Goal: Task Accomplishment & Management: Manage account settings

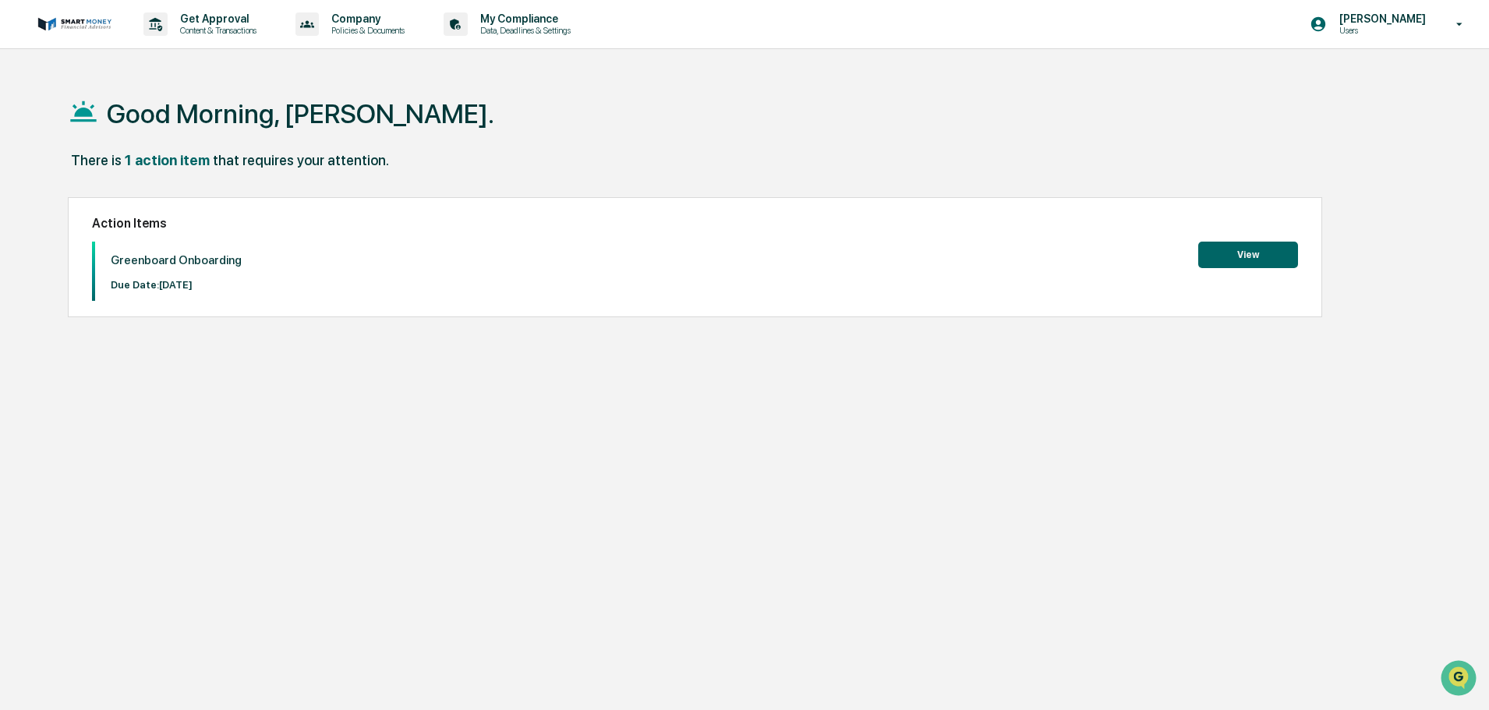
click at [1228, 246] on button "View" at bounding box center [1249, 255] width 100 height 27
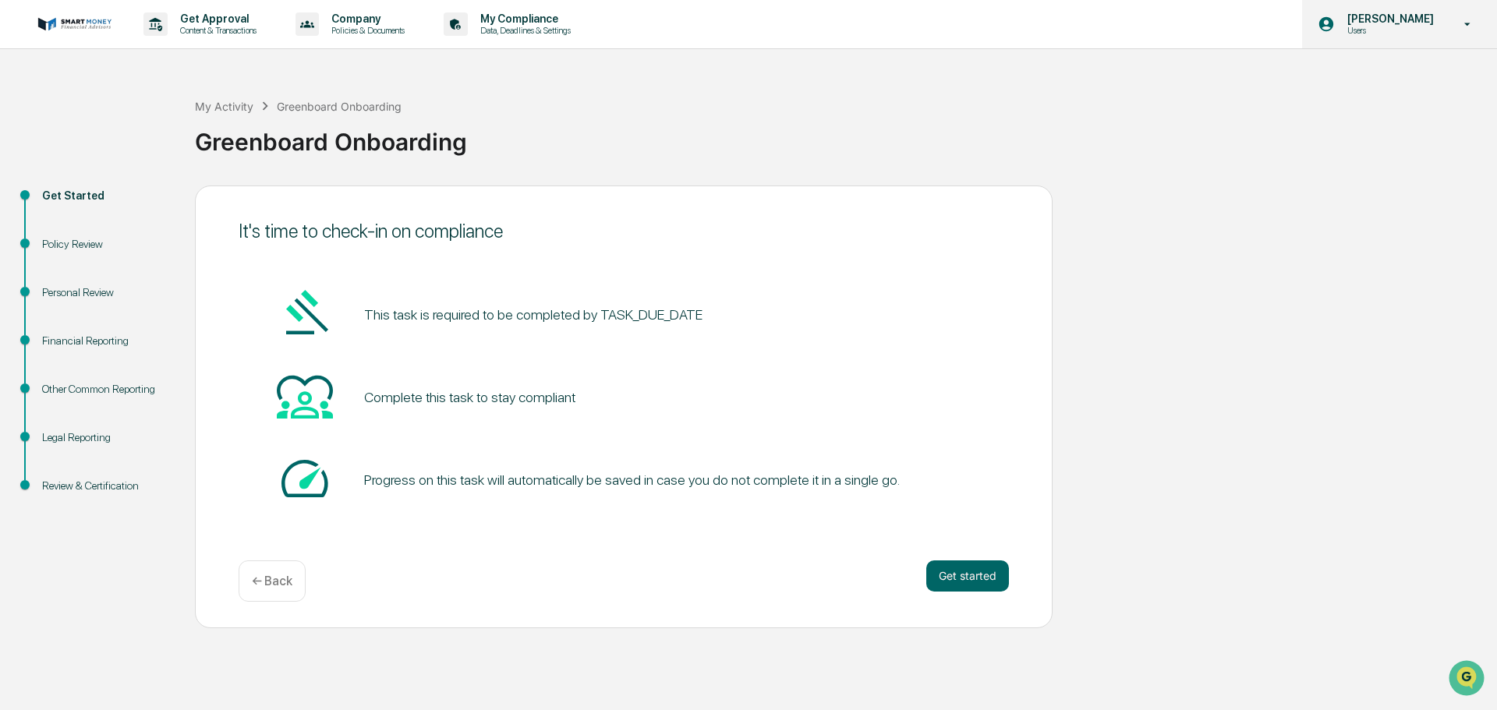
click at [1444, 15] on div "[PERSON_NAME] Users" at bounding box center [1399, 24] width 195 height 48
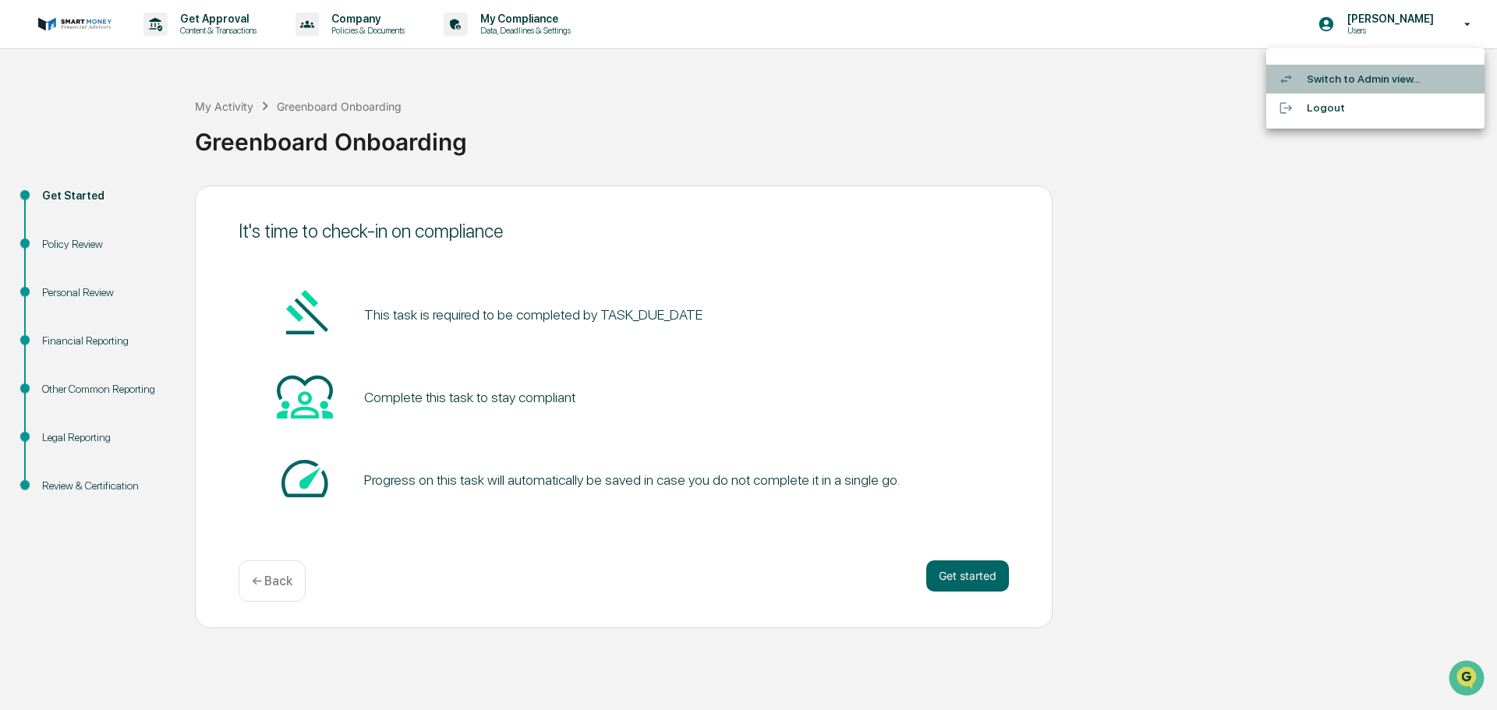
click at [1318, 87] on li "Switch to Admin view..." at bounding box center [1375, 79] width 218 height 29
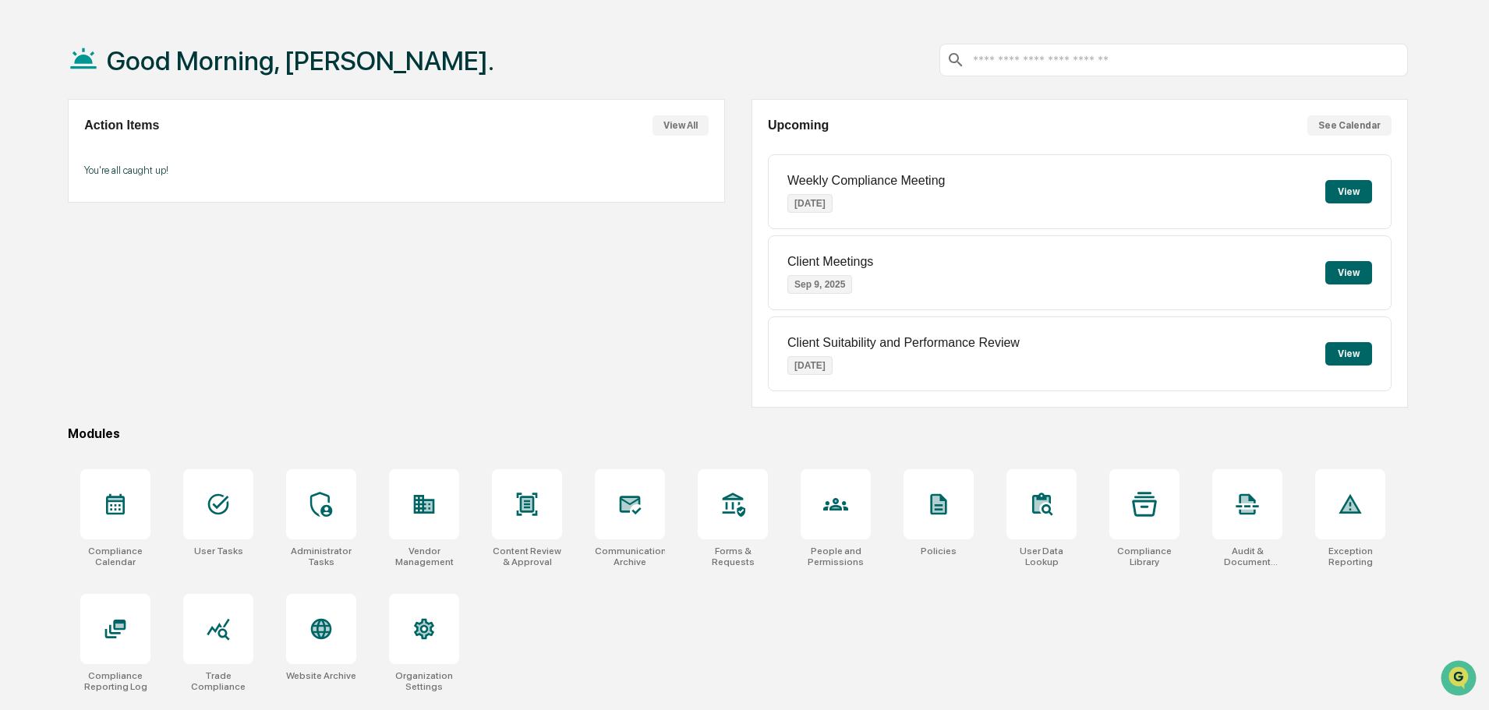
scroll to position [74, 0]
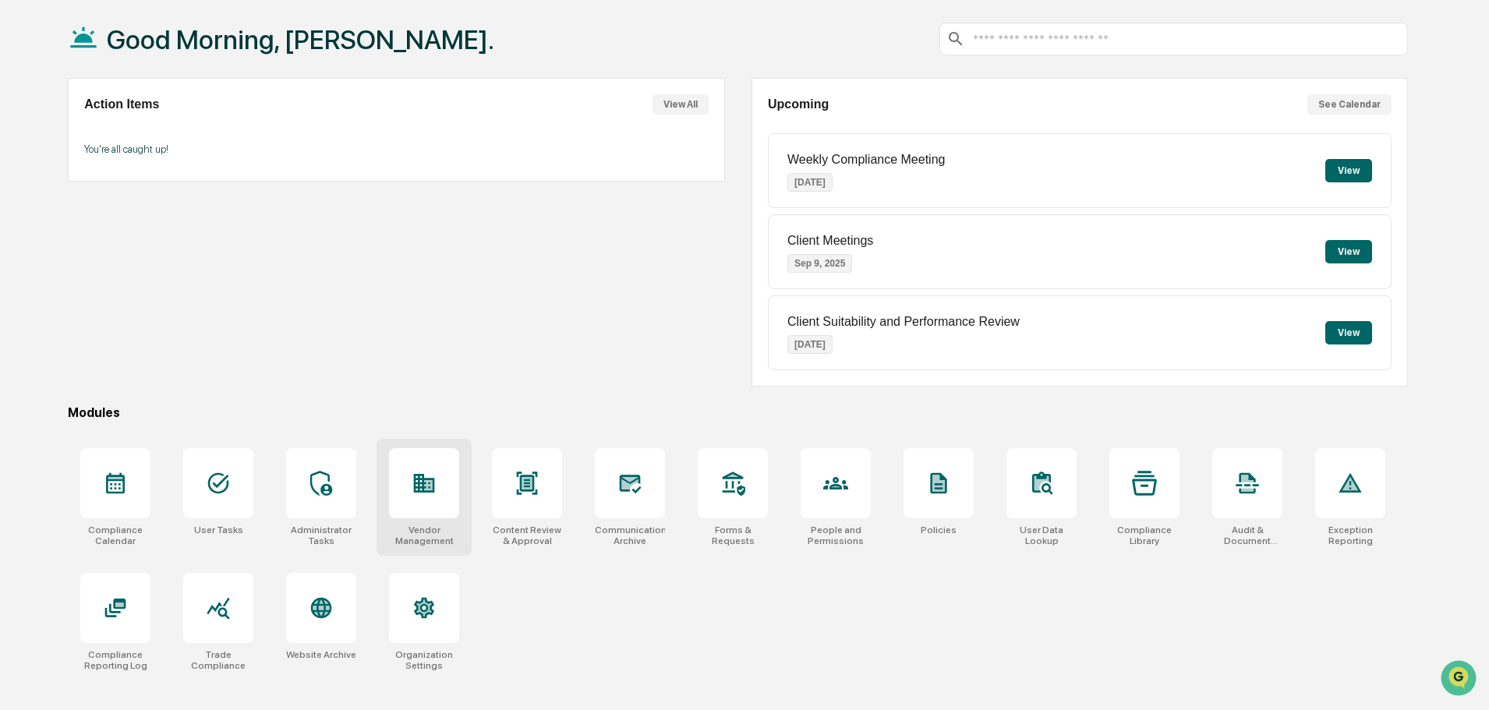
click at [391, 462] on div at bounding box center [424, 483] width 70 height 70
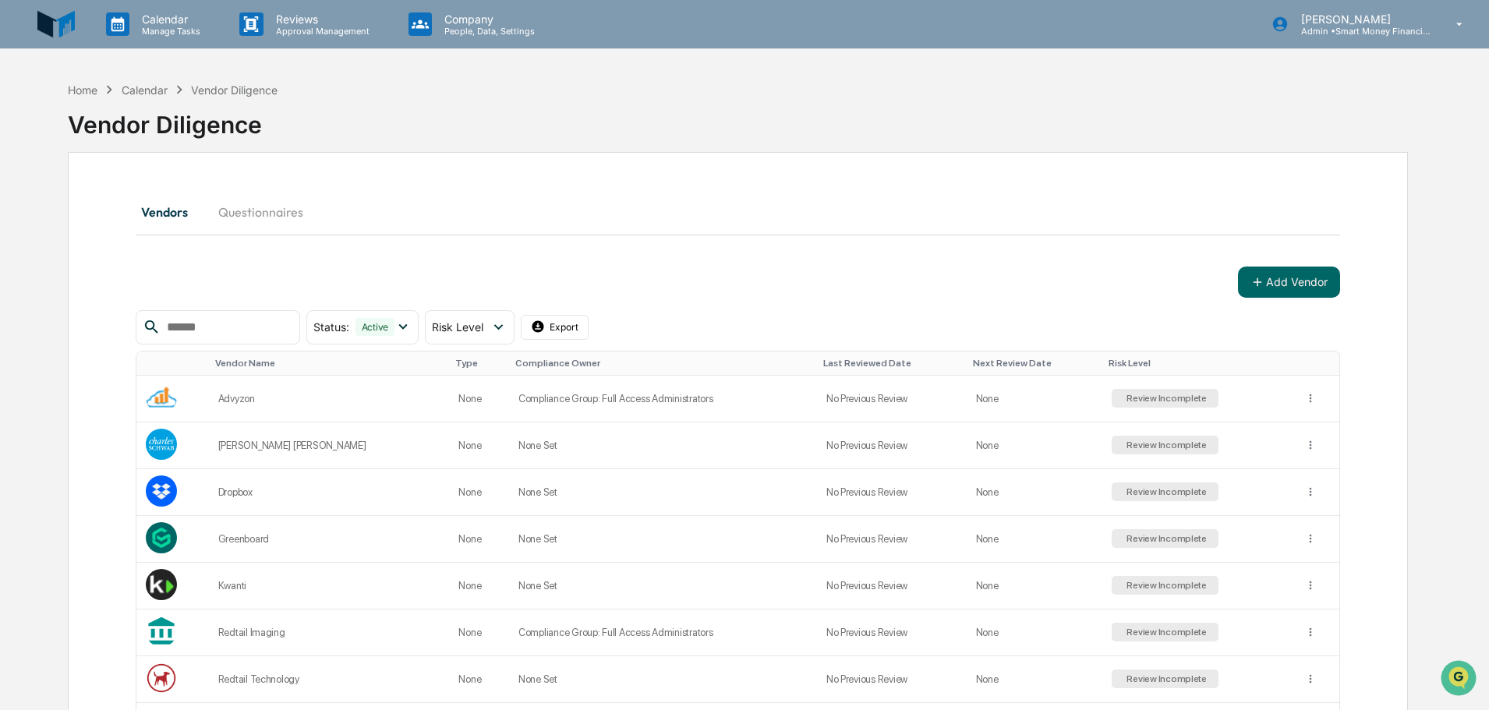
click at [146, 64] on div "Calendar Manage Tasks Reviews Approval Management Company People, Data, Setting…" at bounding box center [744, 445] width 1489 height 891
click at [140, 81] on div "Home Calendar Vendor Diligence" at bounding box center [173, 89] width 210 height 17
click at [140, 87] on div "Calendar" at bounding box center [145, 89] width 46 height 13
click at [145, 79] on div "Home Calendar Vendor Diligence Vendor Diligence" at bounding box center [738, 113] width 1340 height 78
click at [144, 87] on div "Calendar" at bounding box center [145, 89] width 46 height 13
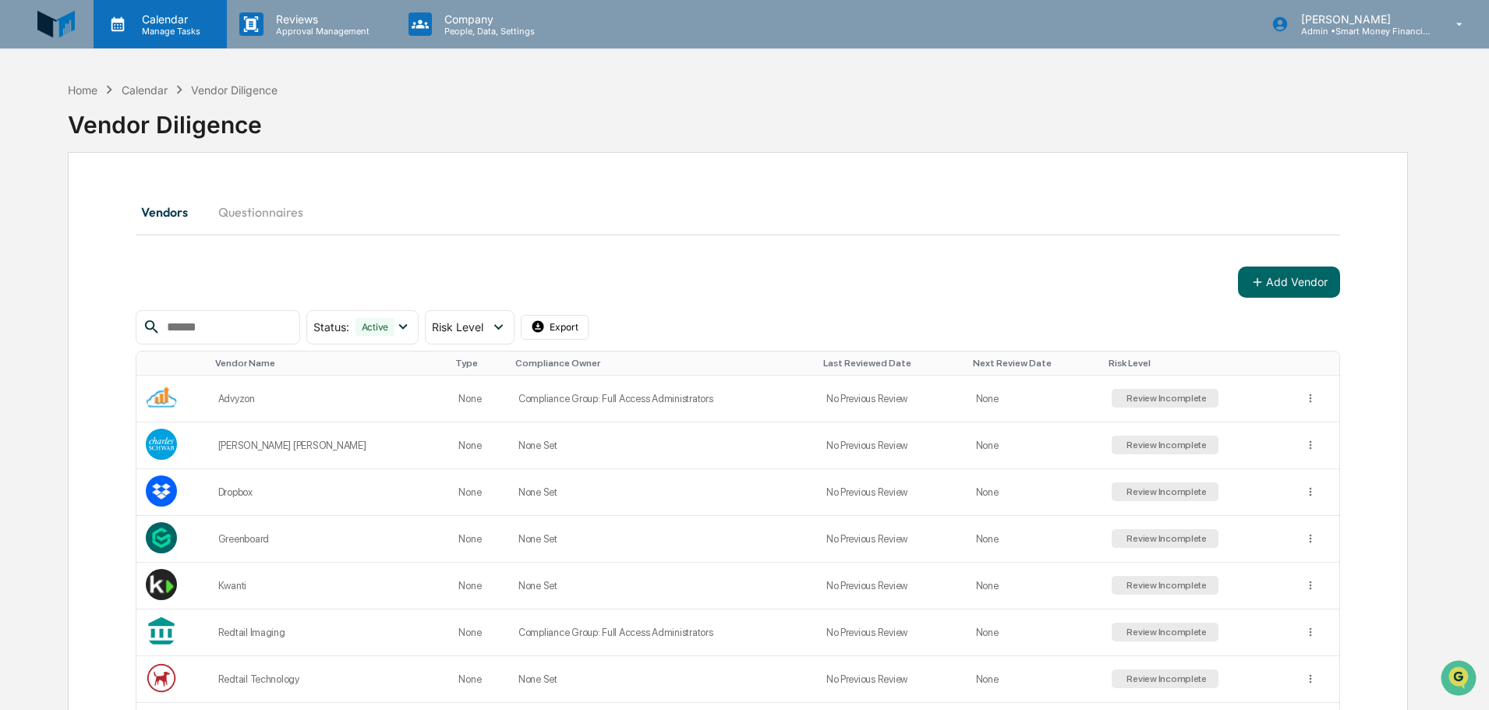
click at [170, 26] on p "Manage Tasks" at bounding box center [168, 31] width 79 height 11
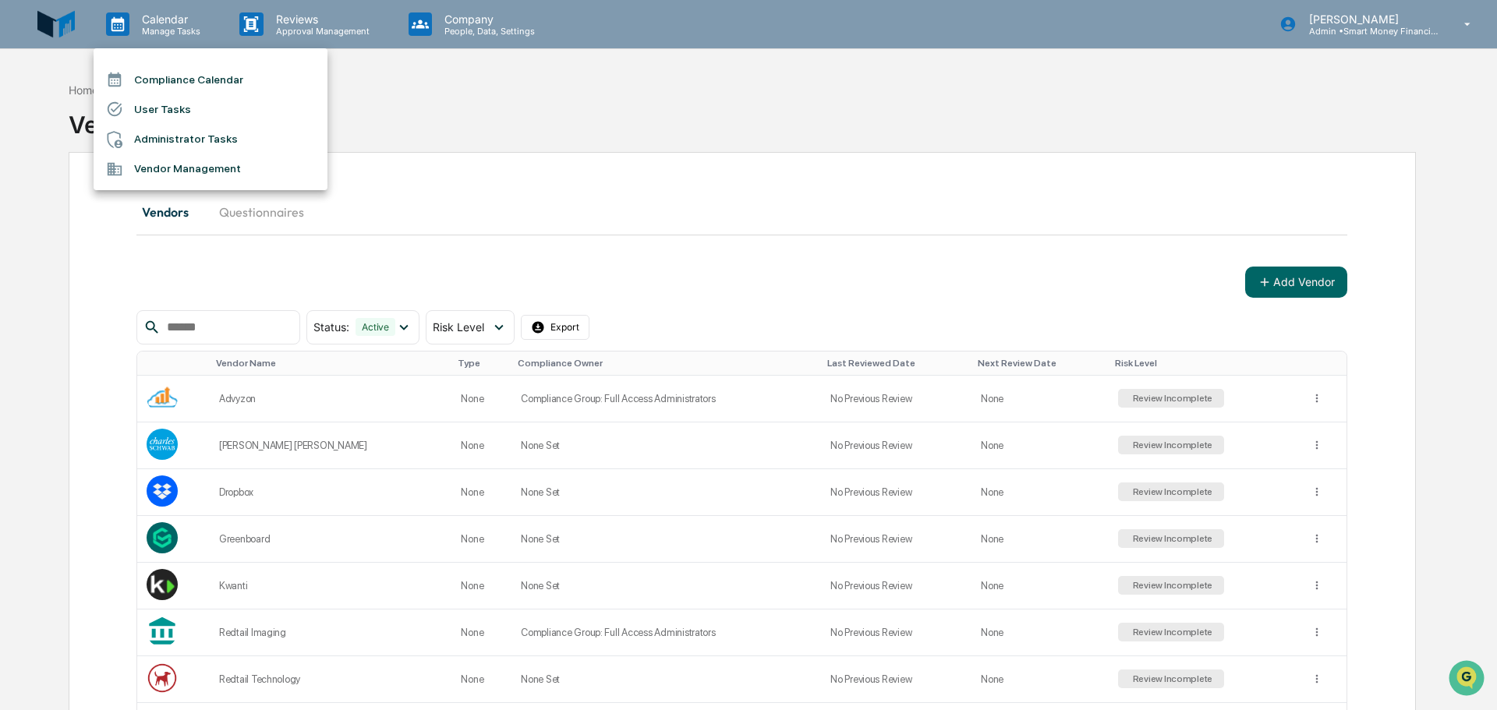
click at [122, 80] on icon at bounding box center [114, 79] width 17 height 17
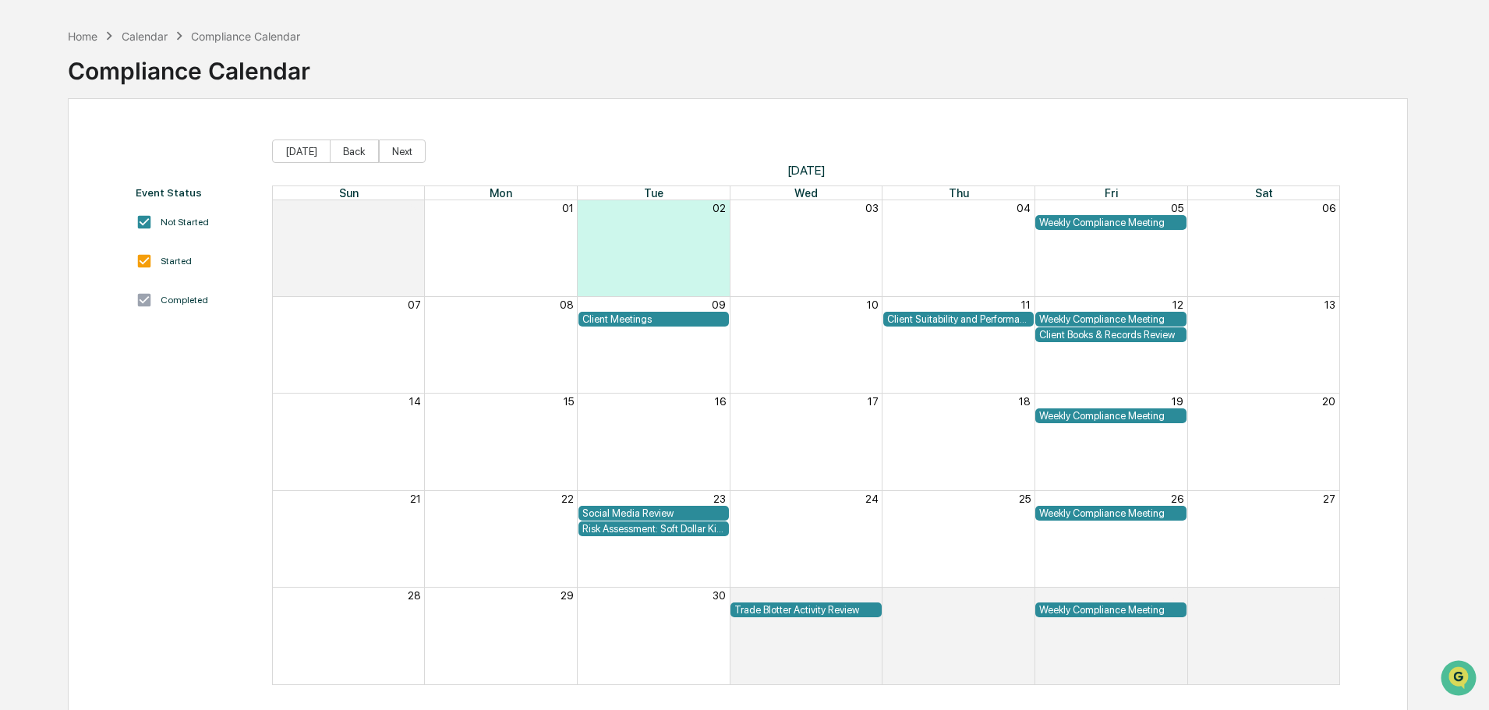
scroll to position [74, 0]
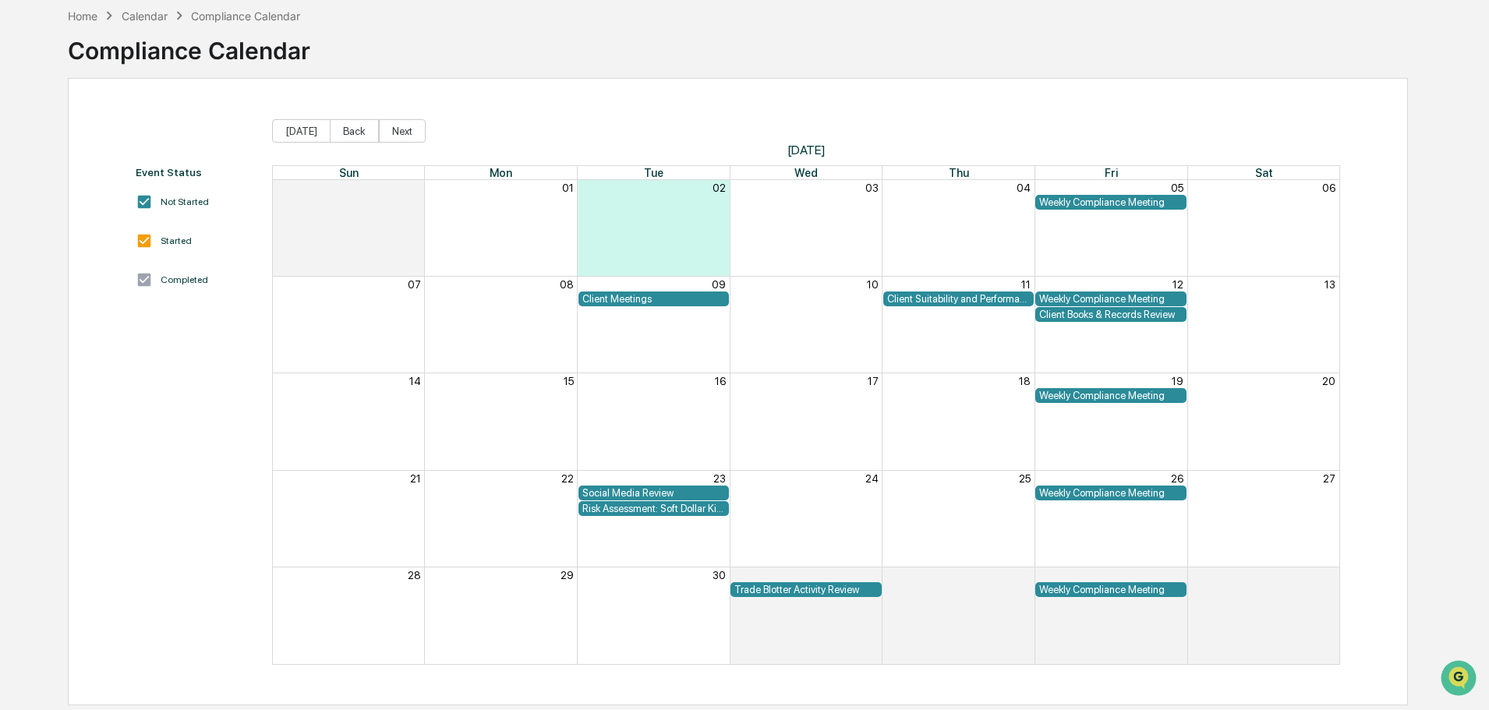
click at [617, 304] on div "Client Meetings" at bounding box center [654, 299] width 143 height 12
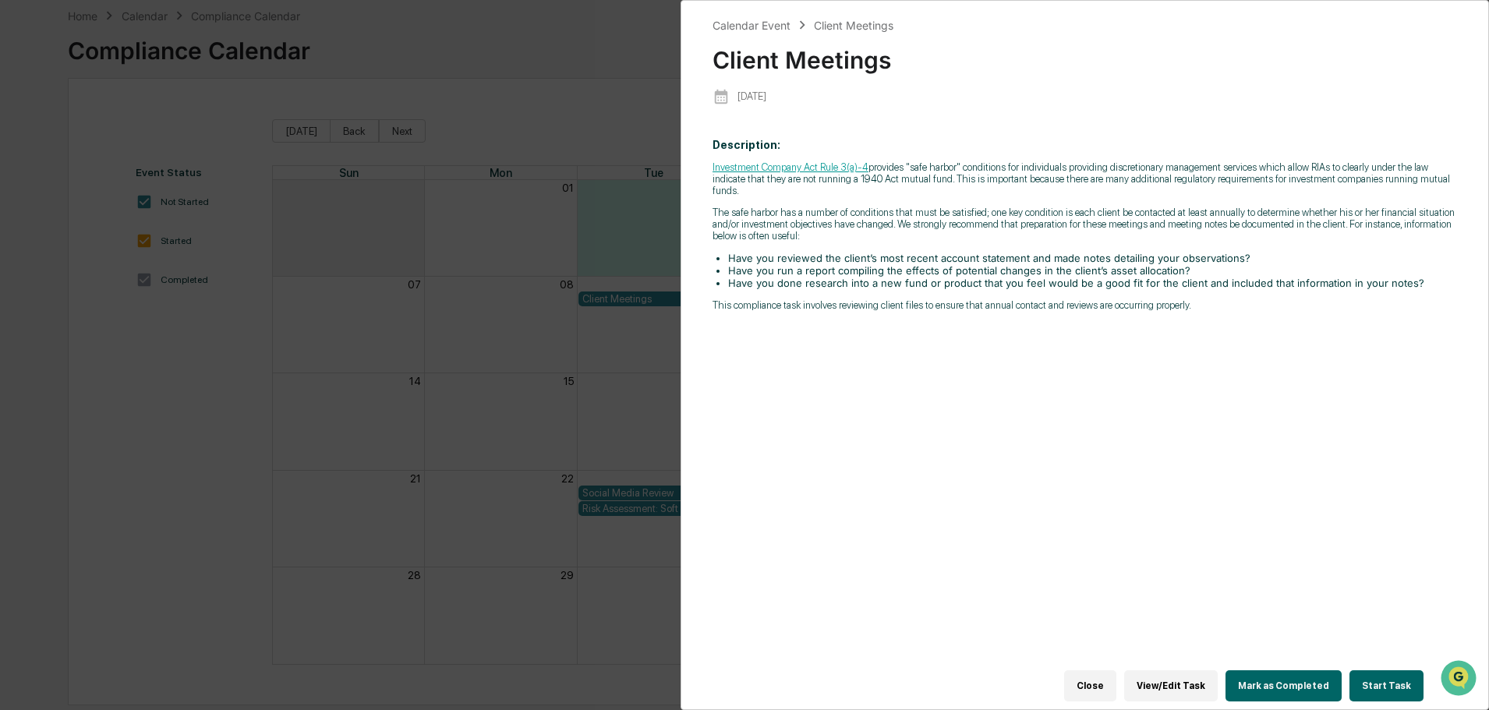
click at [609, 406] on div "Calendar Event Client Meetings Client Meetings 2025-09-09 Description: Investme…" at bounding box center [744, 355] width 1489 height 710
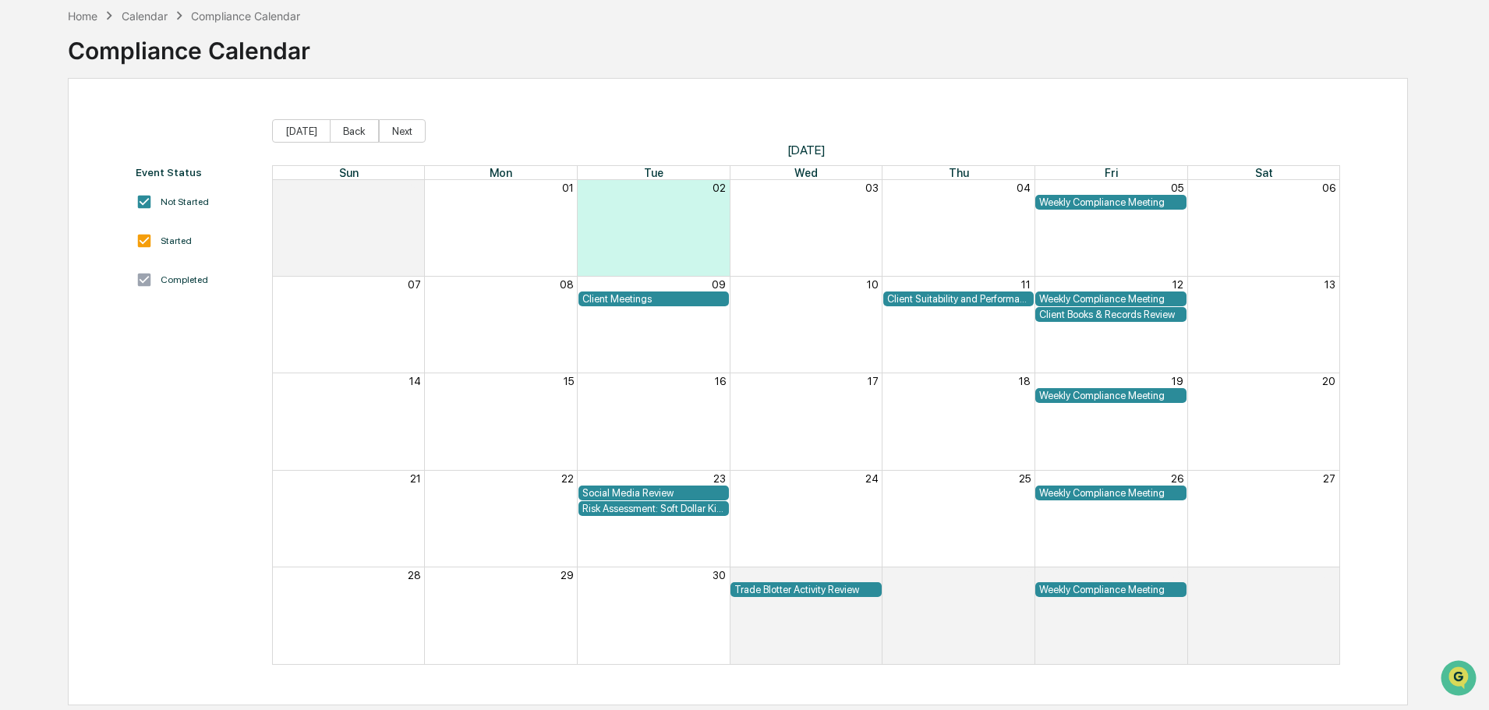
click at [1100, 204] on div "Weekly Compliance Meeting" at bounding box center [1110, 203] width 143 height 12
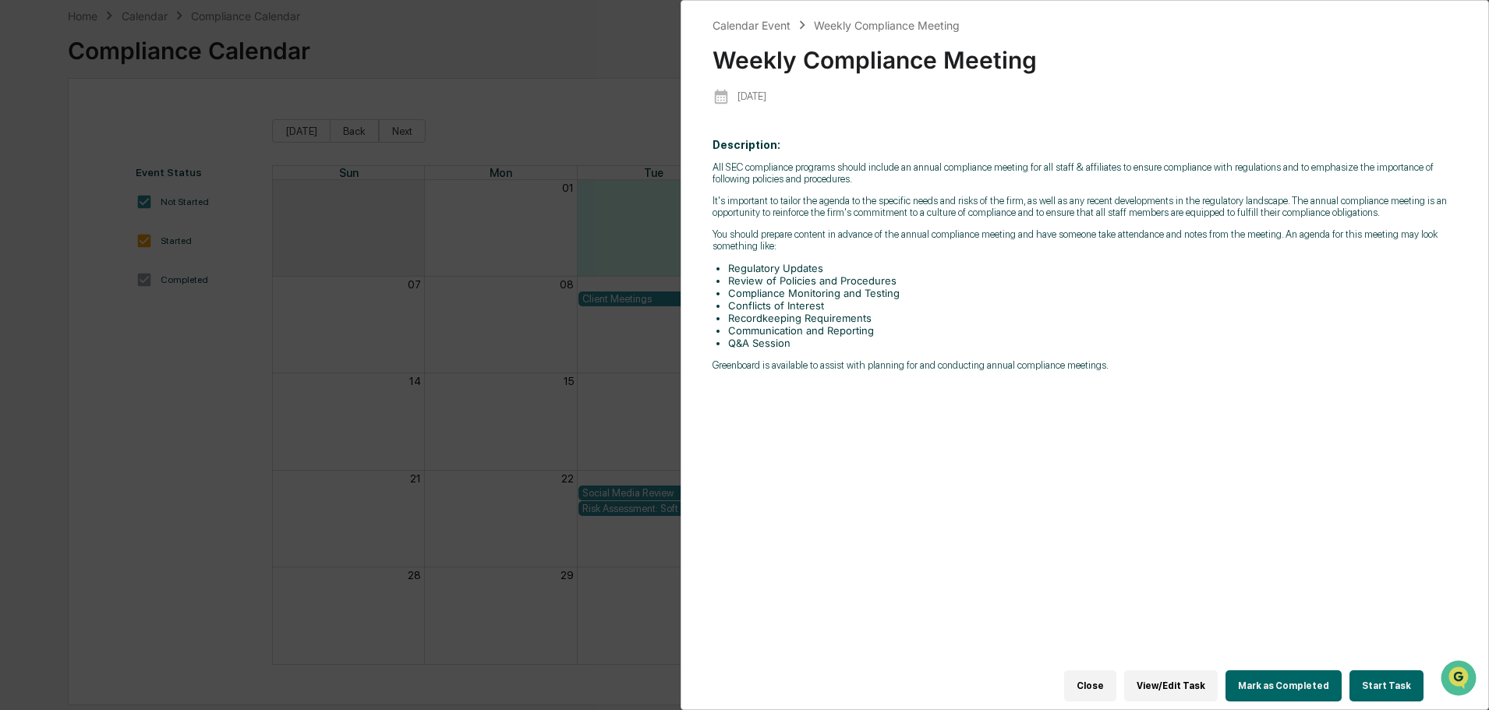
click at [678, 359] on div "Calendar Event Weekly Compliance Meeting Weekly Compliance Meeting 2025-09-05 D…" at bounding box center [744, 355] width 1489 height 710
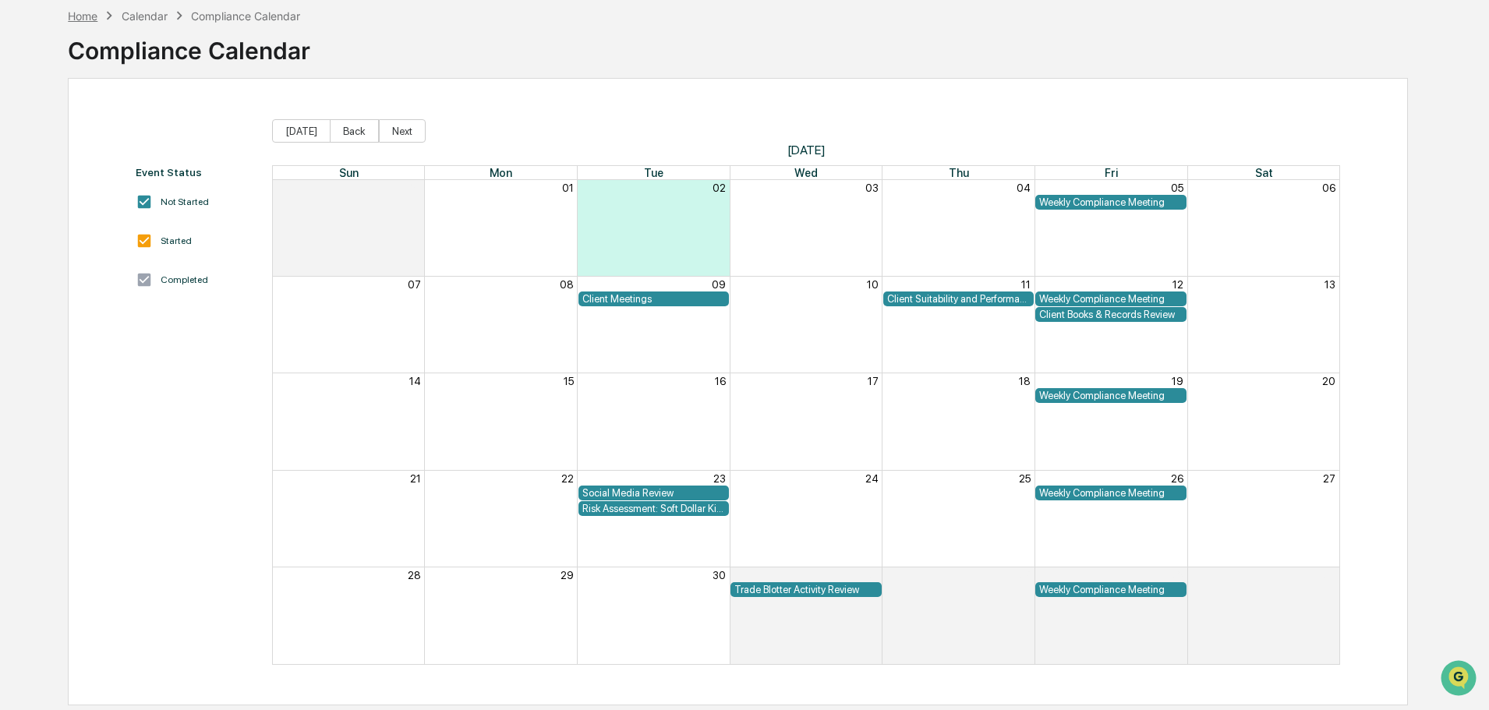
click at [80, 13] on div "Home" at bounding box center [83, 15] width 30 height 13
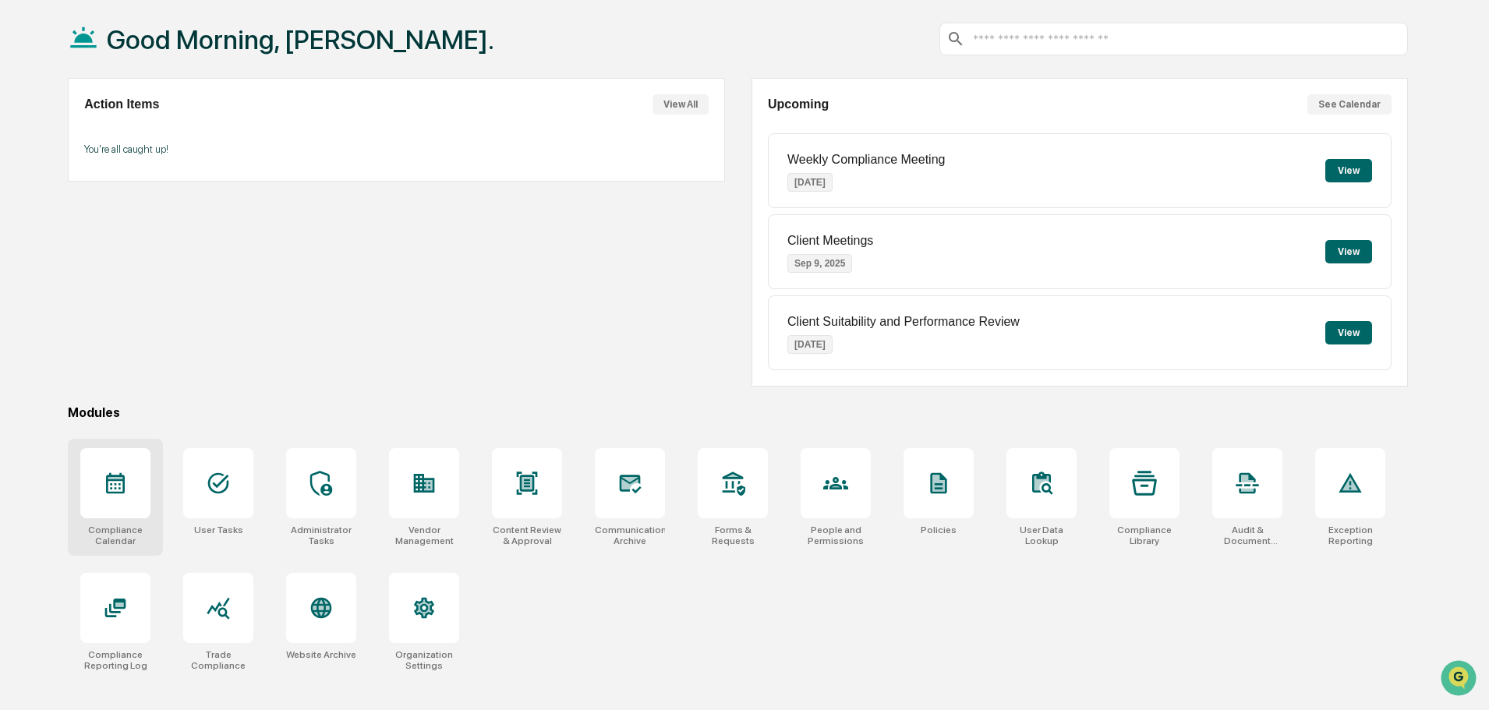
click at [69, 462] on div "Compliance Calendar" at bounding box center [115, 497] width 95 height 117
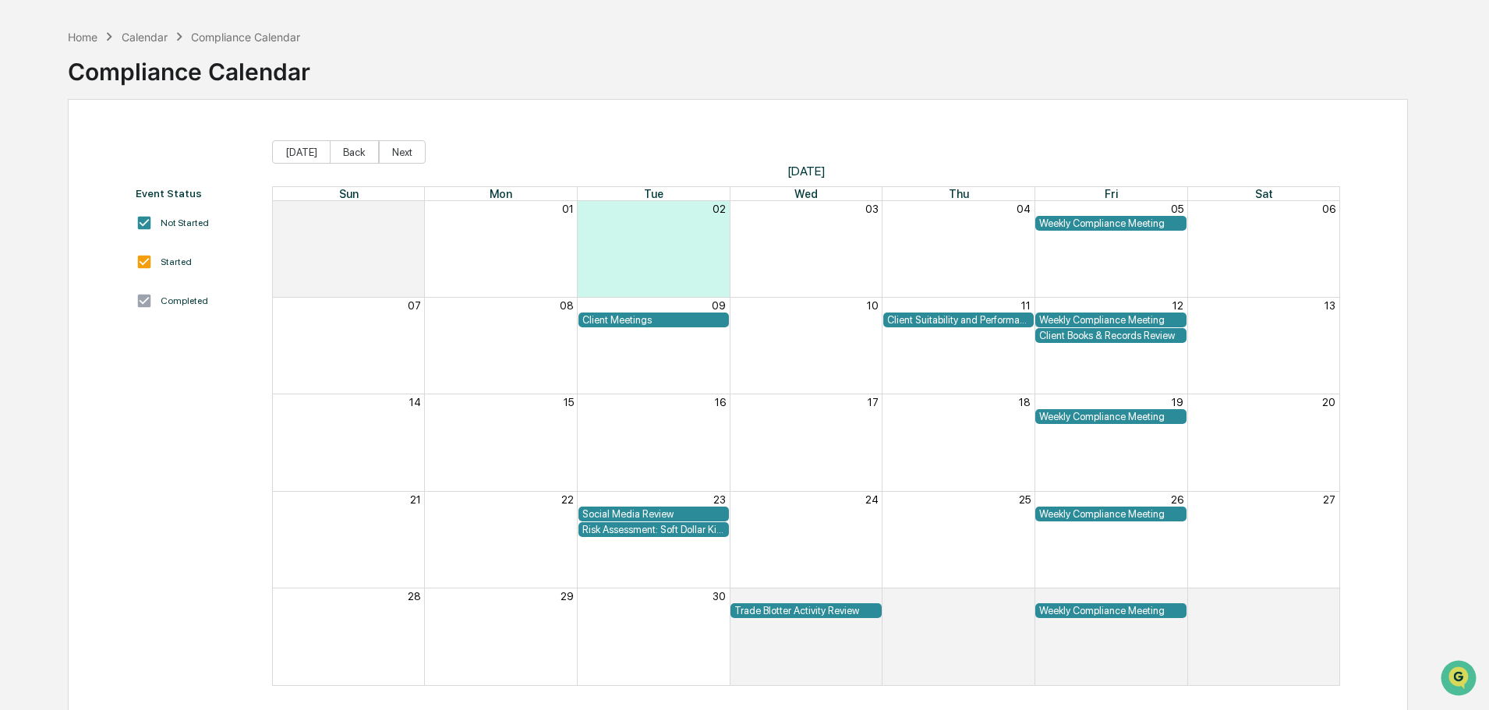
scroll to position [74, 0]
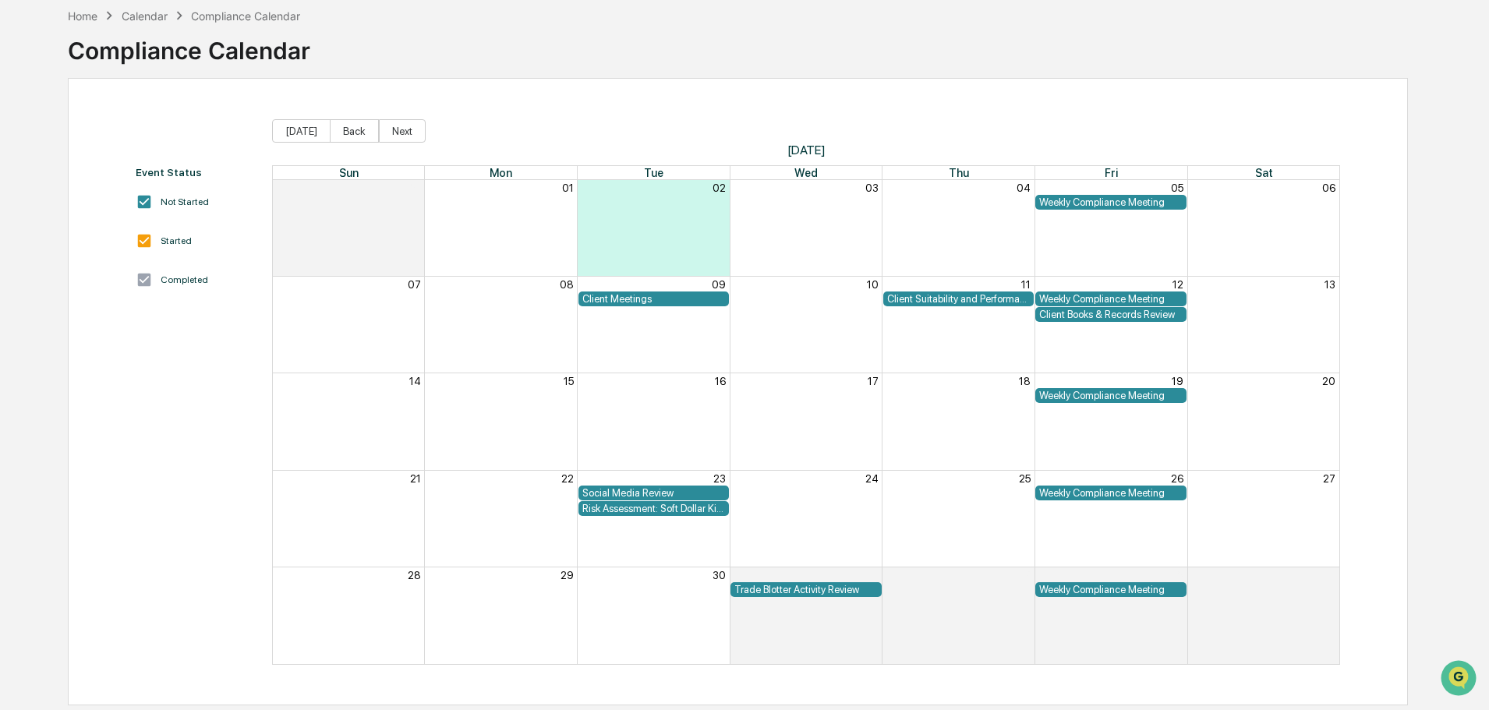
click at [74, 25] on div "Compliance Calendar" at bounding box center [189, 44] width 243 height 41
click at [82, 19] on div "Home" at bounding box center [83, 15] width 30 height 13
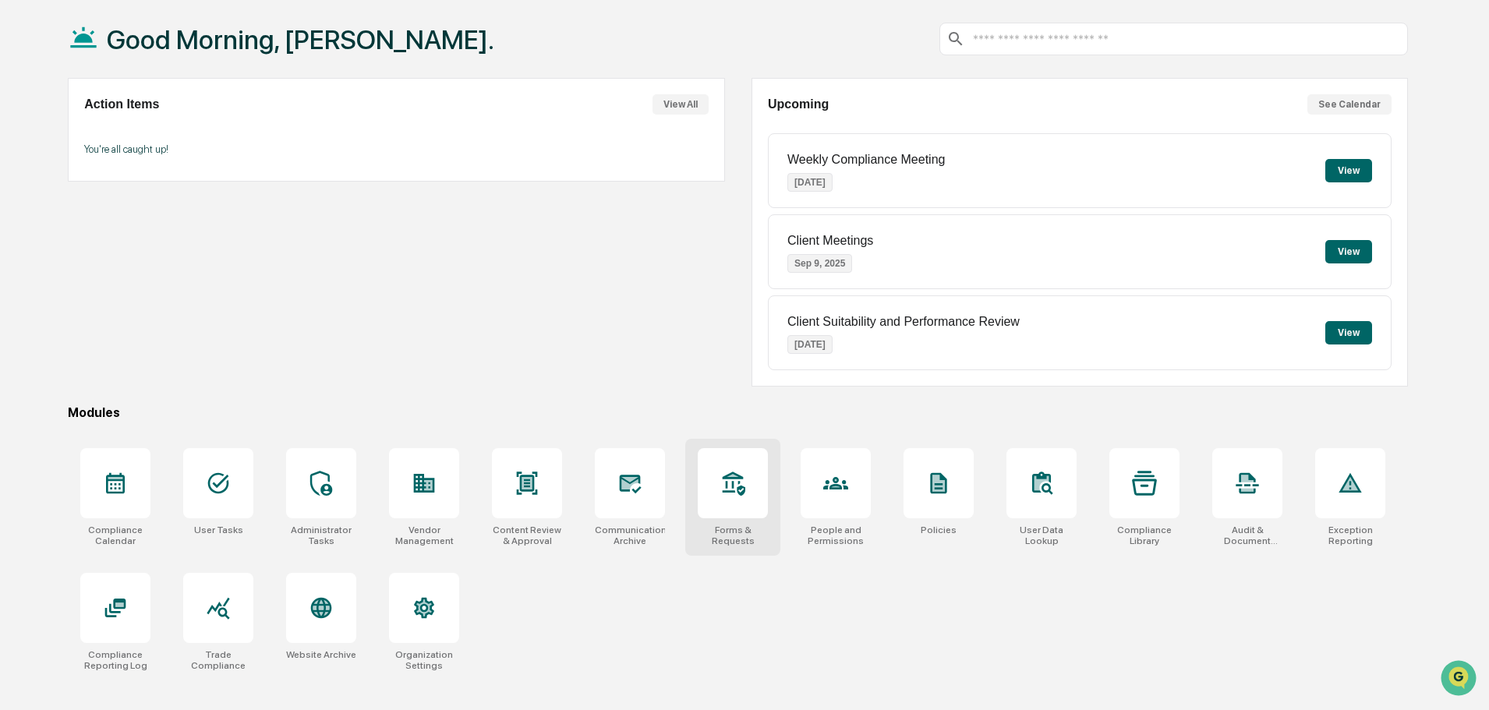
click at [731, 536] on div "Forms & Requests" at bounding box center [733, 536] width 70 height 22
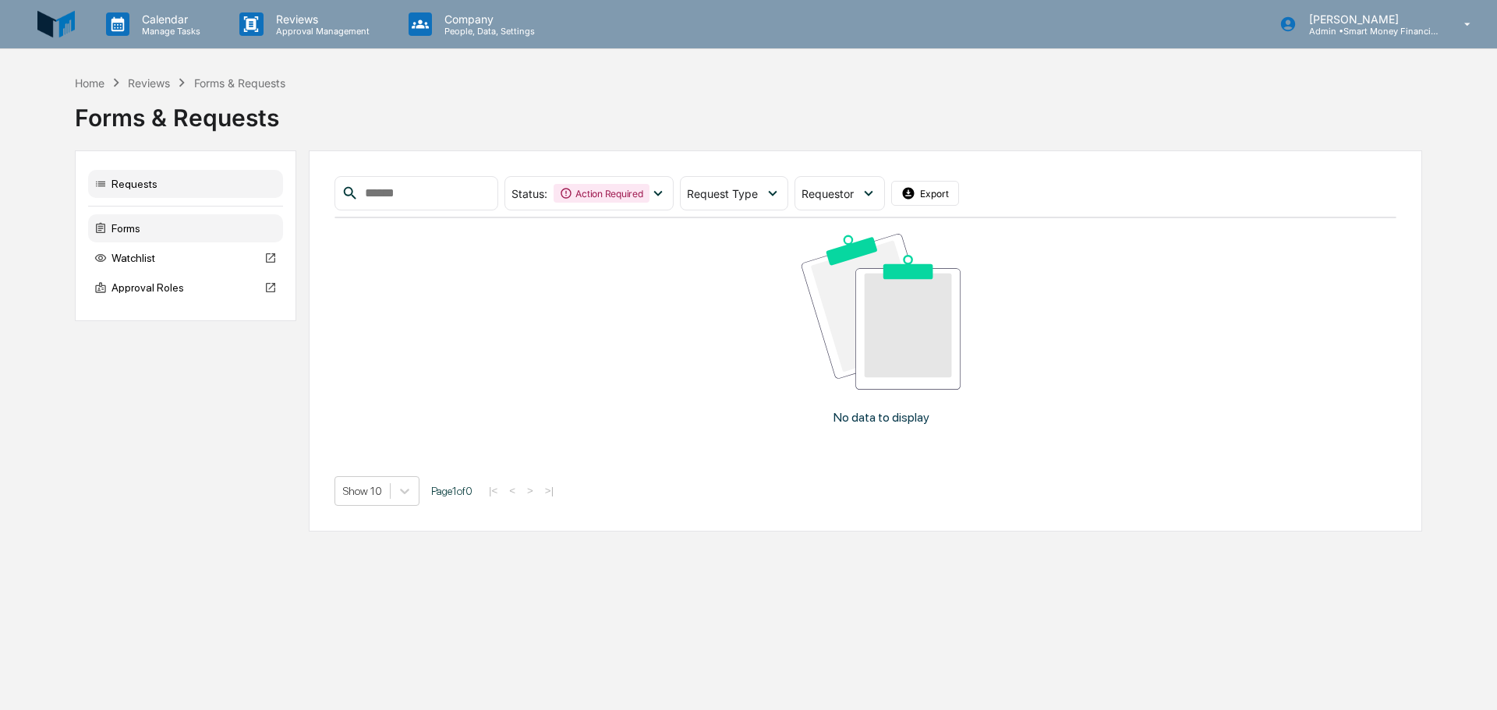
click at [144, 224] on div "Forms" at bounding box center [185, 228] width 195 height 28
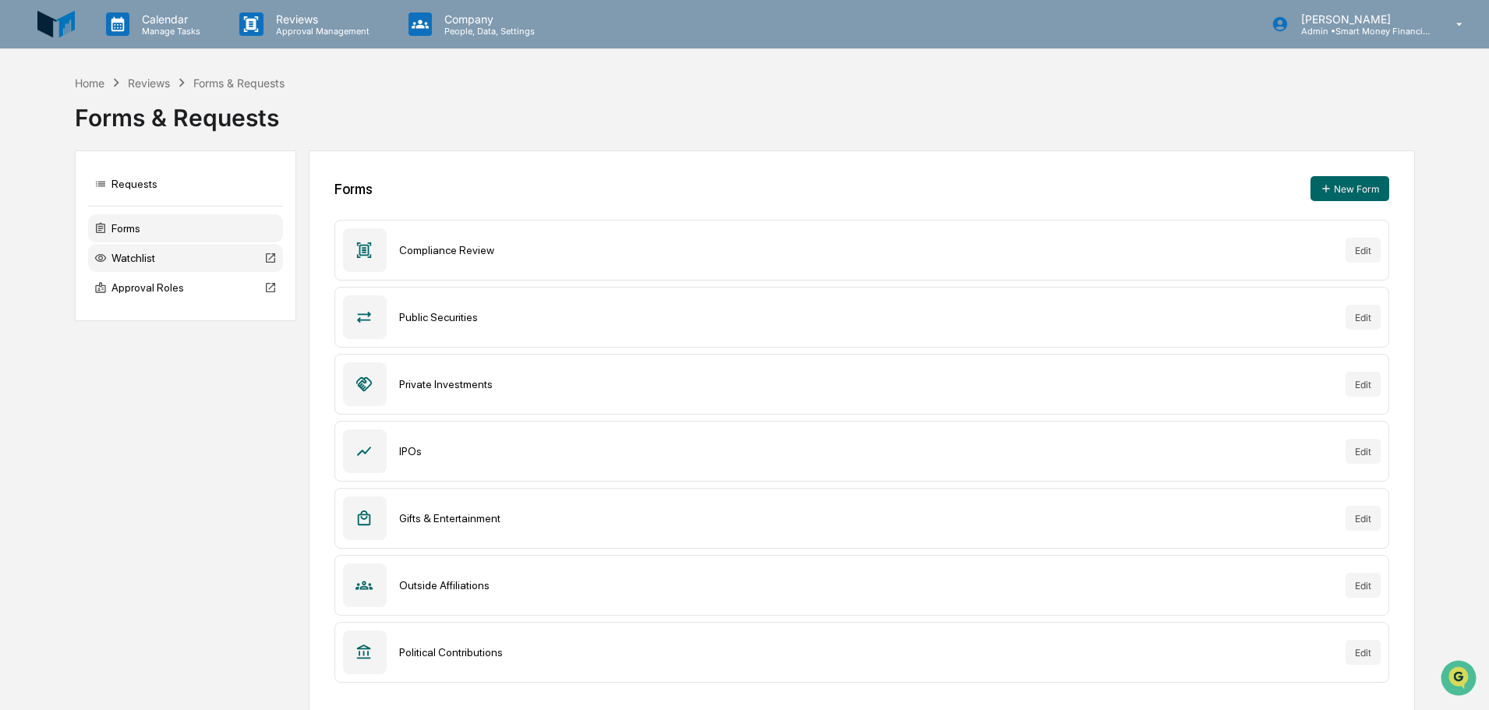
click at [122, 253] on div "Watchlist" at bounding box center [185, 258] width 195 height 28
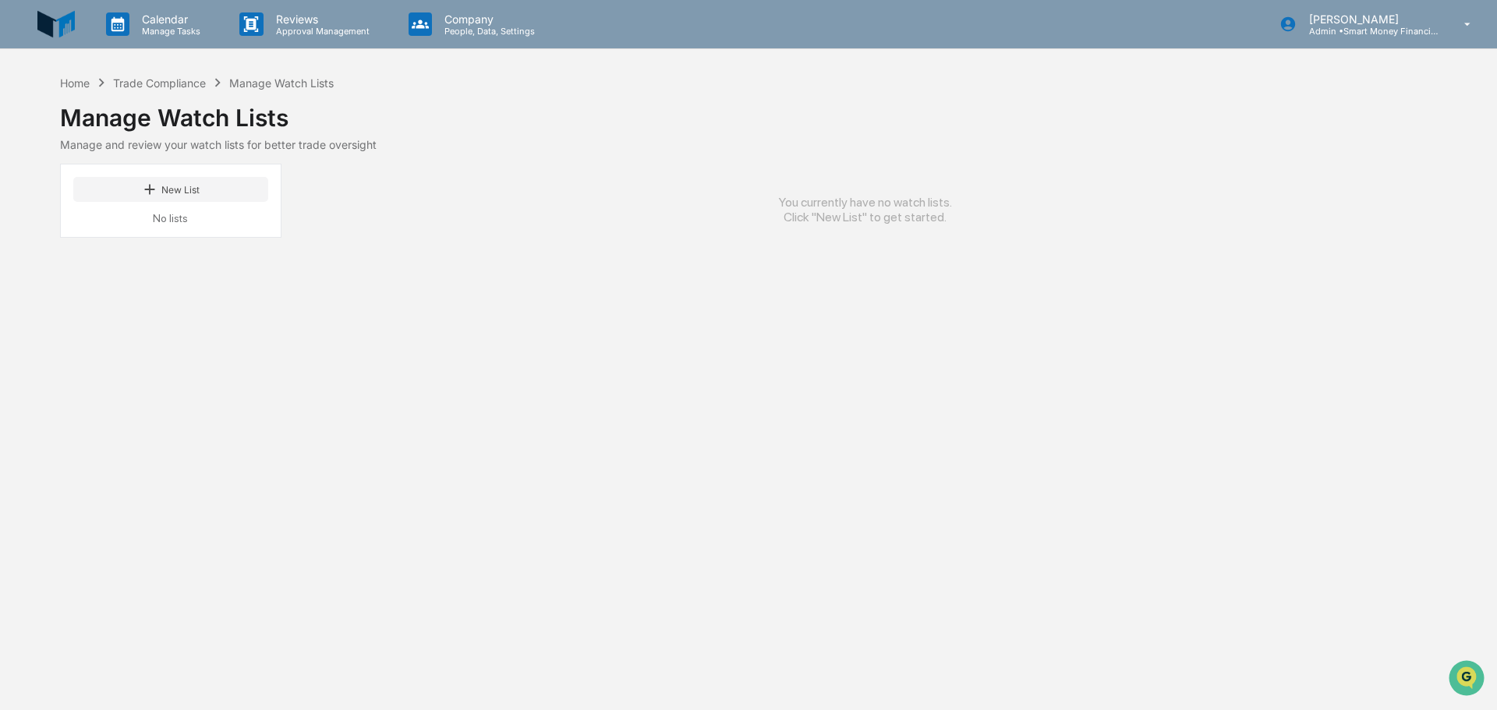
click at [163, 91] on div "Manage Watch Lists" at bounding box center [748, 111] width 1377 height 41
click at [154, 87] on div "Trade Compliance" at bounding box center [159, 82] width 93 height 13
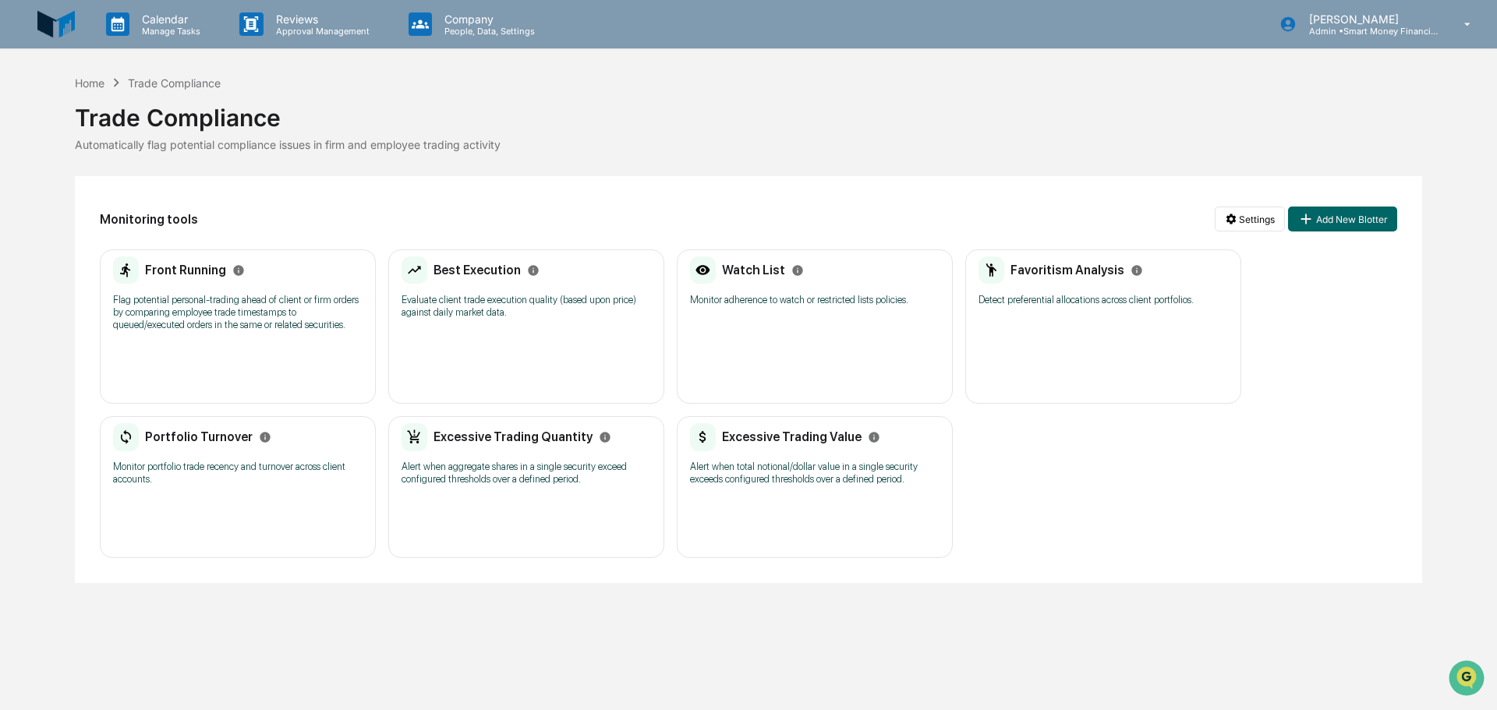
click at [86, 73] on div "Calendar Manage Tasks Reviews Approval Management Company People, Data, Setting…" at bounding box center [748, 355] width 1497 height 710
click at [91, 80] on div "Home" at bounding box center [90, 82] width 30 height 13
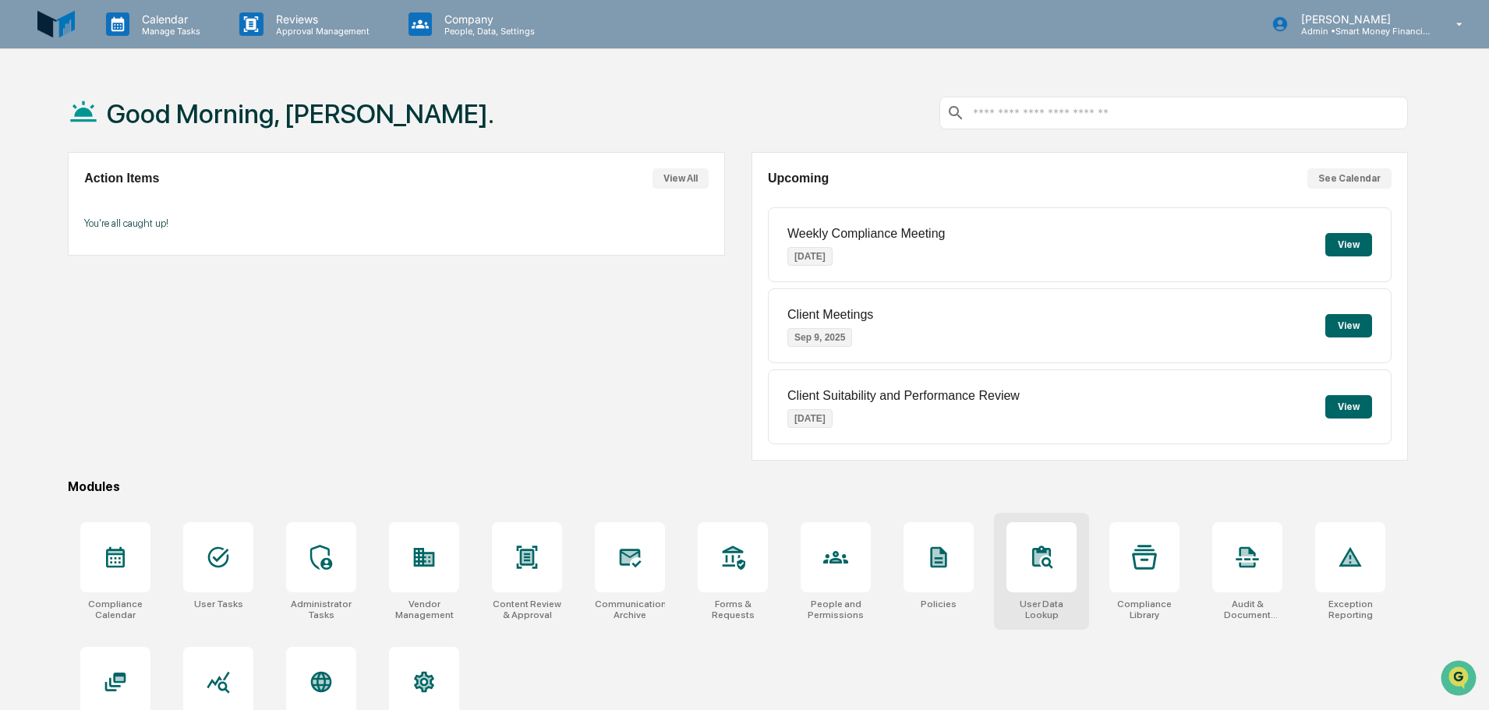
click at [1034, 590] on div at bounding box center [1042, 557] width 70 height 70
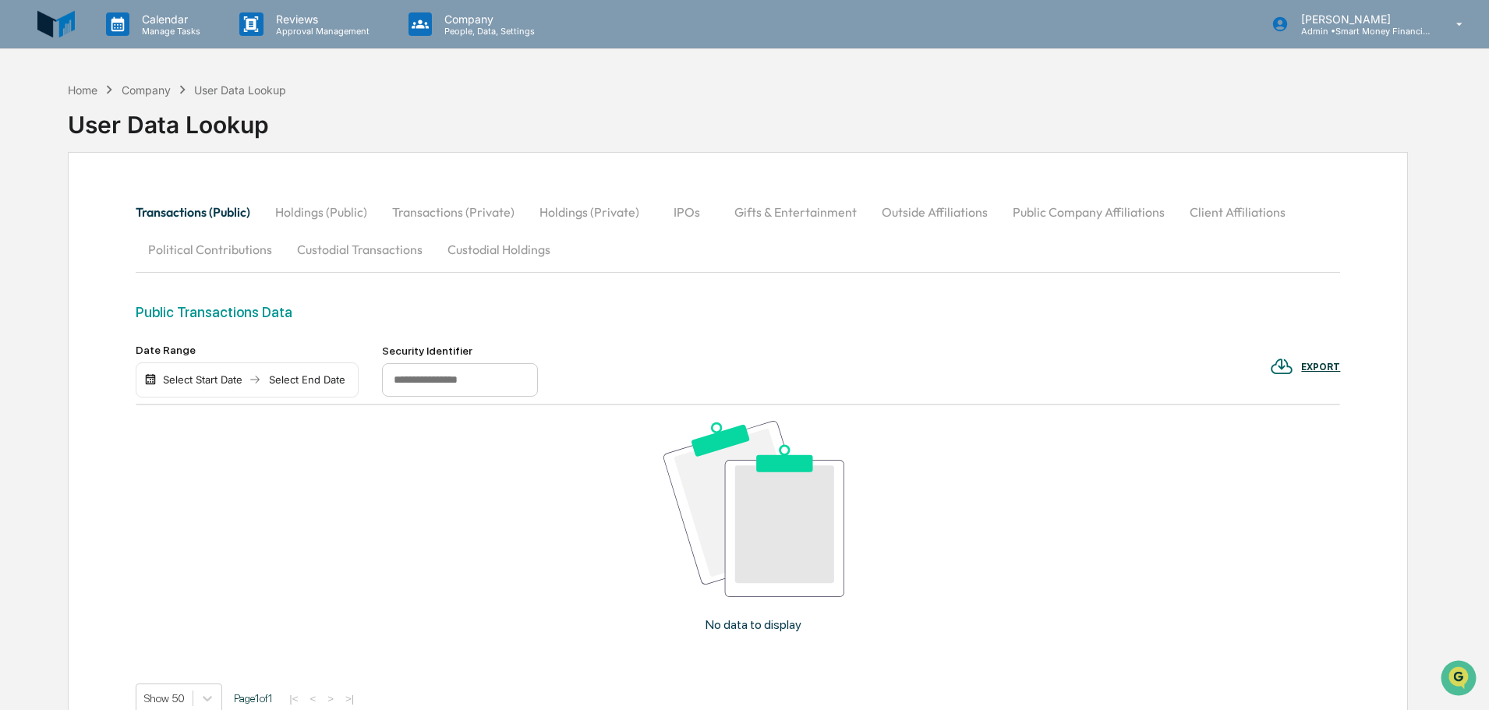
click at [1371, 53] on div "Calendar Manage Tasks Reviews Approval Management Company People, Data, Setting…" at bounding box center [744, 437] width 1489 height 875
click at [1367, 38] on div "Nicole Andridge Admin • Smart Money Financial Advisors" at bounding box center [1372, 24] width 233 height 48
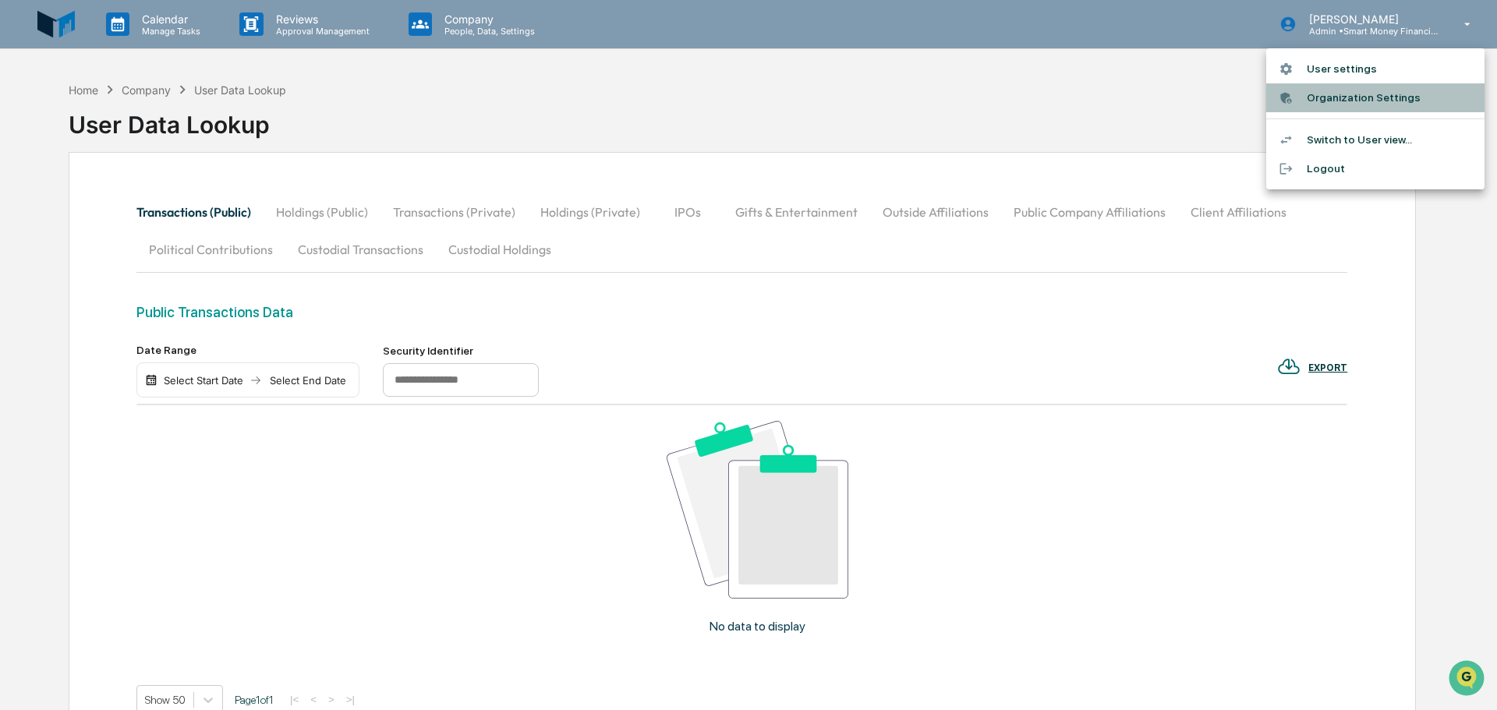
click at [1374, 89] on li "Organization Settings" at bounding box center [1375, 97] width 218 height 29
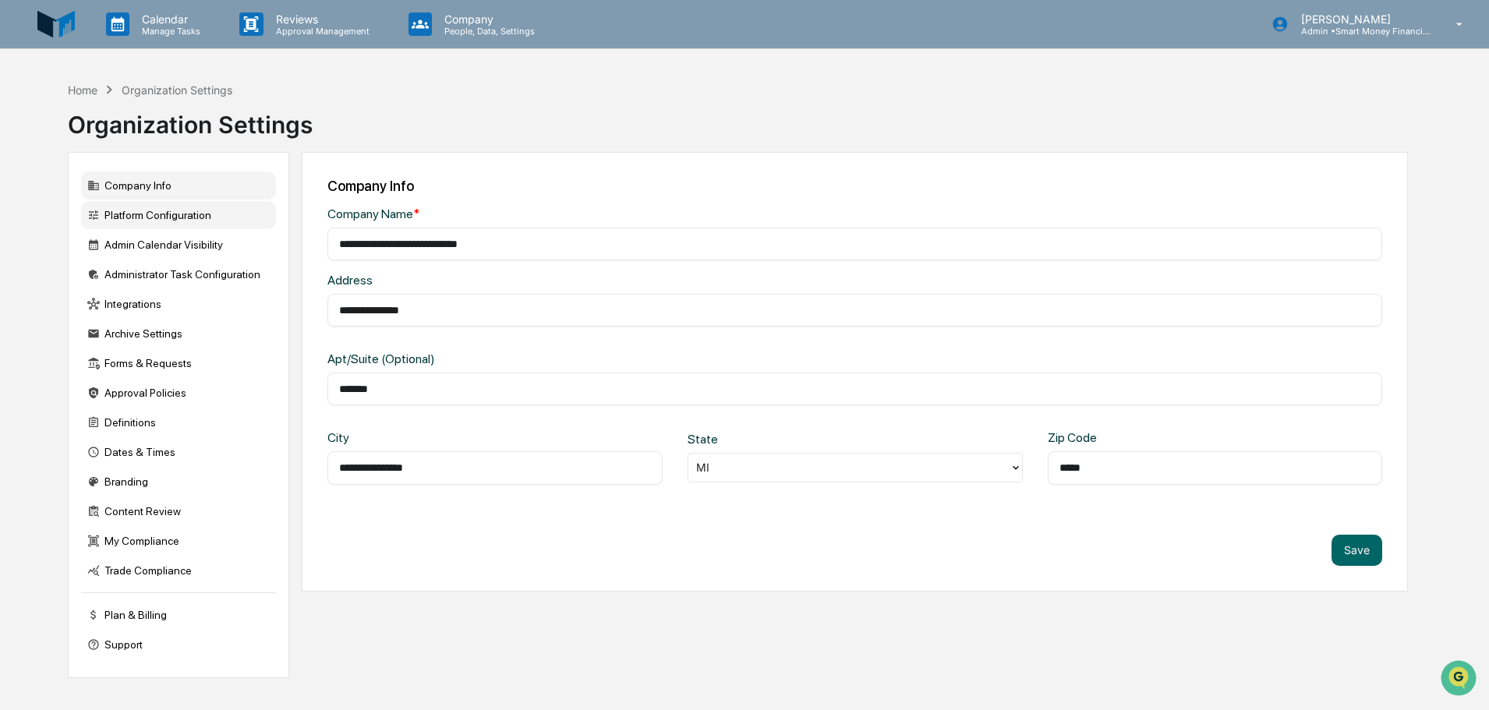
click at [189, 226] on div "Platform Configuration" at bounding box center [178, 215] width 195 height 28
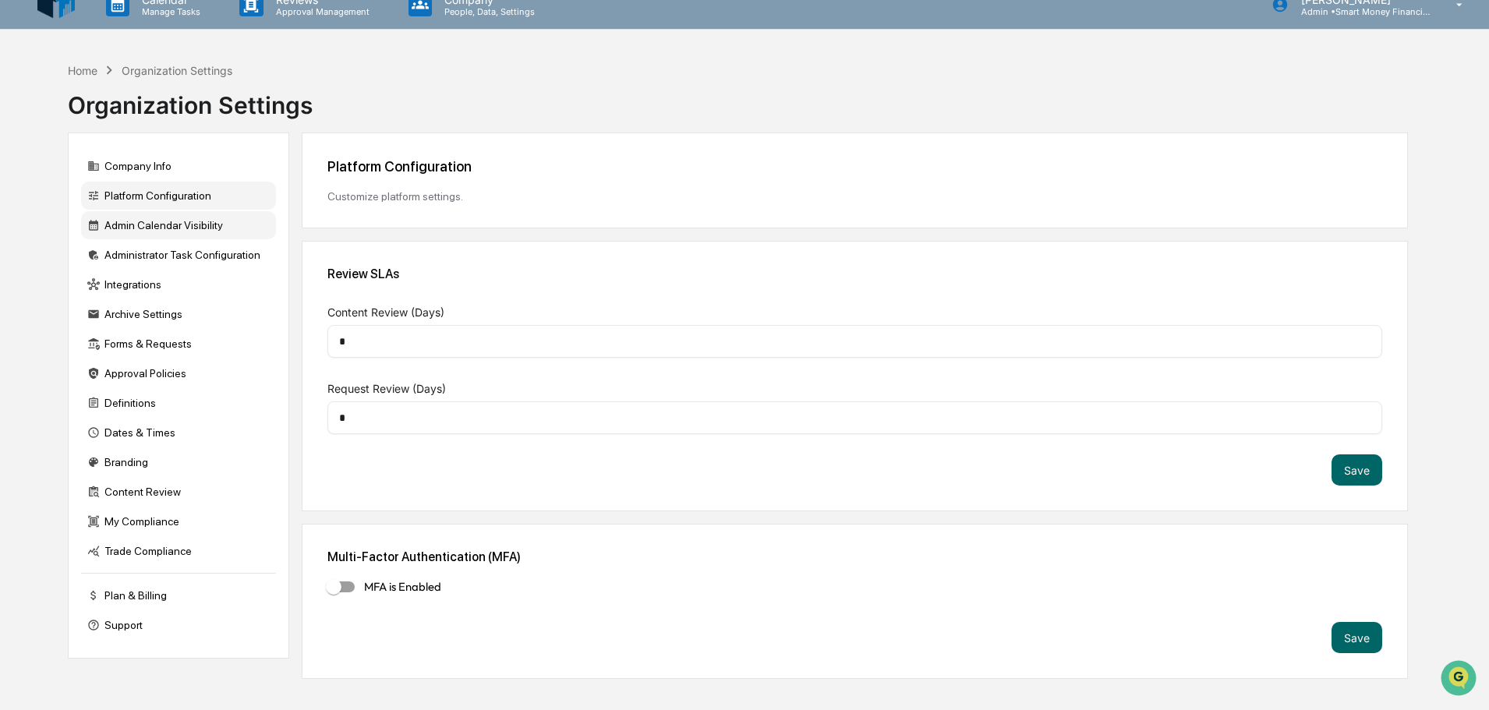
scroll to position [74, 0]
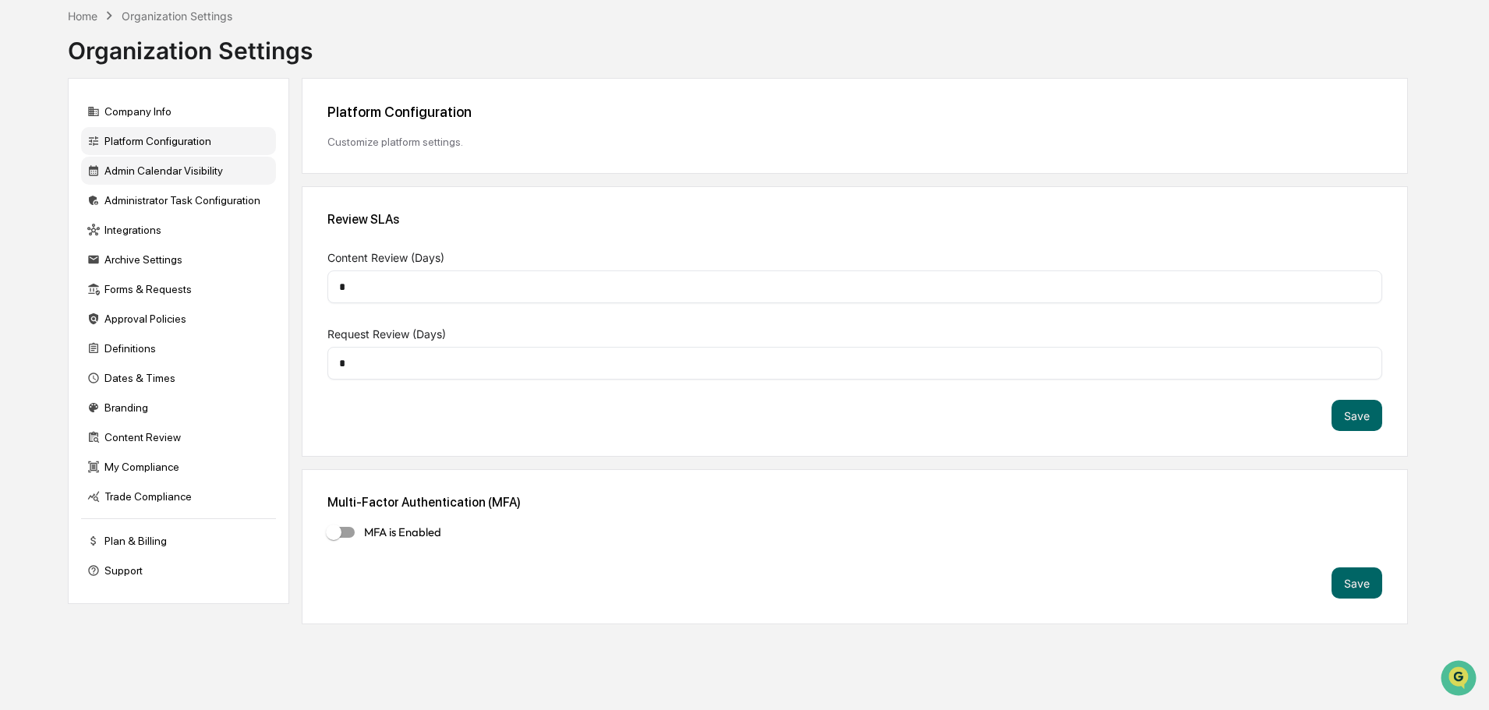
click at [165, 181] on div "Admin Calendar Visibility" at bounding box center [178, 171] width 195 height 28
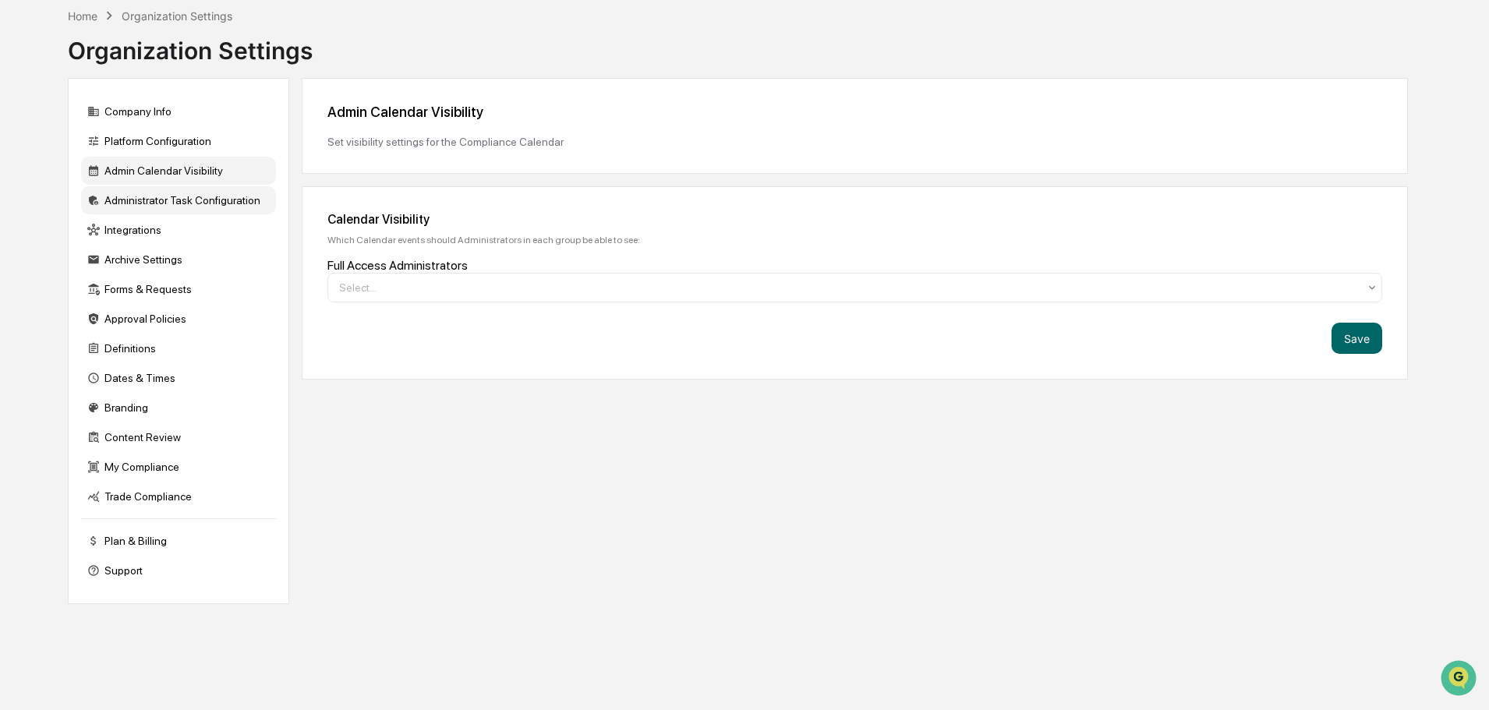
click at [184, 208] on div "Administrator Task Configuration" at bounding box center [178, 200] width 195 height 28
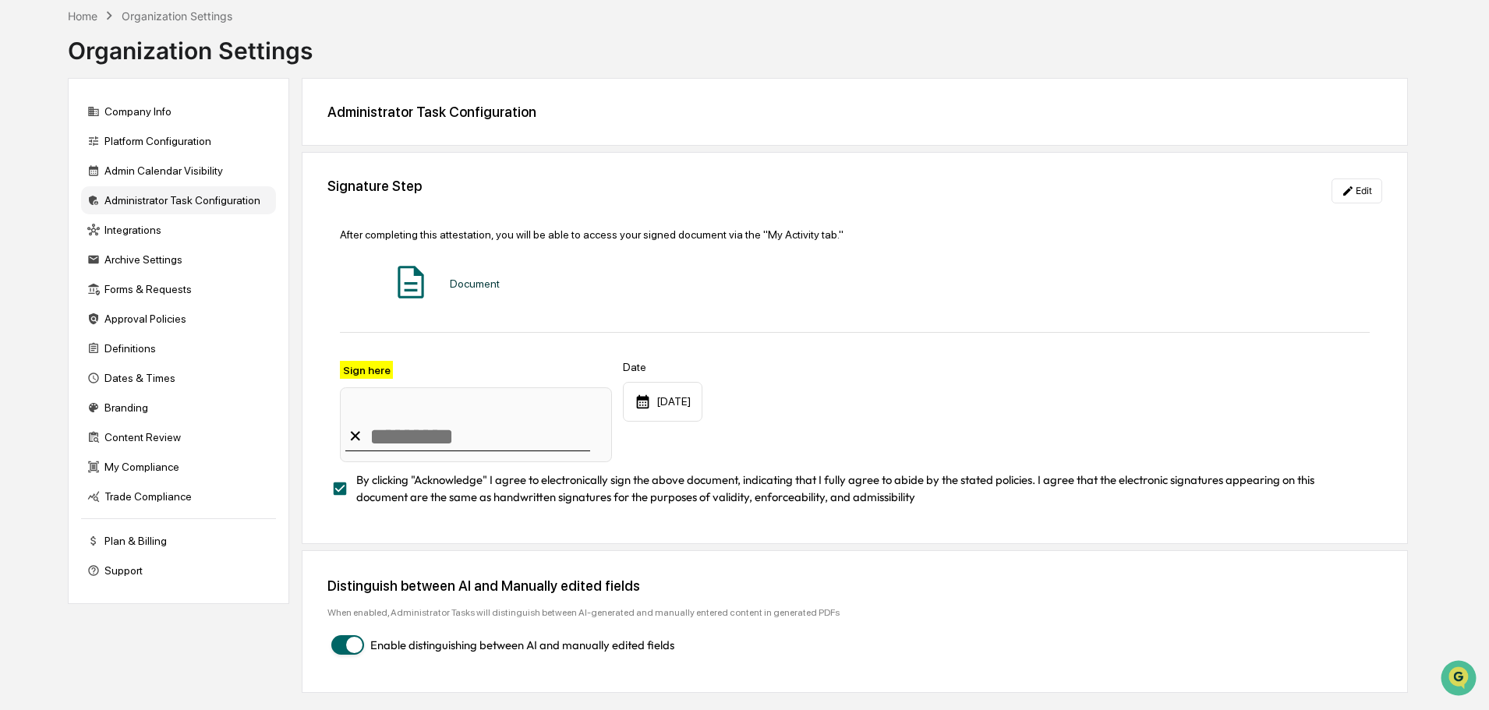
click at [151, 244] on div "Company Info Platform Configuration Admin Calendar Visibility Administrator Tas…" at bounding box center [178, 341] width 221 height 526
click at [143, 238] on div "Integrations" at bounding box center [178, 230] width 195 height 28
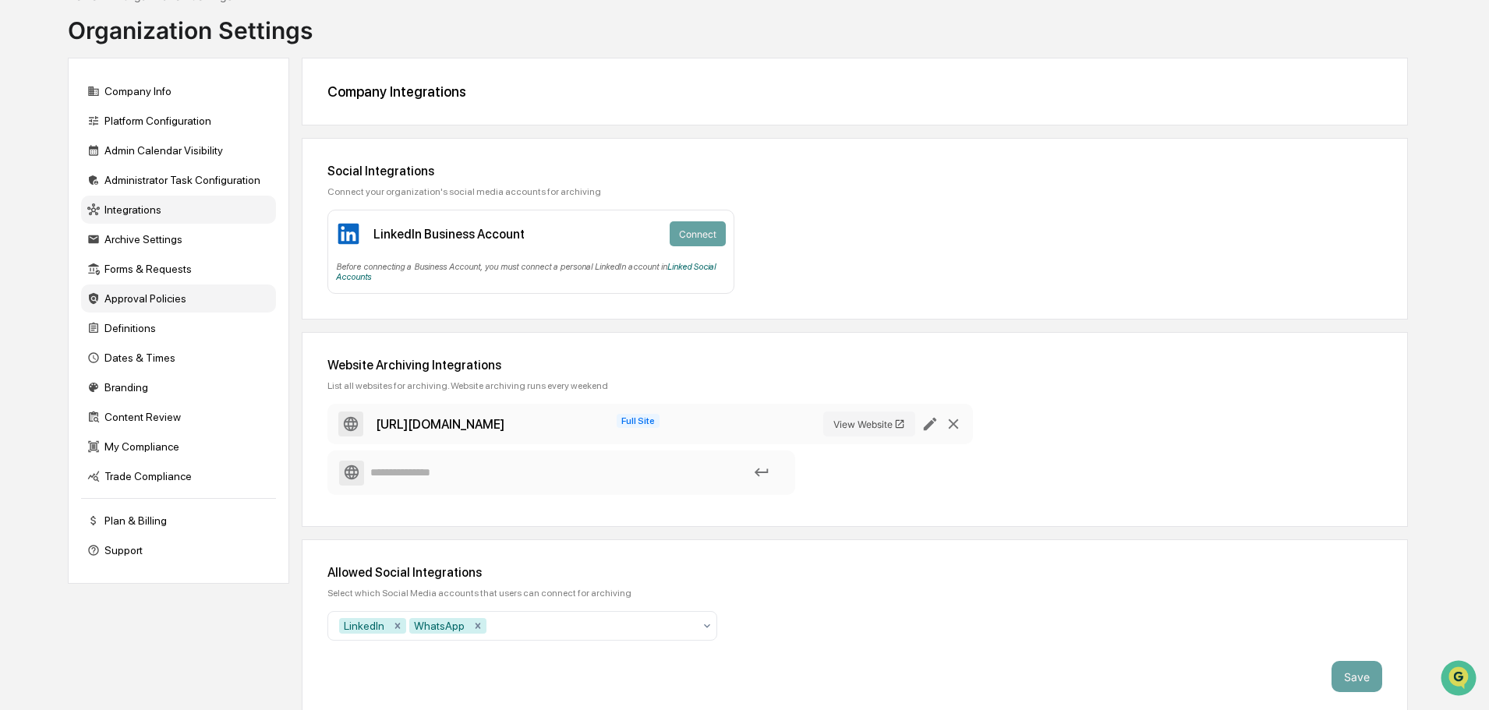
scroll to position [103, 0]
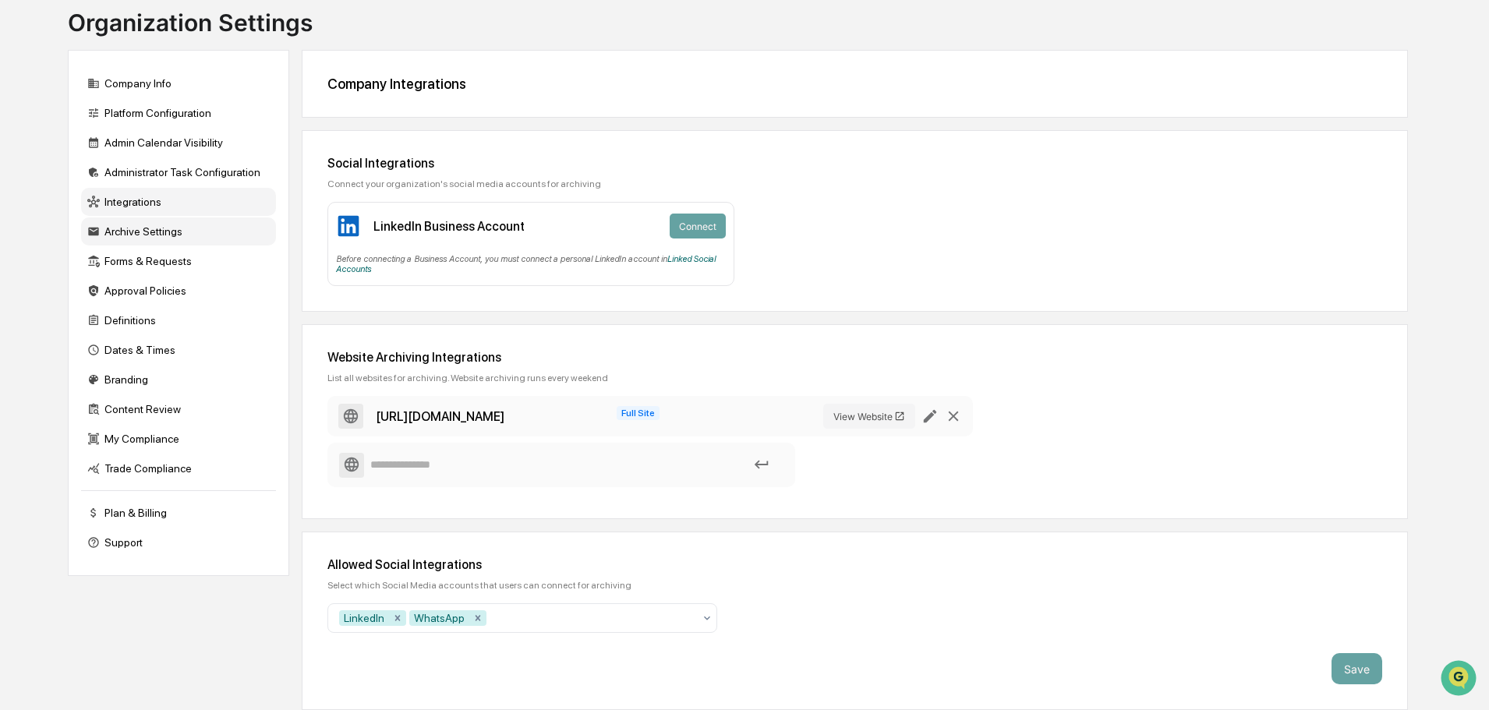
click at [141, 229] on div "Archive Settings" at bounding box center [178, 232] width 195 height 28
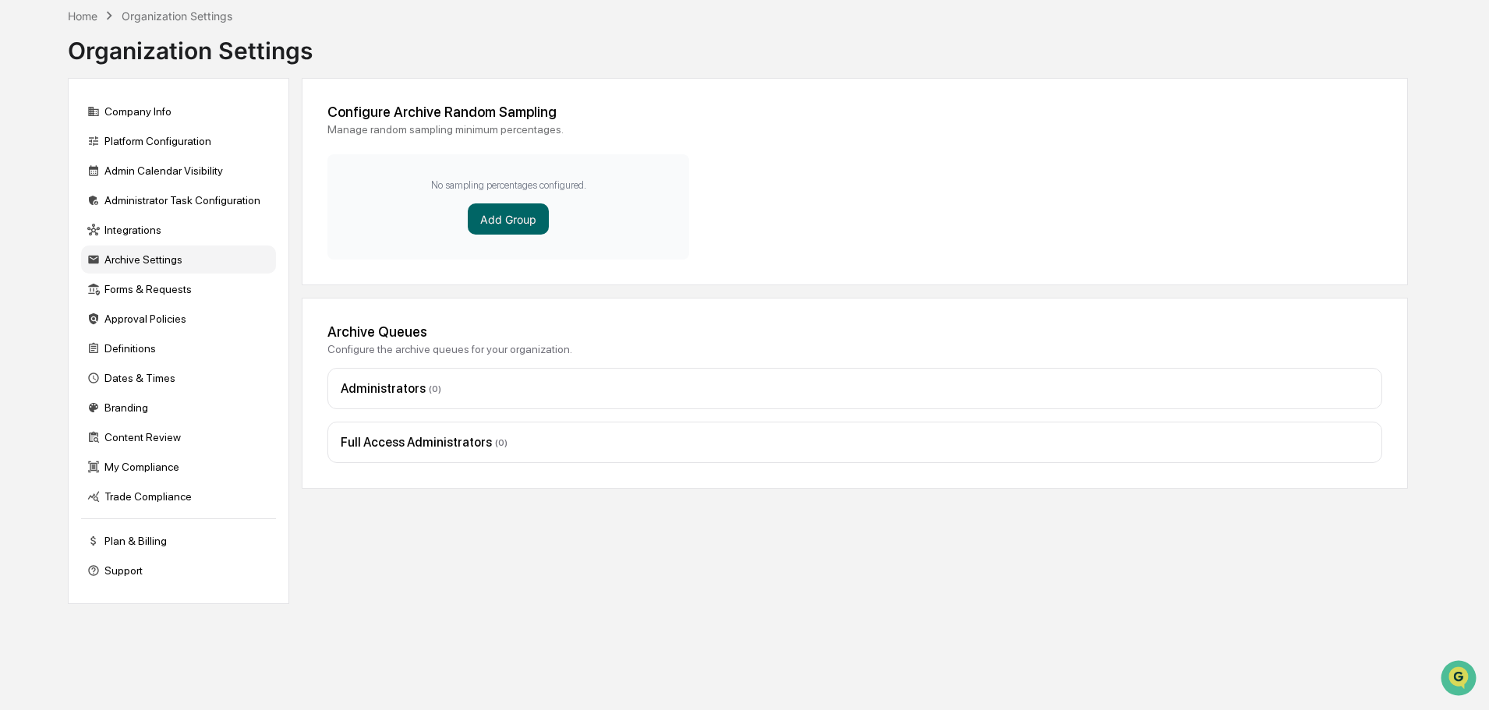
click at [519, 356] on div "Archive Queues Configure the archive queues for your organization. Administrato…" at bounding box center [855, 393] width 1107 height 191
click at [496, 369] on div "Administrators ( 0 )" at bounding box center [855, 388] width 1055 height 41
click at [516, 219] on button "Add Group" at bounding box center [508, 219] width 81 height 31
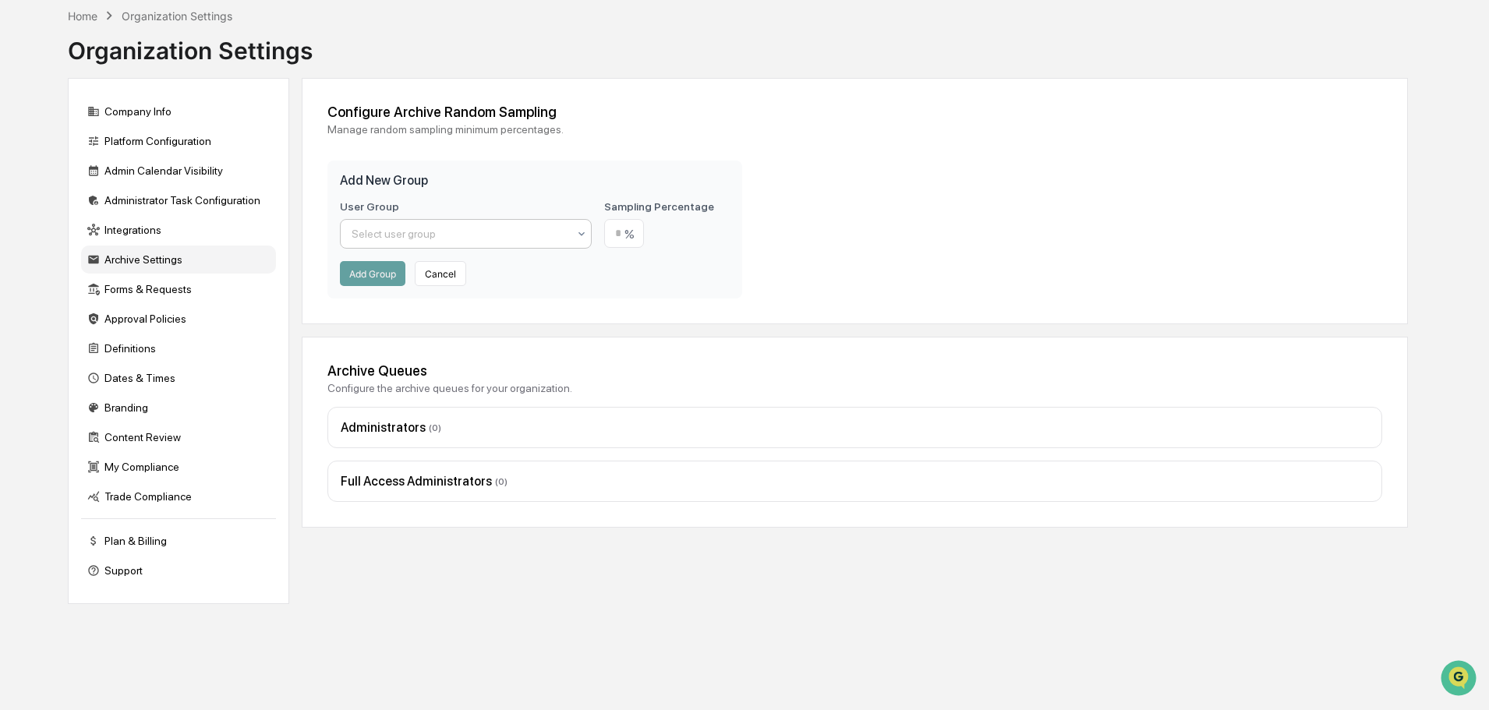
click at [458, 232] on div at bounding box center [460, 234] width 216 height 16
click at [440, 302] on div "Full Access Administrators" at bounding box center [466, 302] width 250 height 31
click at [441, 247] on div "Full Access Administrators" at bounding box center [466, 234] width 252 height 30
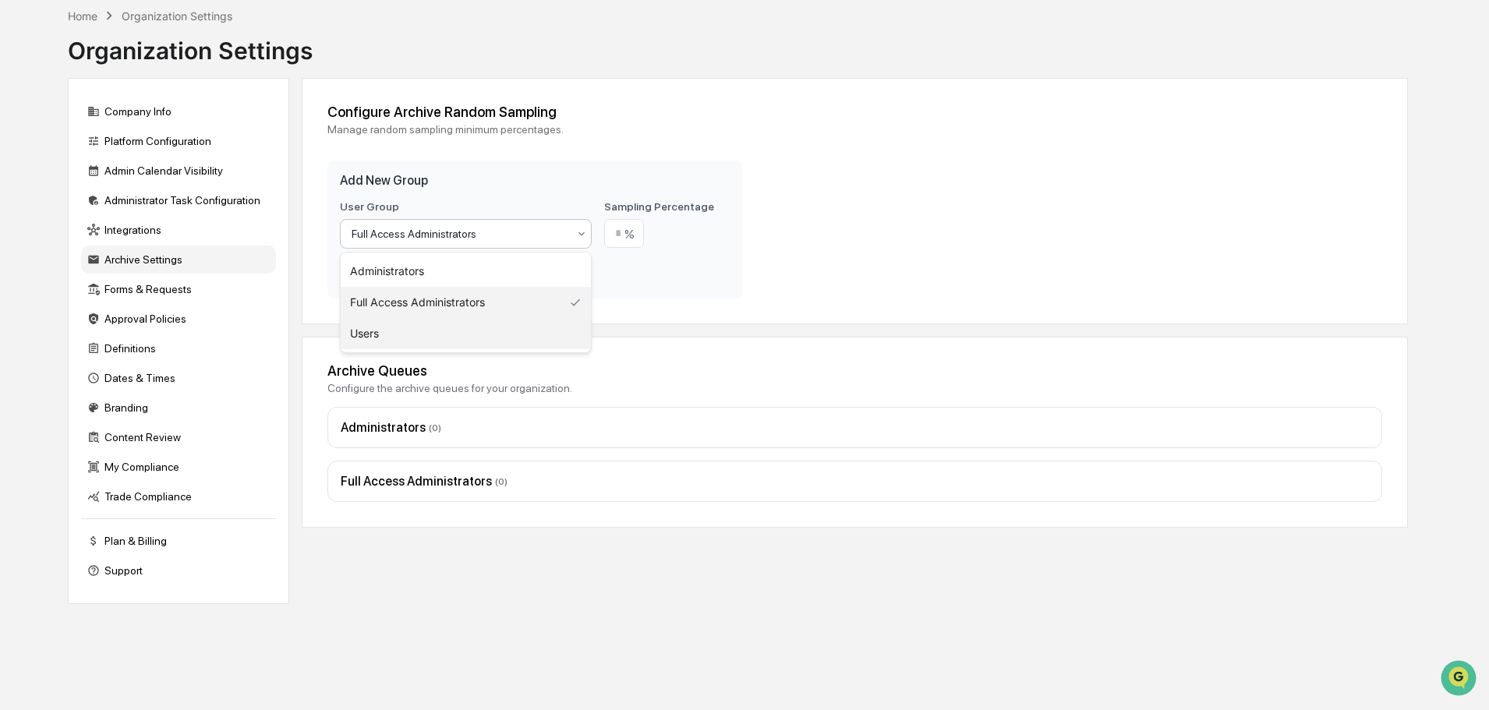
click at [411, 321] on div "Users" at bounding box center [466, 333] width 250 height 31
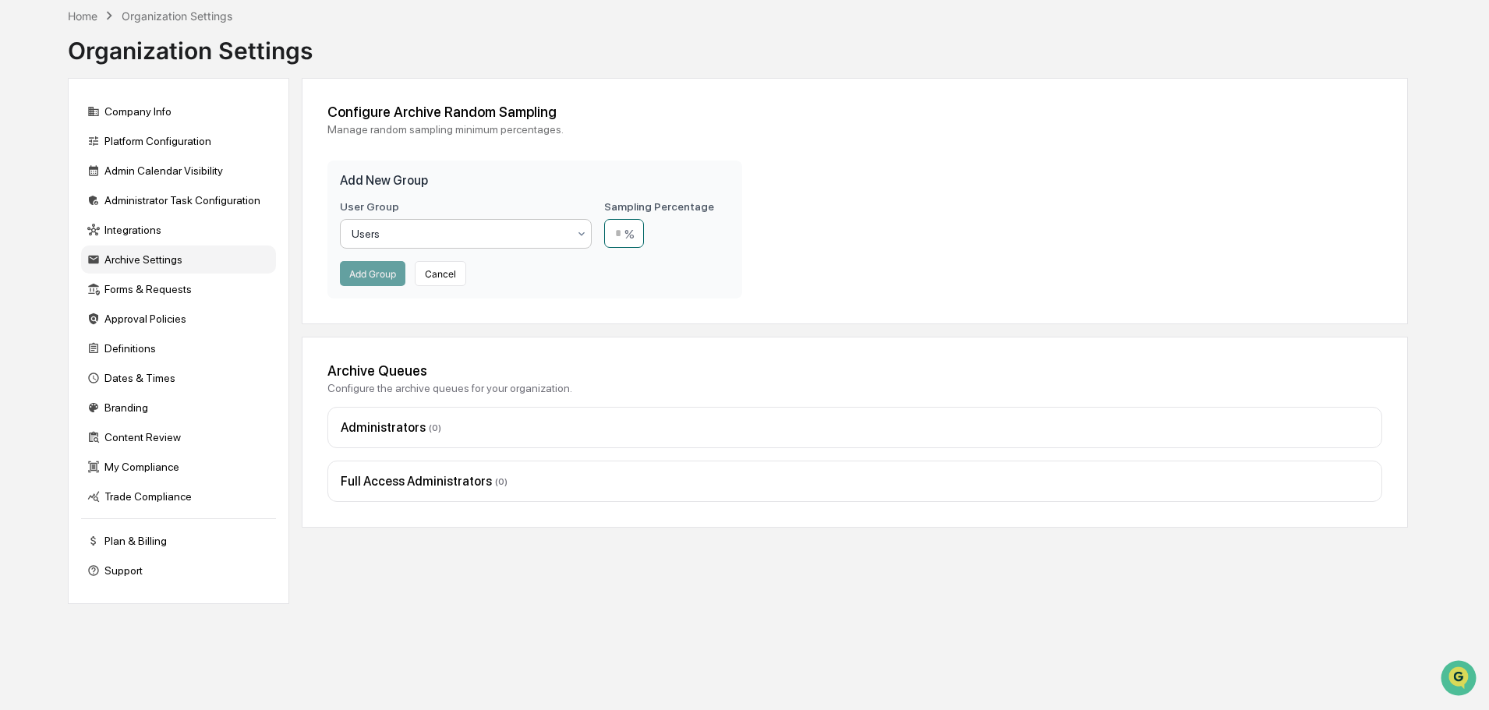
click at [639, 230] on input "number" at bounding box center [624, 233] width 40 height 29
type input "***"
click at [369, 282] on button "Add Group" at bounding box center [373, 273] width 66 height 25
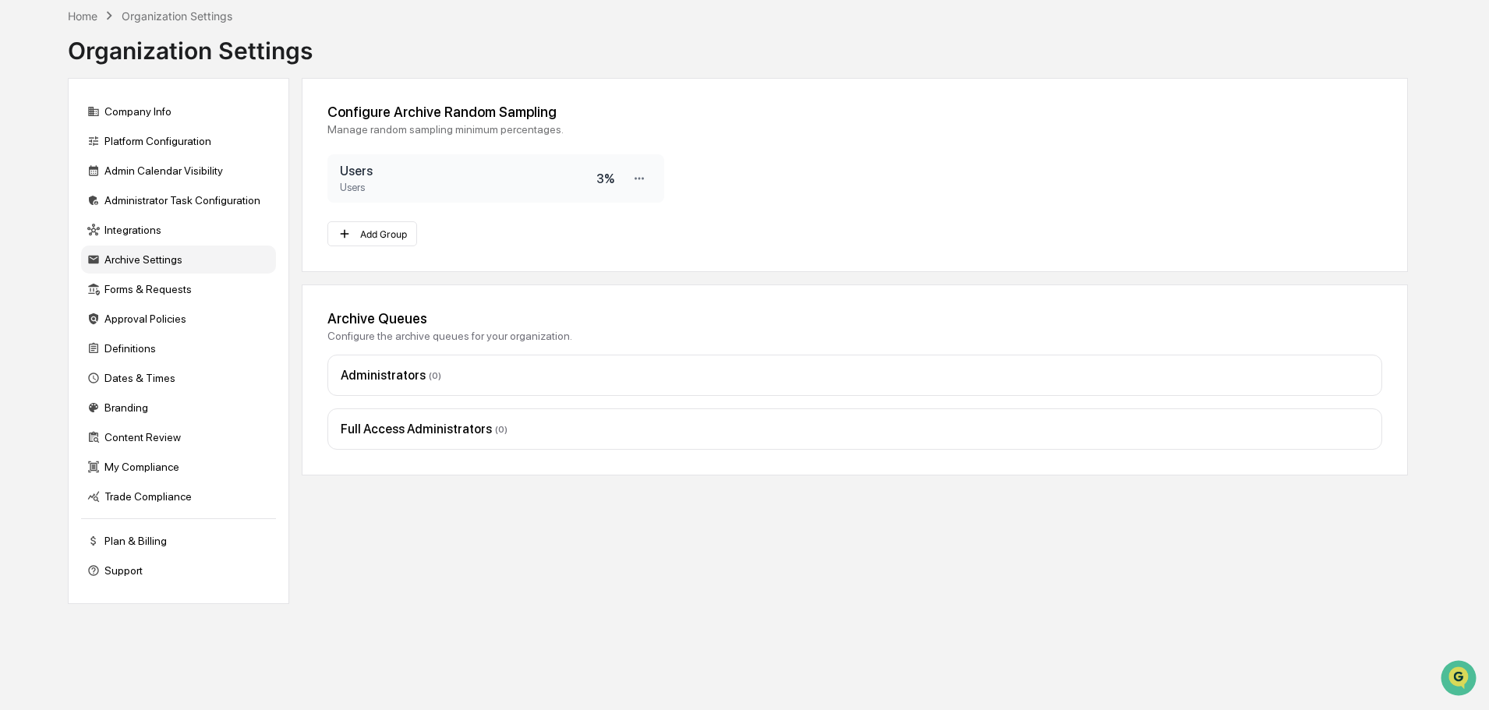
click at [481, 182] on div "Users" at bounding box center [468, 188] width 257 height 12
click at [646, 177] on icon at bounding box center [639, 179] width 15 height 15
click at [720, 211] on div "Configure Archive Random Sampling Manage random sampling minimum percentages. U…" at bounding box center [855, 175] width 1107 height 194
click at [636, 174] on icon at bounding box center [639, 179] width 15 height 15
click at [642, 225] on div "Delete" at bounding box center [589, 231] width 125 height 27
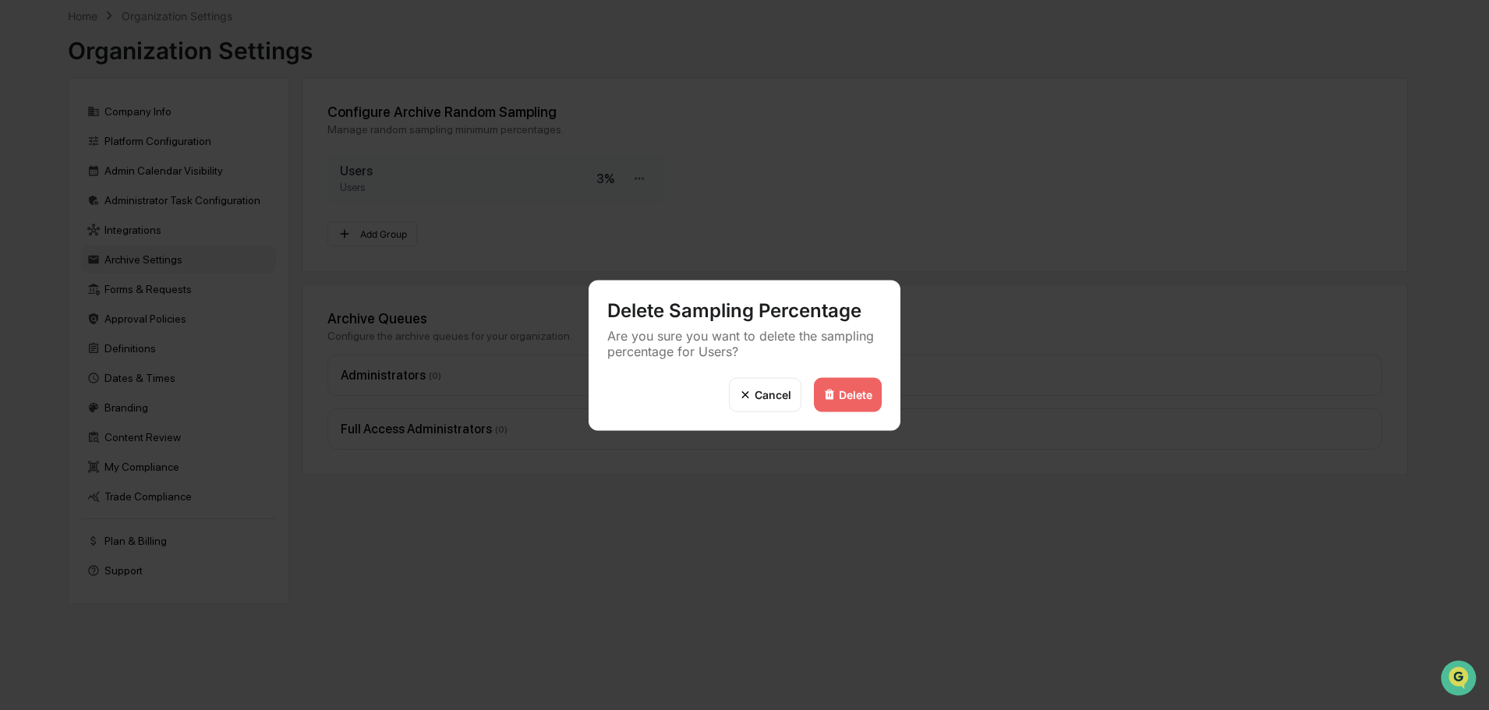
click at [836, 391] on div "Delete" at bounding box center [848, 394] width 68 height 34
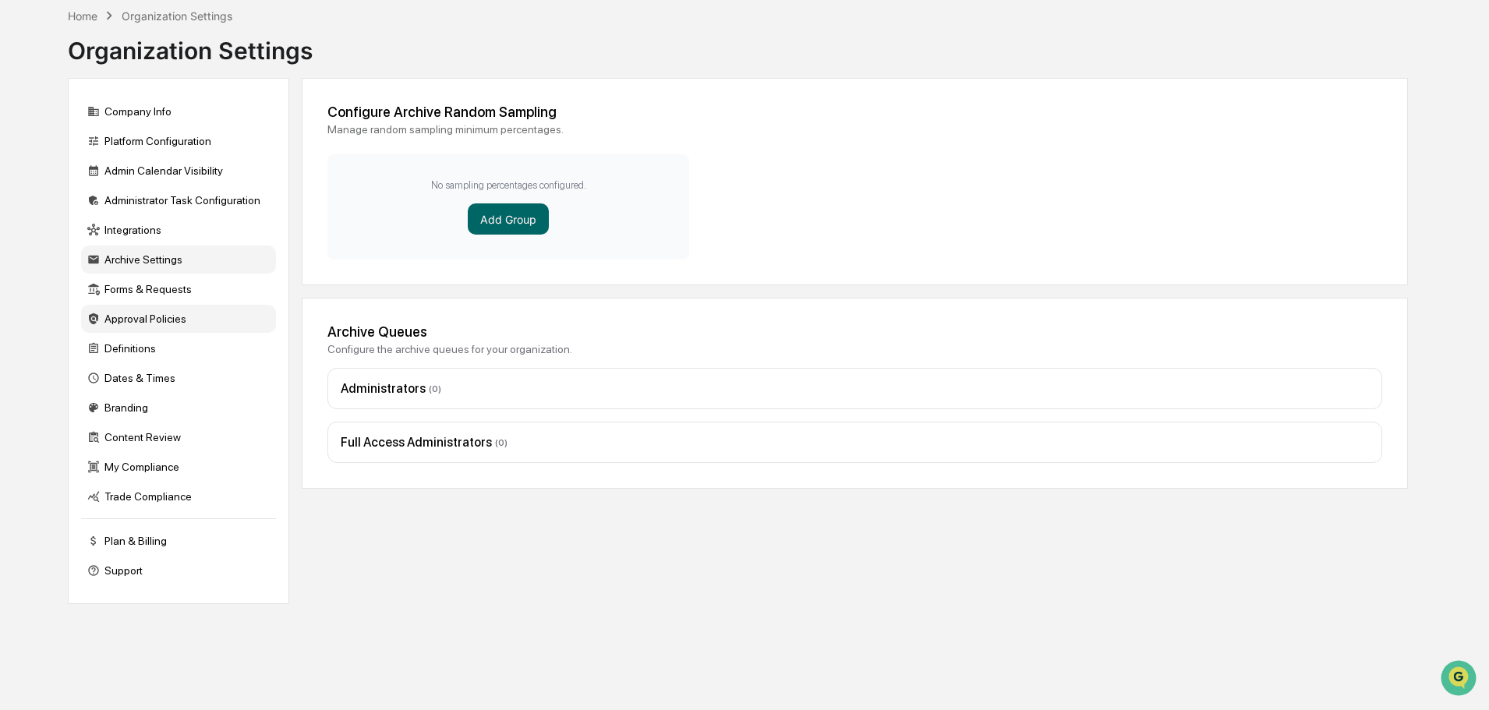
click at [171, 320] on div "Approval Policies" at bounding box center [178, 319] width 195 height 28
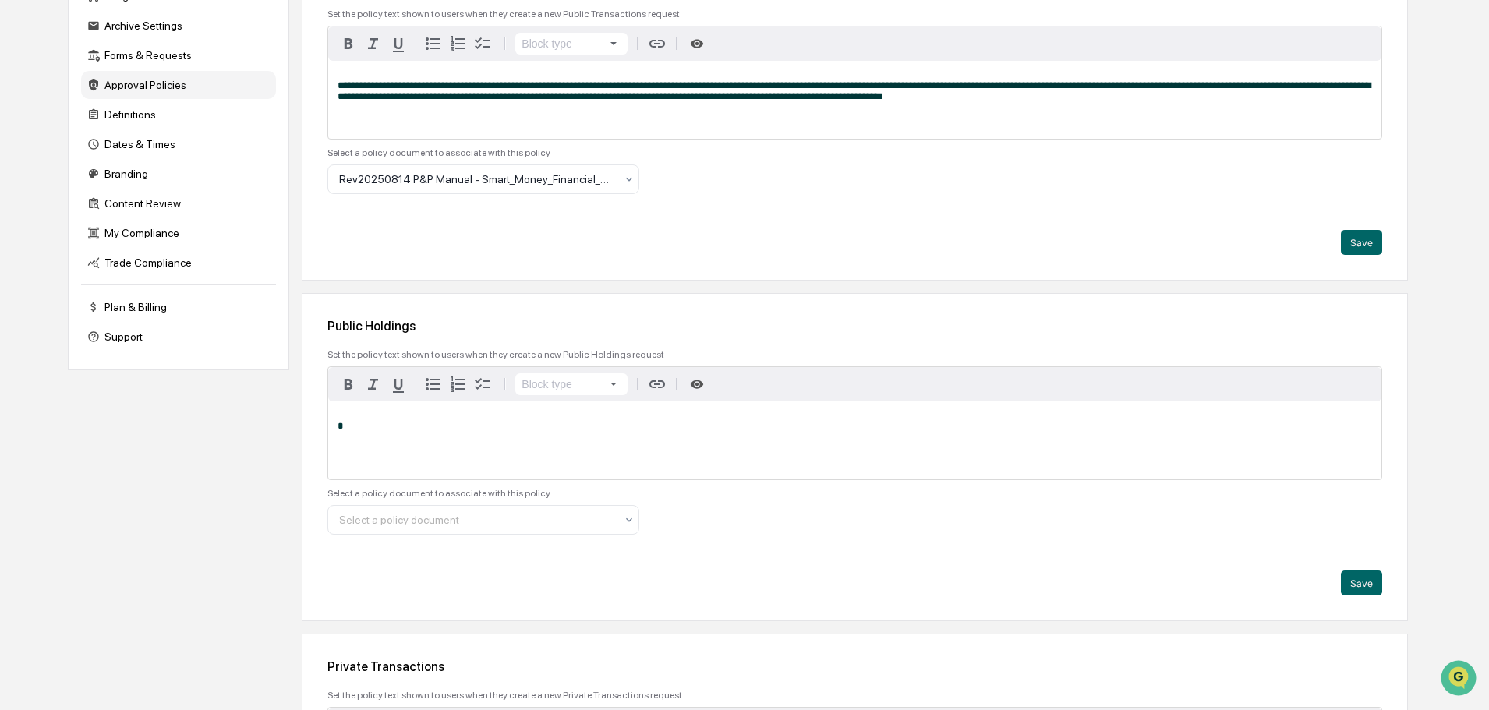
scroll to position [0, 0]
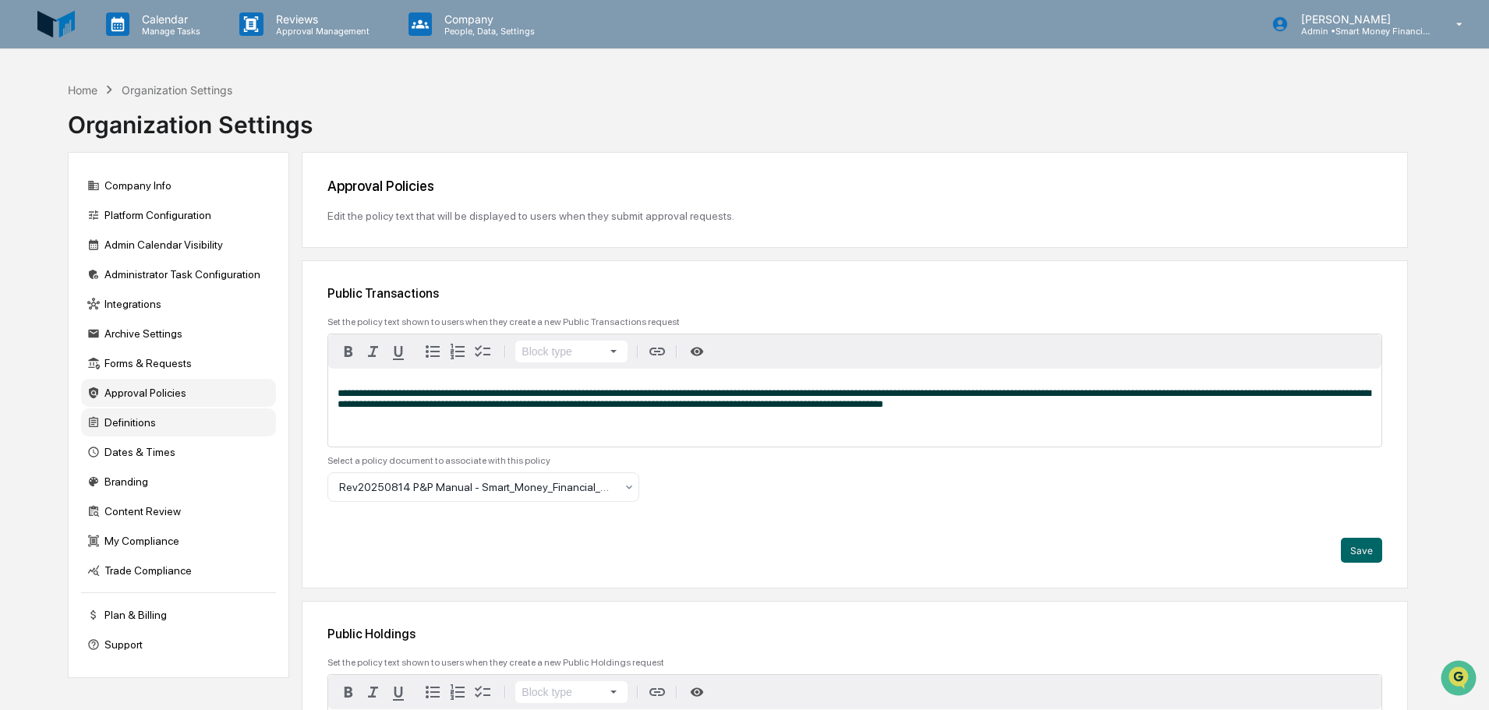
click at [122, 414] on div "Definitions" at bounding box center [178, 423] width 195 height 28
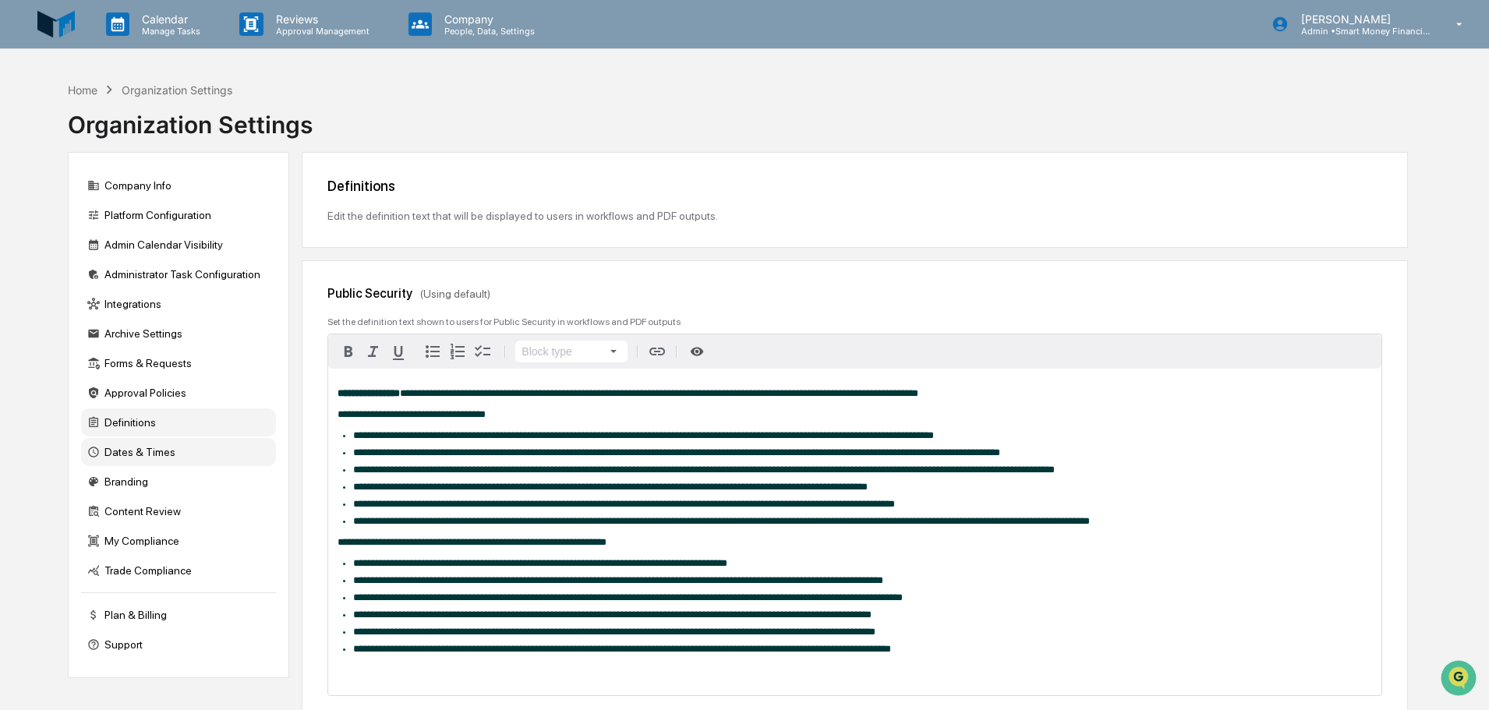
click at [210, 444] on div "Dates & Times" at bounding box center [178, 452] width 195 height 28
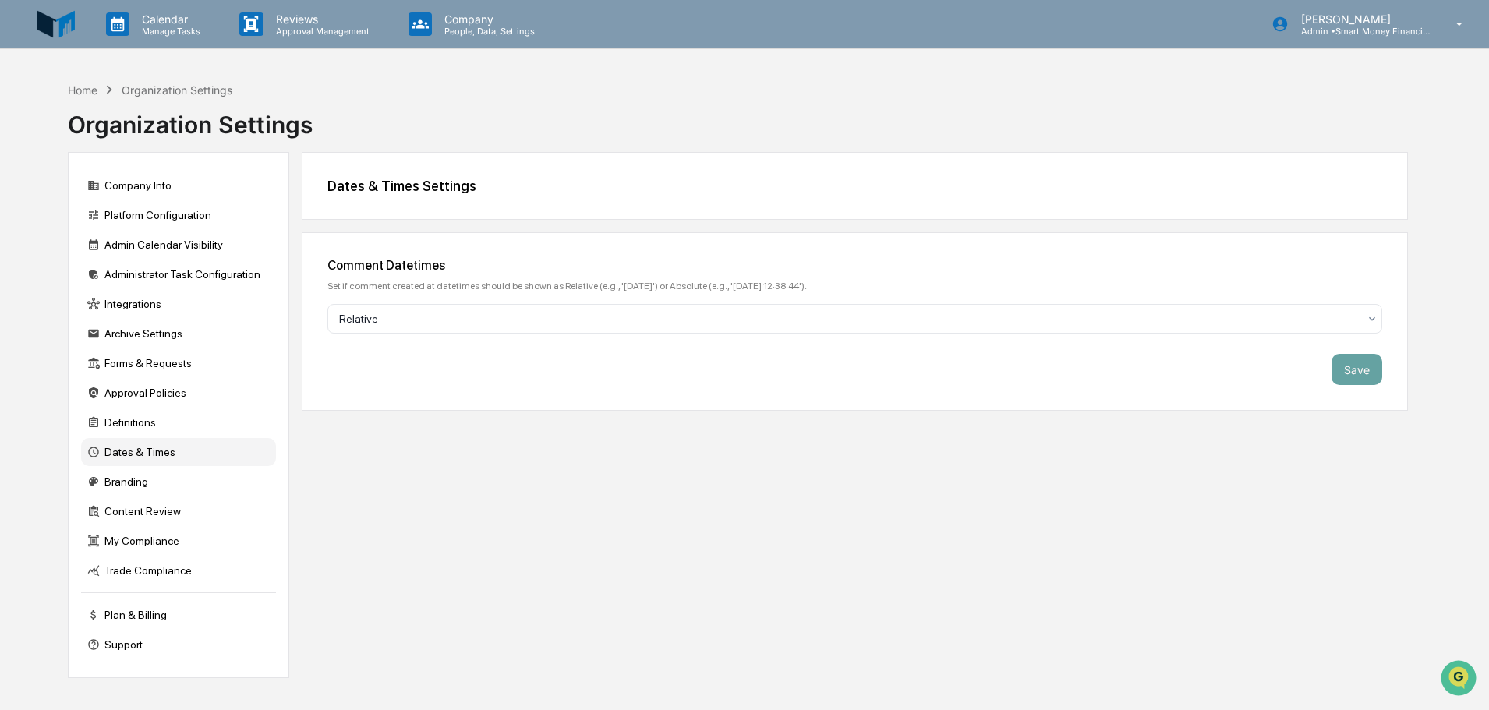
click at [420, 297] on div "Comment Datetimes Set if comment created at datetimes should be shown as Relati…" at bounding box center [855, 321] width 1107 height 179
click at [426, 317] on div at bounding box center [848, 319] width 1019 height 16
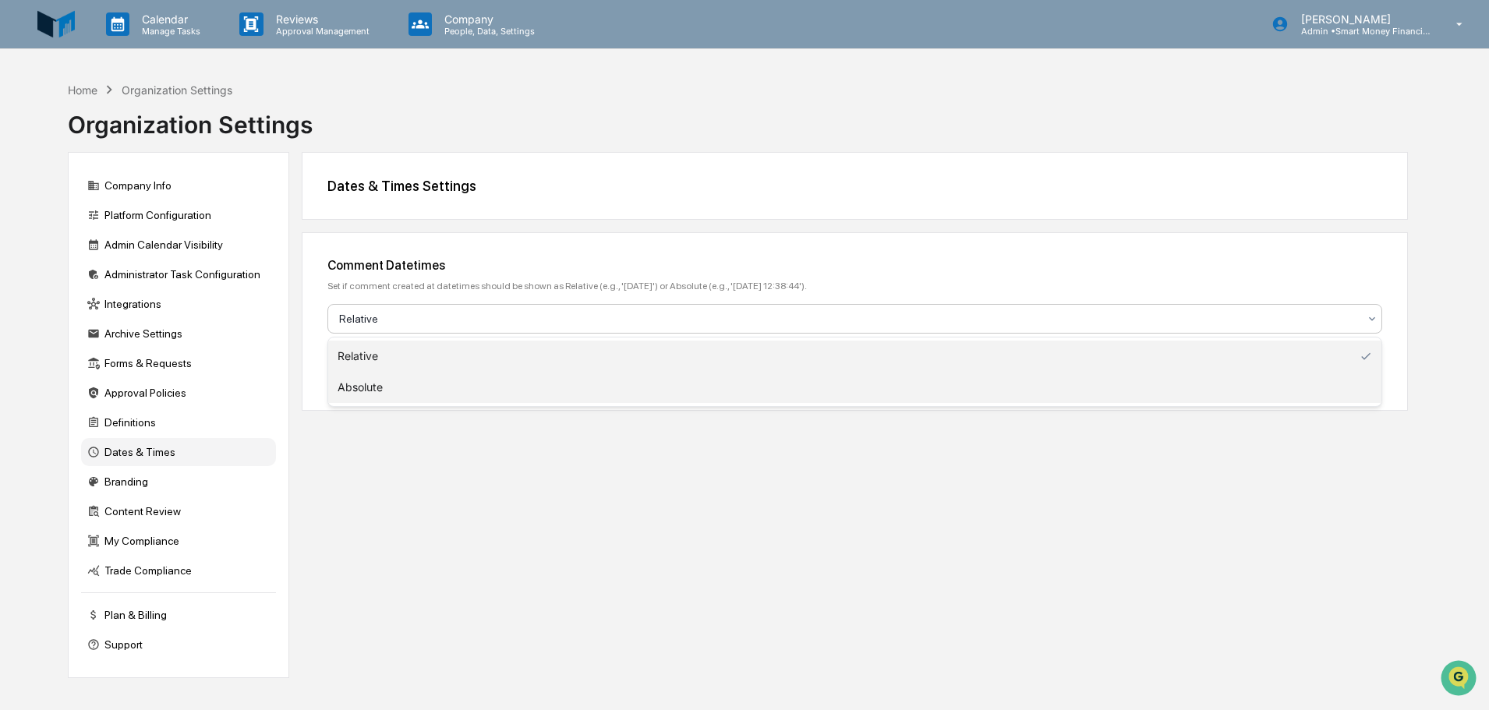
click at [409, 383] on div "Absolute" at bounding box center [855, 387] width 1054 height 31
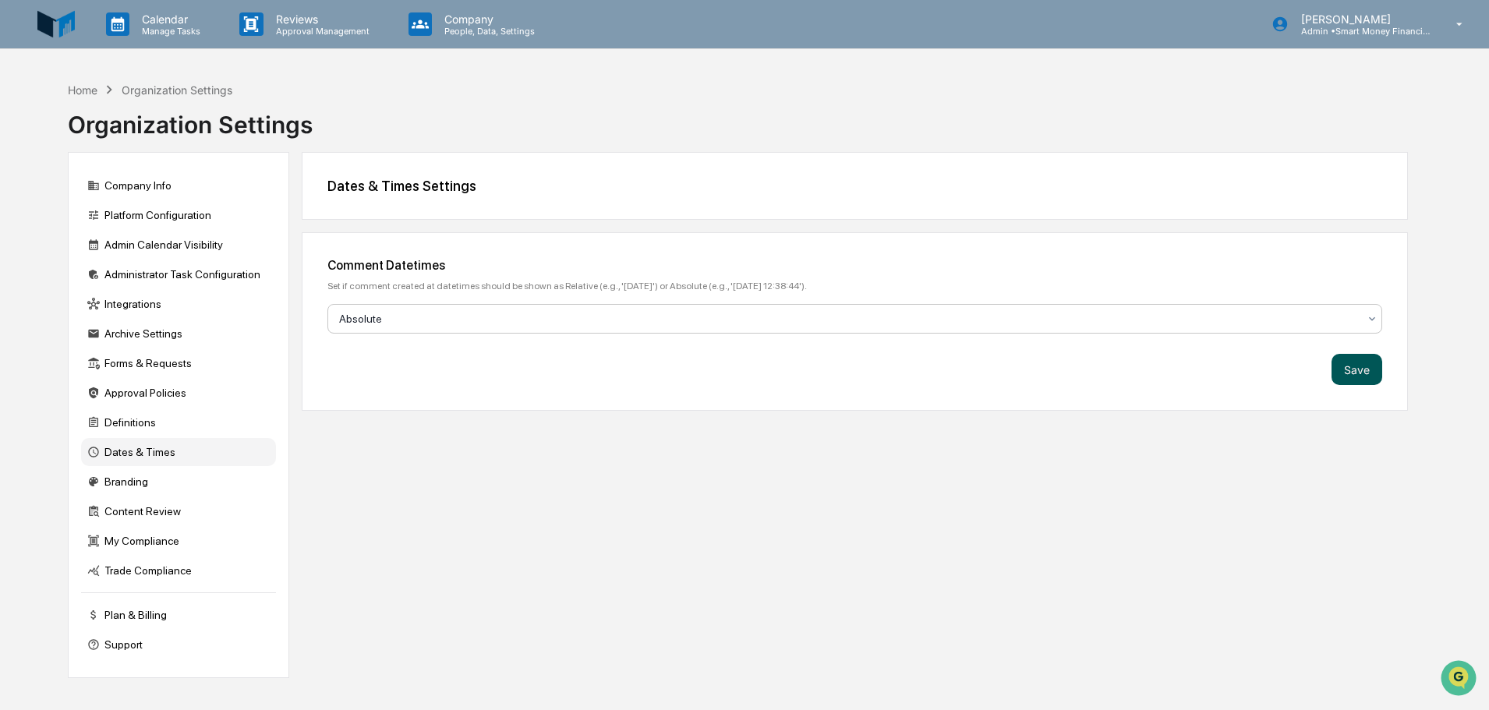
click at [1348, 379] on button "Save" at bounding box center [1357, 369] width 51 height 31
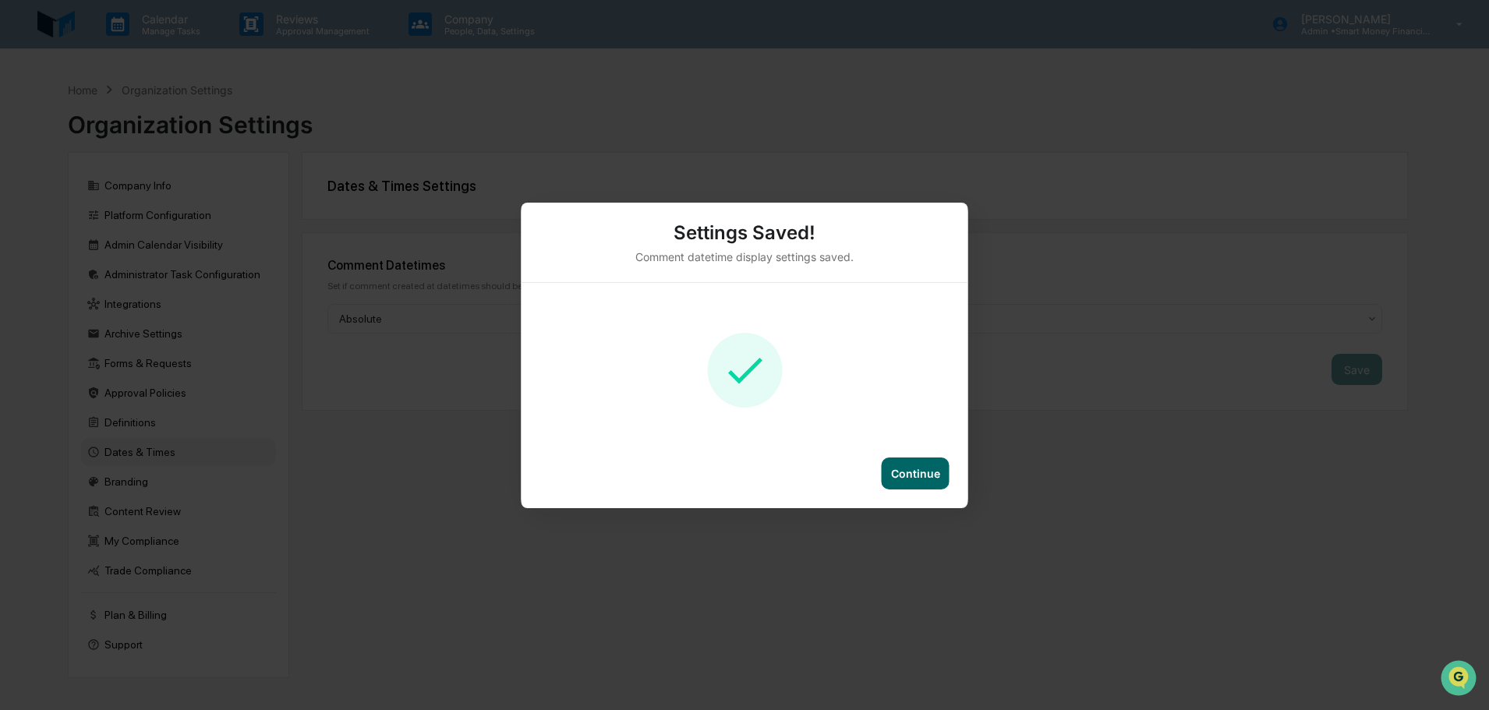
click at [935, 478] on div "Continue" at bounding box center [915, 473] width 49 height 13
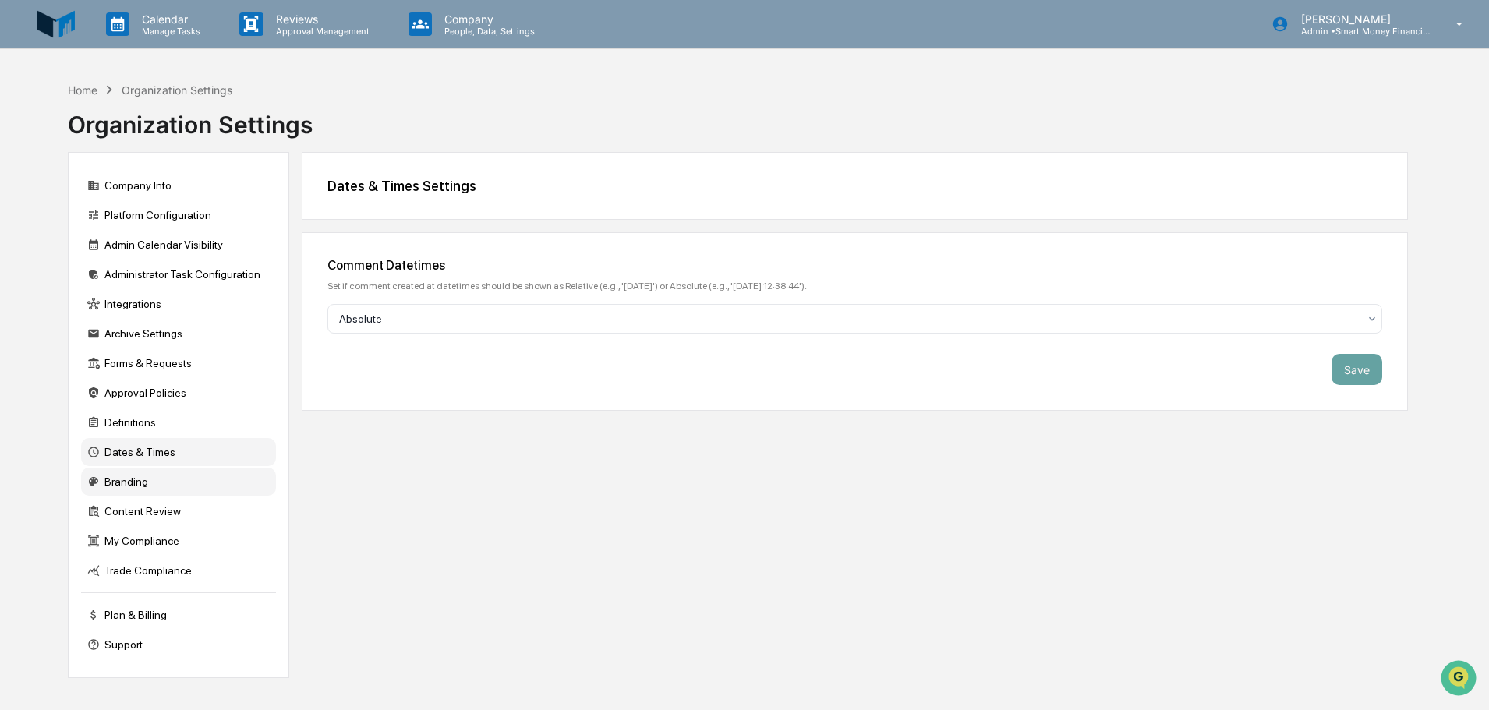
click at [132, 479] on div "Branding" at bounding box center [178, 482] width 195 height 28
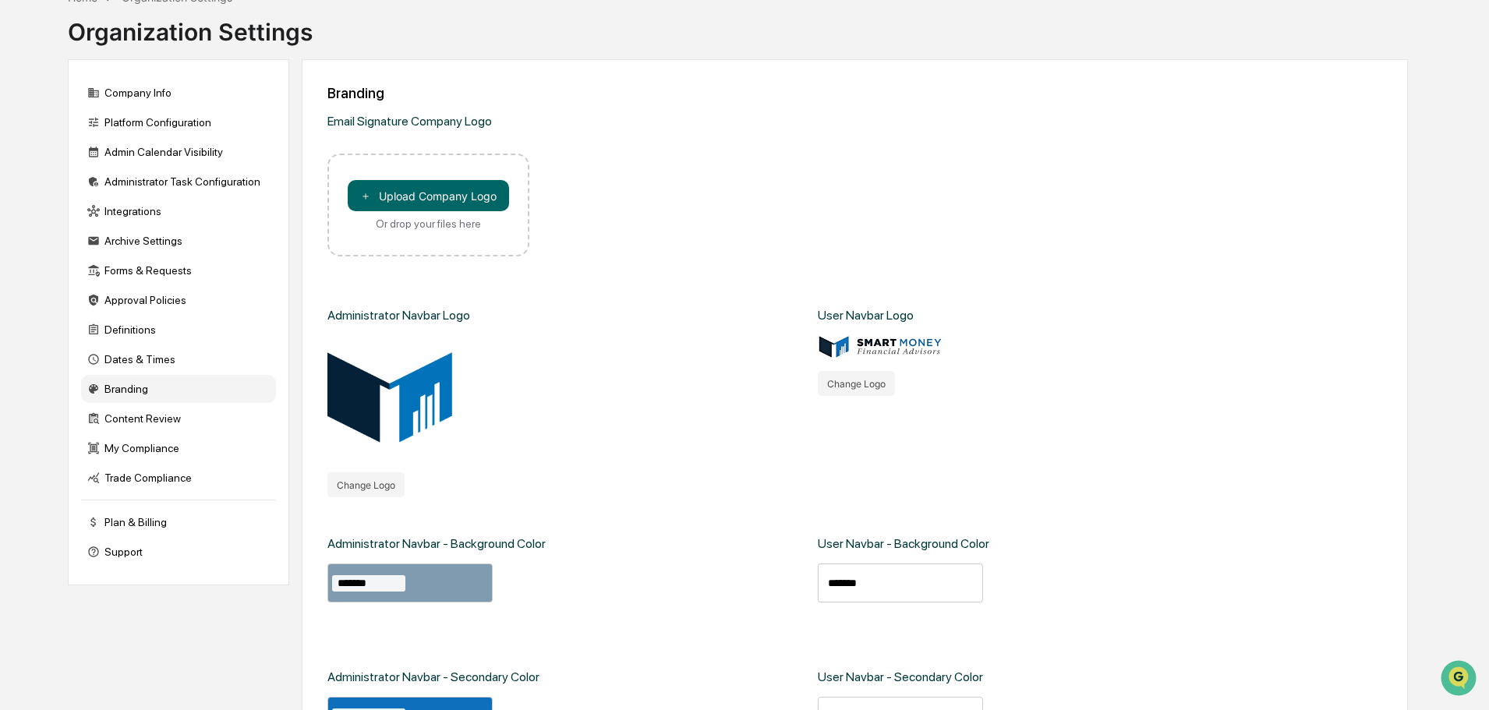
scroll to position [312, 0]
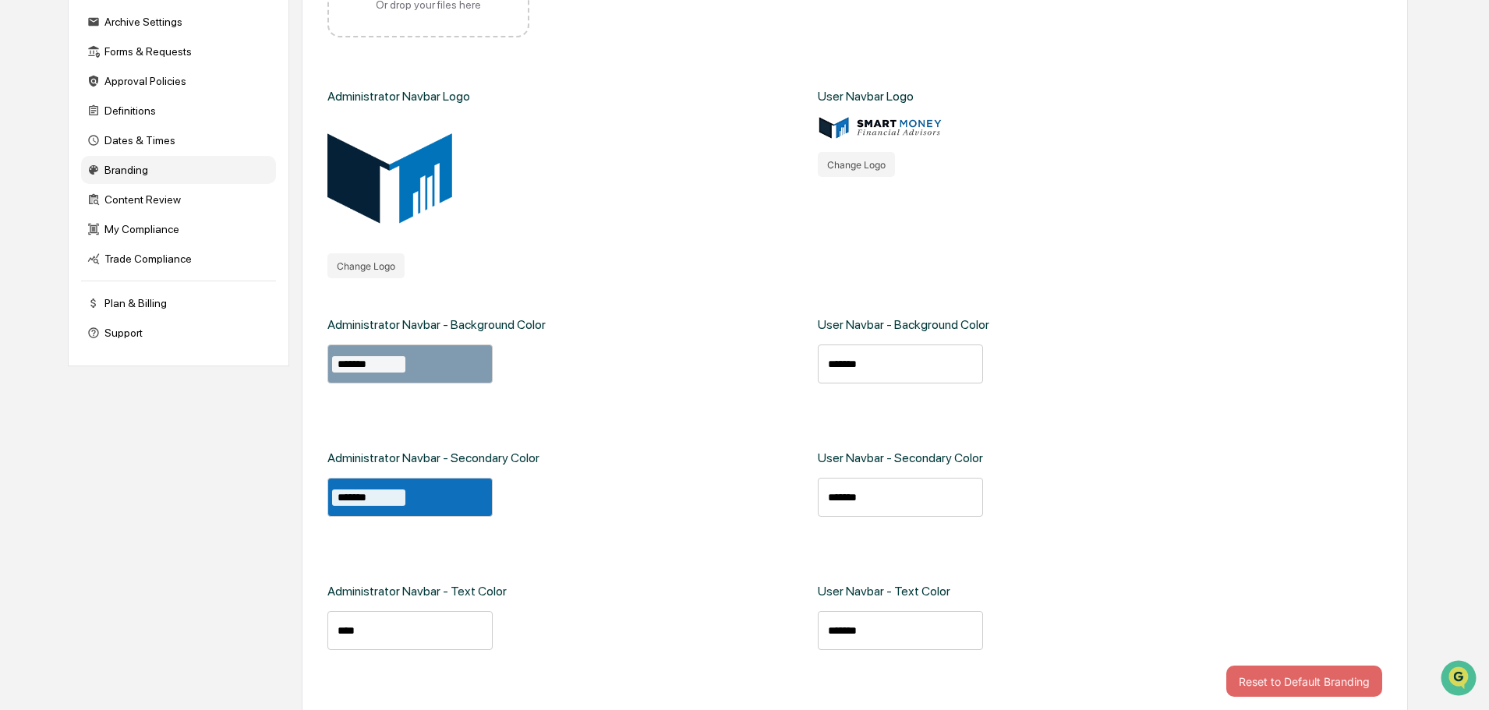
click at [140, 214] on div "Company Info Platform Configuration Admin Calendar Visibility Administrator Tas…" at bounding box center [178, 103] width 221 height 526
click at [133, 201] on div "Content Review" at bounding box center [178, 200] width 195 height 28
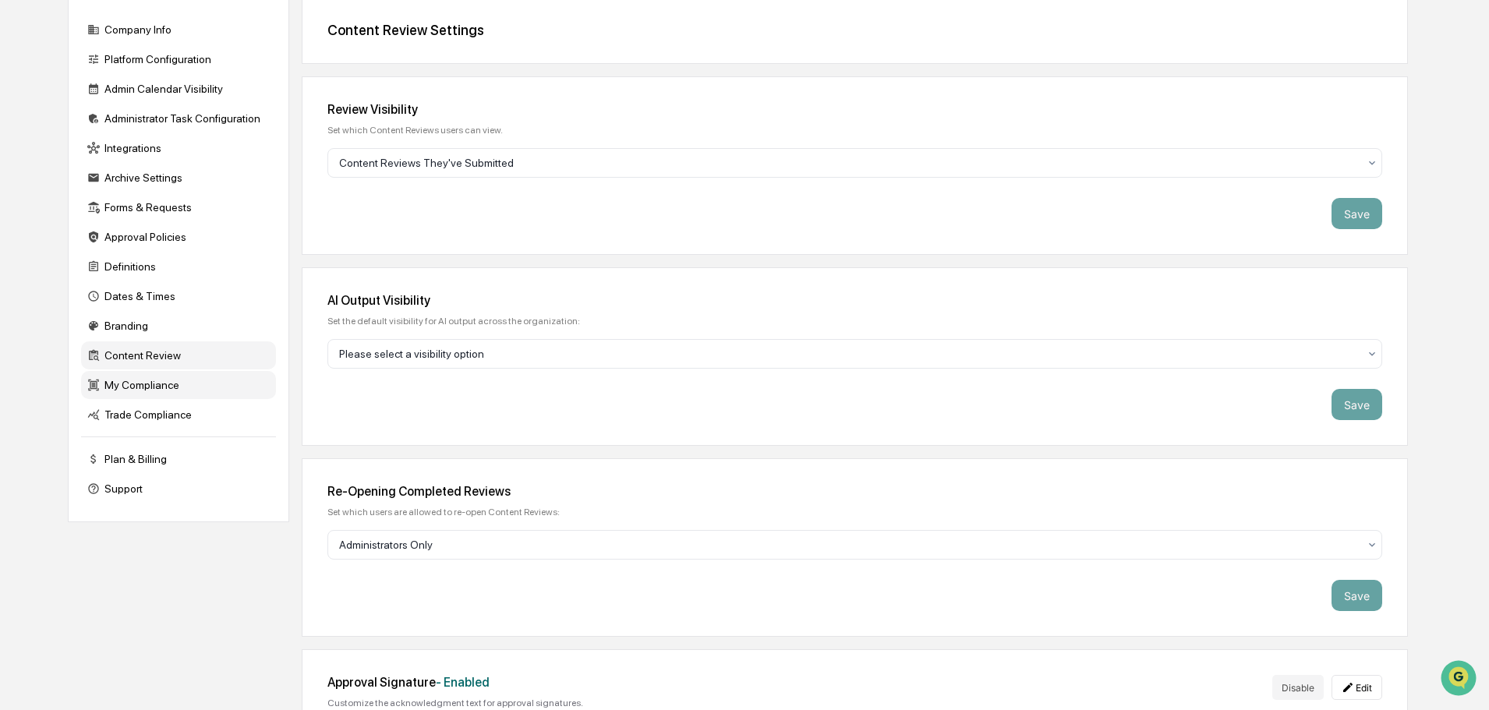
click at [133, 393] on div "My Compliance" at bounding box center [178, 385] width 195 height 28
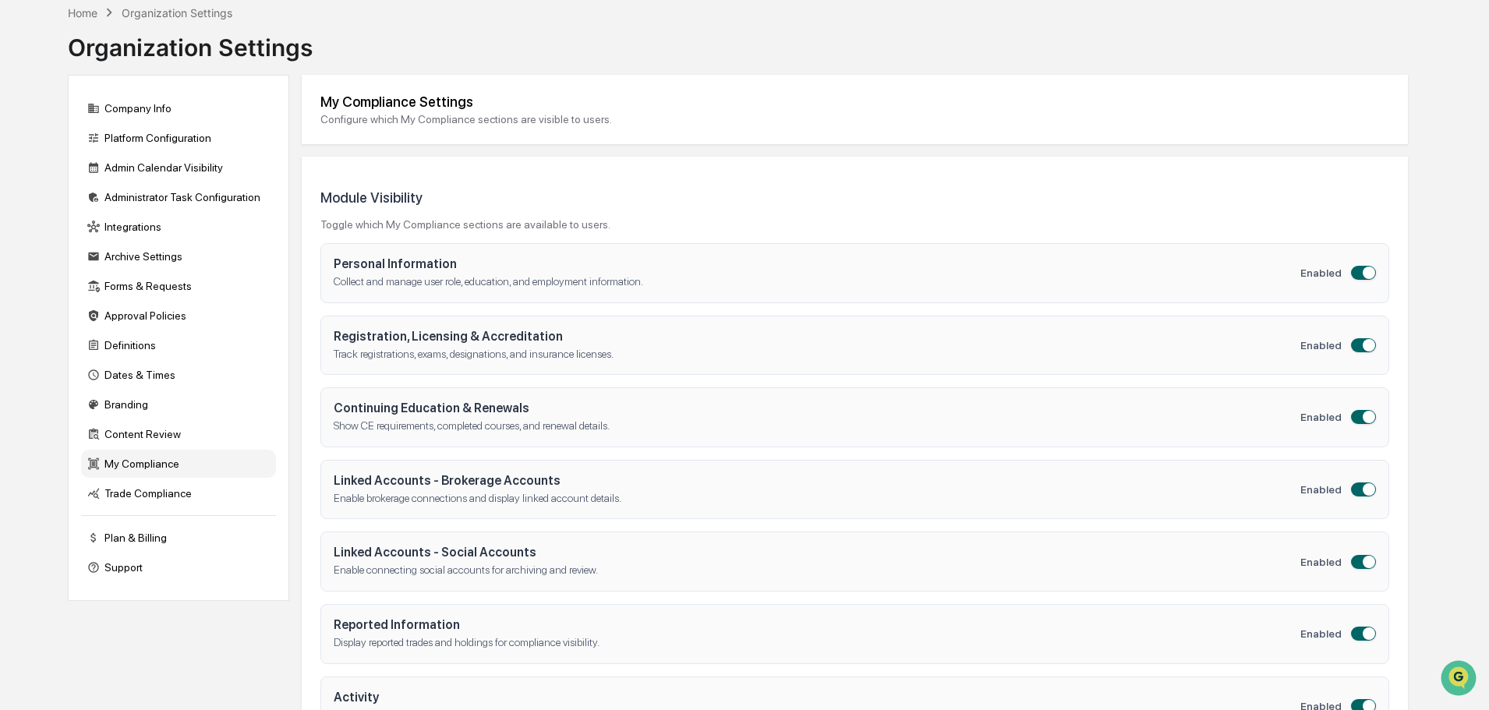
scroll to position [0, 0]
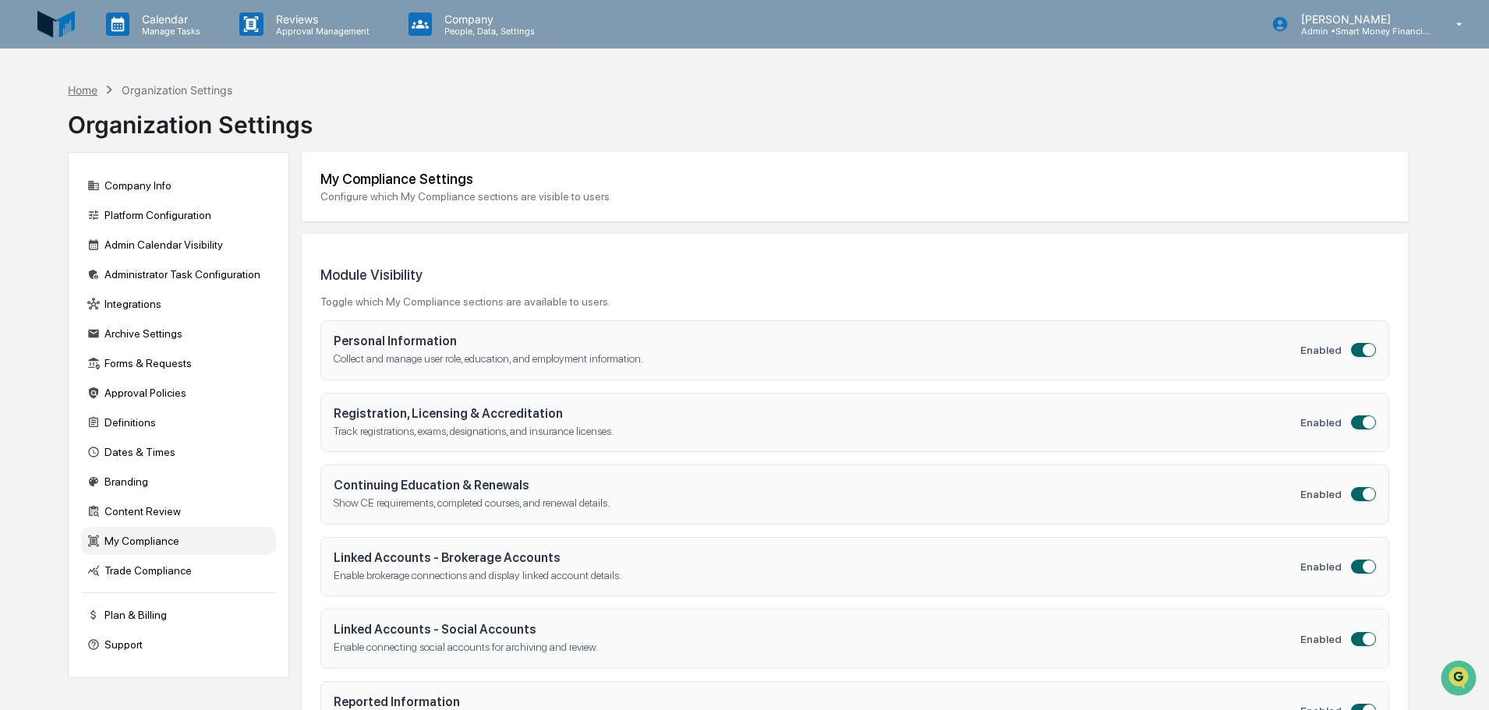
click at [89, 88] on div "Home" at bounding box center [83, 89] width 30 height 13
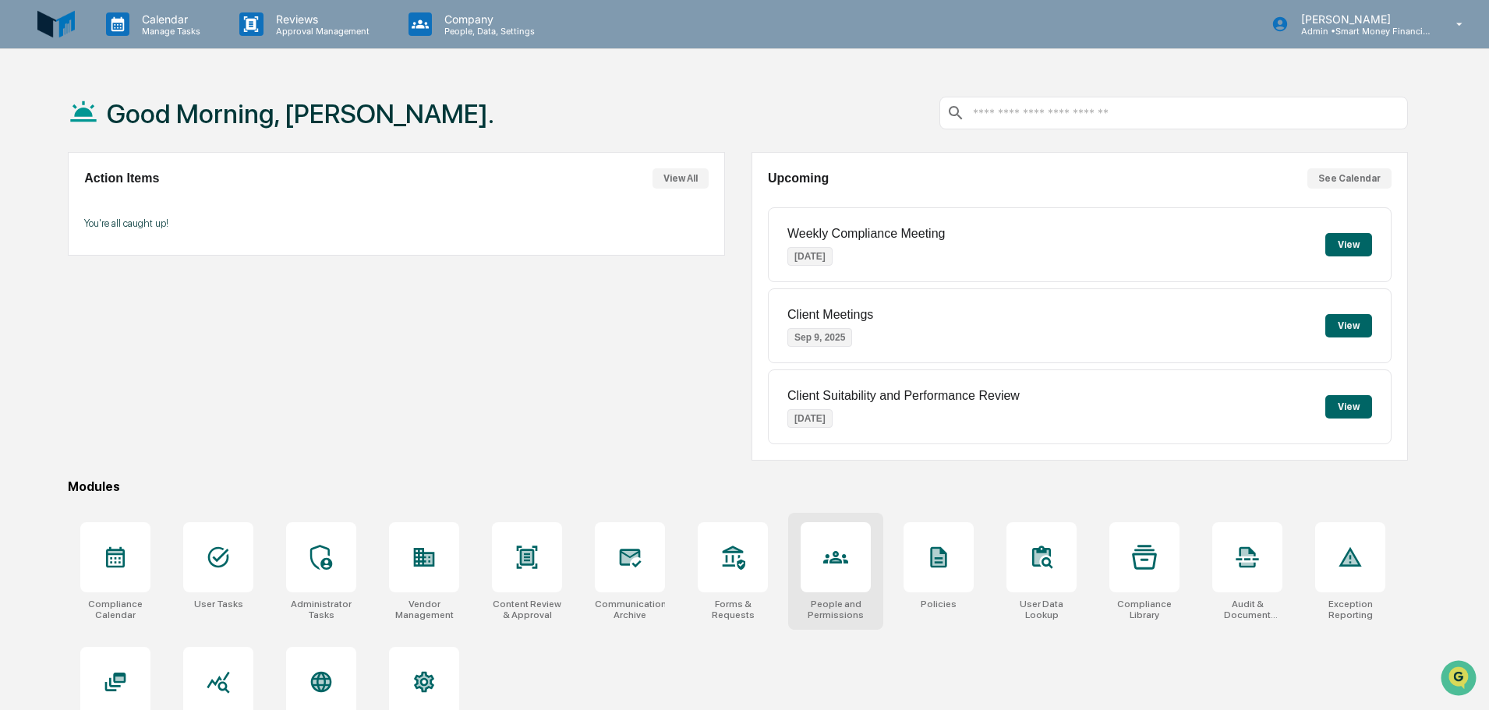
click at [804, 558] on div at bounding box center [836, 557] width 70 height 70
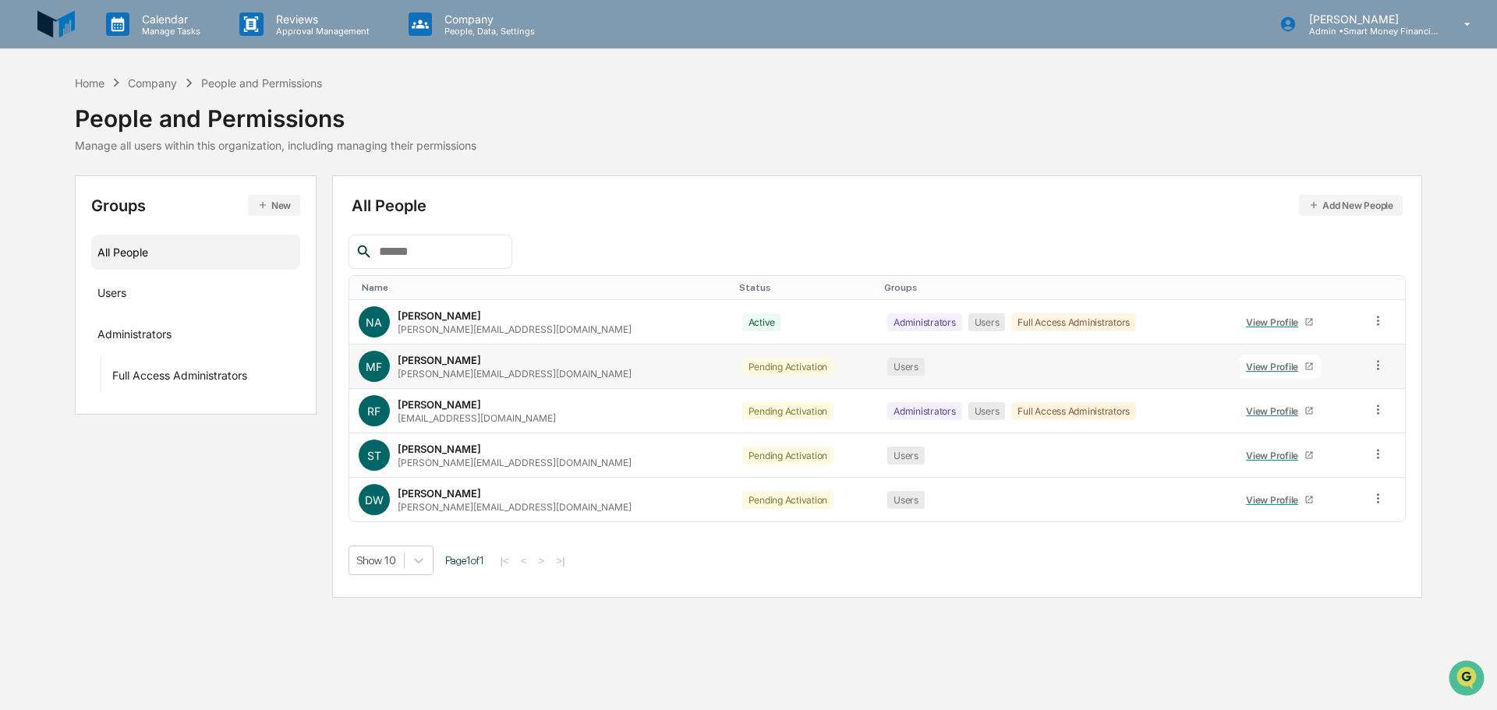
click at [1373, 358] on icon at bounding box center [1378, 365] width 15 height 15
click at [1375, 357] on td "Groups & Permissions Change Status Change Name/Email" at bounding box center [1384, 367] width 44 height 44
click at [1246, 367] on div "View Profile" at bounding box center [1275, 367] width 58 height 12
click at [1248, 312] on link "View Profile" at bounding box center [1280, 322] width 81 height 24
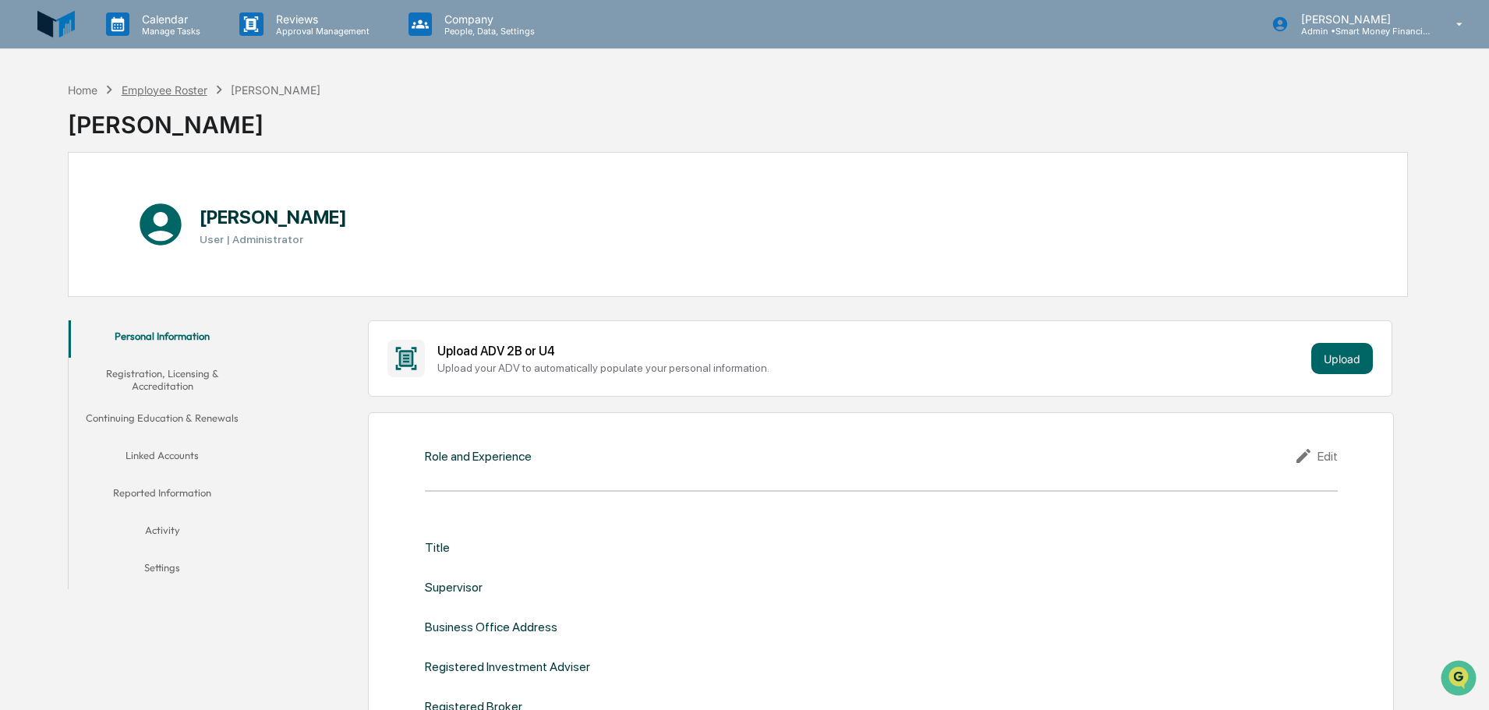
click at [179, 87] on div "Employee Roster" at bounding box center [165, 89] width 86 height 13
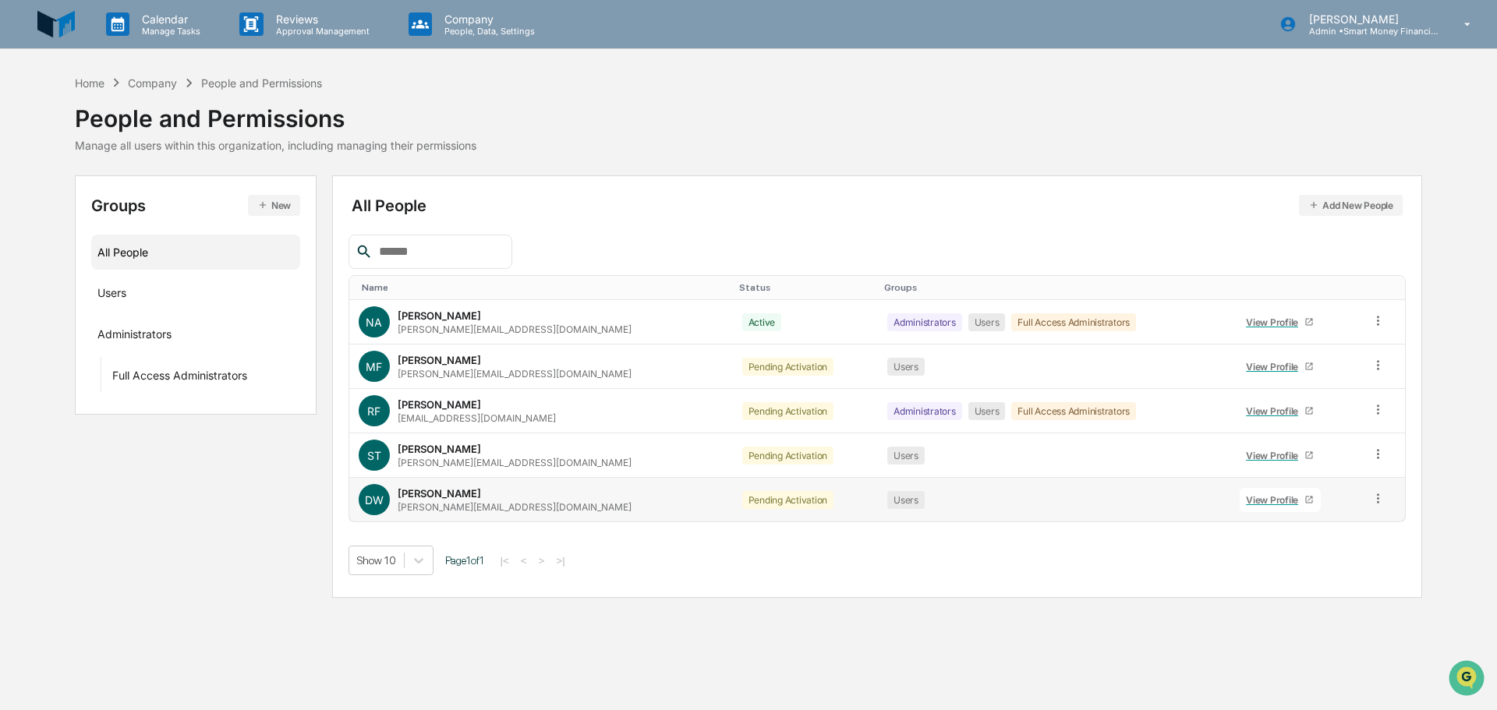
click at [1376, 501] on icon at bounding box center [1378, 498] width 15 height 15
click at [995, 619] on div "Calendar Manage Tasks Reviews Approval Management Company People, Data, Setting…" at bounding box center [748, 355] width 1497 height 710
click at [150, 87] on div "Company" at bounding box center [152, 82] width 49 height 13
click at [86, 79] on div "Home" at bounding box center [90, 82] width 30 height 13
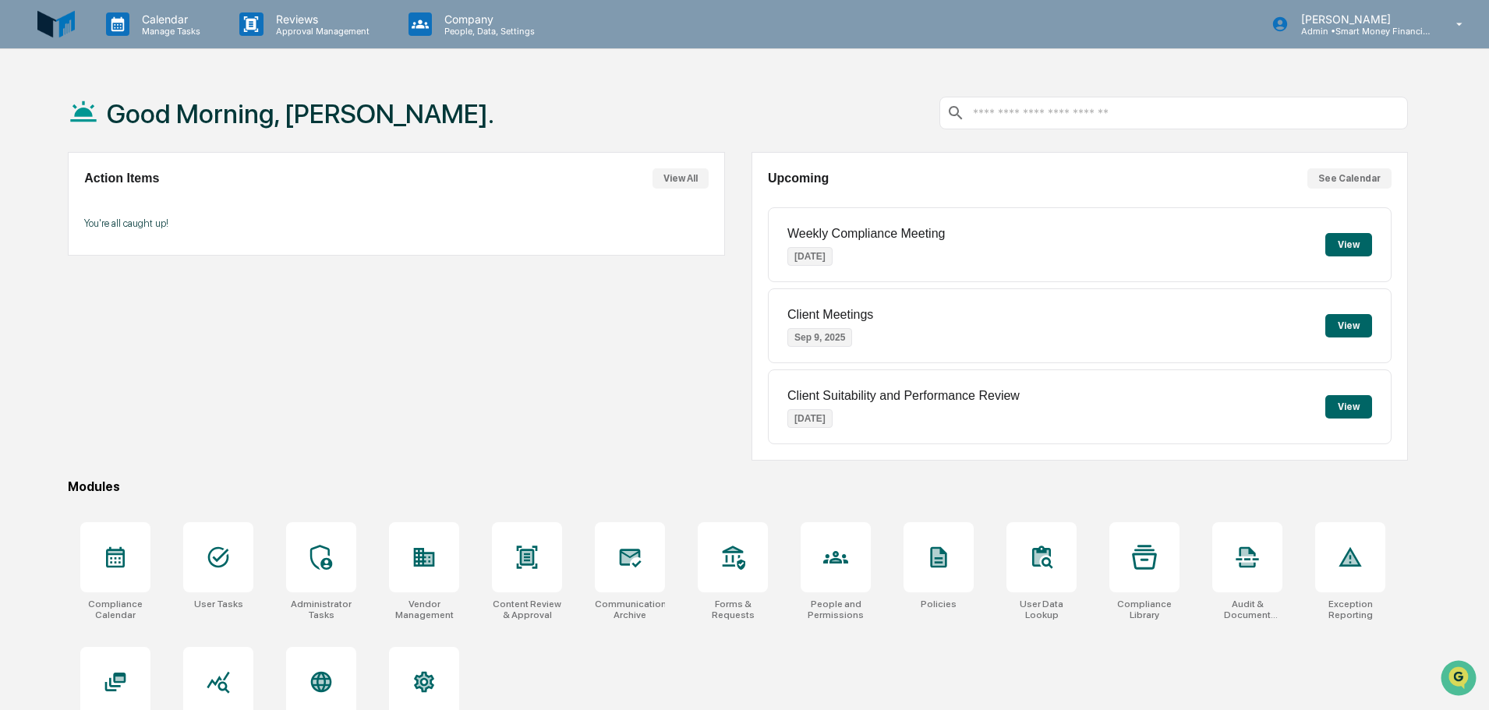
scroll to position [74, 0]
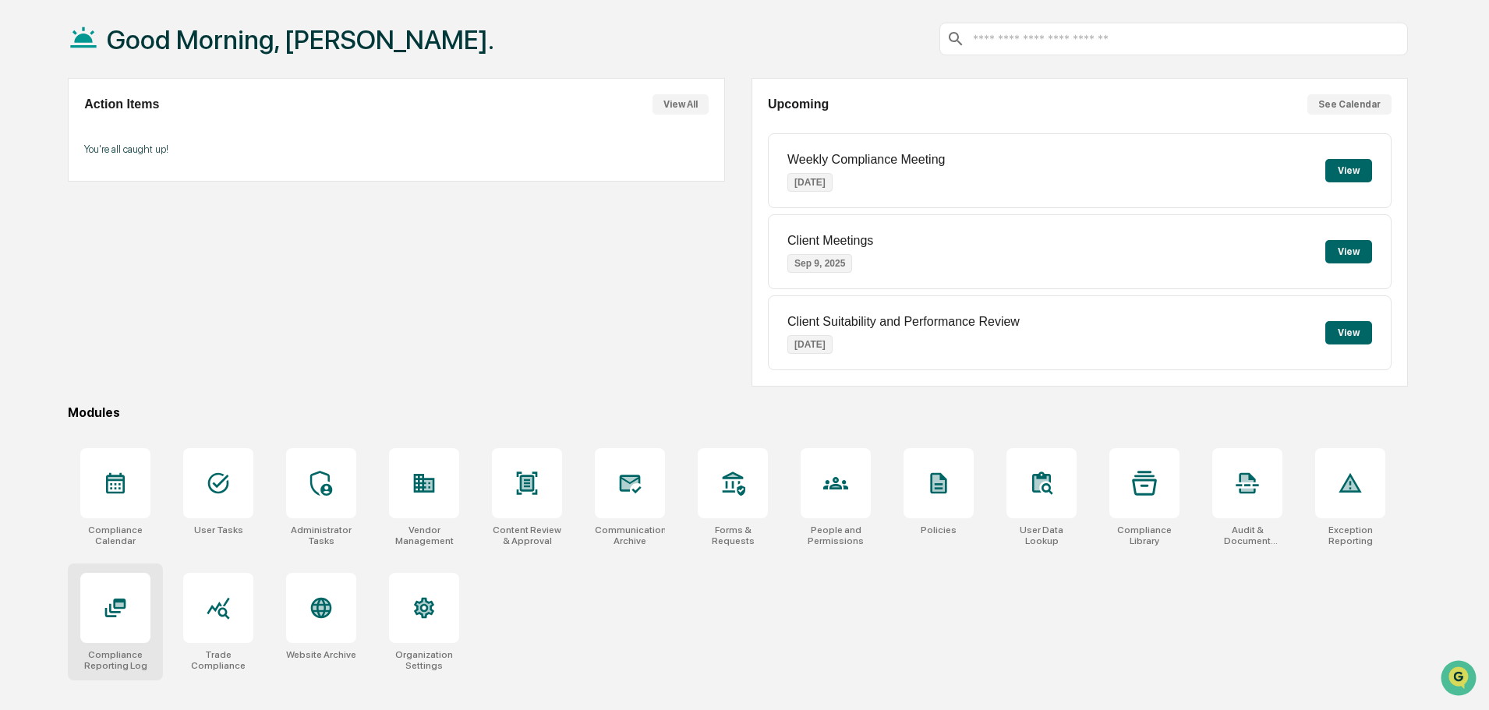
click at [115, 609] on icon at bounding box center [115, 608] width 25 height 25
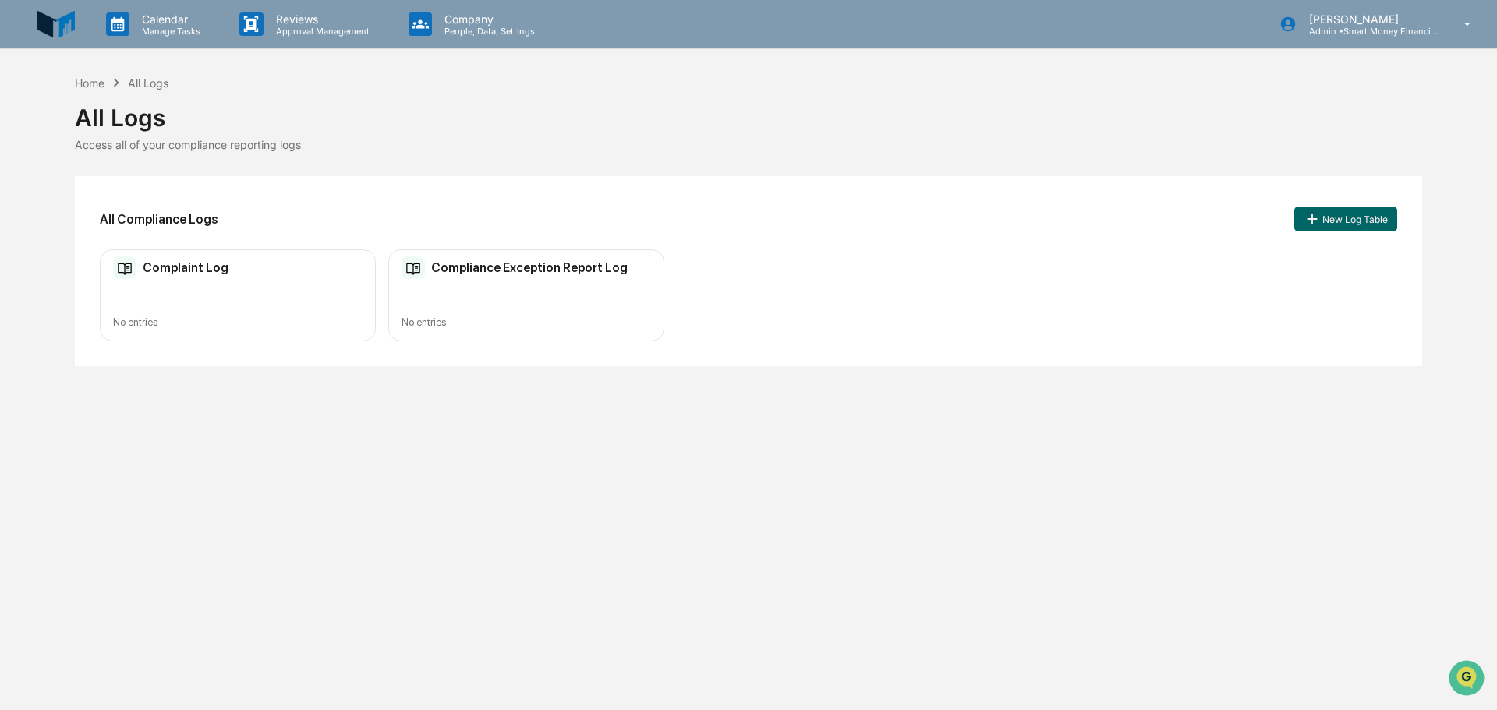
click at [97, 93] on div "All Logs" at bounding box center [749, 111] width 1348 height 41
click at [93, 87] on div "Home" at bounding box center [90, 82] width 30 height 13
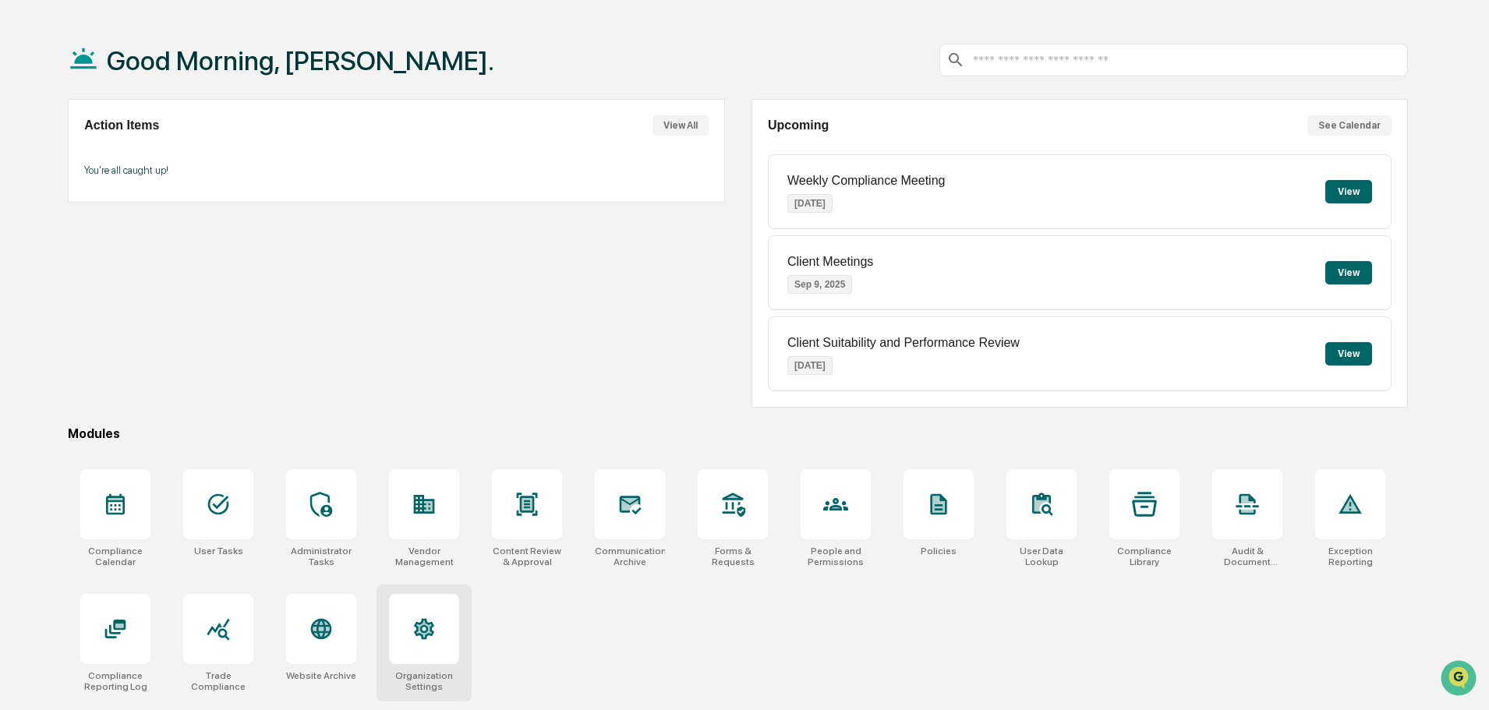
scroll to position [74, 0]
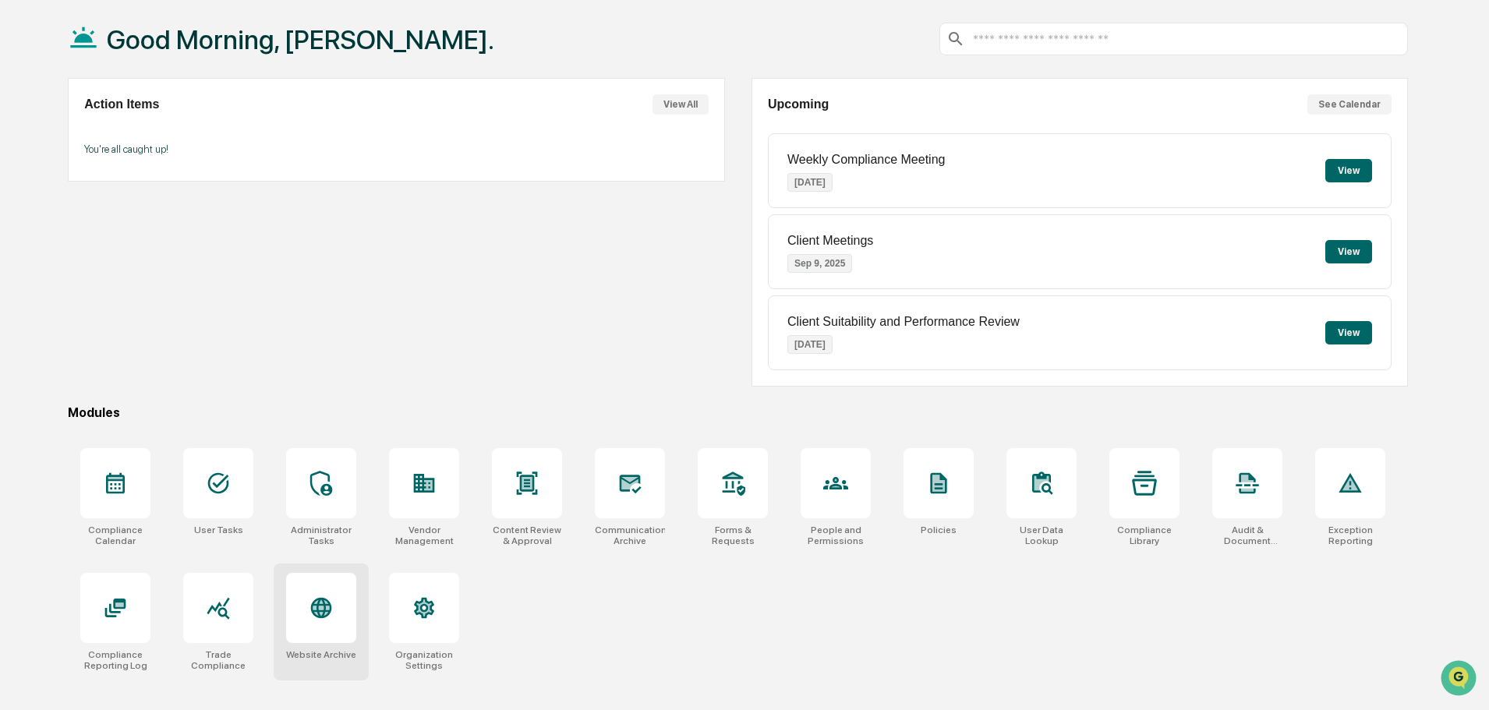
click at [356, 651] on div "Website Archive" at bounding box center [321, 622] width 95 height 117
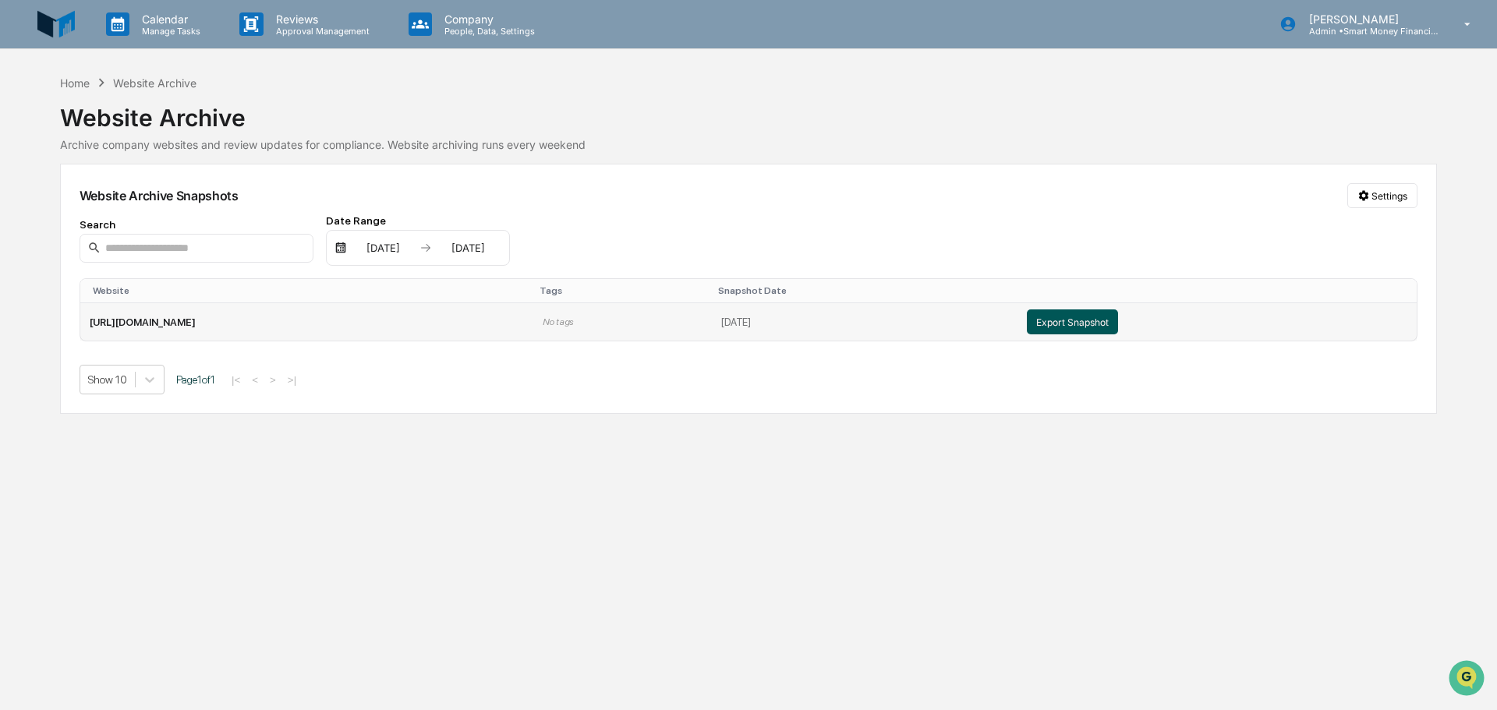
click at [1071, 322] on button "Export Snapshot" at bounding box center [1072, 322] width 91 height 25
click at [177, 323] on td "https://smartmoneyfa.com/" at bounding box center [306, 321] width 453 height 37
click at [1421, 195] on div "Website Archive Snapshots Settings Search Date Range 01/01/2025 12/31/2025 Webs…" at bounding box center [748, 289] width 1377 height 250
click at [1397, 207] on html "Calendar Manage Tasks Reviews Approval Management Company People, Data, Setting…" at bounding box center [748, 355] width 1497 height 710
click at [1394, 222] on div "Manage Archived Websites" at bounding box center [1385, 227] width 175 height 25
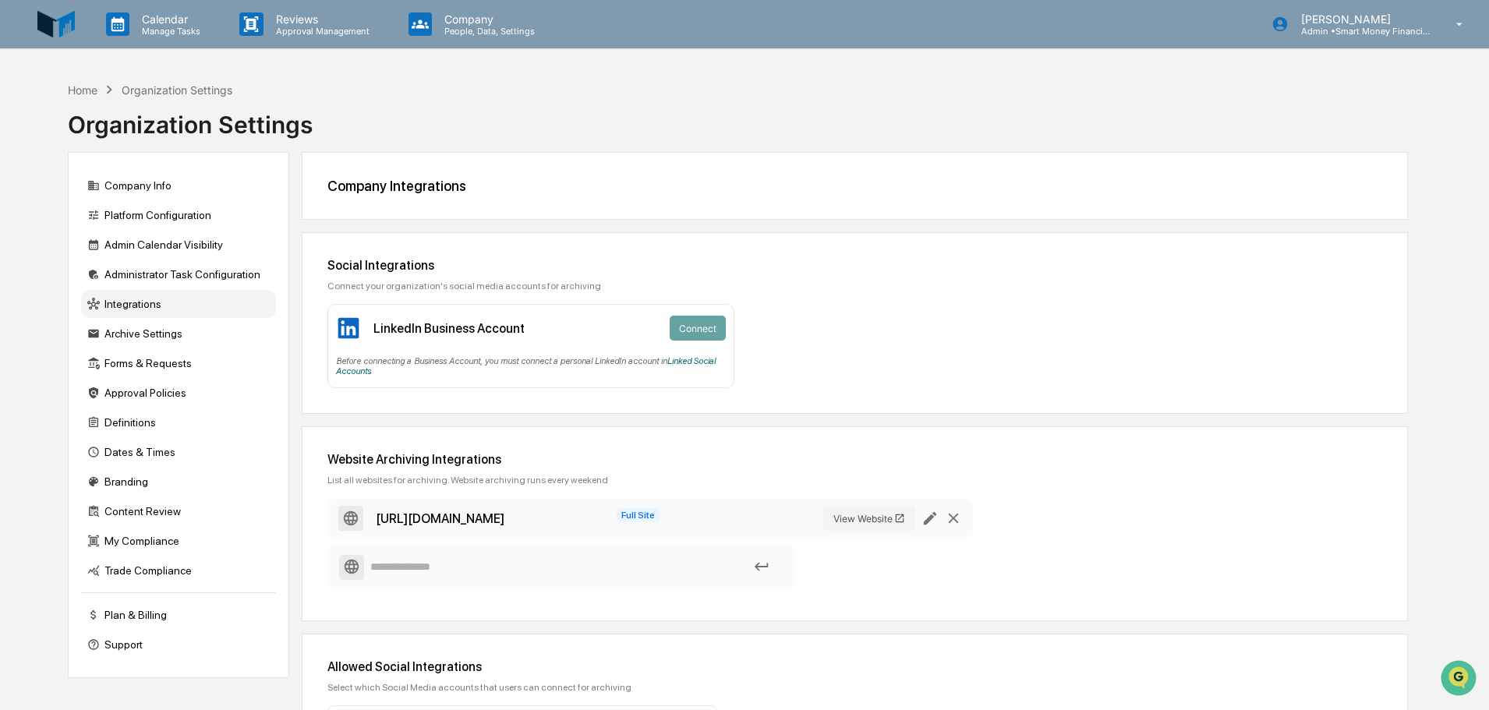
click at [452, 260] on div "Social Integrations" at bounding box center [855, 265] width 1055 height 15
click at [372, 368] on div "Before connecting a Business Account, you must connect a personal LinkedIn acco…" at bounding box center [531, 363] width 390 height 27
click at [365, 374] on link "Linked Social Accounts" at bounding box center [526, 366] width 380 height 20
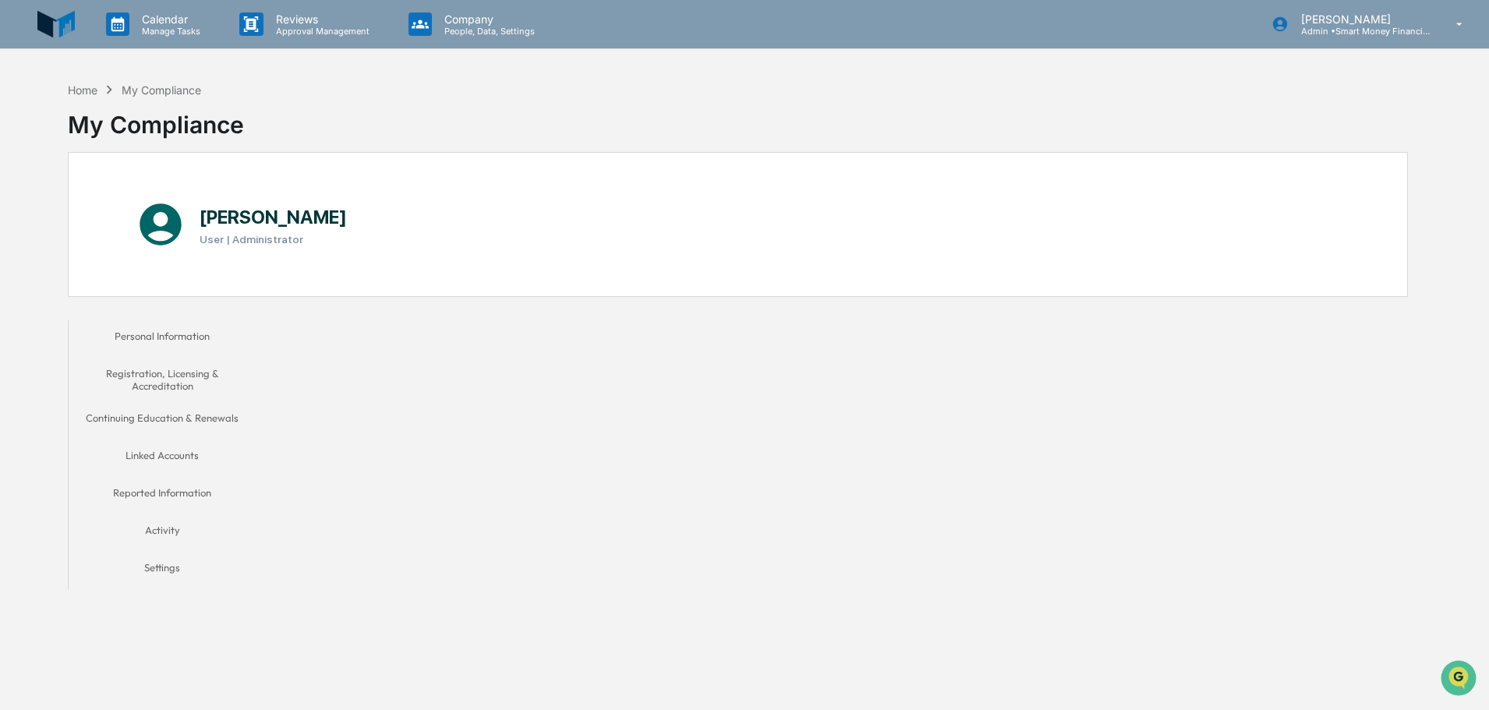
click at [169, 454] on button "Linked Accounts" at bounding box center [162, 458] width 187 height 37
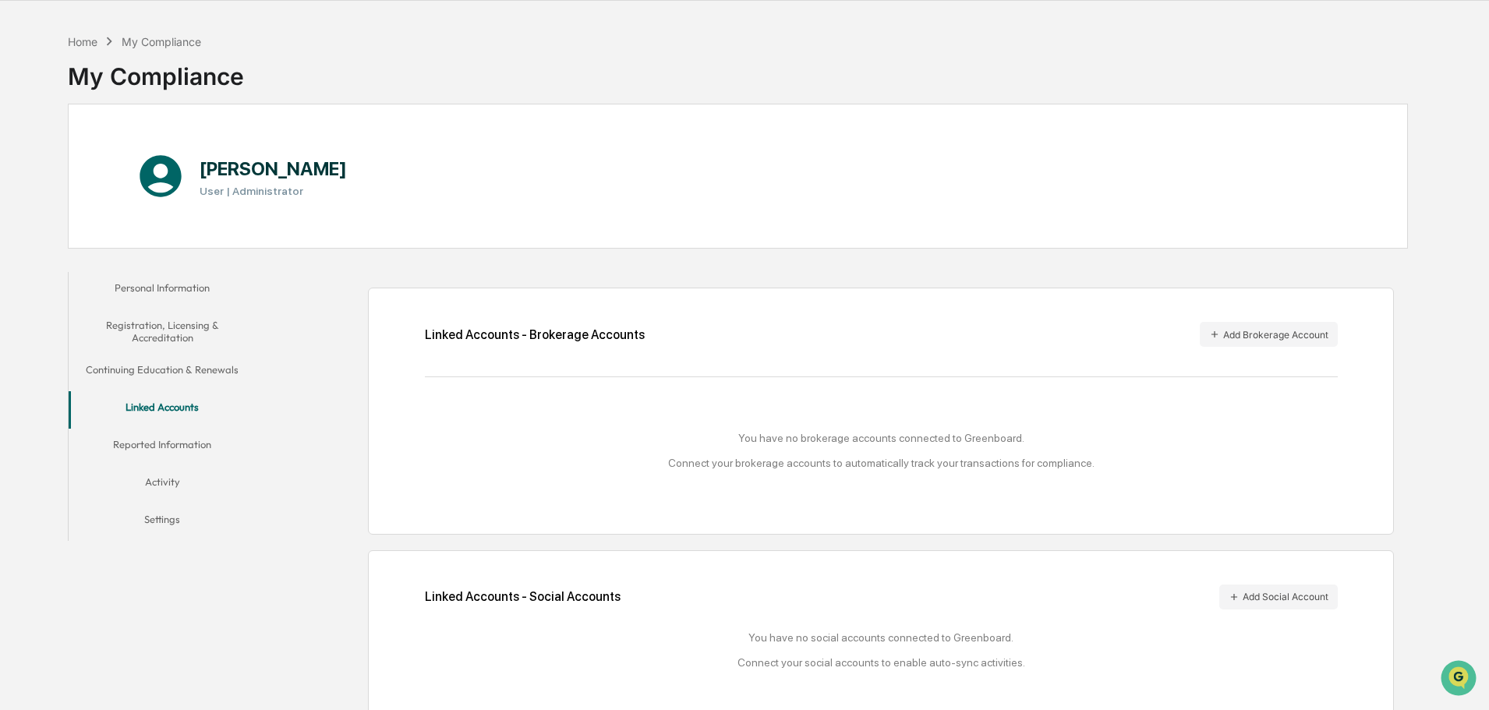
scroll to position [74, 0]
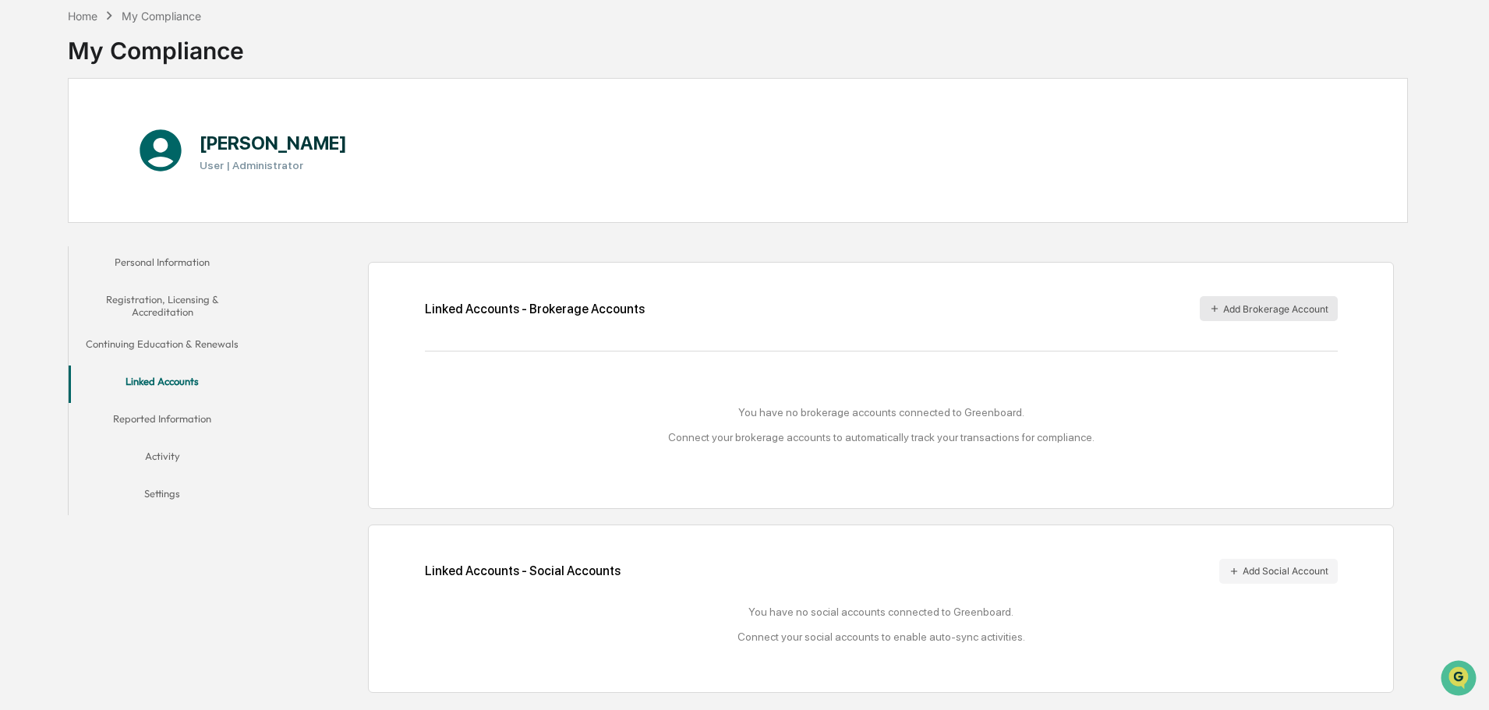
click at [1262, 312] on button "Add Brokerage Account" at bounding box center [1269, 308] width 138 height 25
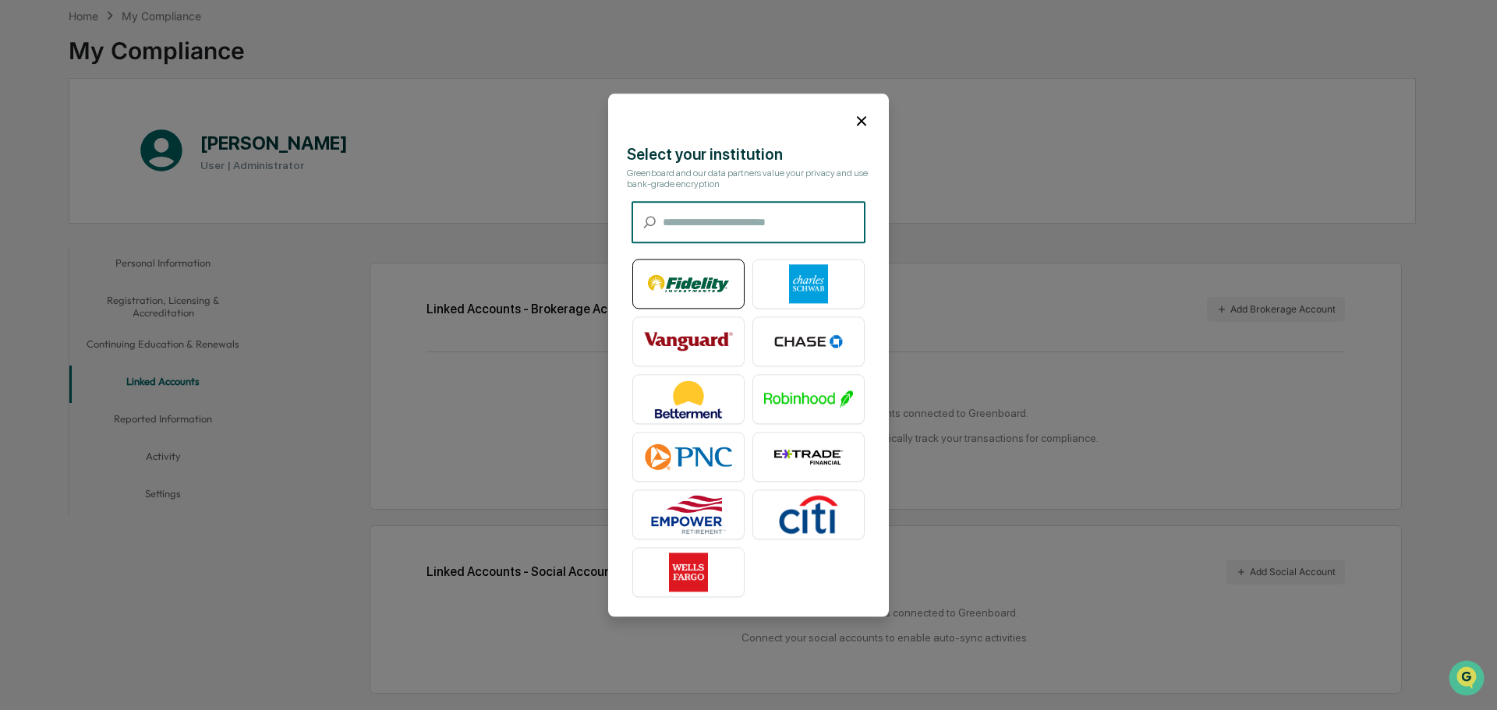
click at [703, 271] on img at bounding box center [688, 283] width 89 height 39
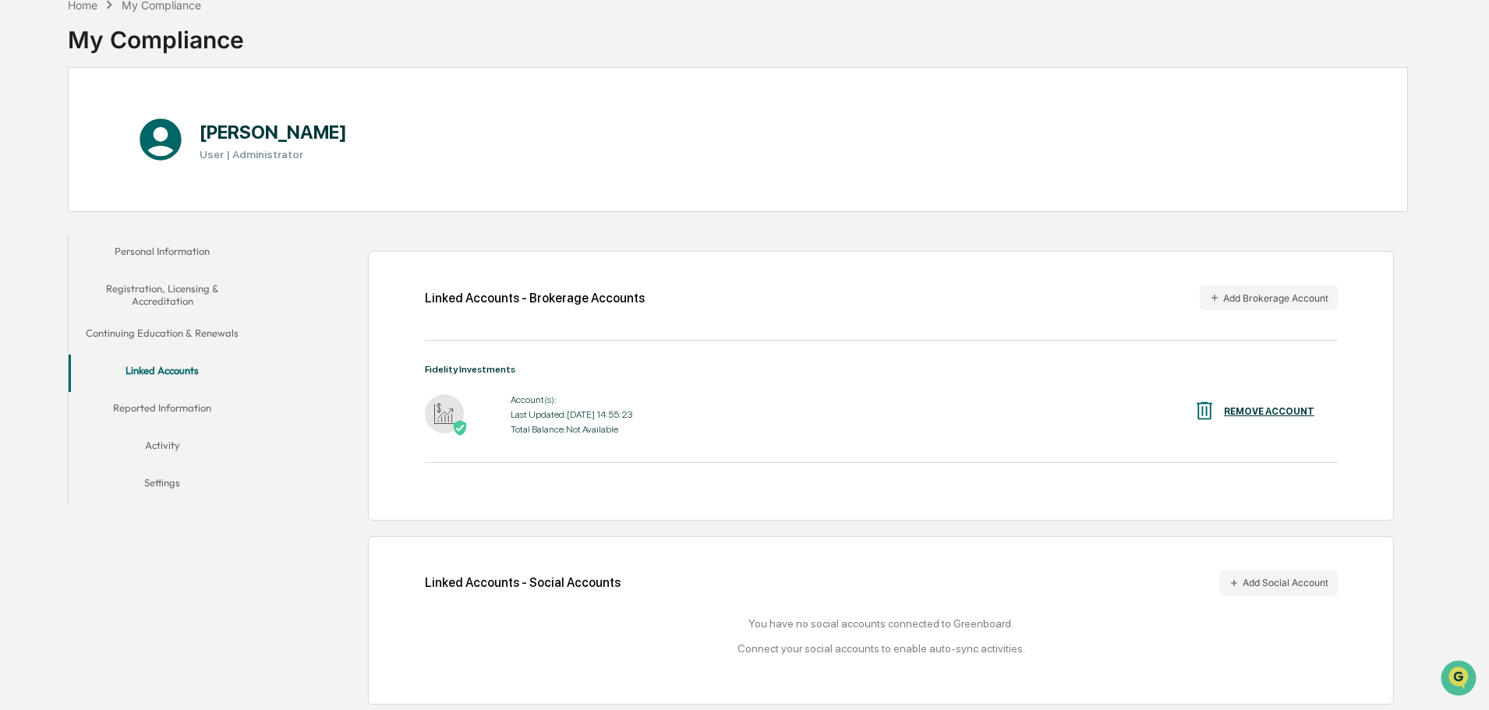
scroll to position [87, 0]
click at [1302, 598] on div "Linked Accounts - Social Accounts Add Social Account You have no social account…" at bounding box center [881, 618] width 913 height 100
click at [1293, 594] on div "Linked Accounts - Social Accounts Add Social Account You have no social account…" at bounding box center [881, 618] width 913 height 100
click at [1241, 577] on button "Add Social Account" at bounding box center [1279, 580] width 119 height 25
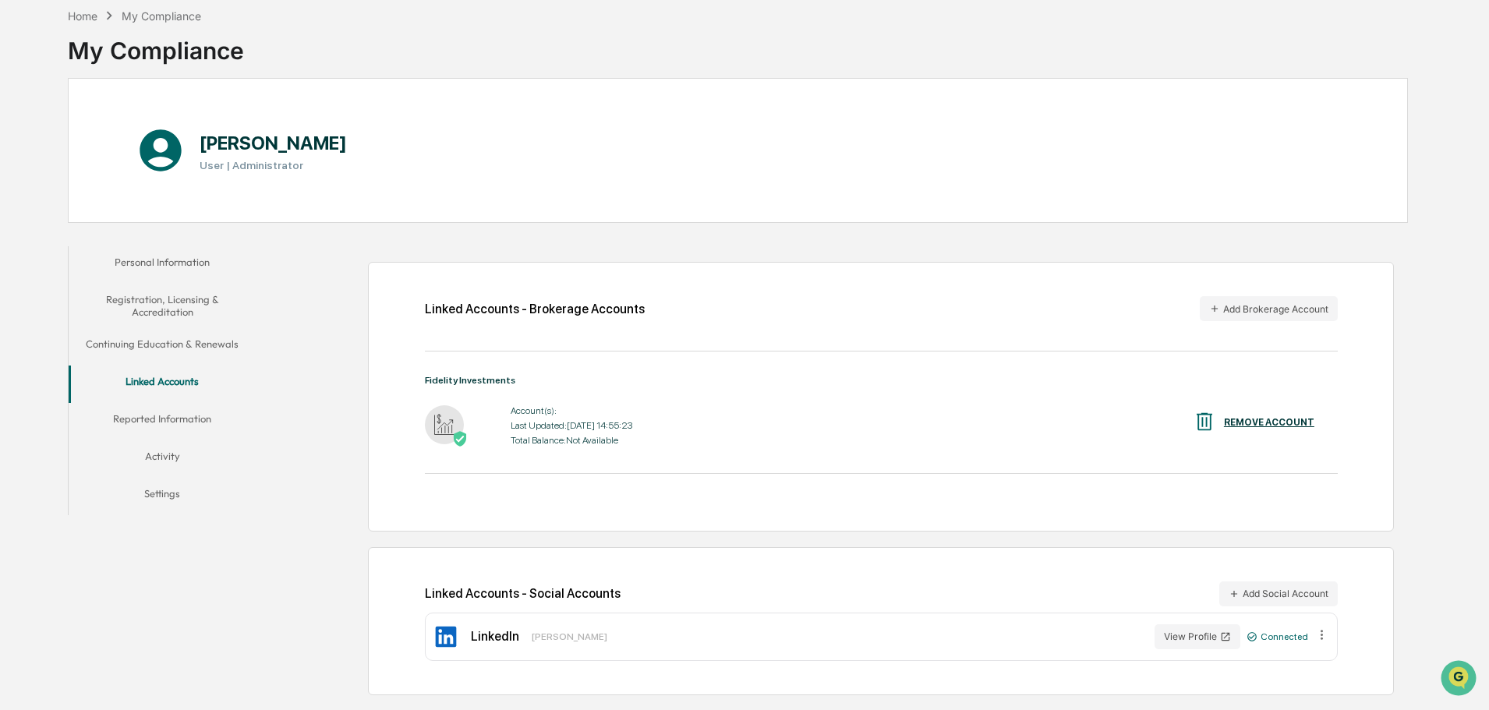
scroll to position [74, 0]
click at [1243, 600] on button "Add Social Account" at bounding box center [1279, 594] width 119 height 25
click at [175, 483] on button "Settings" at bounding box center [162, 496] width 187 height 37
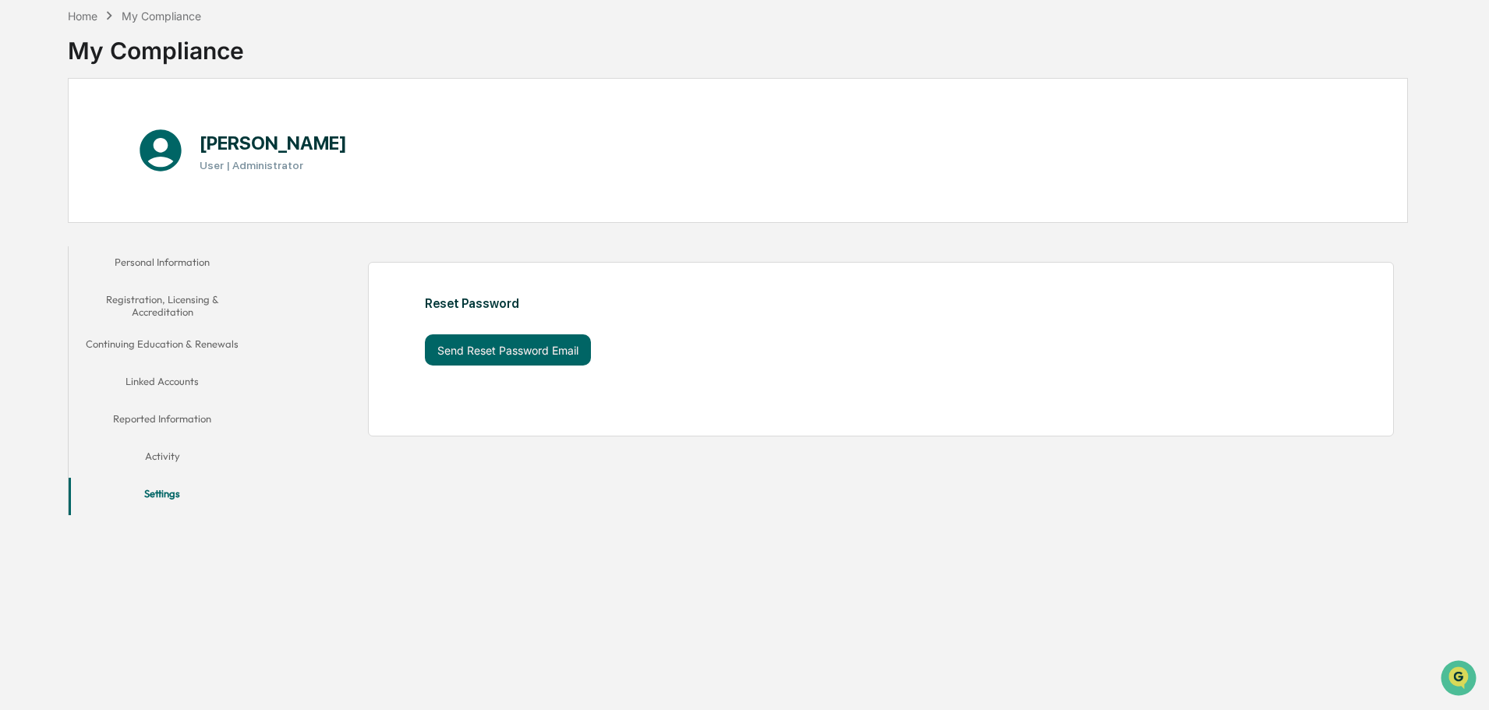
click at [180, 268] on button "Personal Information" at bounding box center [162, 264] width 187 height 37
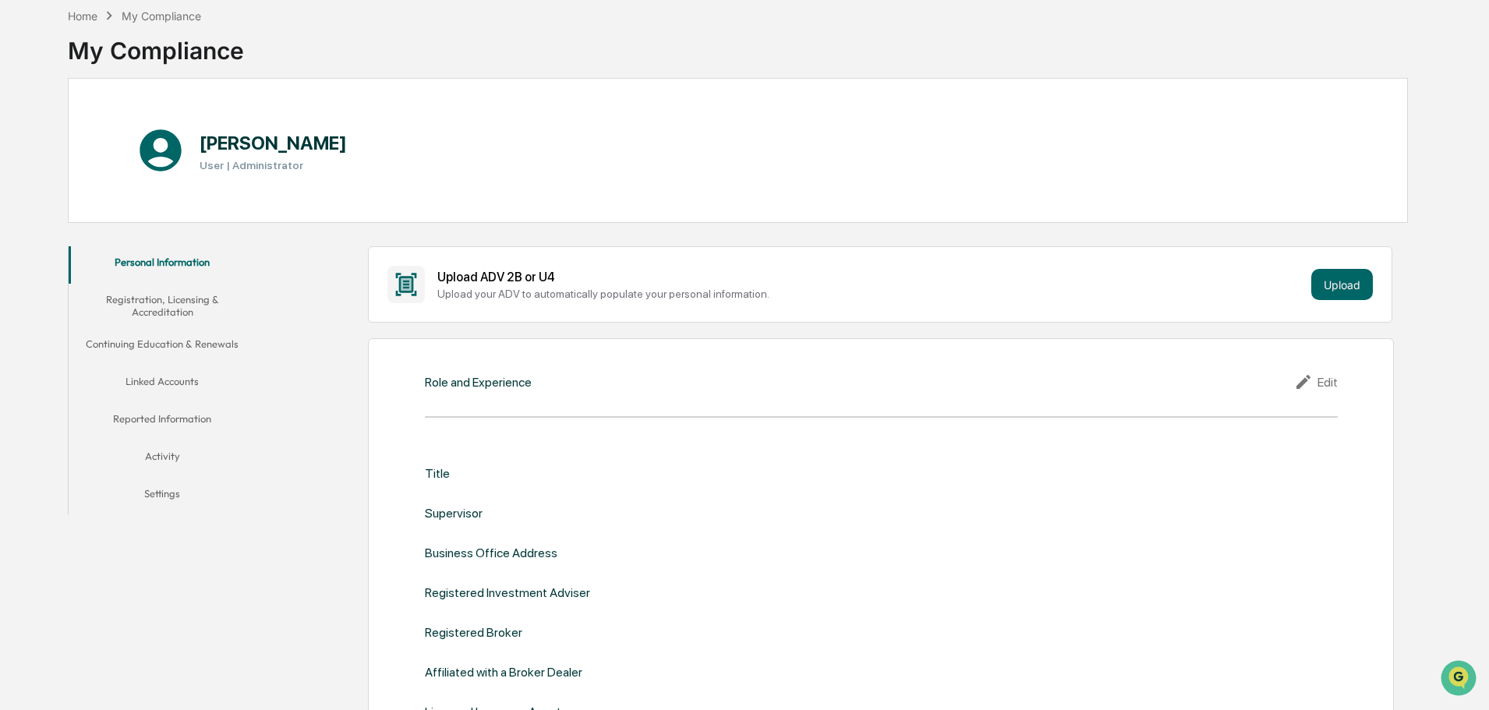
click at [186, 404] on button "Reported Information" at bounding box center [162, 421] width 187 height 37
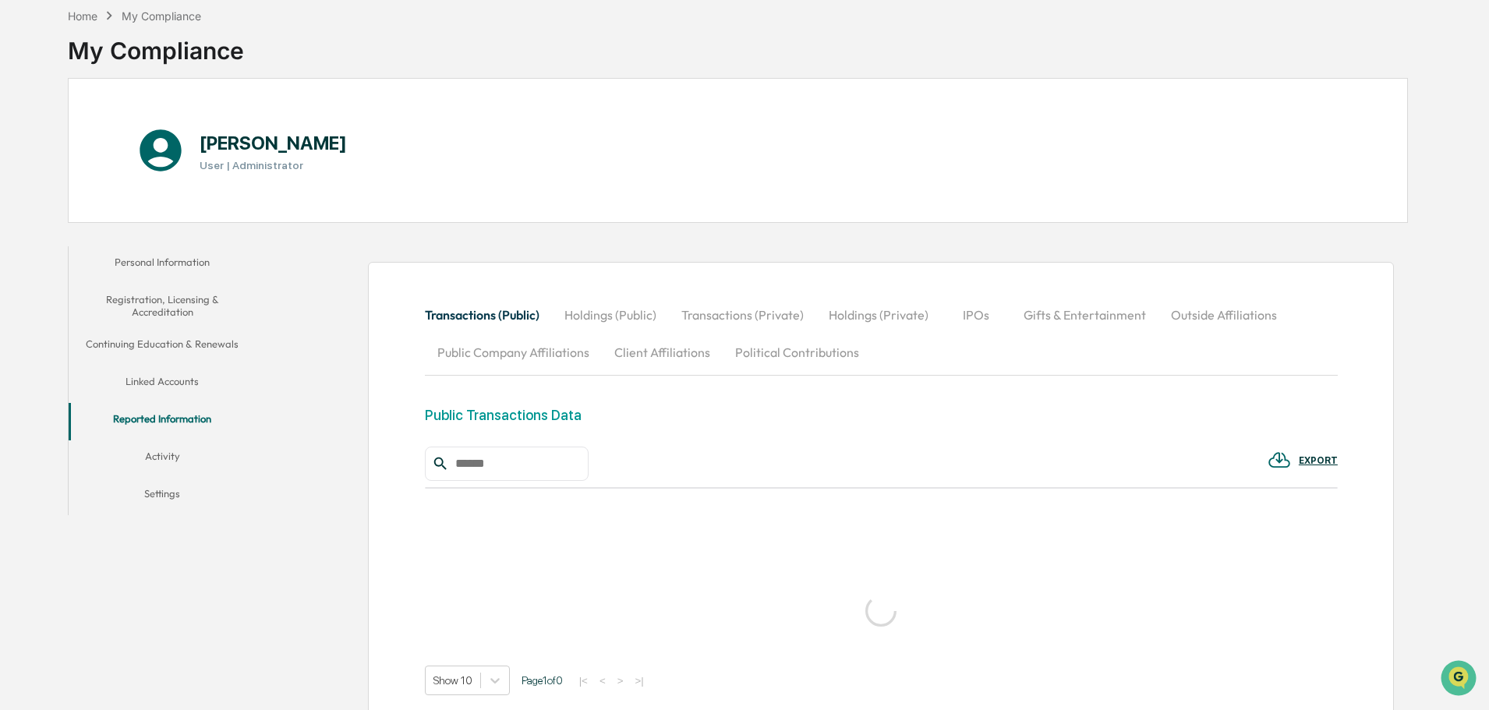
click at [197, 391] on button "Linked Accounts" at bounding box center [162, 384] width 187 height 37
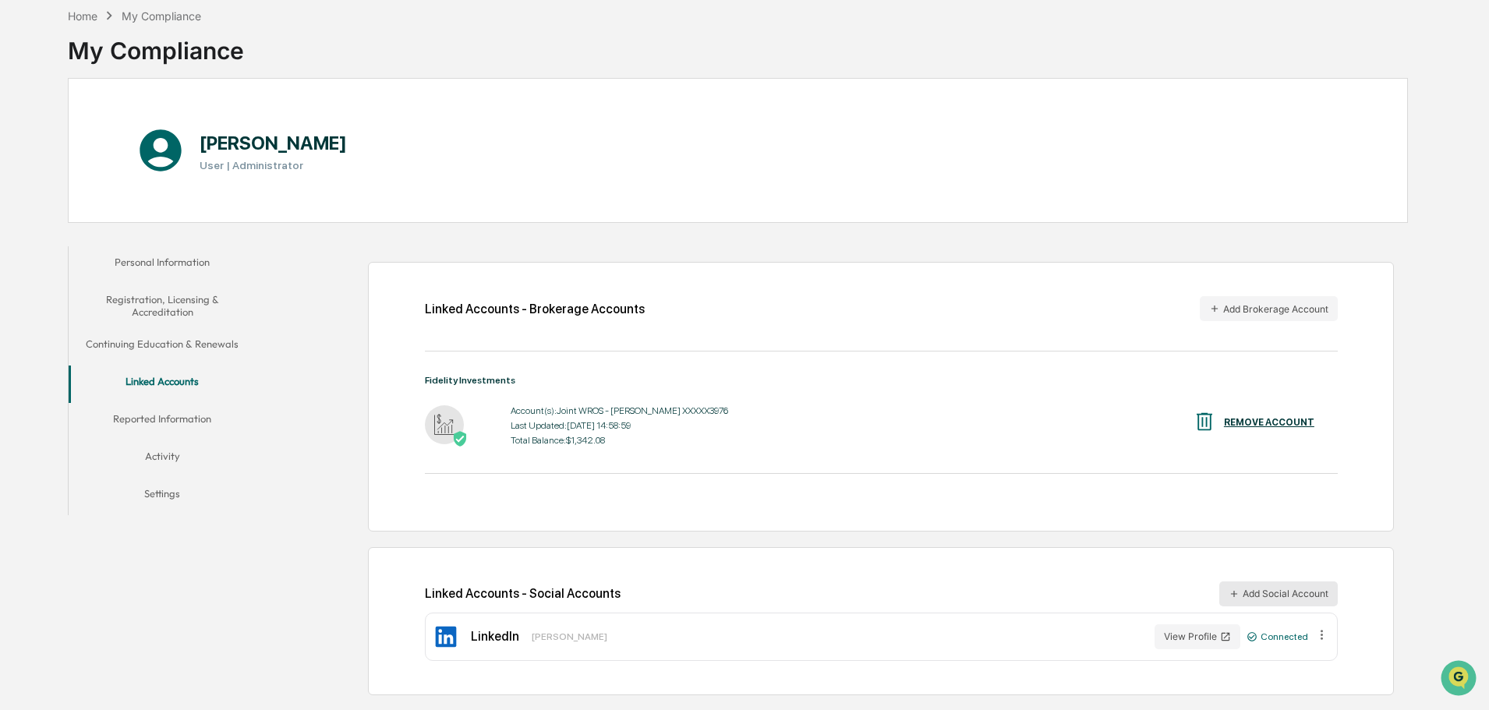
click at [1260, 597] on button "Add Social Account" at bounding box center [1279, 594] width 119 height 25
click at [170, 349] on button "Continuing Education & Renewals" at bounding box center [162, 346] width 187 height 37
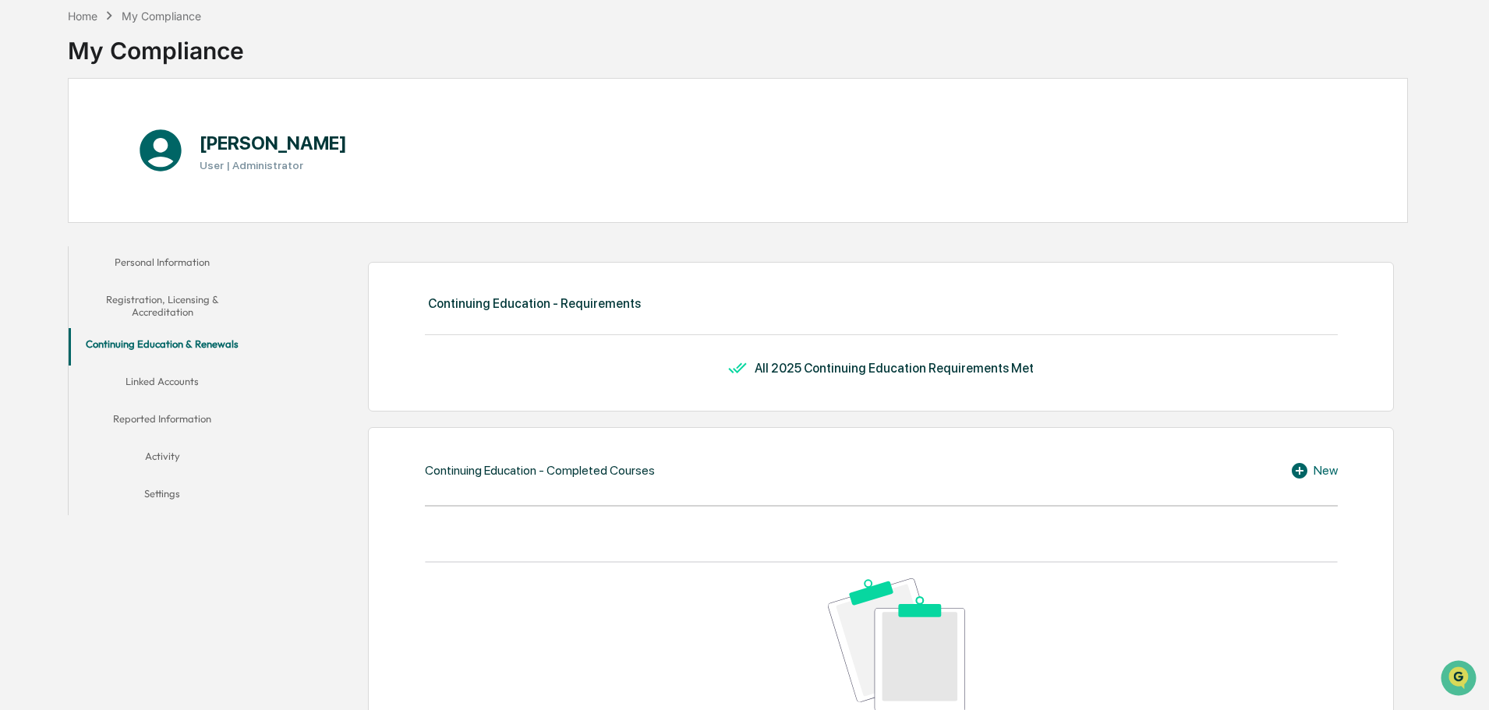
click at [175, 277] on button "Personal Information" at bounding box center [162, 264] width 187 height 37
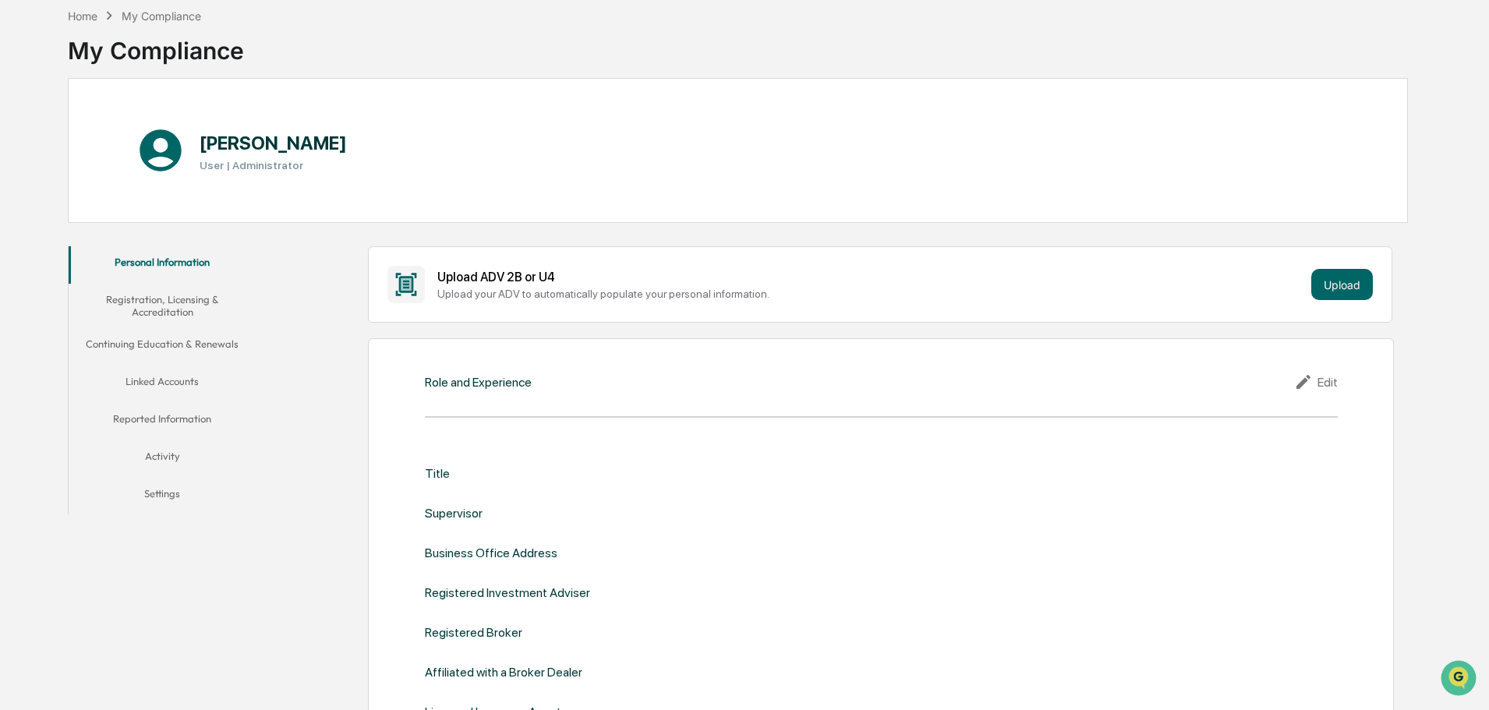
click at [191, 299] on button "Registration, Licensing & Accreditation" at bounding box center [162, 306] width 187 height 44
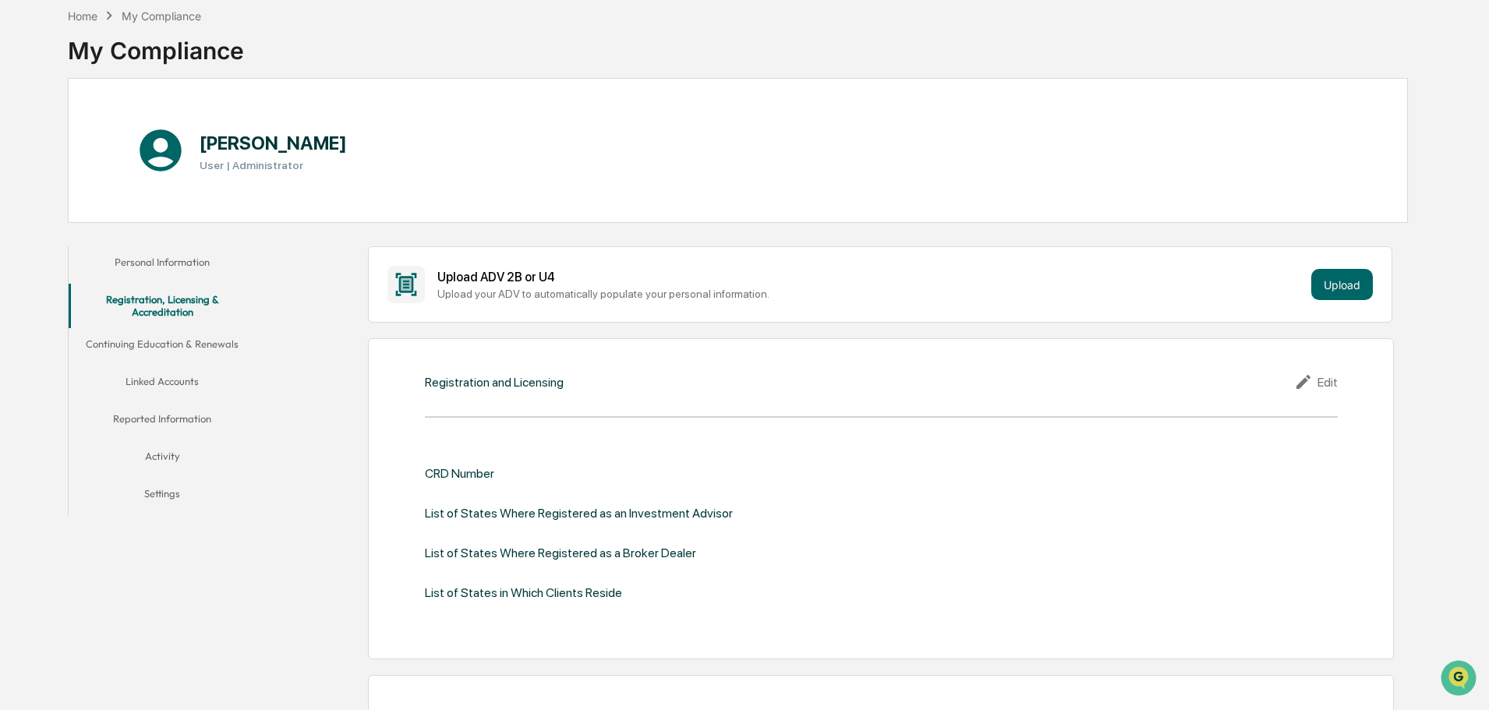
click at [185, 257] on button "Personal Information" at bounding box center [162, 264] width 187 height 37
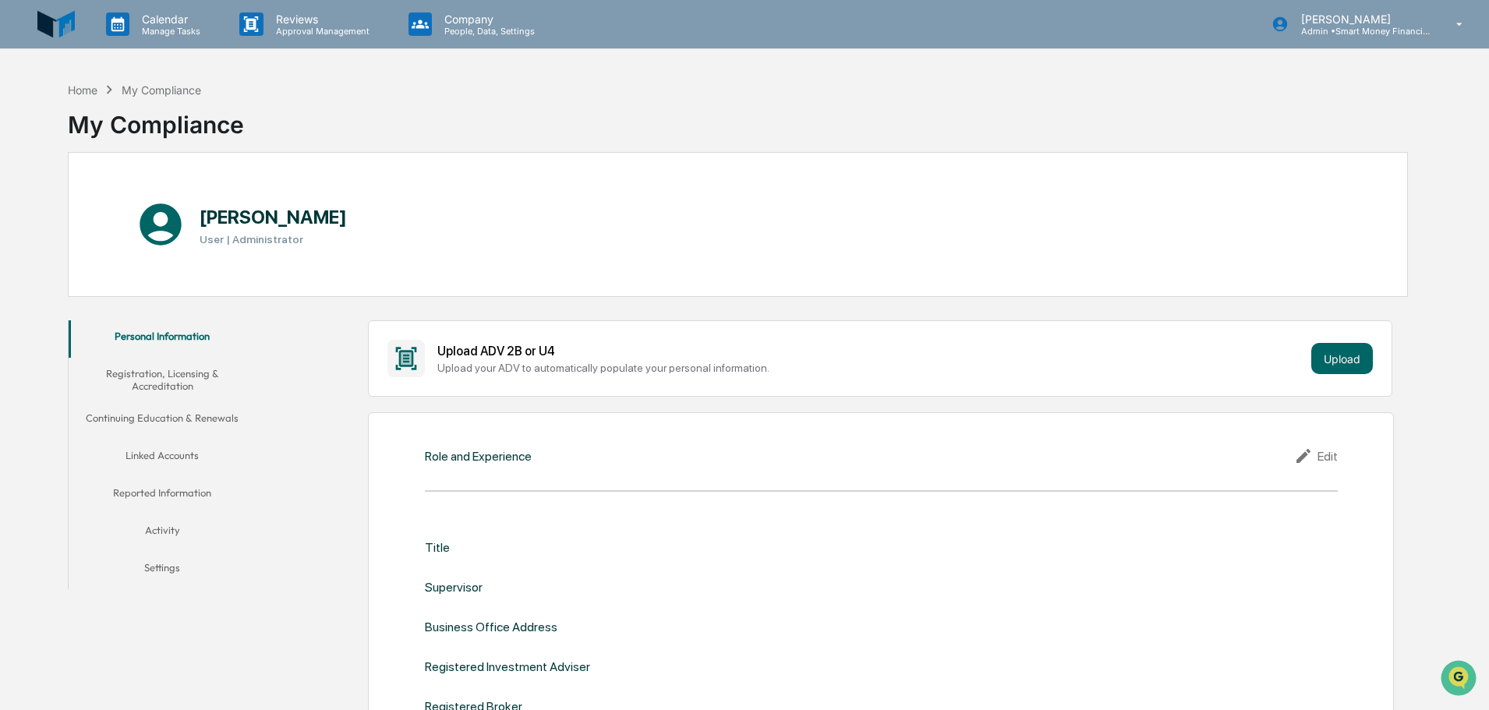
click at [66, 41] on img at bounding box center [55, 23] width 37 height 37
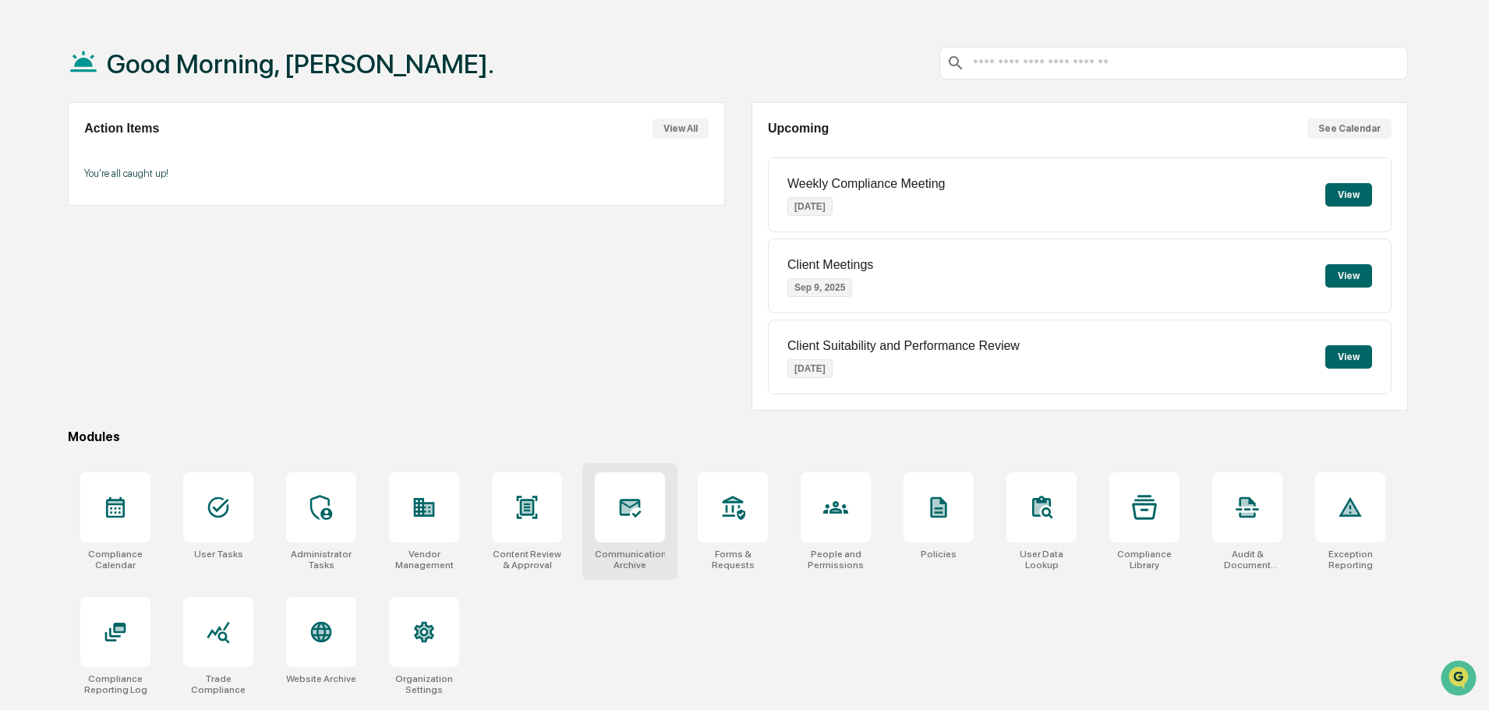
scroll to position [74, 0]
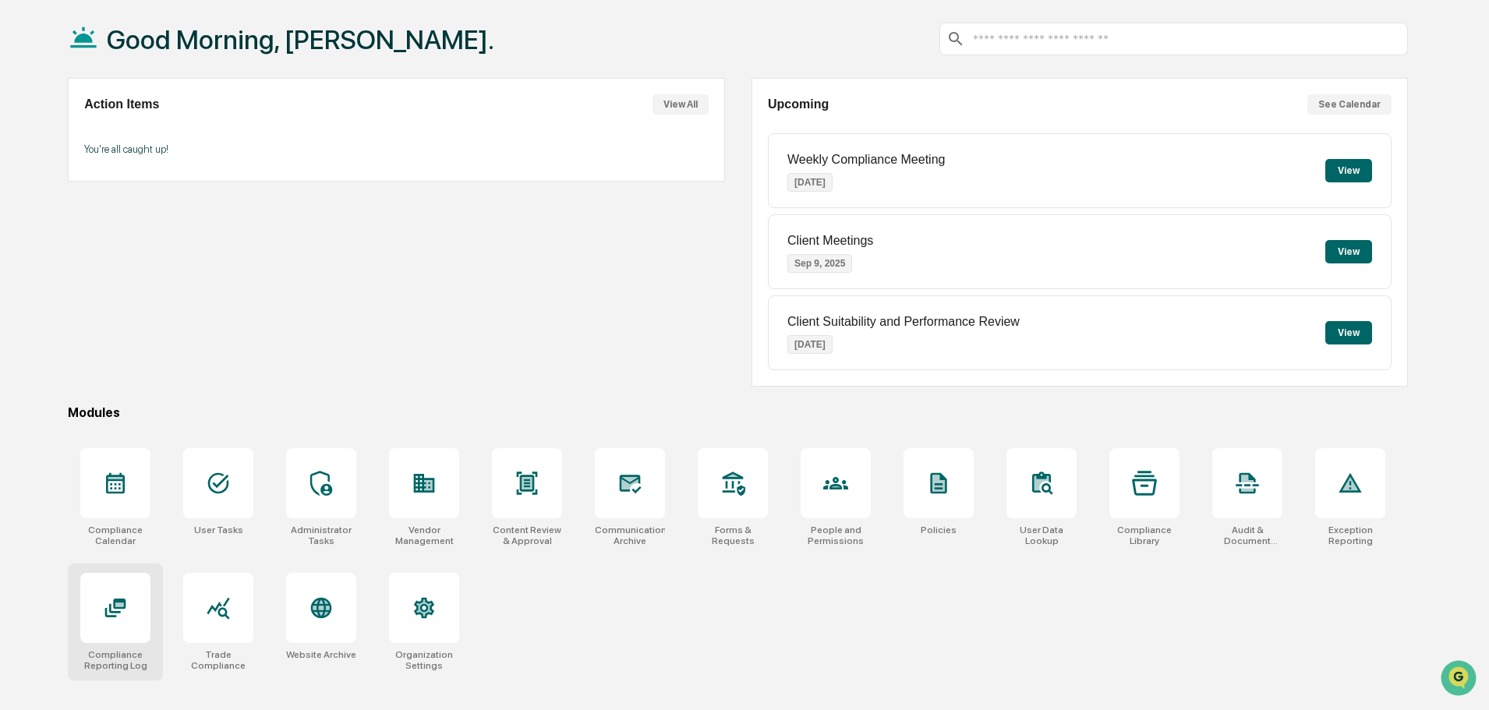
click at [158, 588] on div "Compliance Reporting Log" at bounding box center [115, 622] width 95 height 117
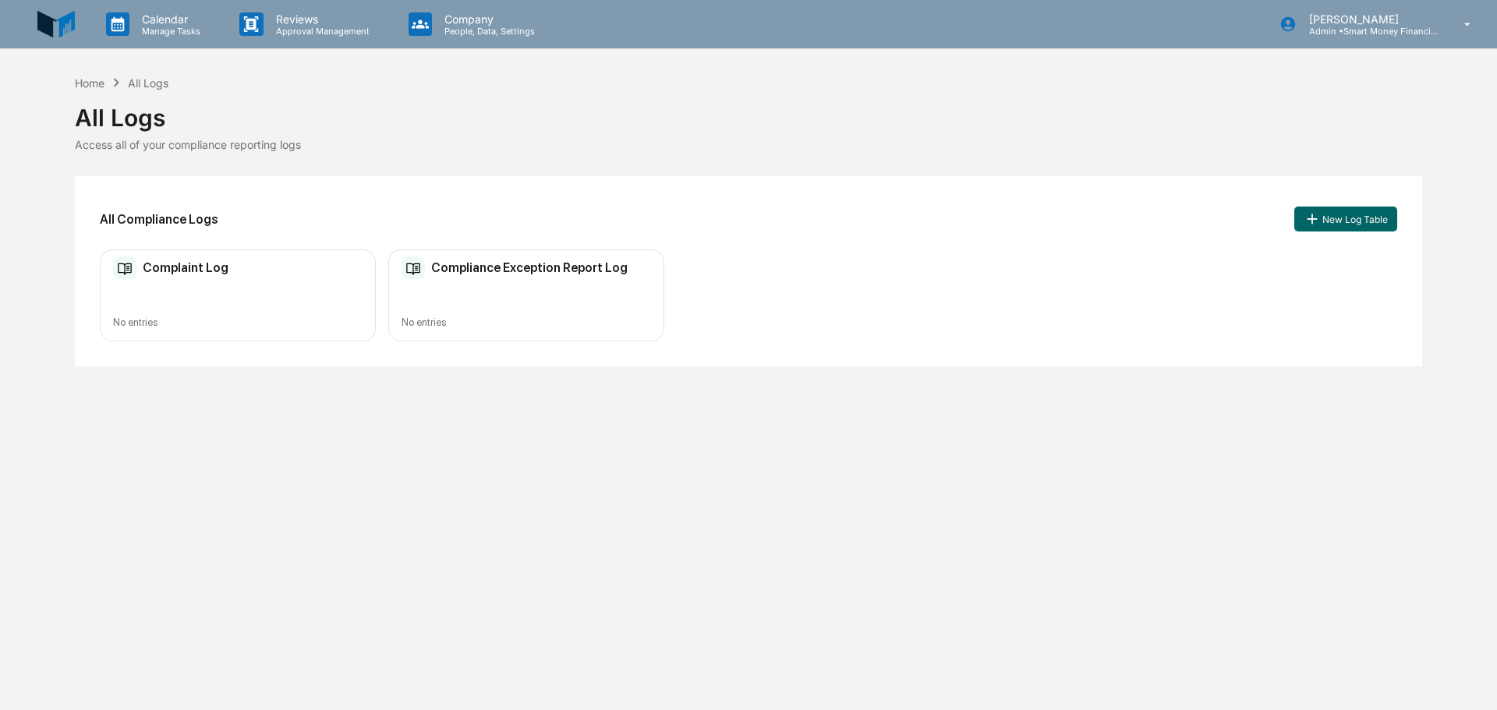
click at [36, 27] on div "Calendar Manage Tasks Reviews Approval Management Company People, Data, Setting…" at bounding box center [748, 24] width 1497 height 49
click at [48, 30] on img at bounding box center [55, 23] width 37 height 37
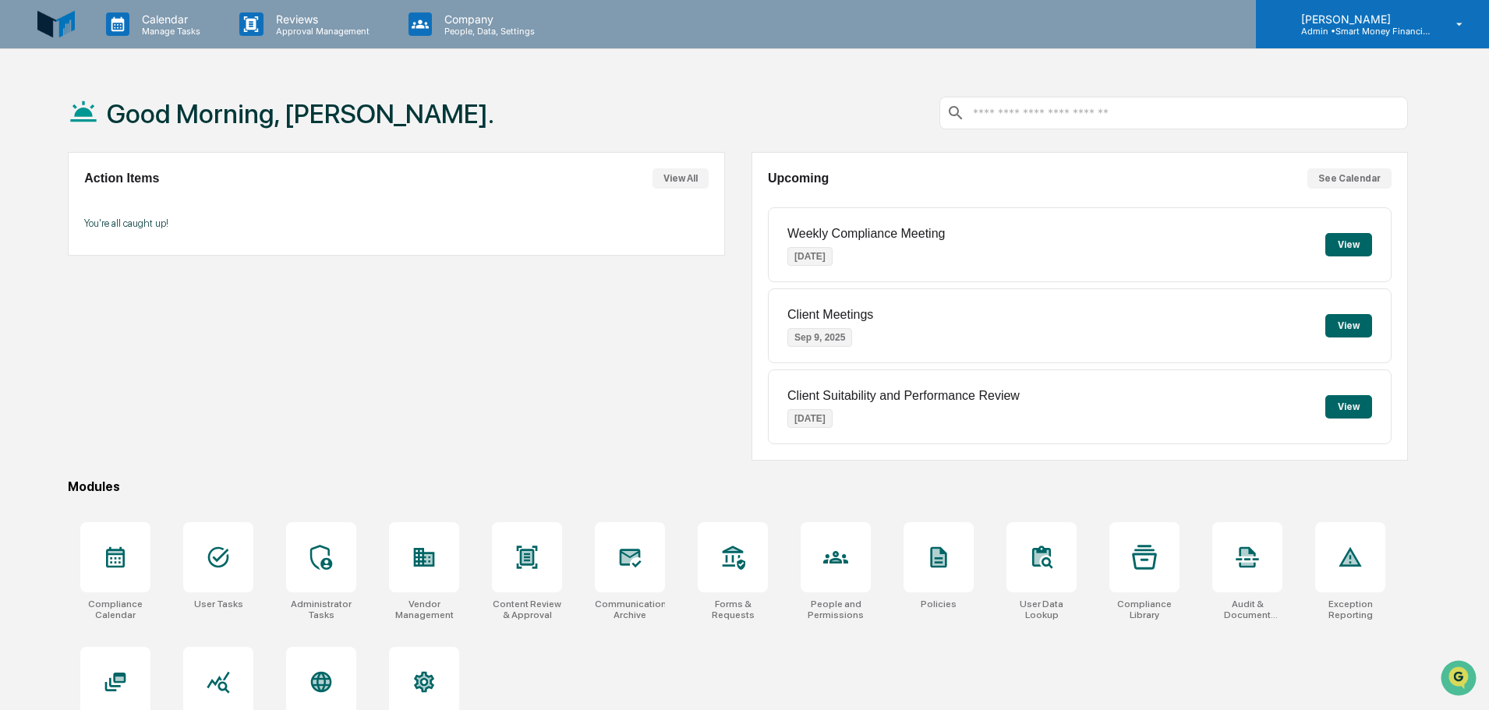
click at [1415, 30] on p "Admin • Smart Money Financial Advisors" at bounding box center [1361, 31] width 145 height 11
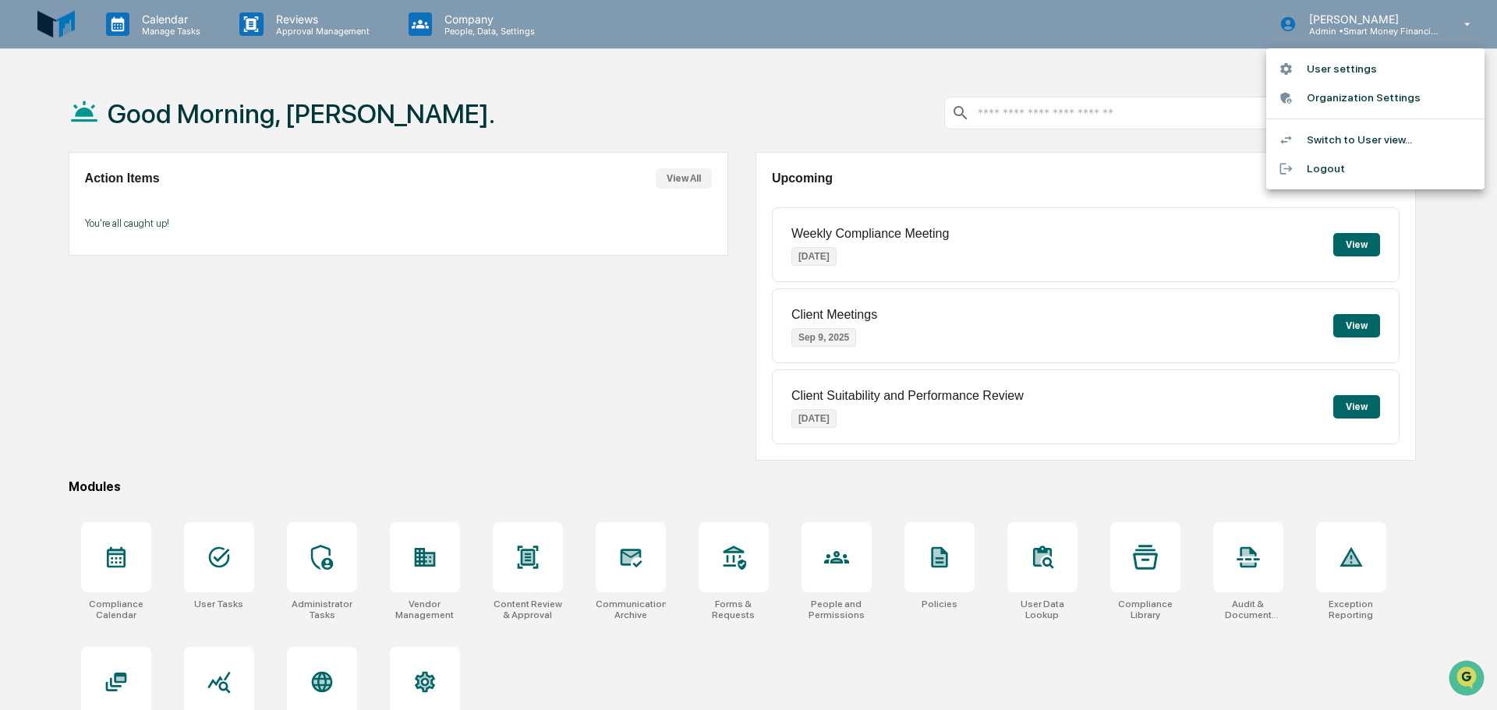
click at [1365, 143] on li "Switch to User view..." at bounding box center [1375, 140] width 218 height 29
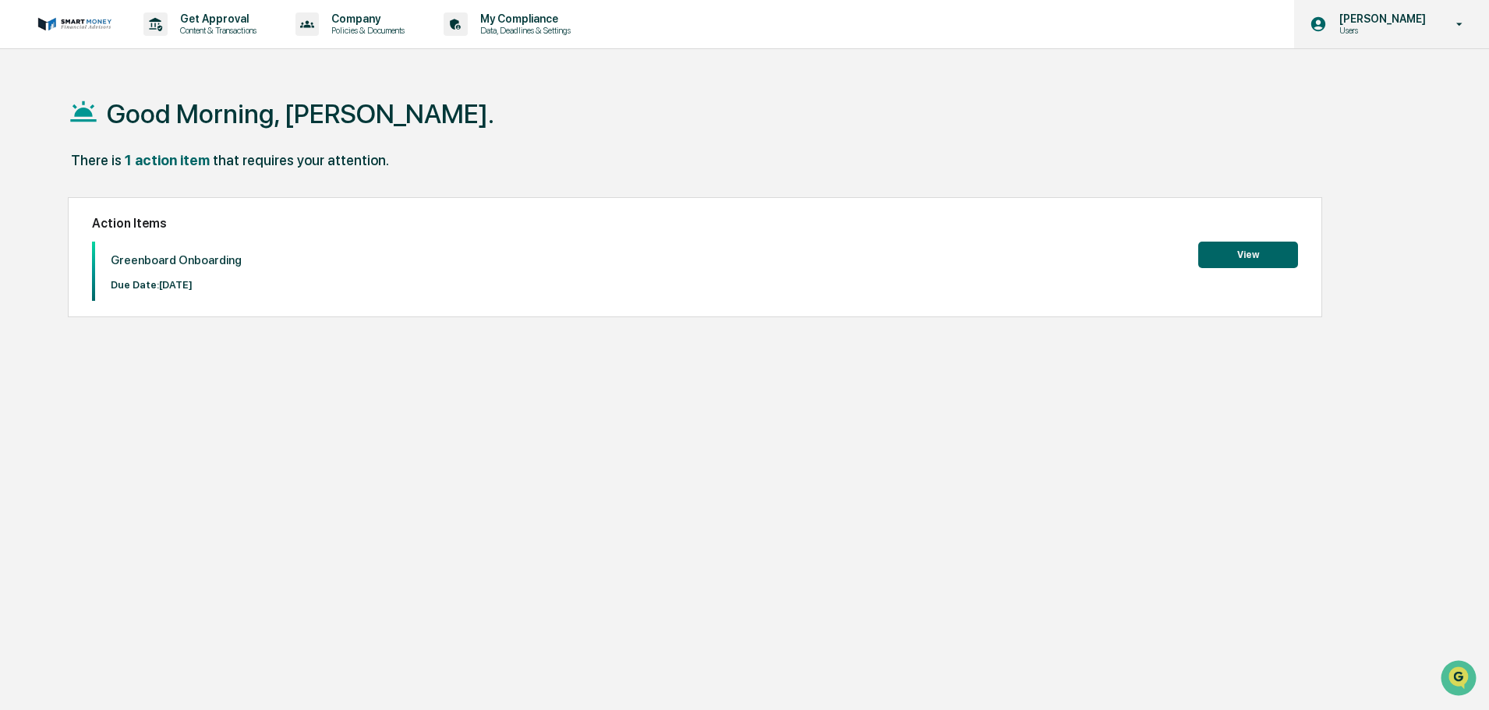
click at [1390, 28] on p "Users" at bounding box center [1380, 30] width 107 height 11
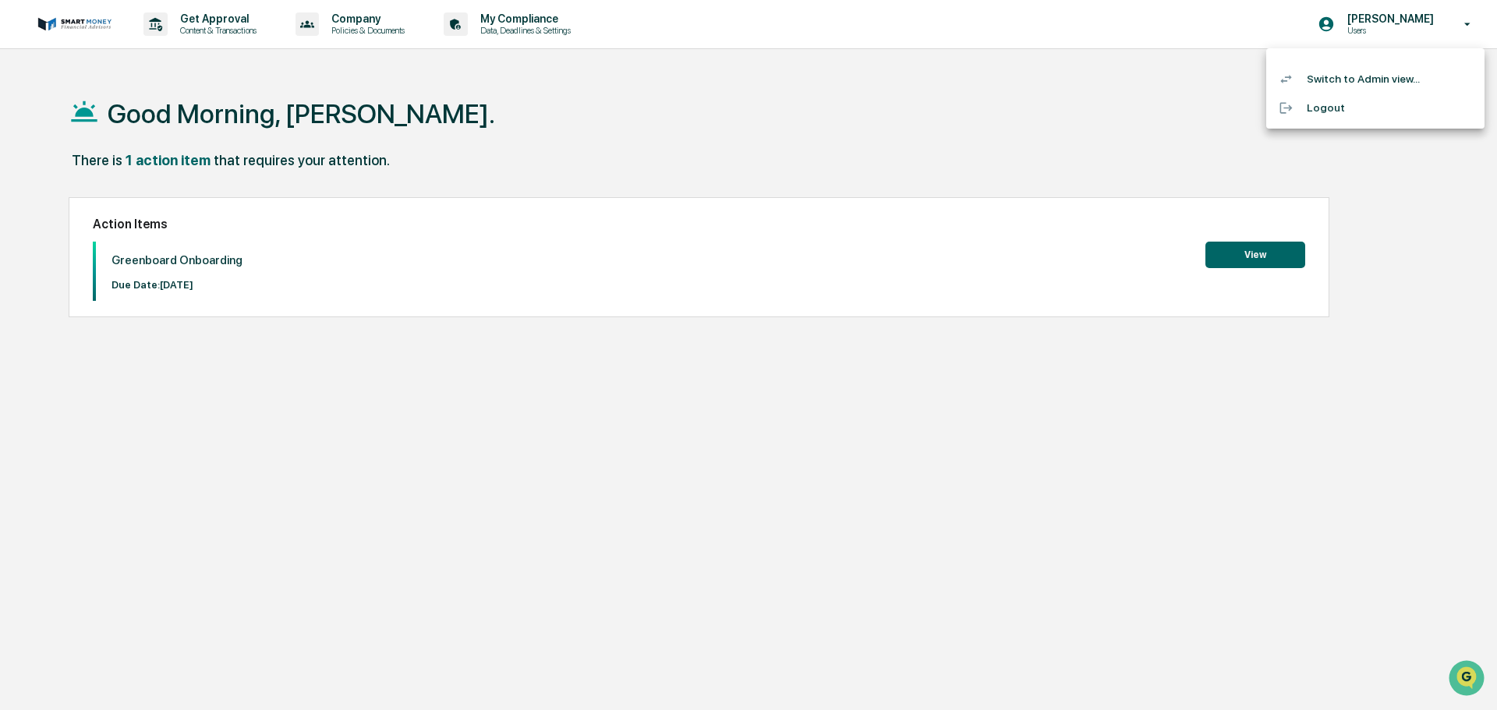
click at [1376, 88] on li "Switch to Admin view..." at bounding box center [1375, 79] width 218 height 29
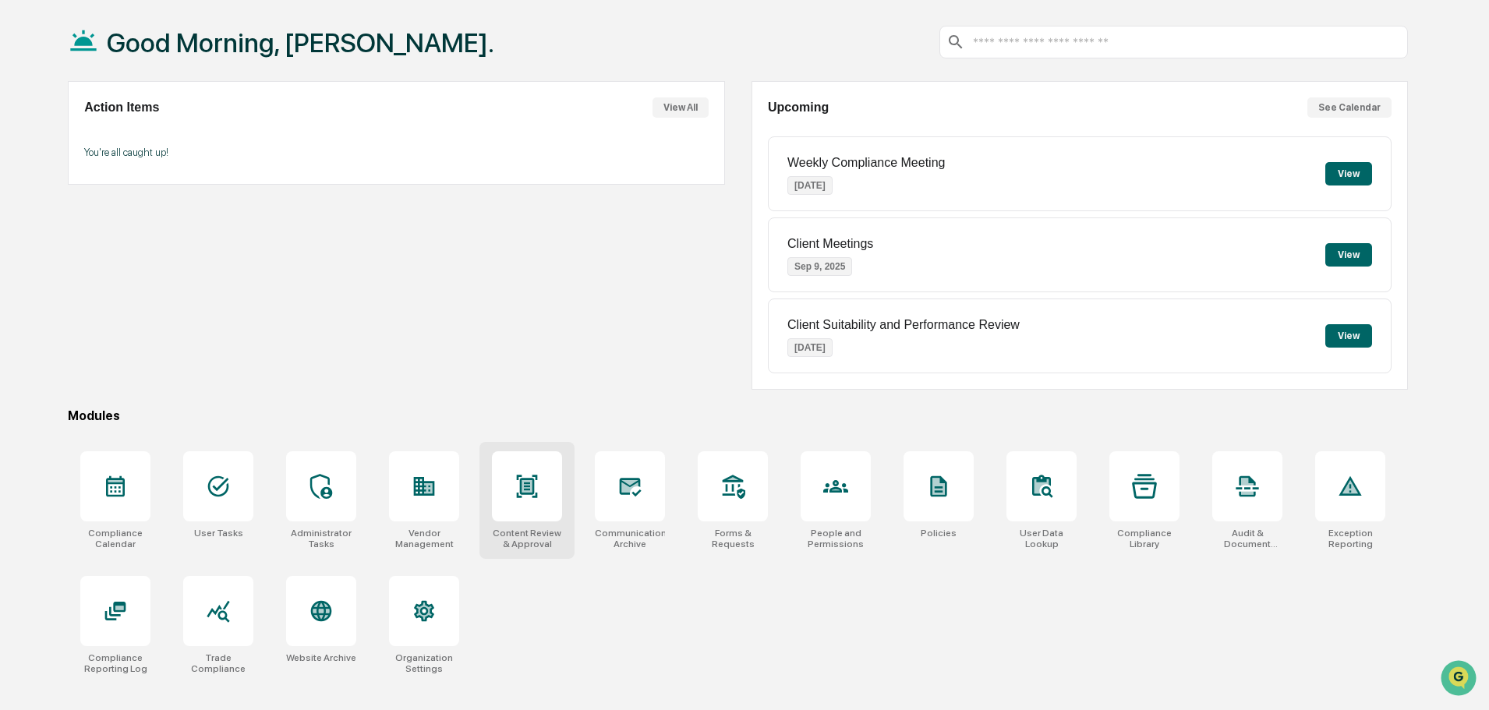
scroll to position [74, 0]
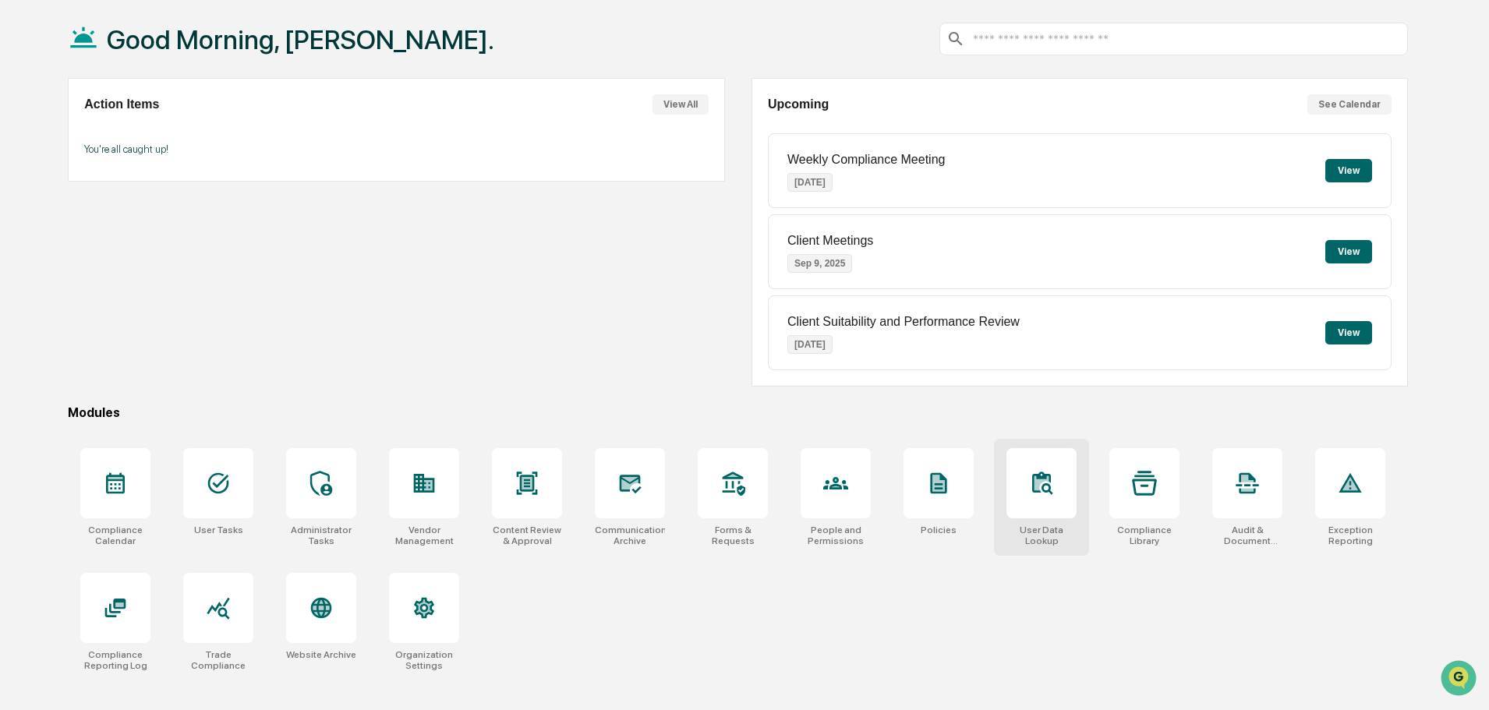
click at [1058, 555] on div "User Data Lookup" at bounding box center [1041, 497] width 95 height 117
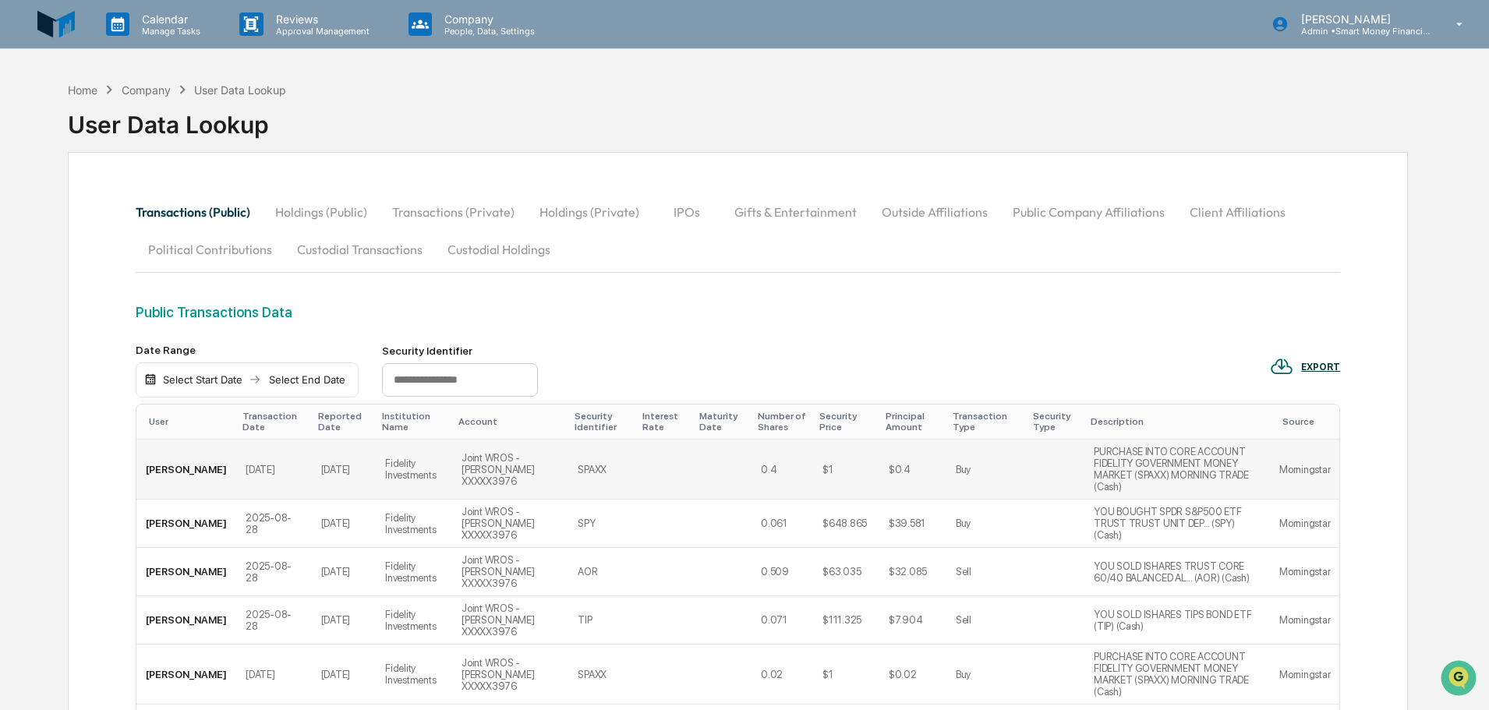
click at [402, 453] on td "Fidelity Investments" at bounding box center [414, 470] width 76 height 60
click at [752, 480] on td "0.4" at bounding box center [783, 470] width 62 height 60
click at [1153, 464] on td "PURCHASE INTO CORE ACCOUNT FIDELITY GOVERNMENT MONEY MARKET (SPAXX) MORNING TRA…" at bounding box center [1178, 470] width 186 height 60
click at [855, 219] on button "Gifts & Entertainment" at bounding box center [795, 211] width 147 height 37
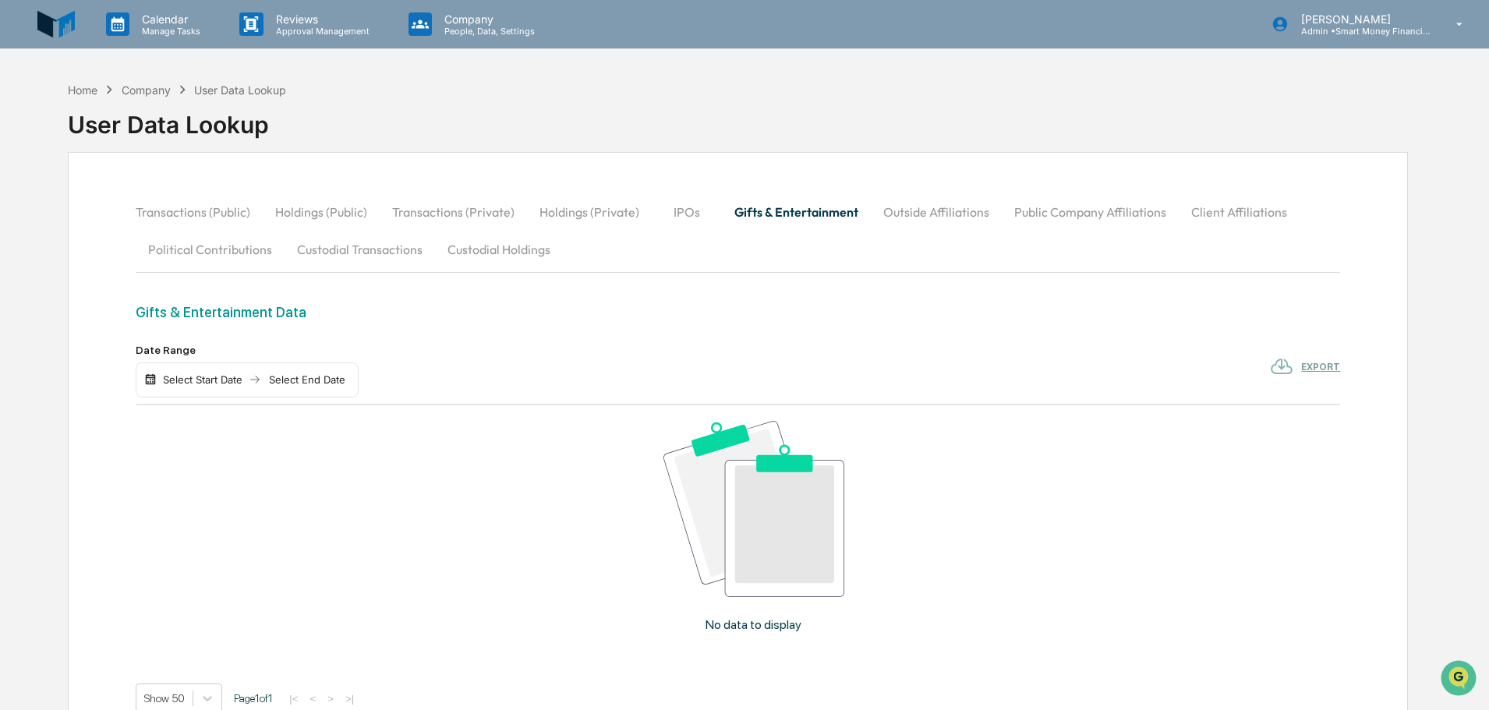
click at [666, 211] on button "IPOs" at bounding box center [687, 211] width 70 height 37
click at [852, 215] on button "Gifts & Entertainment" at bounding box center [795, 211] width 147 height 37
click at [889, 210] on button "Outside Affiliations" at bounding box center [936, 211] width 131 height 37
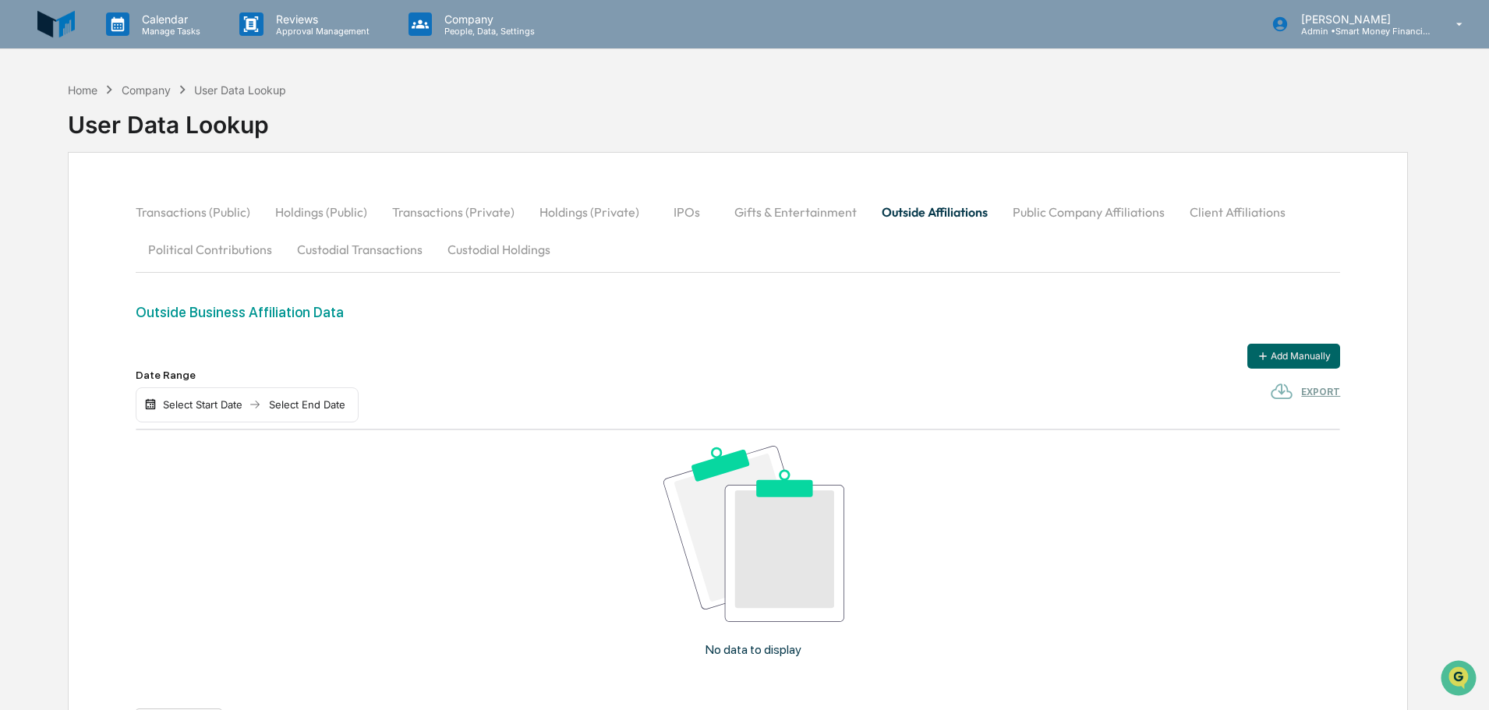
click at [1108, 207] on button "Public Company Affiliations" at bounding box center [1089, 211] width 177 height 37
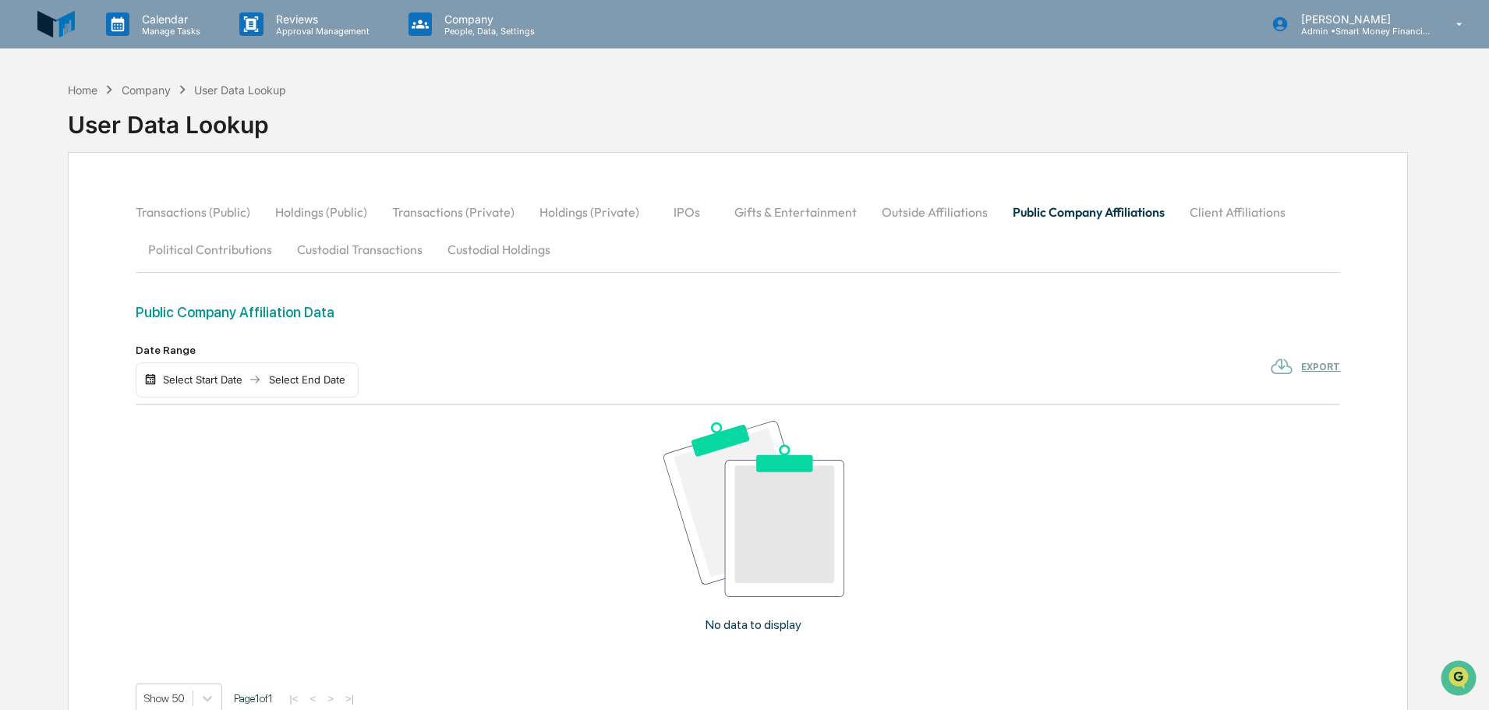
click at [1231, 209] on button "Client Affiliations" at bounding box center [1238, 211] width 121 height 37
click at [218, 245] on button "Political Contributions" at bounding box center [210, 249] width 149 height 37
click at [343, 257] on button "Custodial Transactions" at bounding box center [360, 249] width 151 height 37
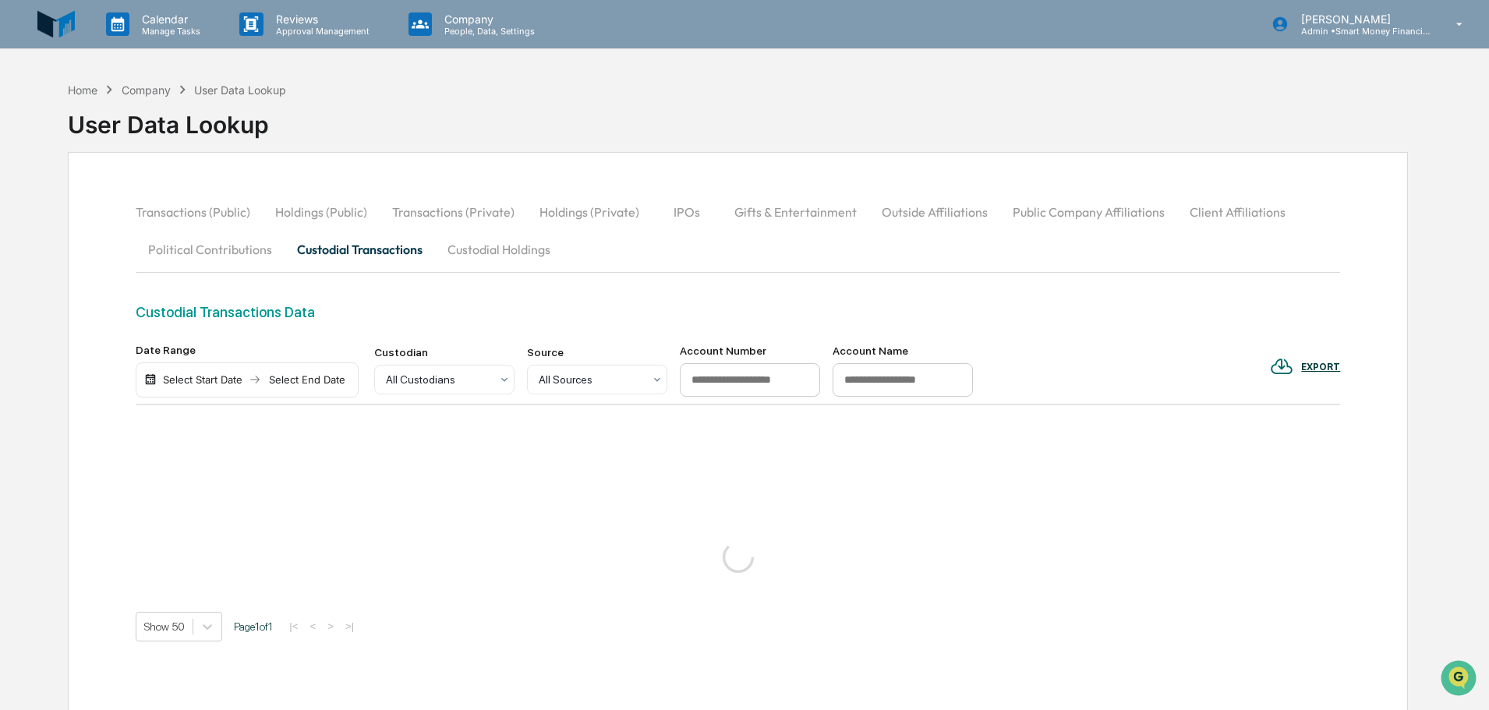
click at [487, 260] on button "Custodial Holdings" at bounding box center [499, 249] width 128 height 37
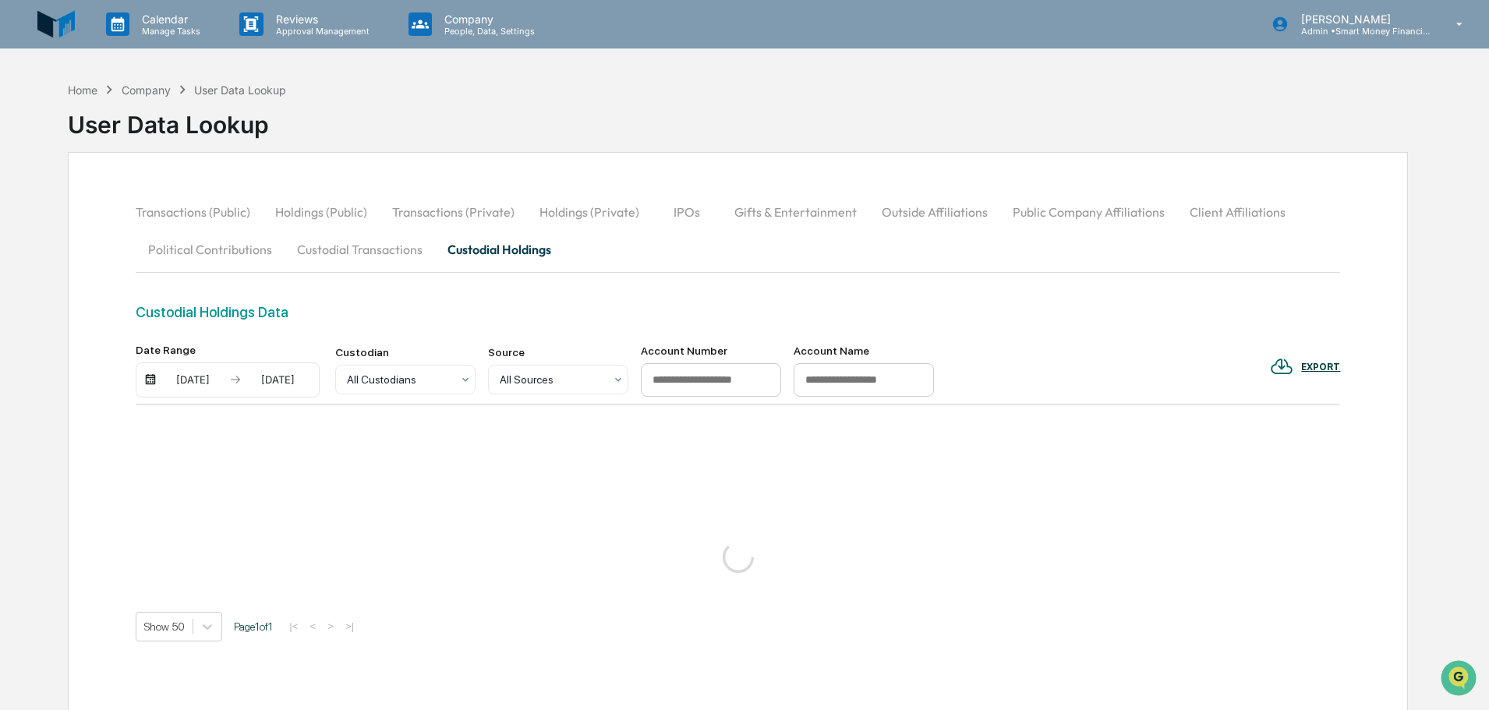
click at [132, 87] on div "Company" at bounding box center [146, 89] width 49 height 13
click at [180, 27] on p "Manage Tasks" at bounding box center [168, 31] width 79 height 11
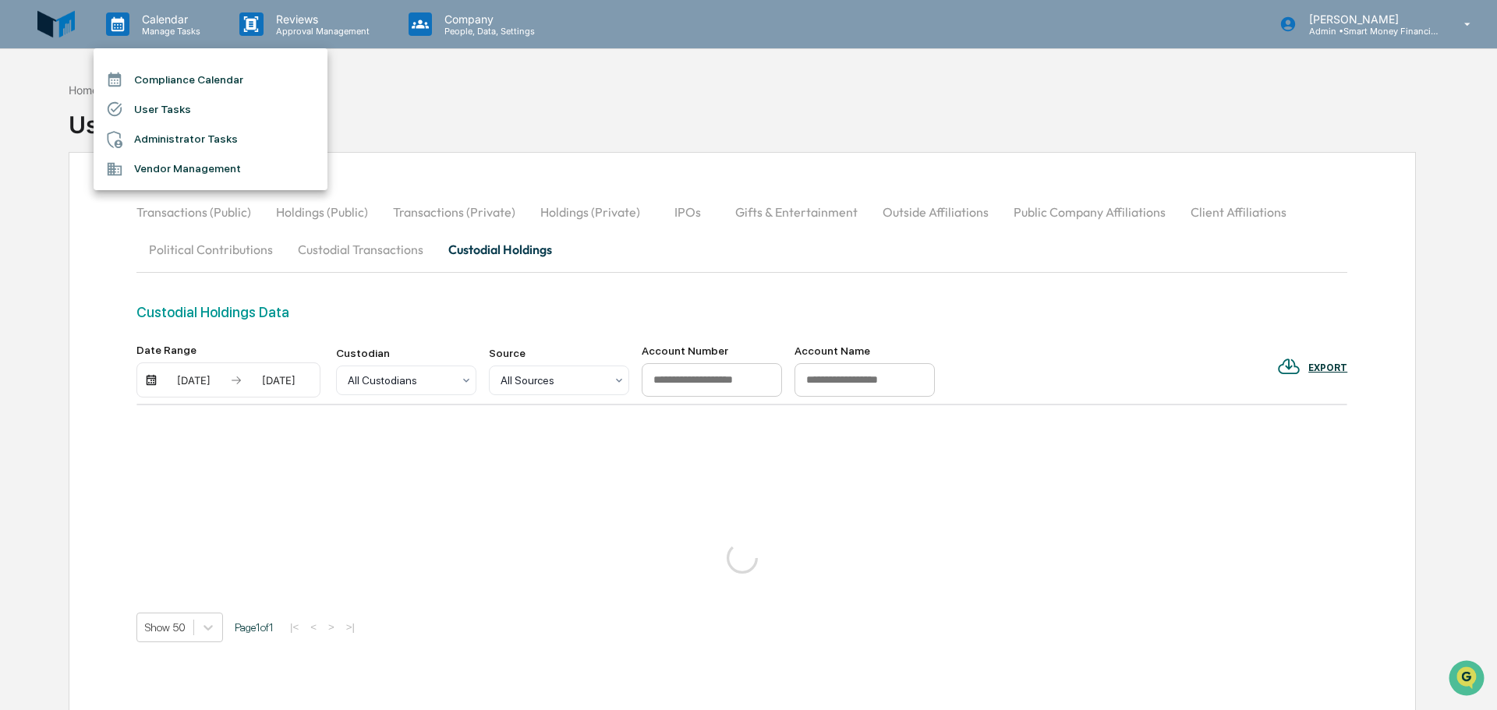
click at [284, 41] on div at bounding box center [748, 355] width 1497 height 710
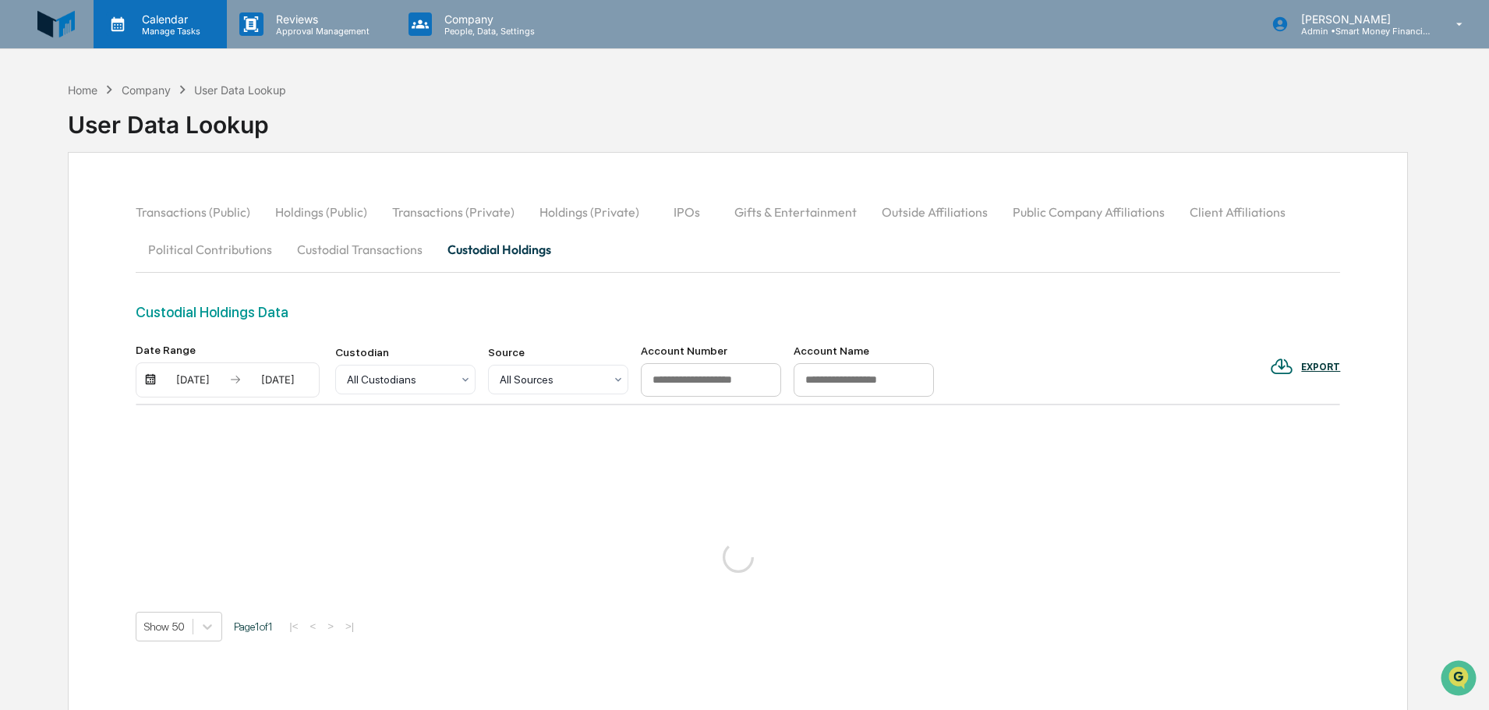
click at [165, 31] on p "Manage Tasks" at bounding box center [168, 31] width 79 height 11
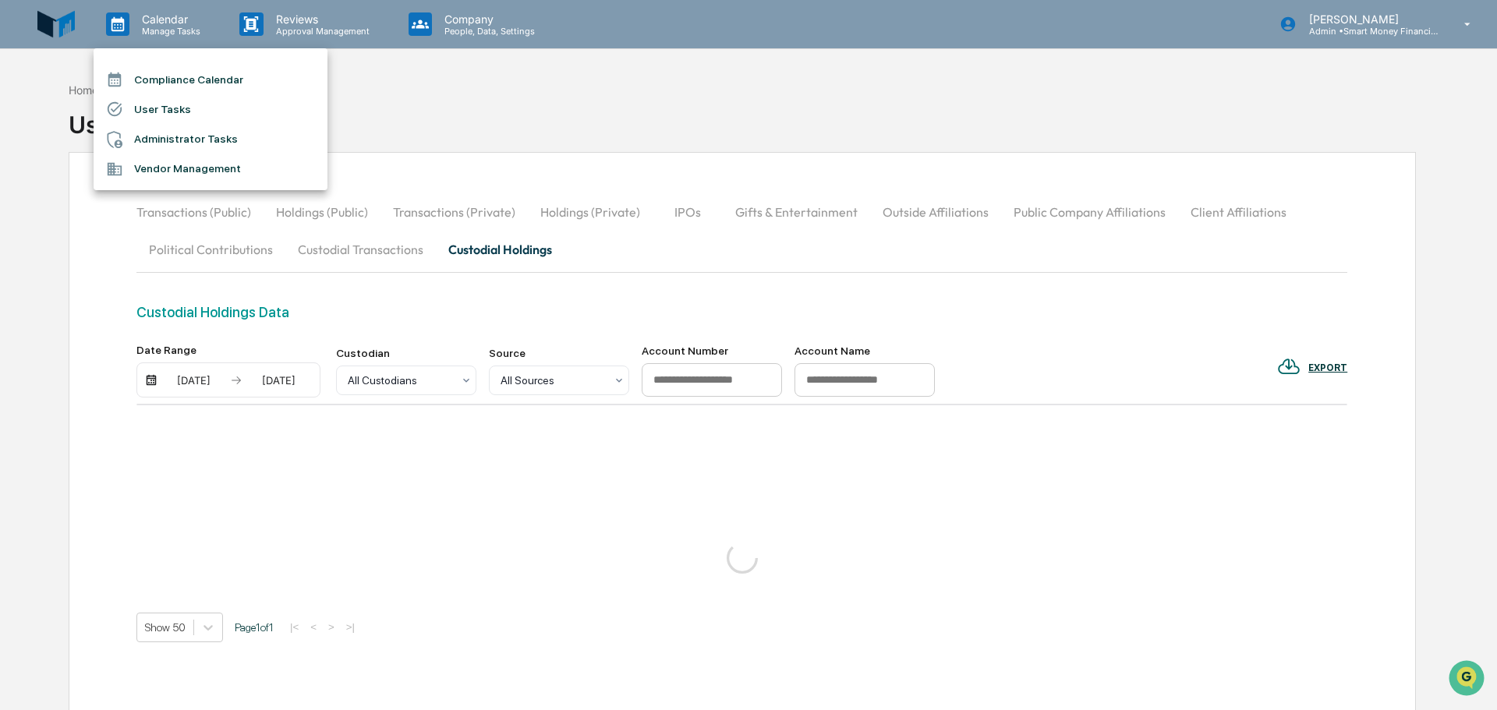
click at [178, 100] on li "User Tasks" at bounding box center [211, 109] width 234 height 30
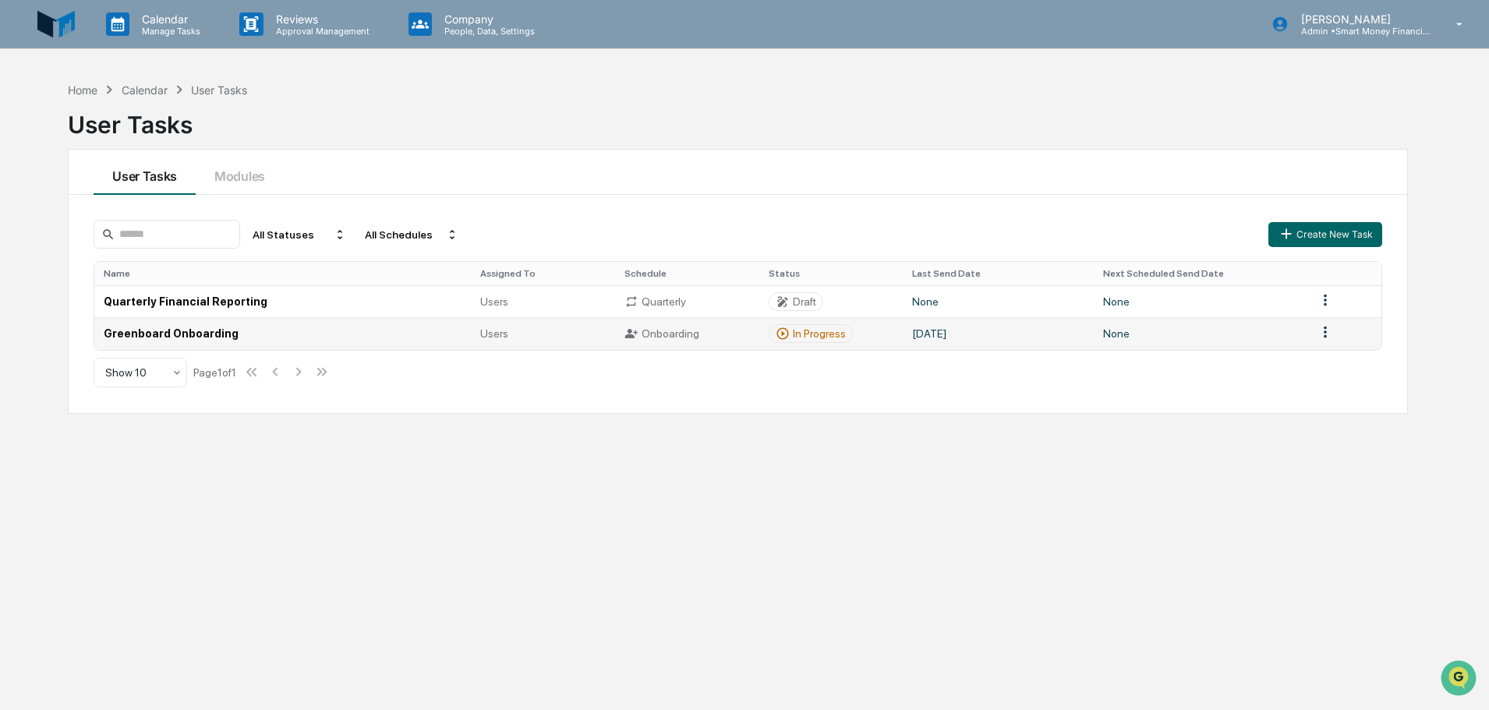
click at [1320, 325] on html "Calendar Manage Tasks Reviews Approval Management Company People, Data, Setting…" at bounding box center [744, 355] width 1489 height 710
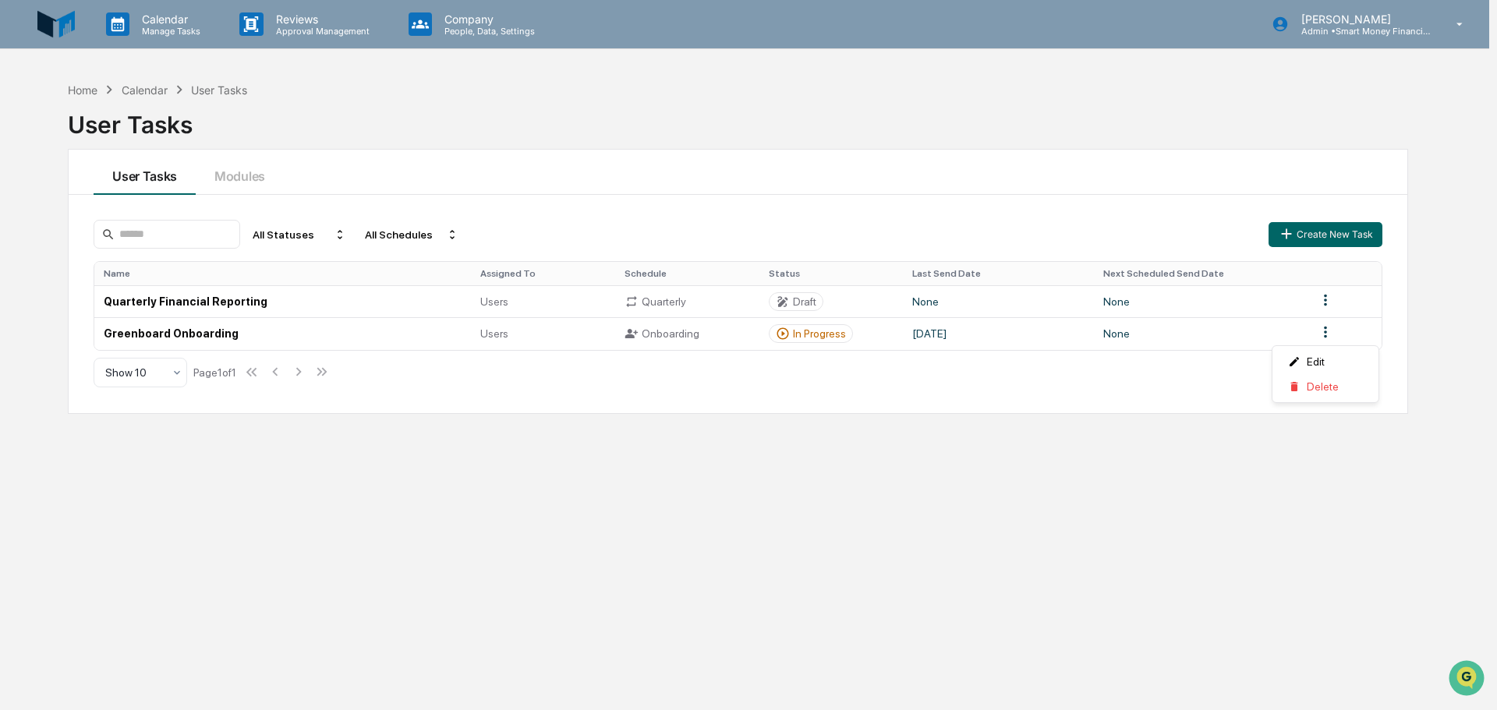
click at [793, 331] on html "Calendar Manage Tasks Reviews Approval Management Company People, Data, Setting…" at bounding box center [748, 355] width 1497 height 710
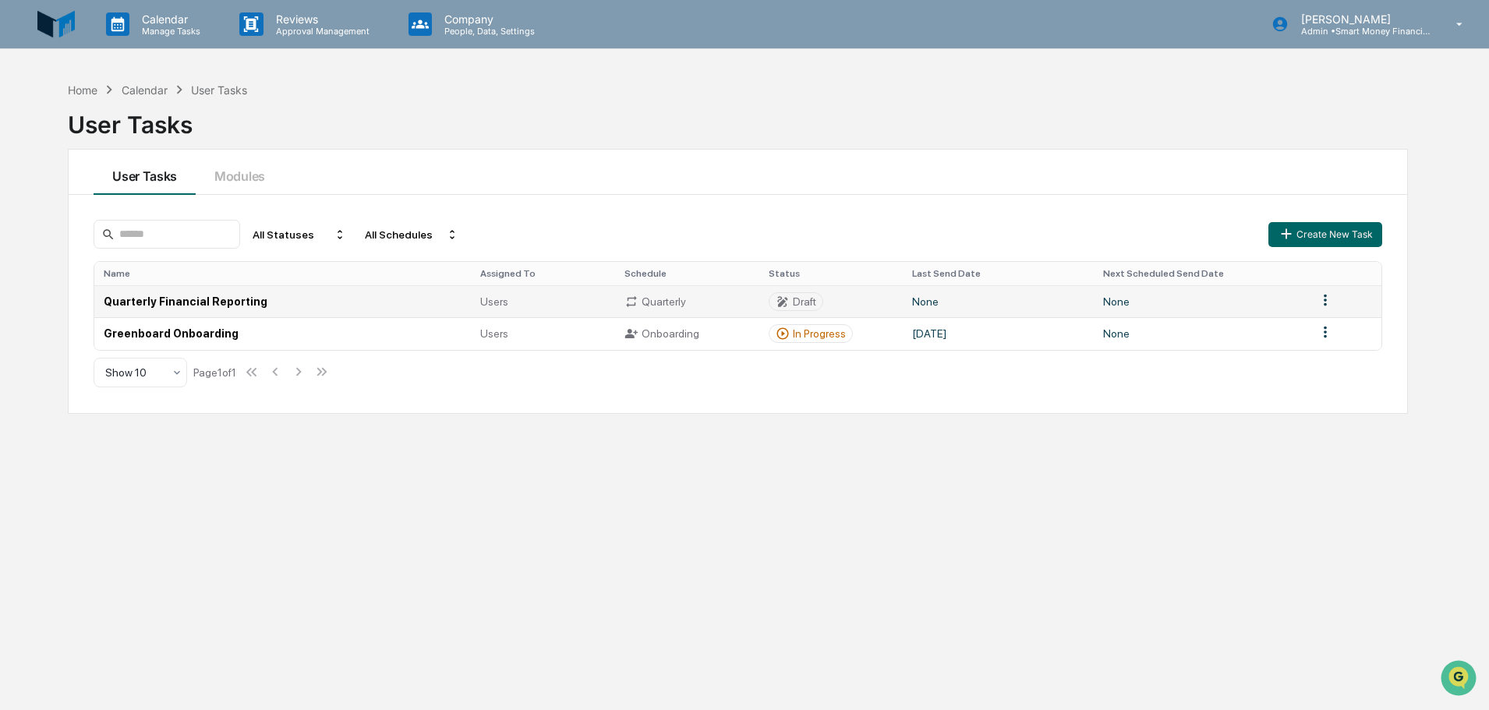
click at [804, 300] on div "Draft" at bounding box center [804, 302] width 23 height 12
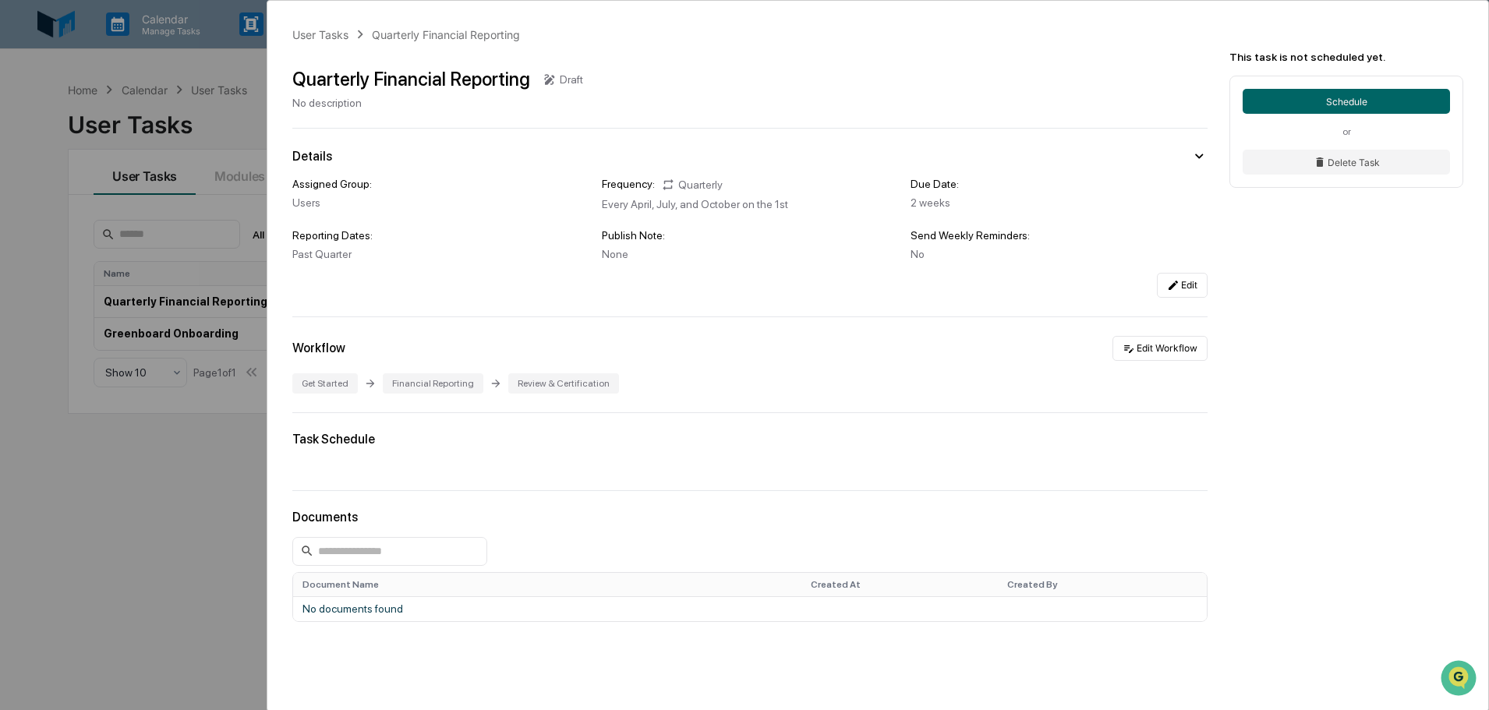
click at [152, 469] on div "User Tasks Quarterly Financial Reporting Quarterly Financial Reporting Draft No…" at bounding box center [744, 355] width 1489 height 710
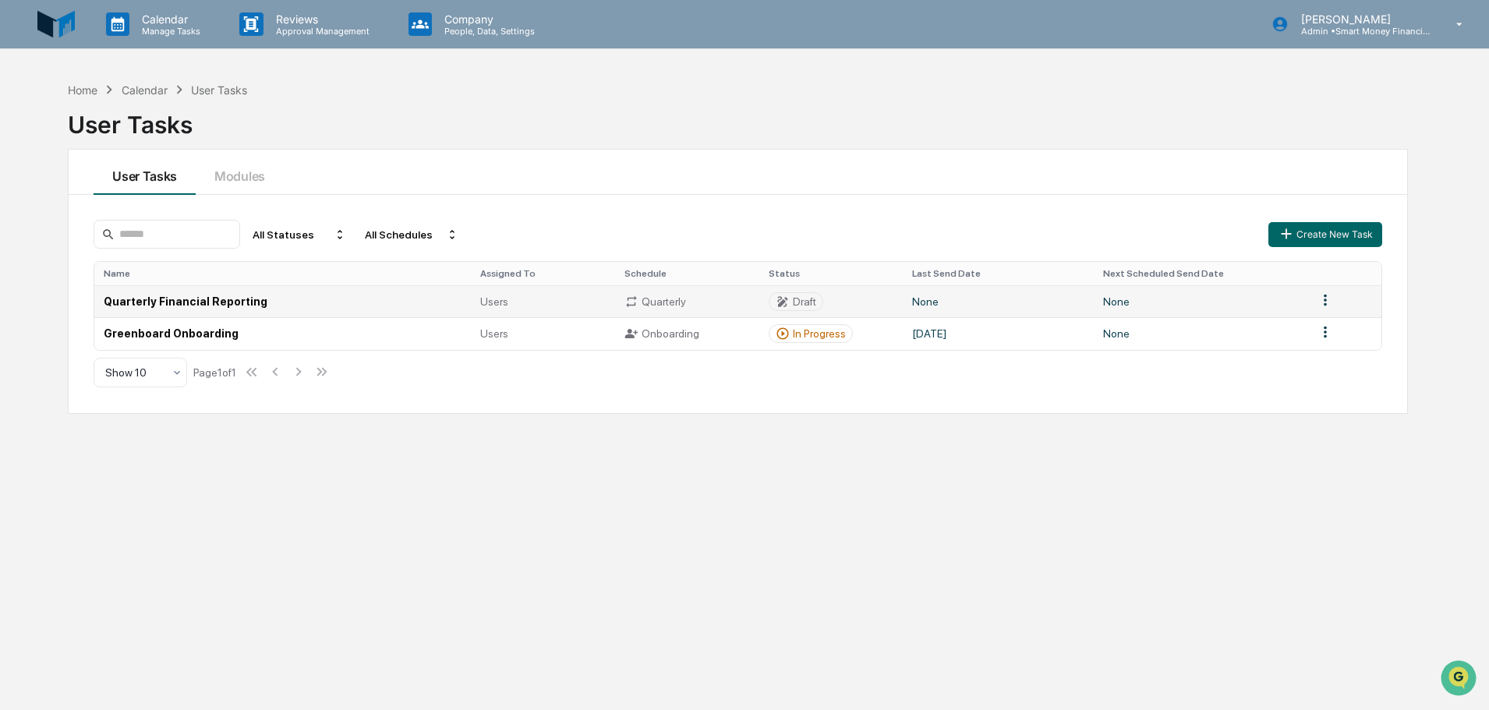
click at [154, 299] on td "Quarterly Financial Reporting" at bounding box center [282, 301] width 377 height 32
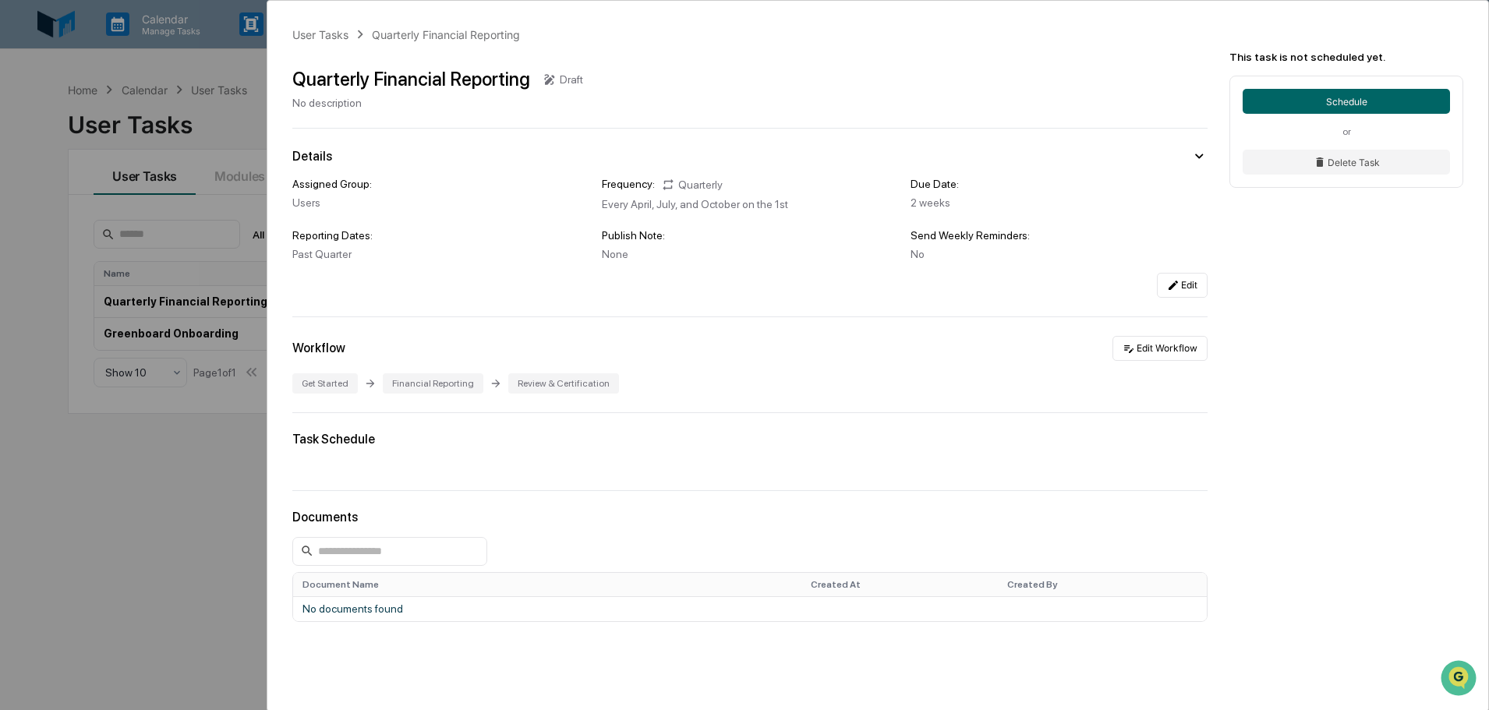
click at [210, 467] on div "User Tasks Quarterly Financial Reporting Quarterly Financial Reporting Draft No…" at bounding box center [744, 355] width 1489 height 710
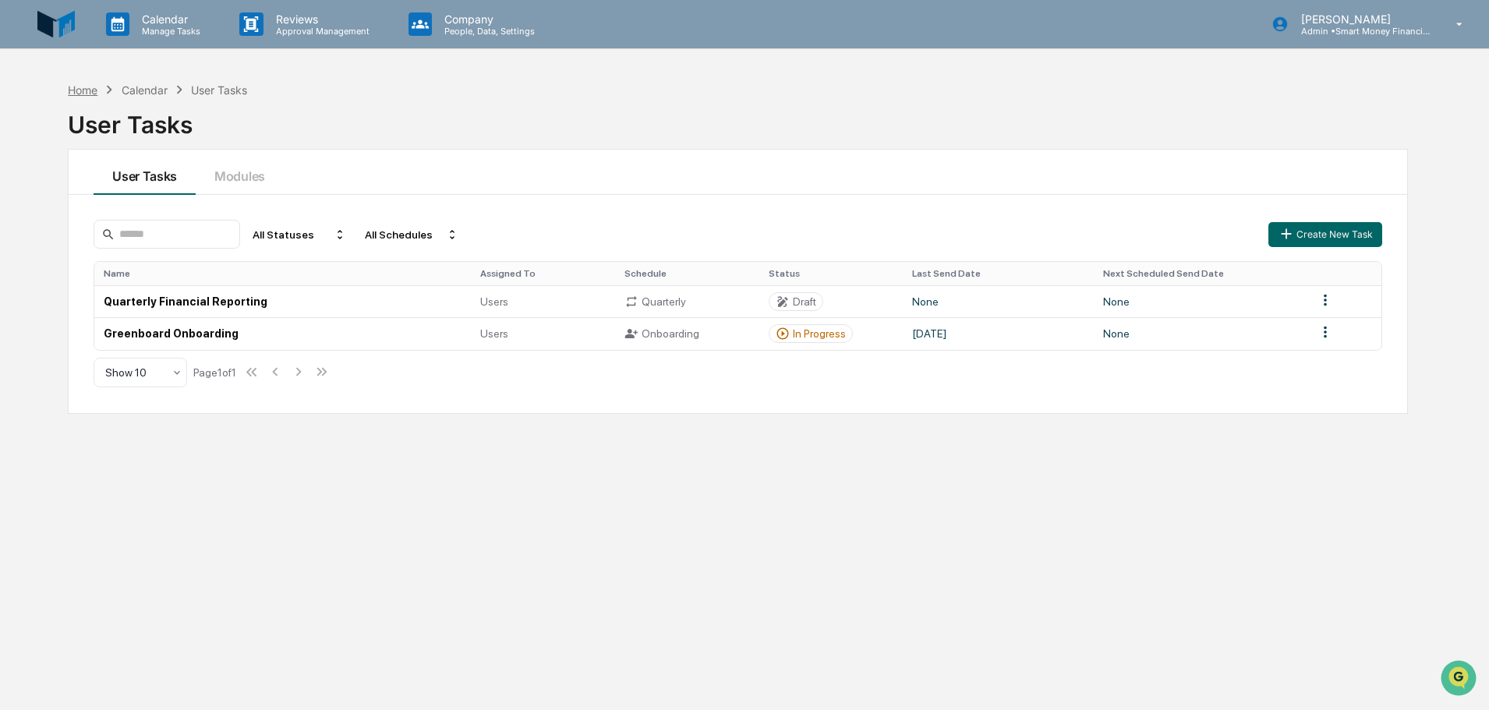
click at [83, 83] on div "Home" at bounding box center [83, 89] width 30 height 13
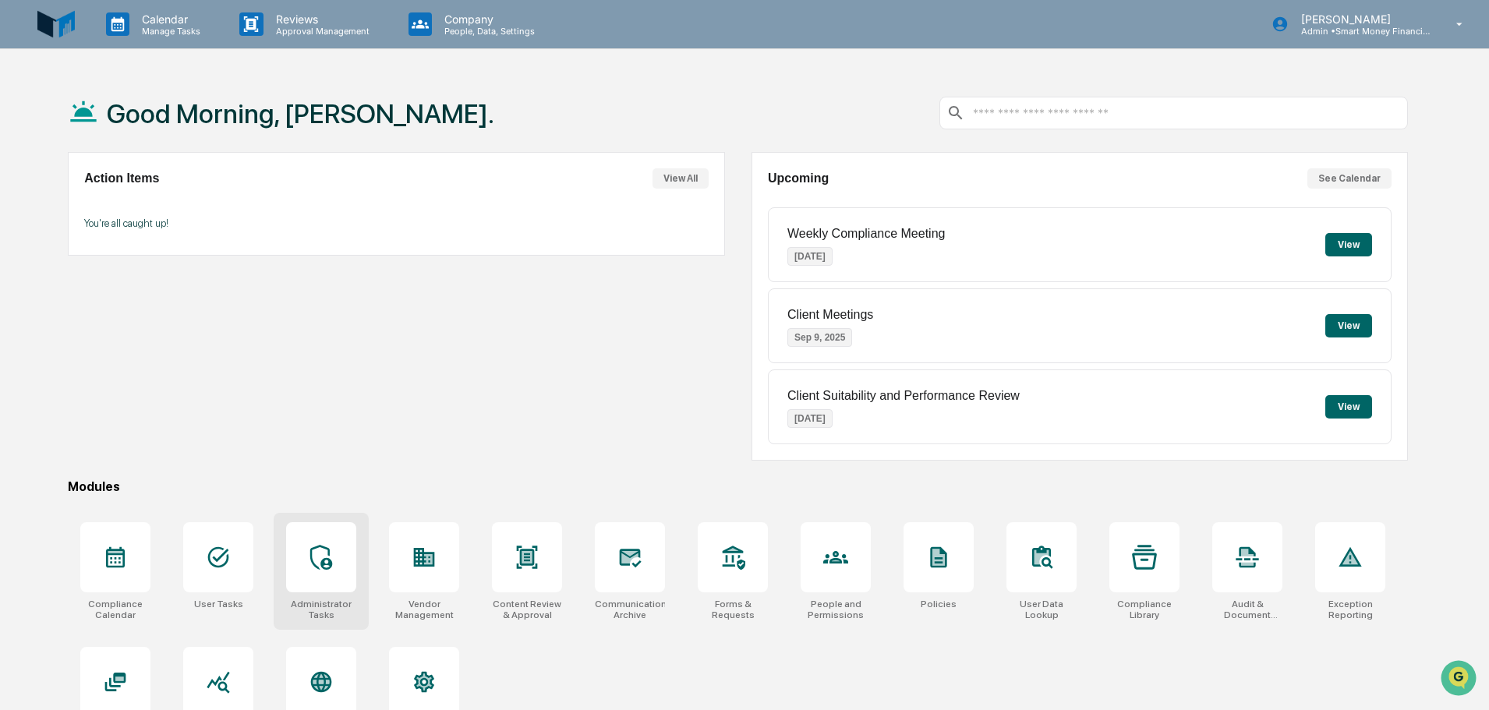
click at [343, 585] on div at bounding box center [321, 557] width 70 height 70
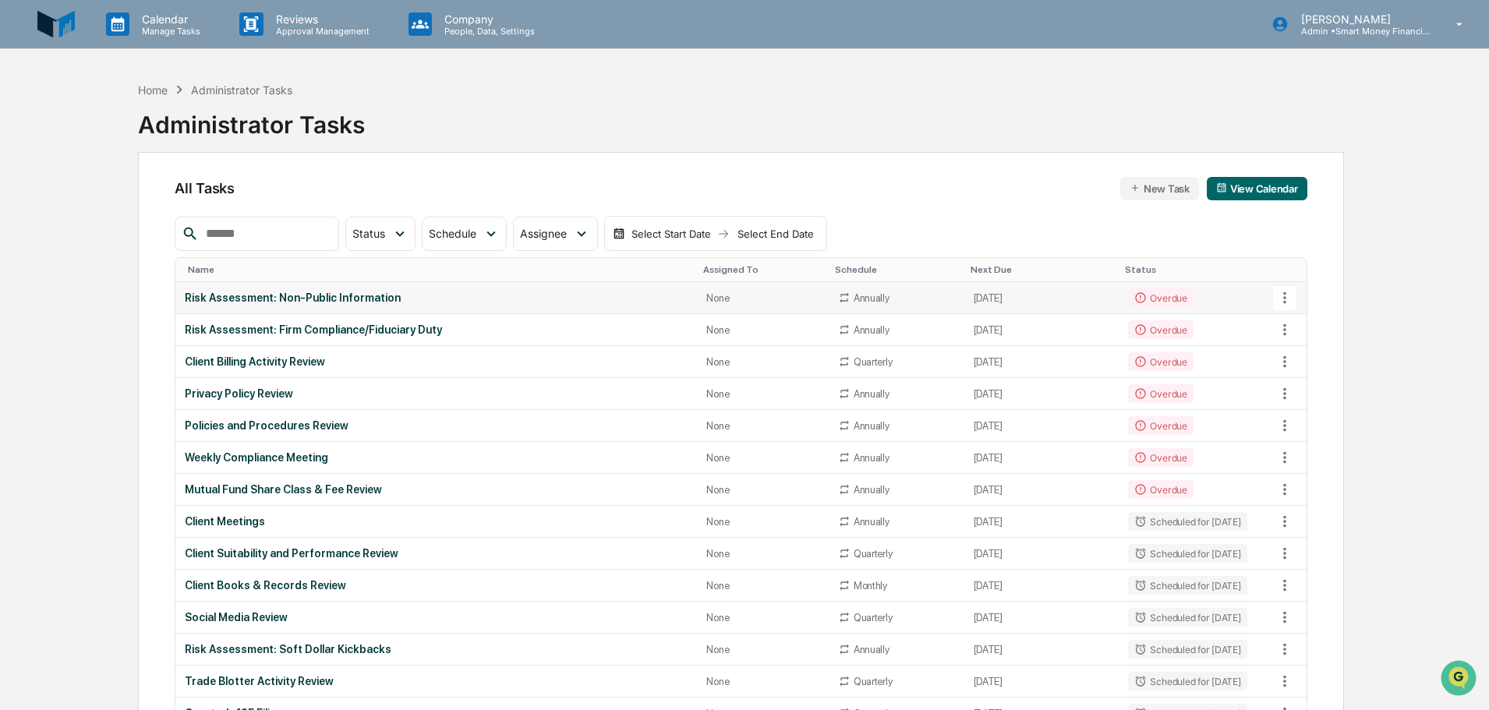
click at [1240, 310] on td "Overdue" at bounding box center [1197, 298] width 156 height 32
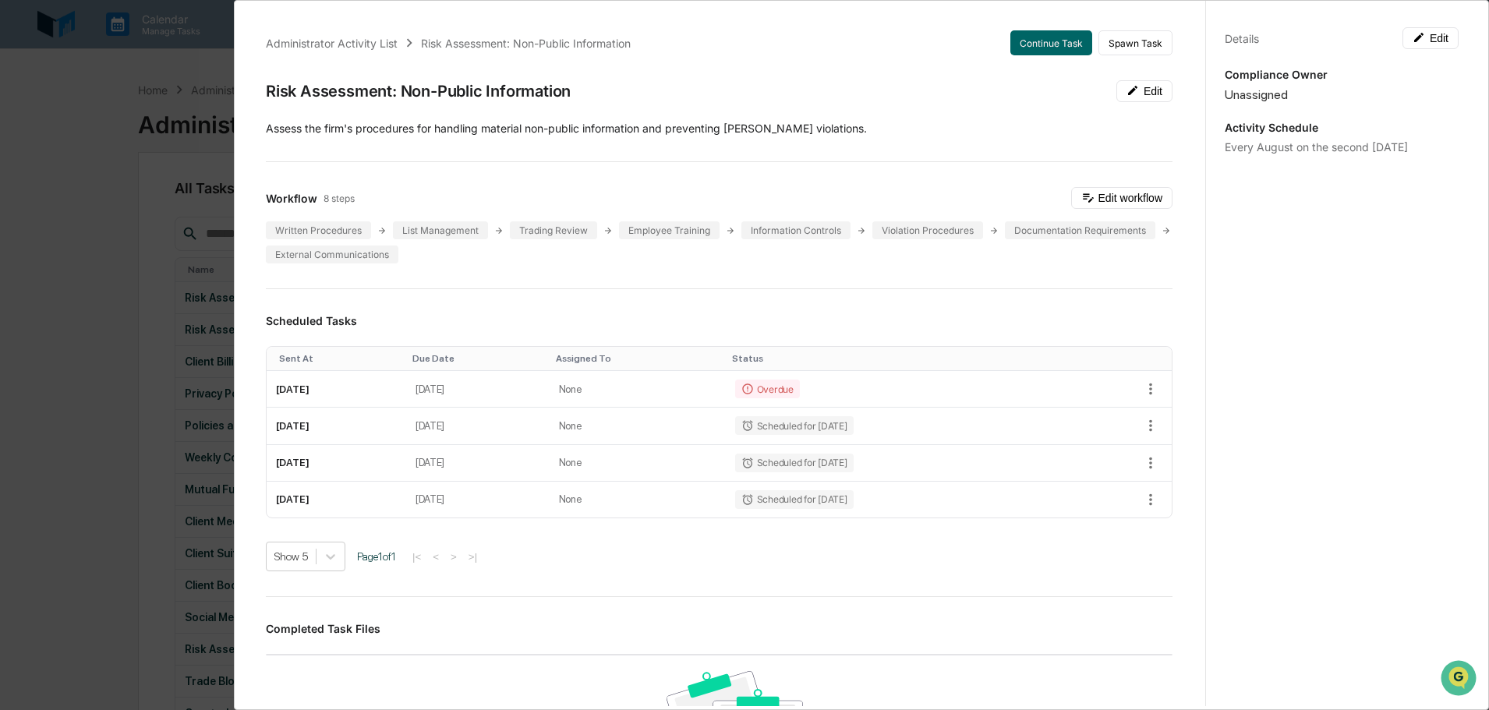
click at [128, 371] on div "Administrator Activity List Risk Assessment: Non-Public Information Continue Ta…" at bounding box center [744, 355] width 1489 height 710
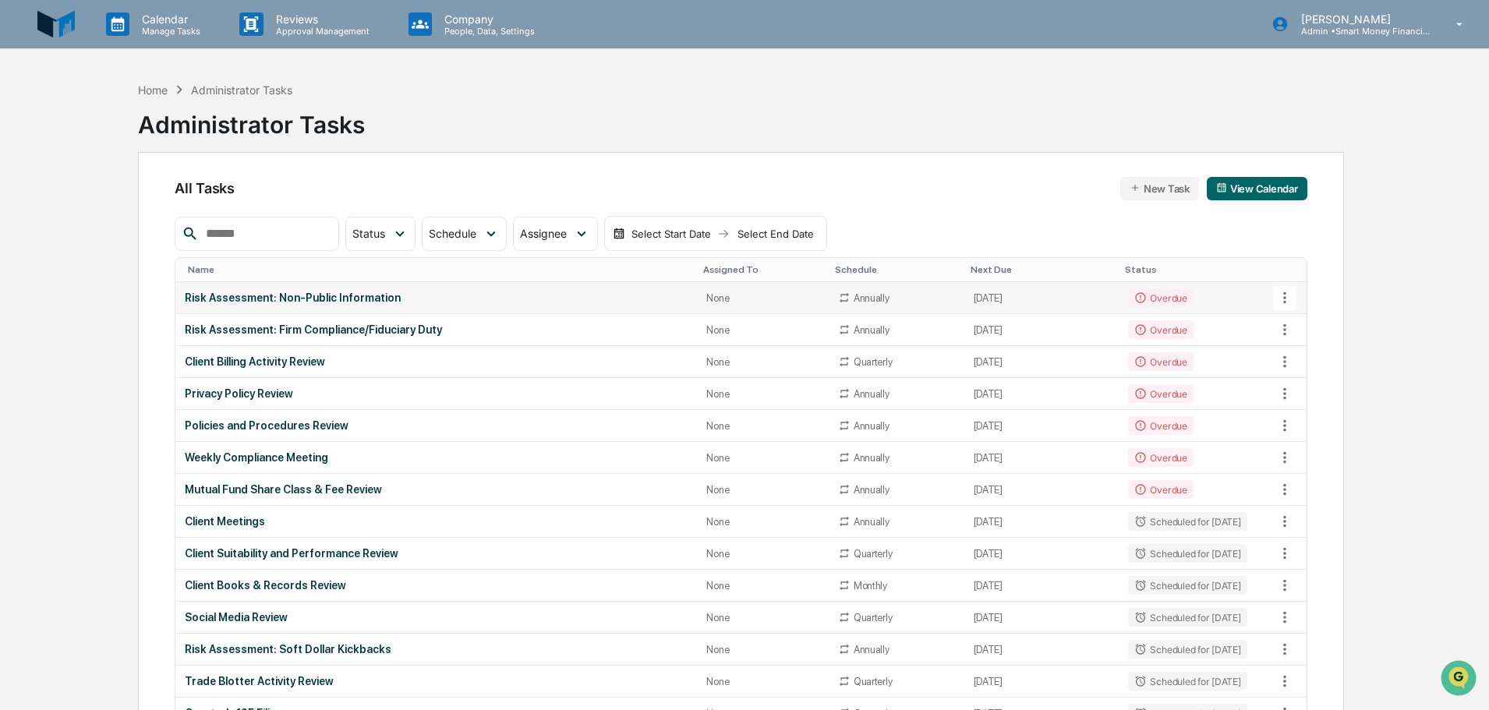
click at [338, 299] on div "Risk Assessment: Non-Public Information" at bounding box center [436, 298] width 503 height 12
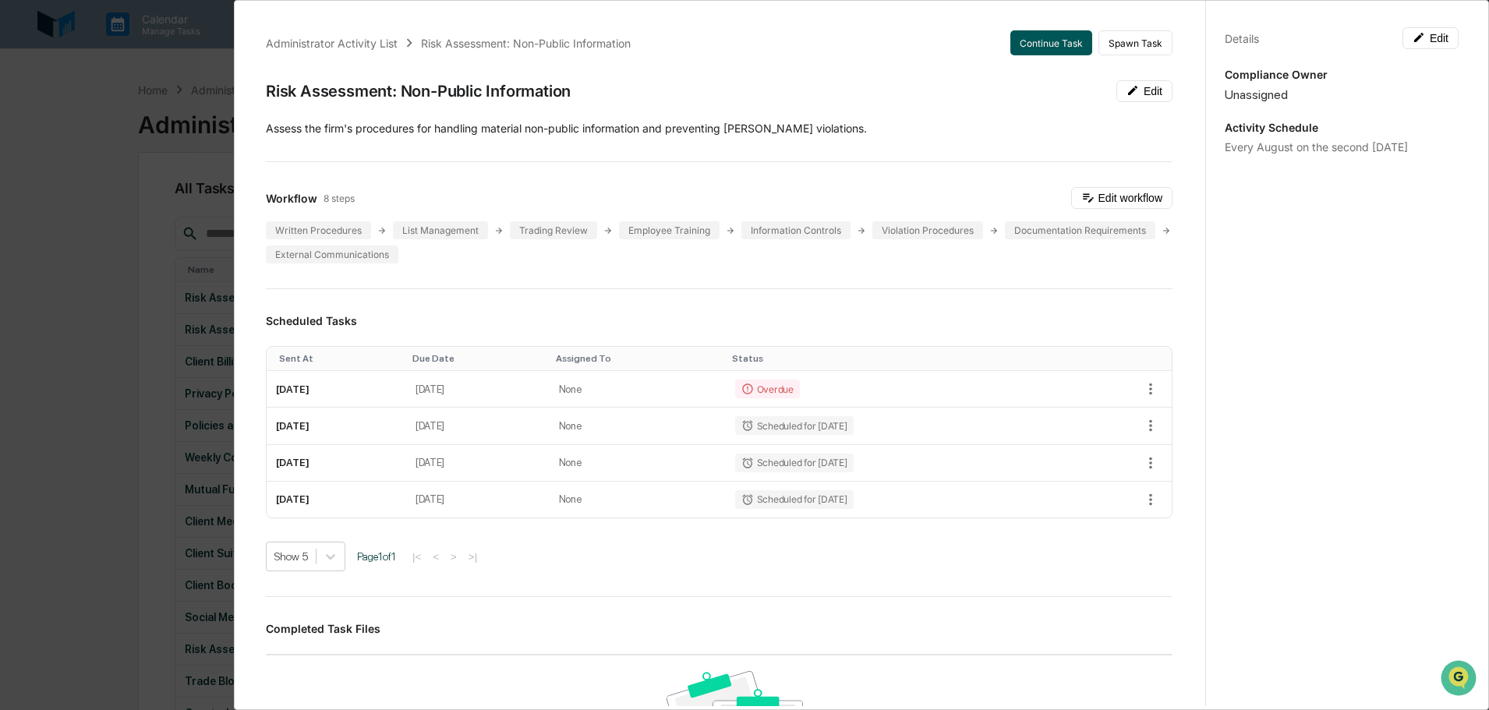
click at [1050, 48] on button "Continue Task" at bounding box center [1052, 42] width 82 height 25
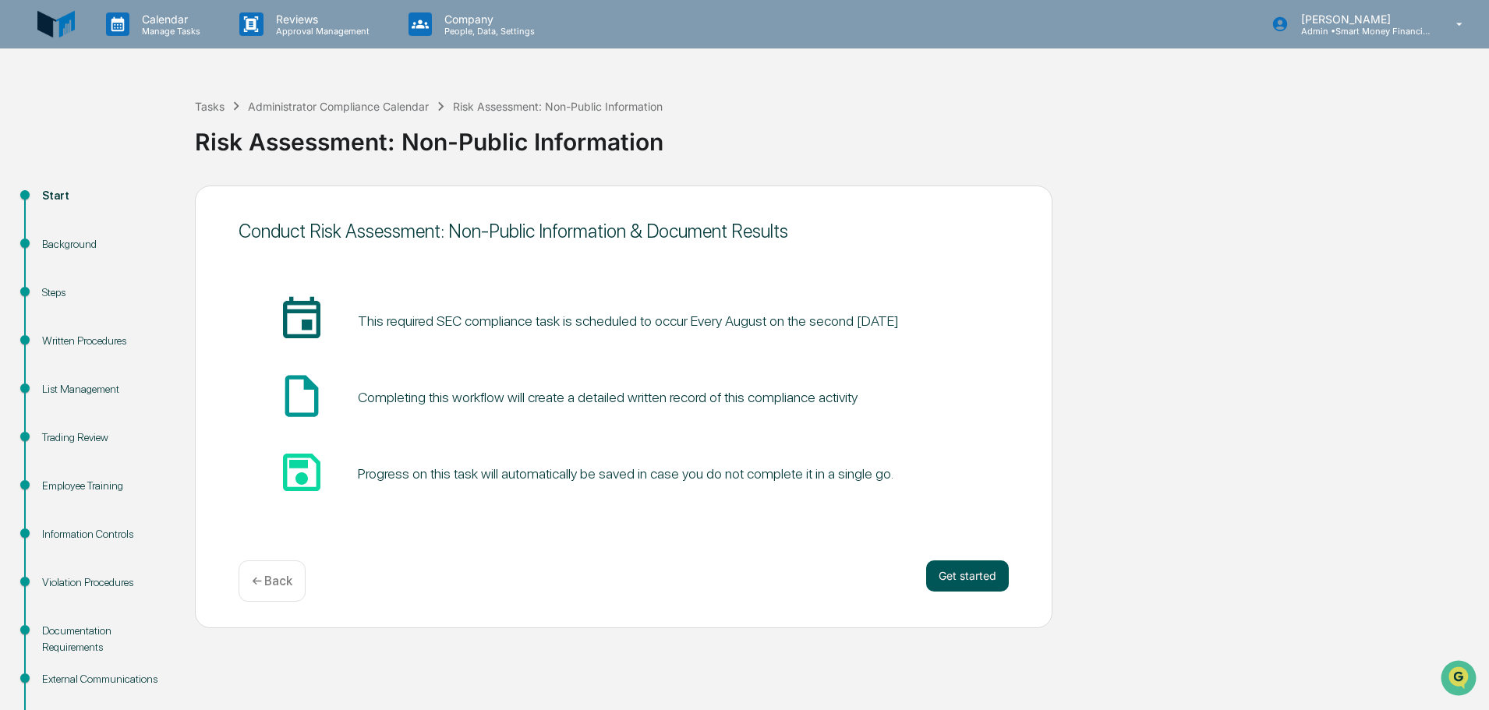
click at [933, 565] on button "Get started" at bounding box center [967, 576] width 83 height 31
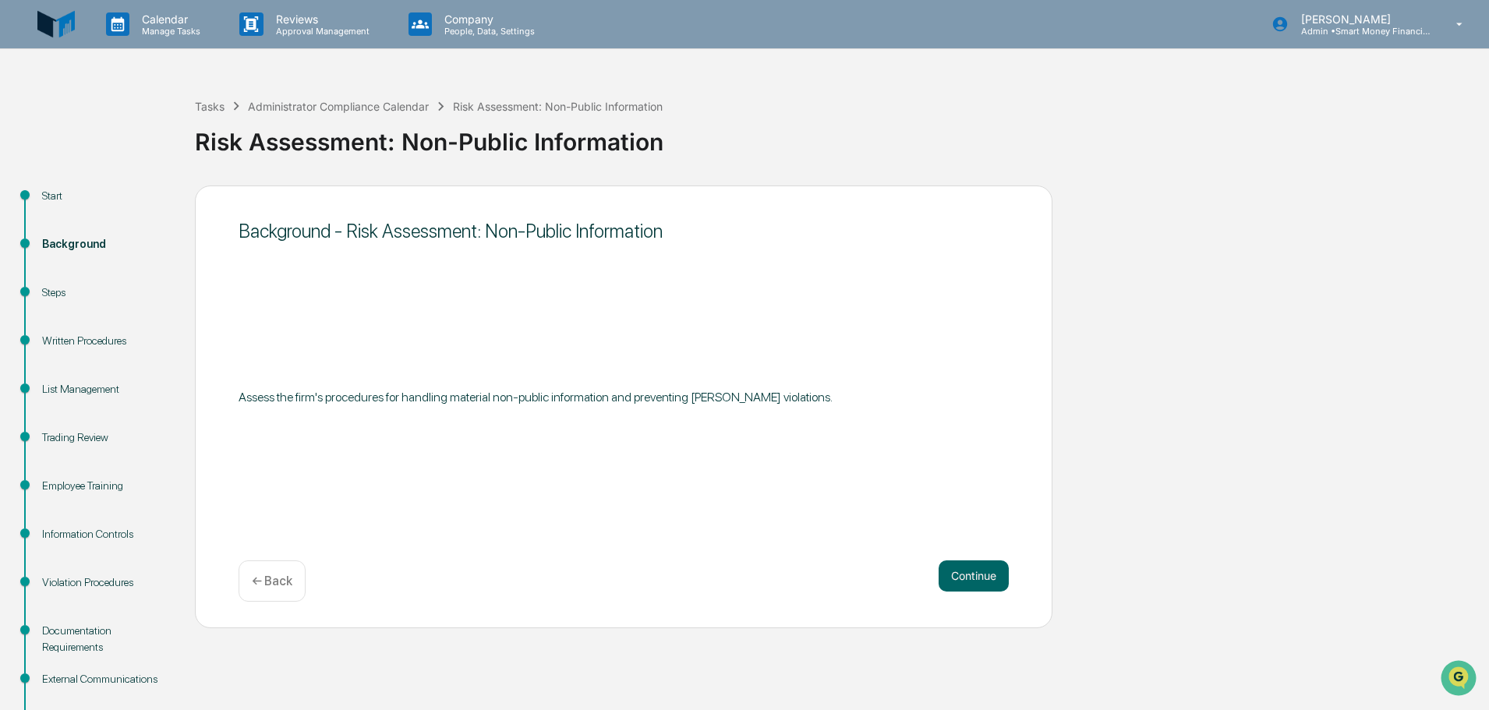
click at [936, 565] on div "Continue ← Back" at bounding box center [624, 581] width 770 height 41
click at [959, 577] on button "Continue" at bounding box center [974, 576] width 70 height 31
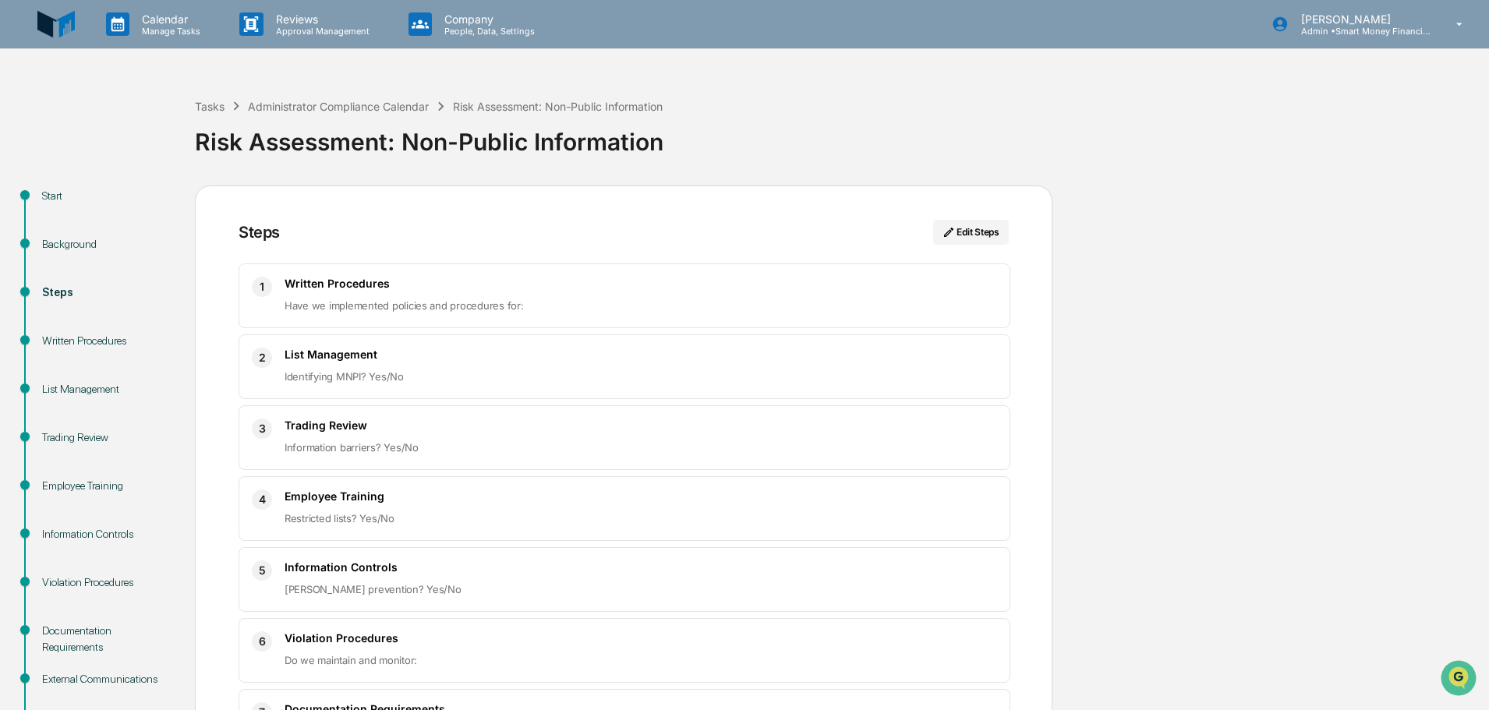
click at [869, 301] on p "Have we implemented policies and procedures for:" at bounding box center [641, 305] width 713 height 19
click at [345, 297] on p "Have we implemented policies and procedures for:" at bounding box center [641, 305] width 713 height 19
click at [402, 323] on div "1 Written Procedures Have we implemented policies and procedures for:" at bounding box center [625, 296] width 772 height 65
click at [257, 260] on div "Steps Edit Steps" at bounding box center [624, 242] width 770 height 44
click at [263, 283] on span "1" at bounding box center [262, 287] width 5 height 19
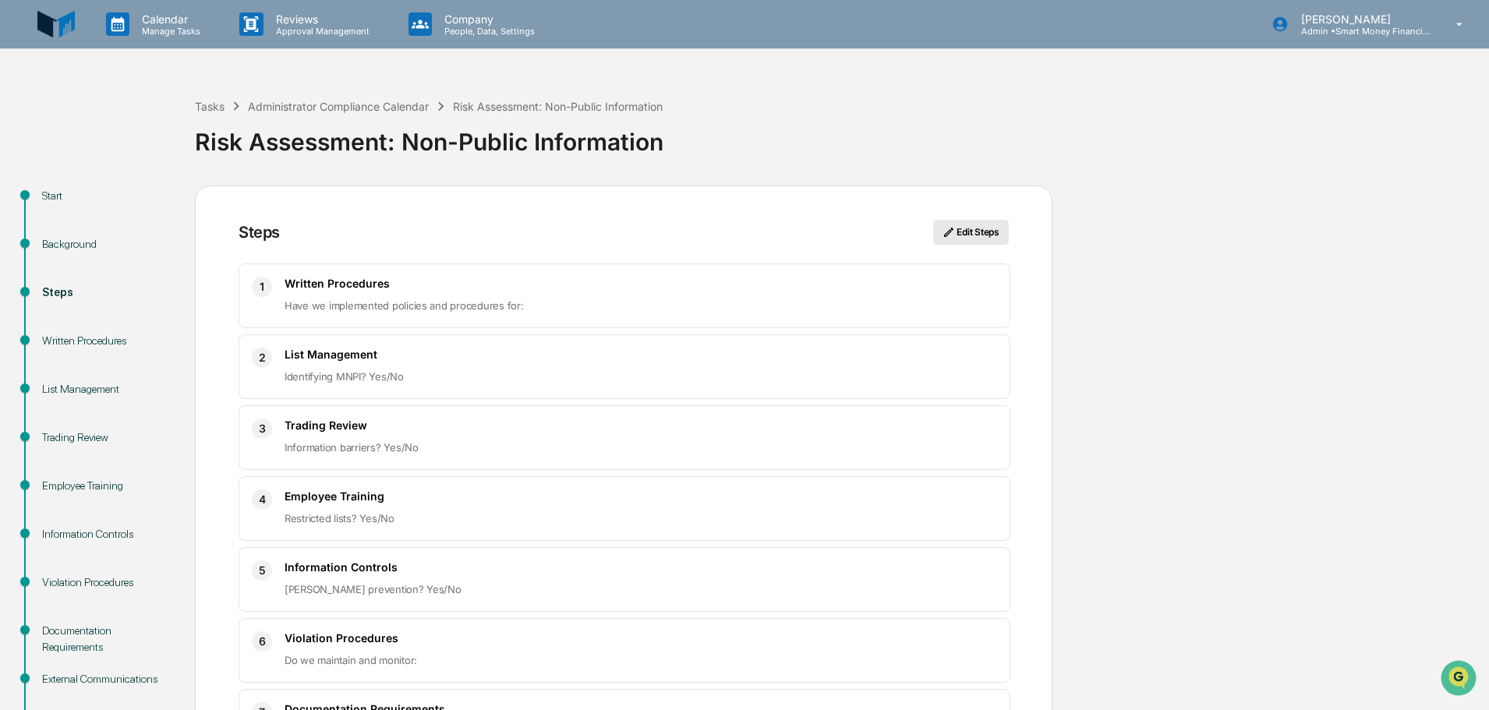
click at [973, 234] on button "Edit Steps" at bounding box center [971, 232] width 76 height 25
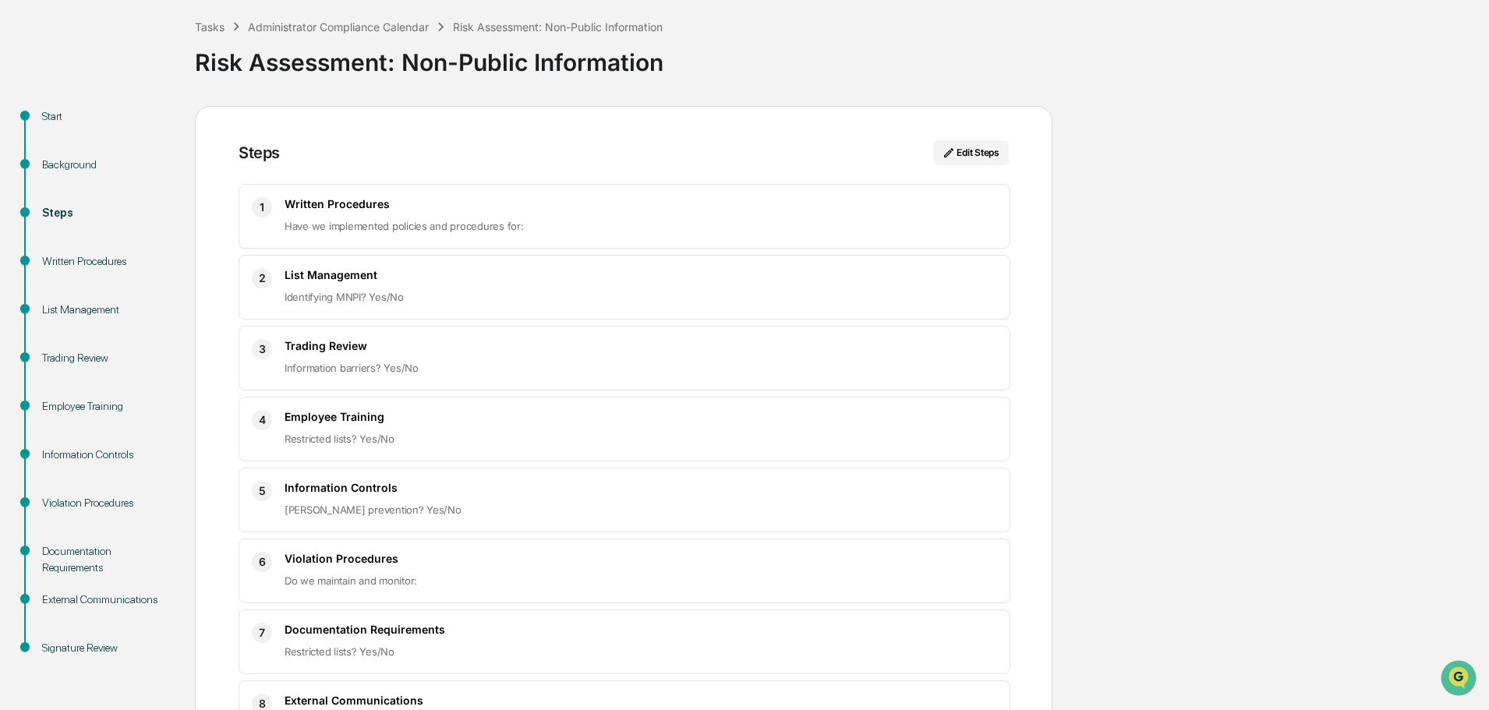
scroll to position [197, 0]
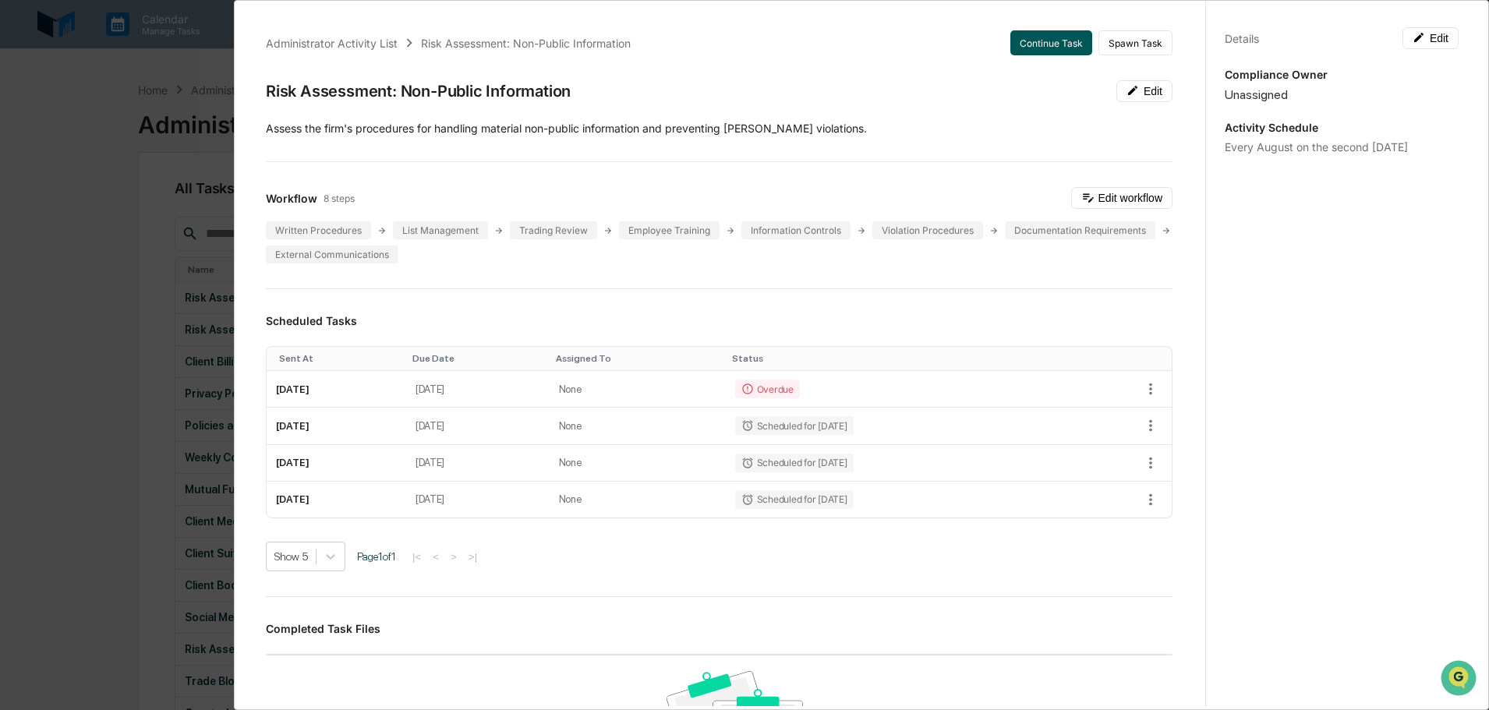
click at [1014, 36] on button "Continue Task" at bounding box center [1052, 42] width 82 height 25
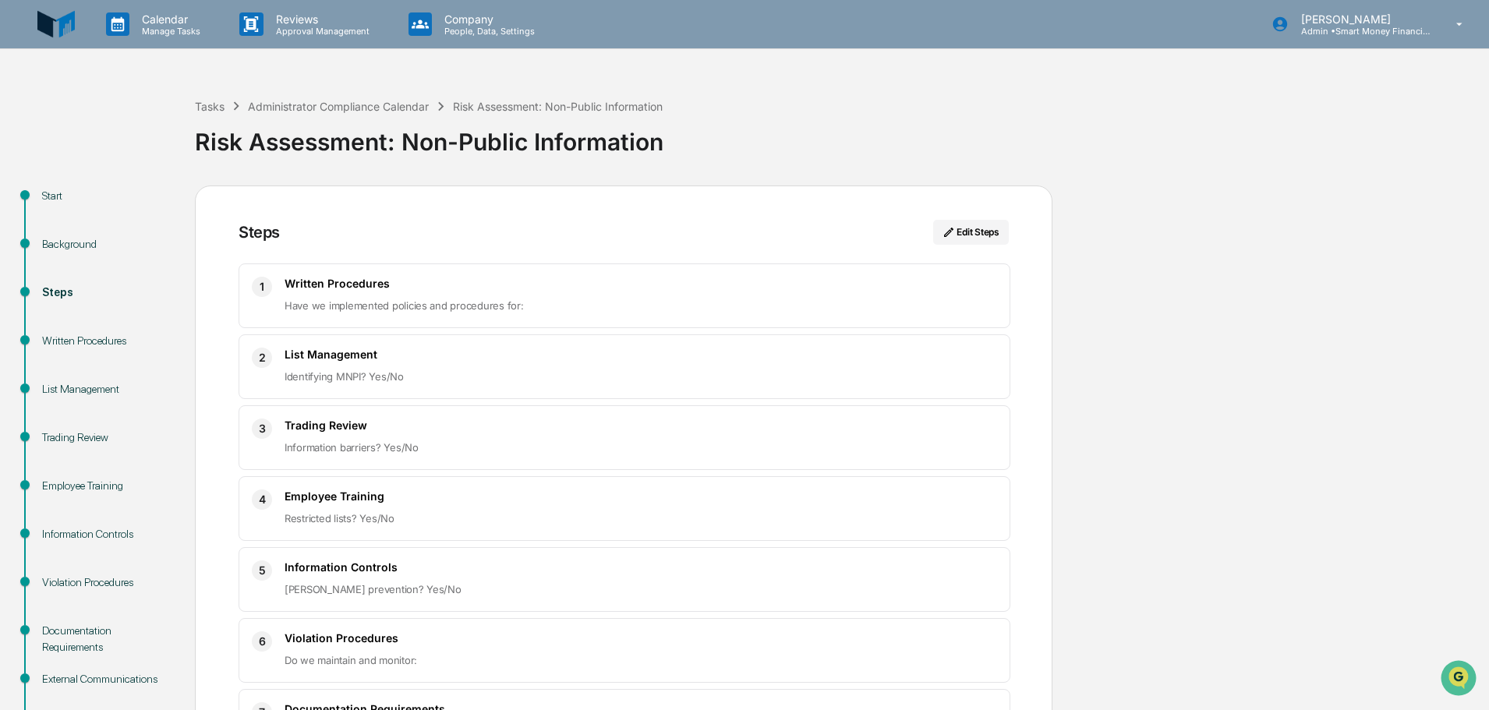
click at [381, 298] on p "Have we implemented policies and procedures for:" at bounding box center [641, 305] width 713 height 19
click at [117, 335] on div "Written Procedures" at bounding box center [106, 341] width 128 height 16
click at [97, 342] on div "Written Procedures" at bounding box center [106, 341] width 128 height 16
click at [83, 335] on div "Written Procedures" at bounding box center [106, 341] width 128 height 16
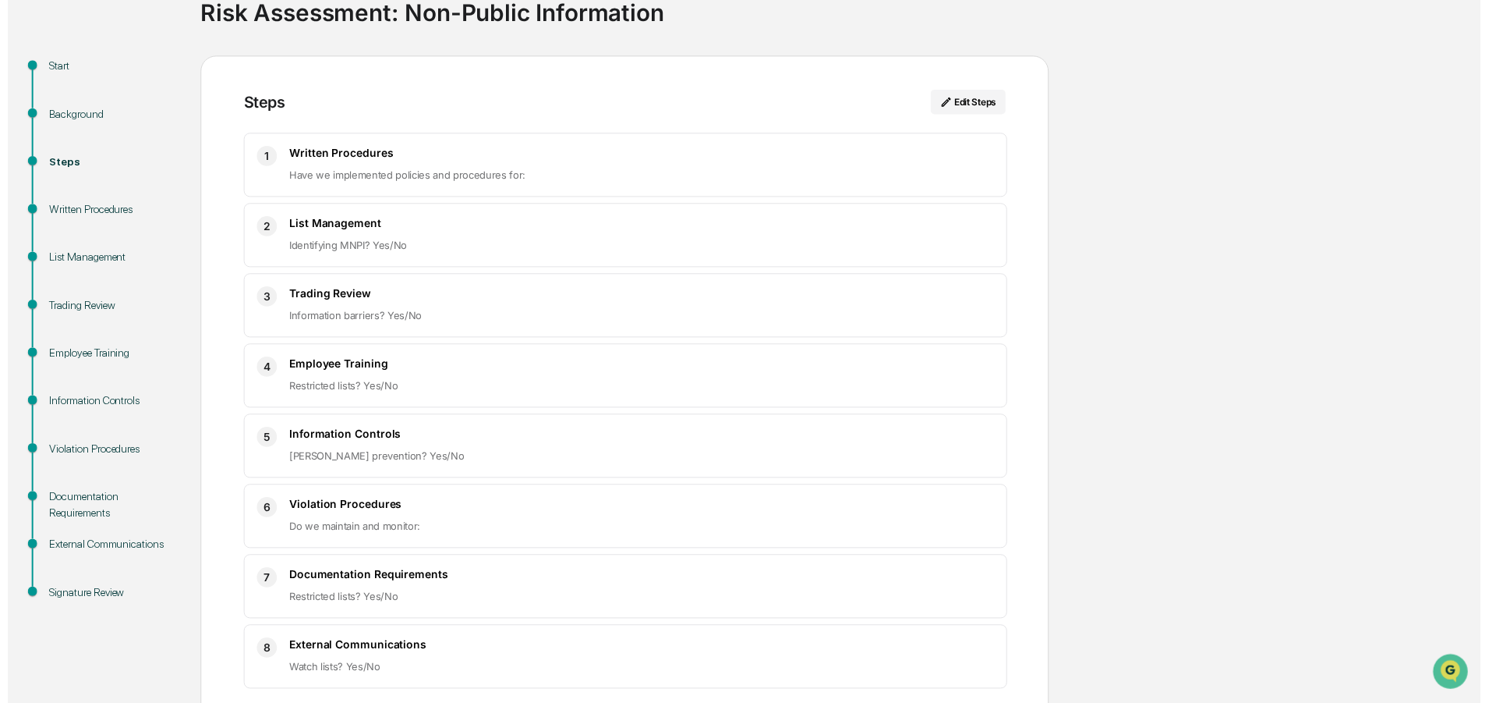
scroll to position [197, 0]
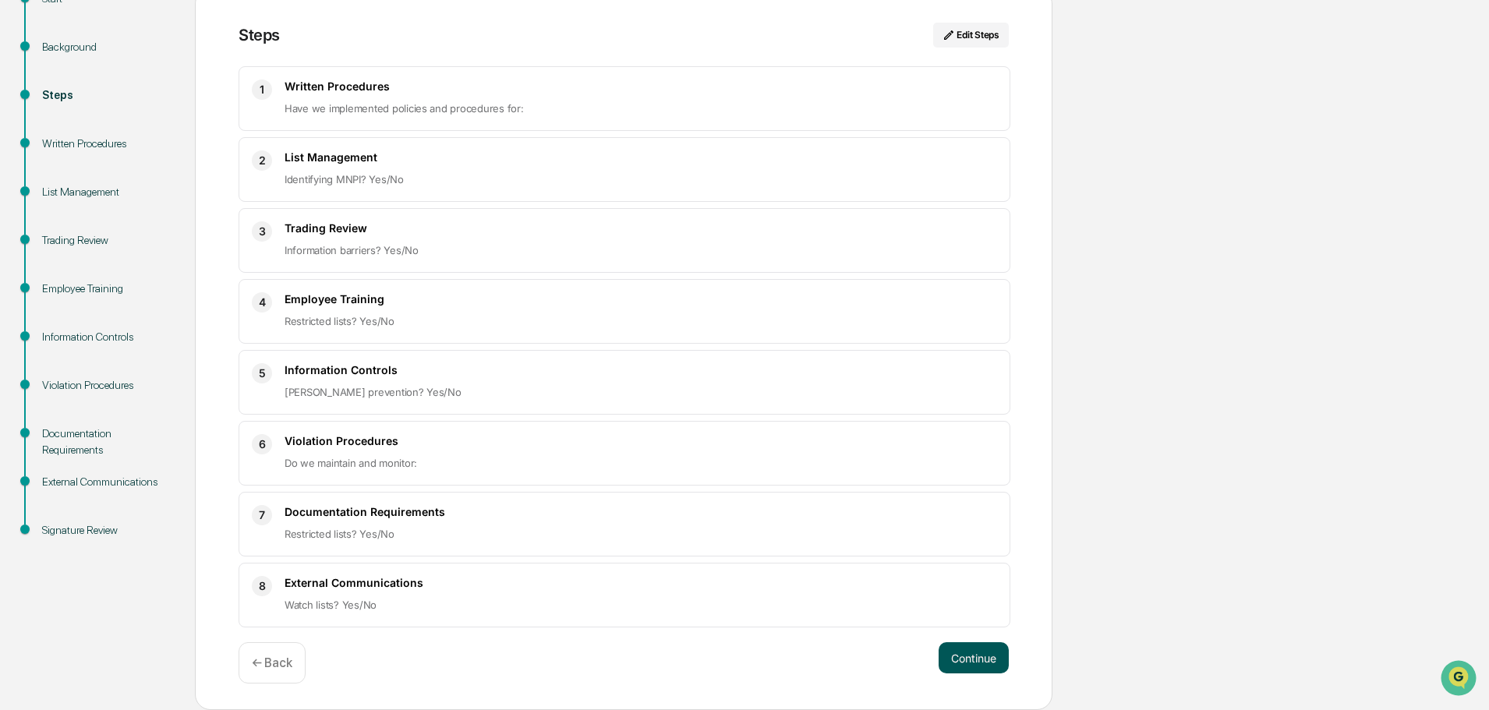
click at [982, 652] on button "Continue" at bounding box center [974, 658] width 70 height 31
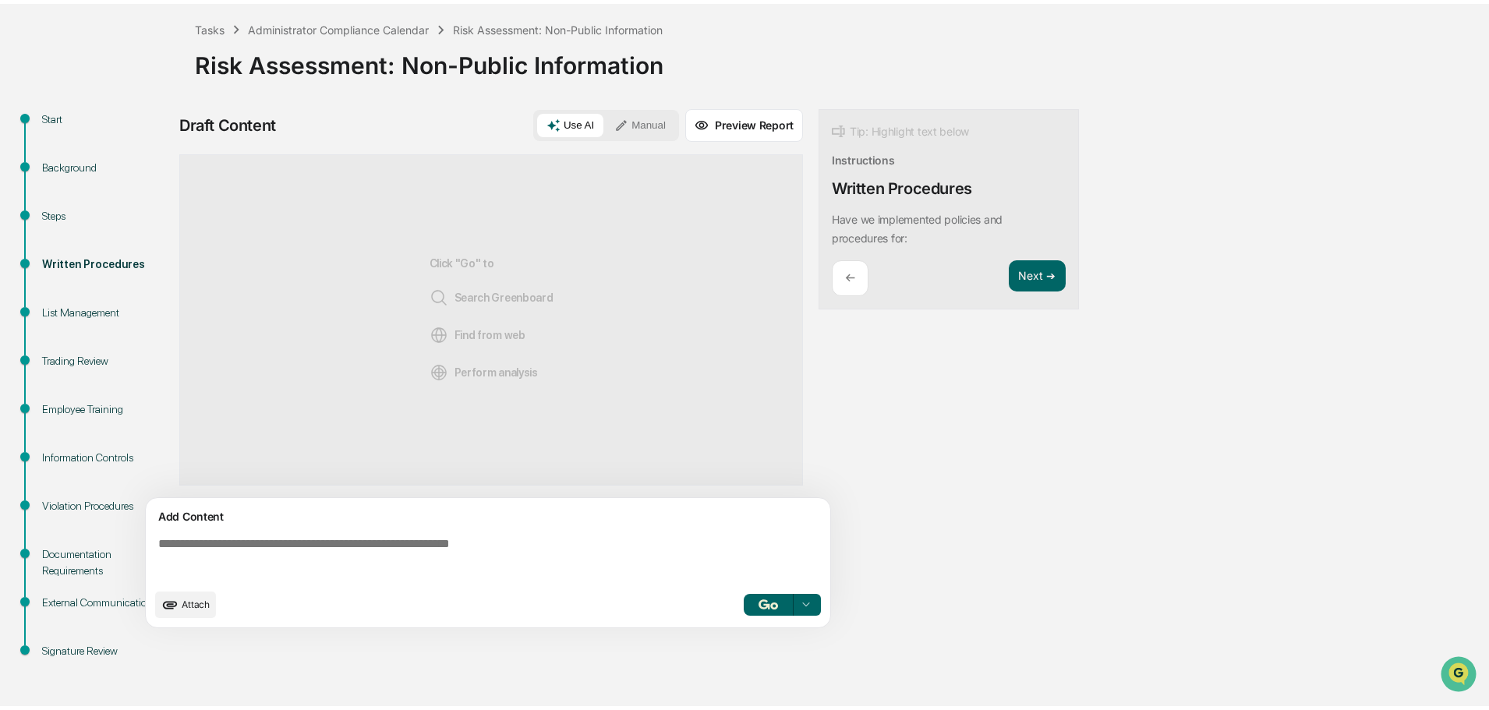
scroll to position [73, 0]
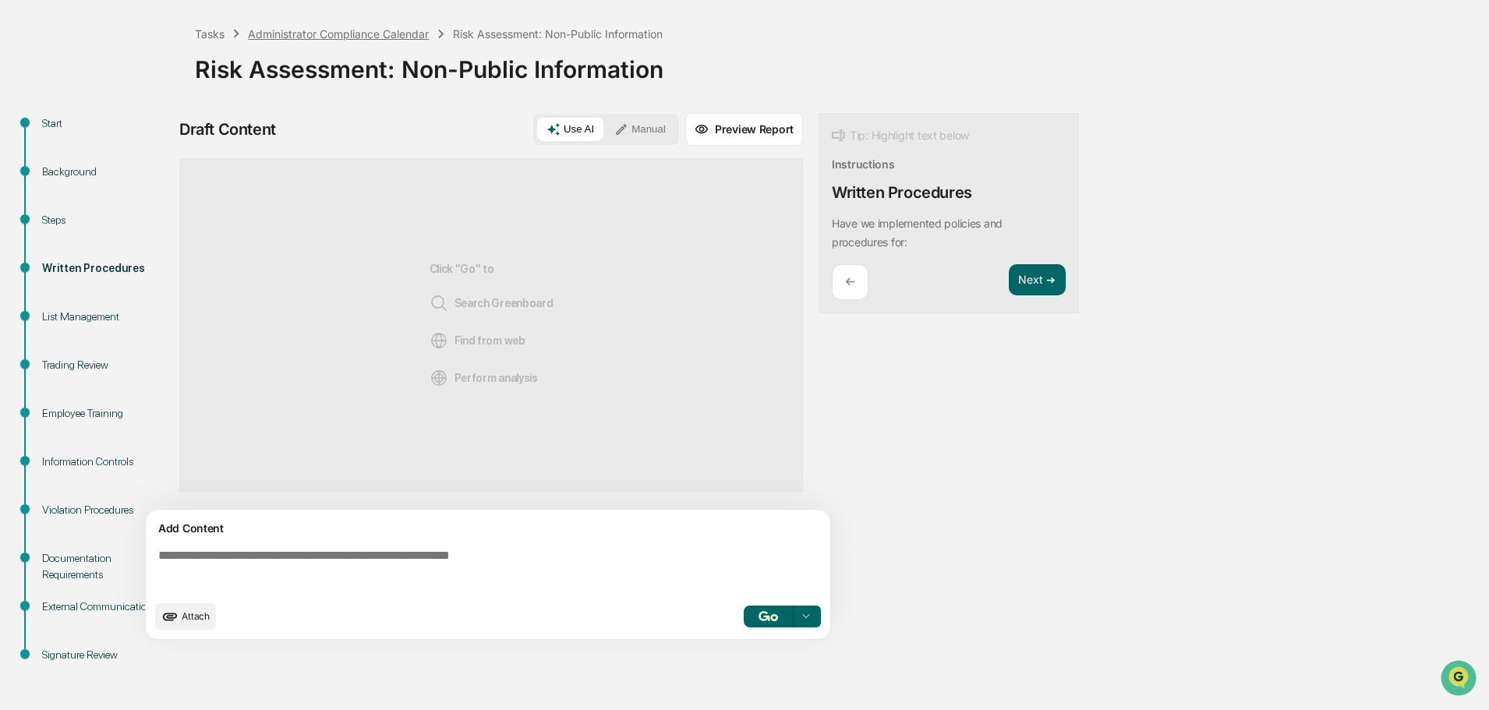
click at [389, 37] on div "Administrator Compliance Calendar" at bounding box center [338, 33] width 181 height 13
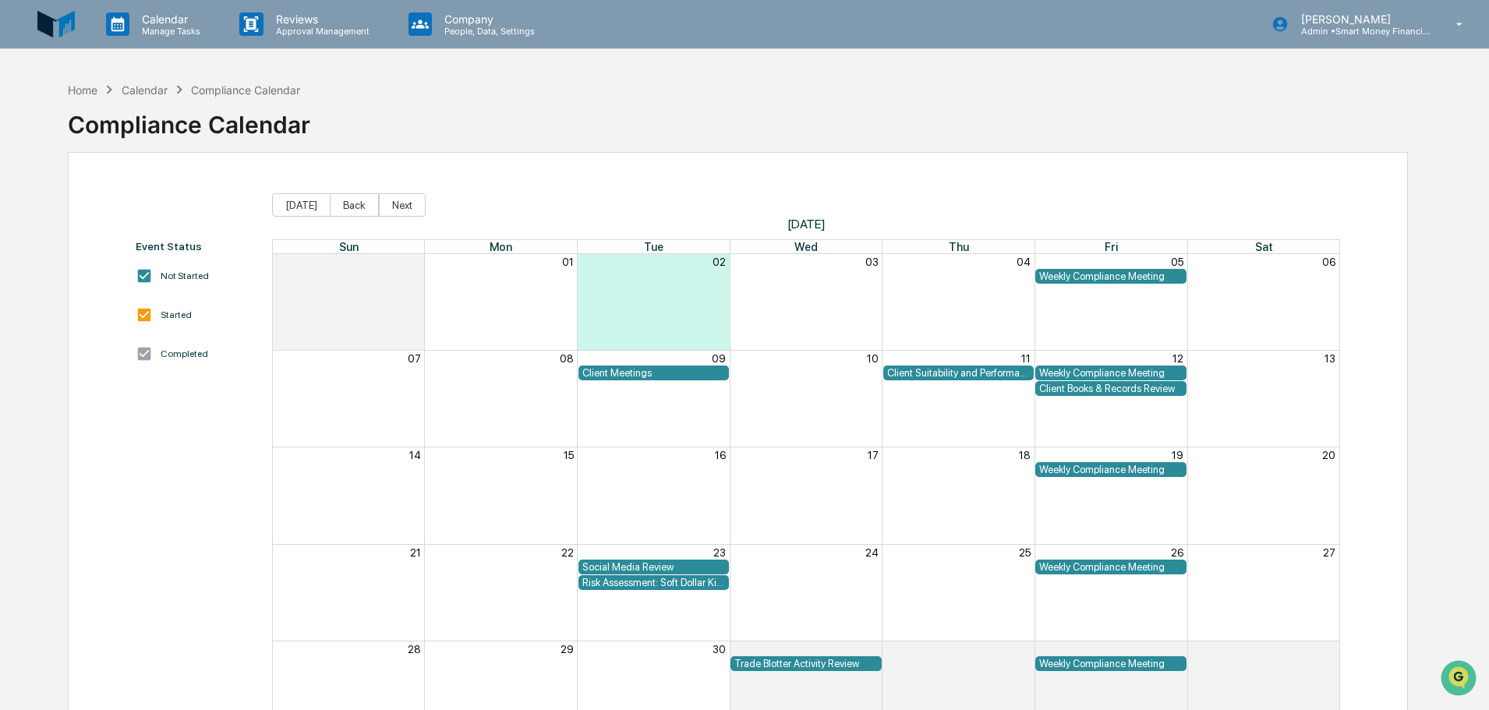
click at [1062, 276] on div "Weekly Compliance Meeting" at bounding box center [1110, 277] width 143 height 12
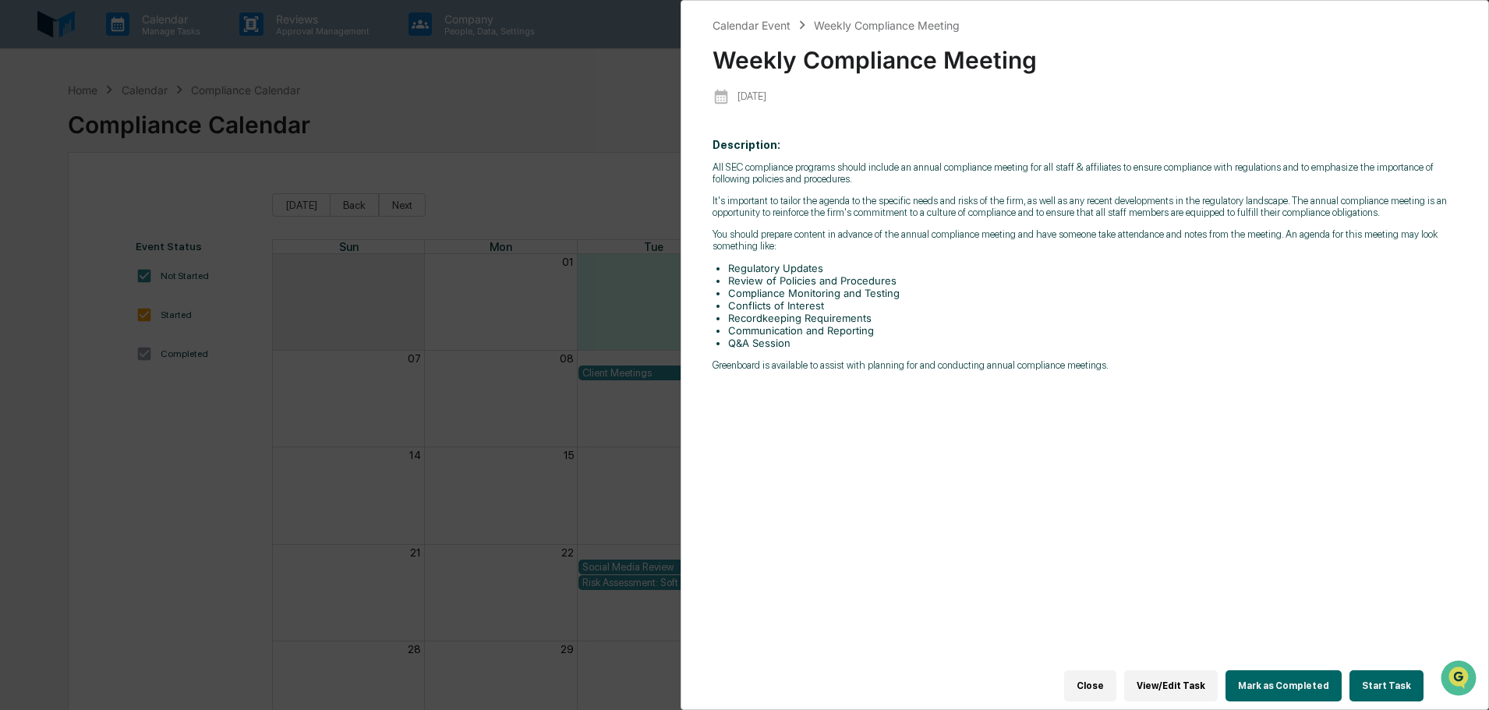
click at [639, 359] on div "Calendar Event Weekly Compliance Meeting Weekly Compliance Meeting 2025-09-05 D…" at bounding box center [744, 355] width 1489 height 710
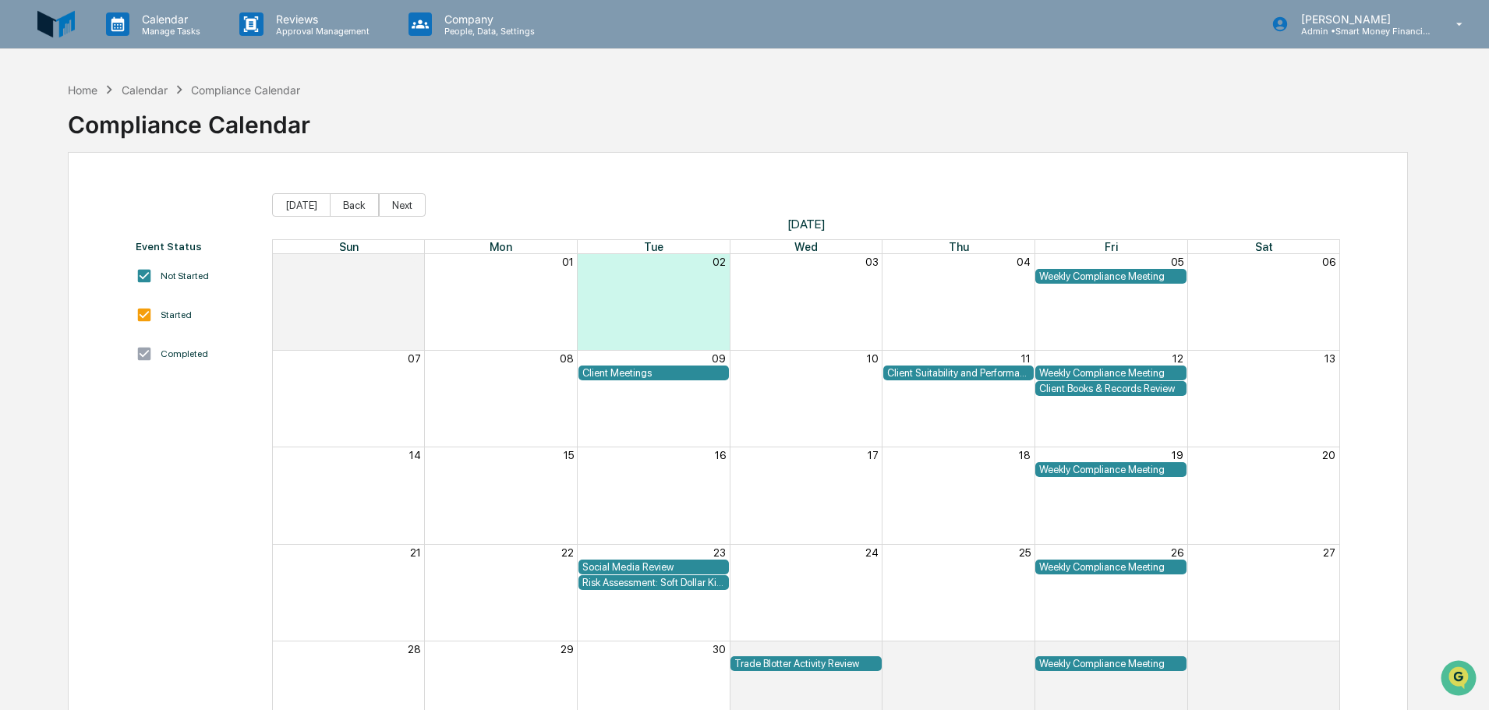
click at [692, 376] on div "Client Meetings" at bounding box center [654, 373] width 143 height 12
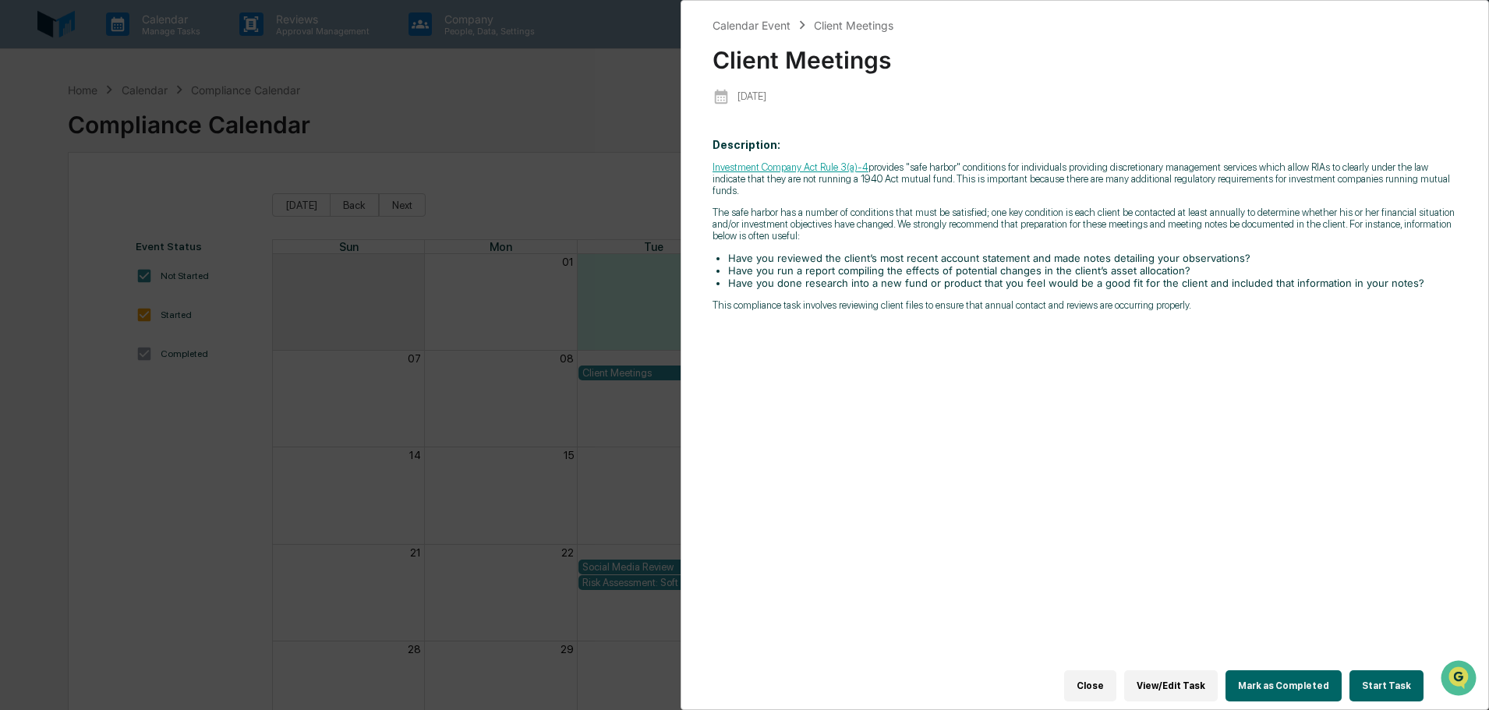
click at [607, 446] on div "Calendar Event Client Meetings Client Meetings 2025-09-09 Description: Investme…" at bounding box center [744, 355] width 1489 height 710
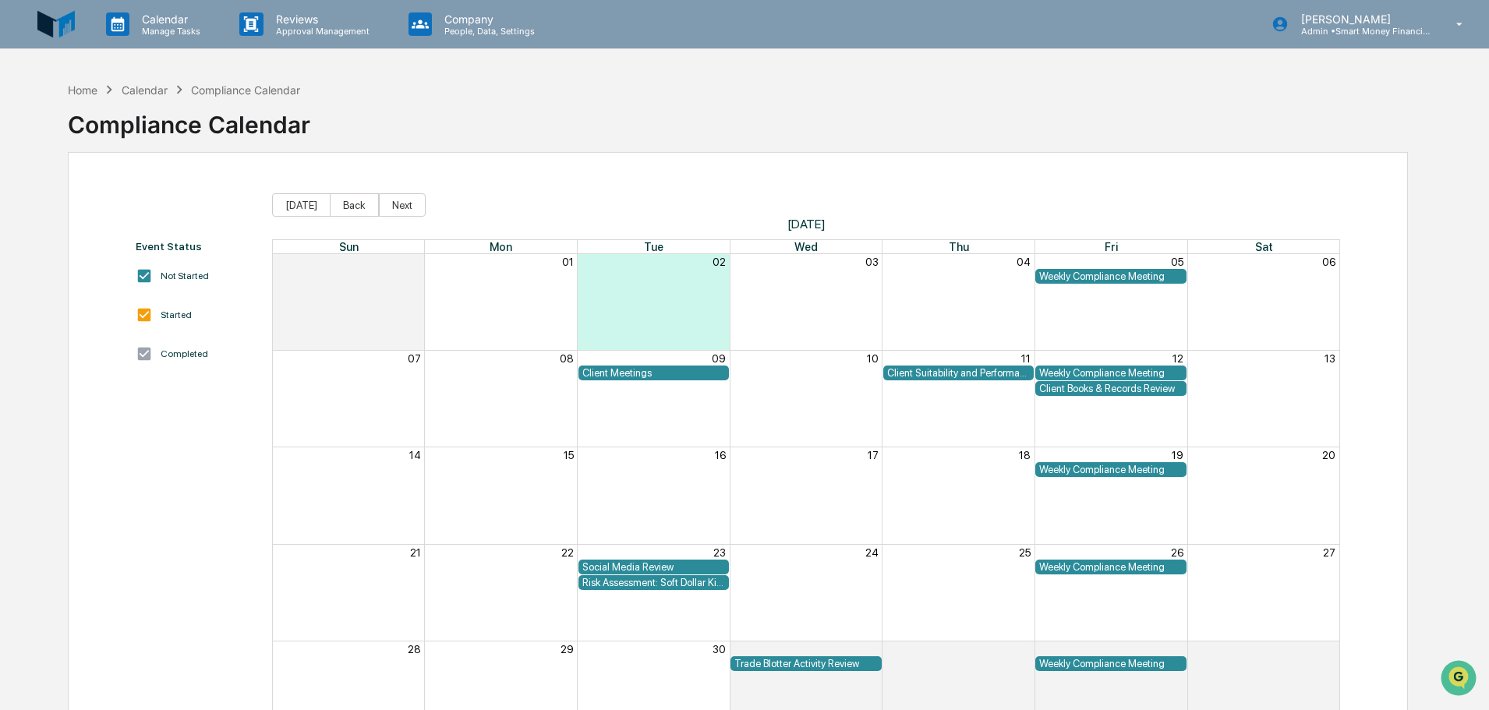
click at [919, 377] on div "Client Suitability and Performance Review" at bounding box center [958, 373] width 143 height 12
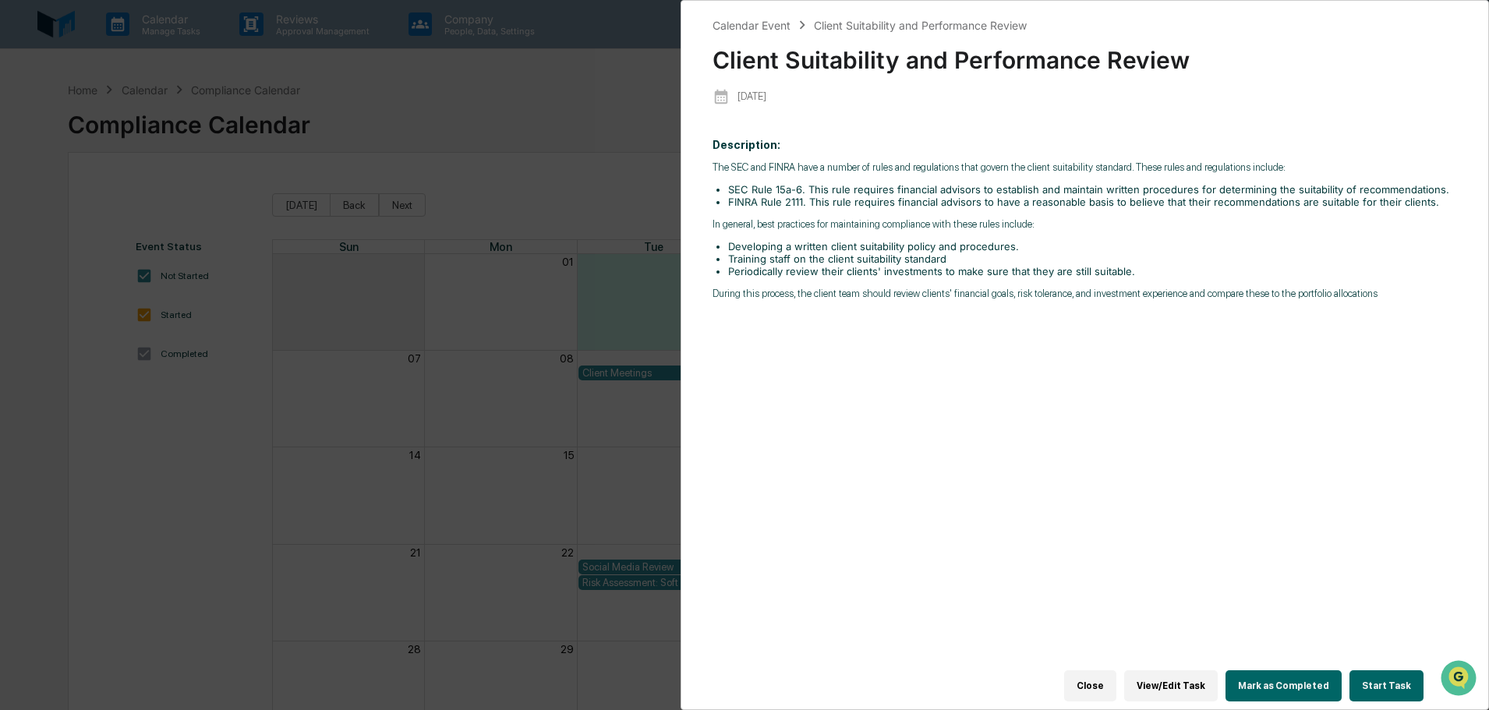
click at [543, 413] on div "Calendar Event Client Suitability and Performance Review Client Suitability and…" at bounding box center [744, 355] width 1489 height 710
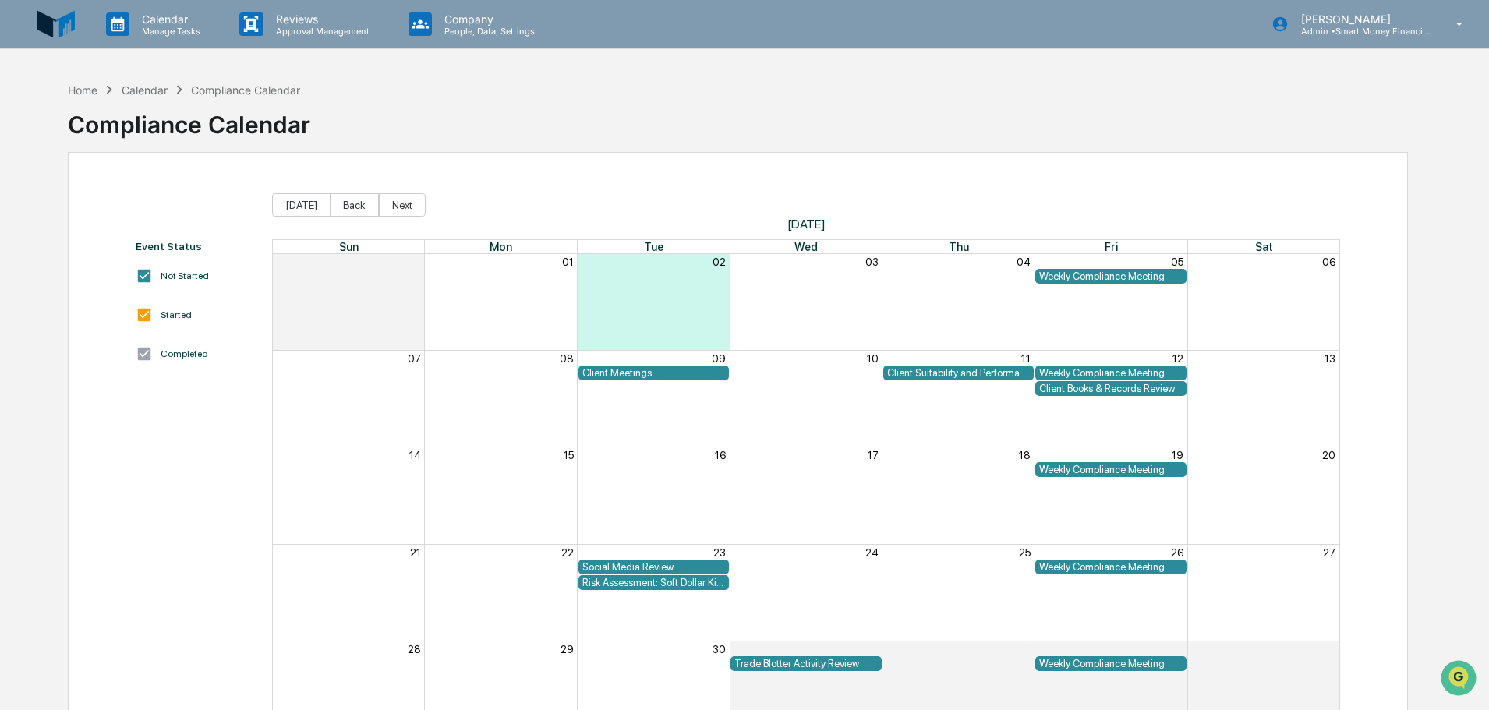
click at [846, 423] on div "Month View" at bounding box center [806, 399] width 153 height 96
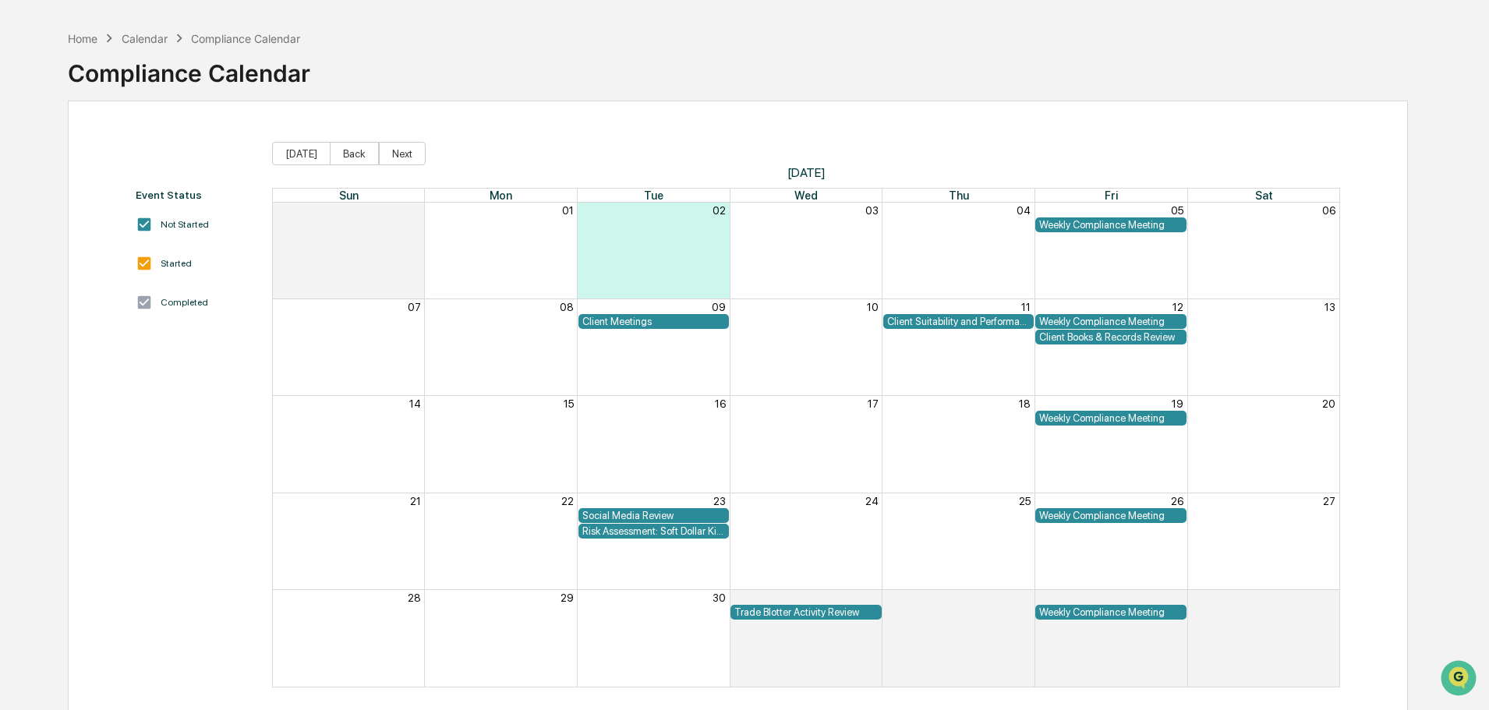
scroll to position [74, 0]
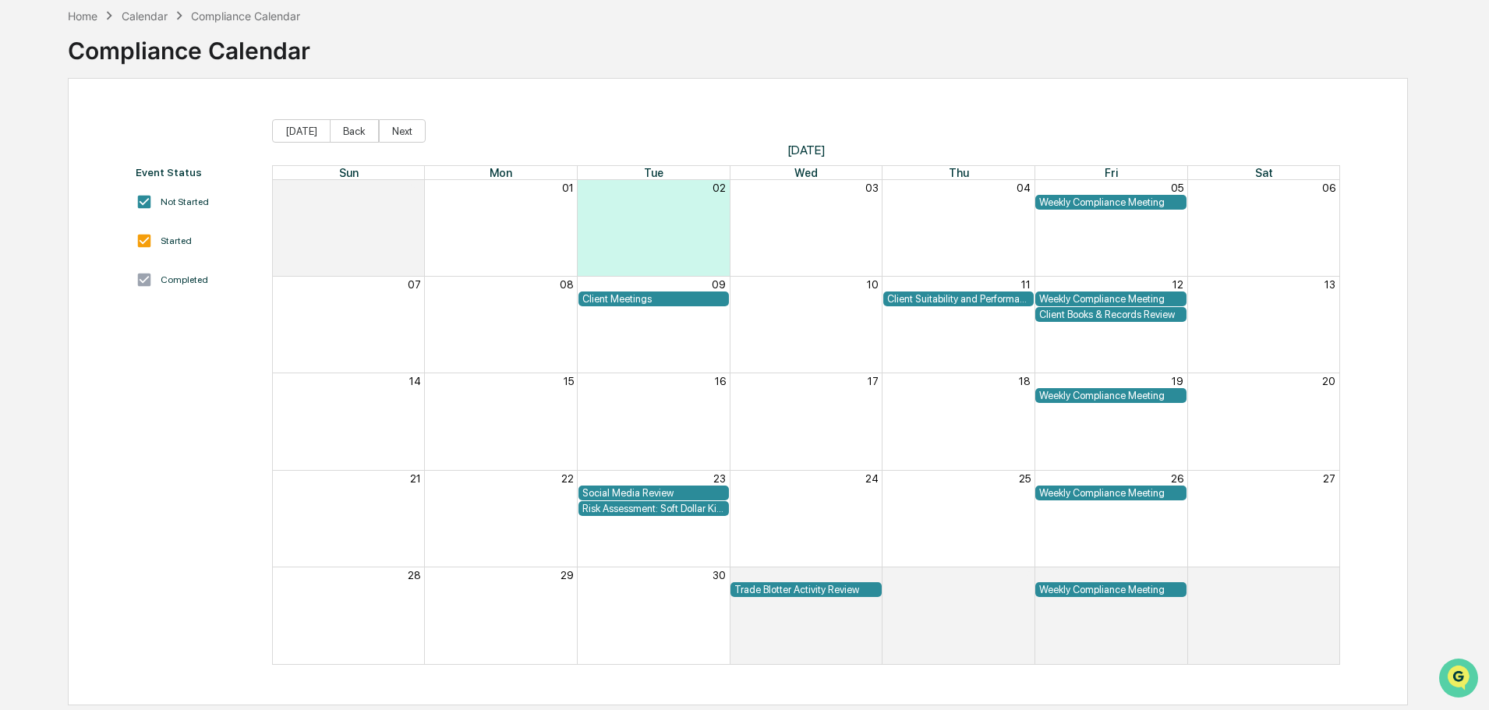
click at [1457, 678] on icon "Open customer support" at bounding box center [1459, 697] width 39 height 39
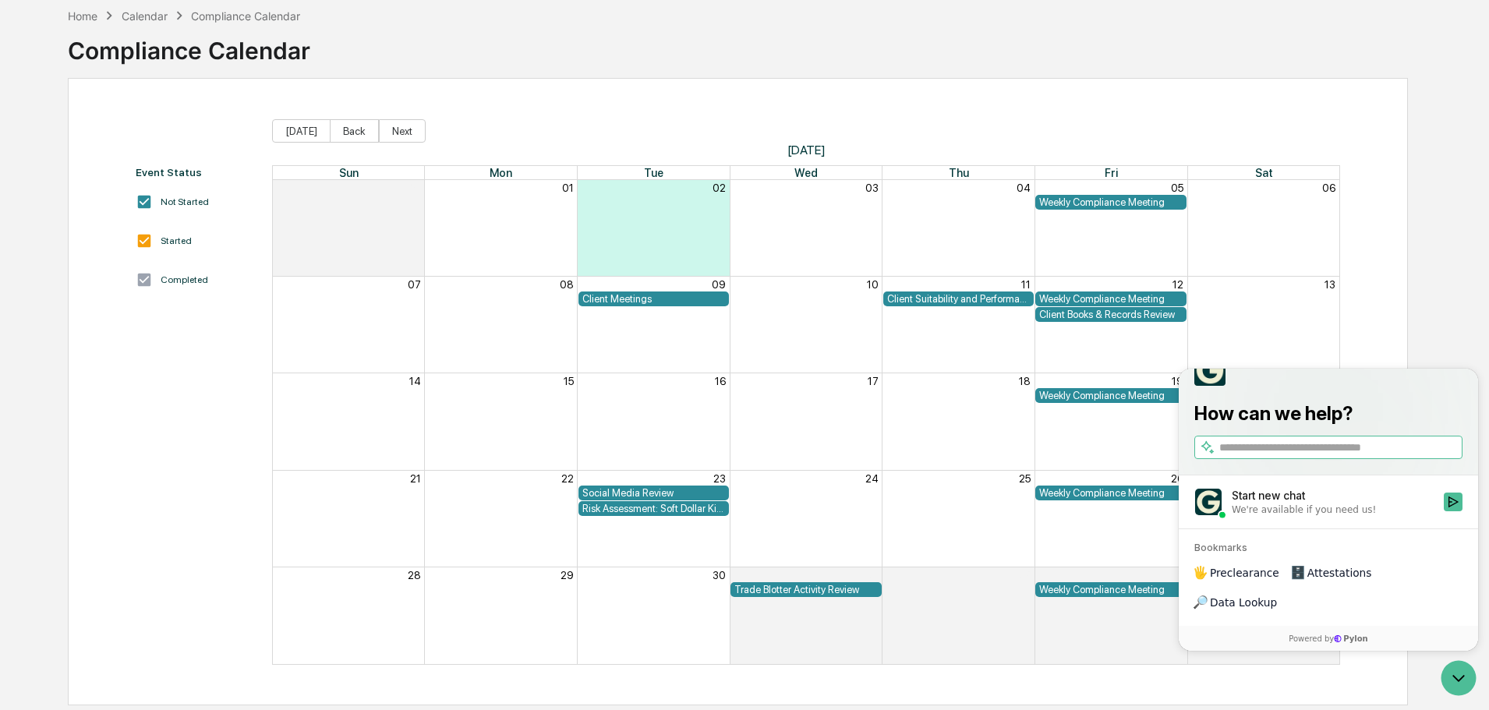
click at [491, 97] on div "Event Status Not Started Started Completed Today Back Next September 2025 Sun M…" at bounding box center [738, 392] width 1340 height 628
click at [93, 19] on div "Home" at bounding box center [83, 15] width 30 height 13
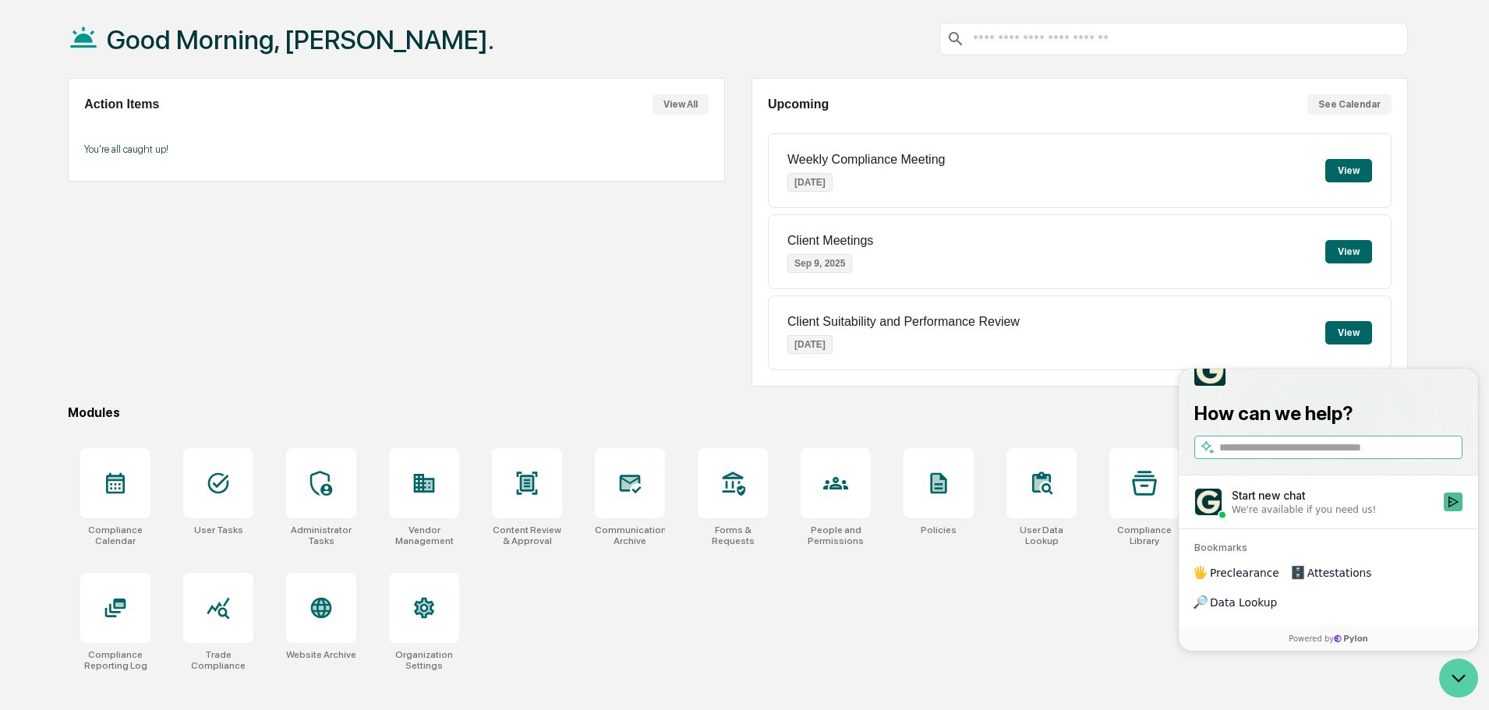
click at [1459, 692] on icon "Open customer support" at bounding box center [1459, 678] width 39 height 39
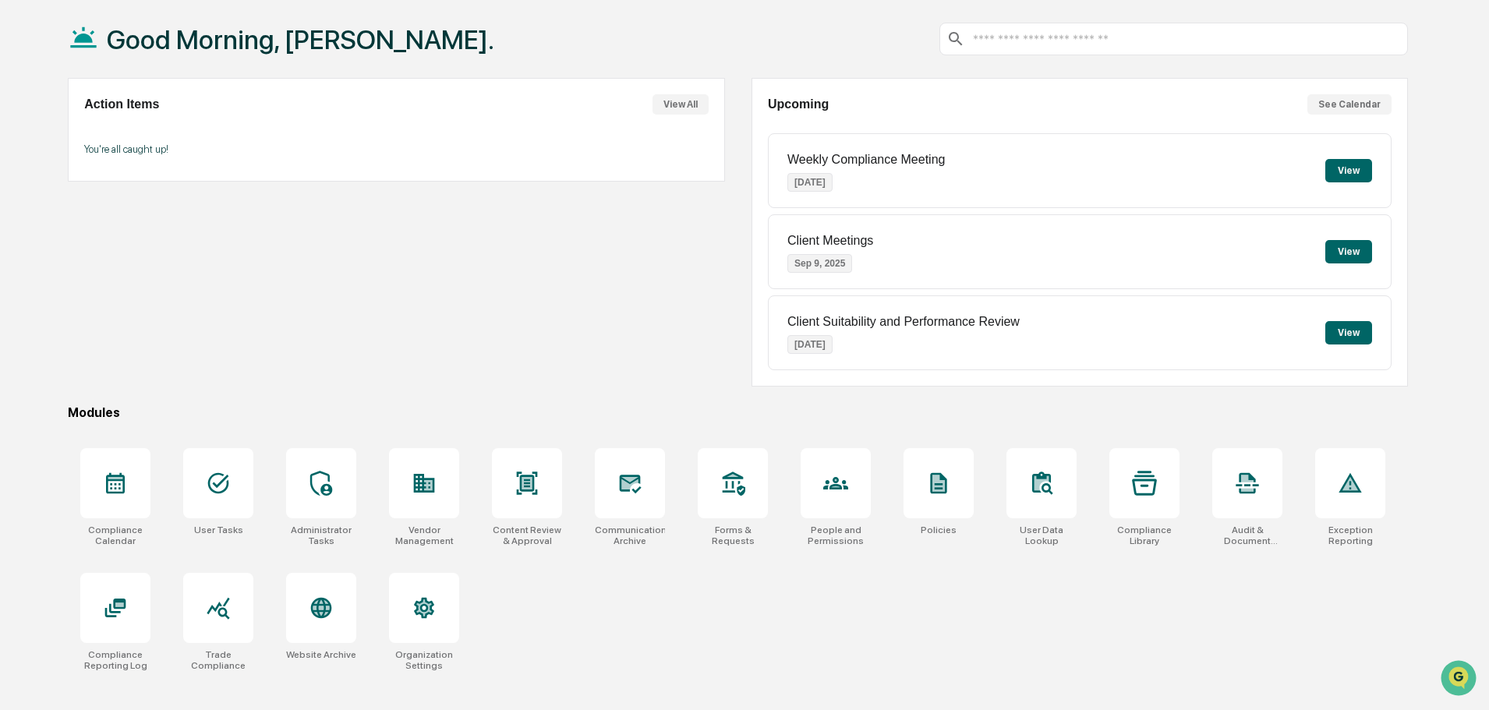
click at [1025, 51] on div at bounding box center [1174, 39] width 469 height 33
click at [1032, 42] on input "text" at bounding box center [1187, 39] width 430 height 15
click at [427, 624] on div at bounding box center [424, 608] width 70 height 70
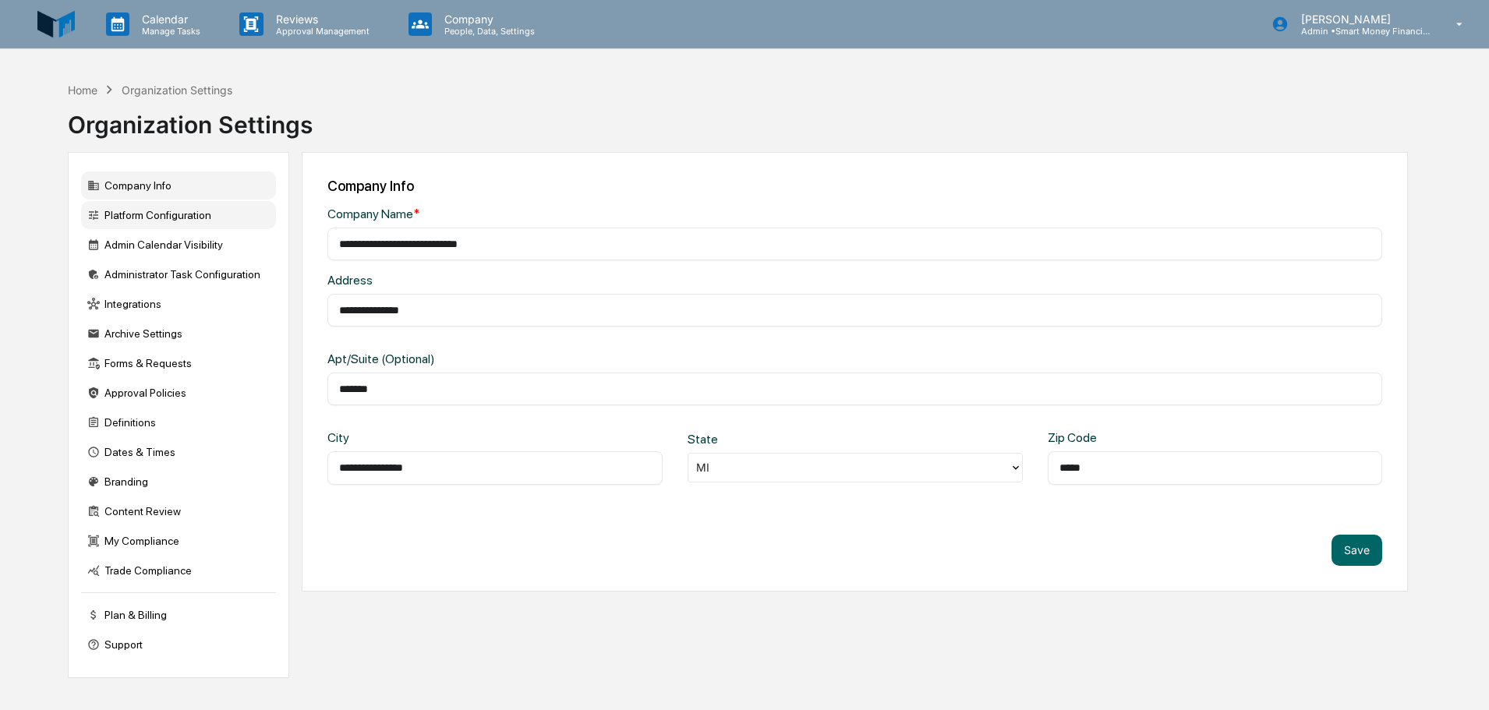
click at [187, 228] on div "Platform Configuration" at bounding box center [178, 215] width 195 height 28
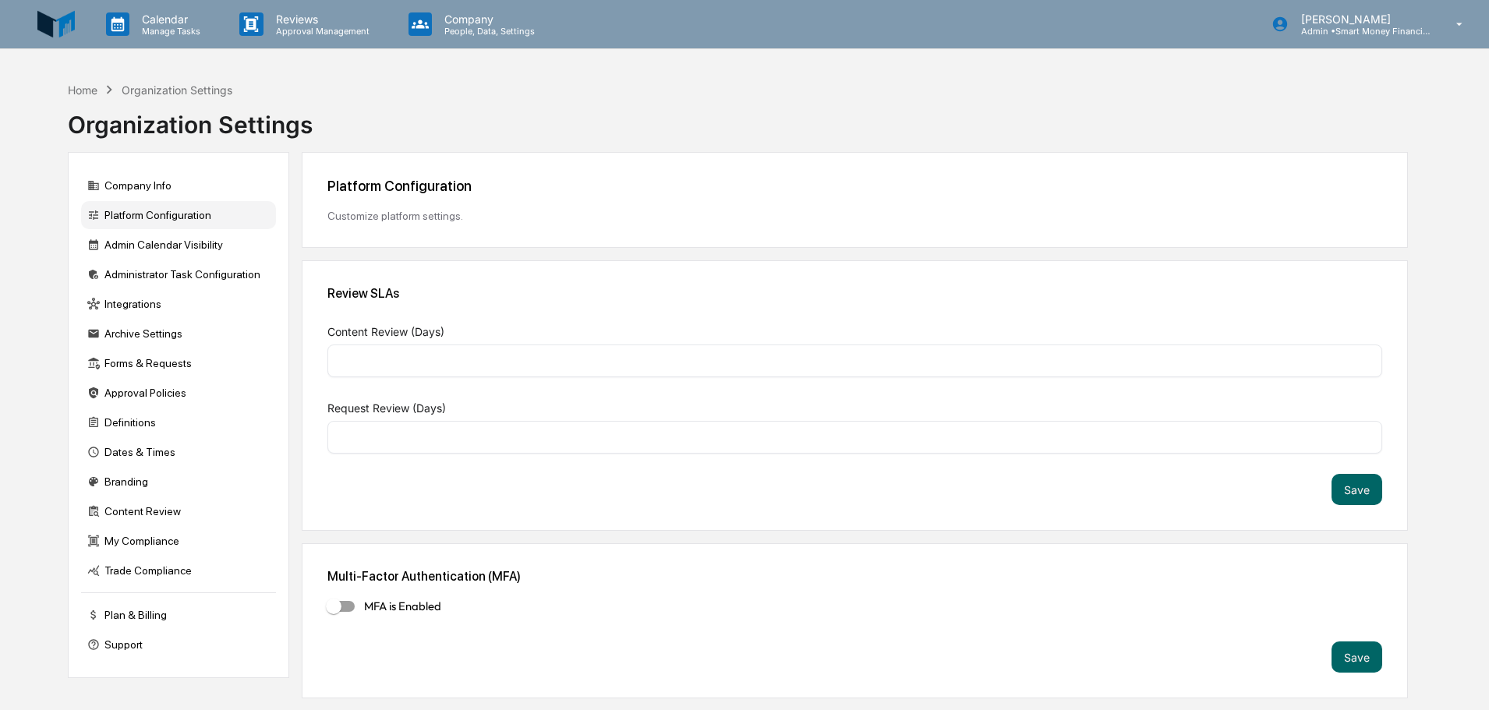
type input "*"
click at [225, 301] on div "Integrations" at bounding box center [178, 304] width 195 height 28
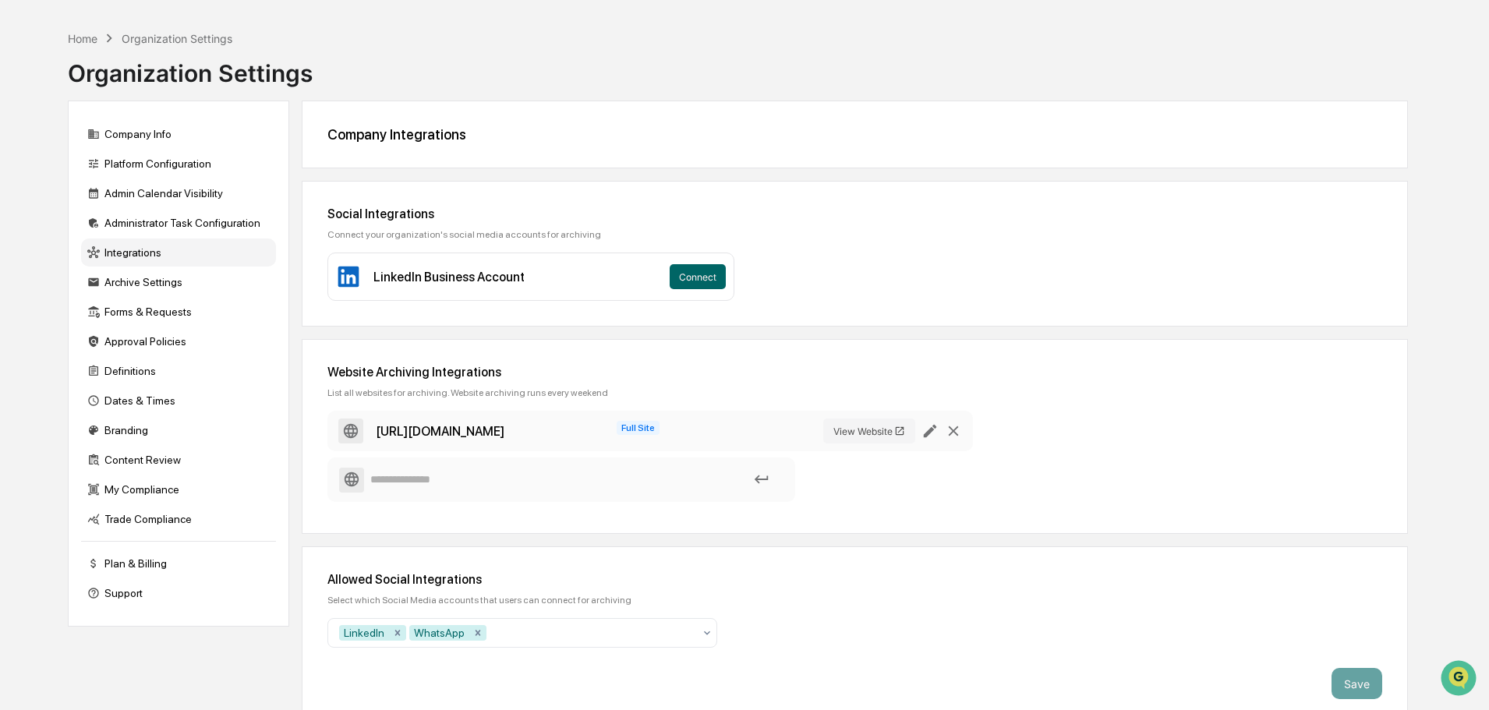
scroll to position [74, 0]
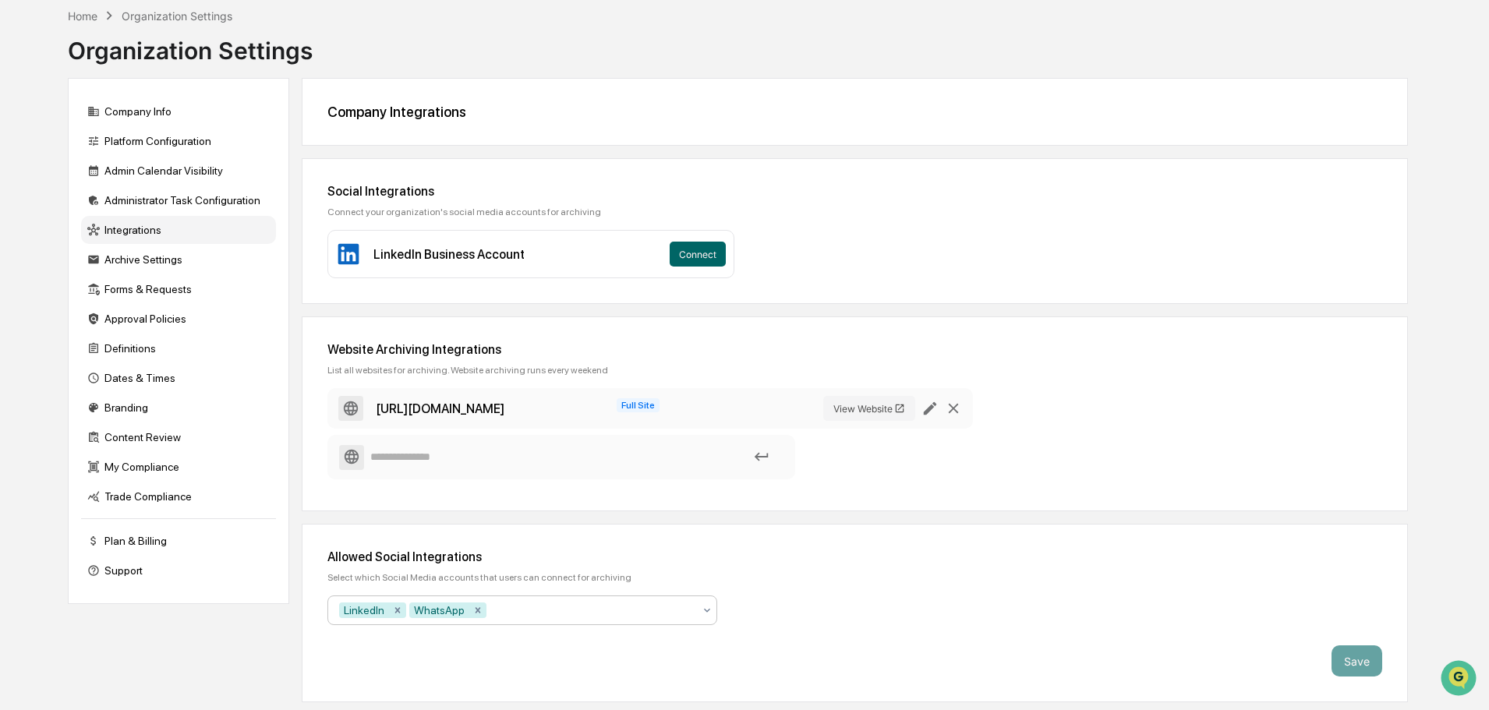
click at [666, 618] on div at bounding box center [592, 611] width 204 height 16
click at [478, 607] on icon "Remove WhatsApp" at bounding box center [478, 610] width 11 height 11
click at [478, 607] on div at bounding box center [551, 611] width 284 height 16
type input "*"
type input "****"
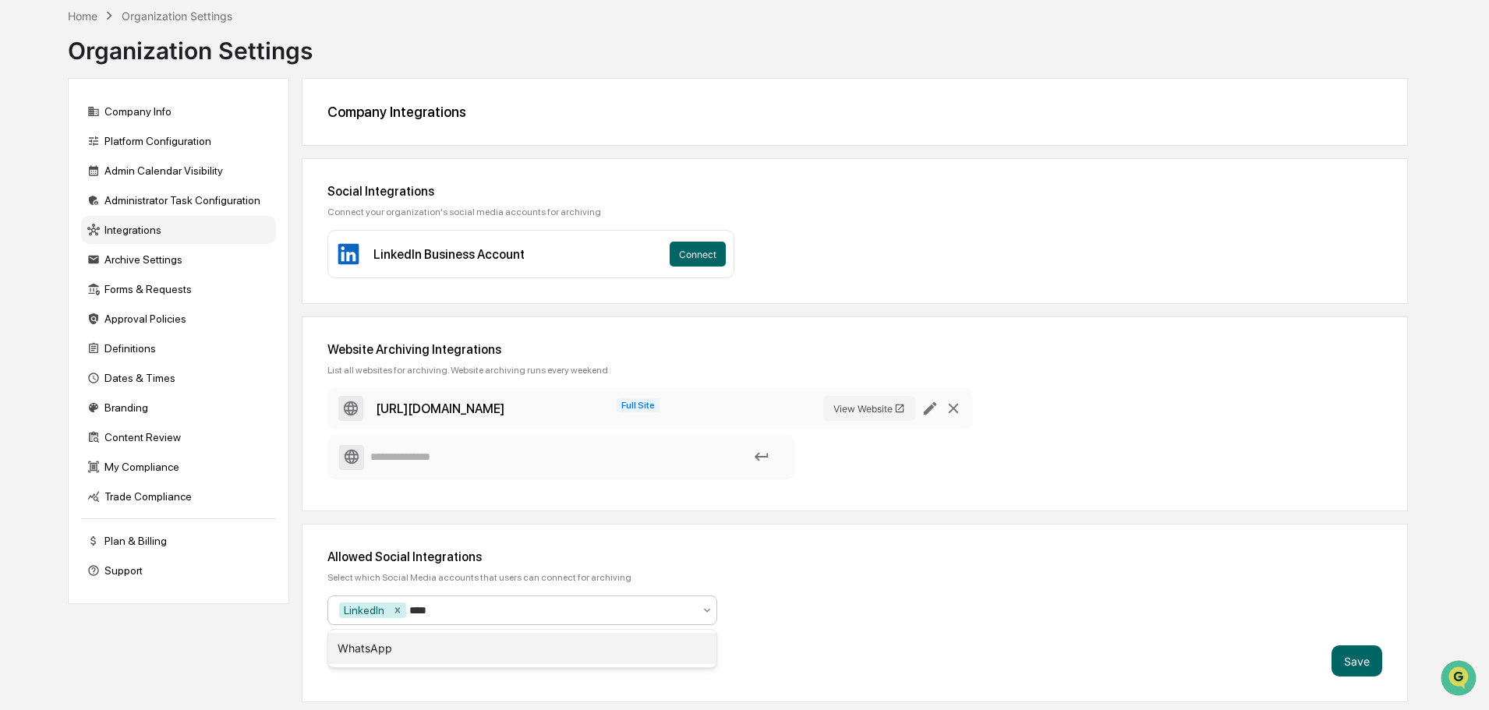
click at [520, 641] on div "WhatsApp" at bounding box center [522, 648] width 388 height 31
type input "****"
click at [643, 561] on div "Allowed Social Integrations" at bounding box center [855, 557] width 1055 height 15
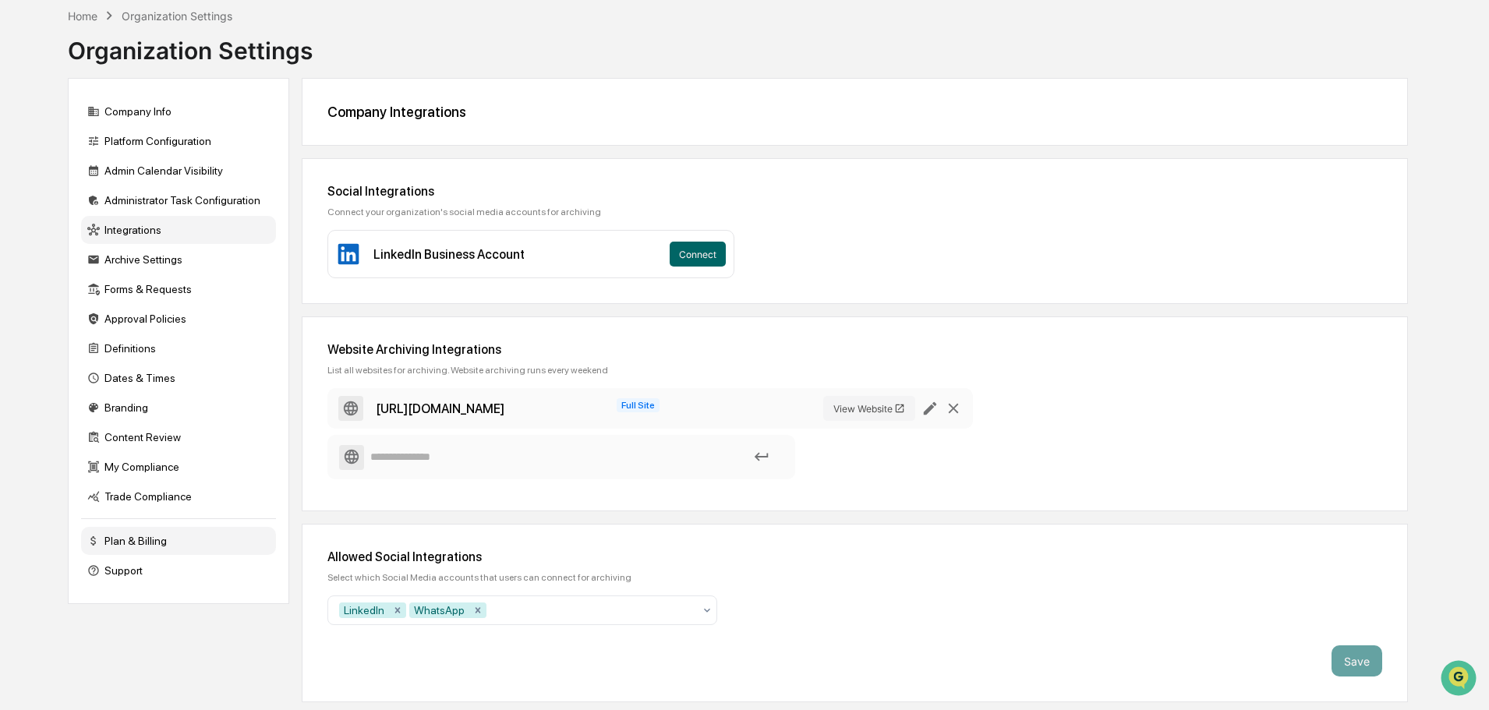
click at [140, 547] on div "Plan & Billing" at bounding box center [178, 541] width 195 height 28
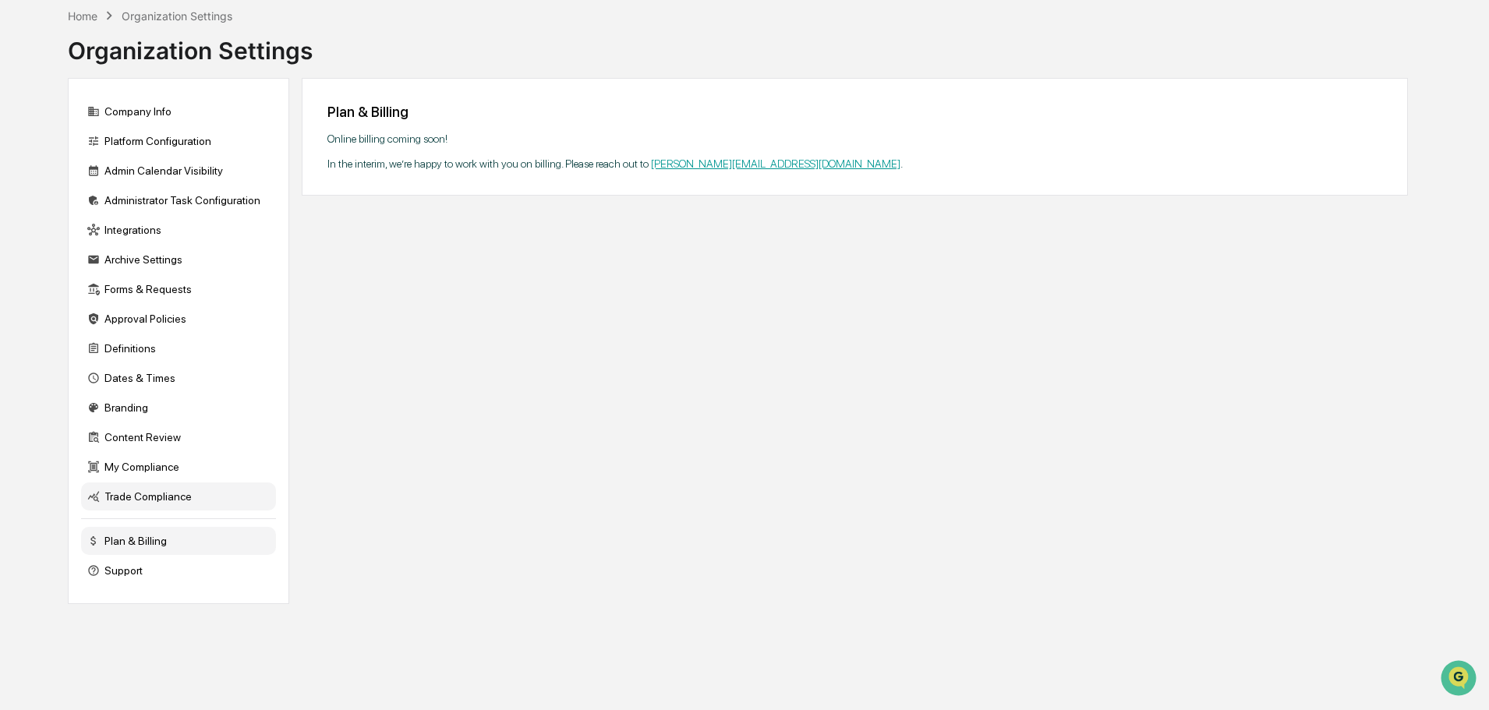
click at [159, 487] on div "Trade Compliance" at bounding box center [178, 497] width 195 height 28
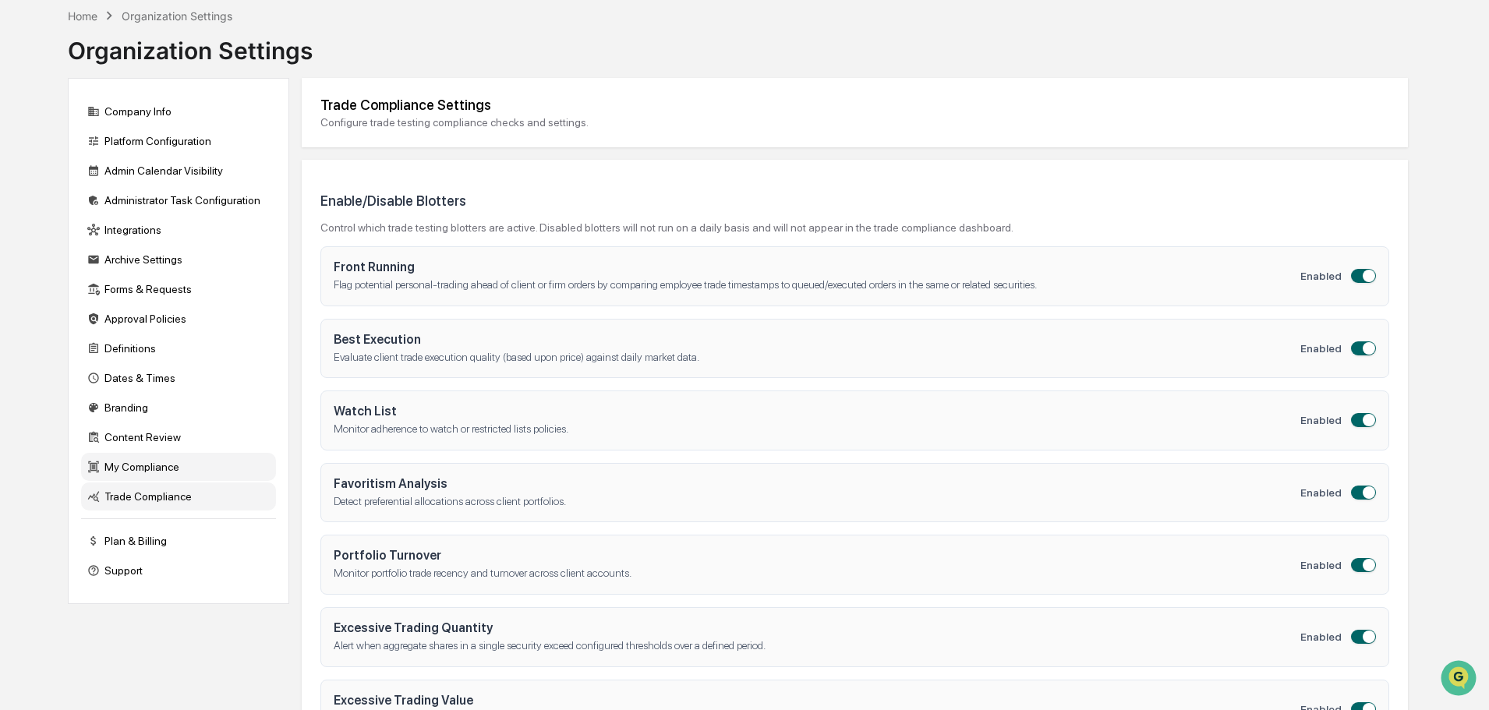
click at [159, 473] on div "My Compliance" at bounding box center [178, 467] width 195 height 28
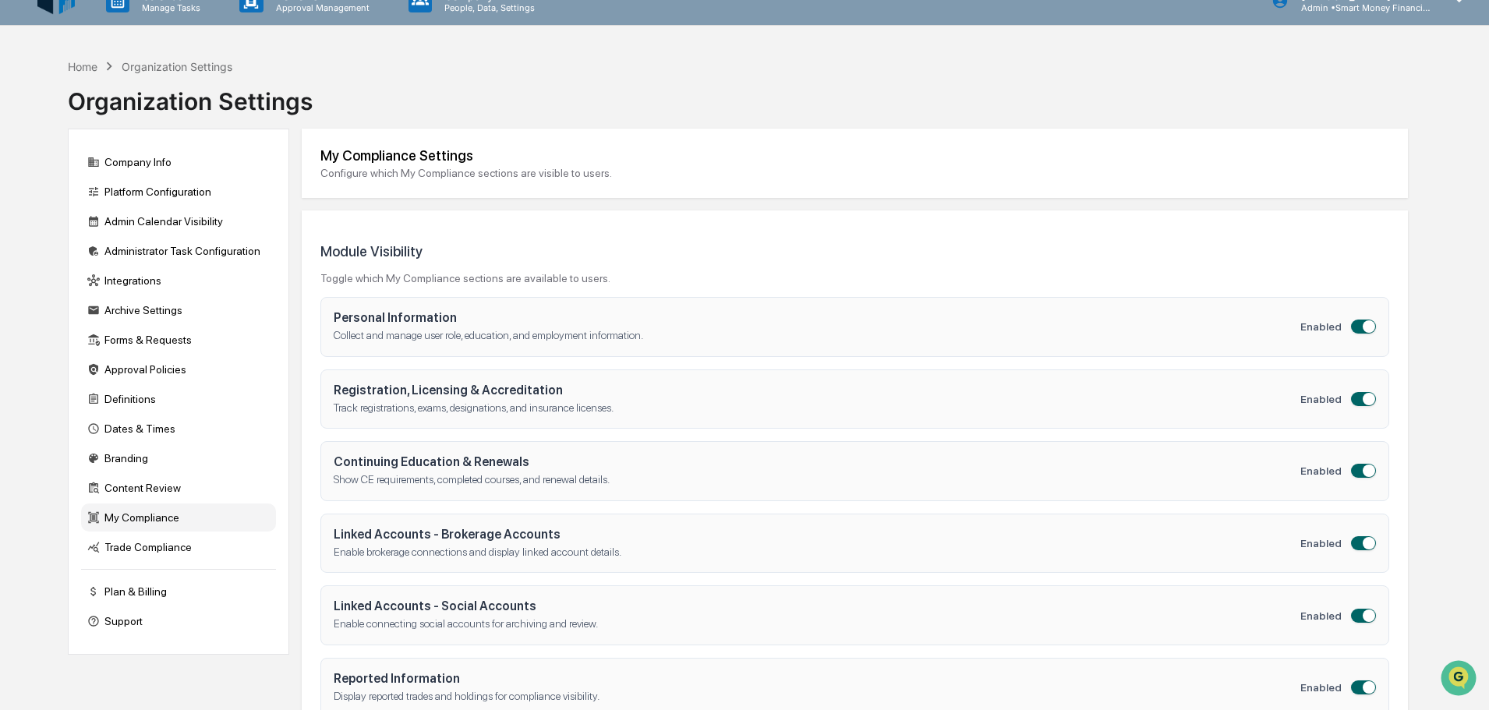
scroll to position [0, 0]
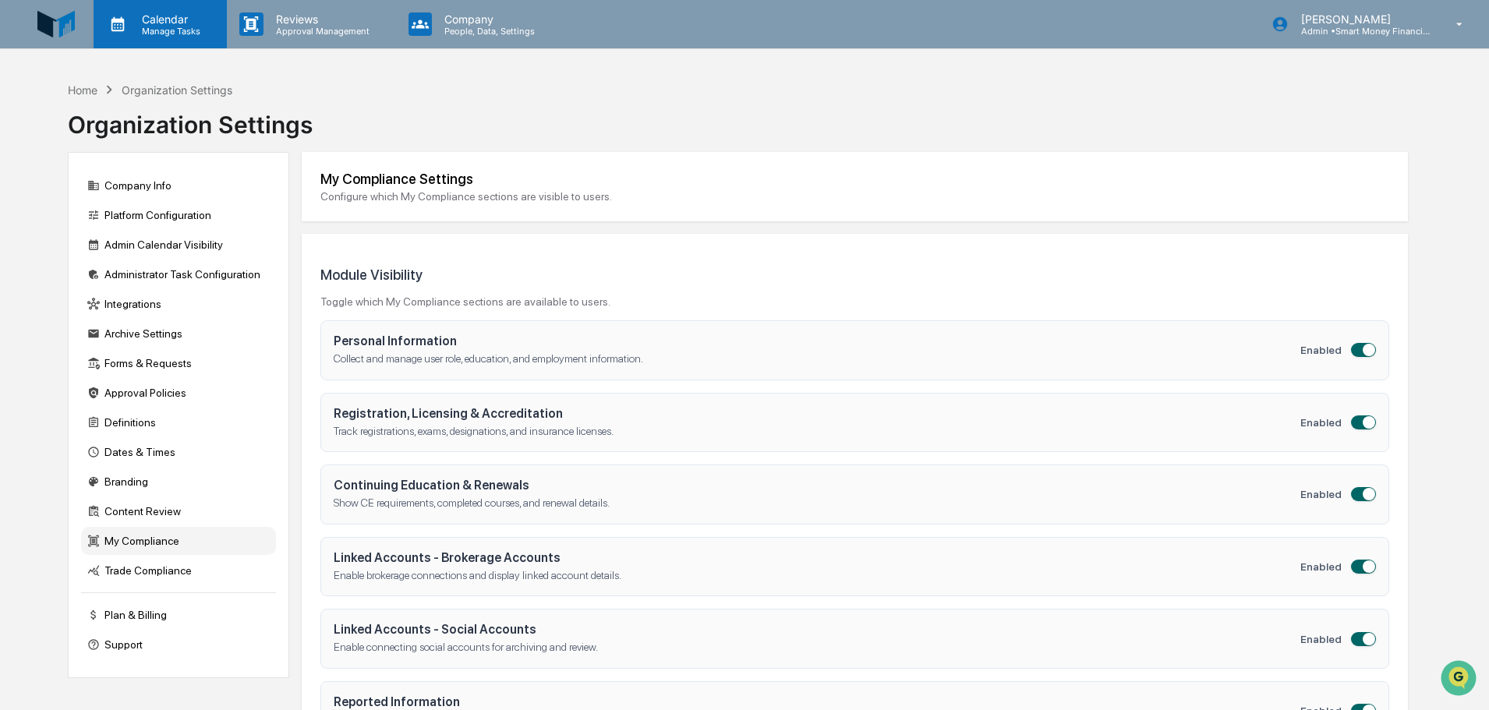
click at [135, 16] on p "Calendar" at bounding box center [168, 18] width 79 height 13
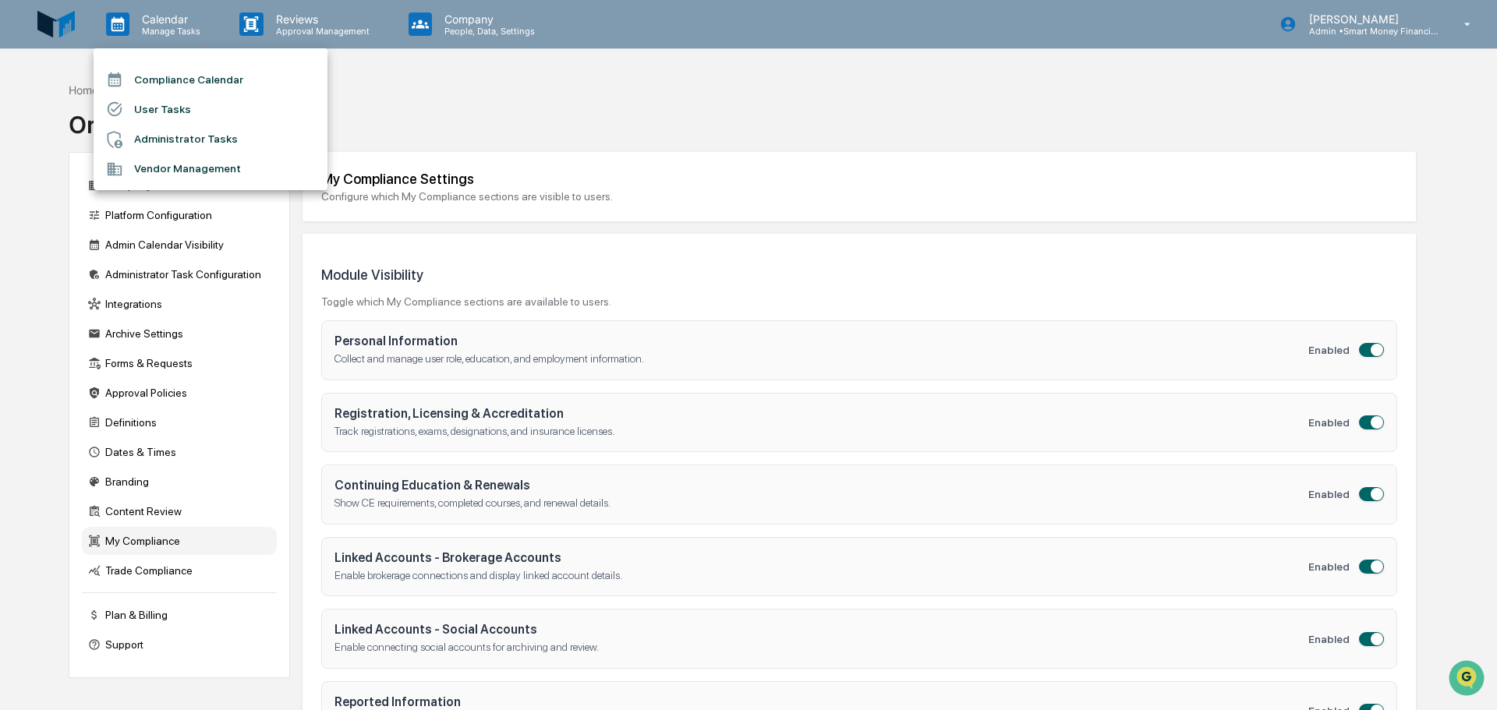
click at [167, 140] on li "Administrator Tasks" at bounding box center [211, 140] width 234 height 30
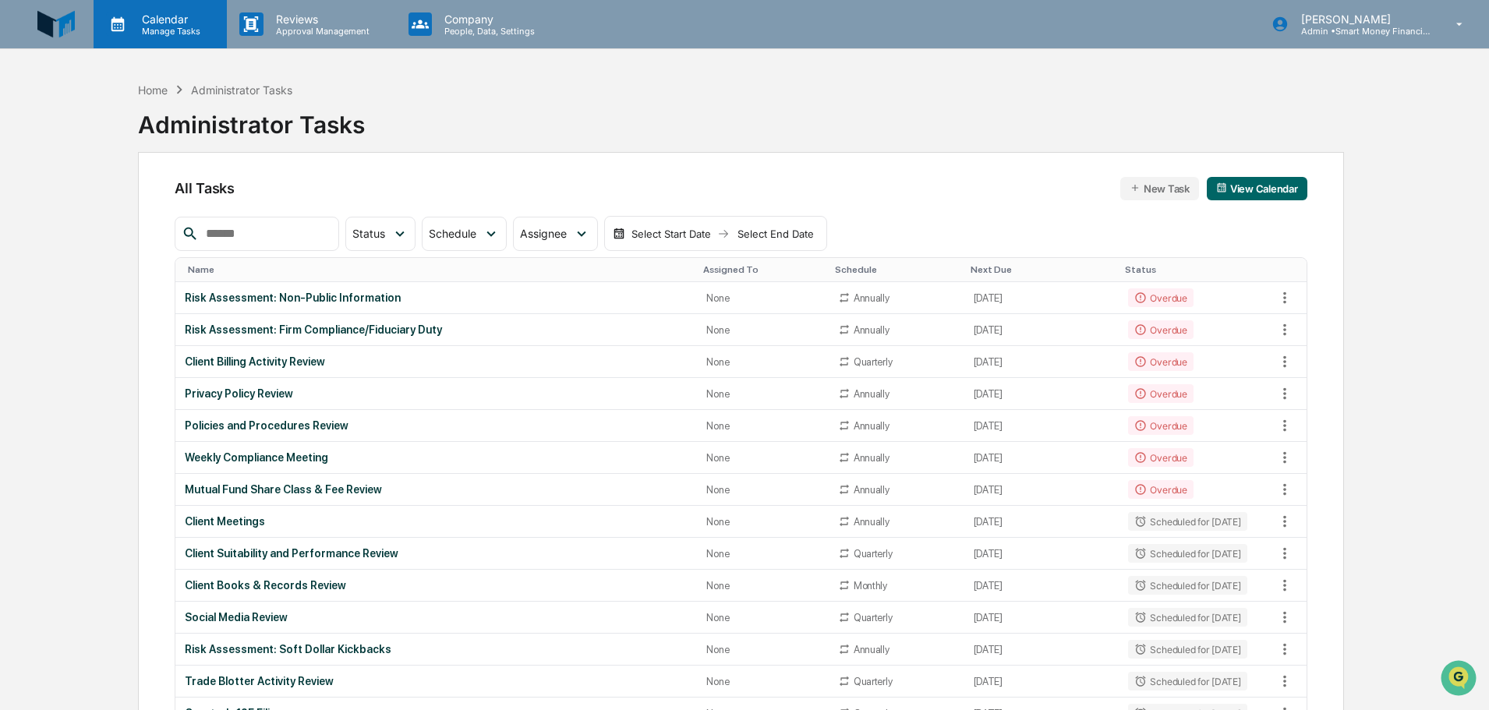
click at [158, 39] on div "Calendar Manage Tasks" at bounding box center [160, 24] width 133 height 48
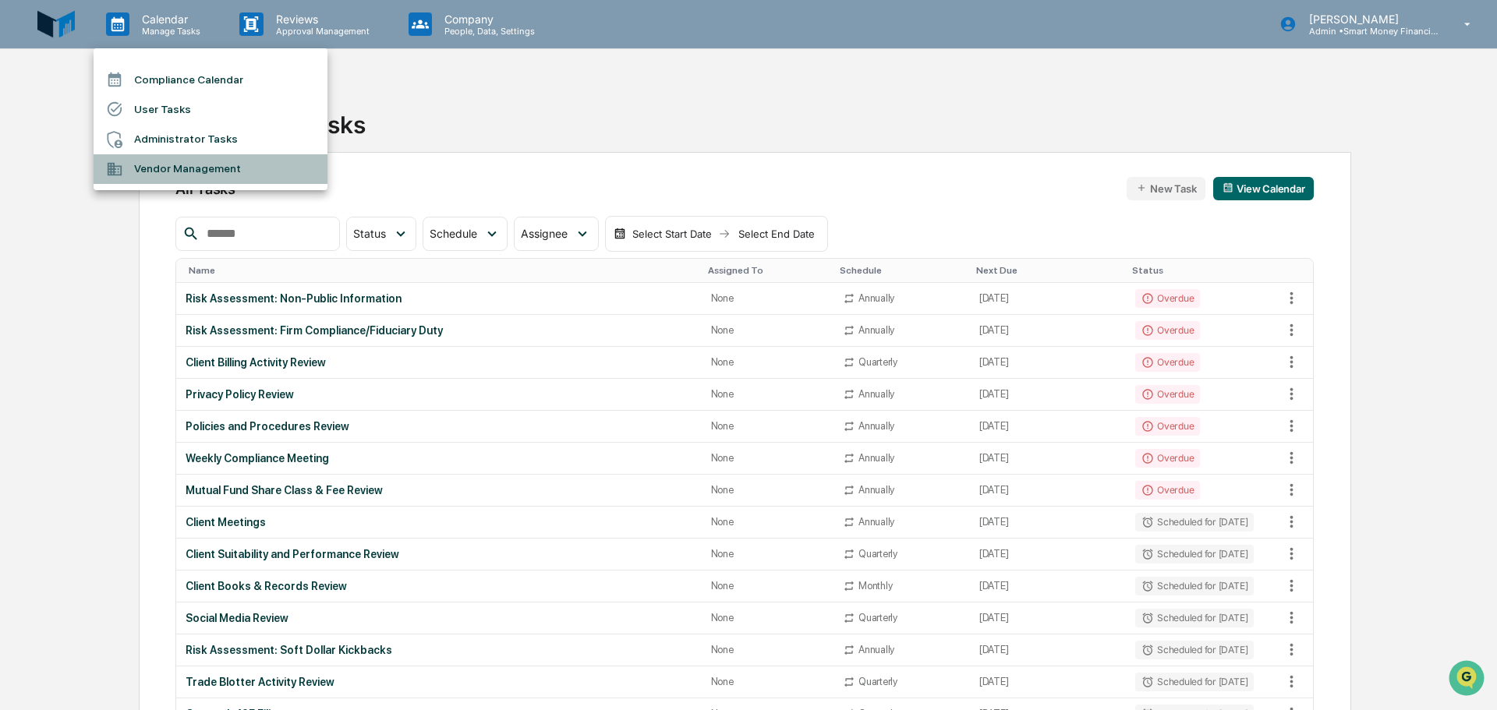
click at [175, 164] on li "Vendor Management" at bounding box center [211, 169] width 234 height 30
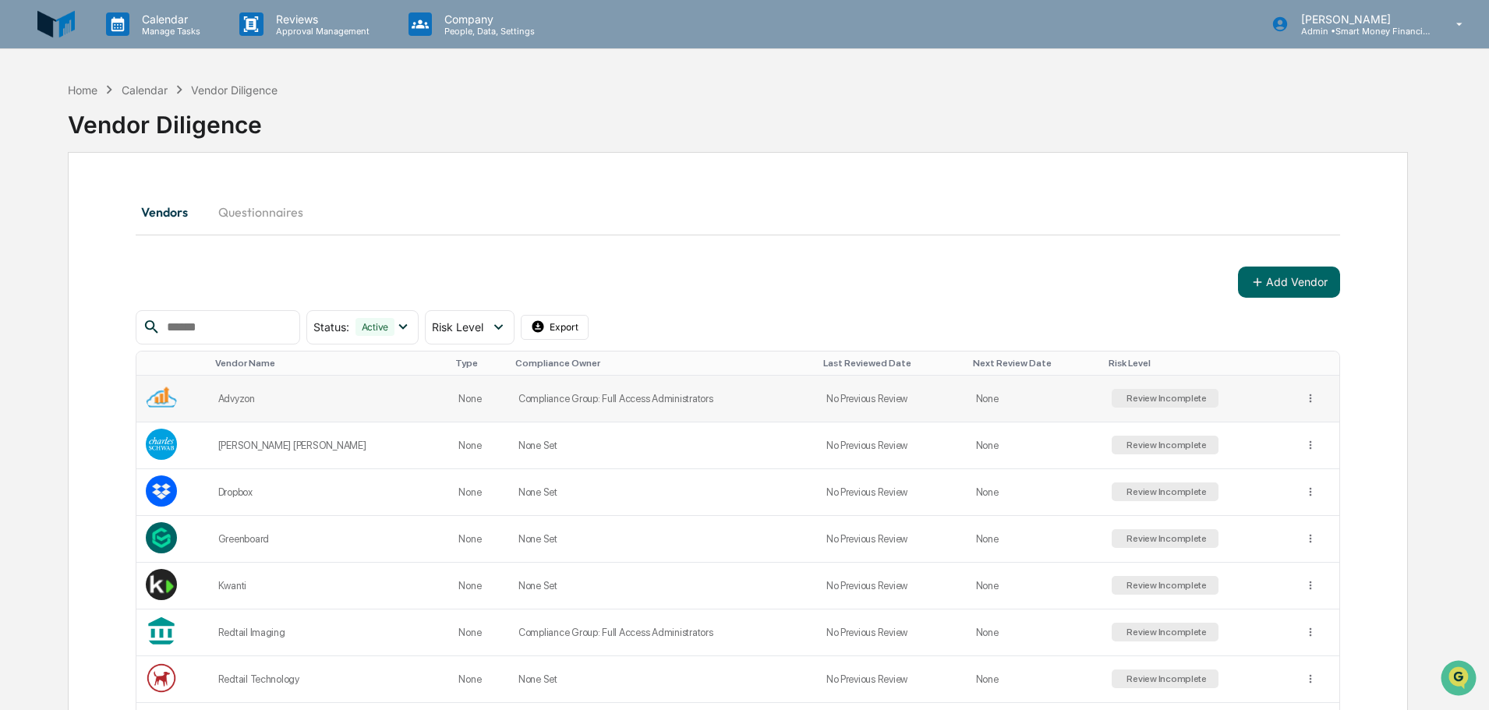
click at [1138, 404] on div "Review Incomplete" at bounding box center [1165, 398] width 83 height 11
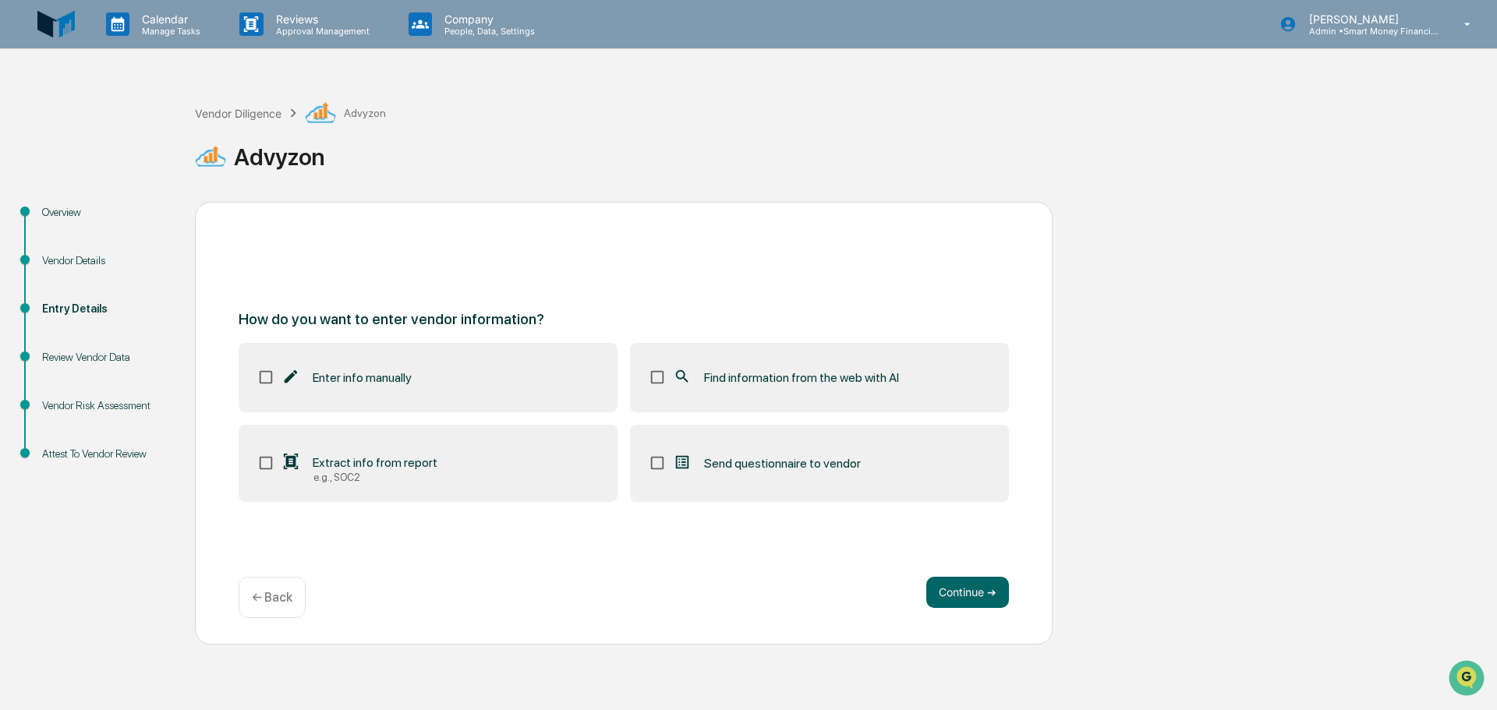
click at [77, 22] on link at bounding box center [65, 24] width 56 height 48
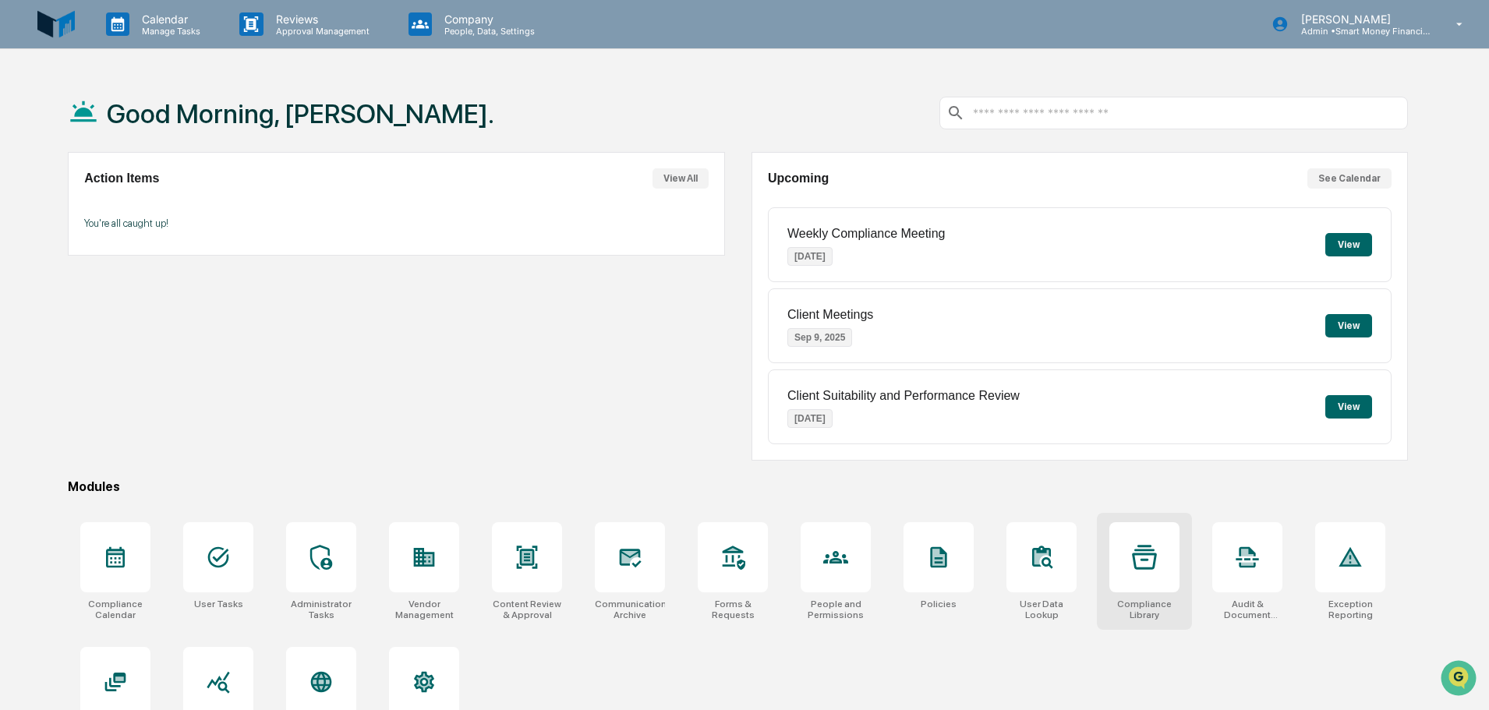
click at [1167, 547] on div at bounding box center [1145, 557] width 70 height 70
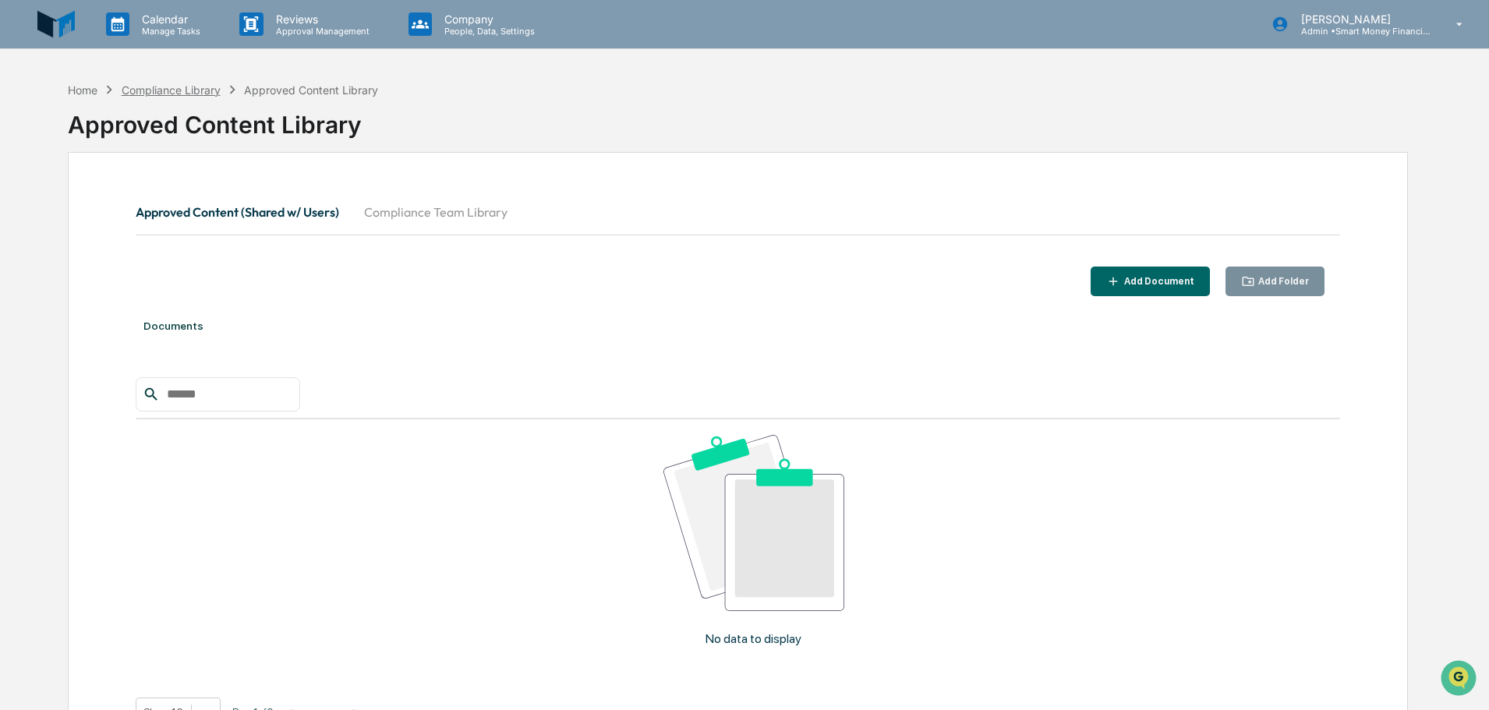
click at [162, 94] on div "Compliance Library" at bounding box center [171, 89] width 99 height 13
drag, startPoint x: 0, startPoint y: 23, endPoint x: 22, endPoint y: 28, distance: 22.3
click at [0, 23] on div "Calendar Manage Tasks Reviews Approval Management Company People, Data, Setting…" at bounding box center [744, 24] width 1489 height 49
click at [43, 28] on img at bounding box center [55, 23] width 37 height 37
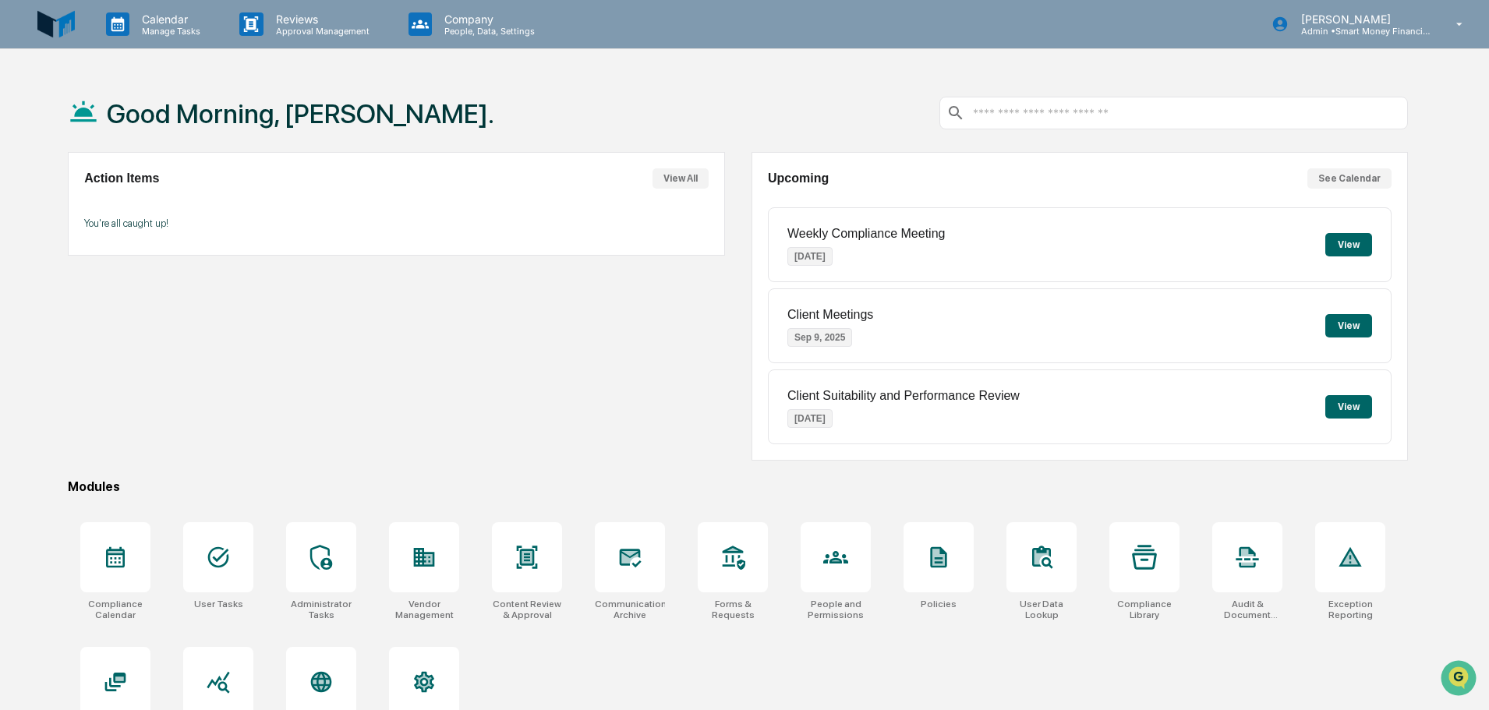
click at [1349, 182] on button "See Calendar" at bounding box center [1350, 178] width 84 height 20
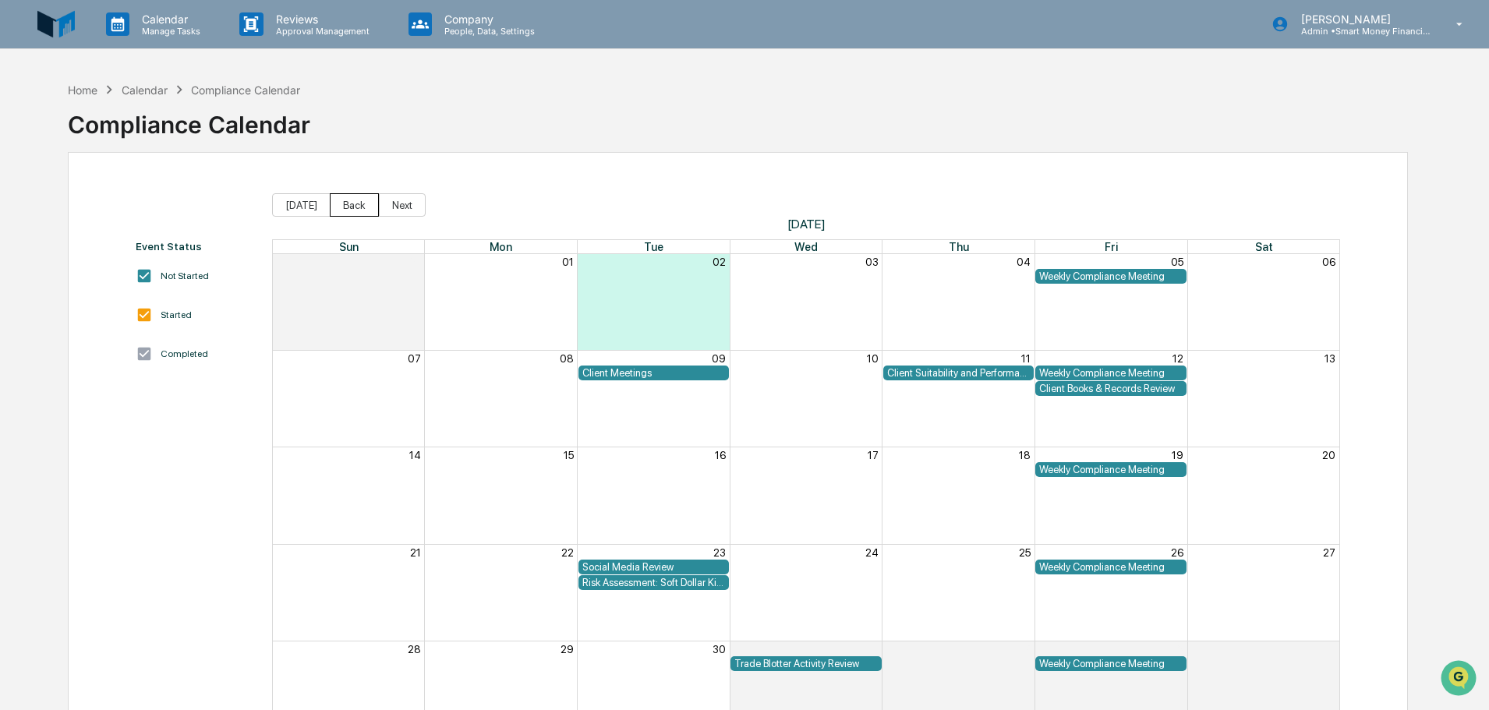
click at [365, 205] on button "Back" at bounding box center [354, 204] width 49 height 23
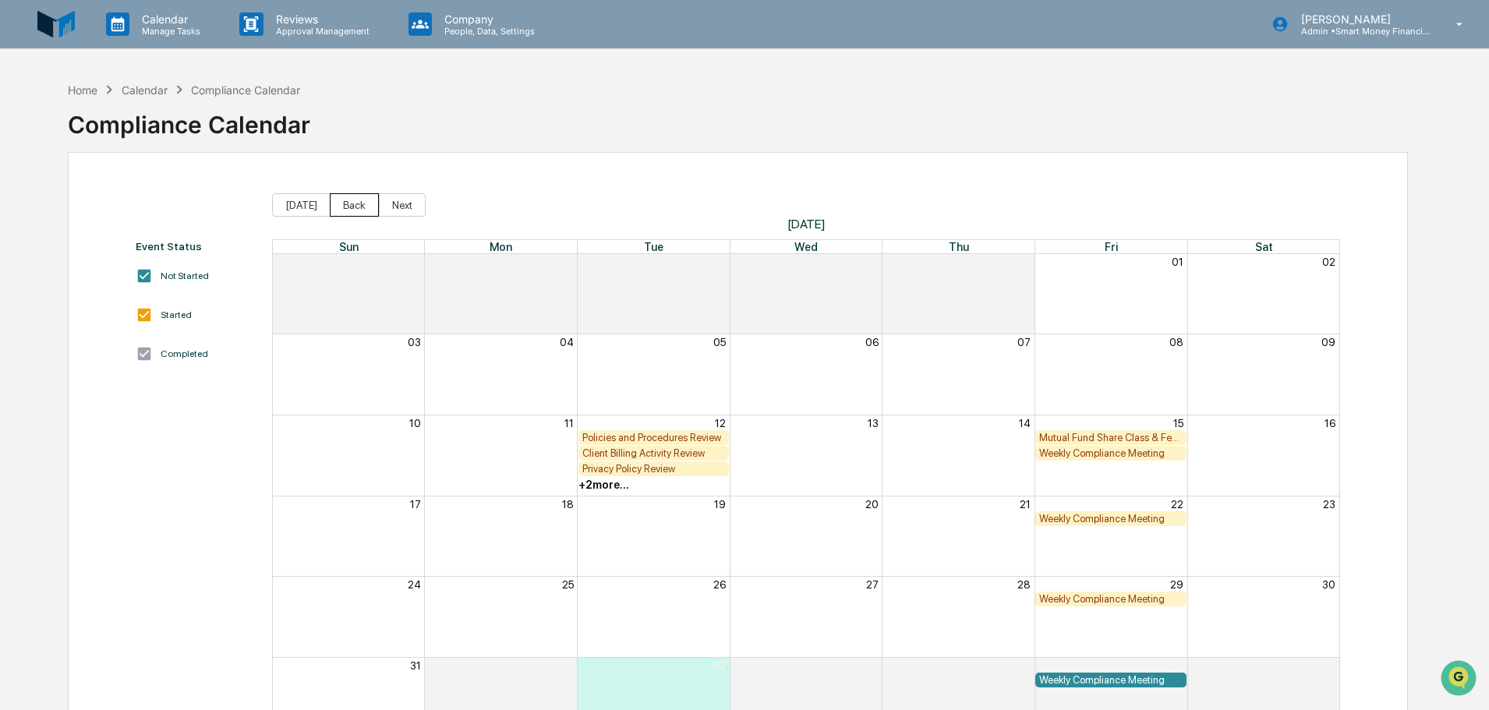
click at [365, 205] on button "Back" at bounding box center [354, 204] width 49 height 23
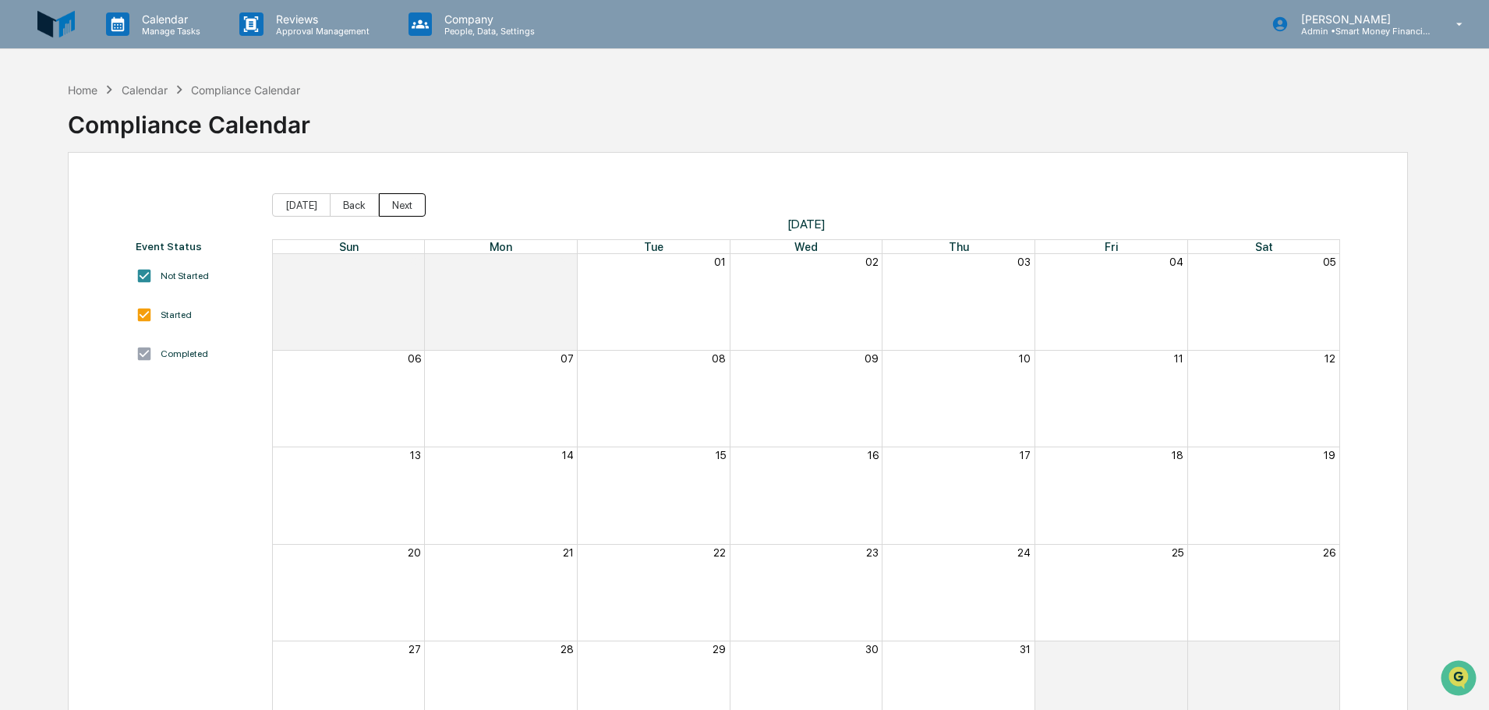
click at [380, 211] on button "Next" at bounding box center [402, 204] width 47 height 23
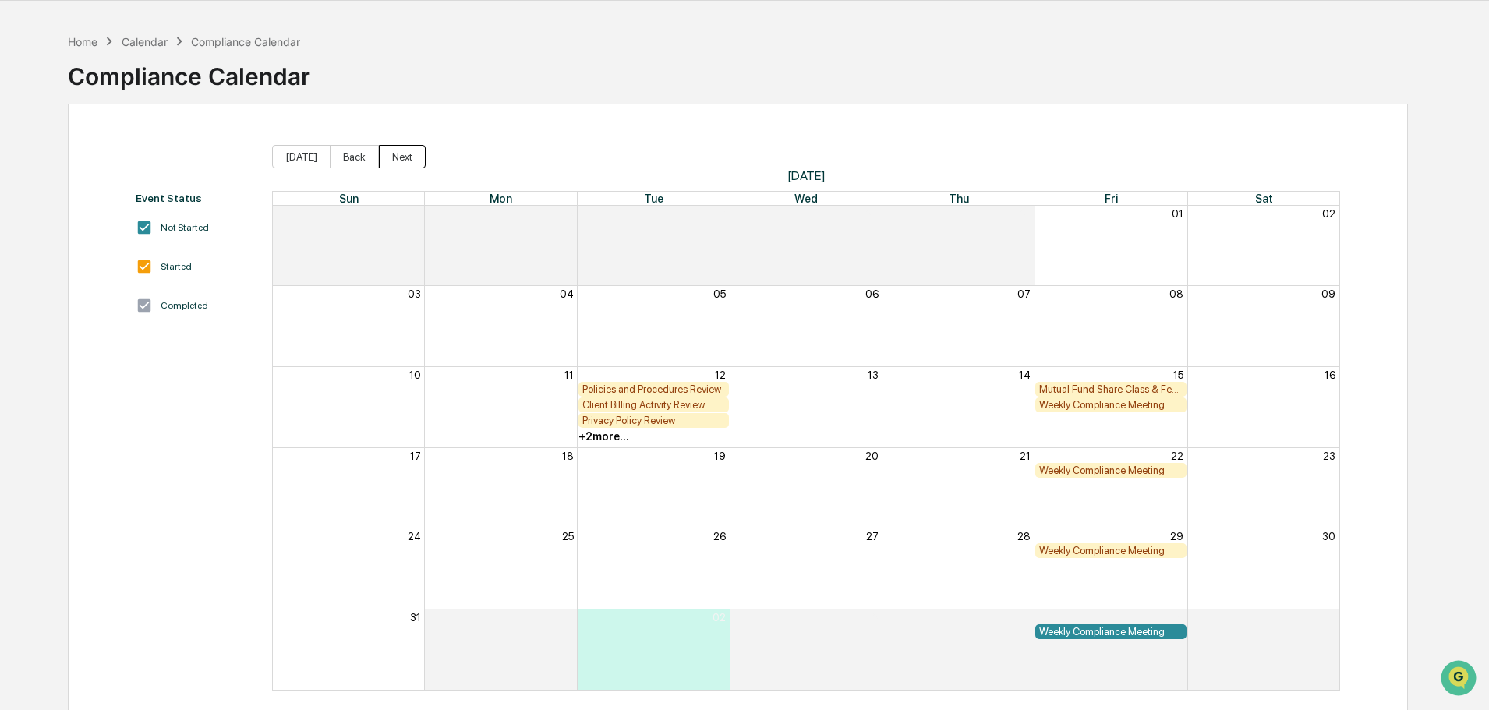
scroll to position [74, 0]
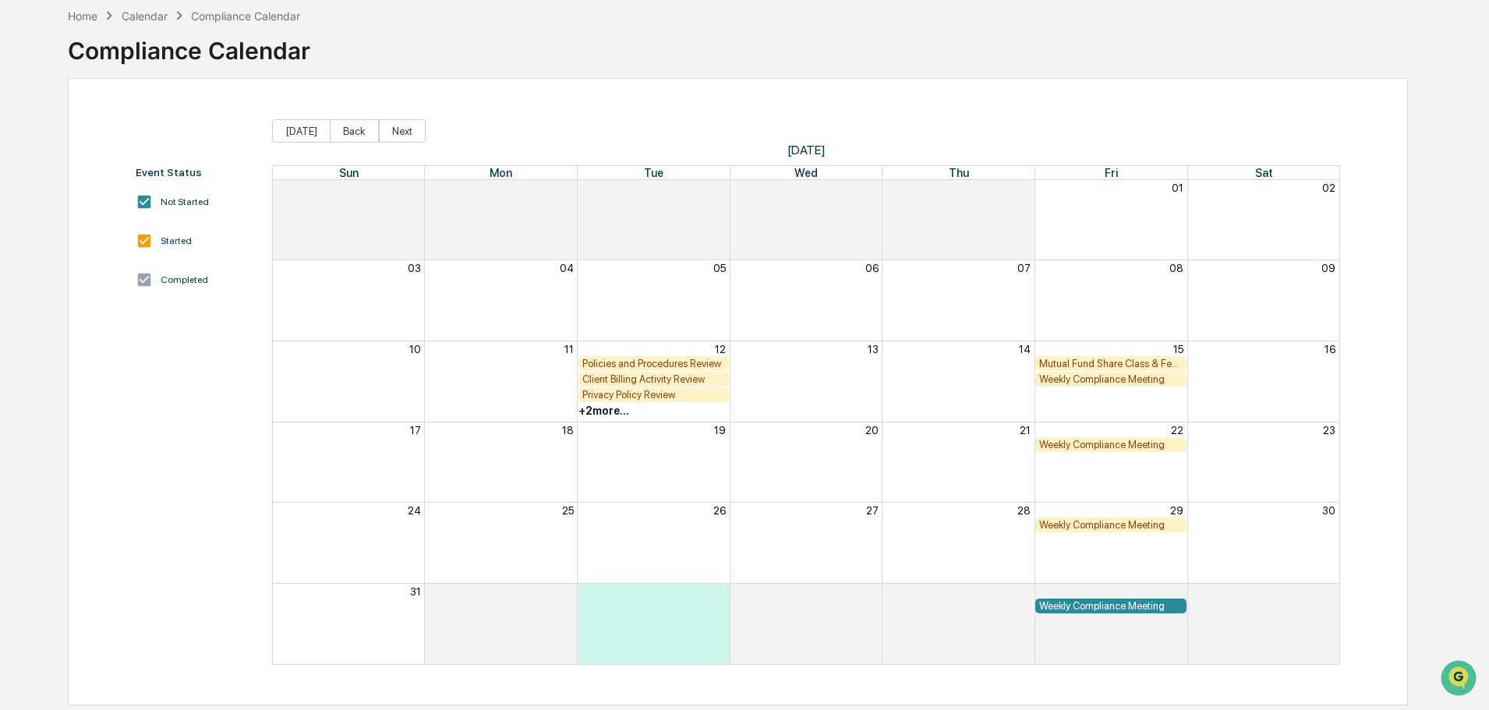
click at [1099, 363] on div "Mutual Fund Share Class & Fee Review" at bounding box center [1110, 364] width 143 height 12
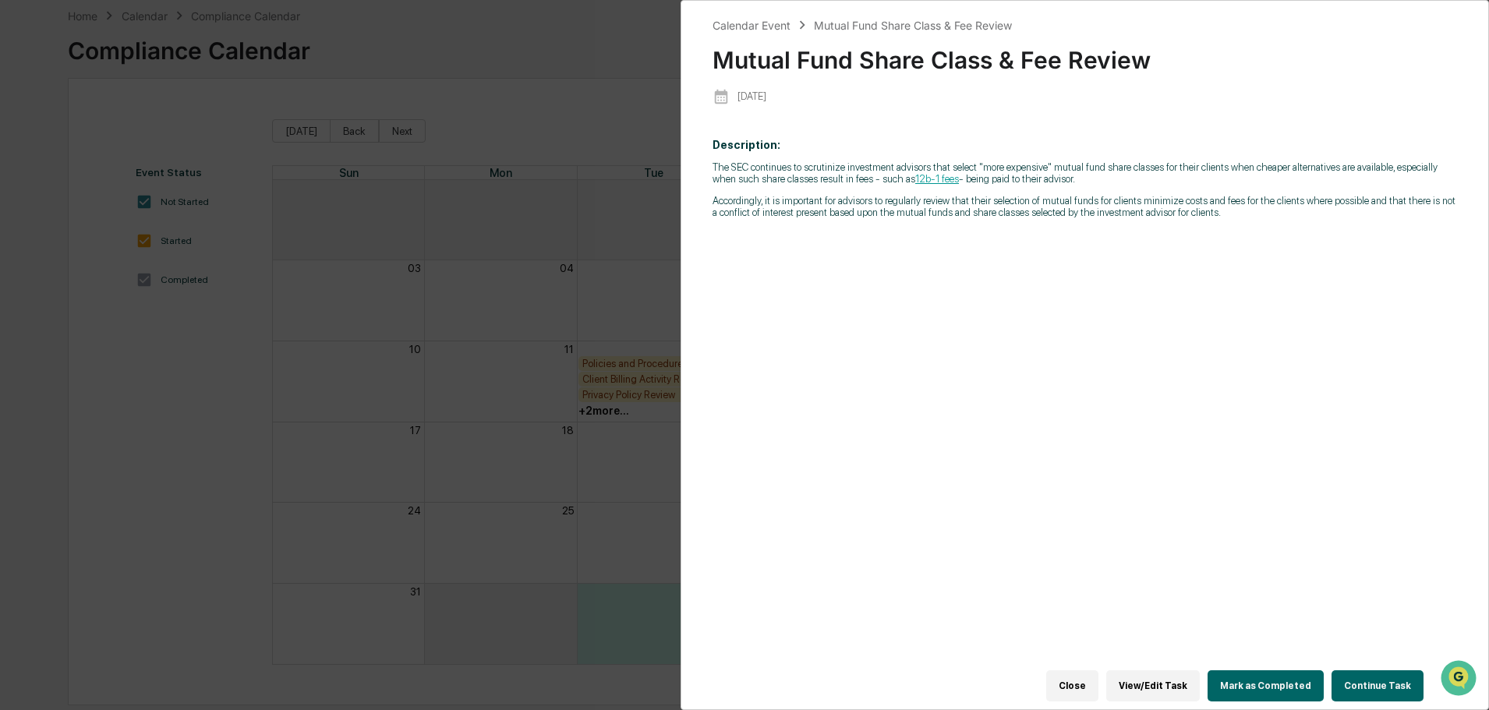
click at [1348, 681] on button "Continue Task" at bounding box center [1378, 686] width 92 height 31
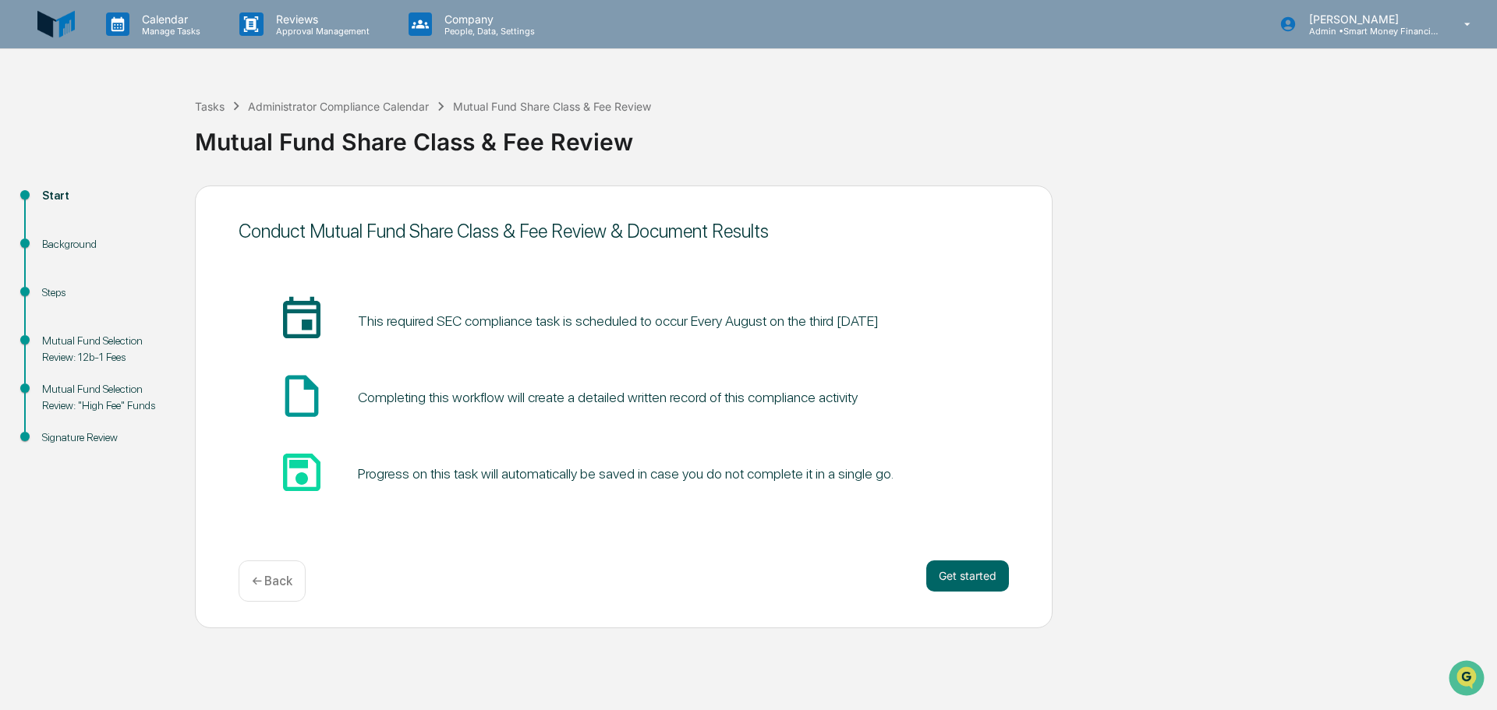
click at [999, 538] on div "Conduct Mutual Fund Share Class & Fee Review & Document Results insert_invitati…" at bounding box center [624, 407] width 858 height 443
click at [979, 582] on button "Get started" at bounding box center [967, 576] width 83 height 31
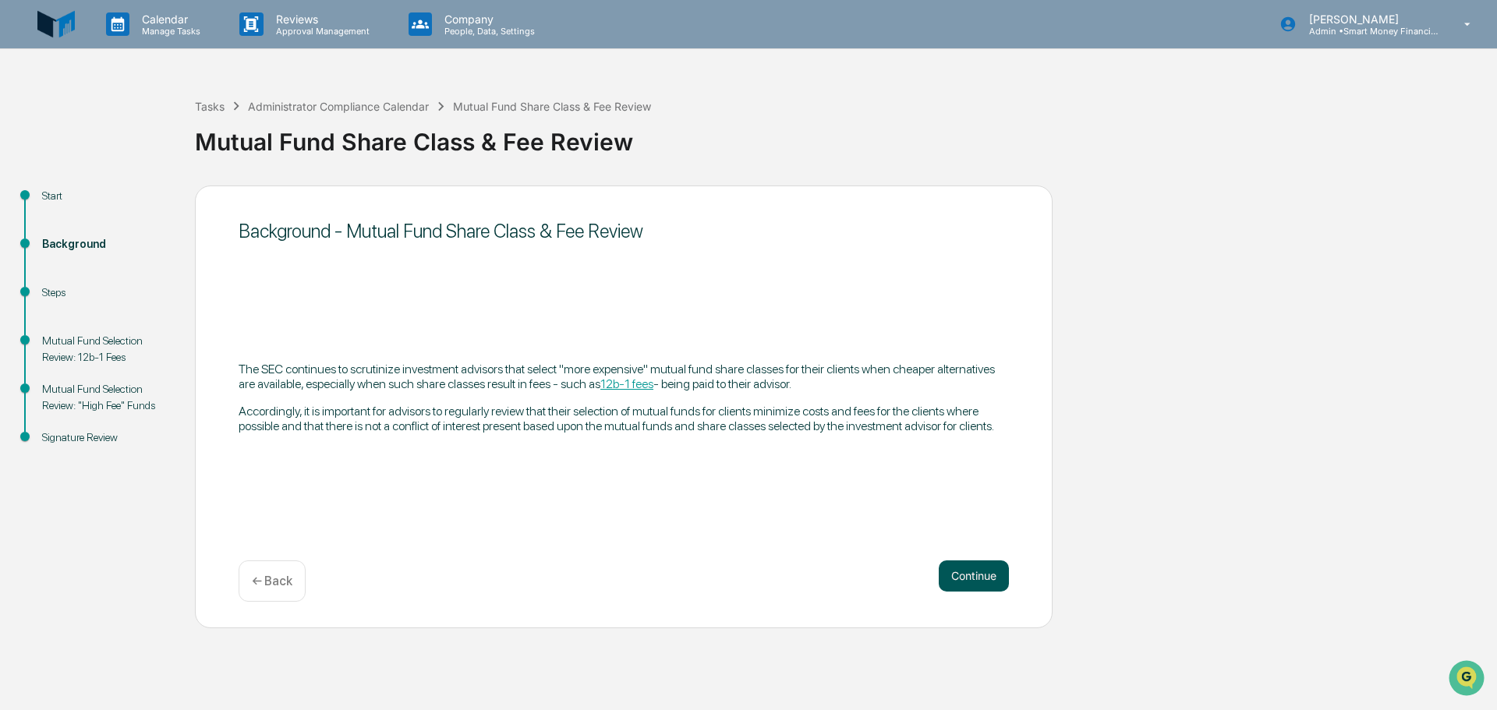
click at [967, 567] on button "Continue" at bounding box center [974, 576] width 70 height 31
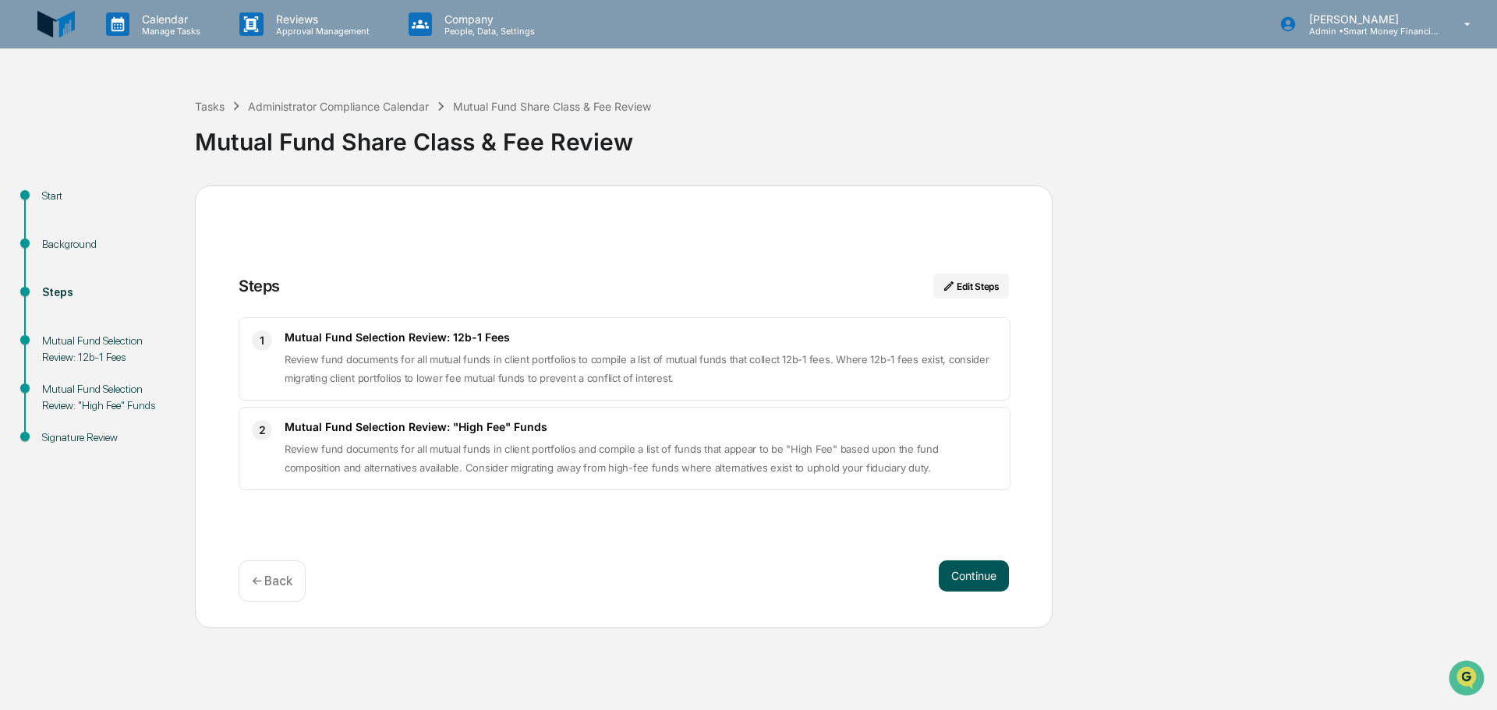
click at [983, 581] on button "Continue" at bounding box center [974, 576] width 70 height 31
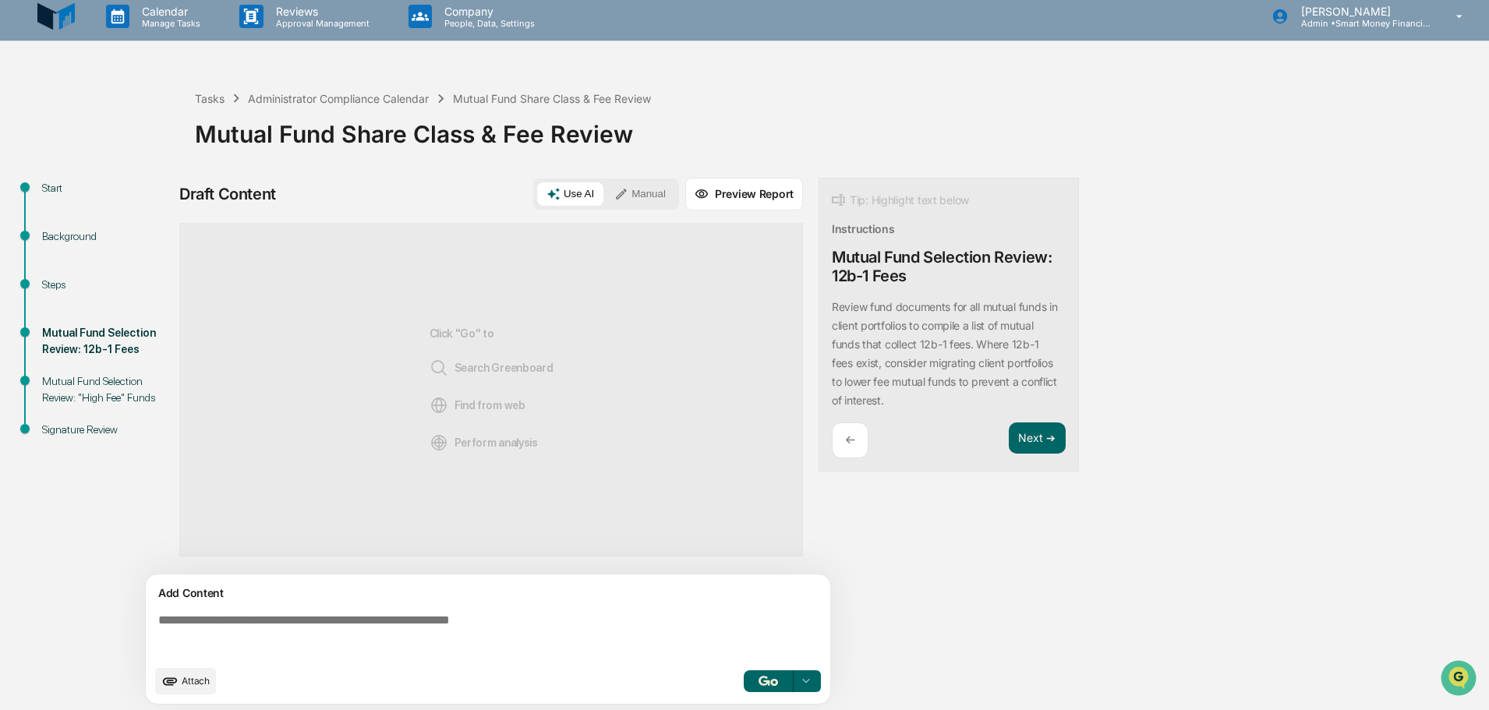
scroll to position [12, 0]
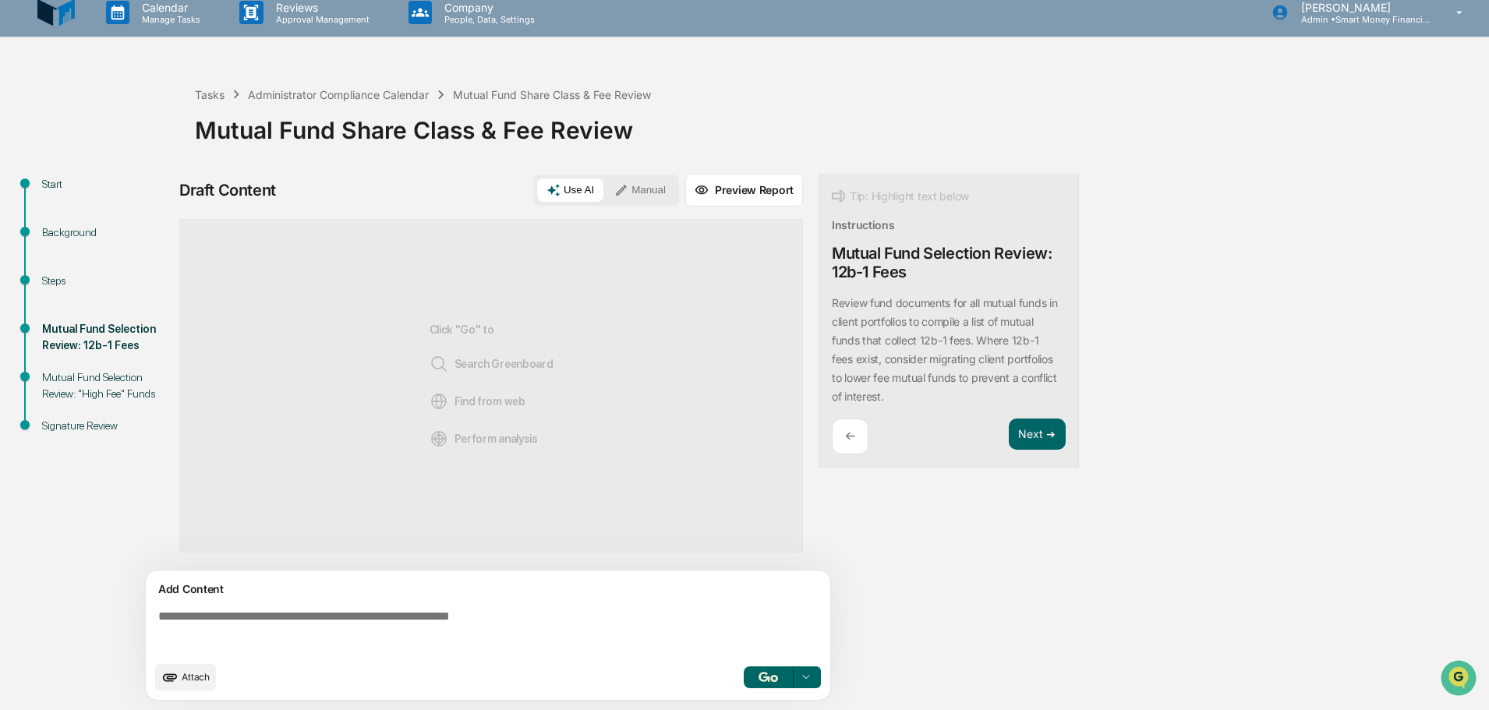
click at [122, 388] on div "Mutual Fund Selection Review: "High Fee" Funds" at bounding box center [106, 386] width 128 height 33
click at [547, 190] on button "Use AI" at bounding box center [570, 190] width 66 height 23
click at [1036, 434] on button "Next ➔" at bounding box center [1037, 435] width 57 height 32
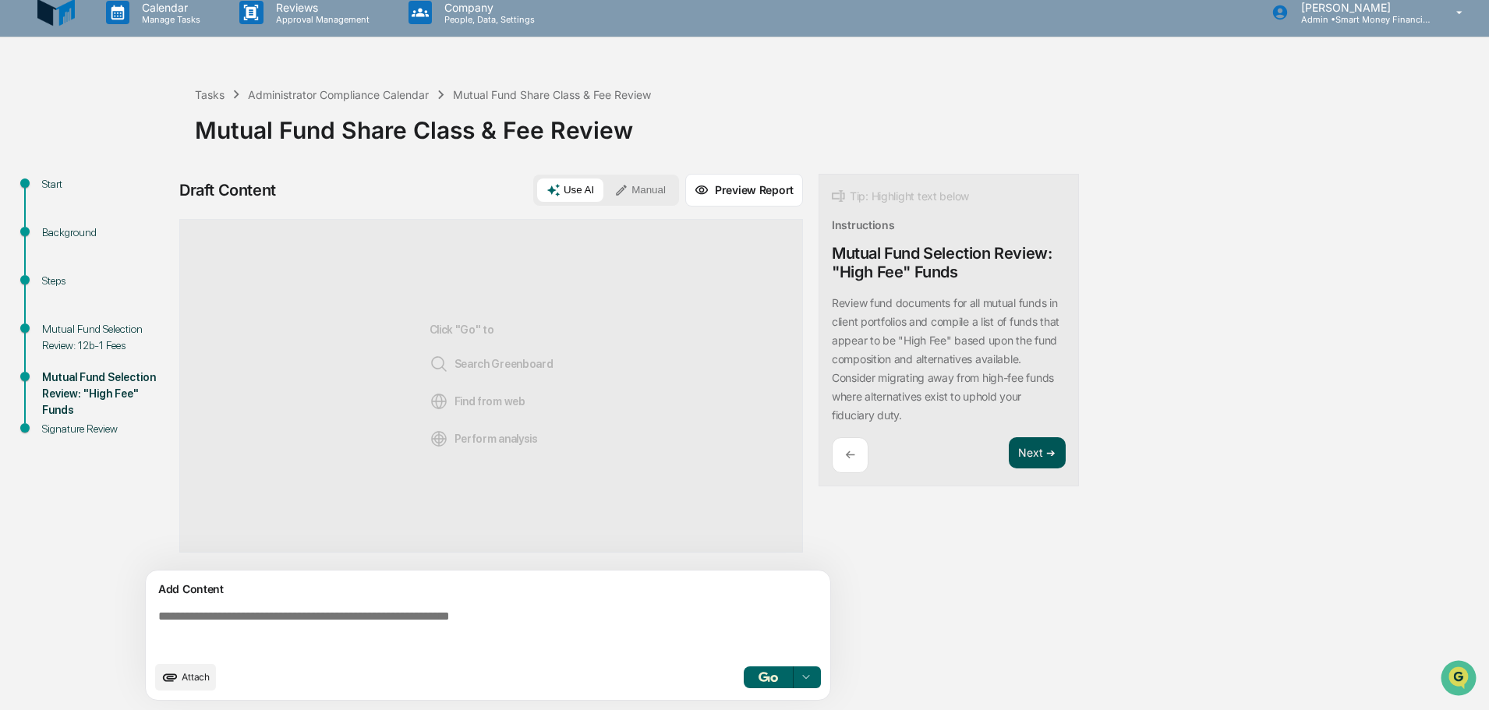
click at [1010, 452] on button "Next ➔" at bounding box center [1037, 453] width 57 height 32
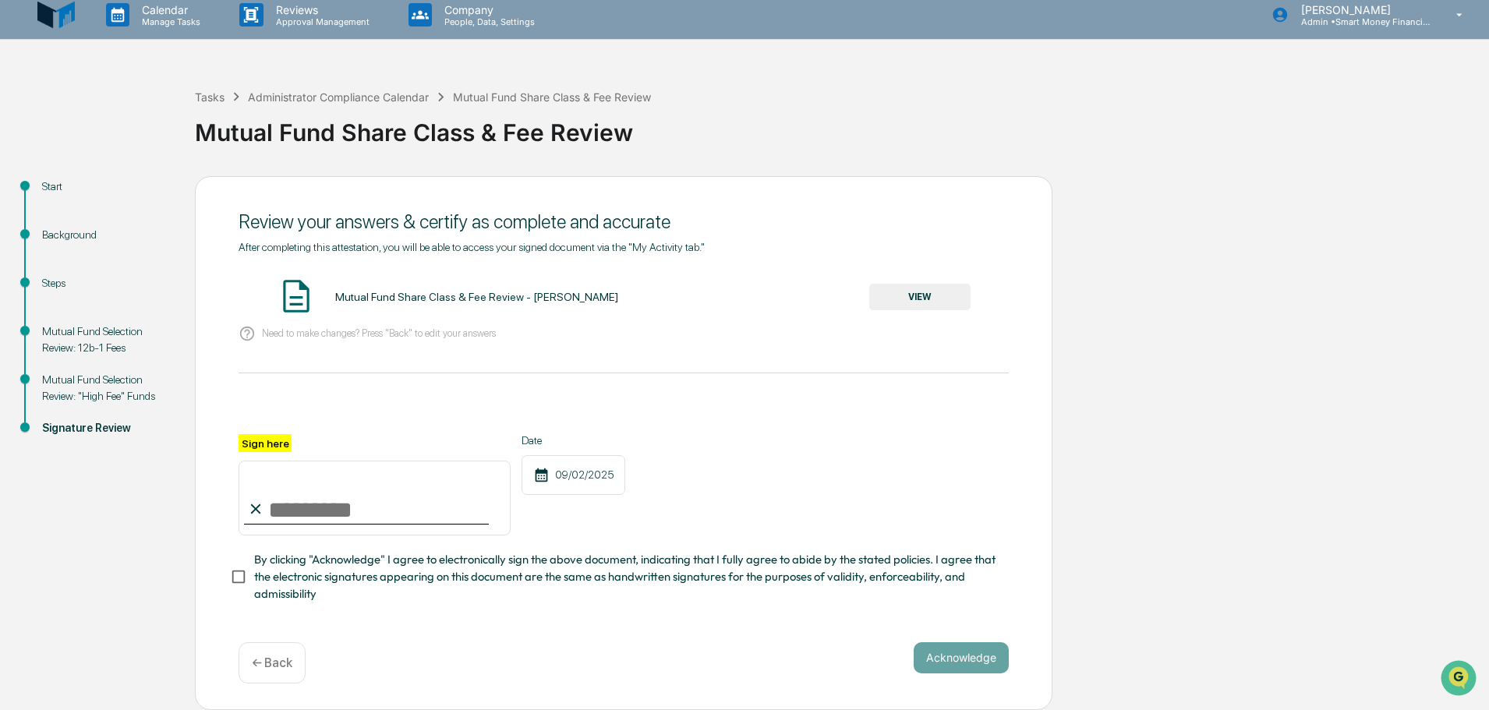
click at [106, 339] on div "Mutual Fund Selection Review: 12b-1 Fees" at bounding box center [106, 340] width 128 height 33
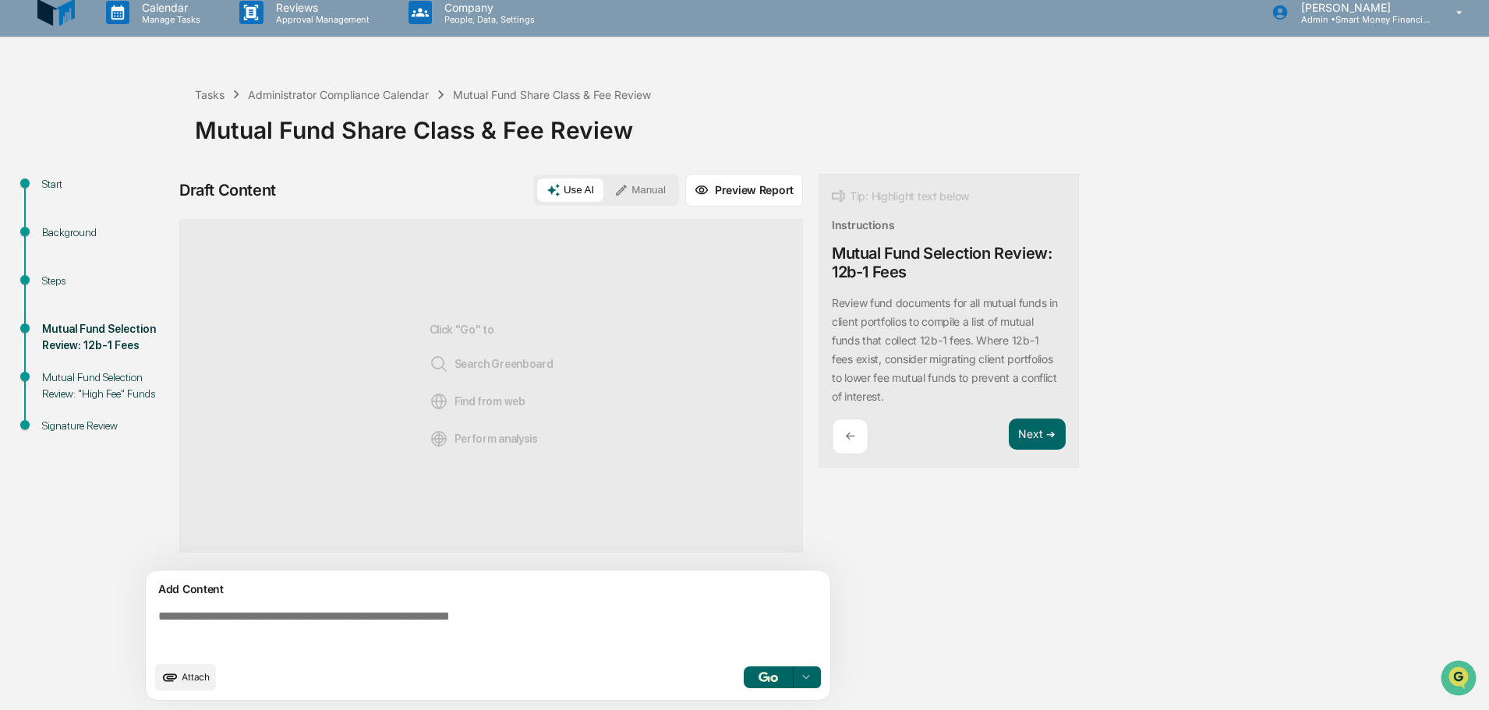
drag, startPoint x: 68, startPoint y: 292, endPoint x: 51, endPoint y: 280, distance: 20.8
click at [66, 292] on div "Steps" at bounding box center [106, 299] width 153 height 48
click at [51, 278] on div "Steps" at bounding box center [106, 281] width 128 height 16
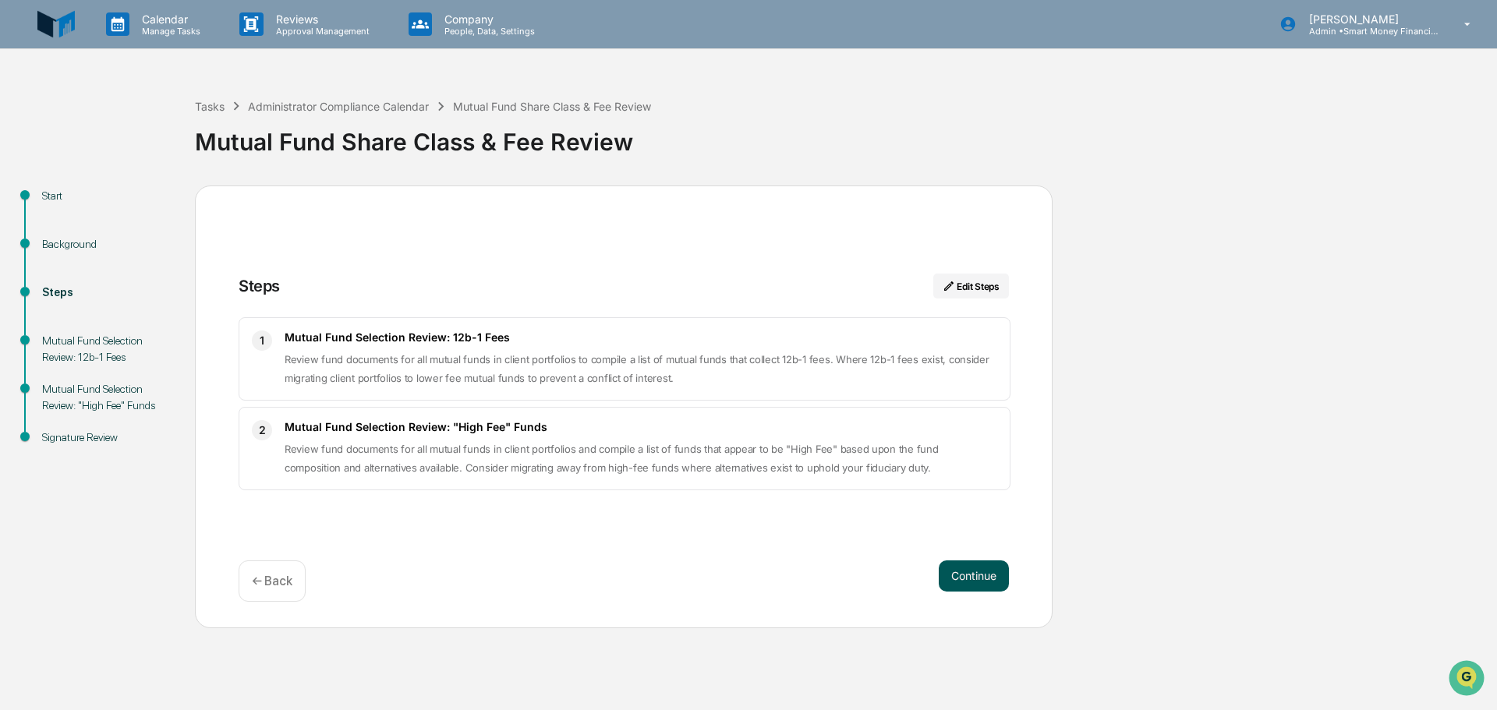
click at [975, 587] on button "Continue" at bounding box center [974, 576] width 70 height 31
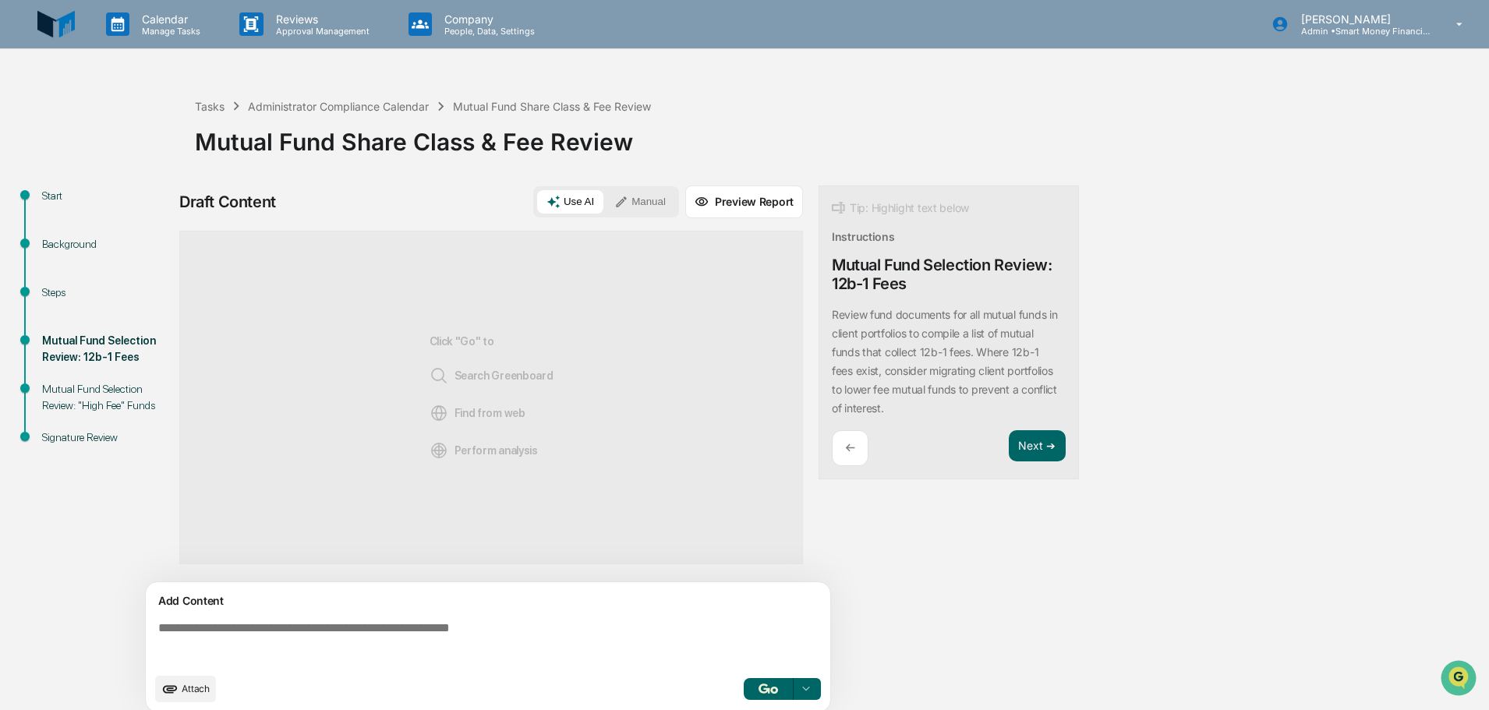
click at [1020, 427] on div "Tip: Highlight text below Instructions Mutual Fund Selection Review: 12b-1 Fees…" at bounding box center [949, 333] width 260 height 295
click at [1030, 431] on button "Next ➔" at bounding box center [1037, 446] width 57 height 32
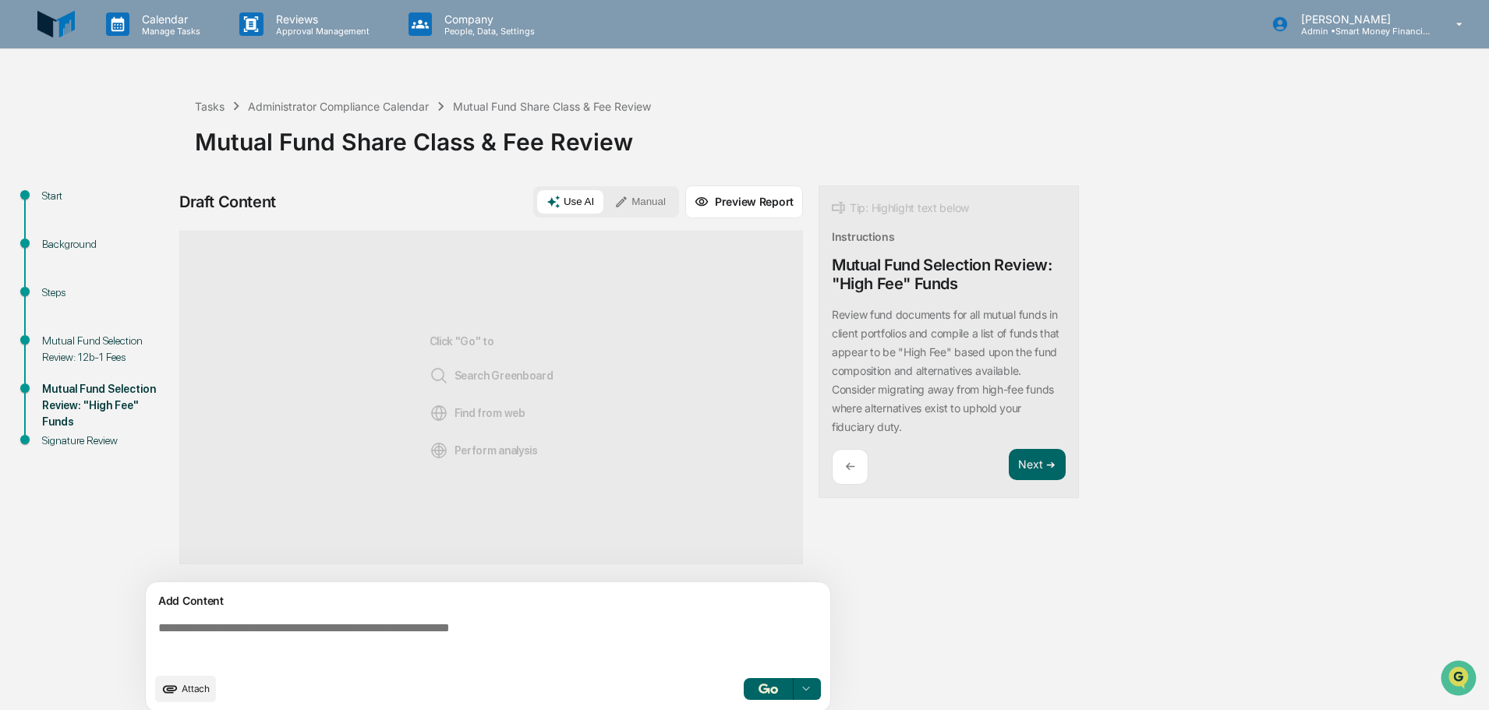
click at [1068, 456] on div "Tip: Highlight text below Instructions Mutual Fund Selection Review: "High Fee"…" at bounding box center [949, 342] width 260 height 313
click at [1057, 466] on button "Next ➔" at bounding box center [1037, 465] width 57 height 32
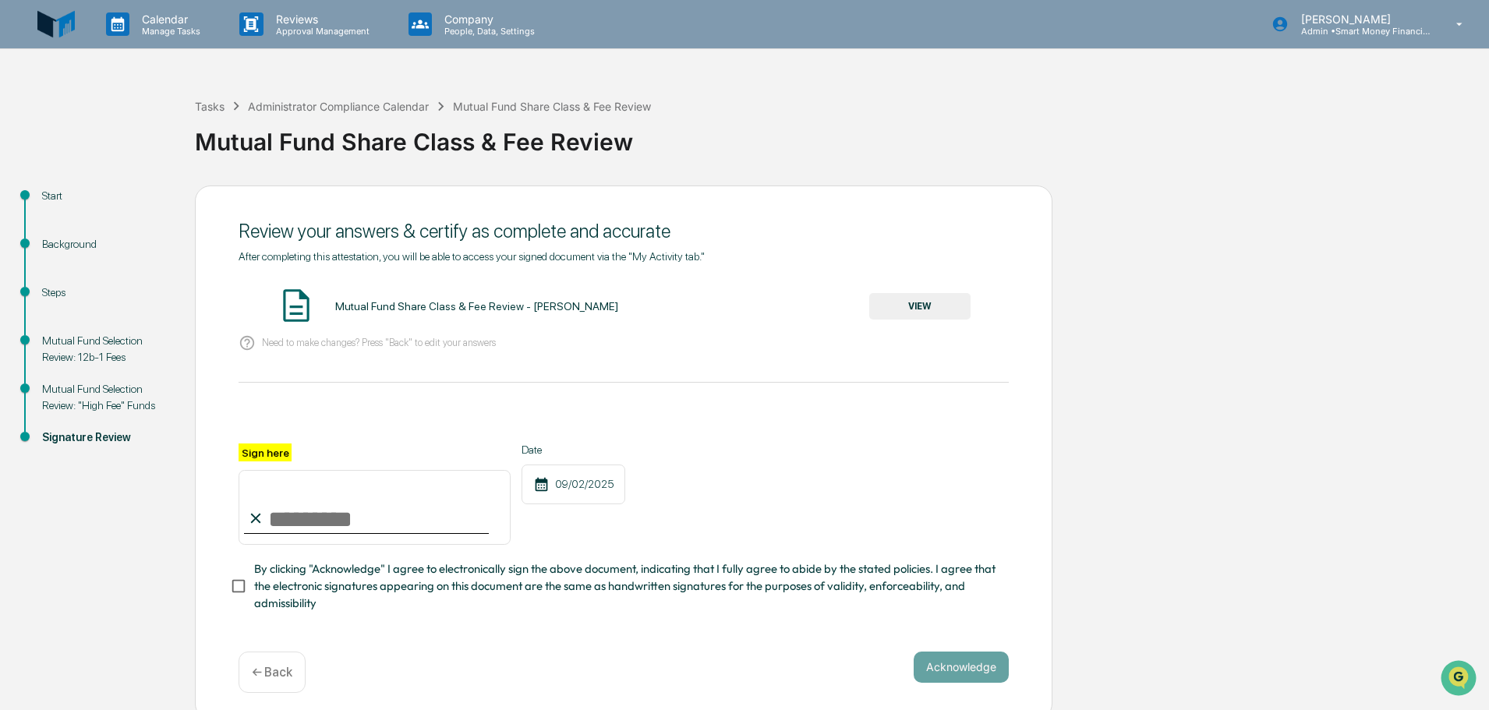
click at [426, 336] on div "Need to make changes? Press "Back" to edit your answers" at bounding box center [624, 344] width 770 height 32
click at [411, 367] on div "After completing this attestation, you will be able to access your signed docum…" at bounding box center [624, 431] width 770 height 363
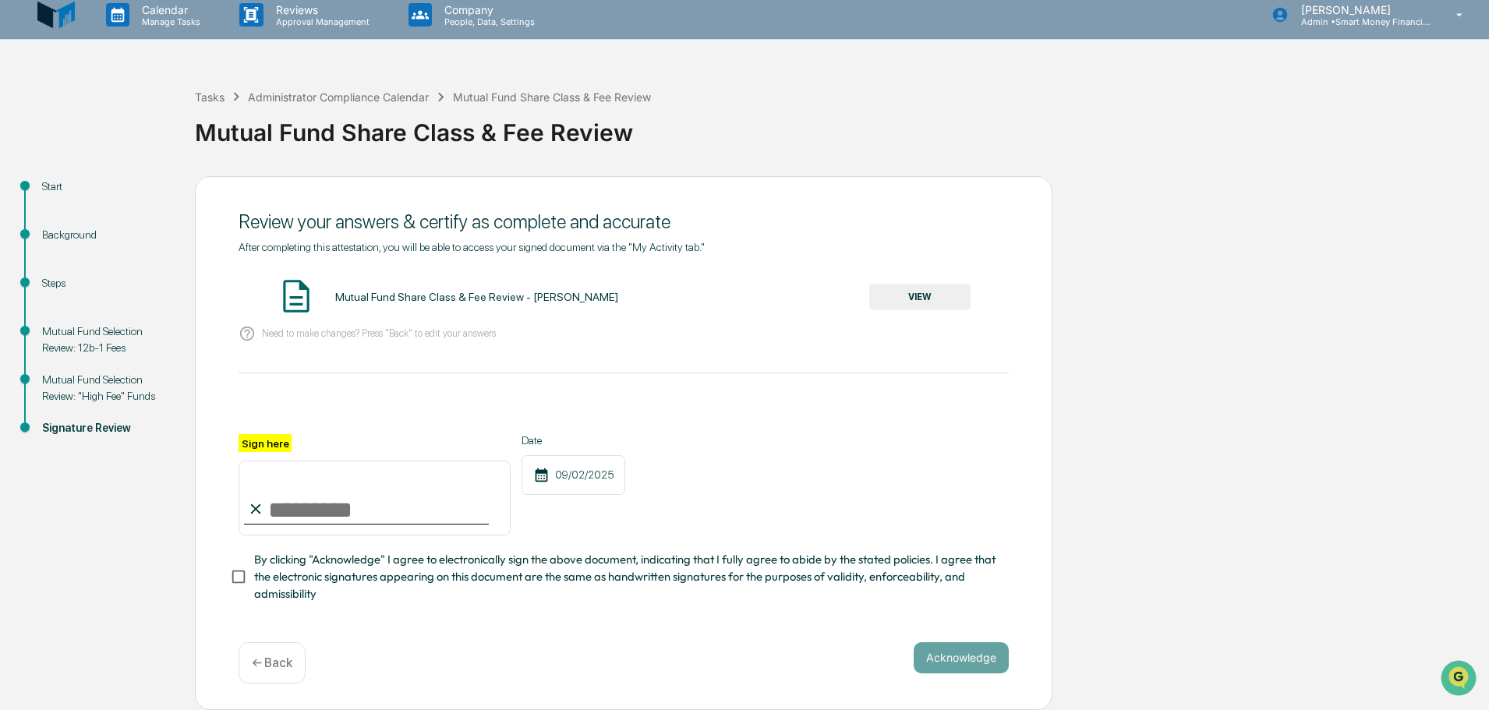
scroll to position [14, 0]
click at [309, 380] on div "After completing this attestation, you will be able to access your signed docum…" at bounding box center [624, 422] width 770 height 363
click at [283, 356] on div "After completing this attestation, you will be able to access your signed docum…" at bounding box center [624, 422] width 770 height 363
click at [883, 304] on button "VIEW" at bounding box center [919, 297] width 101 height 27
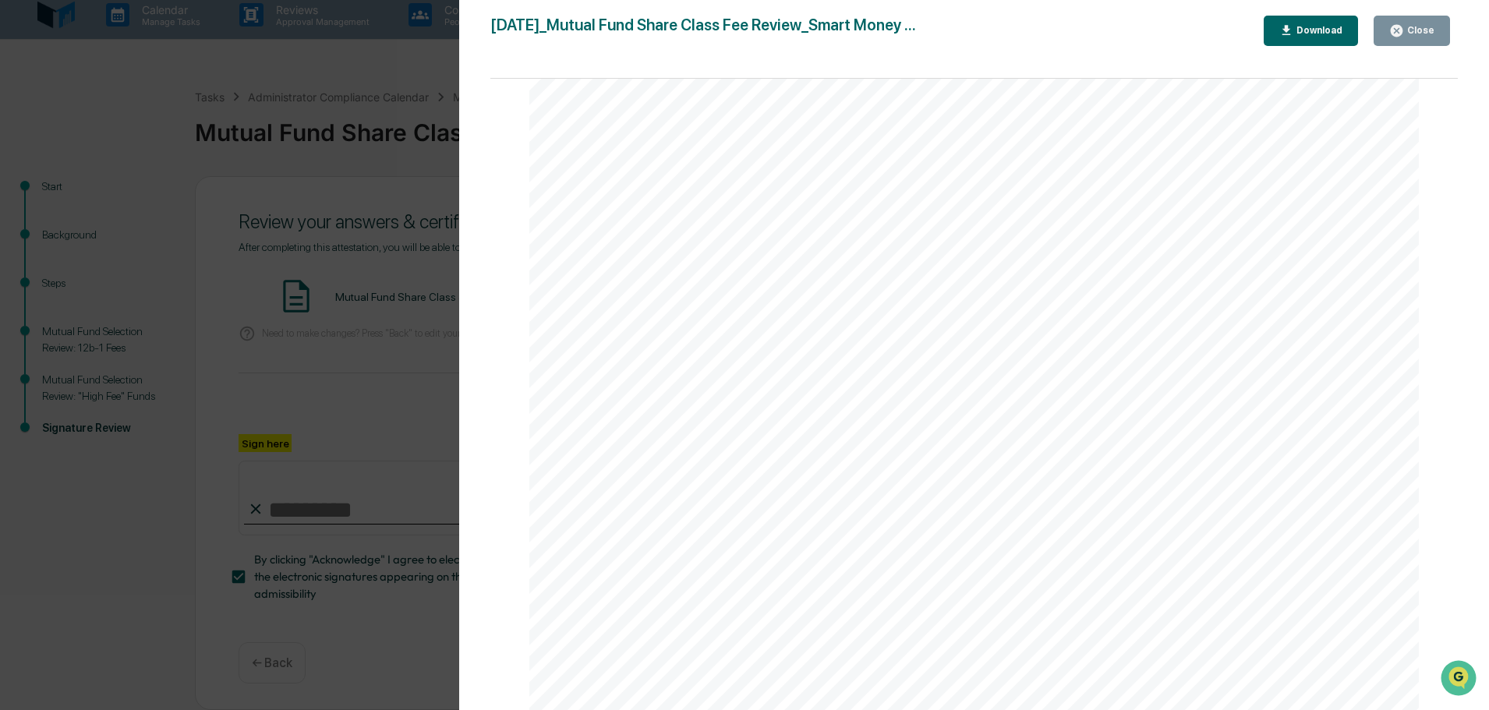
scroll to position [273, 0]
click at [1438, 34] on button "Close" at bounding box center [1412, 31] width 76 height 30
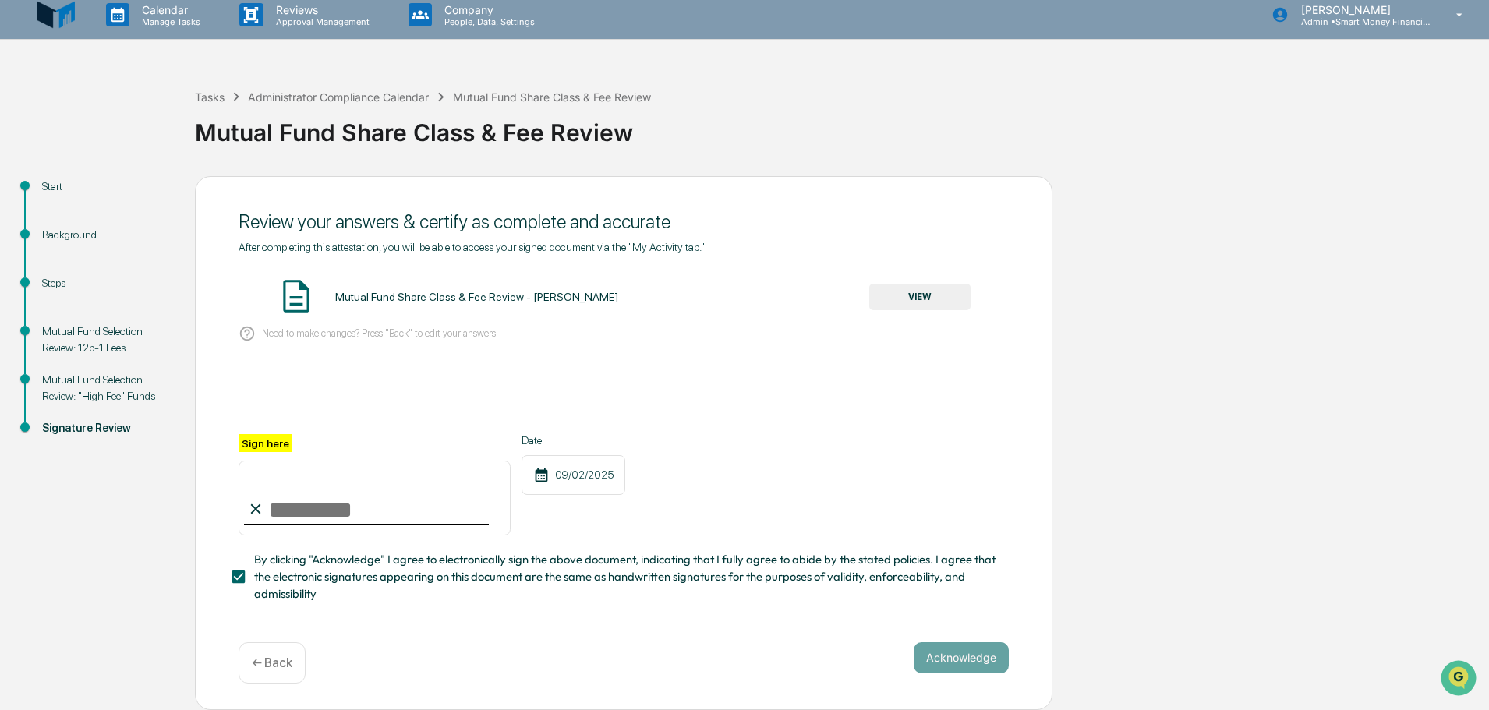
click at [74, 234] on div "Background" at bounding box center [106, 235] width 128 height 16
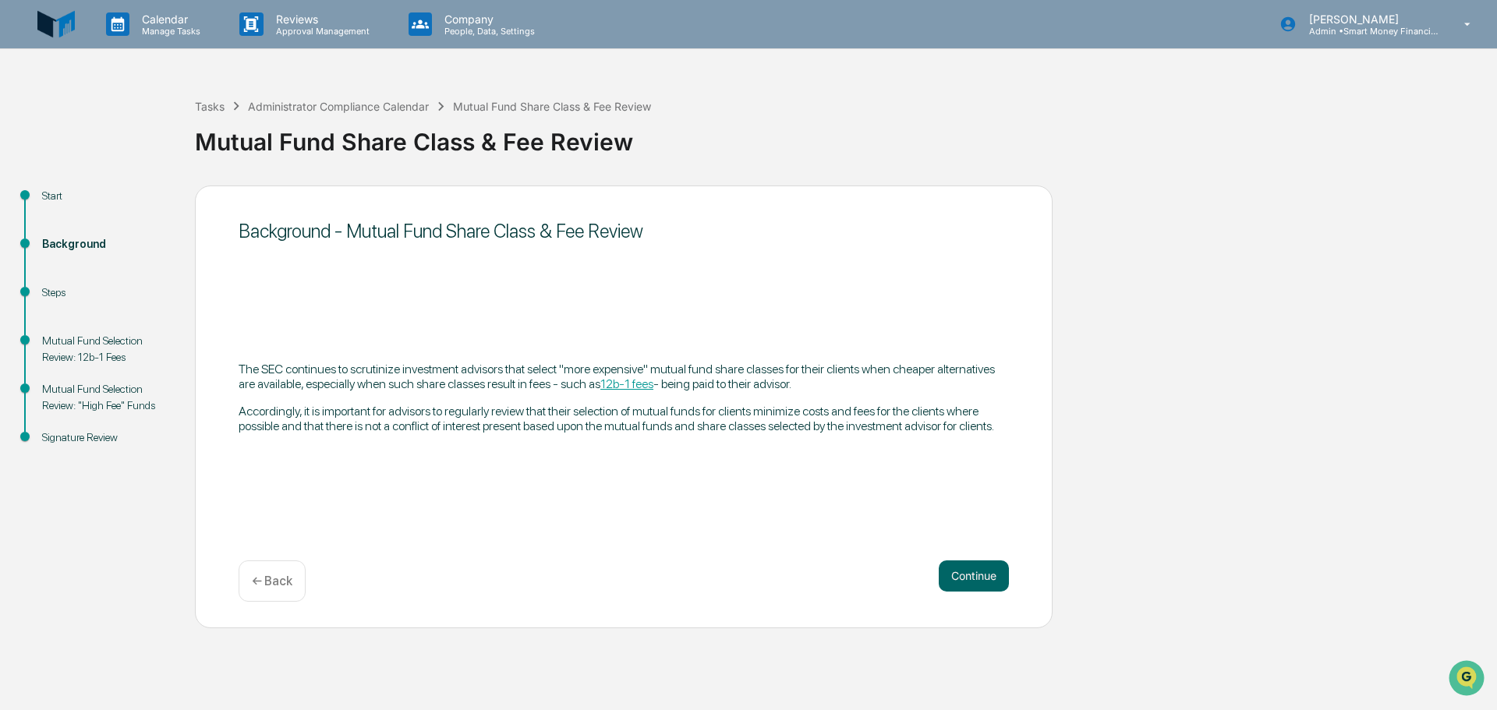
click at [55, 294] on div "Steps" at bounding box center [106, 293] width 128 height 16
click at [80, 343] on div "Mutual Fund Selection Review: 12b-1 Fees" at bounding box center [106, 349] width 128 height 33
click at [118, 353] on div "Mutual Fund Selection Review: 12b-1 Fees" at bounding box center [106, 349] width 128 height 33
click at [122, 353] on div "Mutual Fund Selection Review: 12b-1 Fees" at bounding box center [106, 349] width 128 height 33
click at [953, 574] on button "Continue" at bounding box center [974, 576] width 70 height 31
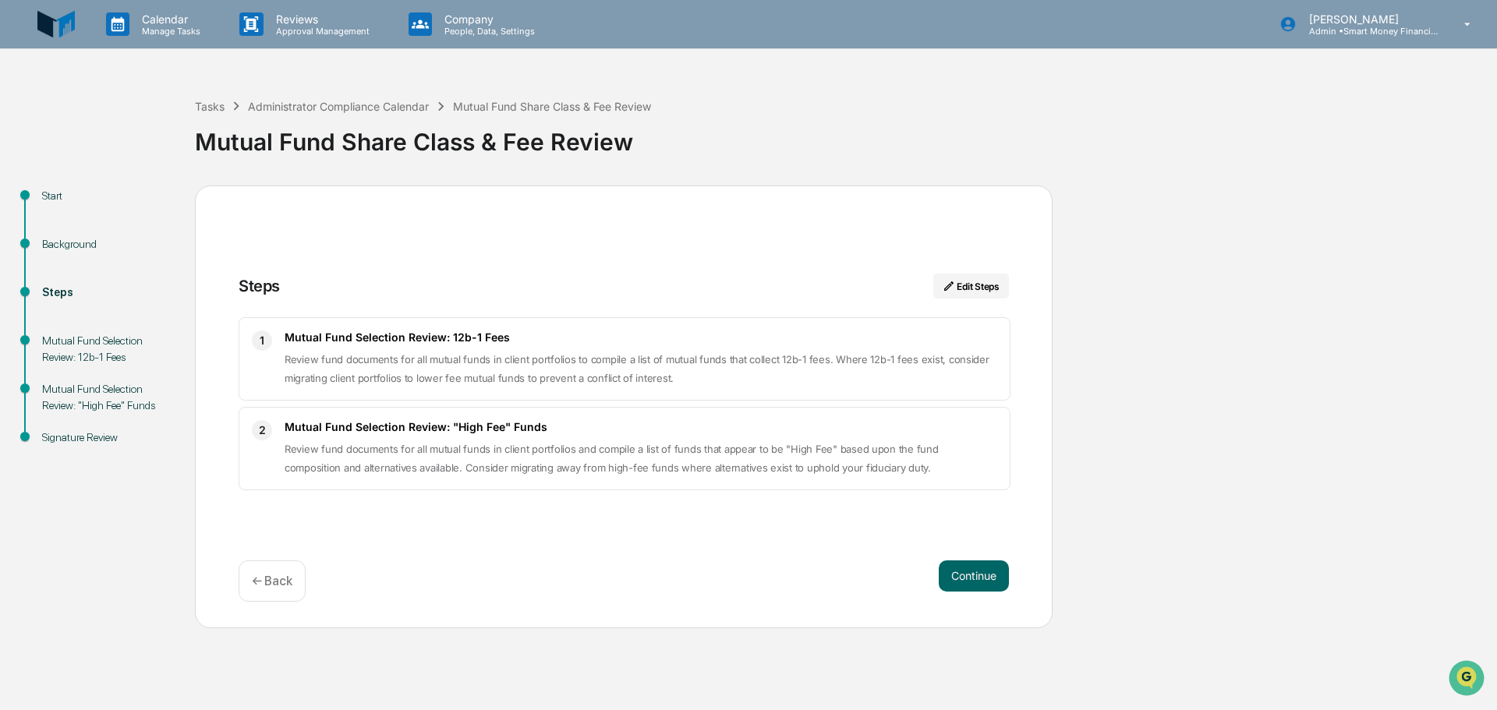
click at [618, 372] on span "Review fund documents for all mutual funds in client portfolios to compile a li…" at bounding box center [637, 368] width 705 height 31
click at [980, 297] on button "Edit Steps" at bounding box center [971, 286] width 76 height 25
click at [980, 289] on button "Edit Steps" at bounding box center [971, 286] width 76 height 25
click at [961, 293] on button "Edit Steps" at bounding box center [971, 286] width 76 height 25
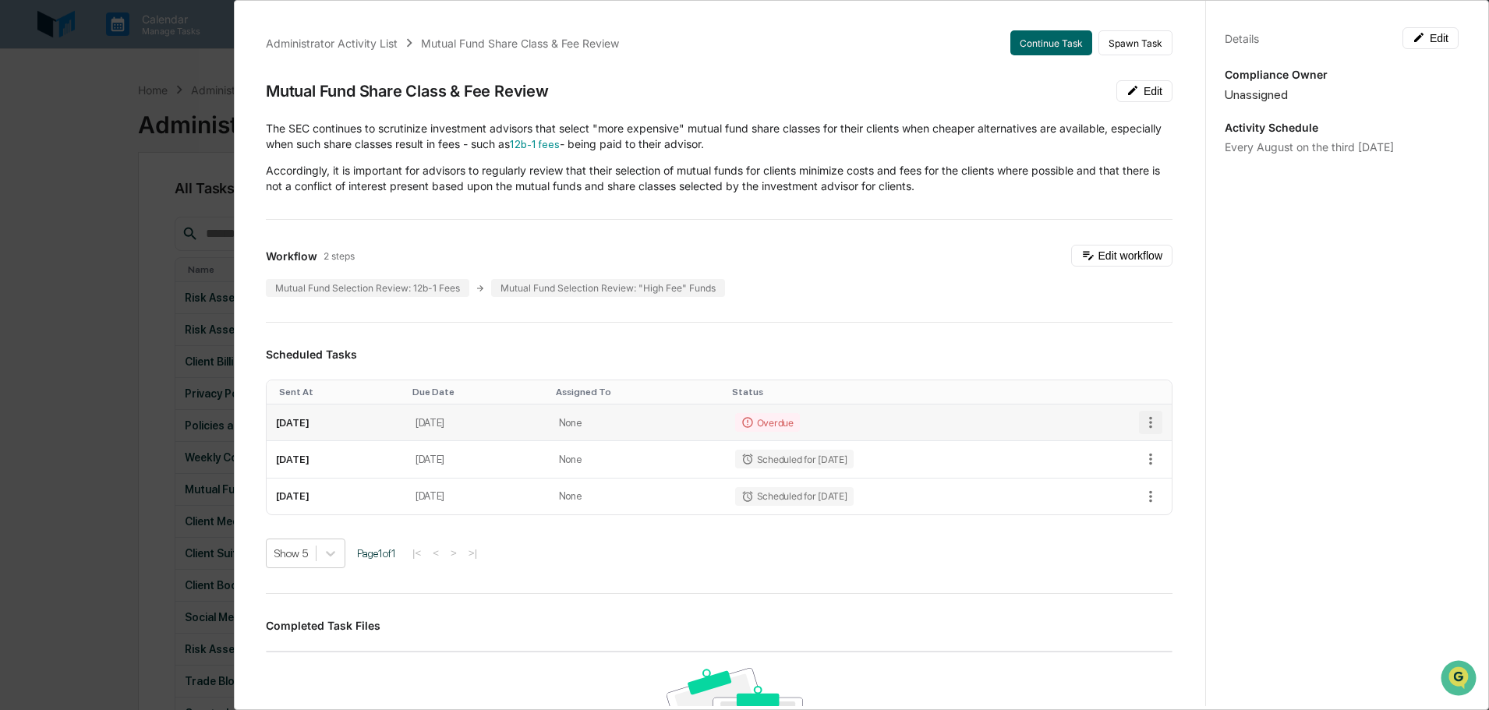
click at [1142, 417] on icon "button" at bounding box center [1150, 422] width 17 height 17
click at [66, 303] on div "Administrator Activity List Mutual Fund Share Class & Fee Review Continue Task …" at bounding box center [744, 355] width 1489 height 710
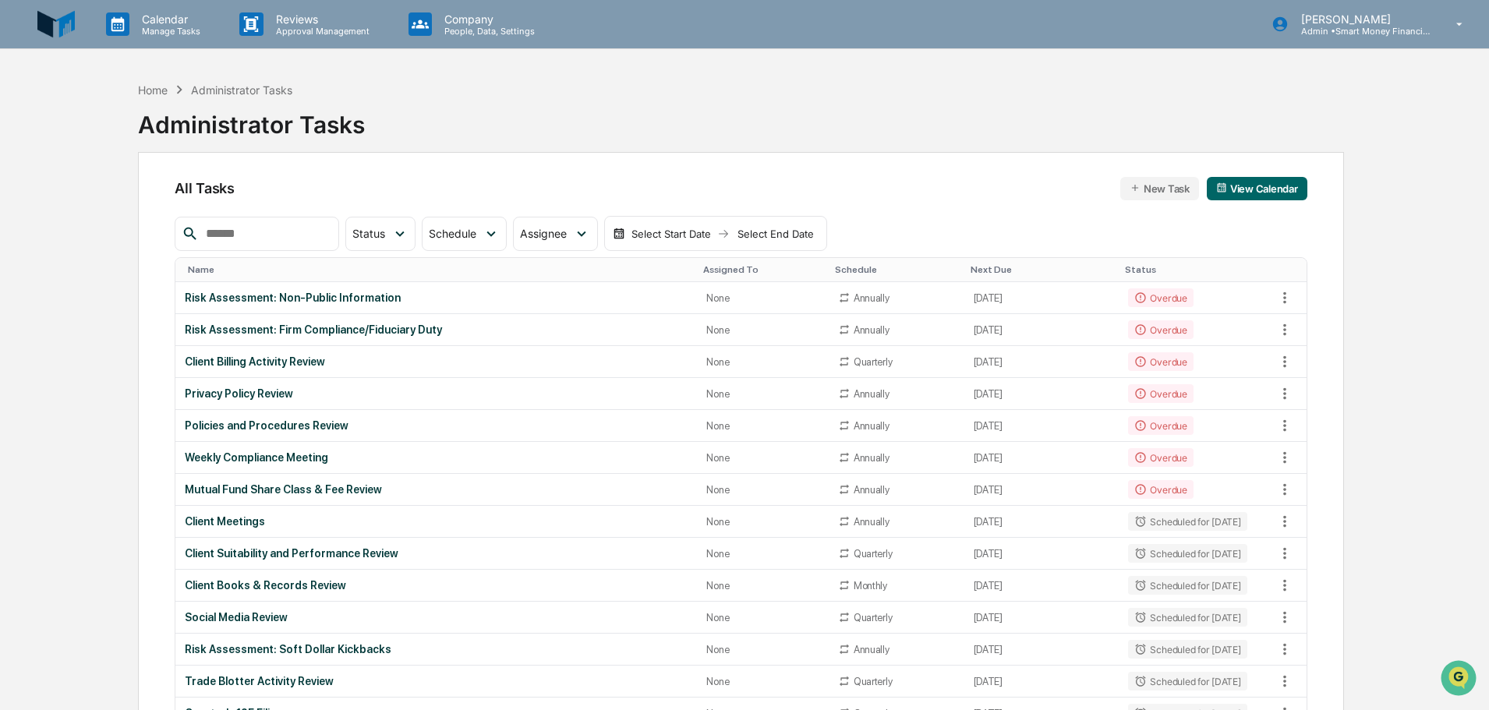
click at [43, 25] on img at bounding box center [55, 23] width 37 height 37
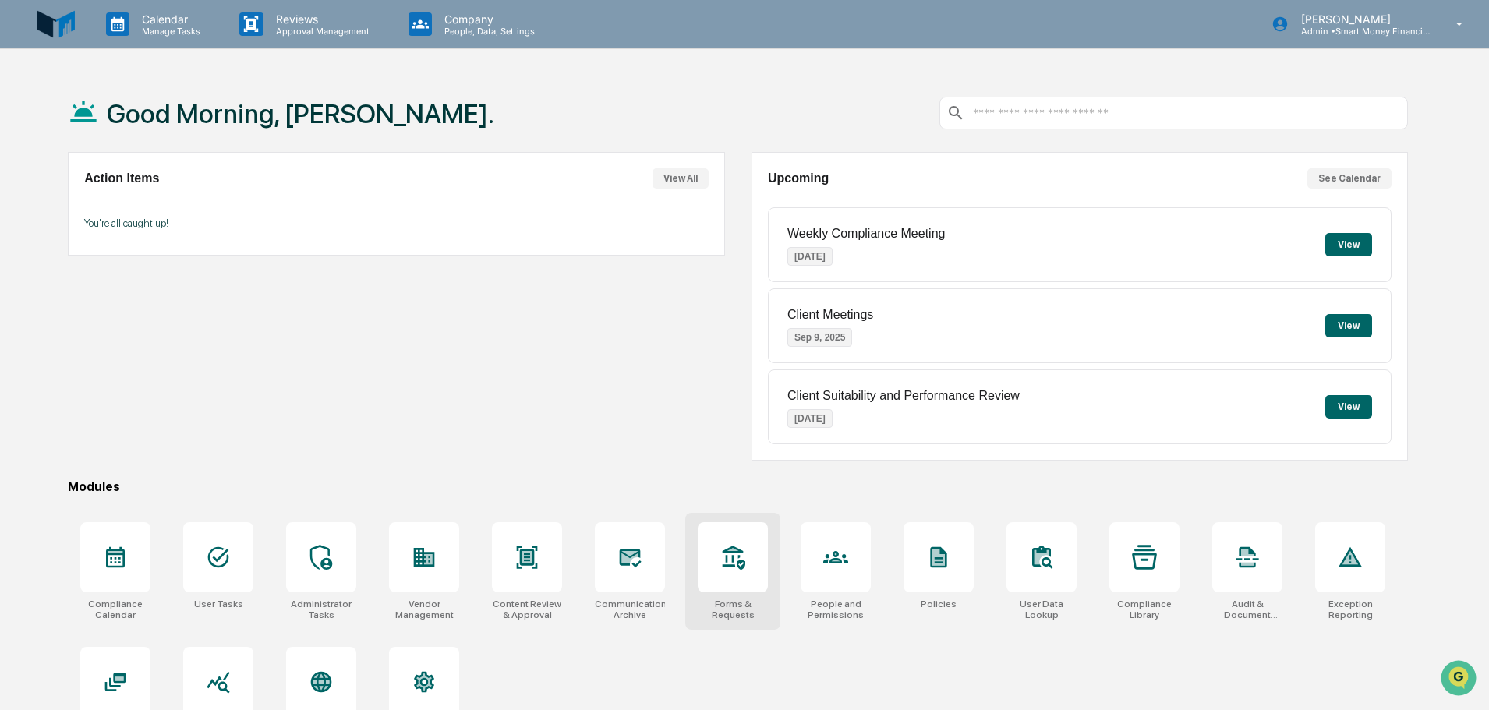
click at [759, 607] on div "Forms & Requests" at bounding box center [733, 610] width 70 height 22
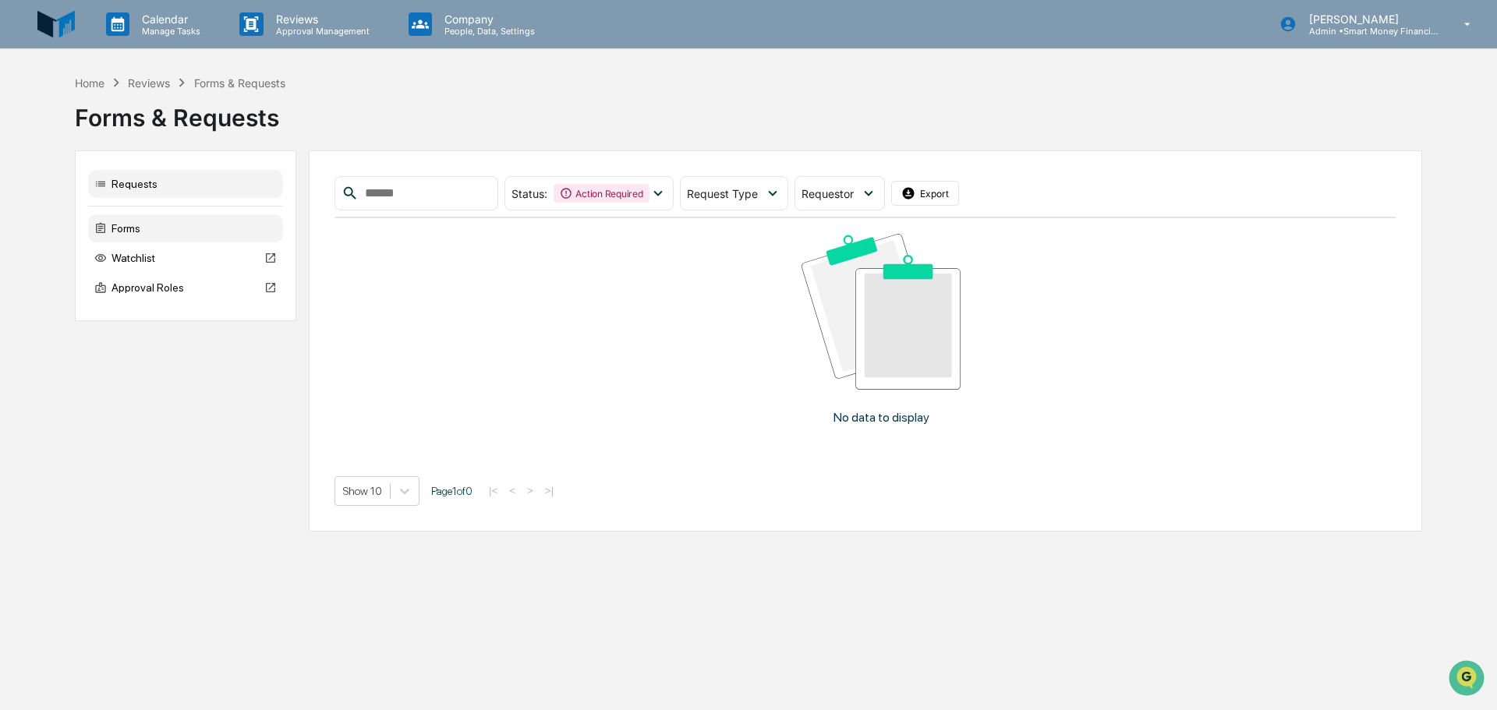
click at [190, 221] on div "Forms" at bounding box center [185, 228] width 195 height 28
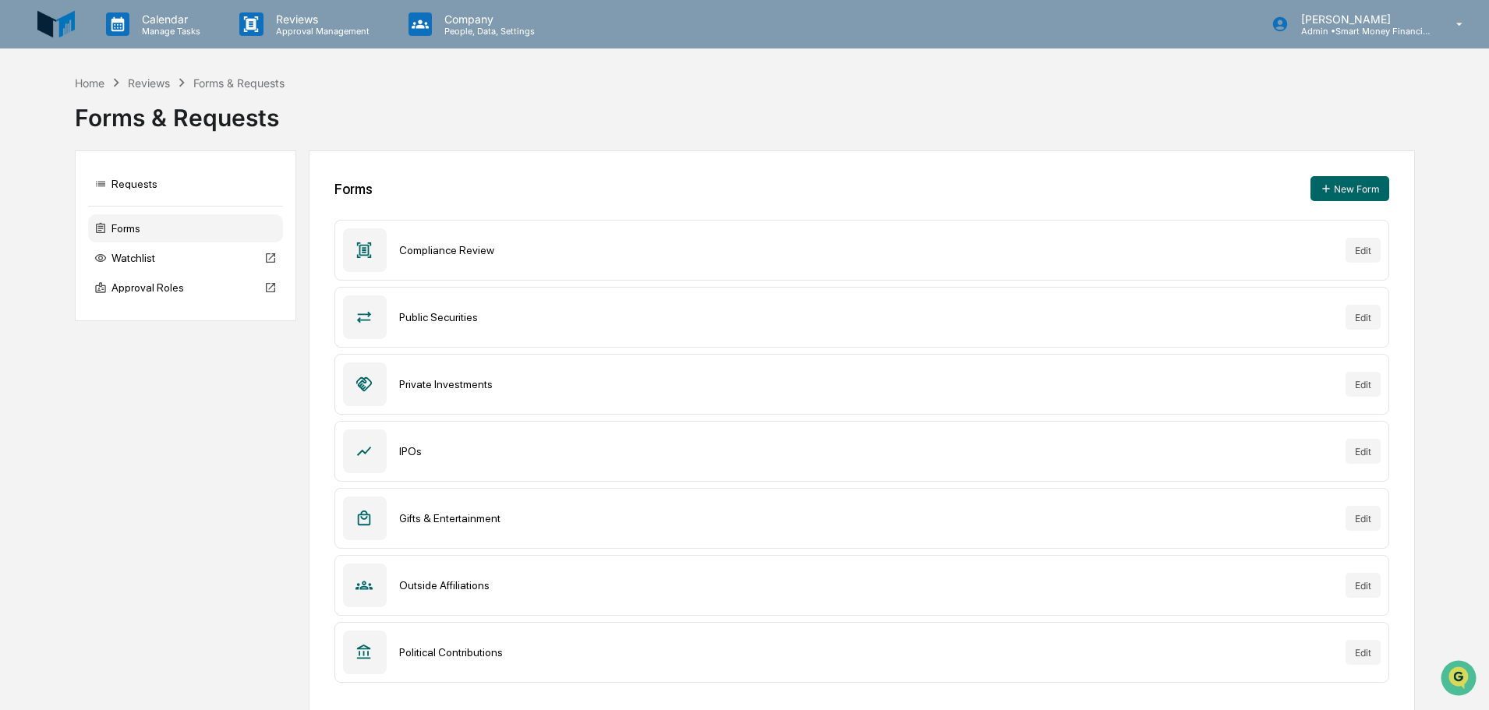
click at [525, 250] on div "Compliance Review" at bounding box center [866, 250] width 934 height 12
click at [472, 249] on div "Compliance Review" at bounding box center [866, 250] width 934 height 12
click at [1348, 252] on button "Edit" at bounding box center [1363, 250] width 35 height 25
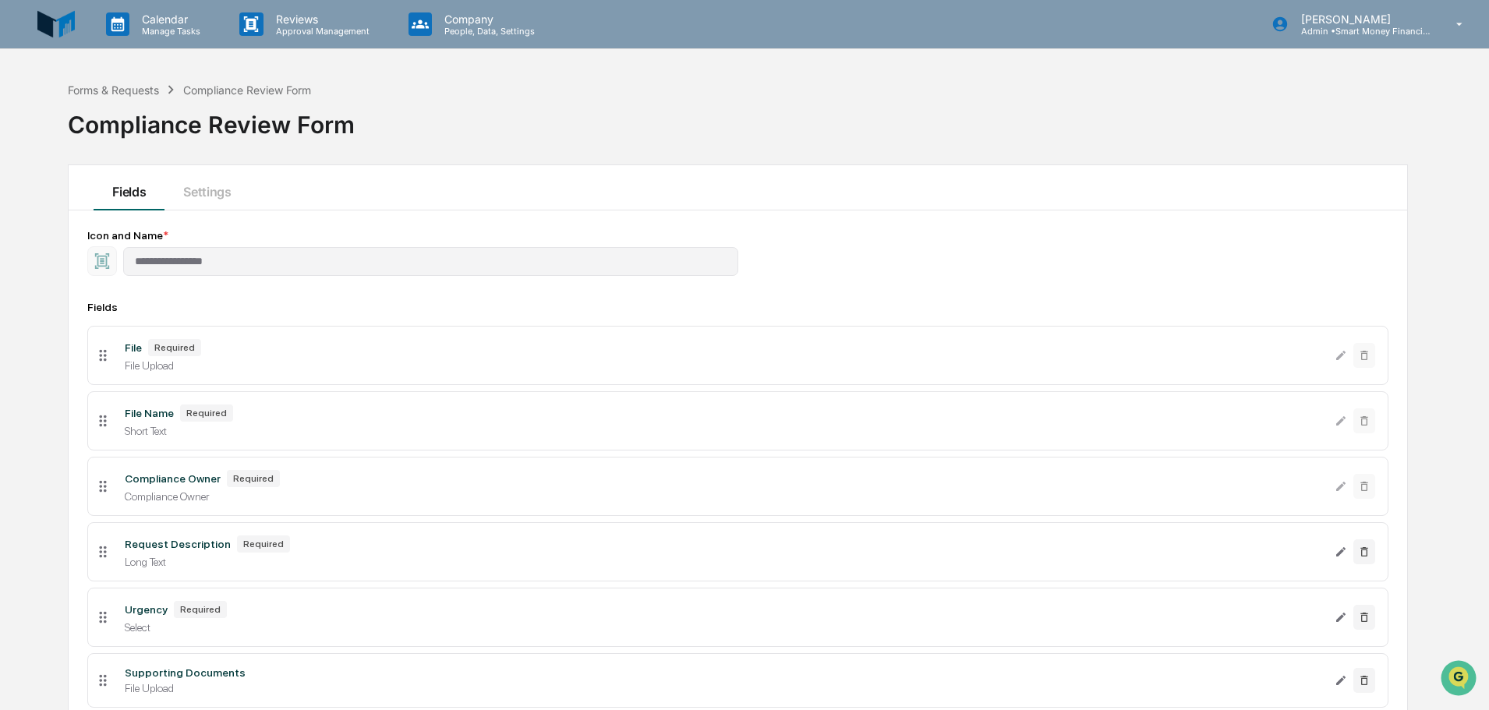
click at [62, 9] on img at bounding box center [55, 23] width 37 height 37
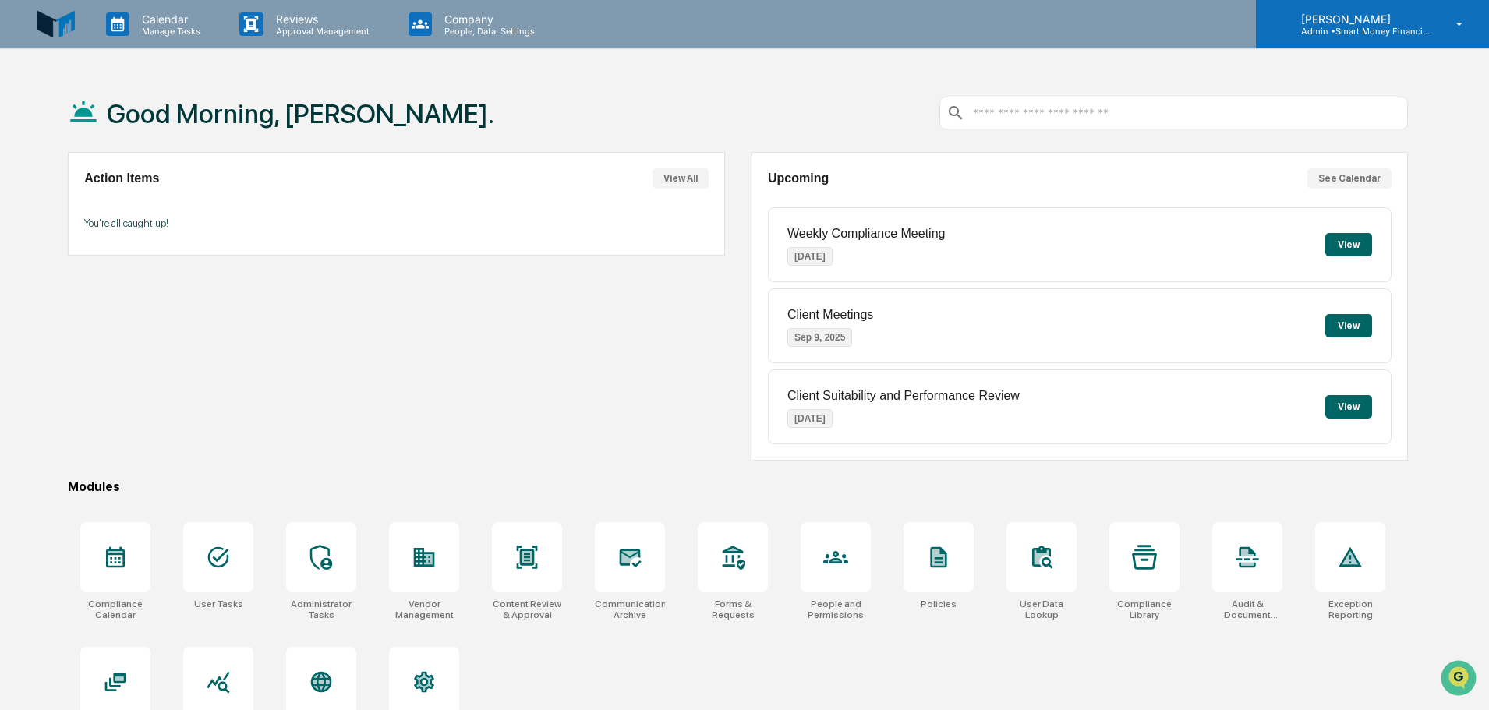
click at [1394, 28] on p "Admin • Smart Money Financial Advisors" at bounding box center [1361, 31] width 145 height 11
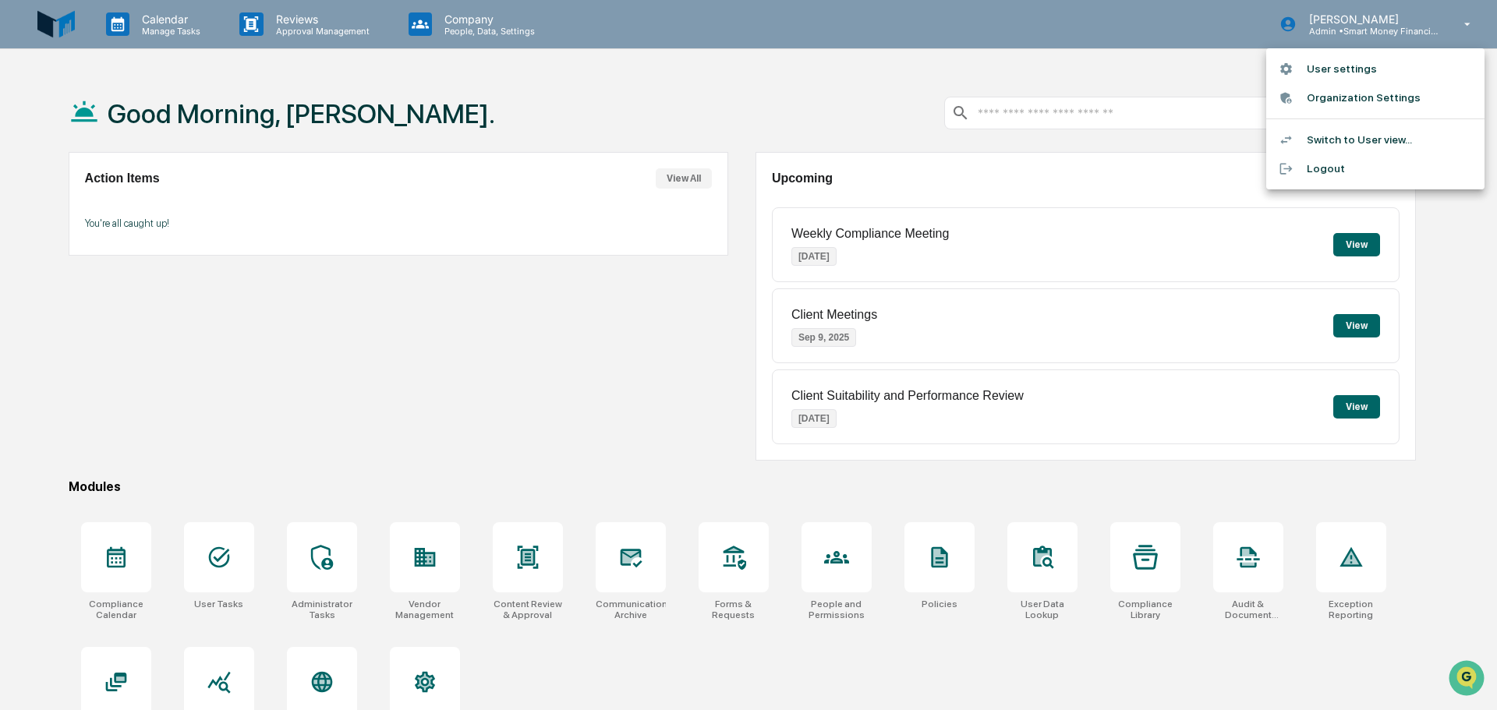
click at [1344, 133] on li "Switch to User view..." at bounding box center [1375, 140] width 218 height 29
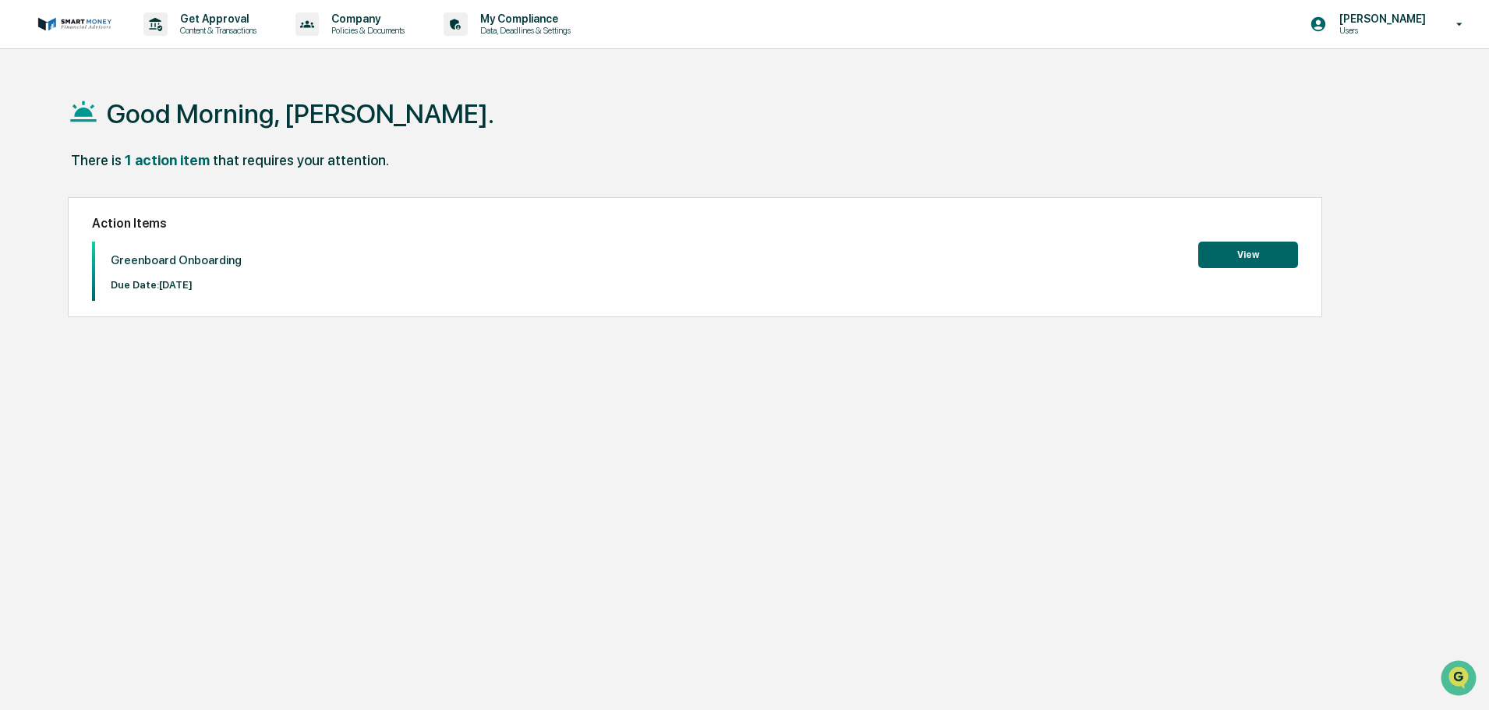
click at [1227, 264] on button "View" at bounding box center [1249, 255] width 100 height 27
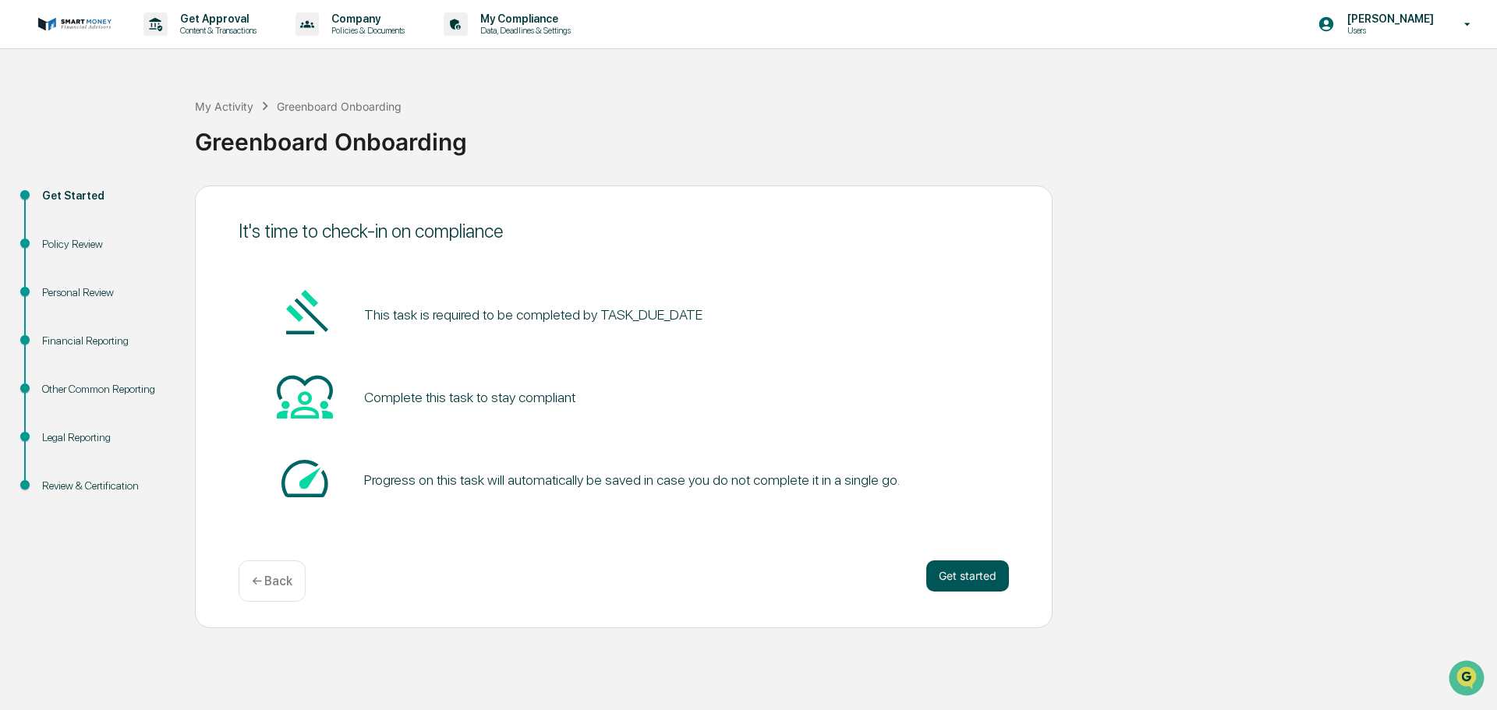
click at [962, 576] on button "Get started" at bounding box center [967, 576] width 83 height 31
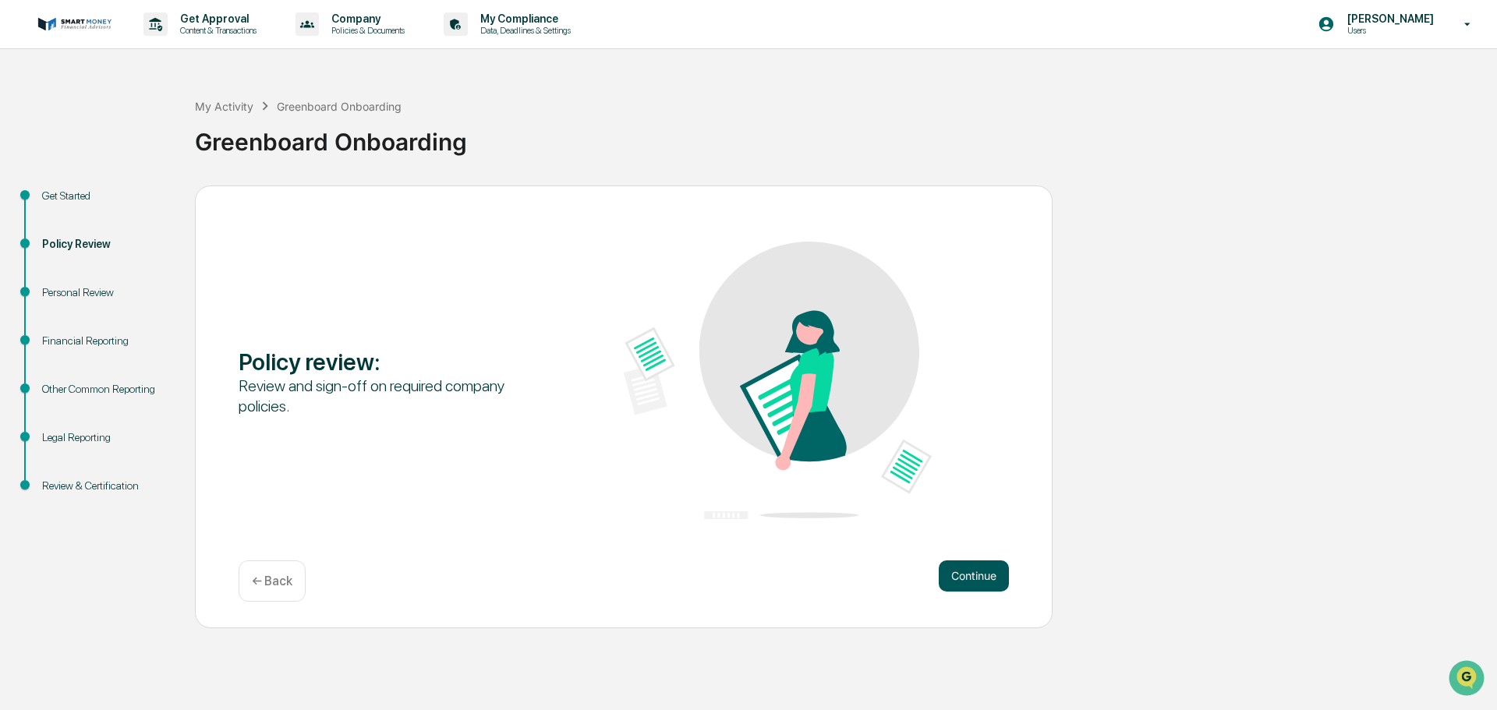
click at [980, 565] on button "Continue" at bounding box center [974, 576] width 70 height 31
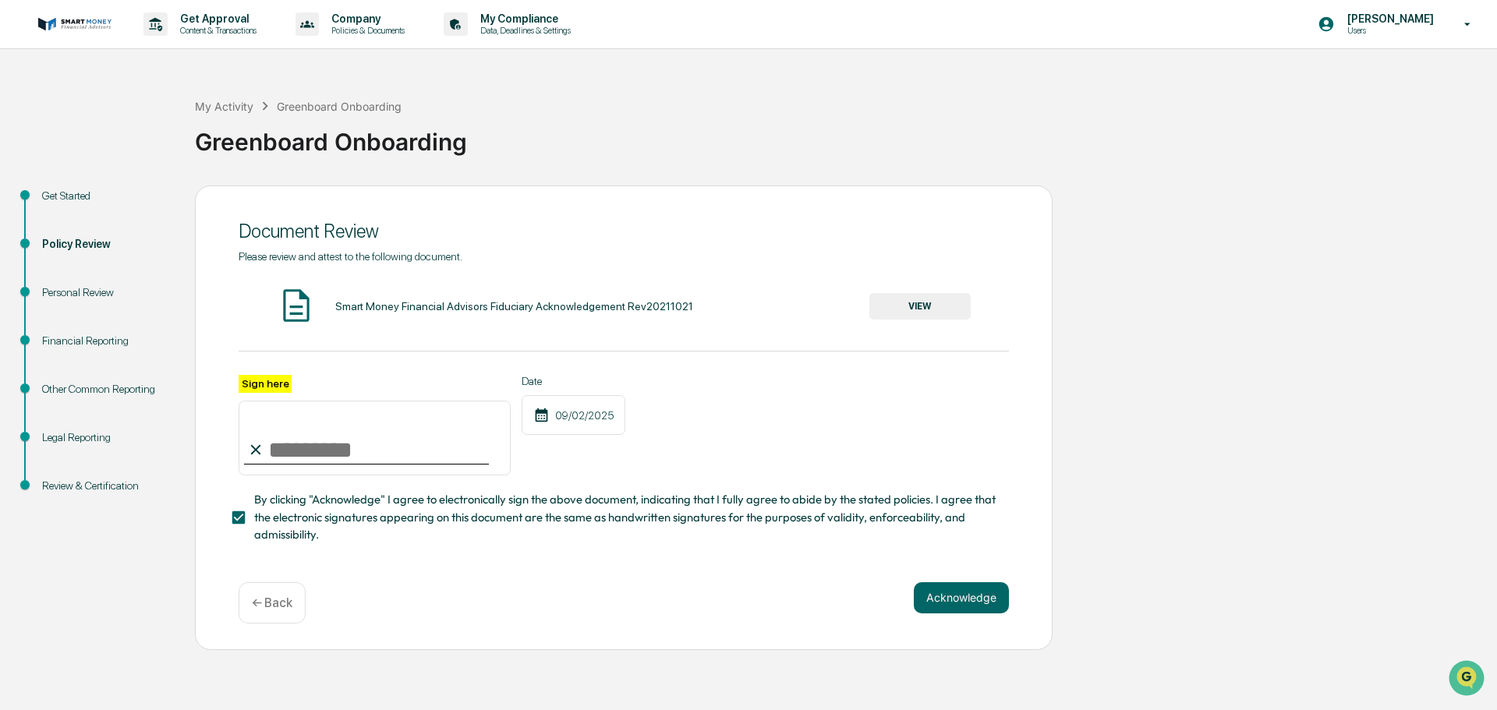
click at [271, 452] on input "Sign here" at bounding box center [375, 438] width 272 height 75
type input "**********"
click at [936, 604] on button "Acknowledge" at bounding box center [961, 598] width 95 height 31
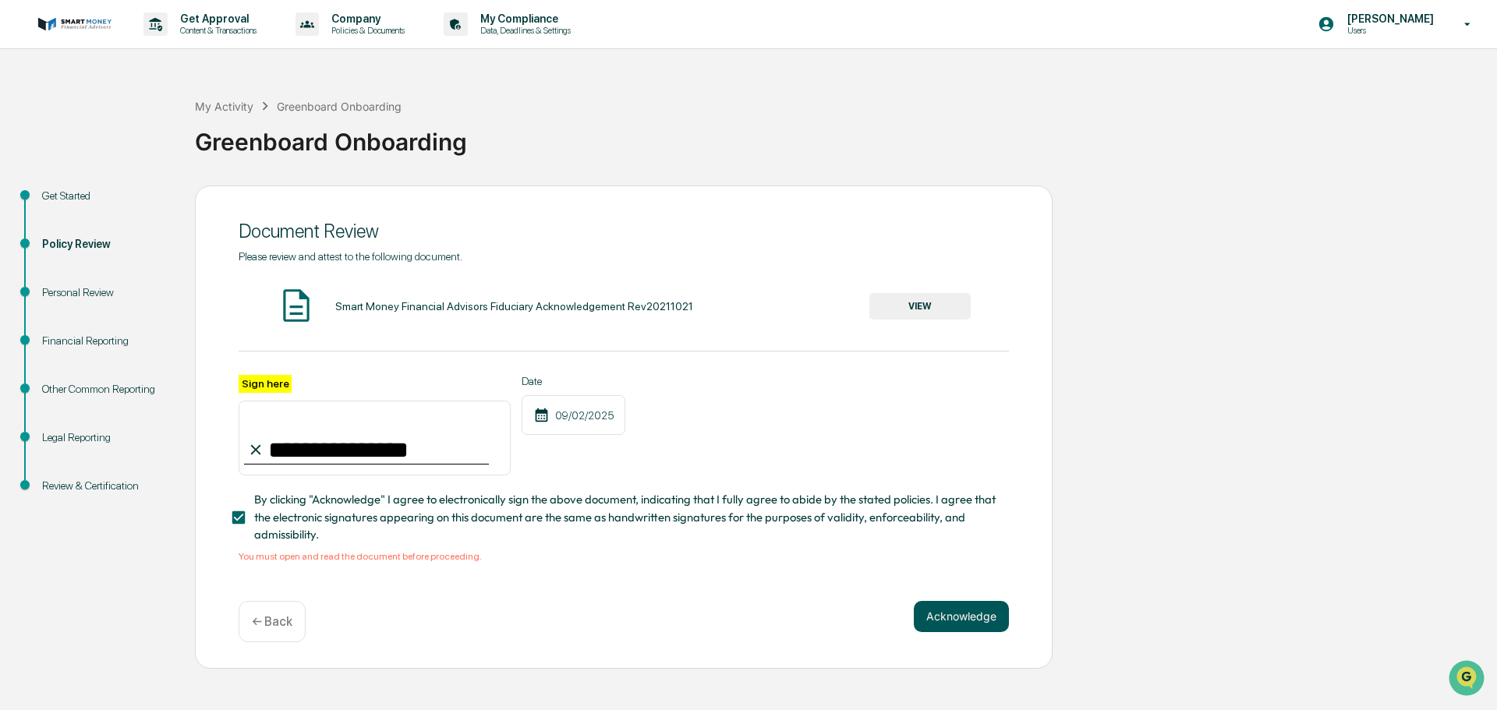
click at [951, 614] on button "Acknowledge" at bounding box center [961, 616] width 95 height 31
click at [373, 316] on div "Smart Money Financial Advisors Fiduciary Acknowledgement Rev20211021 VIEW" at bounding box center [624, 306] width 770 height 41
click at [522, 287] on div "Smart Money Financial Advisors Fiduciary Acknowledgement Rev20211021 VIEW" at bounding box center [624, 306] width 770 height 41
click at [904, 309] on button "VIEW" at bounding box center [919, 306] width 101 height 27
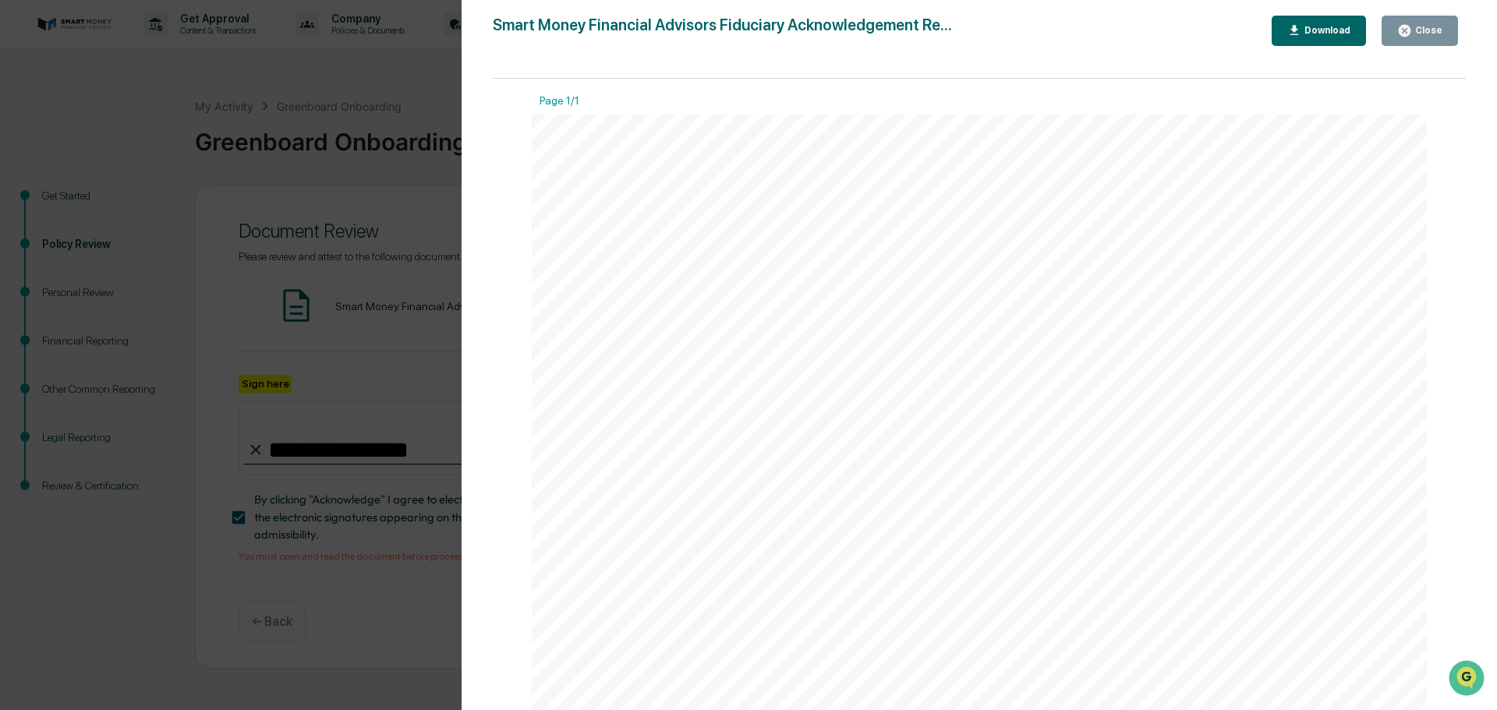
click at [1402, 32] on icon "button" at bounding box center [1404, 30] width 15 height 15
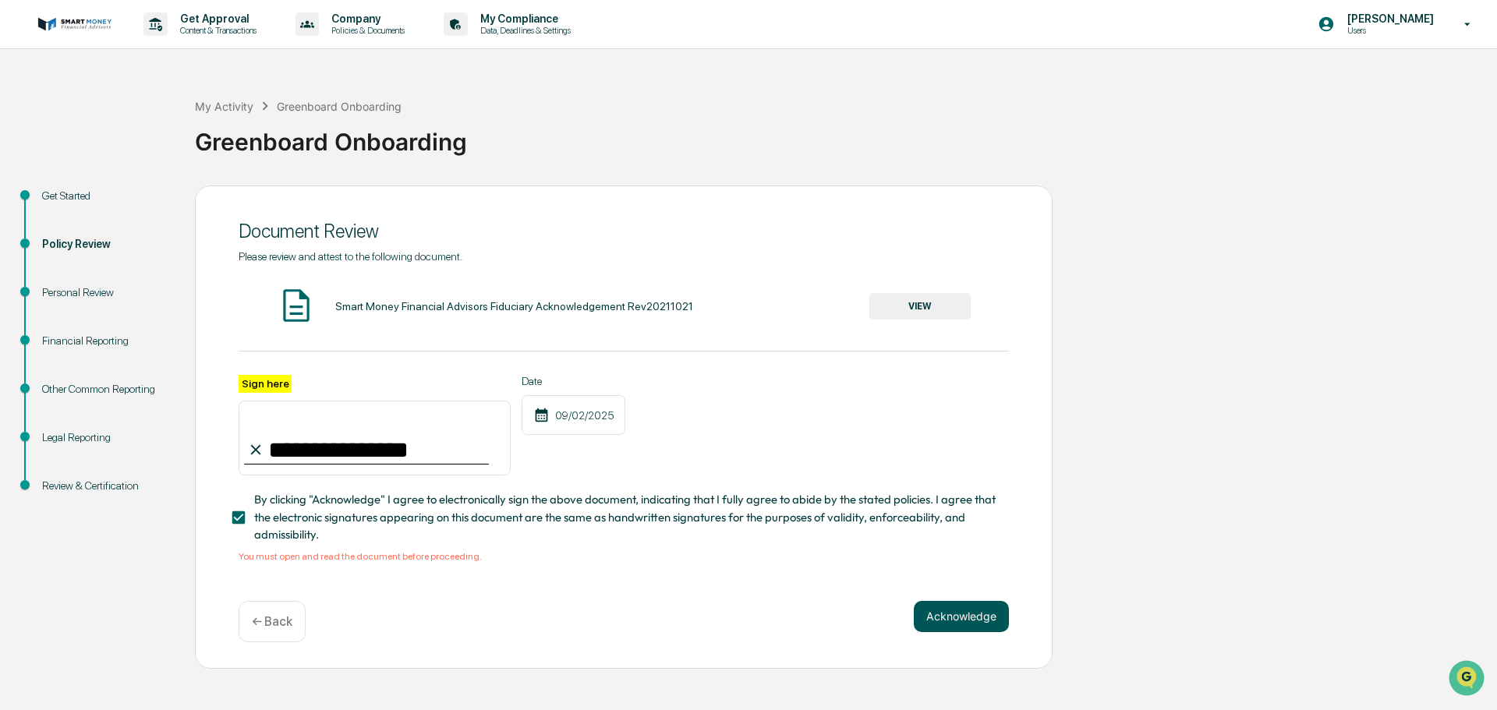
click at [955, 629] on button "Acknowledge" at bounding box center [961, 616] width 95 height 31
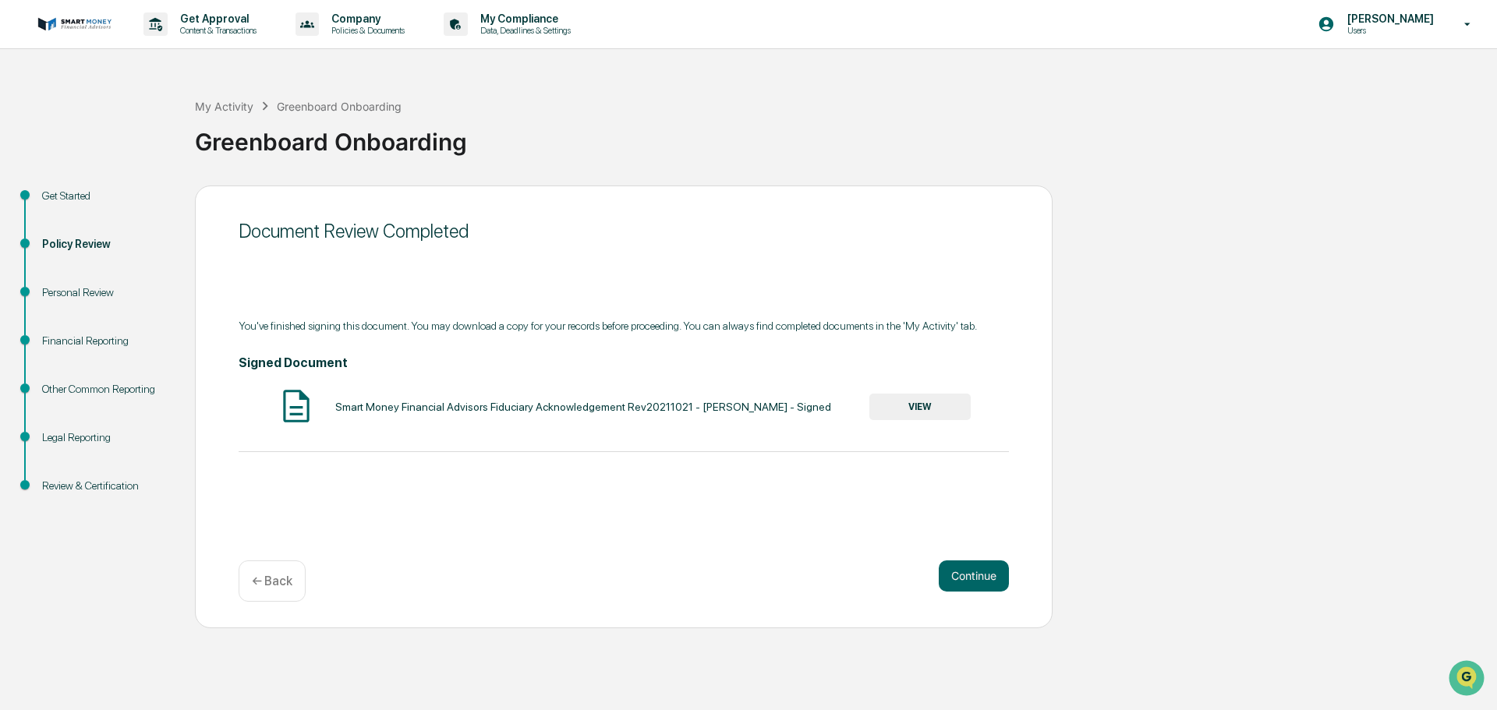
click at [916, 406] on button "VIEW" at bounding box center [919, 407] width 101 height 27
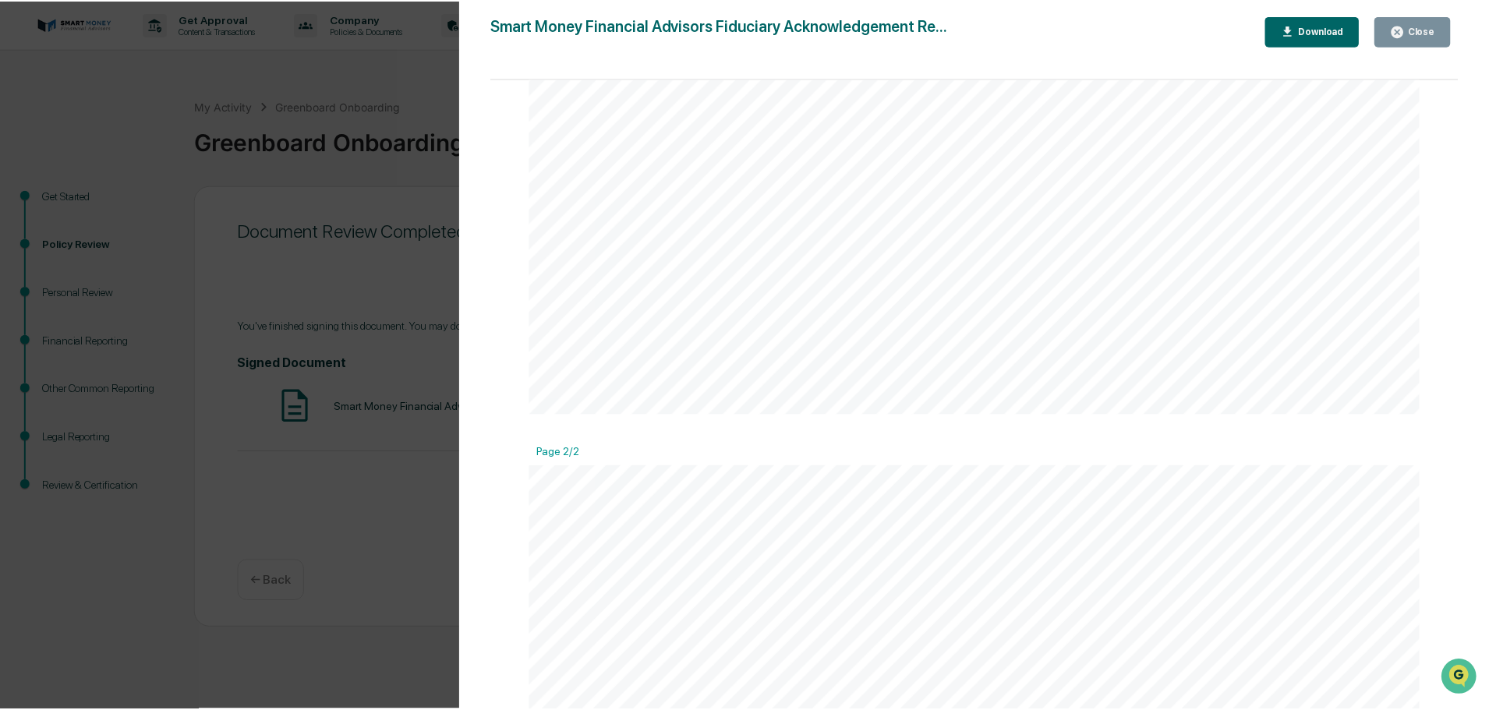
scroll to position [1772, 0]
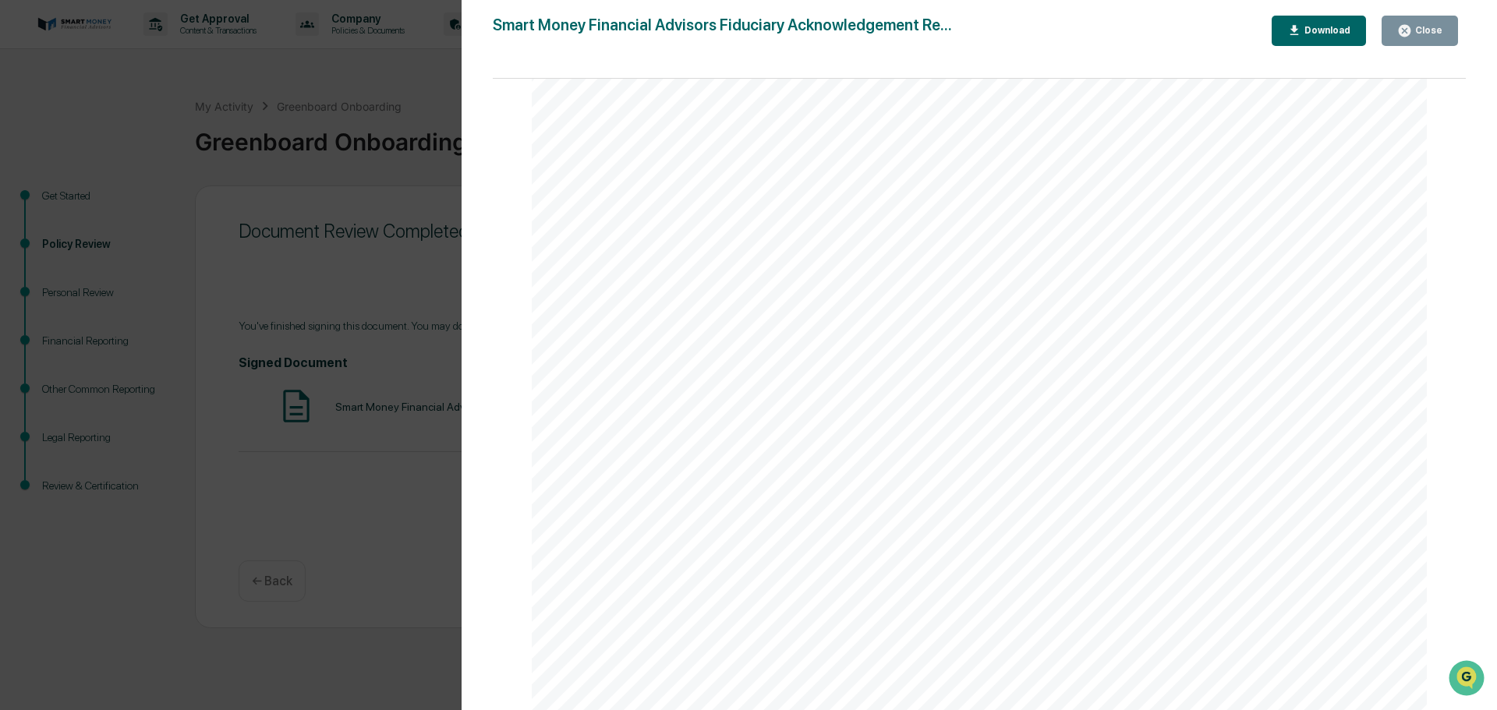
click at [389, 485] on div "Version History 09/02/2025, 03:11 PM Nicole Andridge Smart Money Financial Advi…" at bounding box center [748, 355] width 1497 height 710
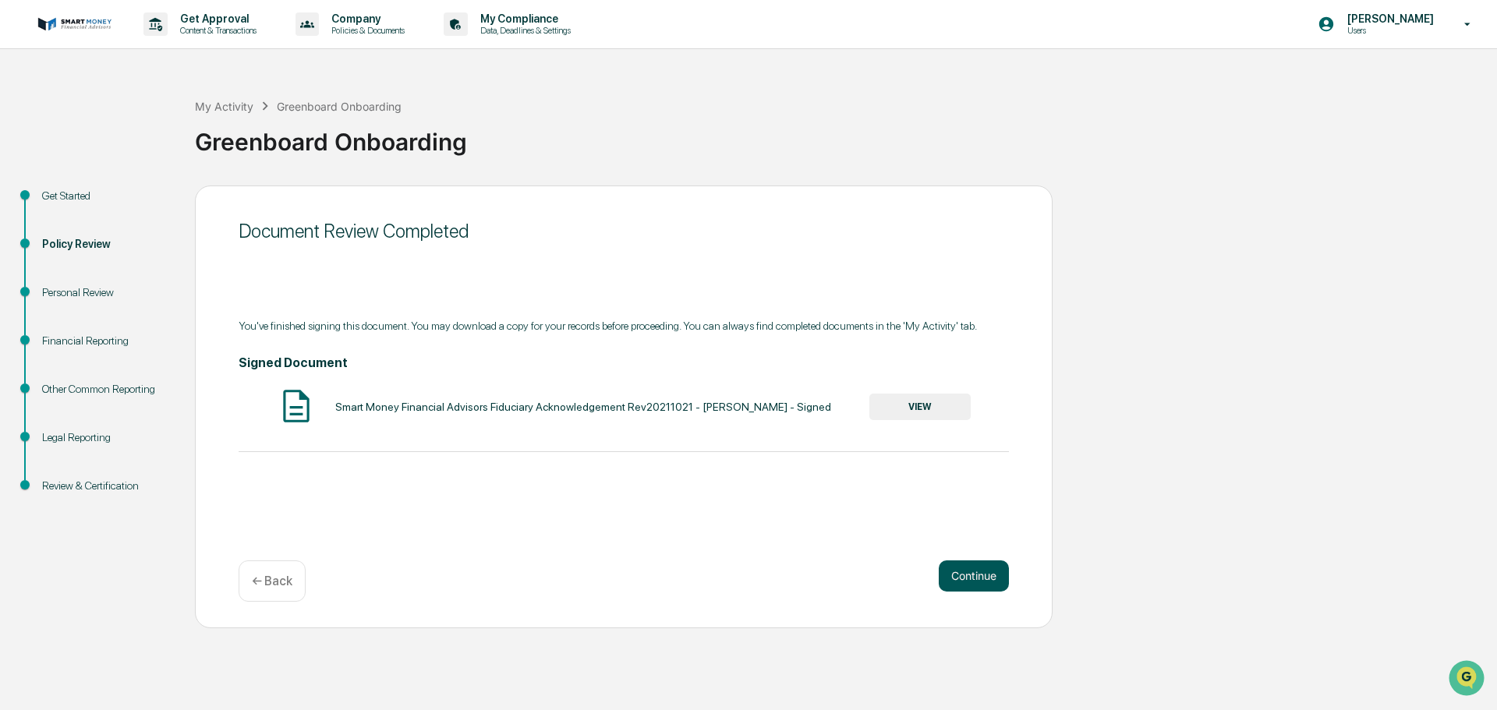
click at [987, 568] on button "Continue" at bounding box center [974, 576] width 70 height 31
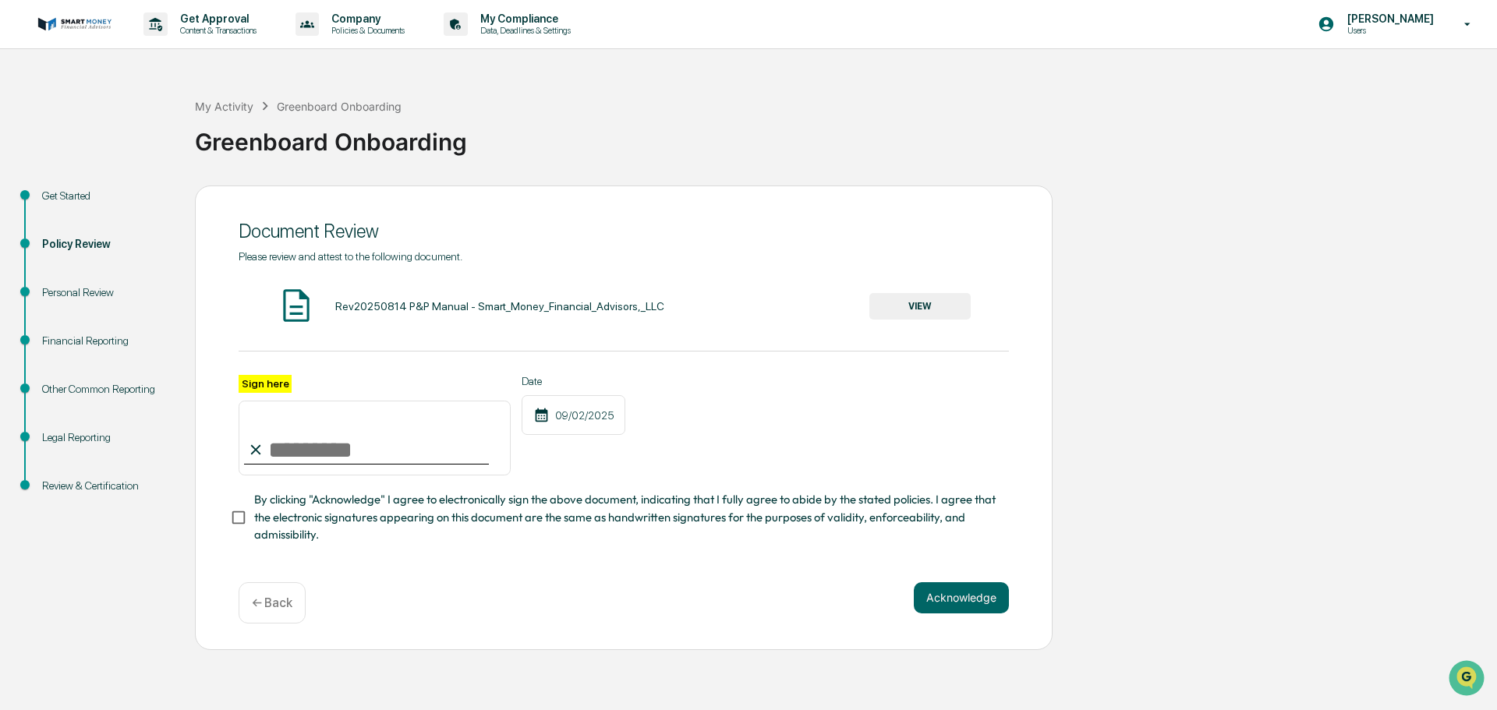
click at [395, 459] on input "Sign here" at bounding box center [375, 438] width 272 height 75
type input "**********"
click at [881, 309] on button "VIEW" at bounding box center [919, 306] width 101 height 27
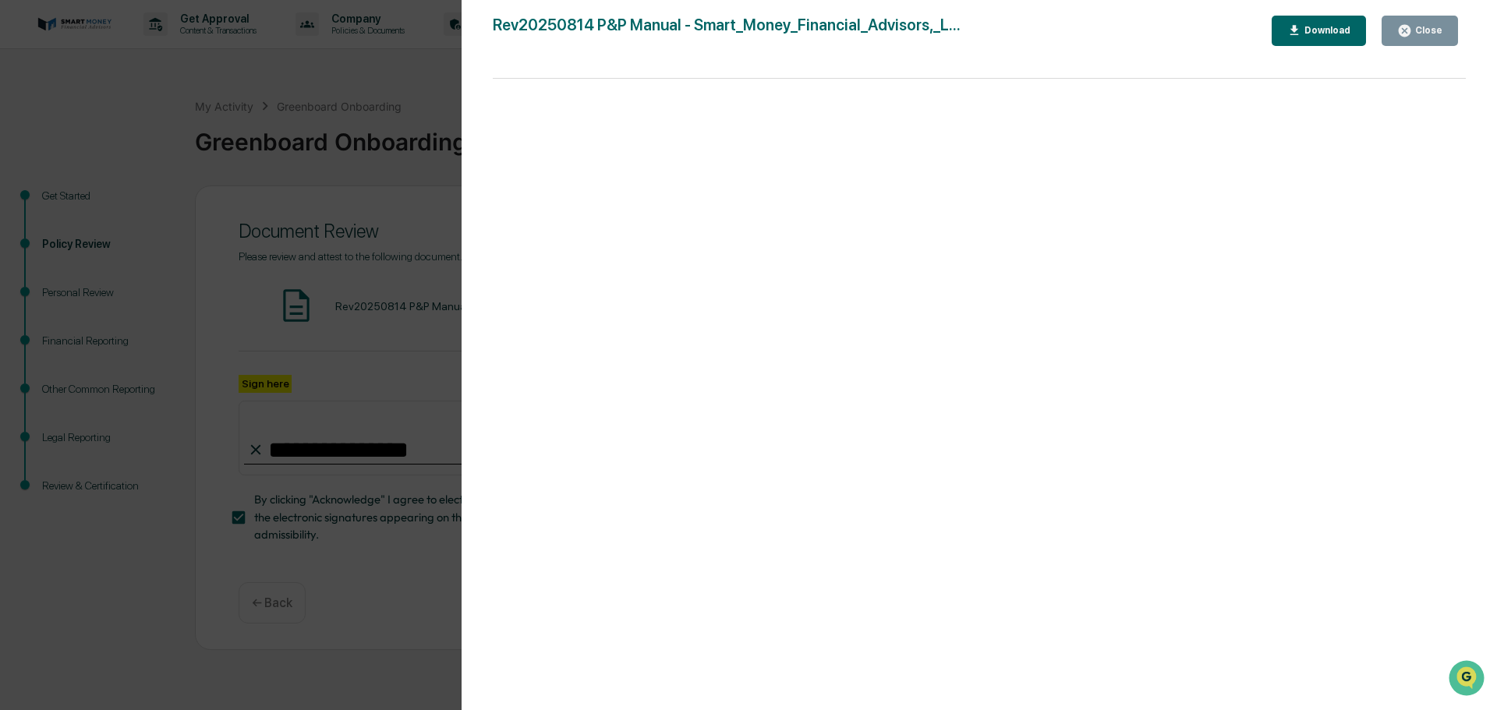
click at [1408, 14] on div "Version History 09/02/2025, 02:25 PM Nicole Andridge Rev20250814 P&P Manual - S…" at bounding box center [980, 371] width 1036 height 742
click at [1404, 22] on button "Close" at bounding box center [1420, 31] width 76 height 30
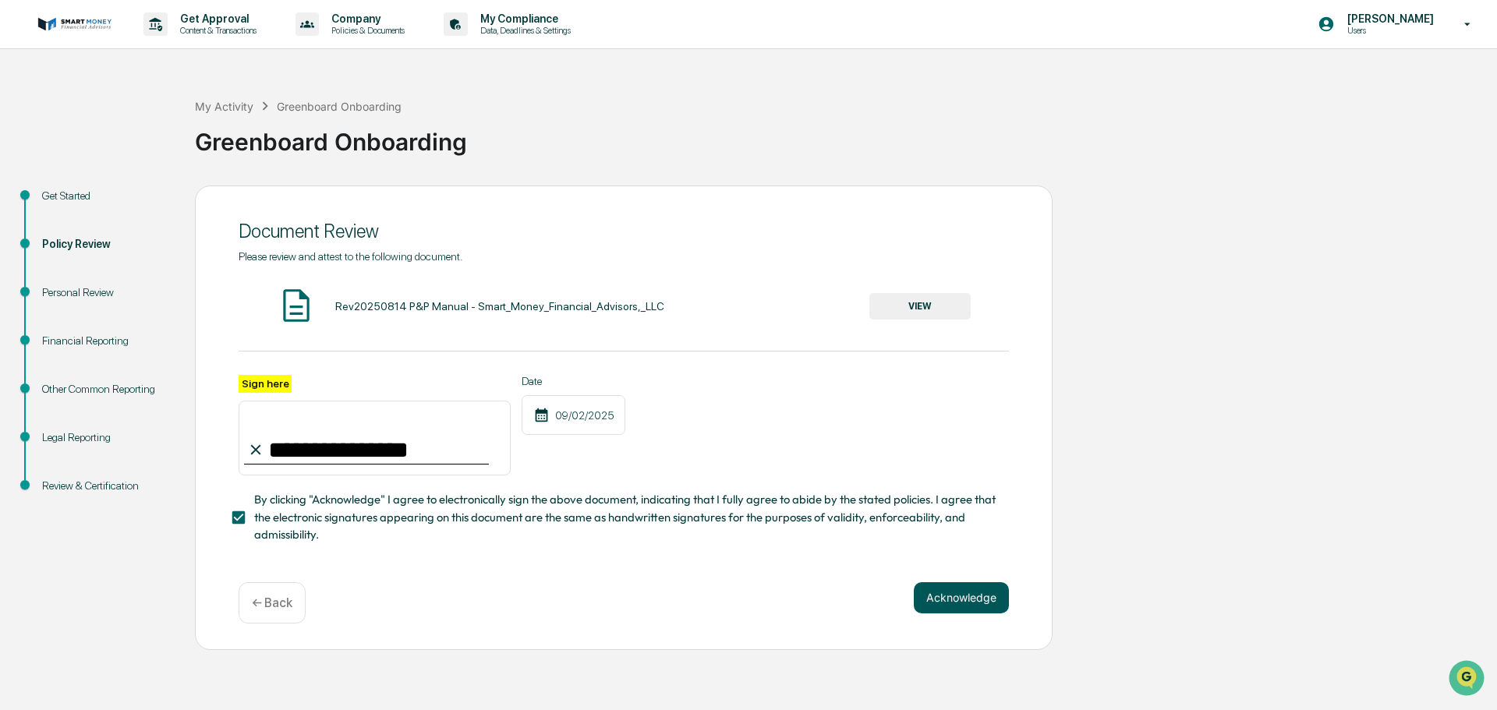
click at [984, 604] on button "Acknowledge" at bounding box center [961, 598] width 95 height 31
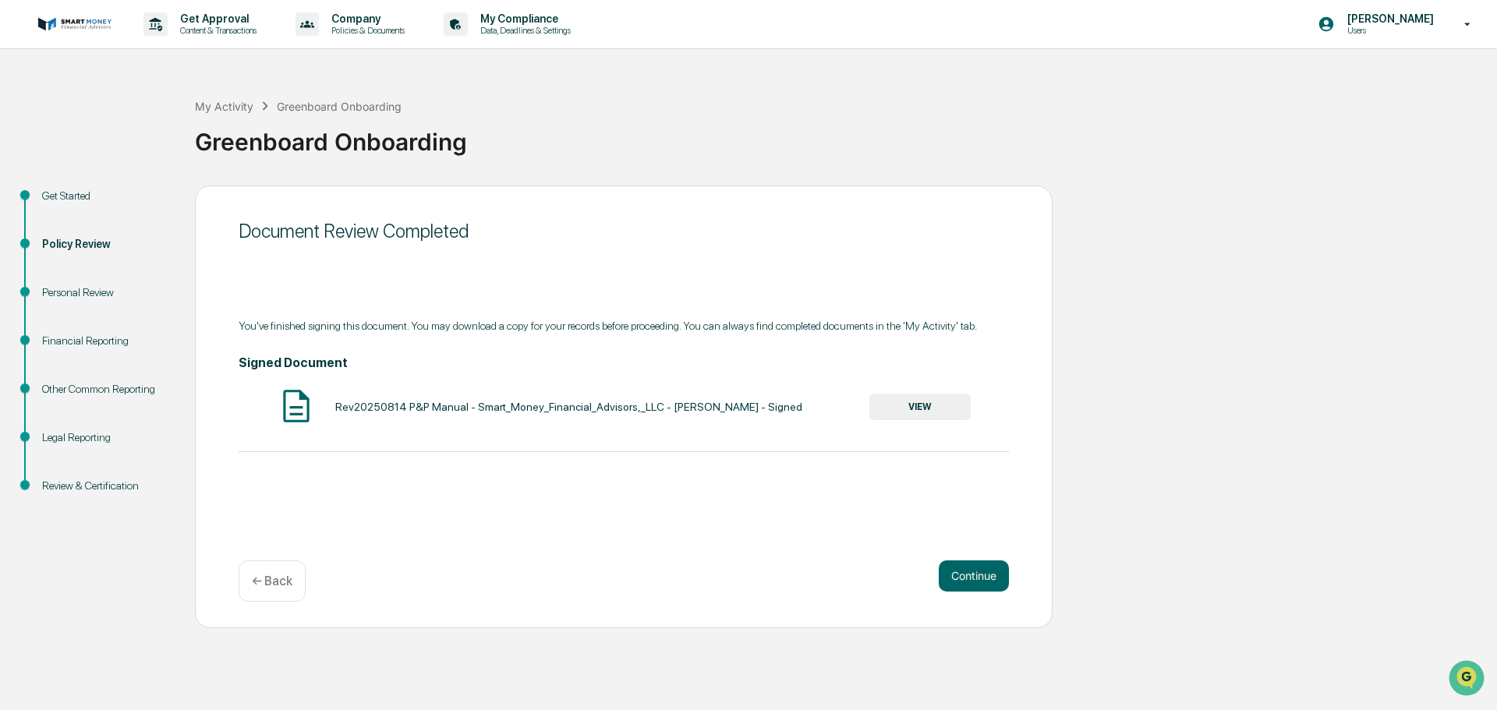
click at [879, 411] on button "VIEW" at bounding box center [919, 407] width 101 height 27
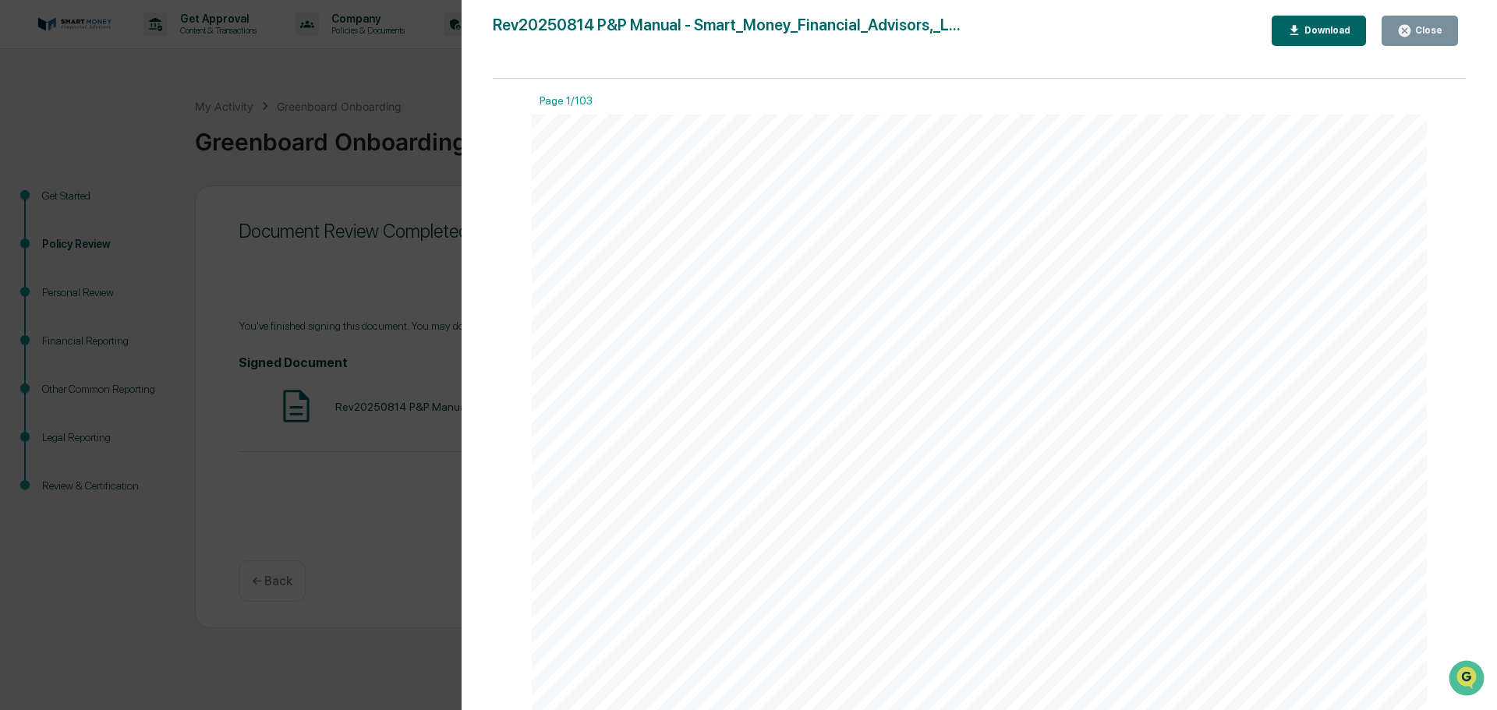
click at [1402, 23] on button "Close" at bounding box center [1420, 31] width 76 height 30
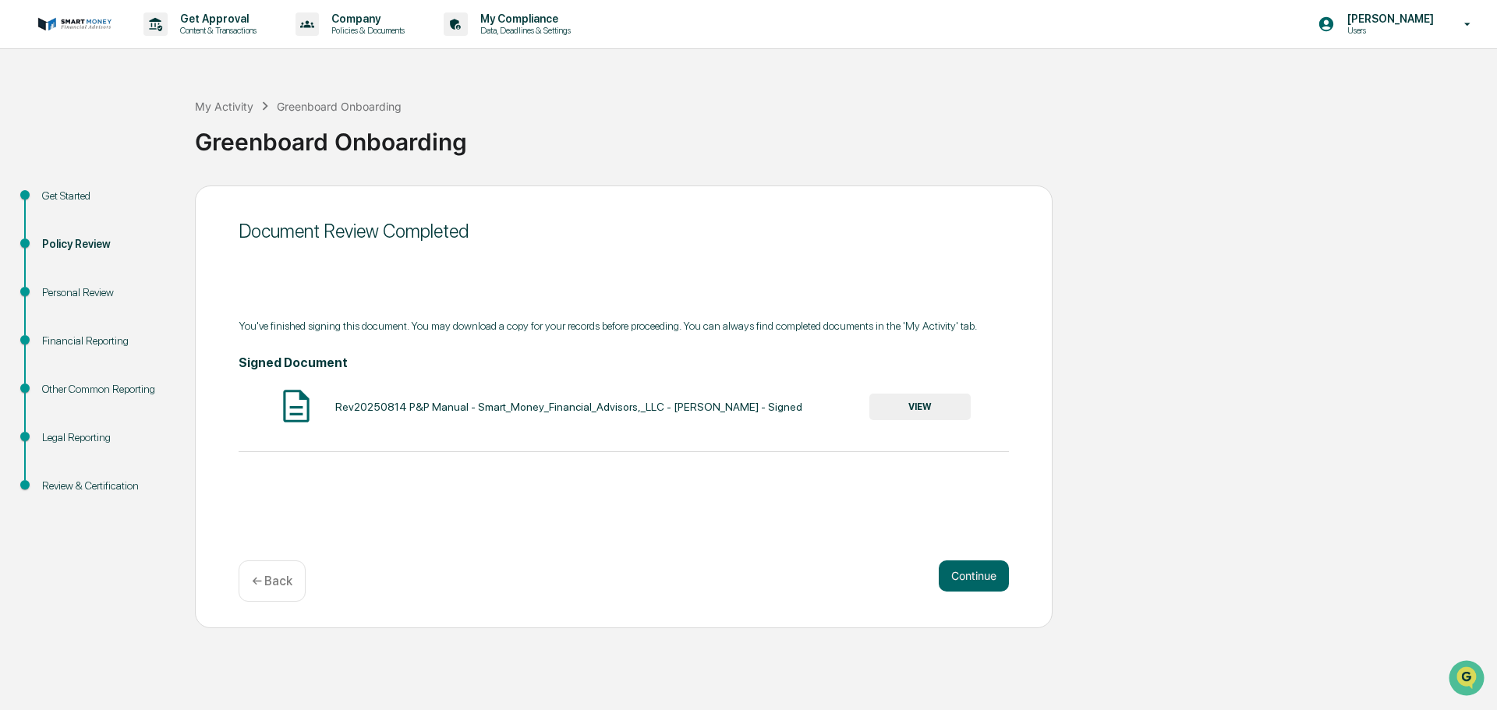
click at [926, 411] on button "VIEW" at bounding box center [919, 407] width 101 height 27
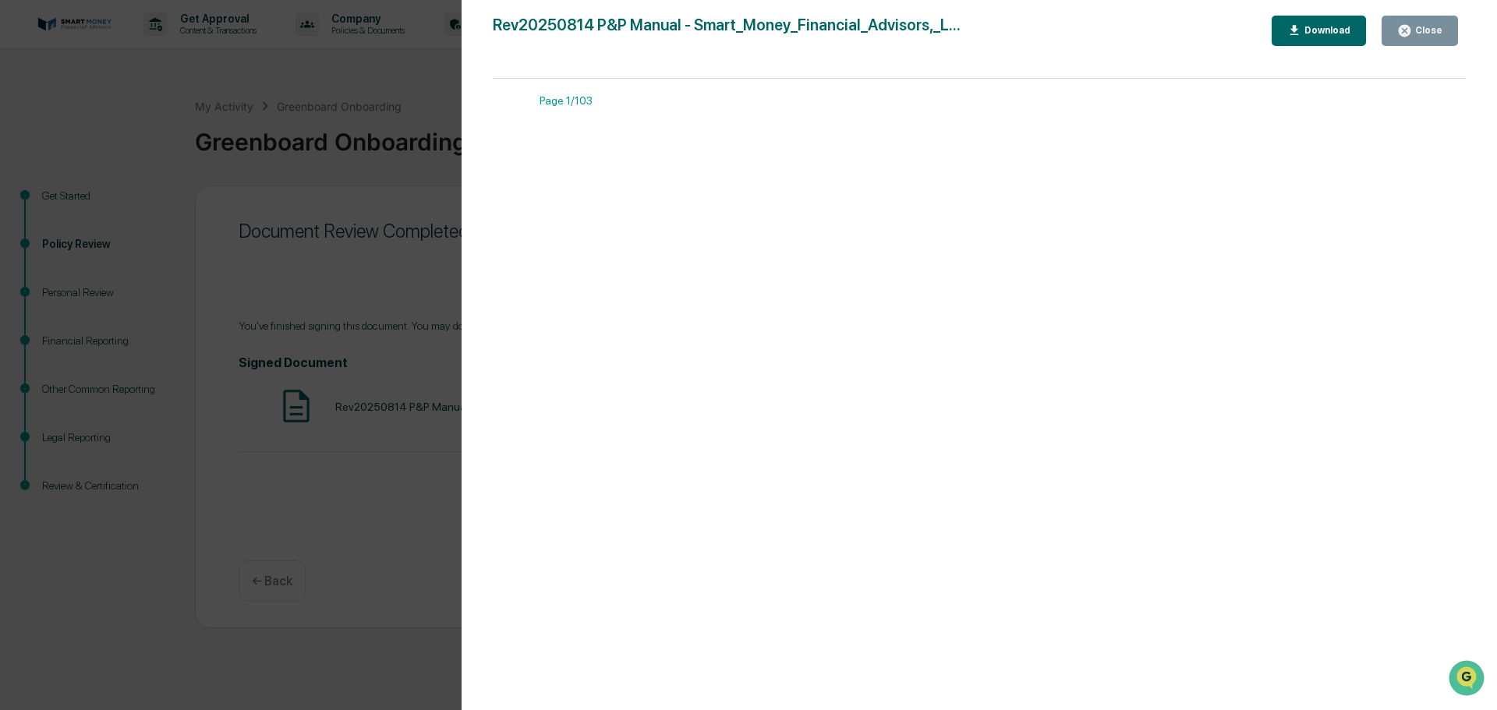
click at [1404, 27] on icon "button" at bounding box center [1405, 31] width 12 height 12
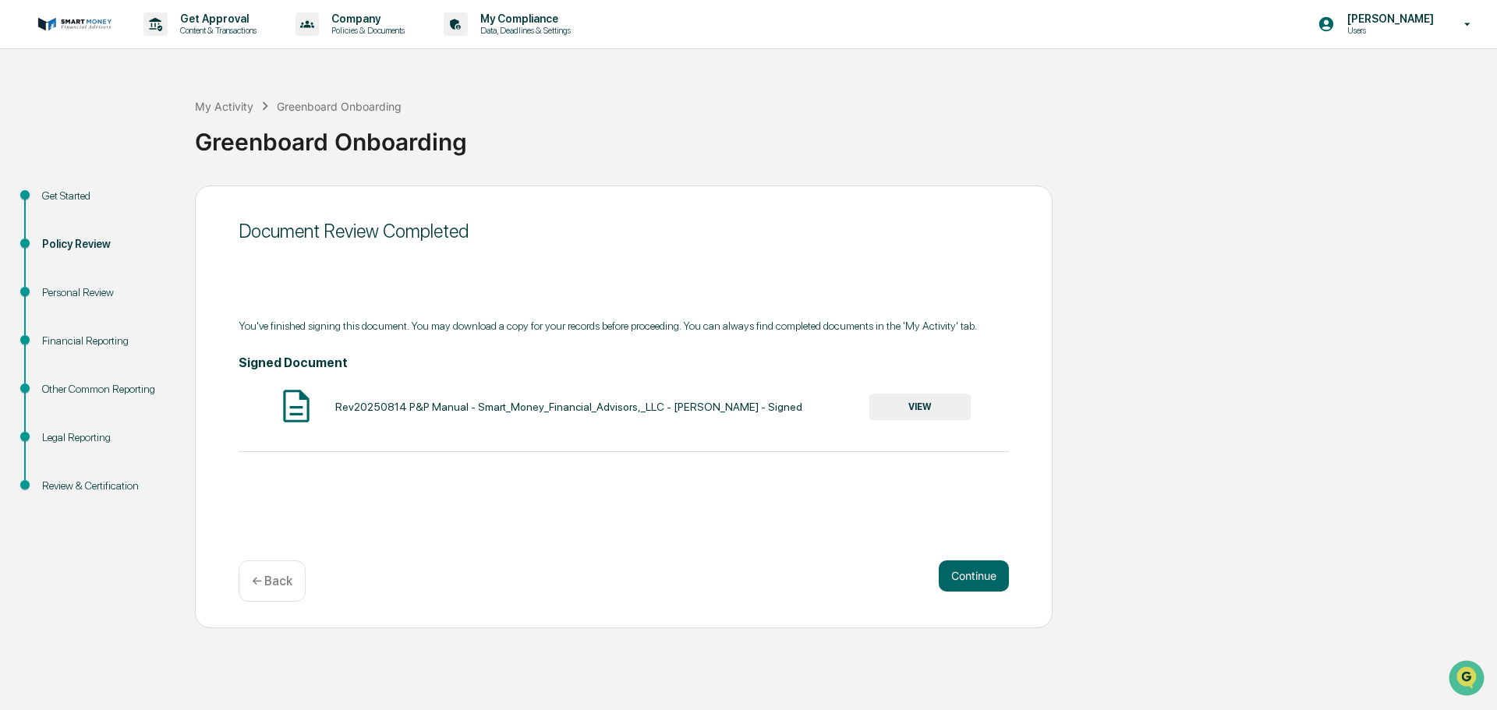
click at [959, 603] on div "Document Review Completed You've finished signing this document. You may downlo…" at bounding box center [624, 407] width 858 height 443
click at [972, 586] on button "Continue" at bounding box center [974, 576] width 70 height 31
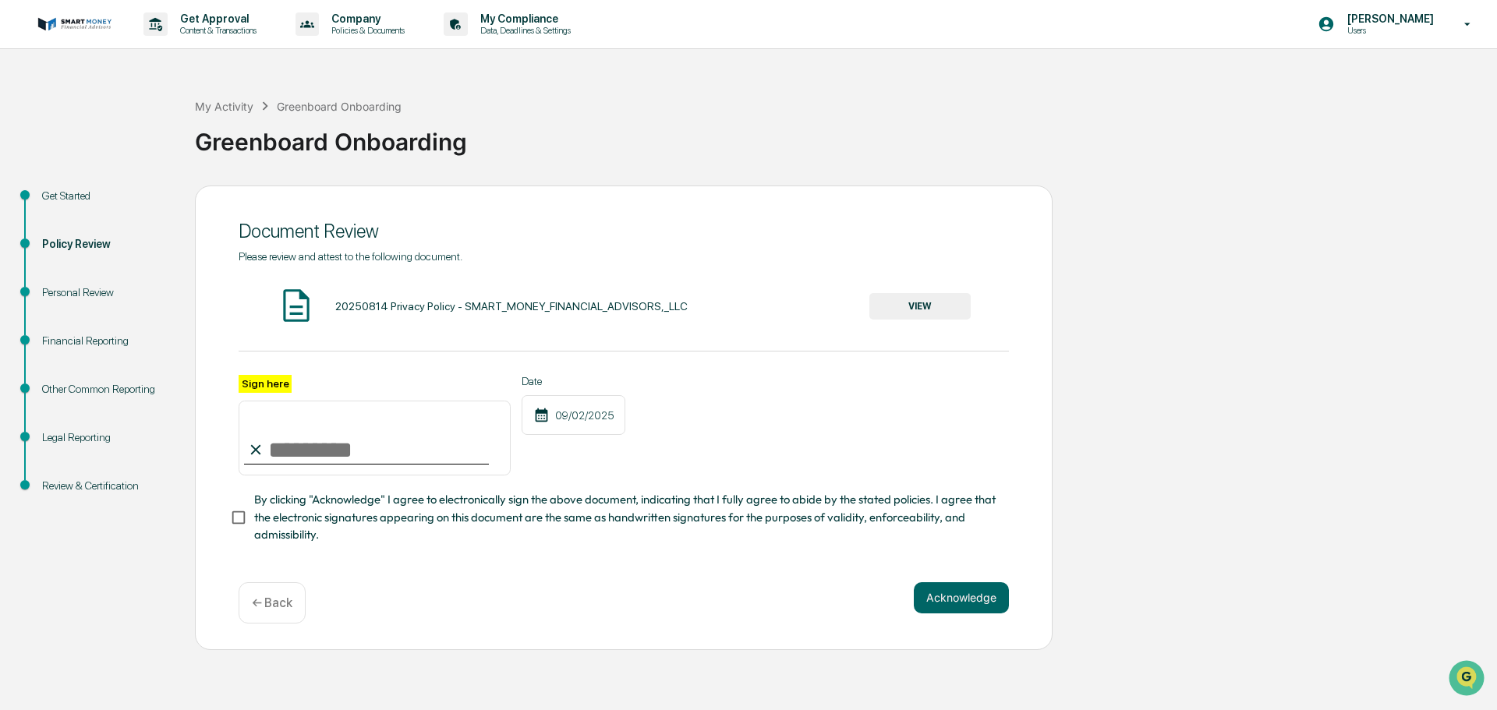
click at [286, 444] on input "Sign here" at bounding box center [375, 438] width 272 height 75
type input "**********"
click at [913, 328] on div "**********" at bounding box center [624, 397] width 770 height 294
click at [922, 318] on button "VIEW" at bounding box center [919, 306] width 101 height 27
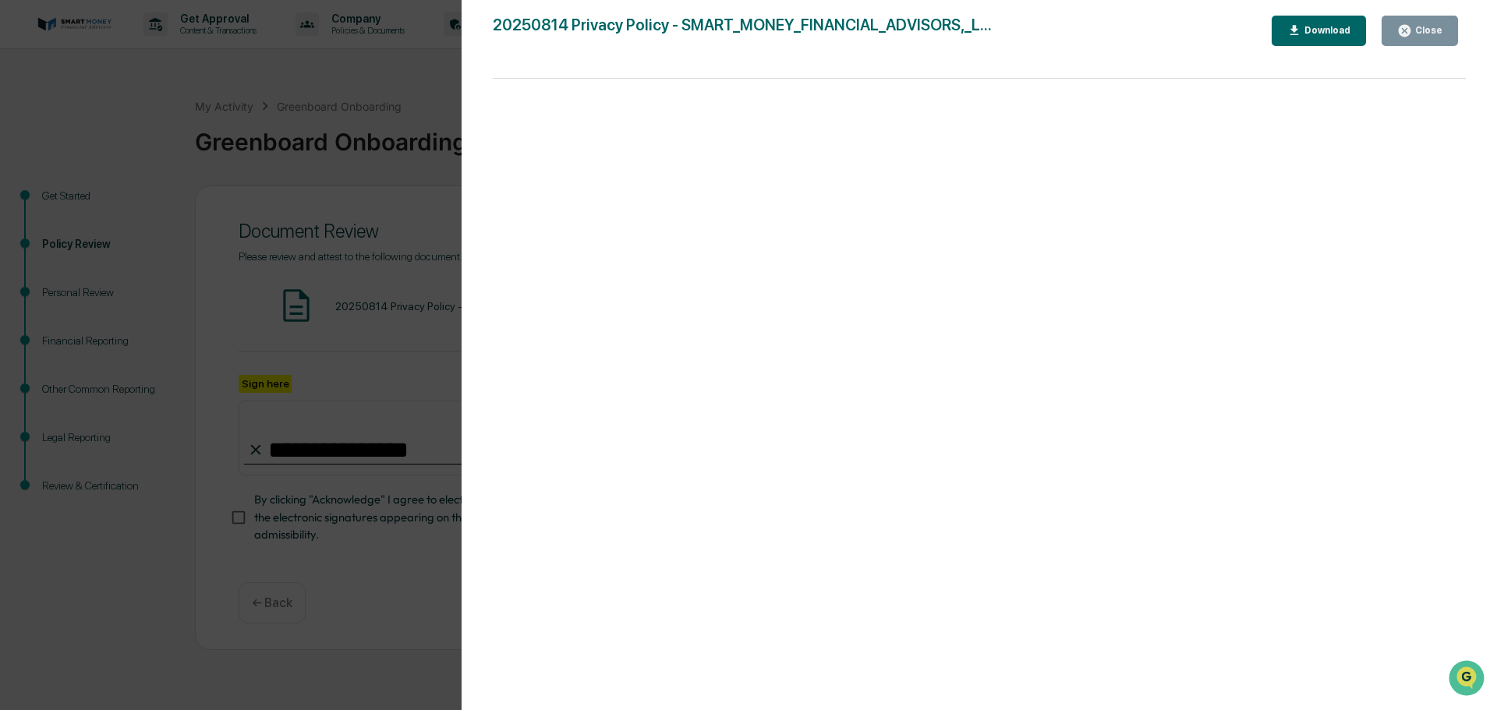
click at [1440, 27] on div "Close" at bounding box center [1427, 30] width 30 height 11
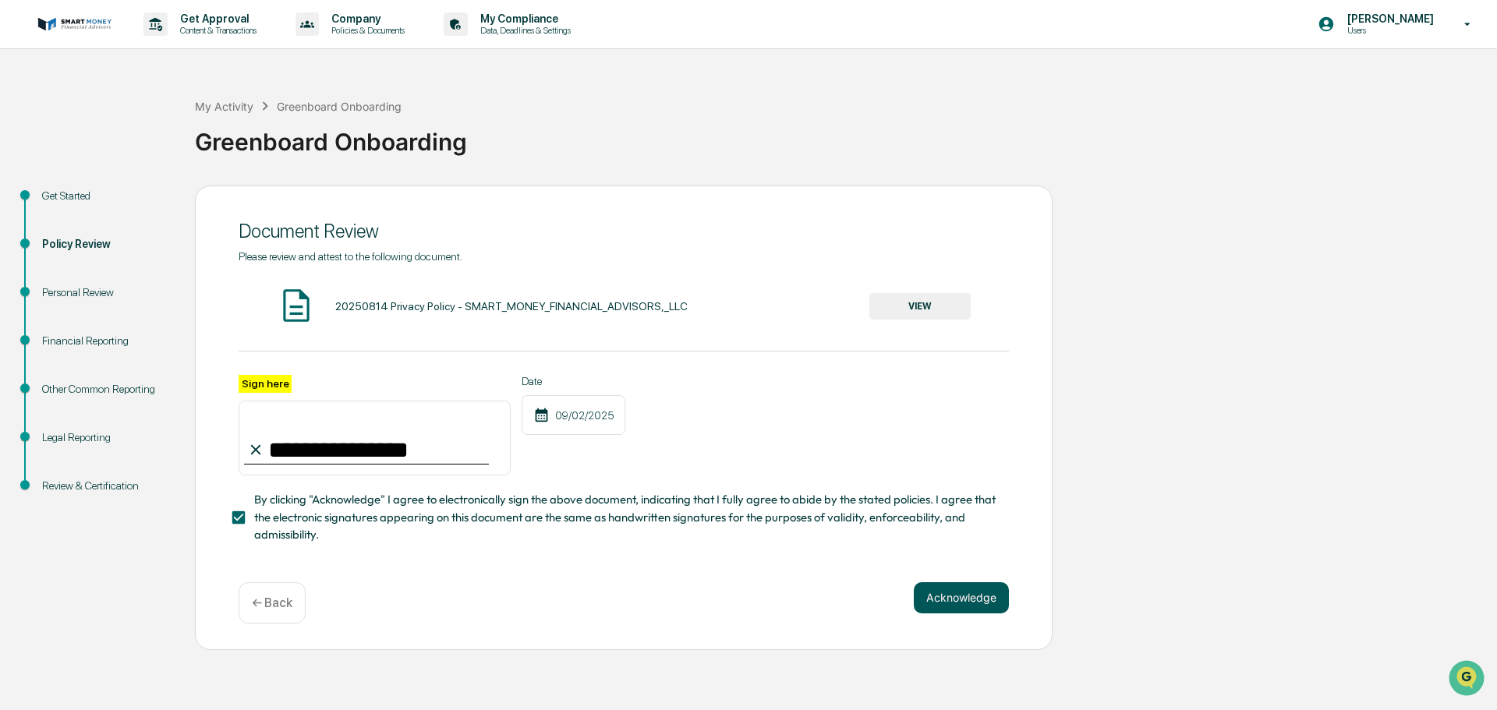
click at [965, 614] on button "Acknowledge" at bounding box center [961, 598] width 95 height 31
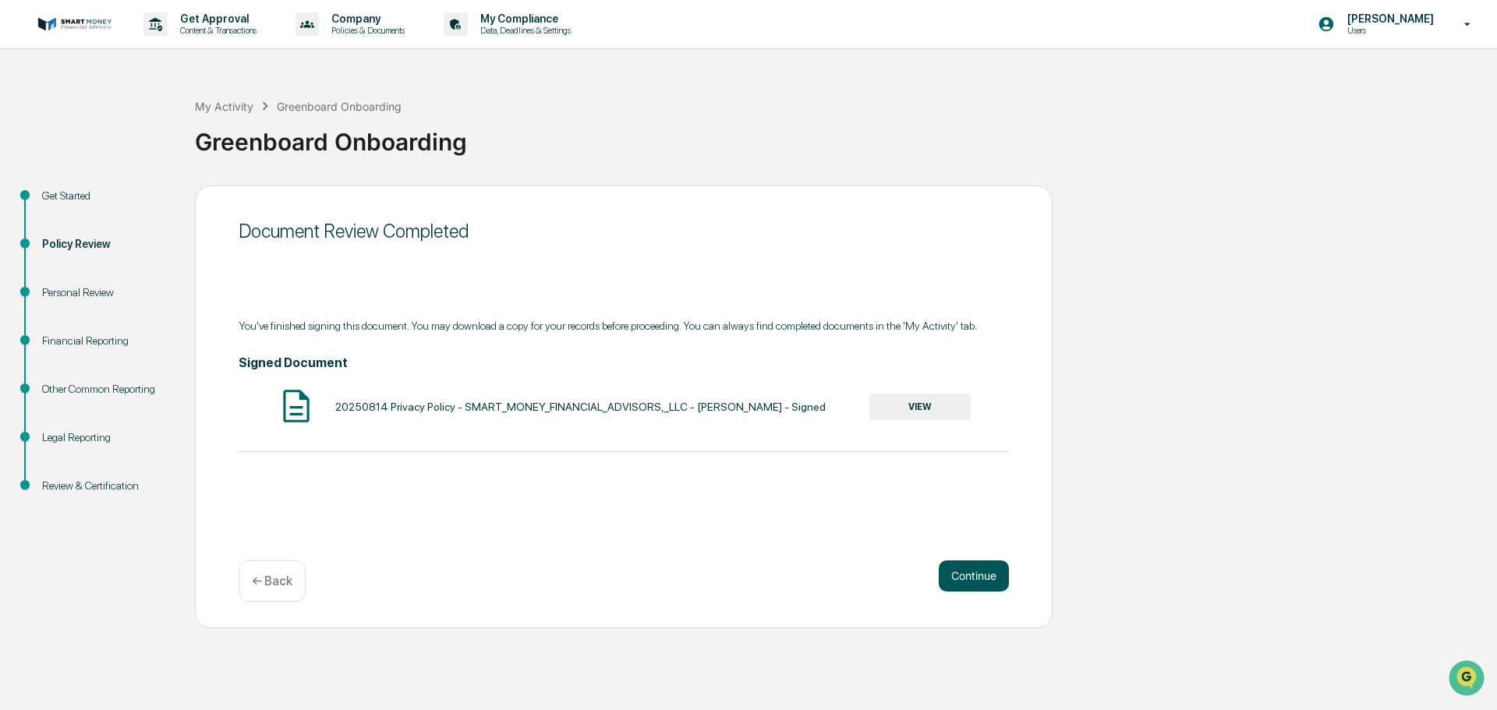
click at [970, 579] on button "Continue" at bounding box center [974, 576] width 70 height 31
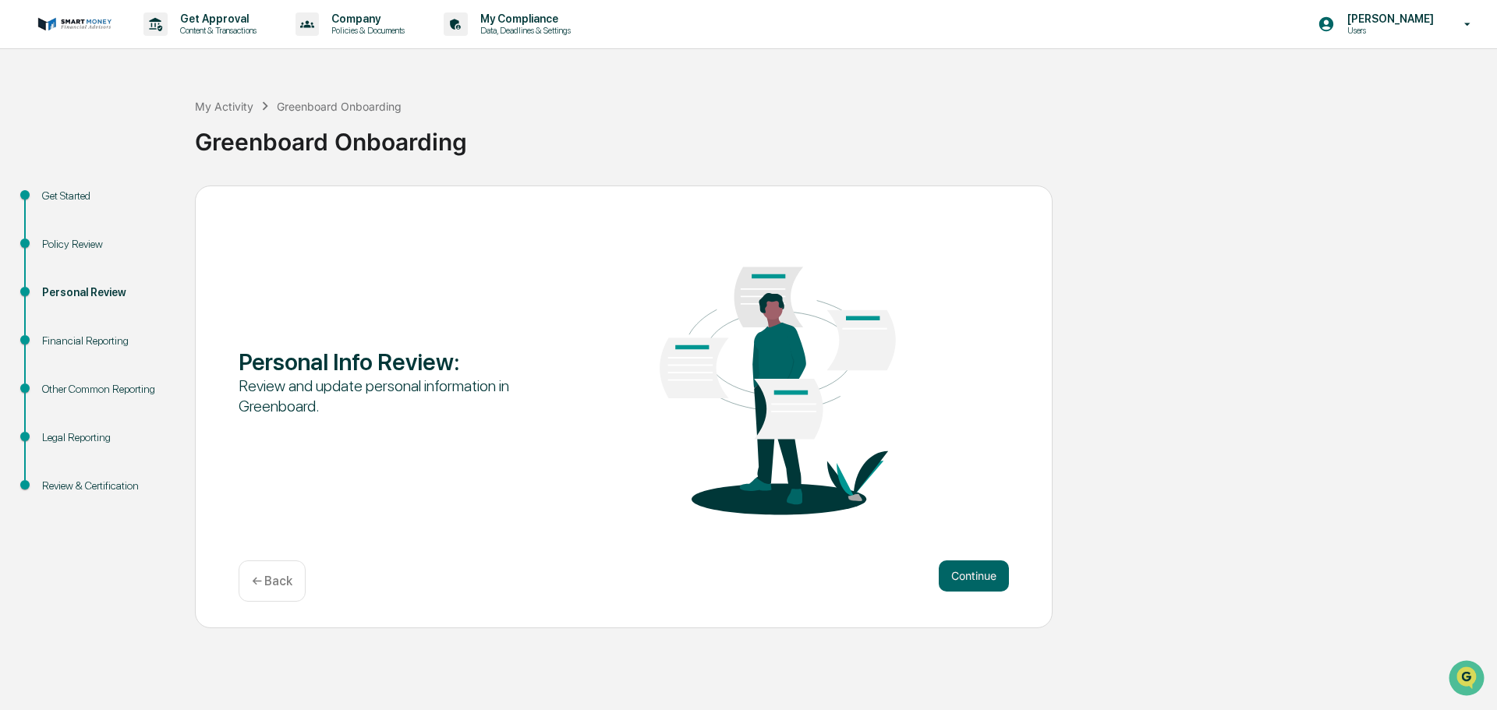
drag, startPoint x: 282, startPoint y: 578, endPoint x: 289, endPoint y: 572, distance: 8.3
click at [282, 579] on p "← Back" at bounding box center [272, 581] width 41 height 15
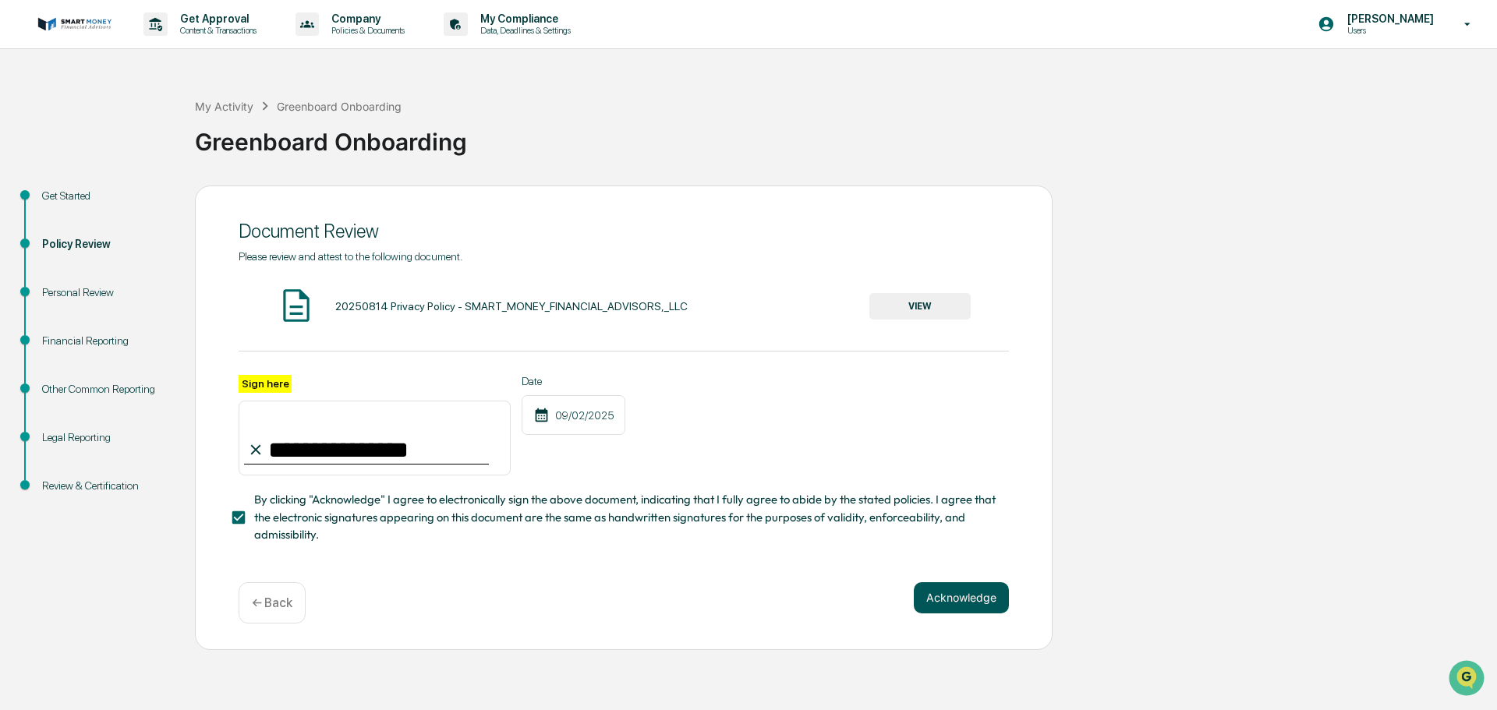
click at [926, 605] on button "Acknowledge" at bounding box center [961, 598] width 95 height 31
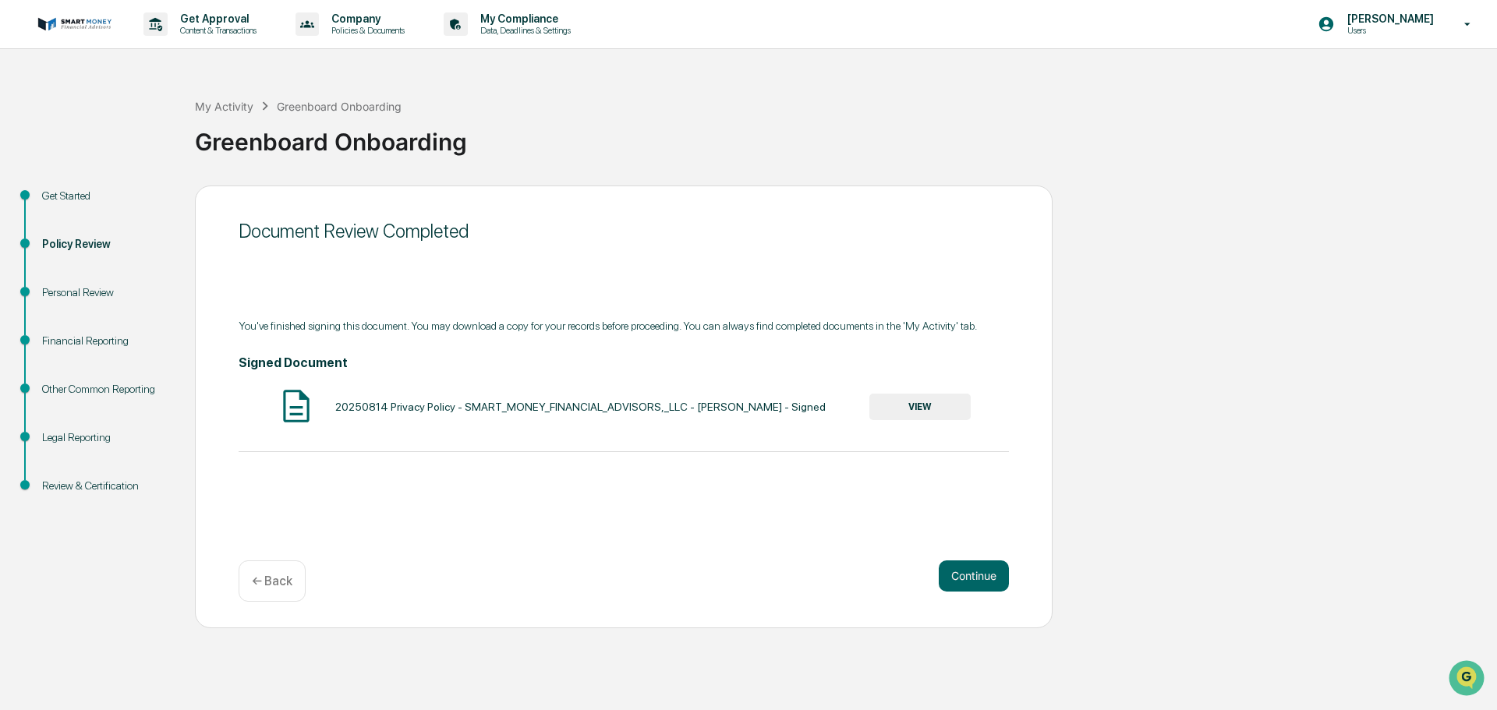
click at [960, 600] on div "Continue ← Back" at bounding box center [624, 581] width 770 height 41
click at [957, 588] on button "Continue" at bounding box center [974, 576] width 70 height 31
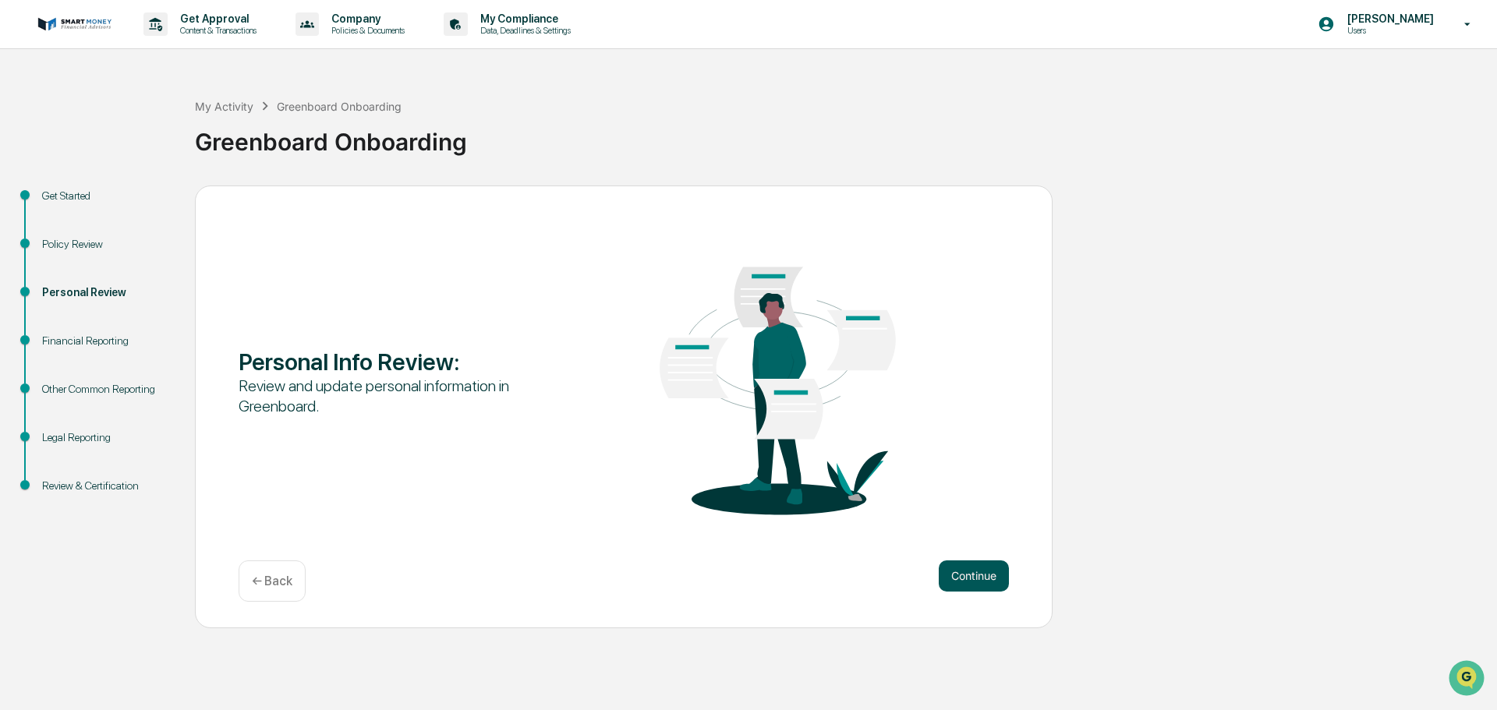
click at [965, 577] on button "Continue" at bounding box center [974, 576] width 70 height 31
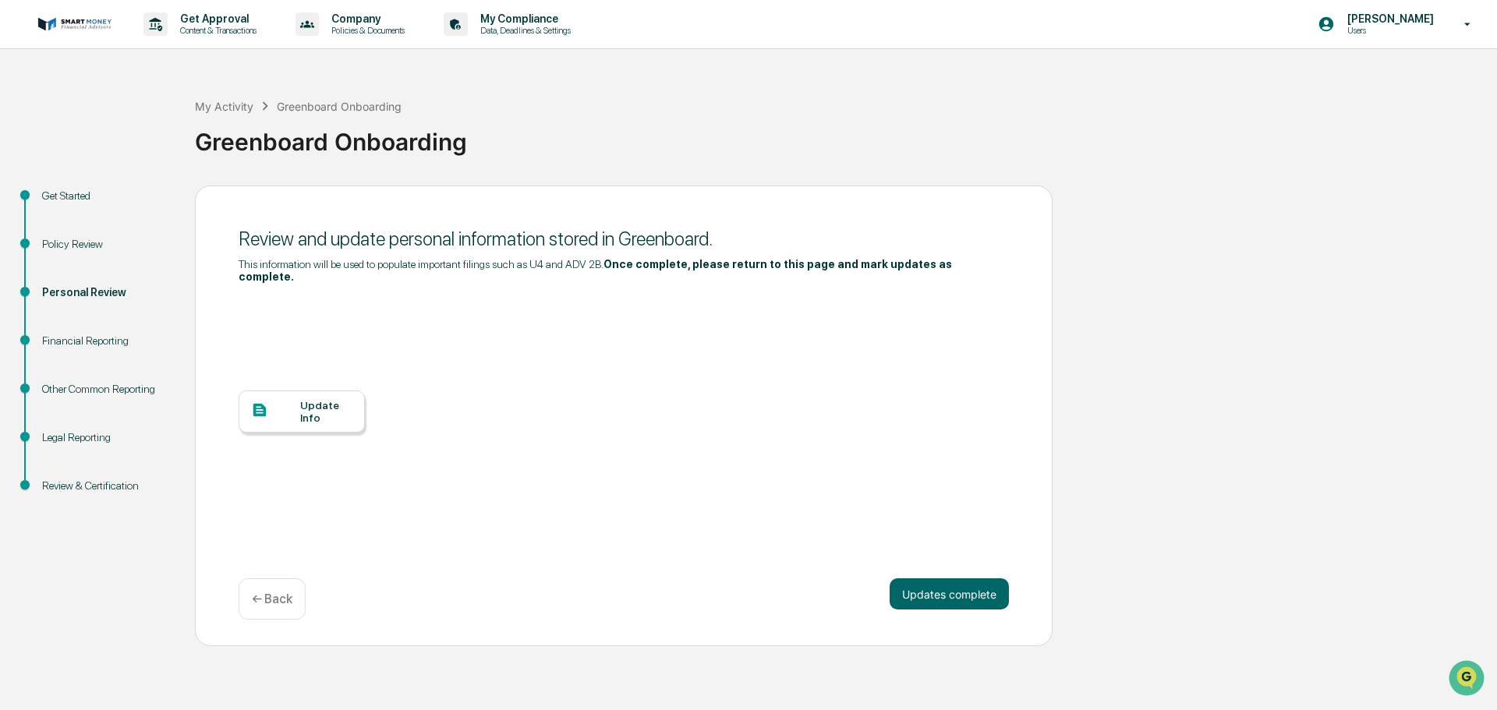
click at [353, 391] on div "Update Info" at bounding box center [302, 412] width 126 height 42
click at [924, 579] on button "Updates complete" at bounding box center [949, 594] width 119 height 31
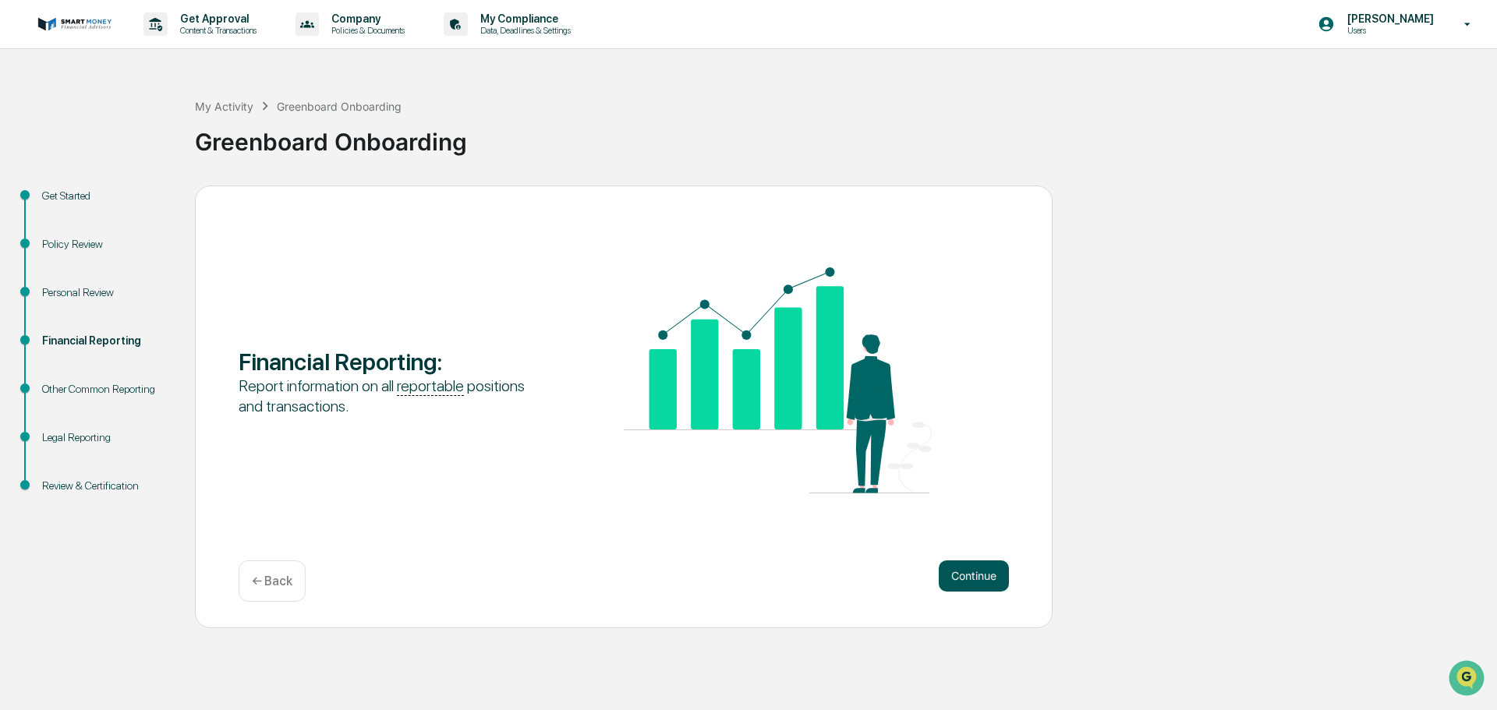
click at [944, 572] on button "Continue" at bounding box center [974, 576] width 70 height 31
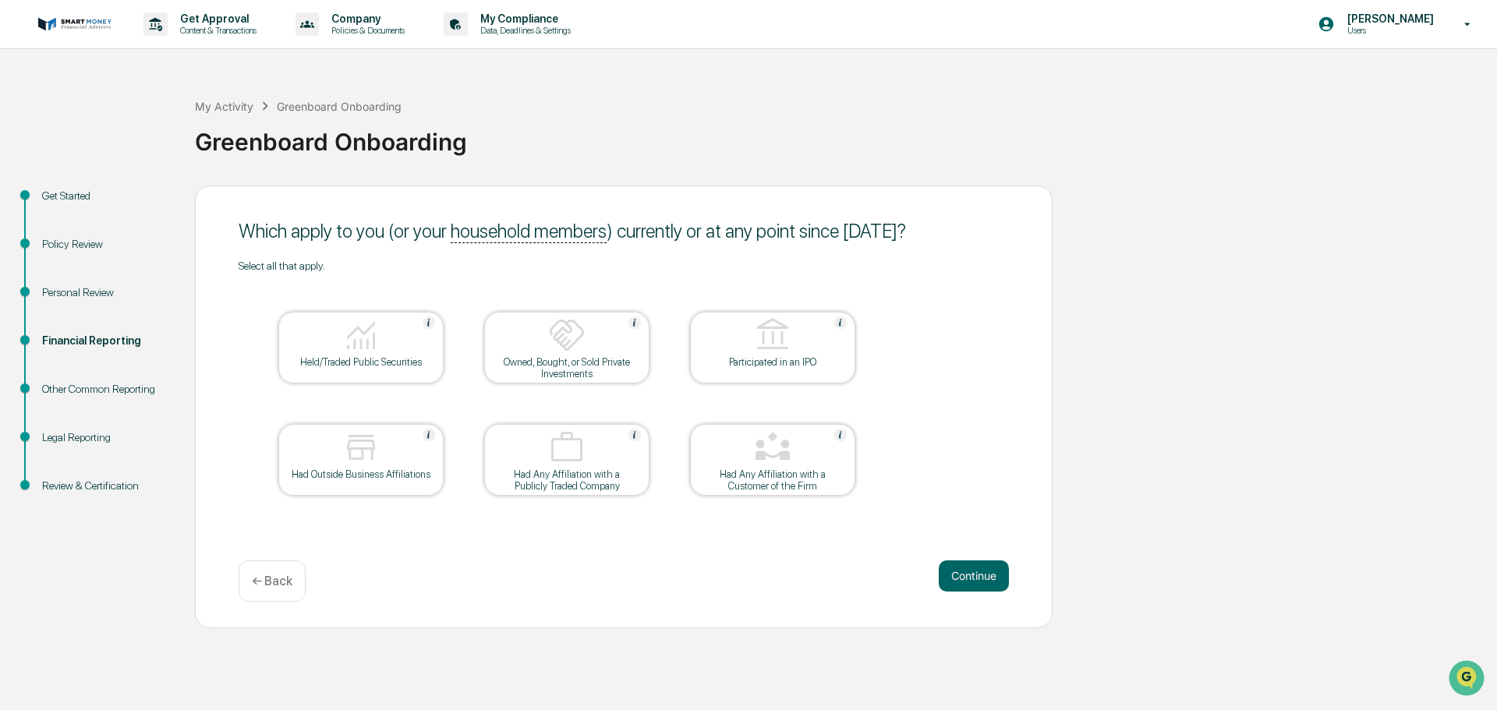
click at [435, 482] on div "Had Outside Business Affiliations" at bounding box center [360, 460] width 165 height 72
click at [416, 480] on div "Had Outside Business Affiliations" at bounding box center [361, 480] width 140 height 23
click at [971, 578] on button "Continue" at bounding box center [974, 576] width 70 height 31
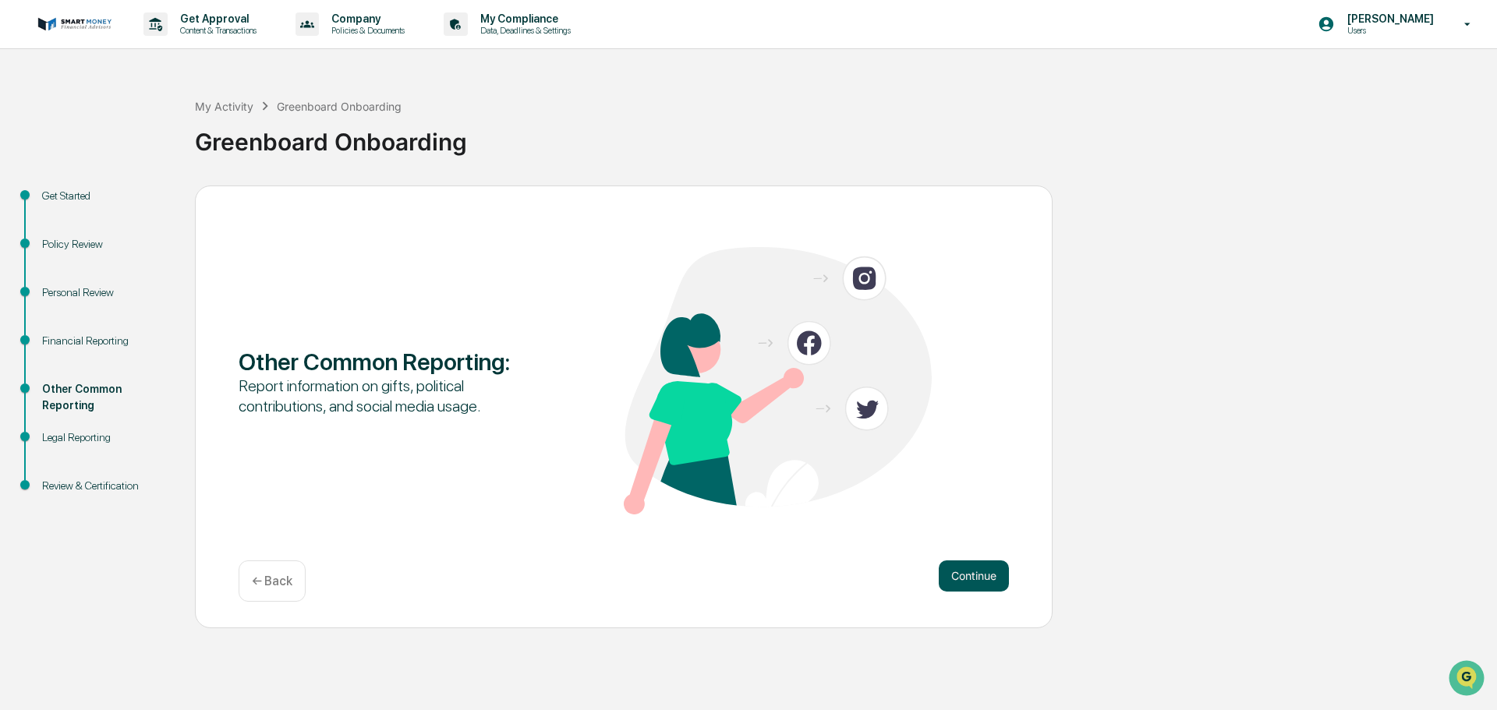
click at [989, 570] on button "Continue" at bounding box center [974, 576] width 70 height 31
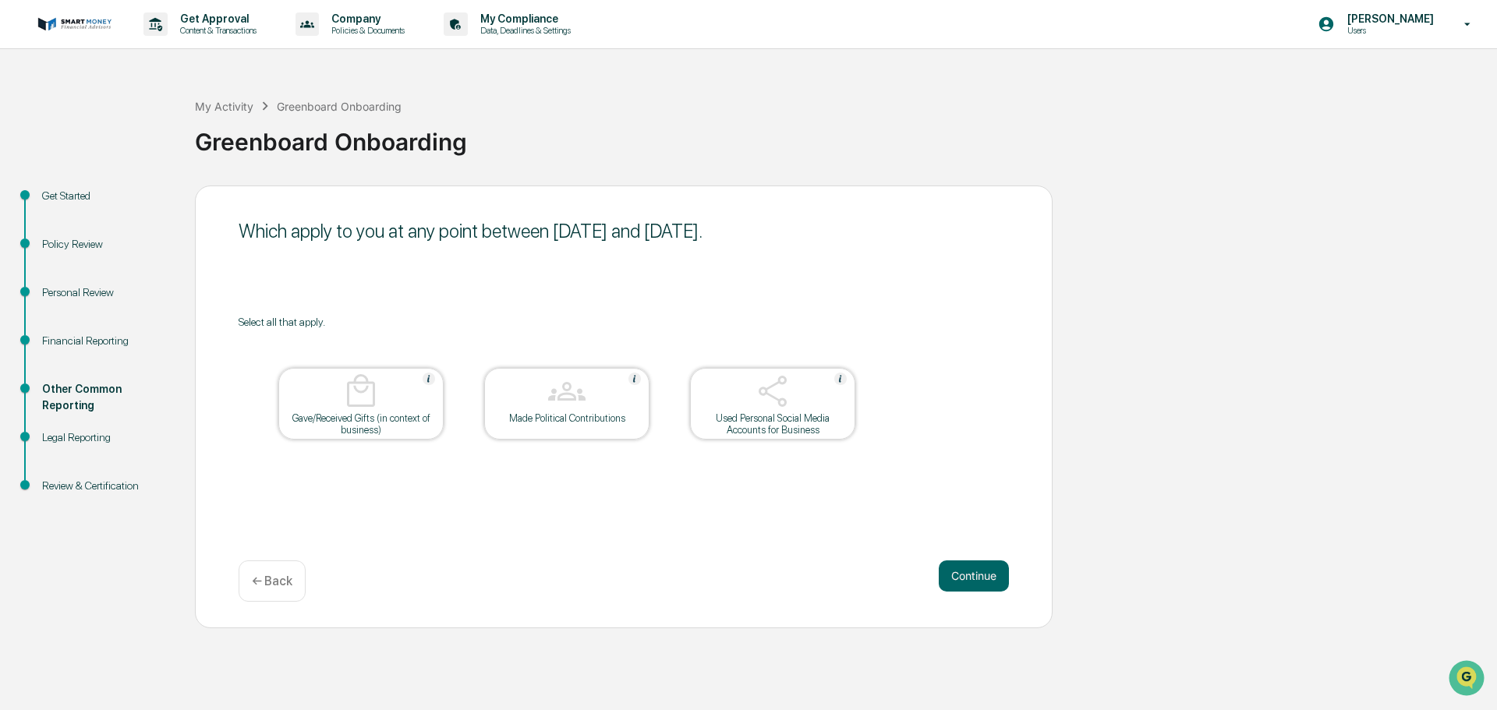
click at [800, 440] on td "Used Personal Social Media Accounts for Business" at bounding box center [772, 403] width 167 height 73
click at [796, 432] on div "Used Personal Social Media Accounts for Business" at bounding box center [773, 424] width 140 height 23
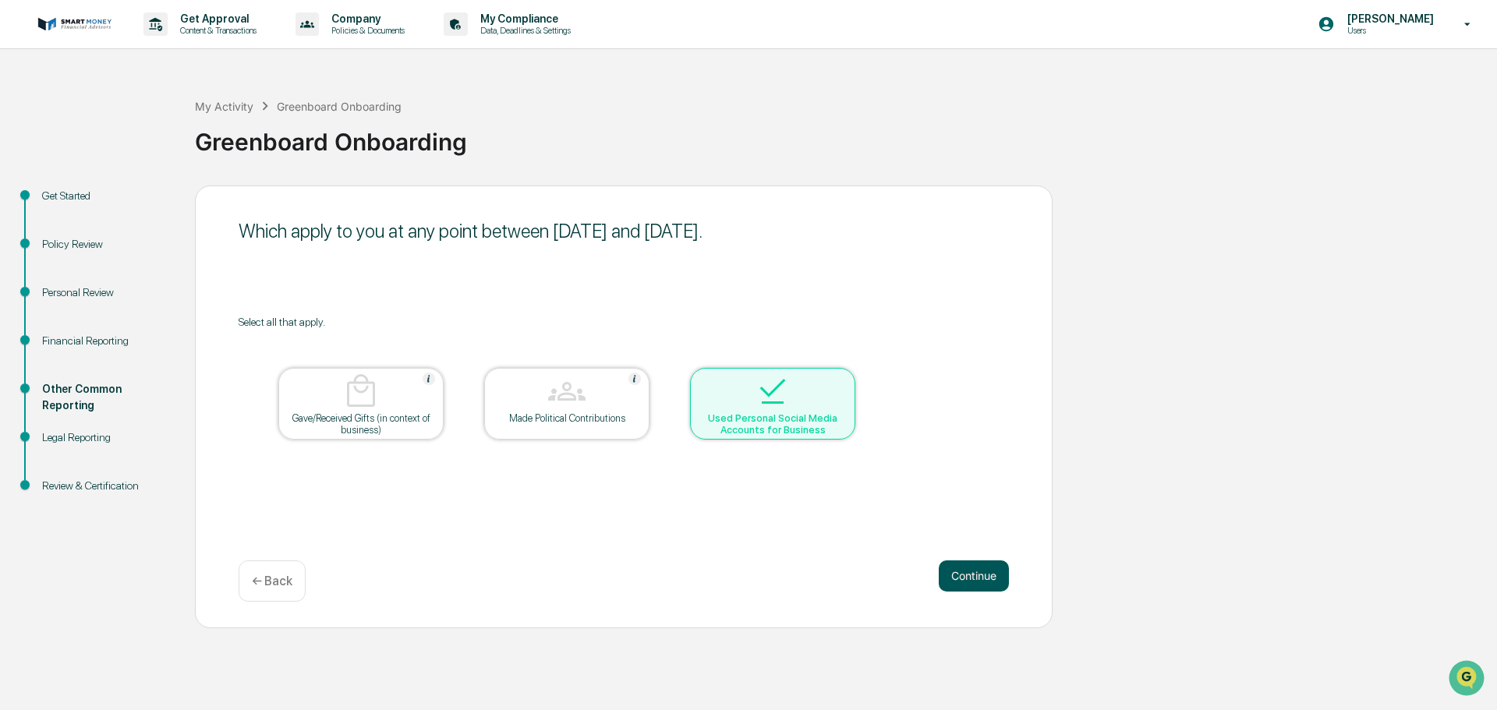
click at [997, 572] on button "Continue" at bounding box center [974, 576] width 70 height 31
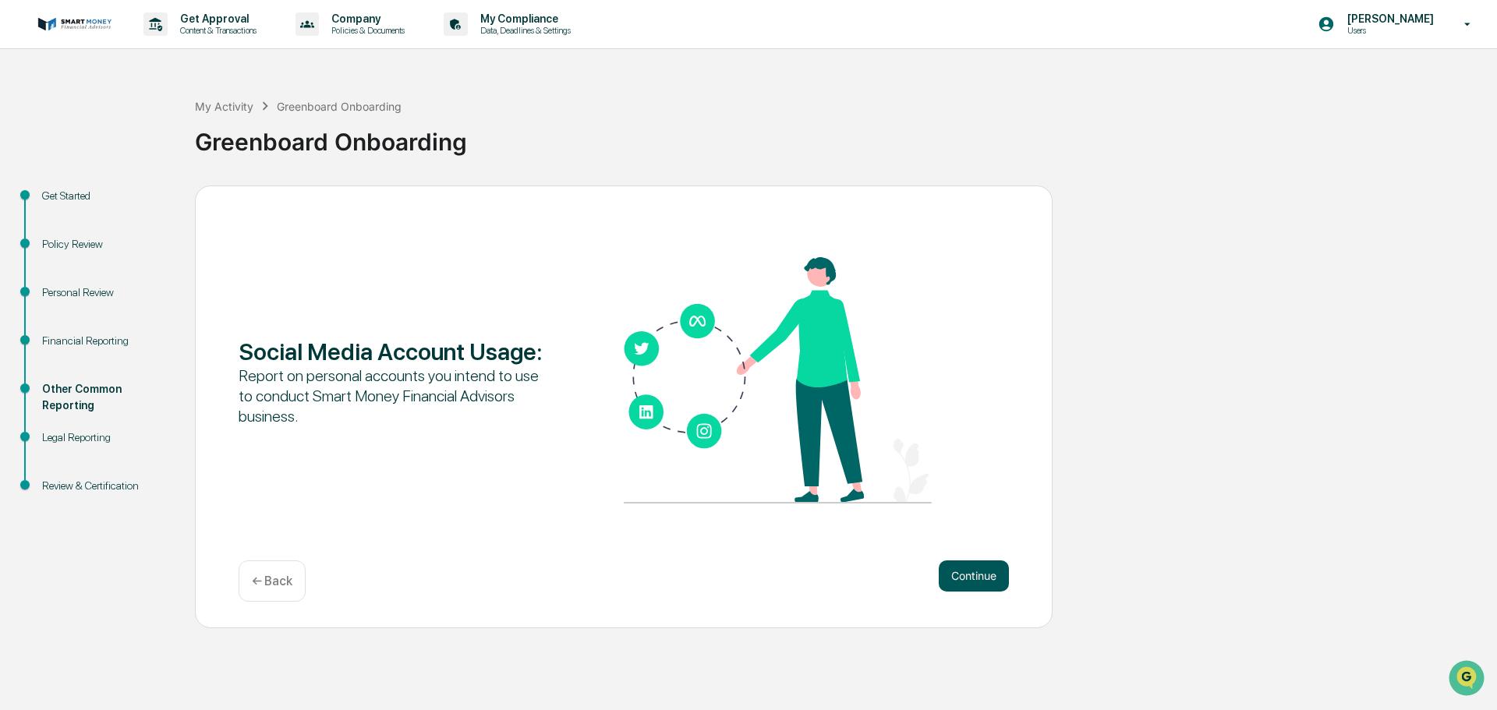
click at [957, 568] on button "Continue" at bounding box center [974, 576] width 70 height 31
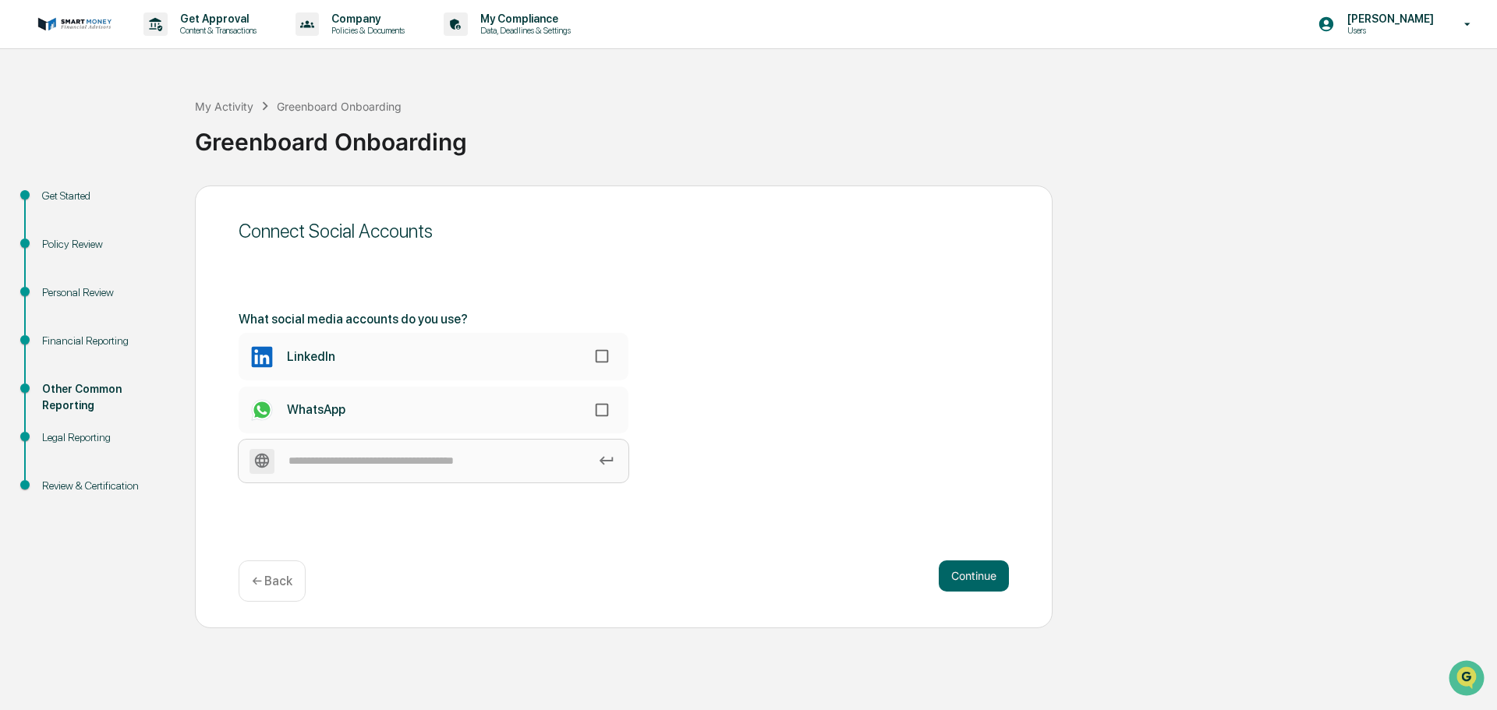
click at [540, 475] on input at bounding box center [434, 461] width 390 height 43
type input "********"
click at [606, 466] on icon at bounding box center [606, 460] width 17 height 17
click at [606, 466] on input "********" at bounding box center [434, 461] width 390 height 43
click at [636, 490] on div "Connect Social Accounts What social media accounts do you use? LinkedIn WhatsAp…" at bounding box center [624, 407] width 858 height 443
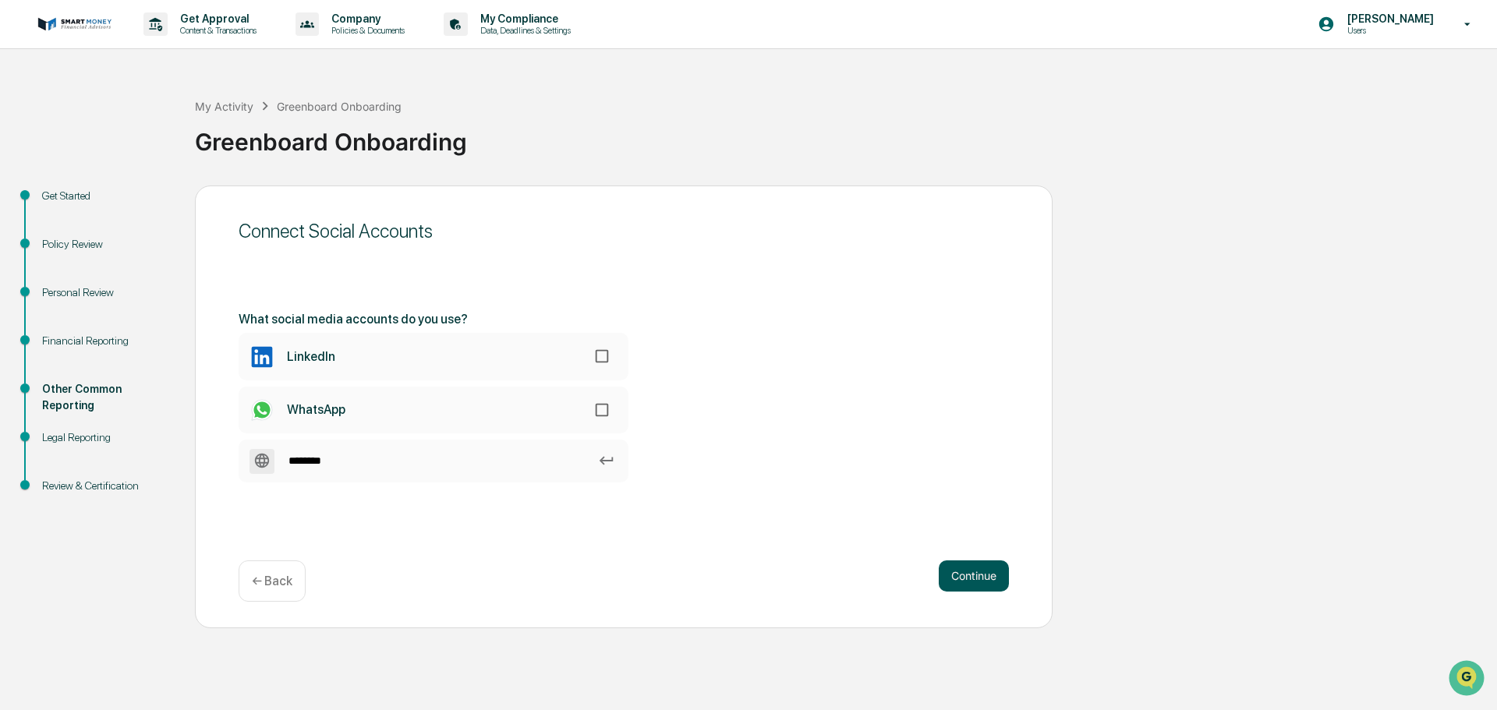
click at [965, 568] on button "Continue" at bounding box center [974, 576] width 70 height 31
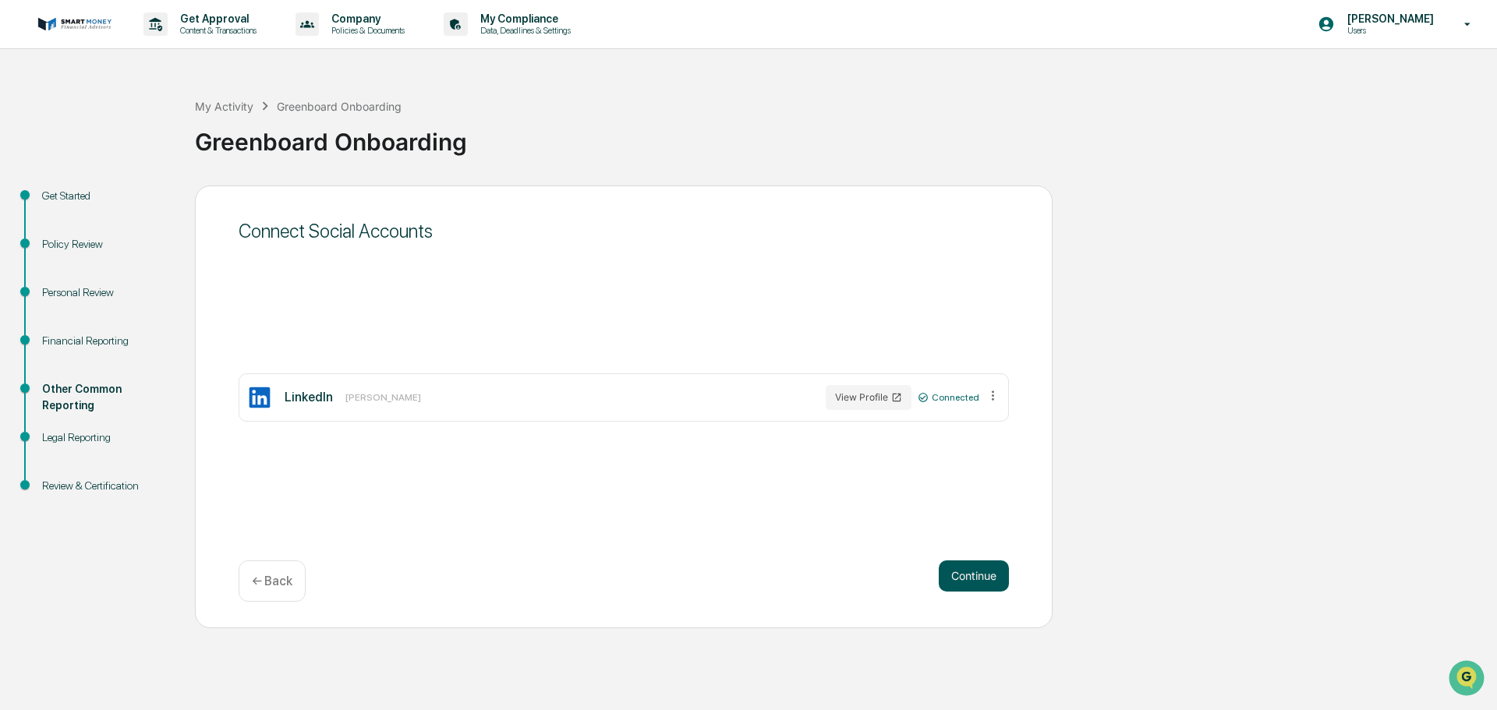
click at [958, 570] on button "Continue" at bounding box center [974, 576] width 70 height 31
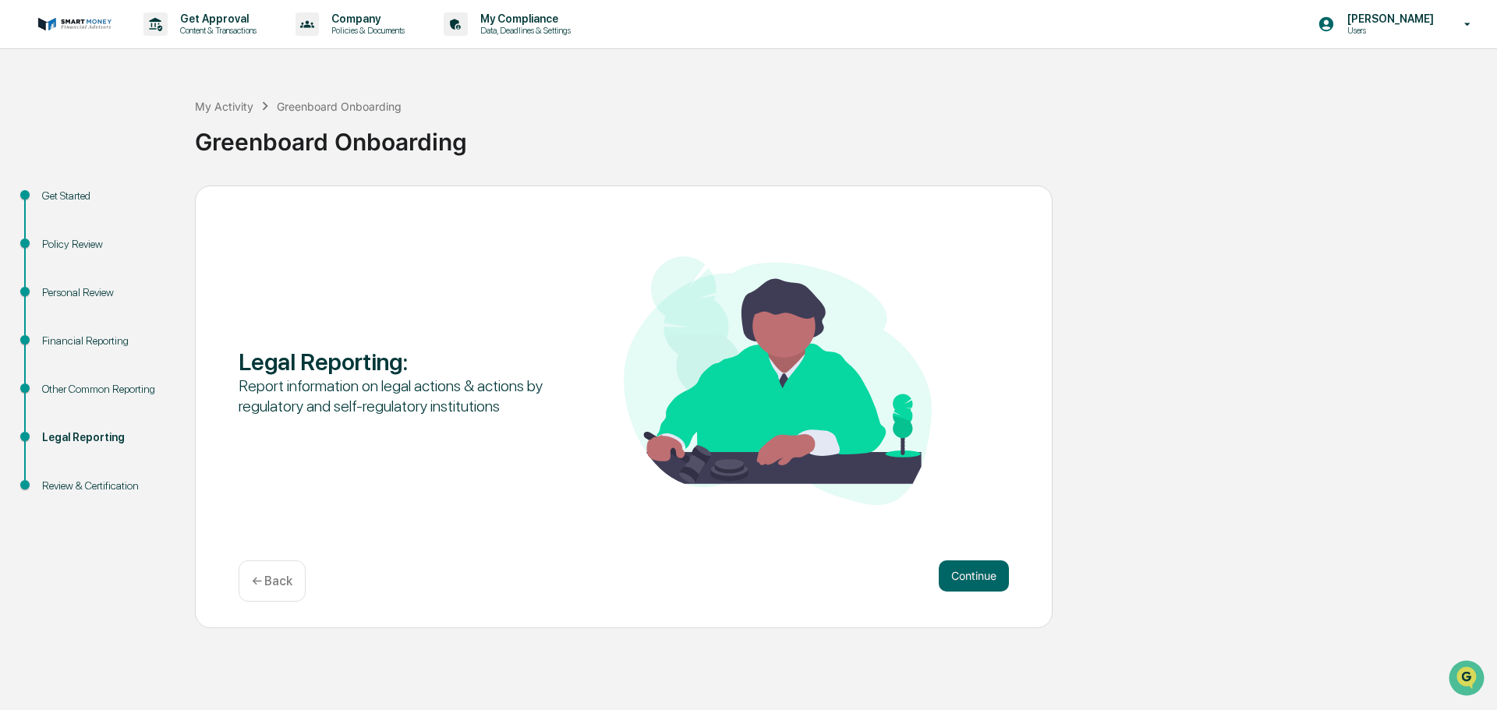
click at [956, 557] on div "Legal Reporting : Report information on legal actions & actions by regulatory a…" at bounding box center [624, 407] width 858 height 443
click at [972, 579] on button "Continue" at bounding box center [974, 576] width 70 height 31
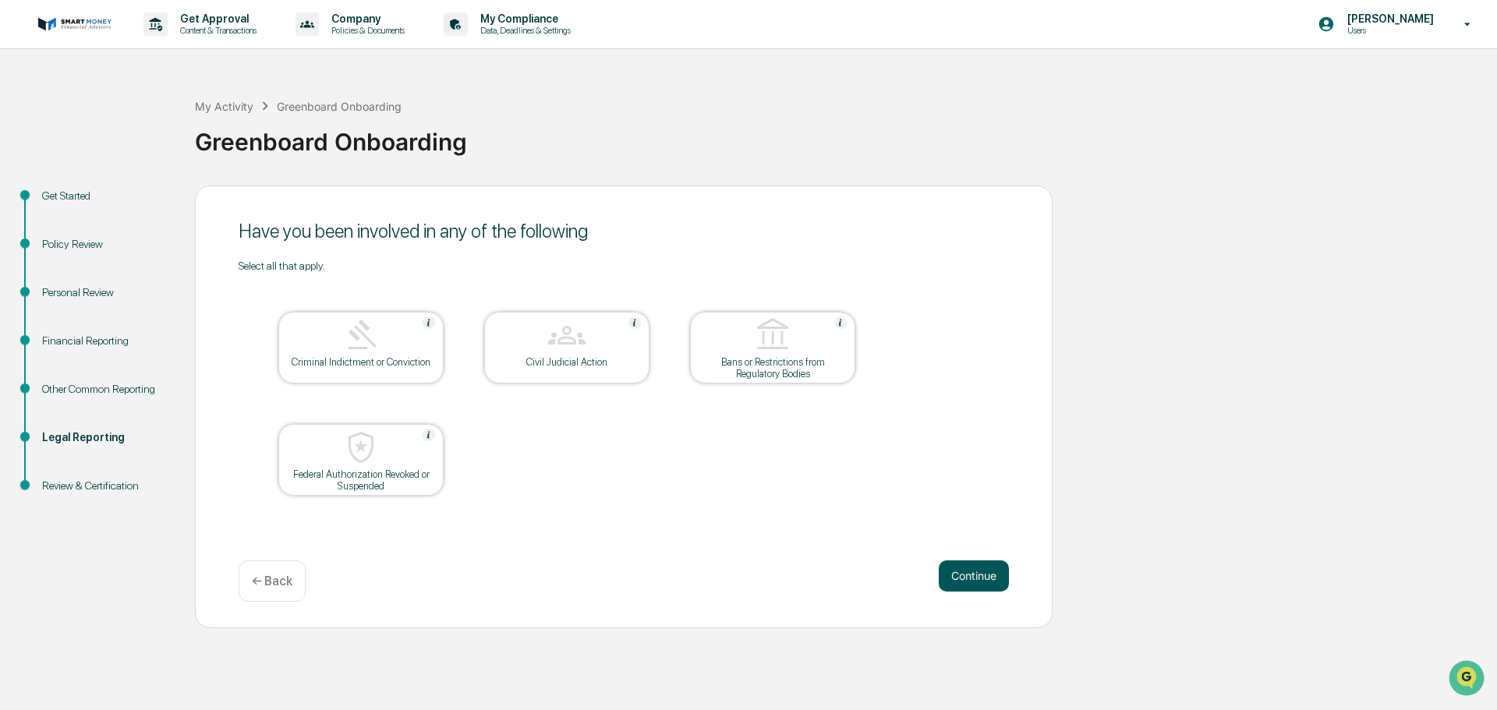
click at [972, 575] on button "Continue" at bounding box center [974, 576] width 70 height 31
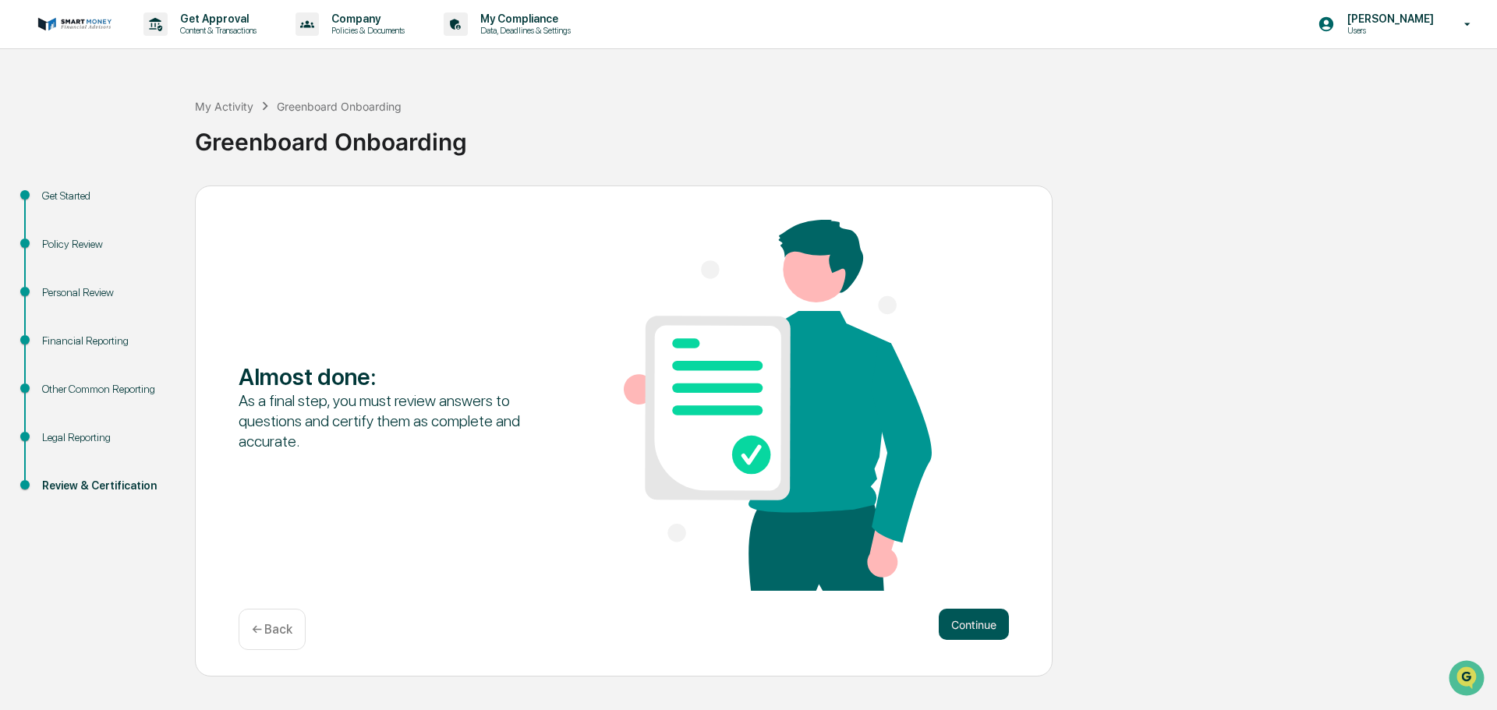
click at [959, 612] on button "Continue" at bounding box center [974, 624] width 70 height 31
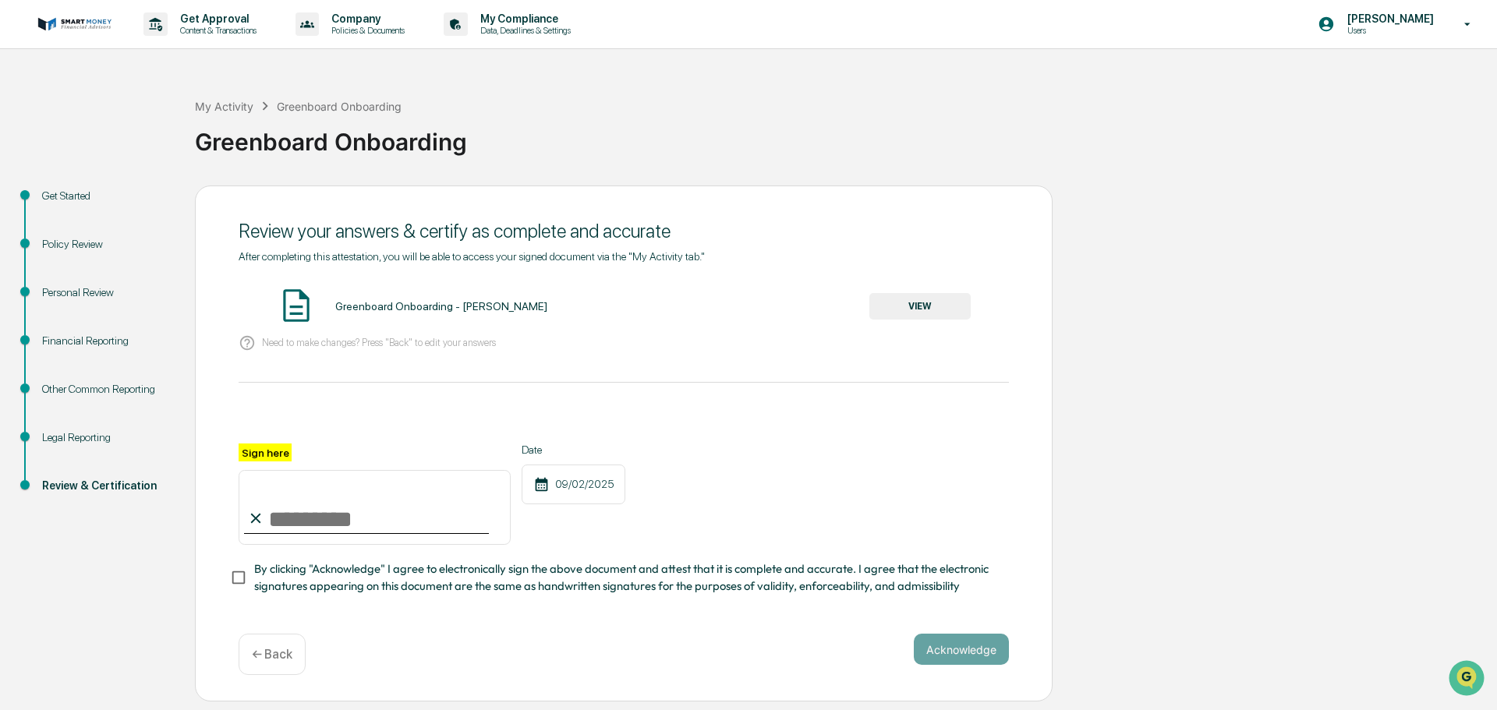
click at [873, 306] on button "VIEW" at bounding box center [919, 306] width 101 height 27
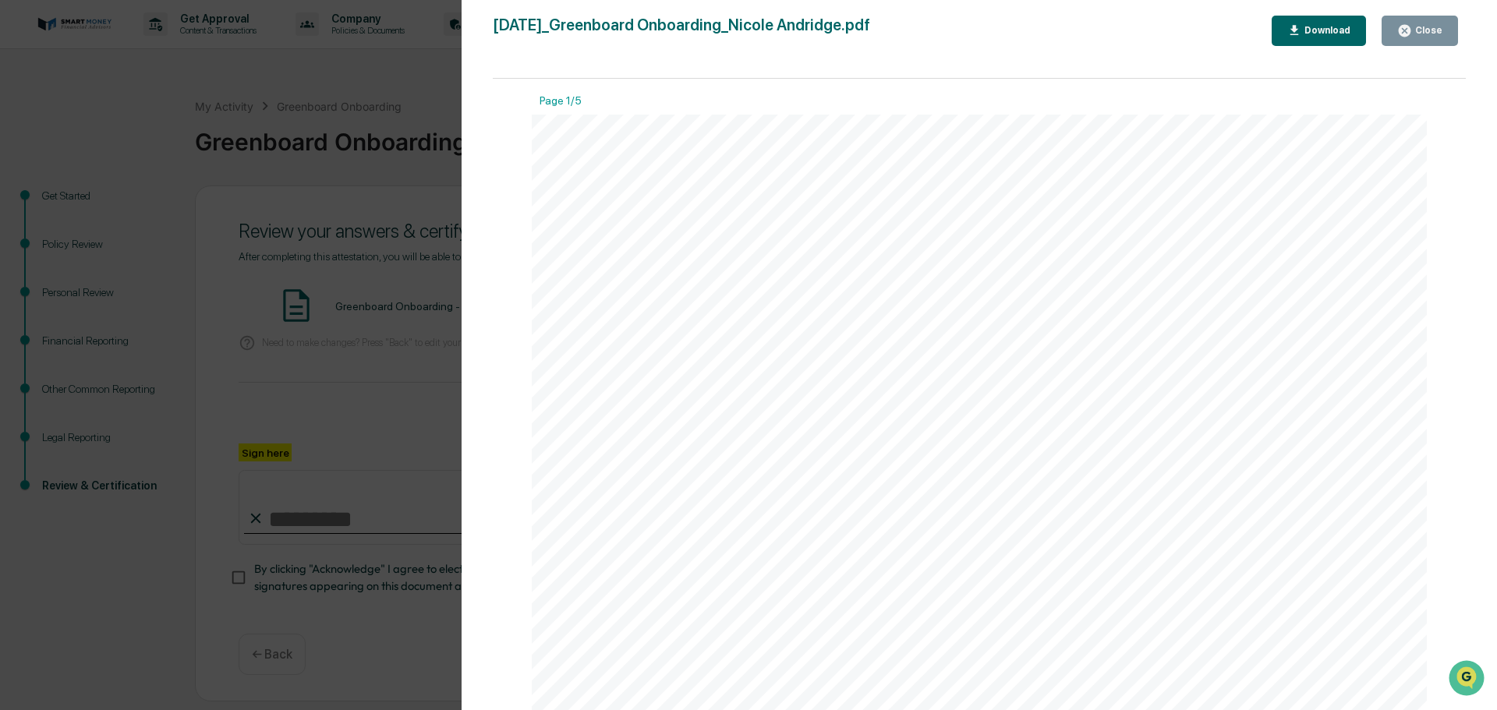
click at [1409, 33] on icon "button" at bounding box center [1405, 31] width 12 height 12
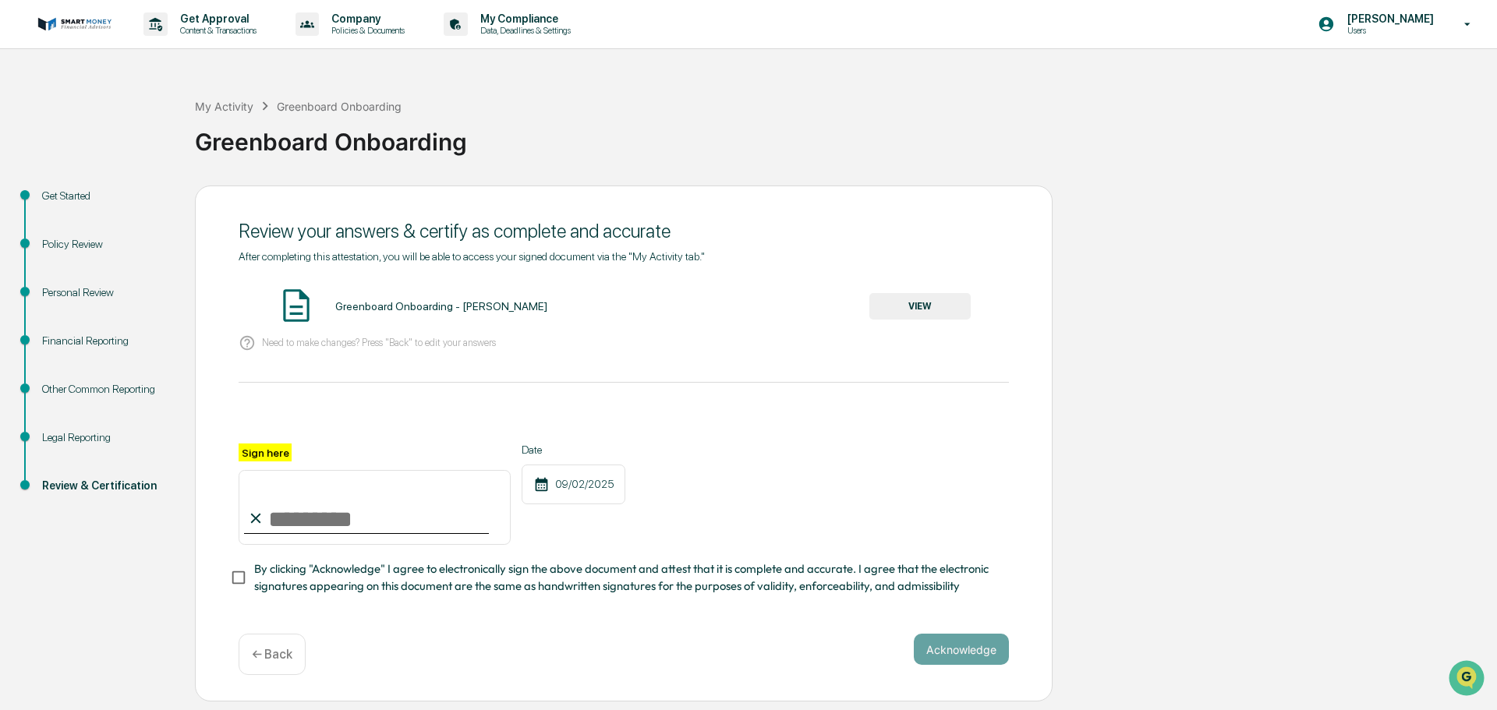
click at [313, 530] on input "Sign here" at bounding box center [375, 507] width 272 height 75
type input "**********"
click at [969, 653] on button "Acknowledge" at bounding box center [961, 649] width 95 height 31
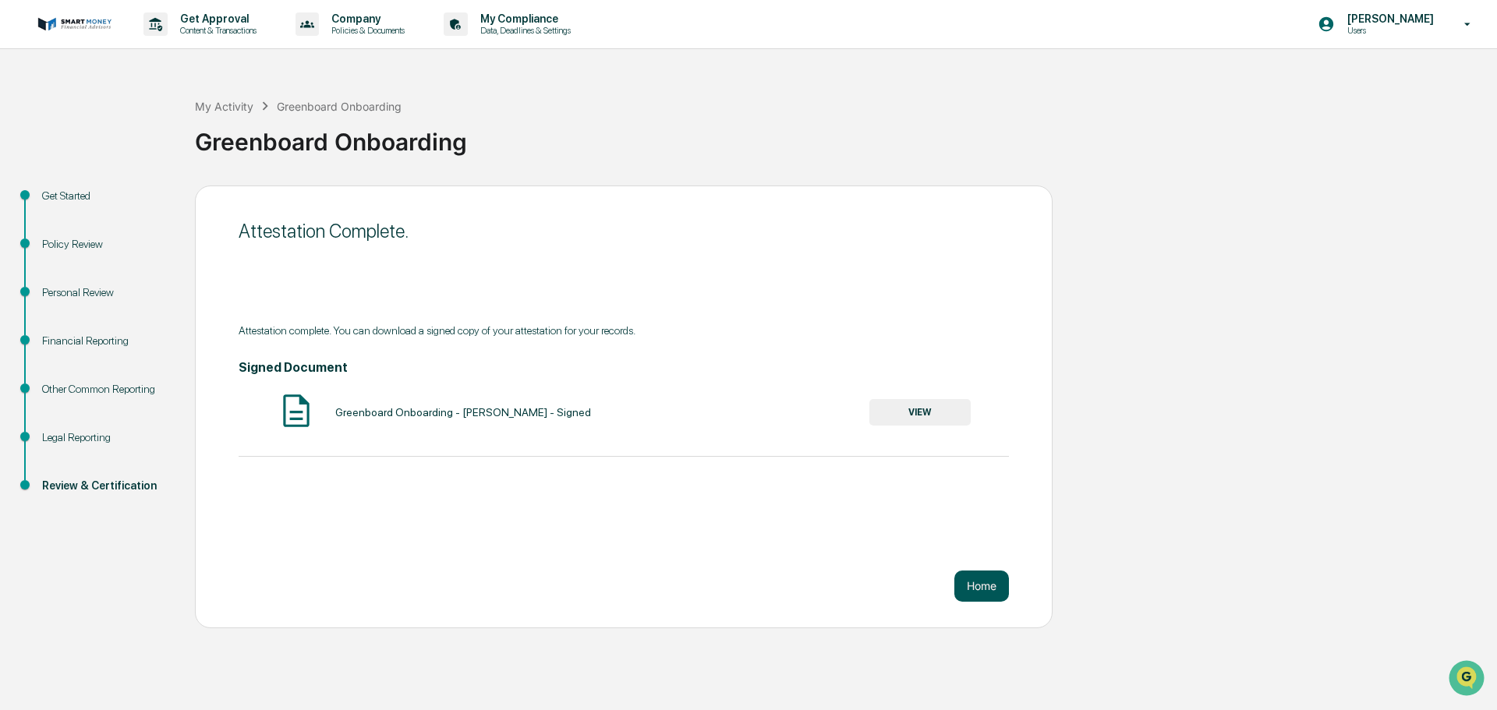
click at [983, 583] on button "Home" at bounding box center [981, 586] width 55 height 31
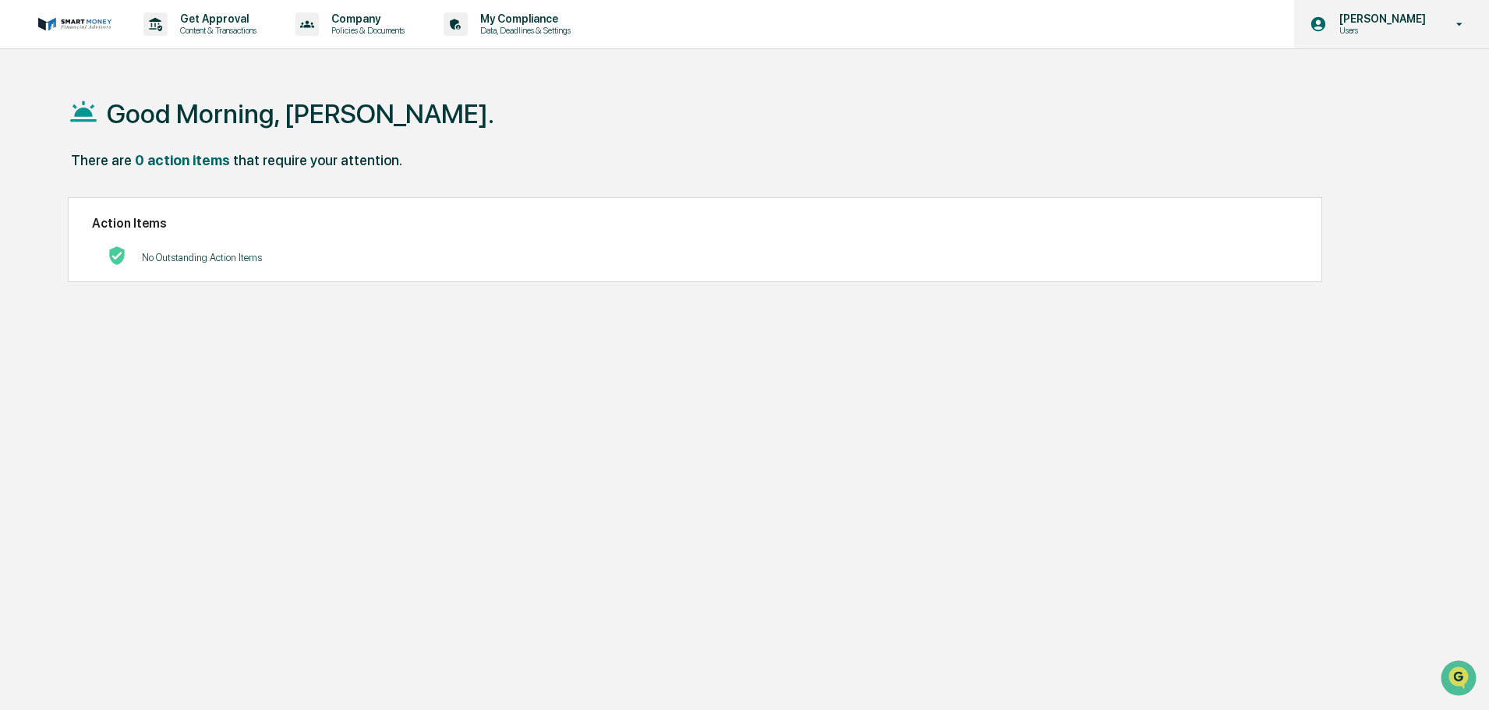
click at [1440, 37] on div "Nicole Andridge Users" at bounding box center [1391, 24] width 195 height 48
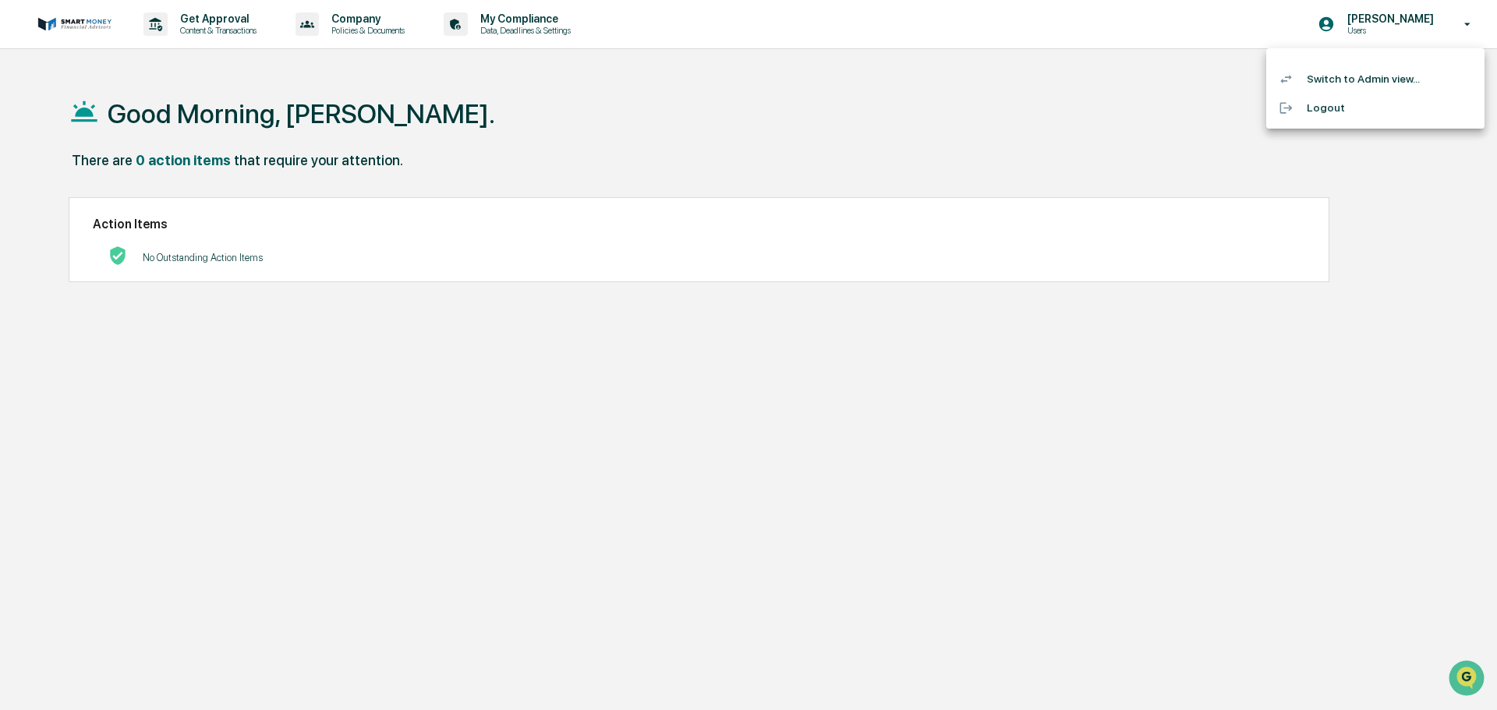
click at [1373, 70] on li "Switch to Admin view..." at bounding box center [1375, 79] width 218 height 29
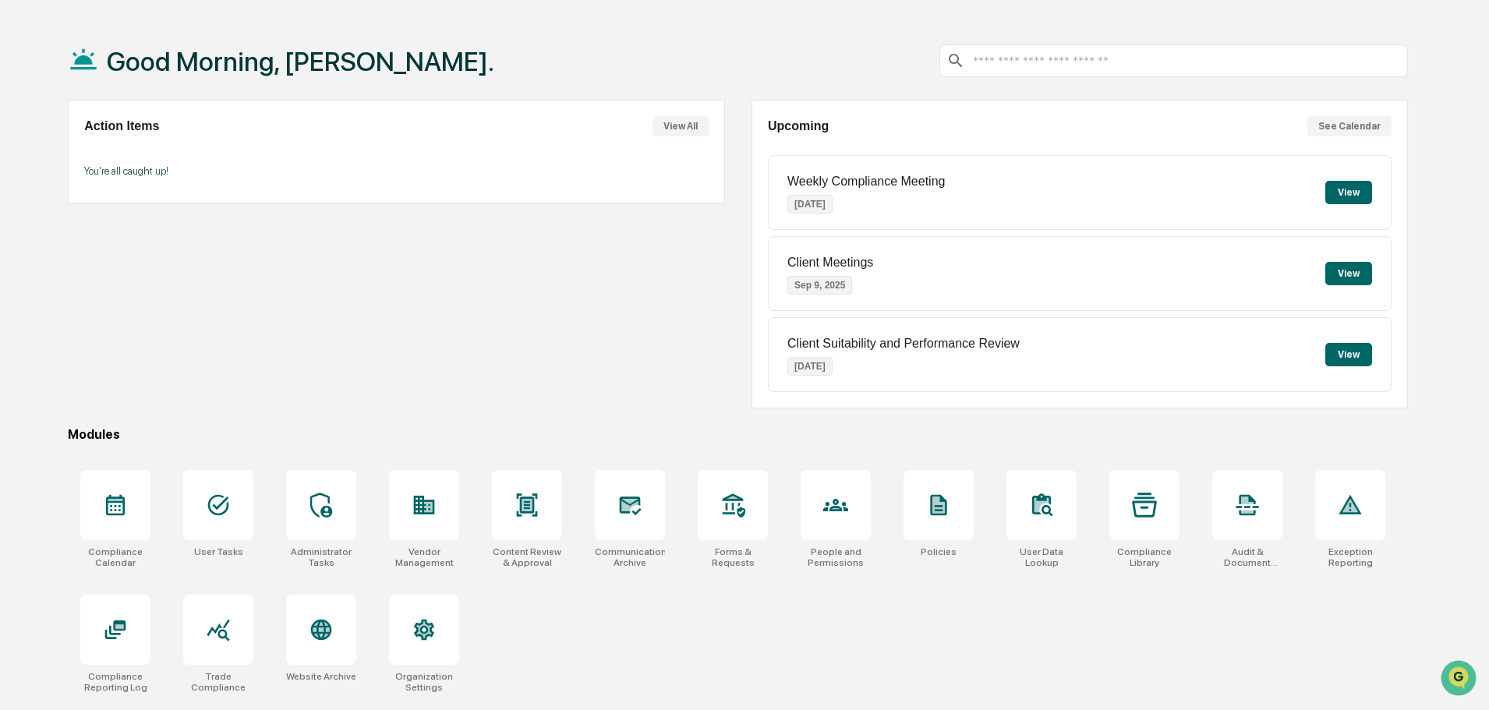
scroll to position [74, 0]
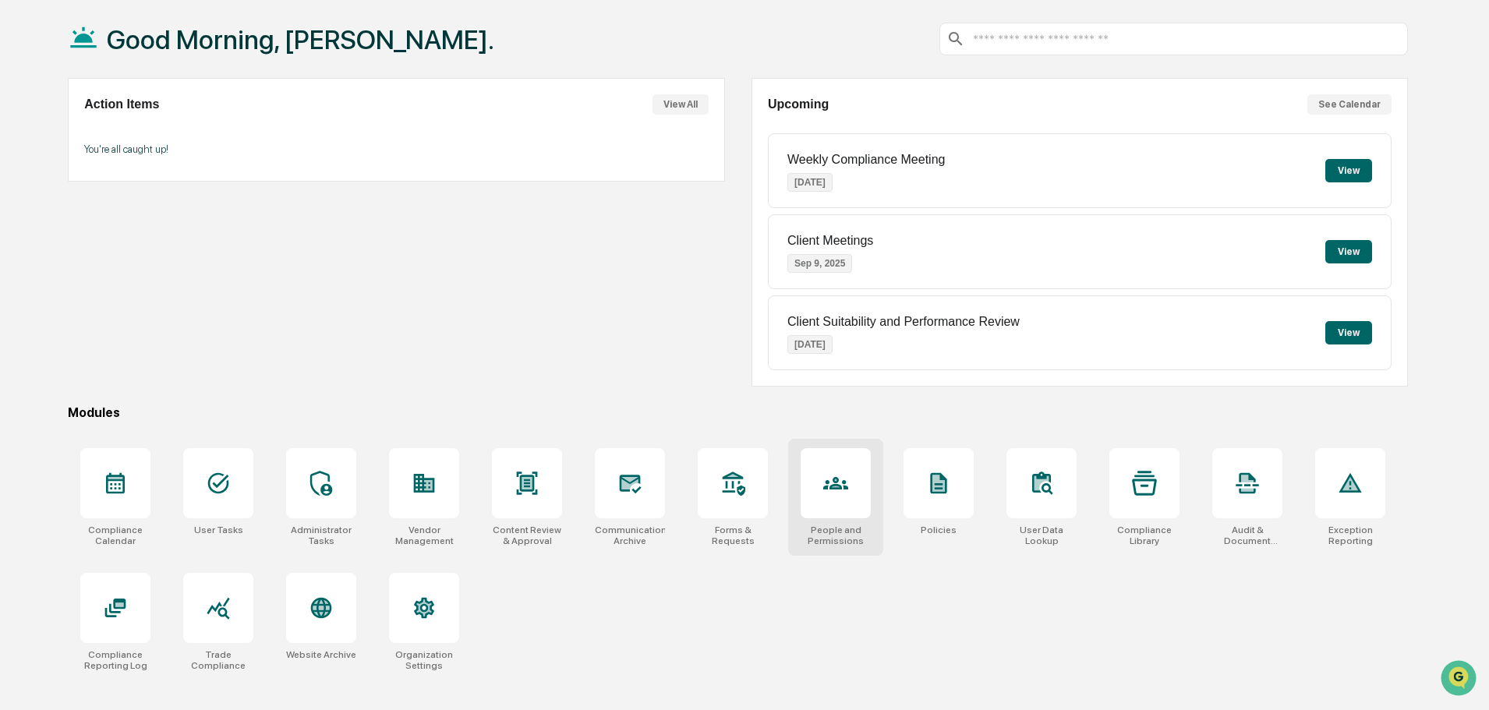
click at [819, 507] on div at bounding box center [836, 483] width 70 height 70
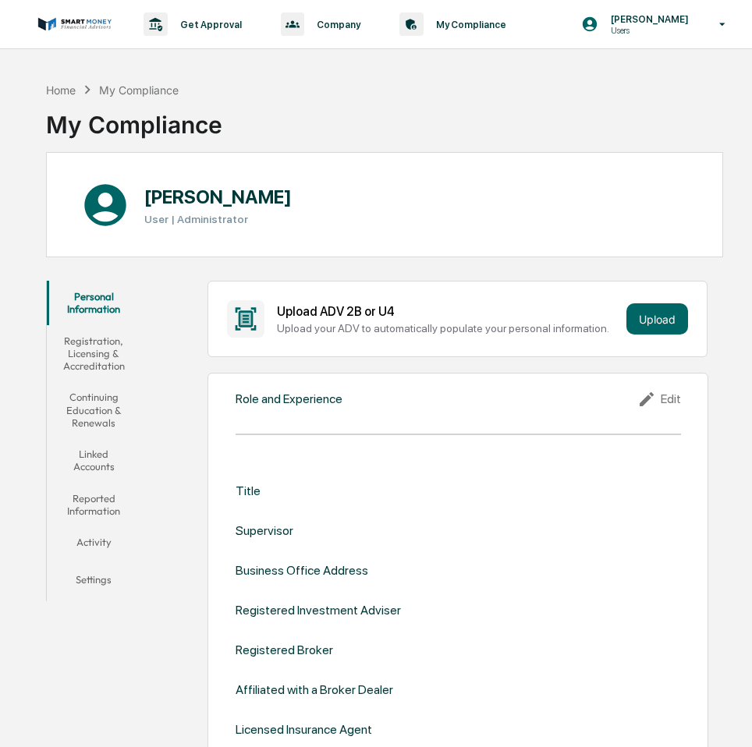
click at [646, 397] on icon at bounding box center [648, 399] width 23 height 19
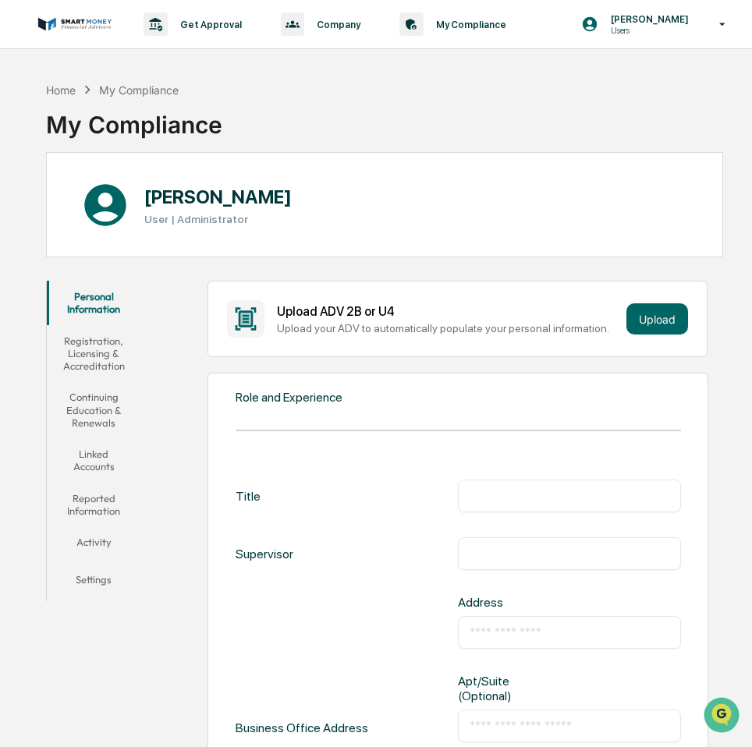
click at [548, 493] on input "text" at bounding box center [568, 496] width 199 height 16
type input "**********"
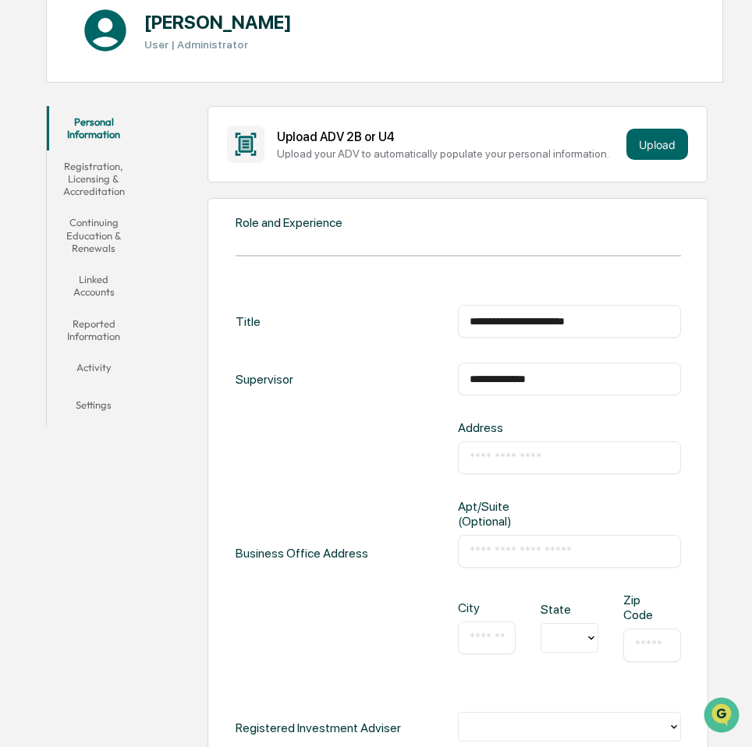
scroll to position [312, 0]
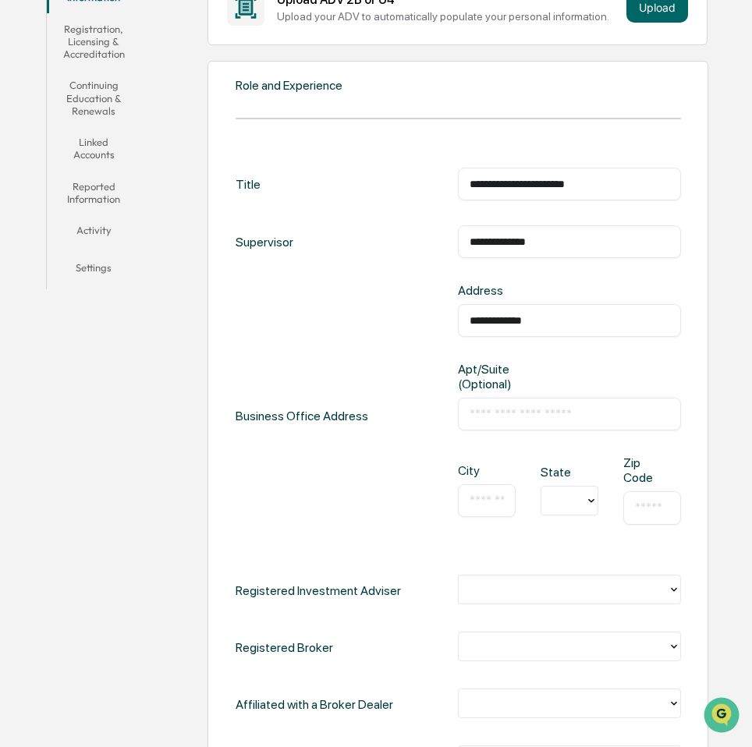
type input "**********"
type input "*******"
type input "**********"
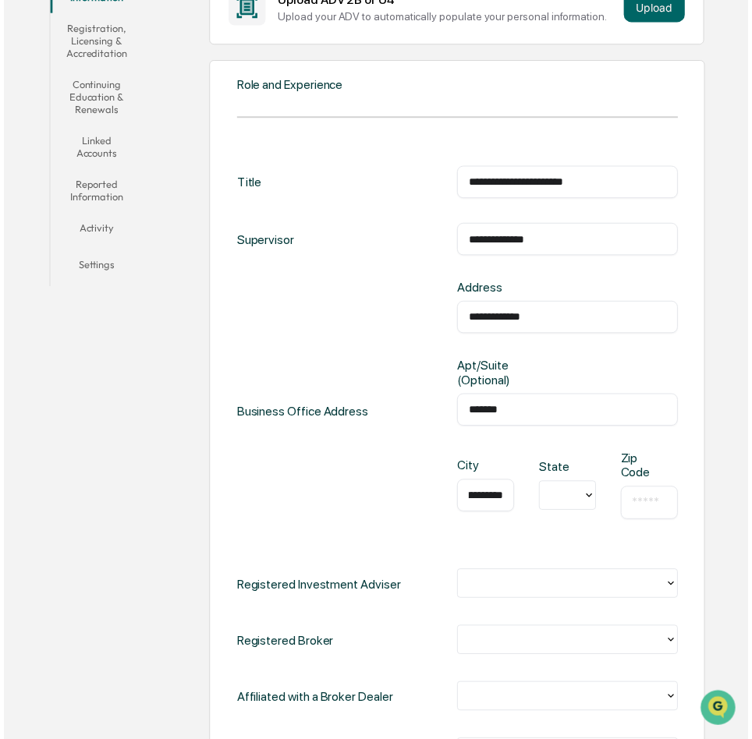
scroll to position [0, 0]
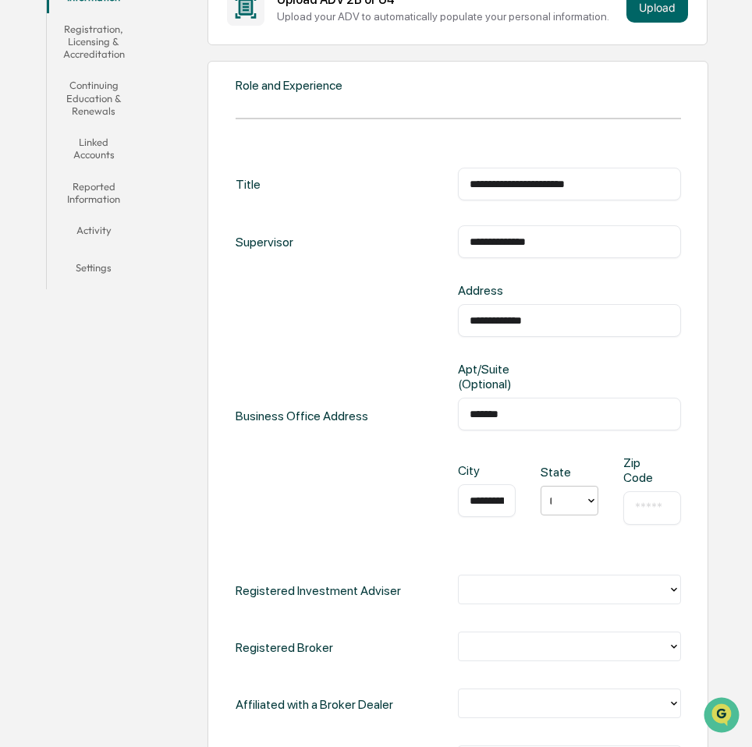
type input "**"
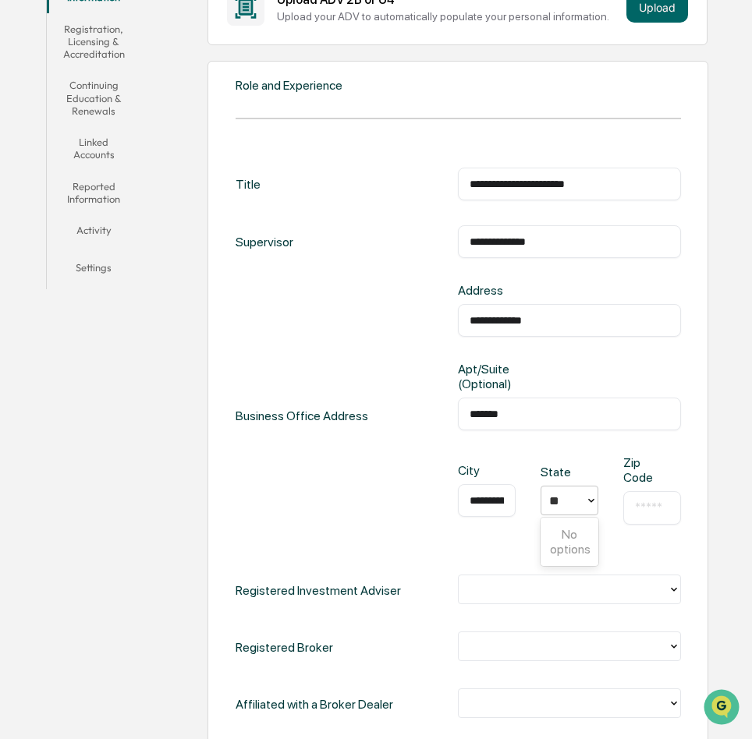
type input "*"
click at [576, 498] on div at bounding box center [563, 501] width 28 height 18
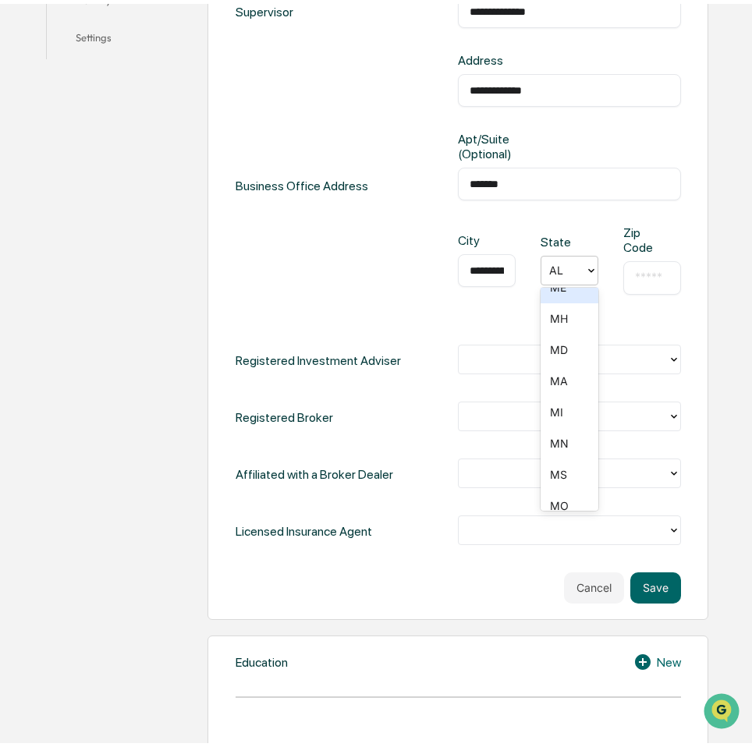
scroll to position [710, 0]
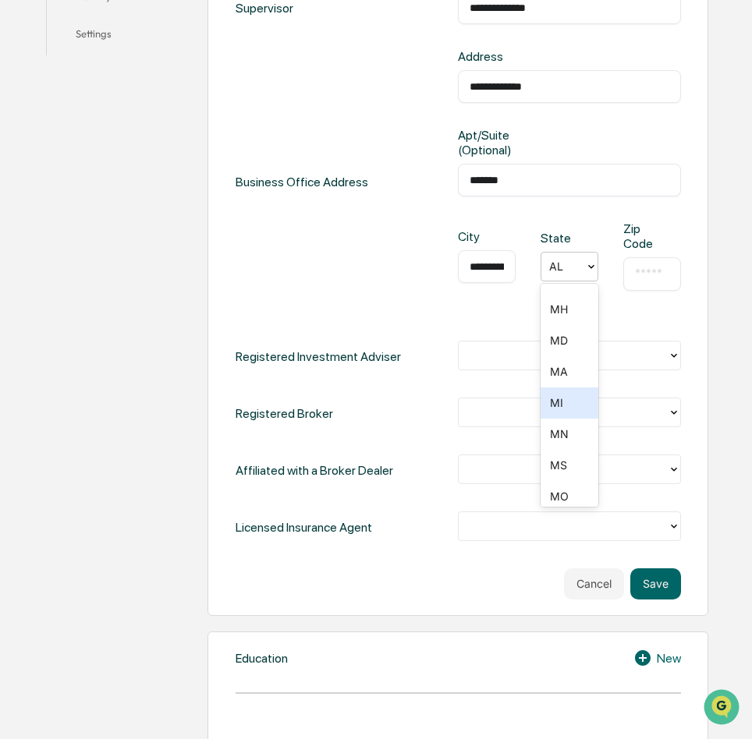
click at [566, 407] on div "MI" at bounding box center [569, 403] width 58 height 31
click at [663, 261] on div "​" at bounding box center [652, 273] width 58 height 33
click at [667, 280] on input "text" at bounding box center [652, 274] width 34 height 16
type input "*****"
click at [610, 359] on div at bounding box center [562, 355] width 193 height 18
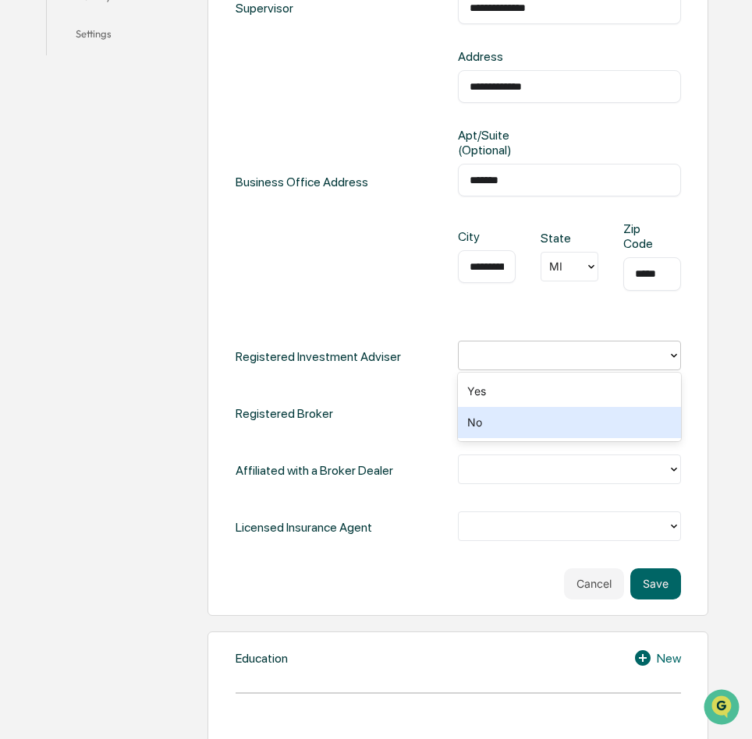
click at [578, 417] on div "No" at bounding box center [569, 422] width 222 height 31
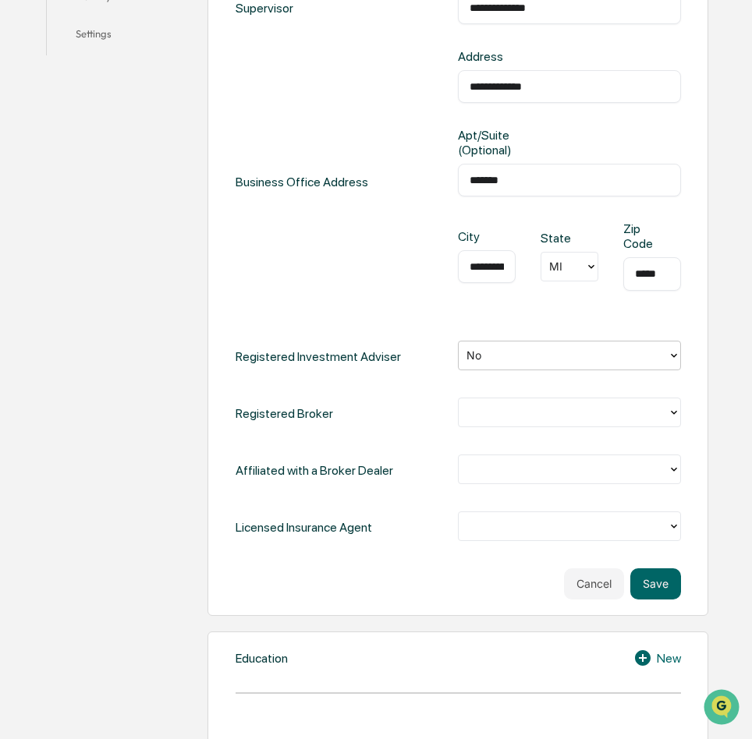
click at [566, 410] on div at bounding box center [562, 412] width 193 height 18
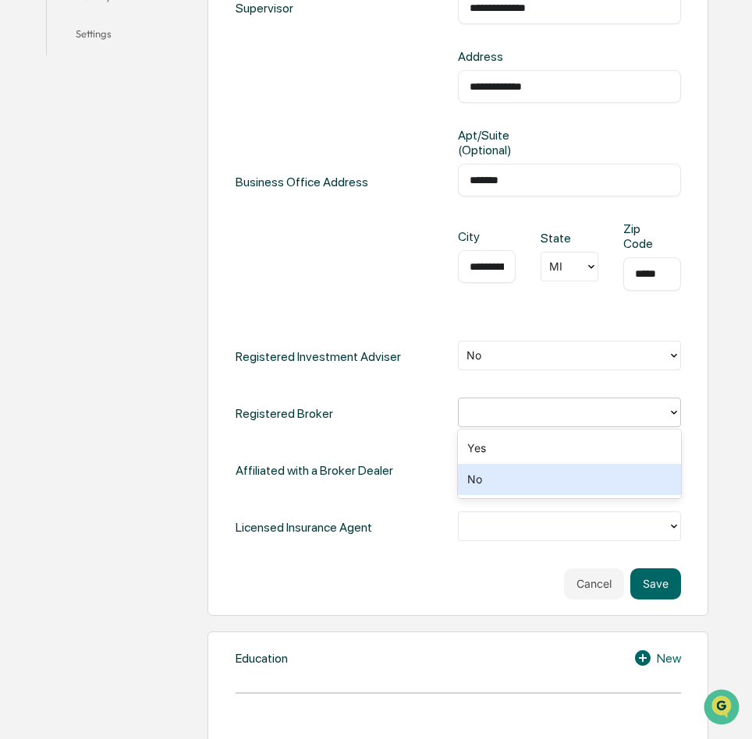
click at [541, 488] on div "No" at bounding box center [569, 479] width 222 height 31
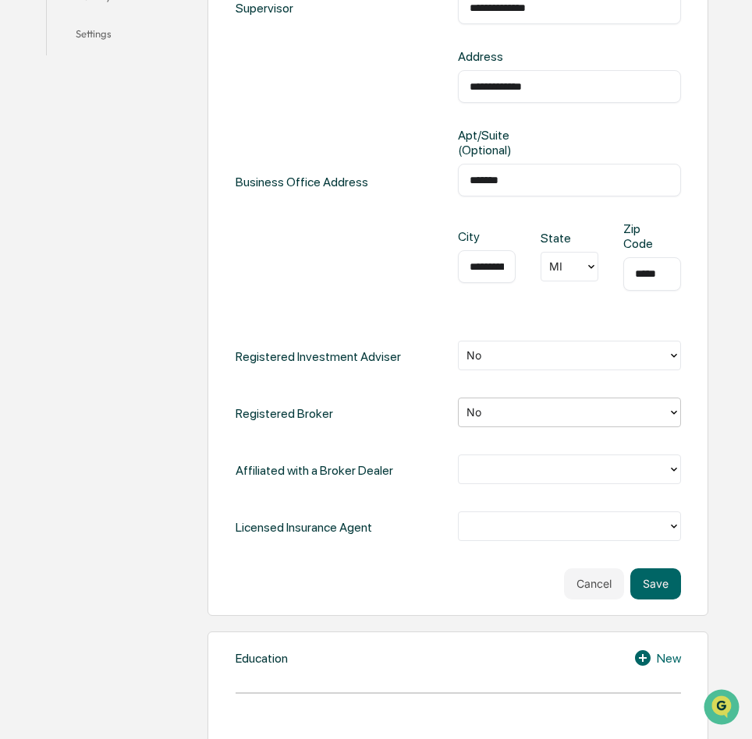
click at [518, 479] on div at bounding box center [563, 469] width 208 height 24
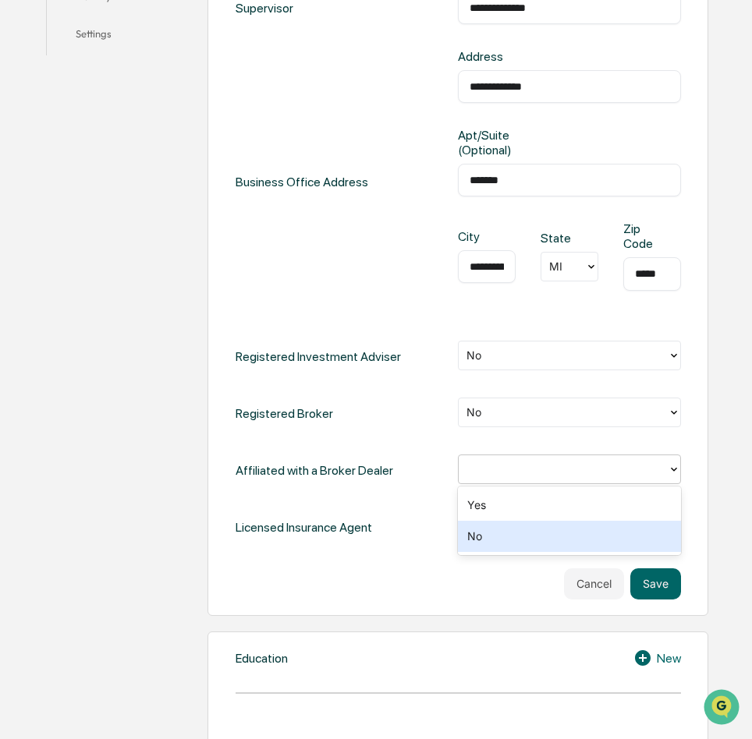
click at [501, 536] on div "No" at bounding box center [569, 536] width 222 height 31
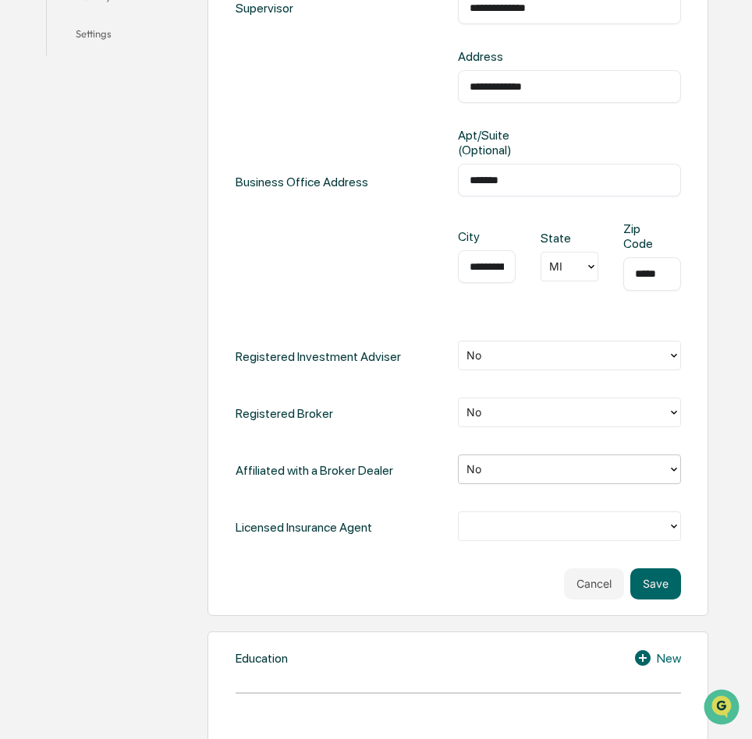
click at [492, 533] on div at bounding box center [562, 526] width 193 height 18
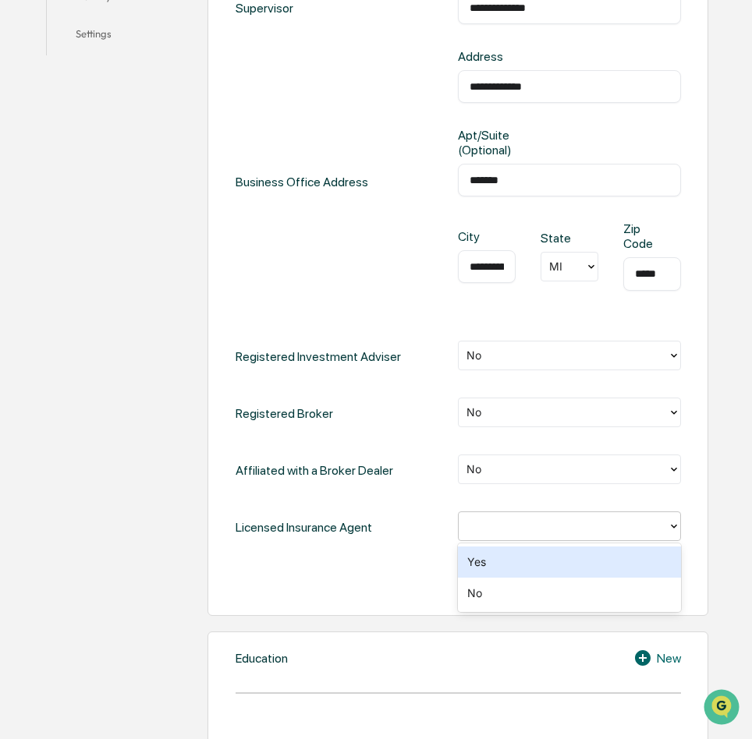
click at [483, 555] on div "Yes" at bounding box center [569, 562] width 222 height 31
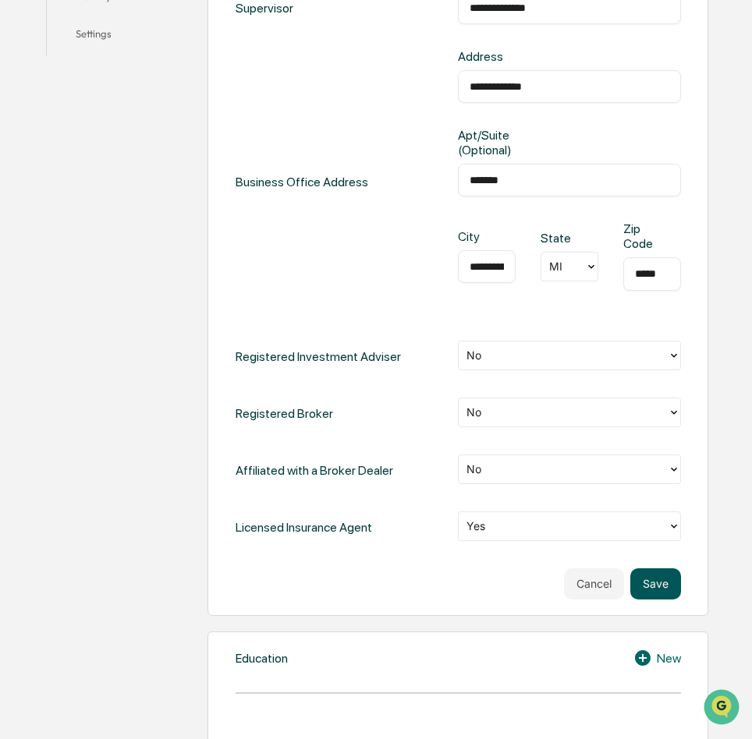
click at [670, 586] on button "Save" at bounding box center [655, 583] width 51 height 31
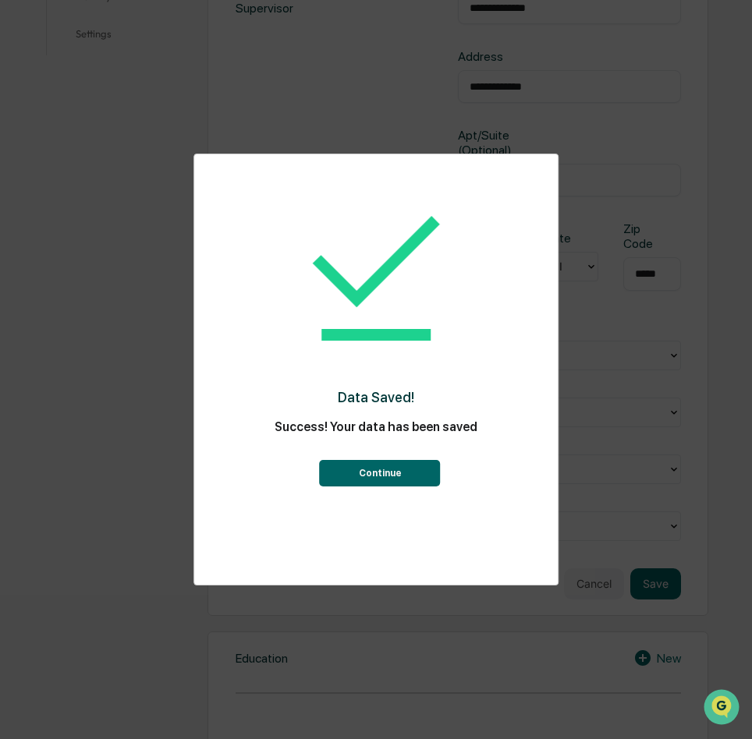
click at [403, 480] on button "Continue" at bounding box center [380, 473] width 121 height 27
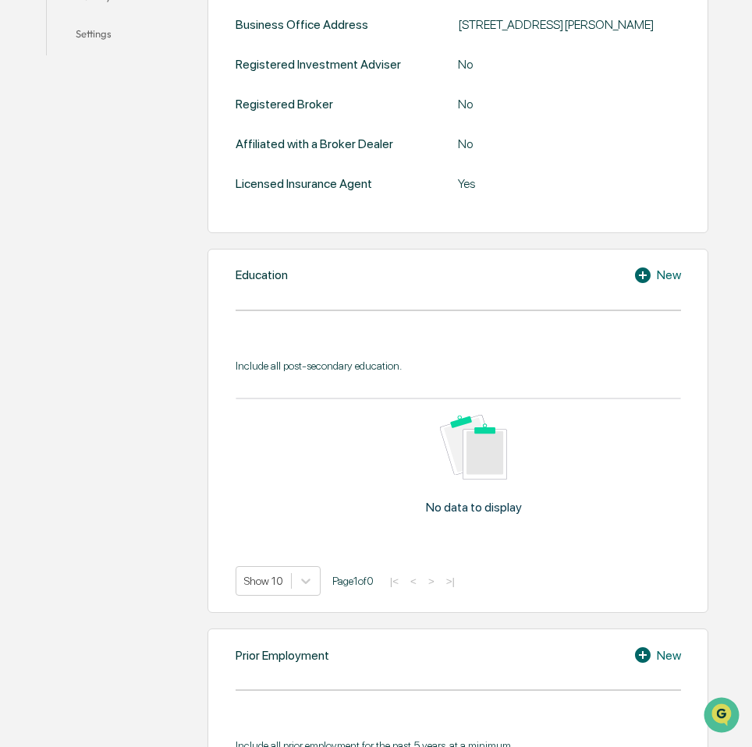
click at [654, 285] on icon at bounding box center [644, 275] width 23 height 19
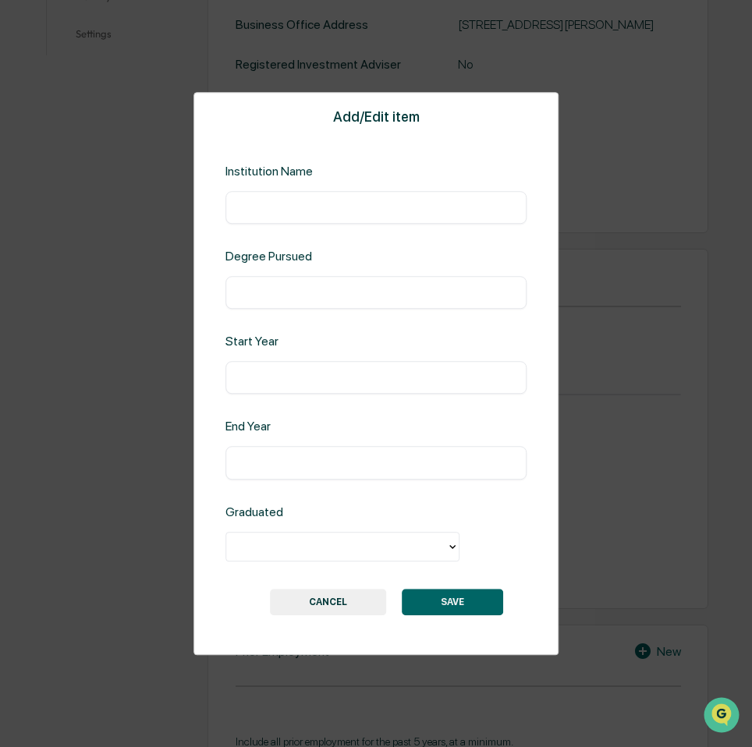
click at [280, 214] on input "text" at bounding box center [376, 208] width 278 height 16
type input "**********"
type input "*"
type input "**********"
type input "****"
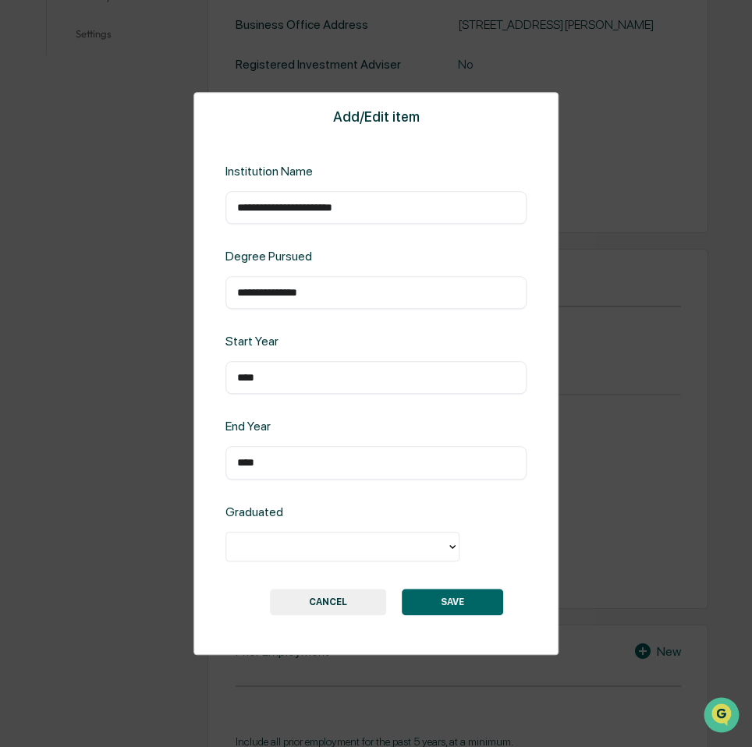
type input "****"
click at [269, 560] on div at bounding box center [342, 547] width 234 height 30
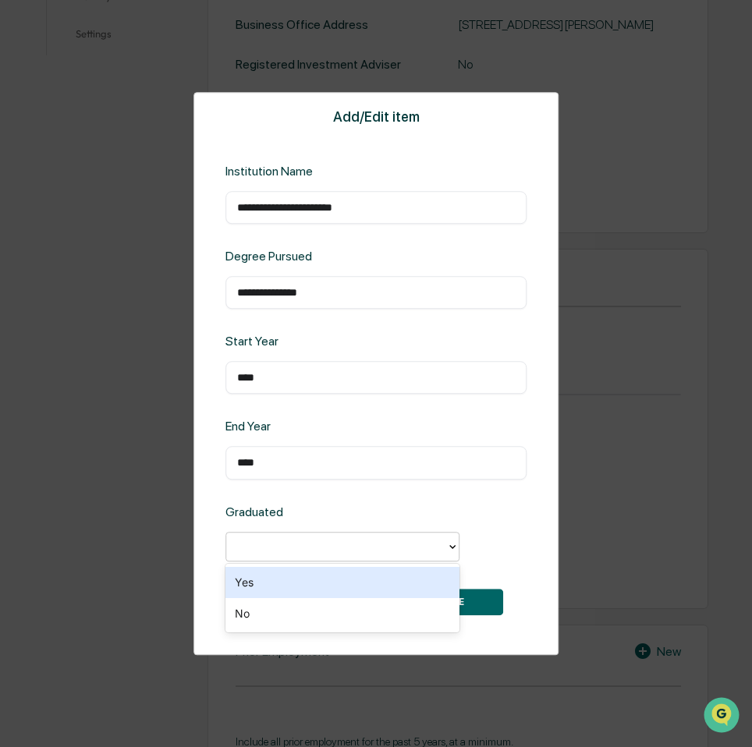
click at [263, 582] on div "Yes" at bounding box center [342, 582] width 234 height 31
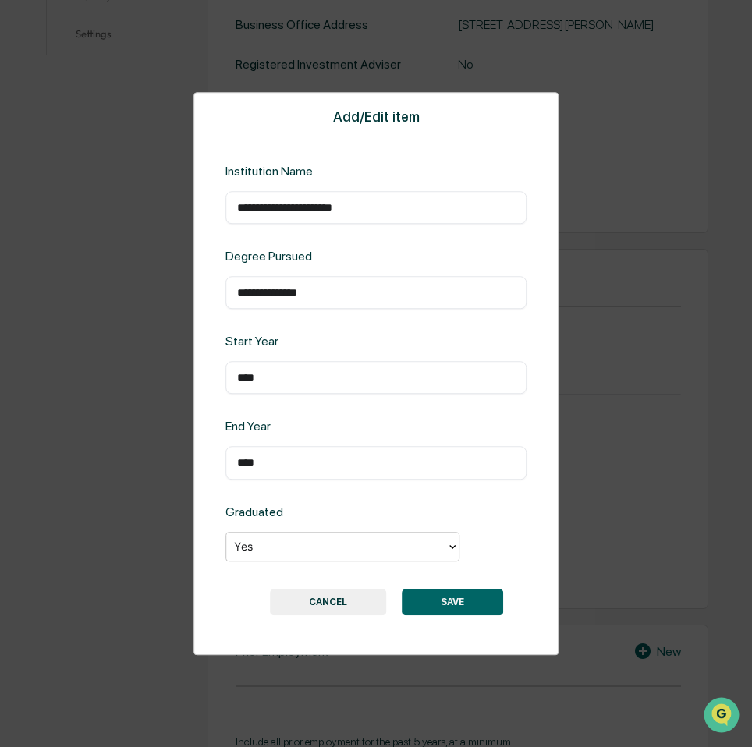
click at [433, 600] on button "SAVE" at bounding box center [452, 602] width 101 height 27
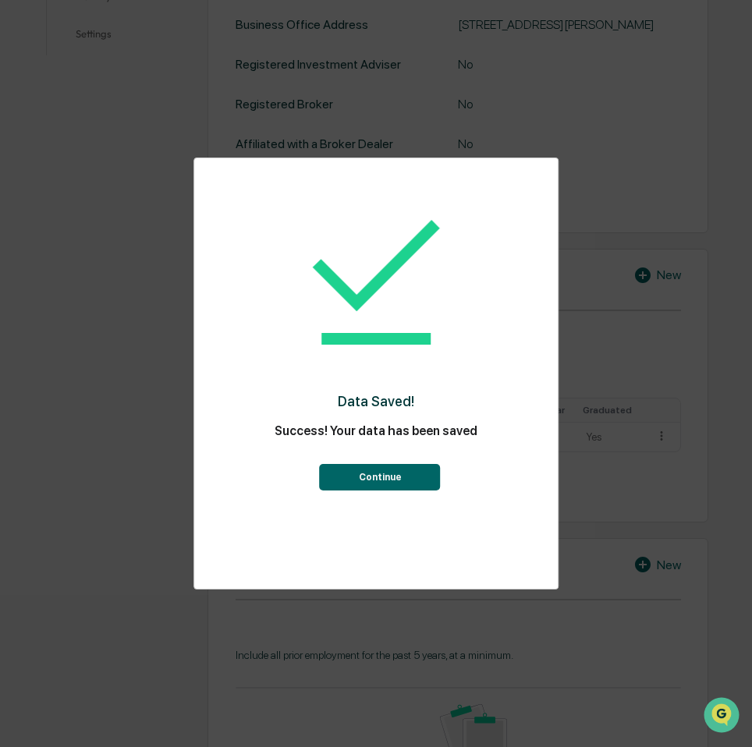
click at [360, 486] on button "Continue" at bounding box center [380, 477] width 121 height 27
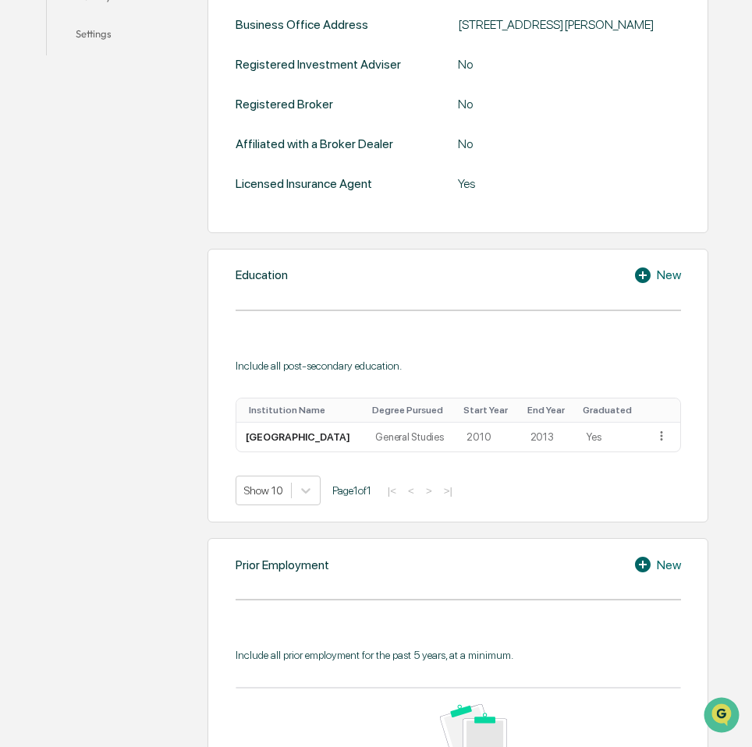
click at [637, 283] on icon at bounding box center [643, 275] width 16 height 16
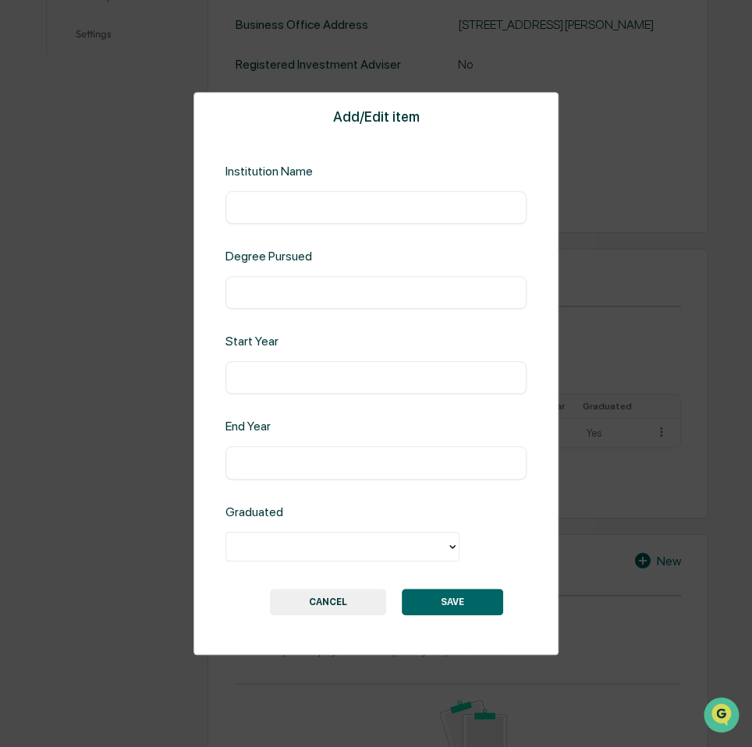
click at [311, 202] on input "text" at bounding box center [376, 208] width 278 height 16
type input "**********"
click at [306, 286] on input "text" at bounding box center [376, 293] width 278 height 16
type input "**********"
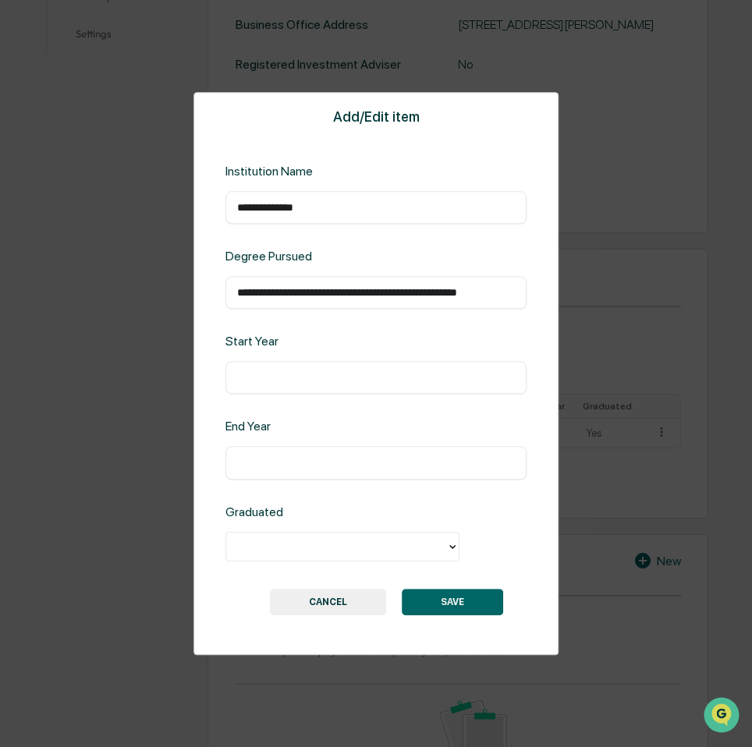
click at [288, 378] on input "text" at bounding box center [376, 378] width 278 height 16
type input "****"
click at [338, 470] on input "text" at bounding box center [376, 463] width 278 height 16
type input "****"
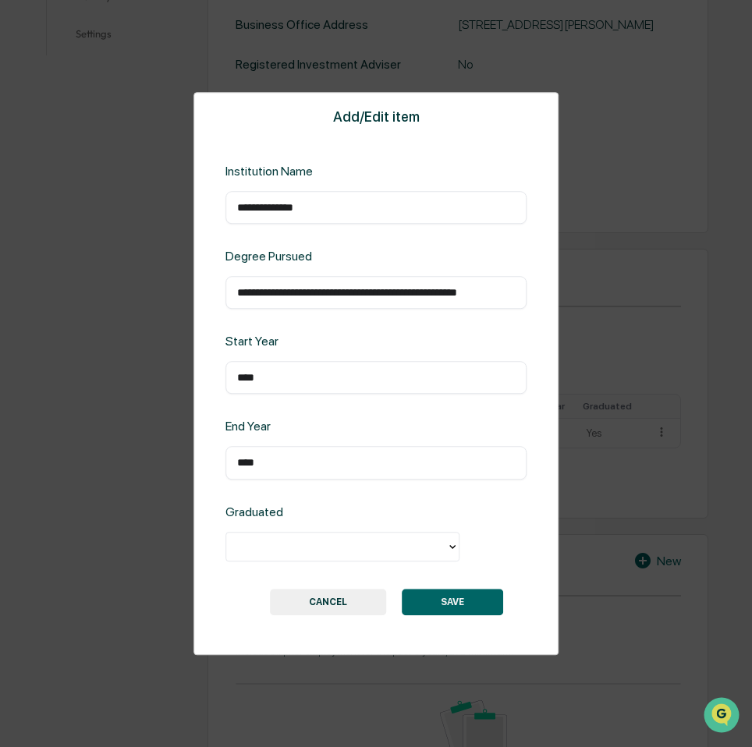
click at [331, 549] on div at bounding box center [336, 546] width 204 height 18
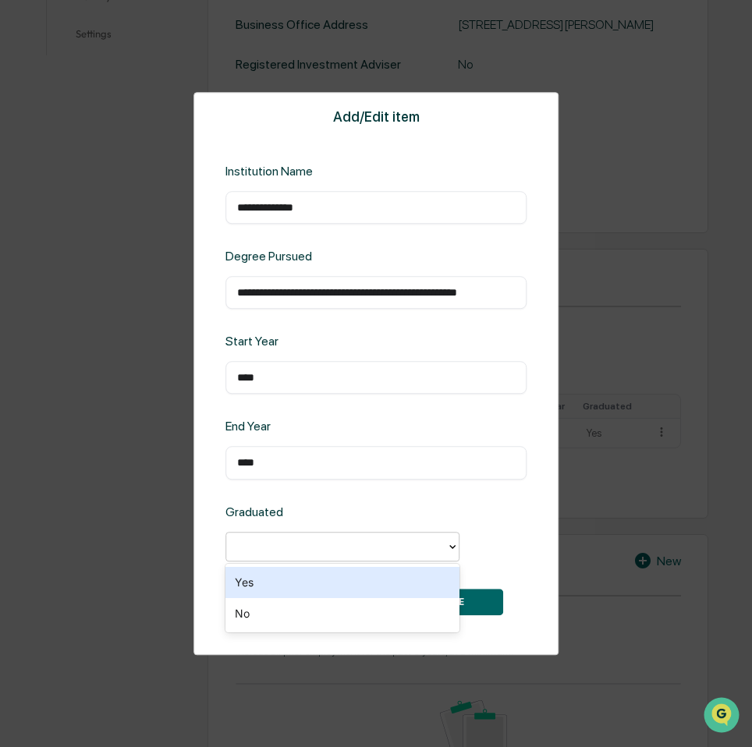
click at [327, 581] on div "Yes" at bounding box center [342, 582] width 234 height 31
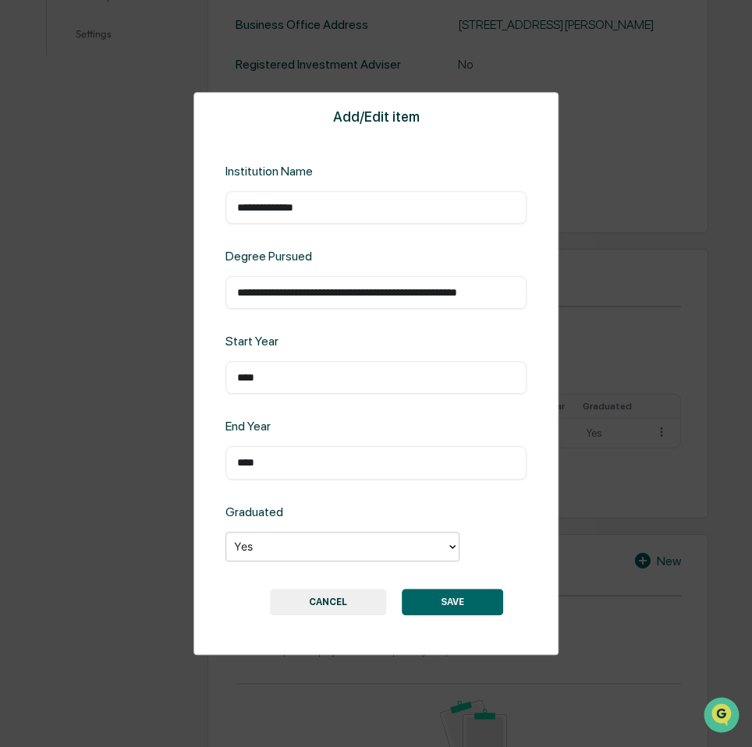
click at [457, 601] on button "SAVE" at bounding box center [452, 602] width 101 height 27
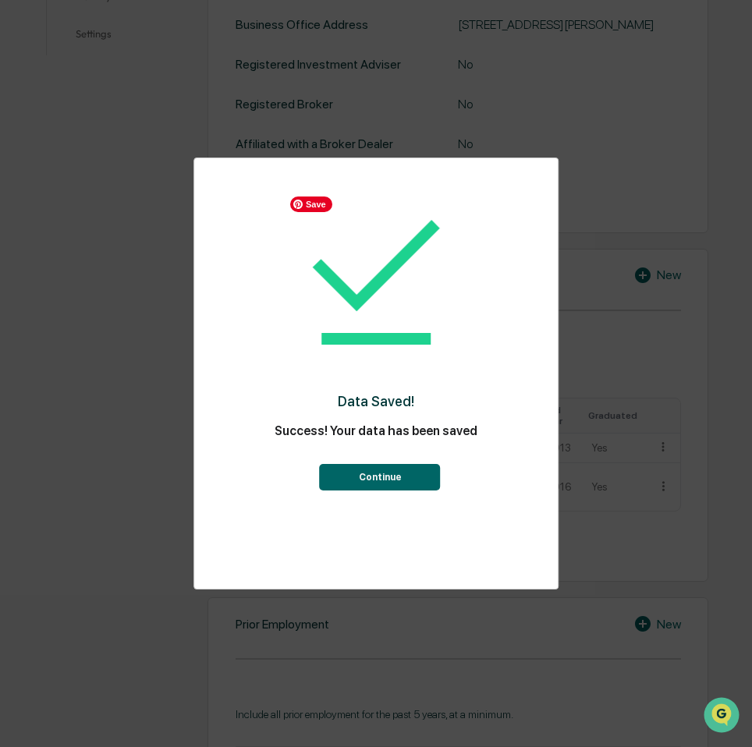
click at [400, 475] on button "Continue" at bounding box center [380, 477] width 121 height 27
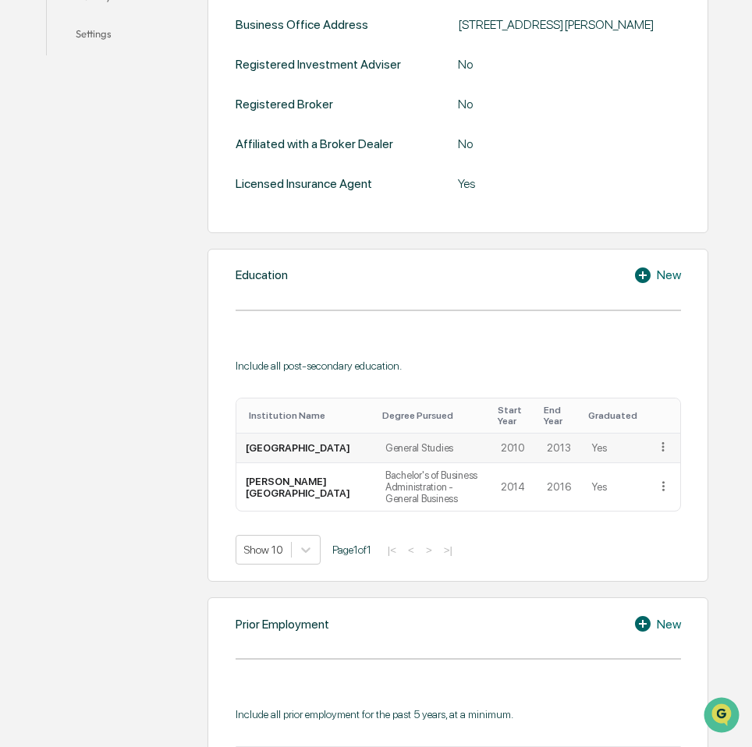
click at [664, 455] on icon at bounding box center [663, 447] width 15 height 15
click at [650, 481] on div "Edit" at bounding box center [645, 468] width 50 height 25
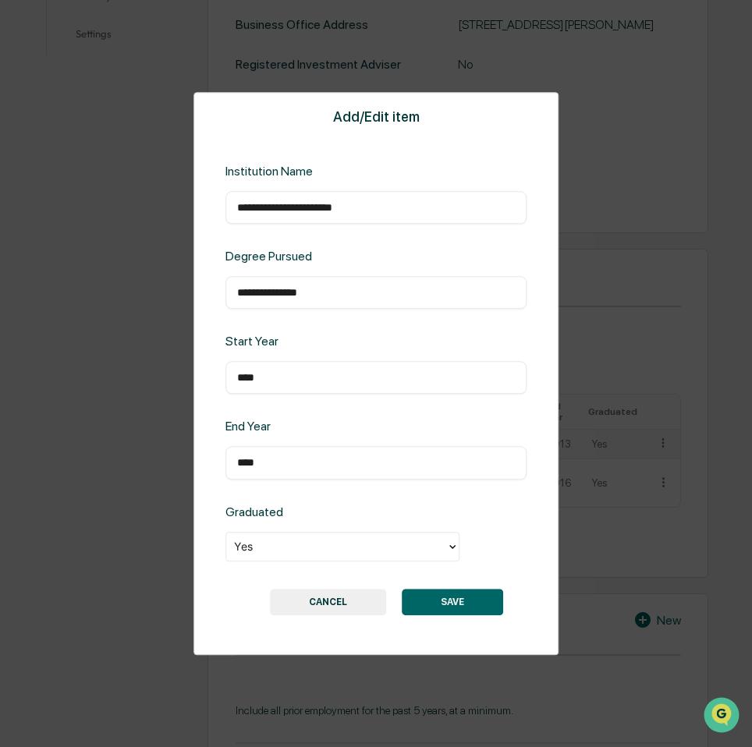
click at [241, 294] on input "**********" at bounding box center [376, 293] width 278 height 16
type input "**********"
click at [419, 598] on button "SAVE" at bounding box center [452, 602] width 101 height 27
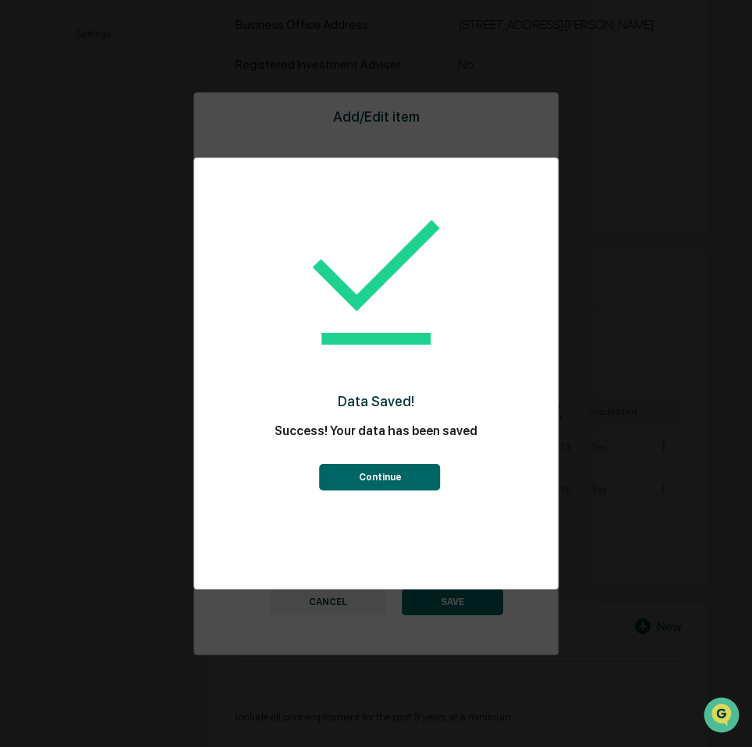
click at [400, 470] on button "Continue" at bounding box center [380, 477] width 121 height 27
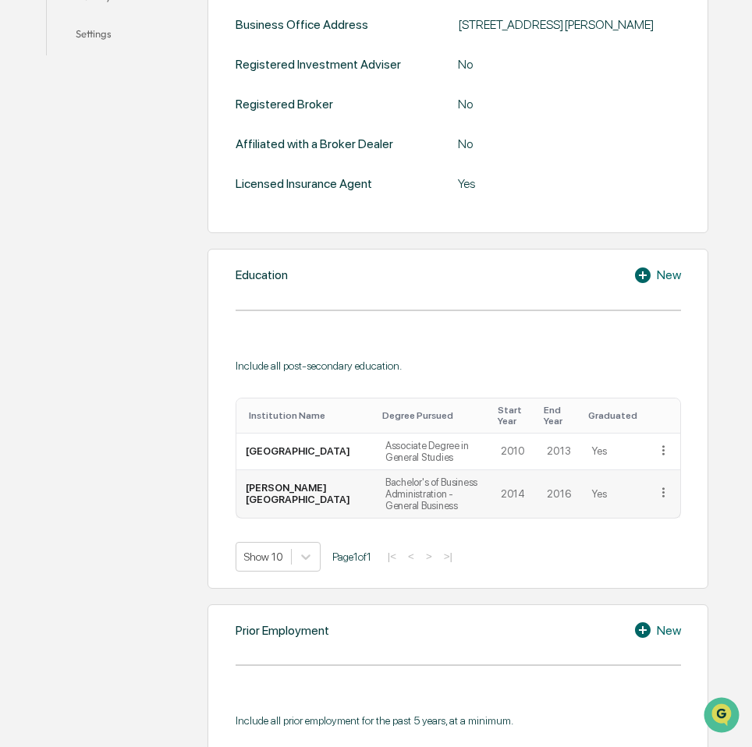
click at [666, 500] on icon at bounding box center [663, 492] width 15 height 15
click at [632, 527] on div "Edit" at bounding box center [645, 514] width 50 height 25
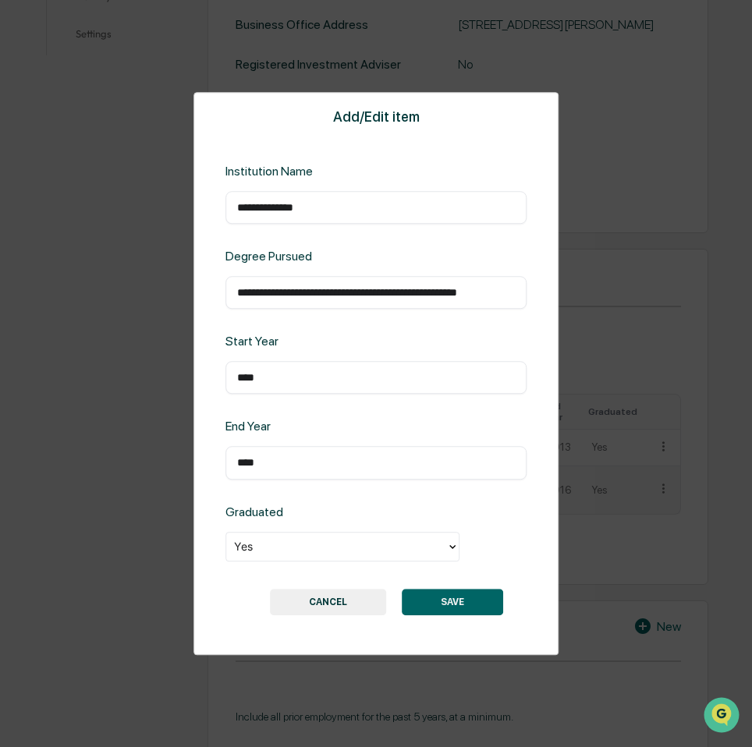
click at [290, 291] on input "**********" at bounding box center [376, 293] width 278 height 16
click at [289, 296] on input "**********" at bounding box center [376, 293] width 278 height 16
click at [290, 297] on input "**********" at bounding box center [376, 293] width 278 height 16
type input "**********"
click at [451, 595] on button "SAVE" at bounding box center [452, 602] width 101 height 27
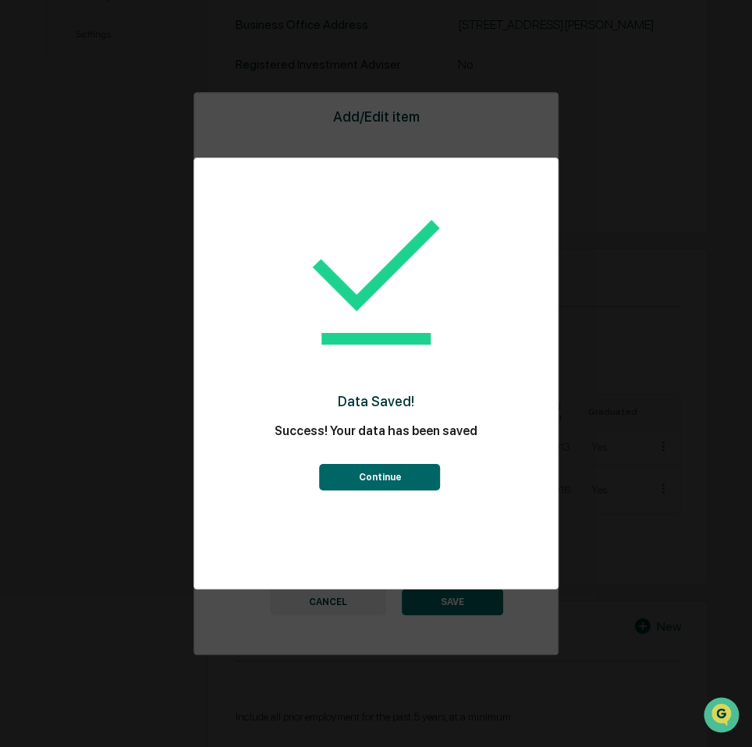
click at [437, 480] on button "Continue" at bounding box center [380, 477] width 121 height 27
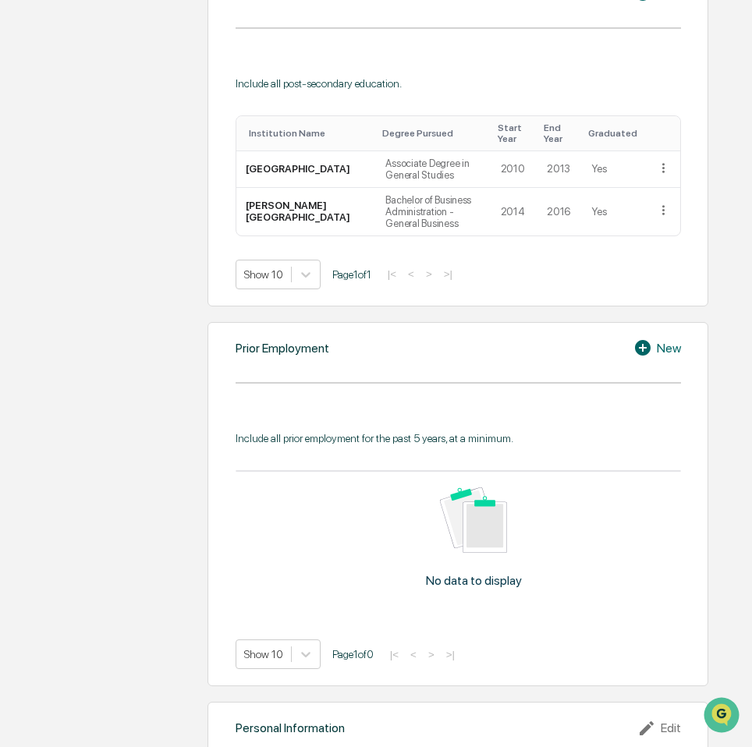
scroll to position [936, 0]
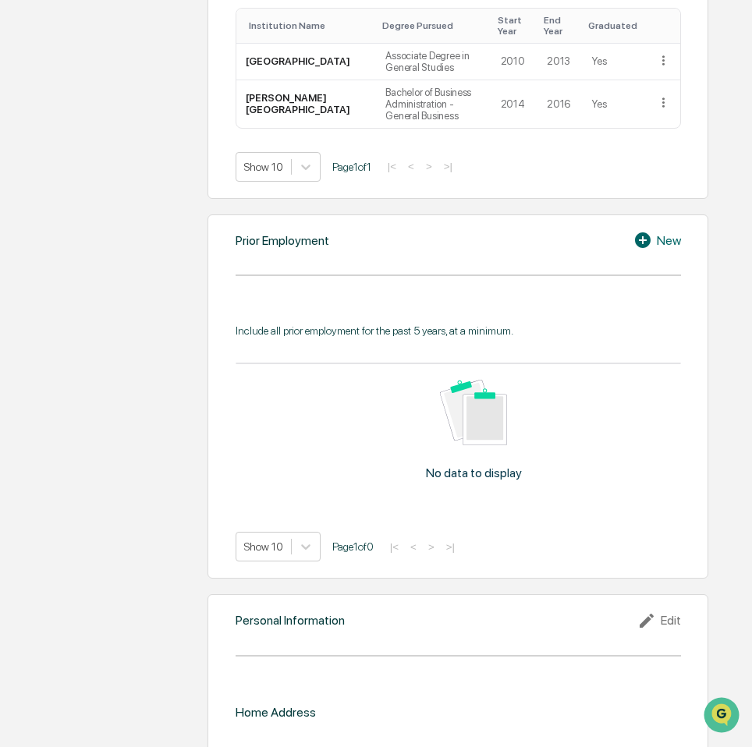
click at [647, 248] on icon at bounding box center [643, 240] width 16 height 16
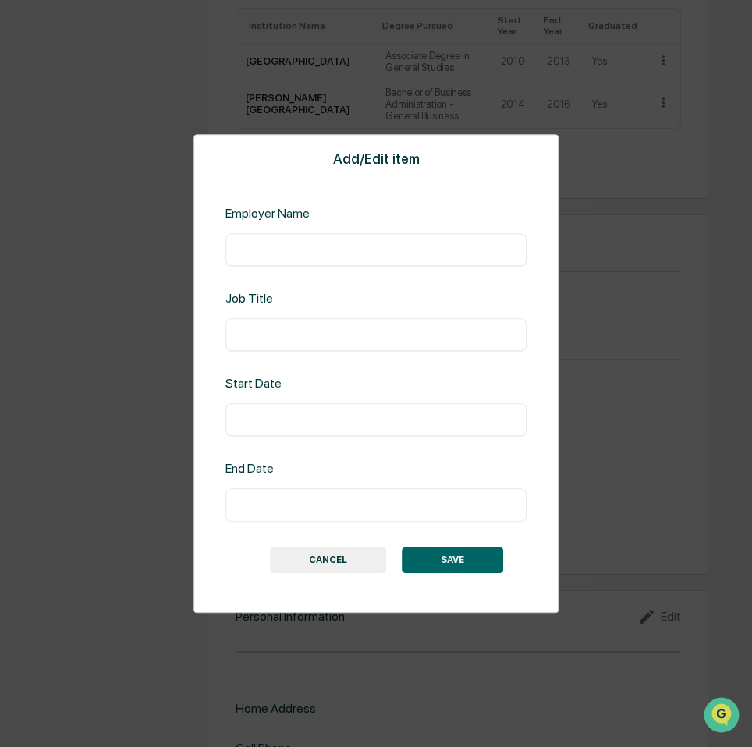
click at [353, 555] on button "CANCEL" at bounding box center [328, 560] width 116 height 27
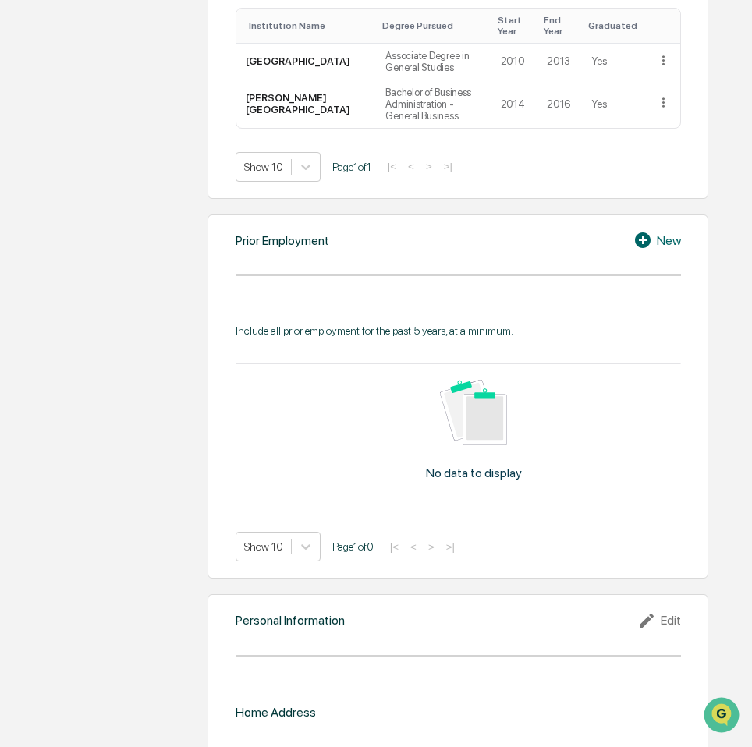
click at [678, 250] on div "New" at bounding box center [657, 240] width 48 height 19
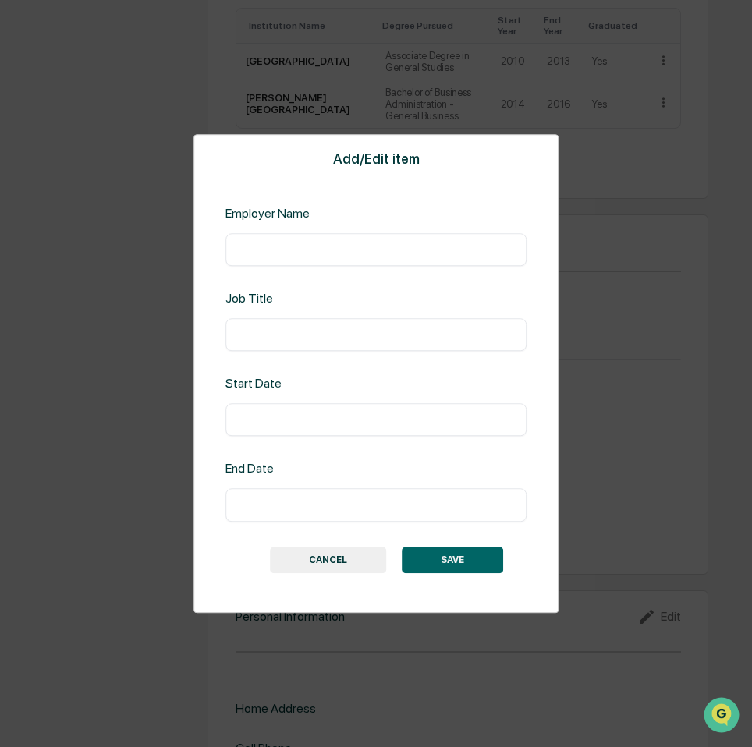
click at [345, 256] on input "text" at bounding box center [376, 250] width 278 height 16
type input "**********"
click at [332, 408] on div "​" at bounding box center [375, 420] width 301 height 33
click at [331, 406] on div "​" at bounding box center [375, 420] width 301 height 33
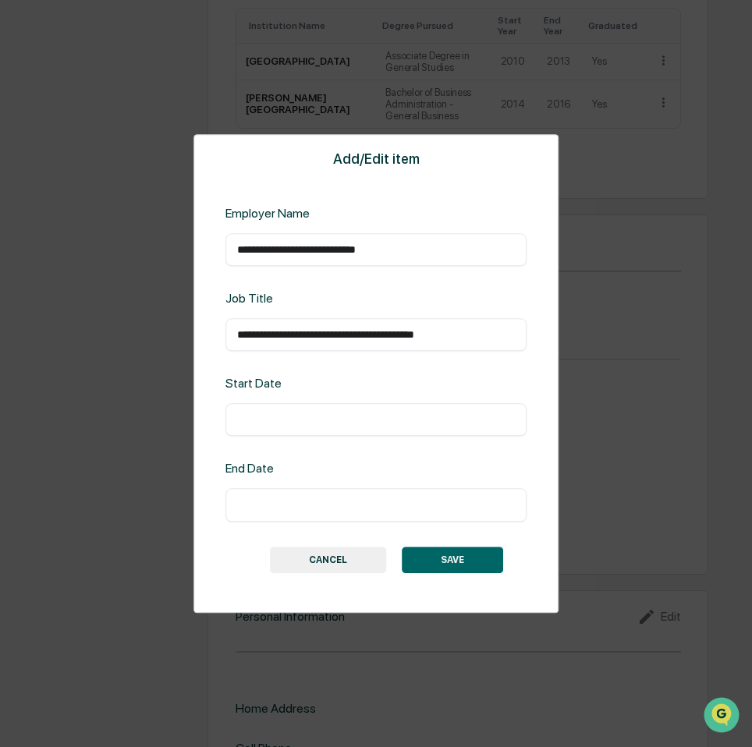
click at [329, 413] on input "text" at bounding box center [376, 421] width 278 height 16
type input "**********"
click at [415, 555] on button "SAVE" at bounding box center [452, 560] width 101 height 27
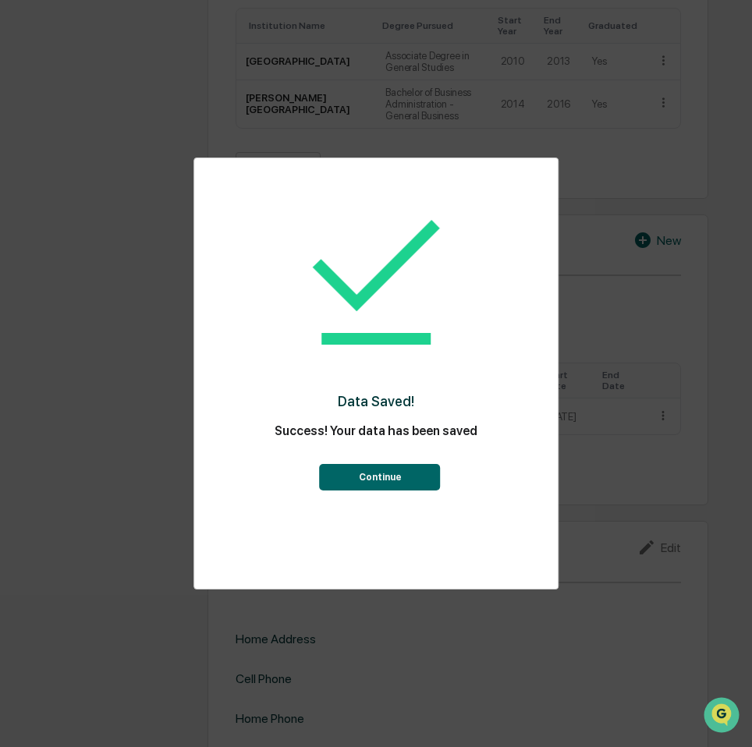
click at [414, 482] on button "Continue" at bounding box center [380, 477] width 121 height 27
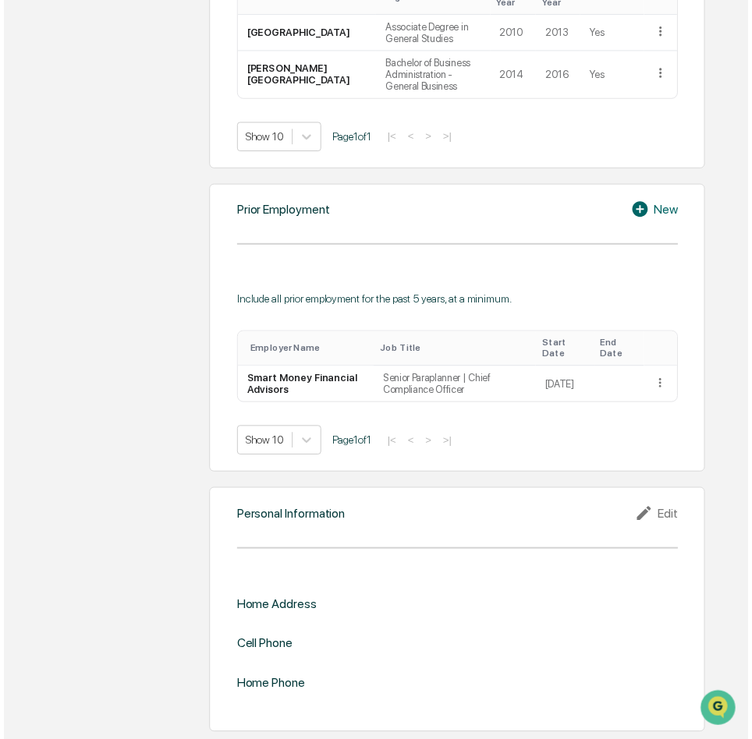
scroll to position [991, 0]
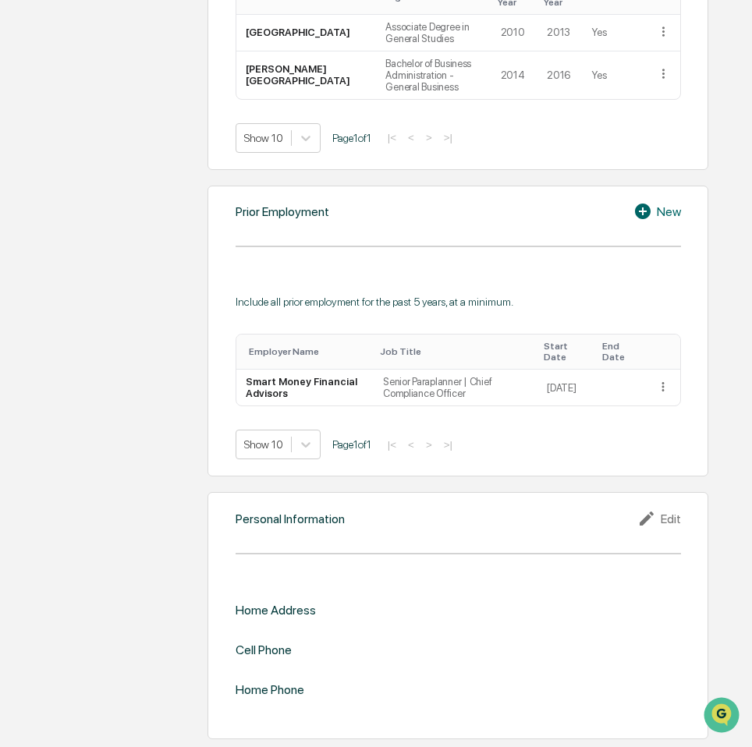
click at [656, 522] on icon at bounding box center [648, 518] width 23 height 19
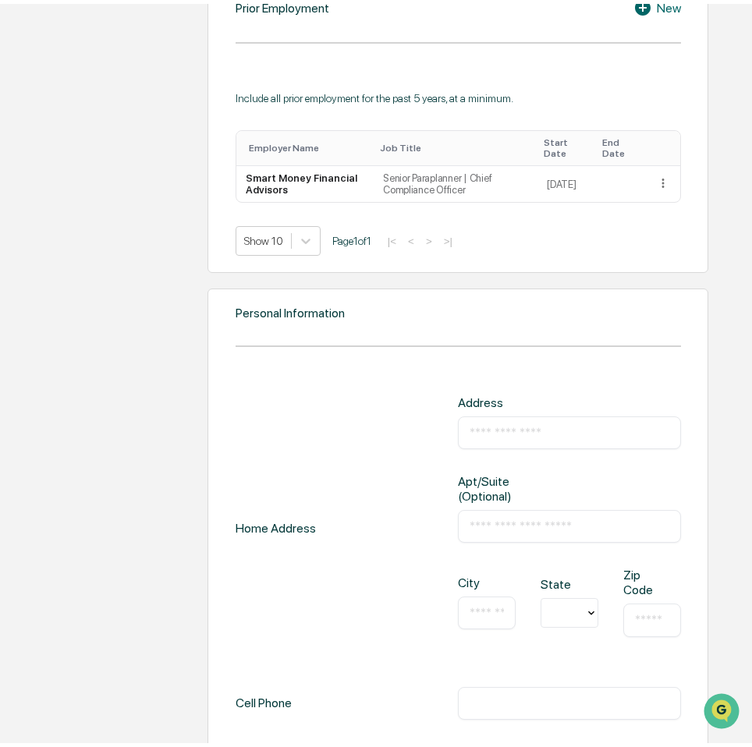
scroll to position [1303, 0]
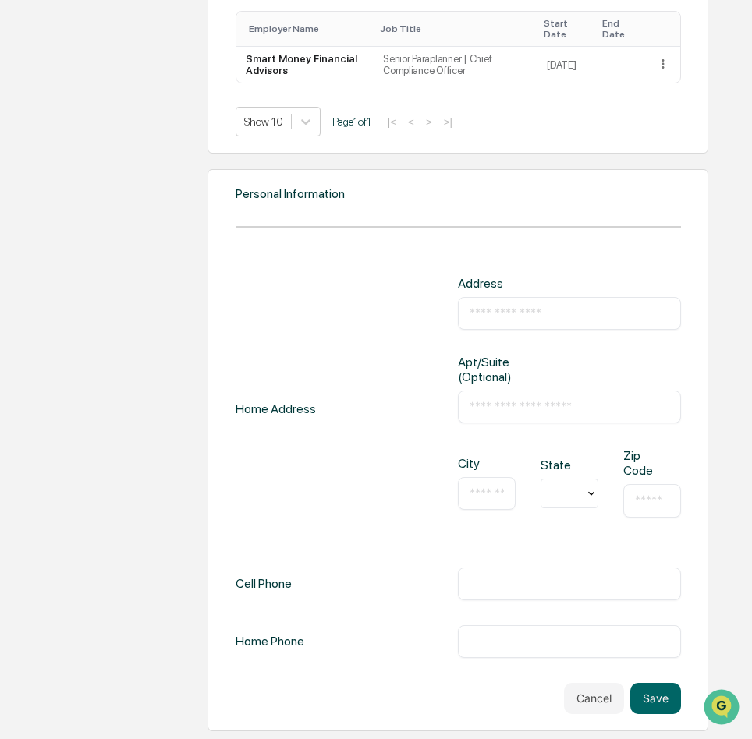
click at [479, 321] on input "text" at bounding box center [568, 314] width 199 height 16
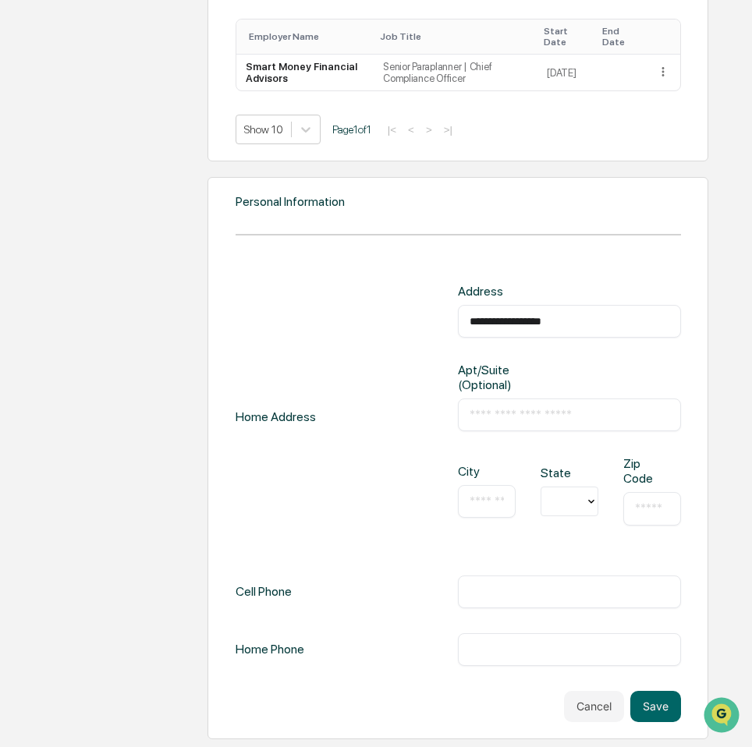
type input "**********"
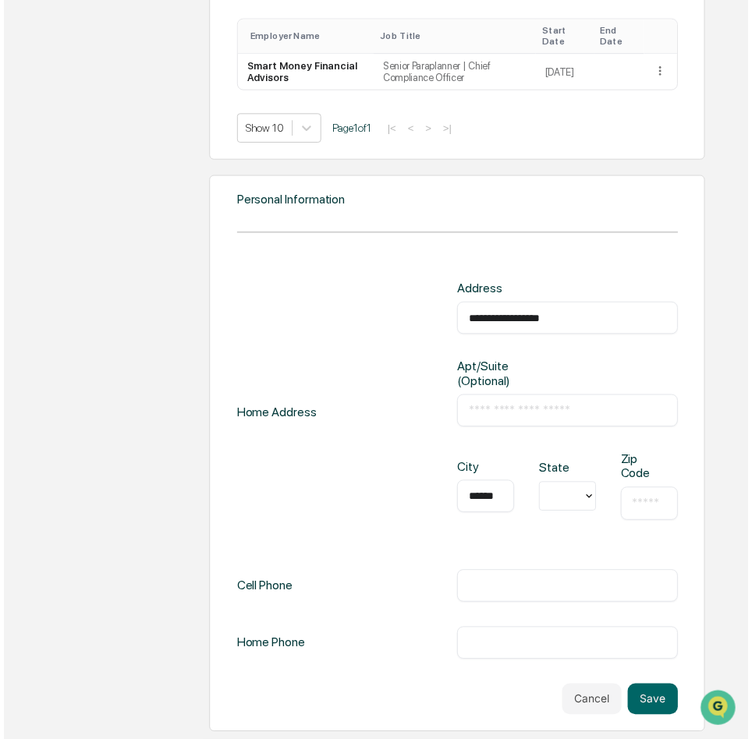
scroll to position [0, 0]
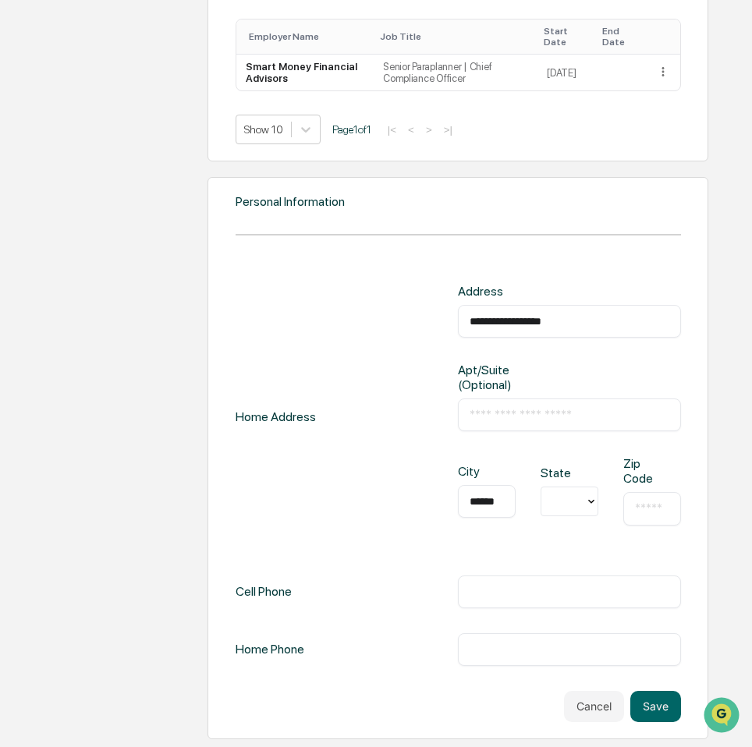
type input "******"
type input "**"
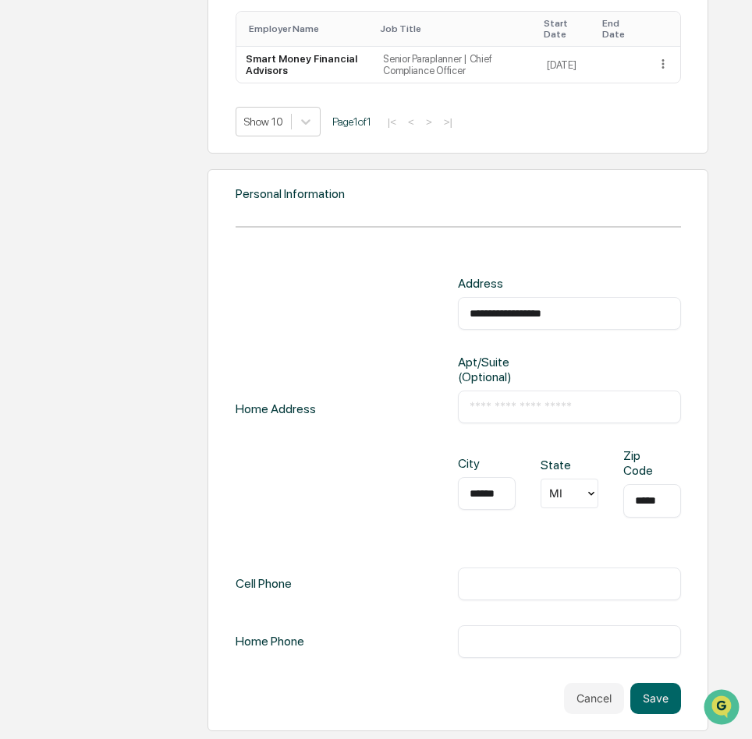
type input "*****"
click at [476, 583] on div "​" at bounding box center [569, 584] width 222 height 33
click at [492, 592] on input "text" at bounding box center [568, 584] width 199 height 16
type input "**********"
click at [648, 707] on button "Save" at bounding box center [655, 698] width 51 height 31
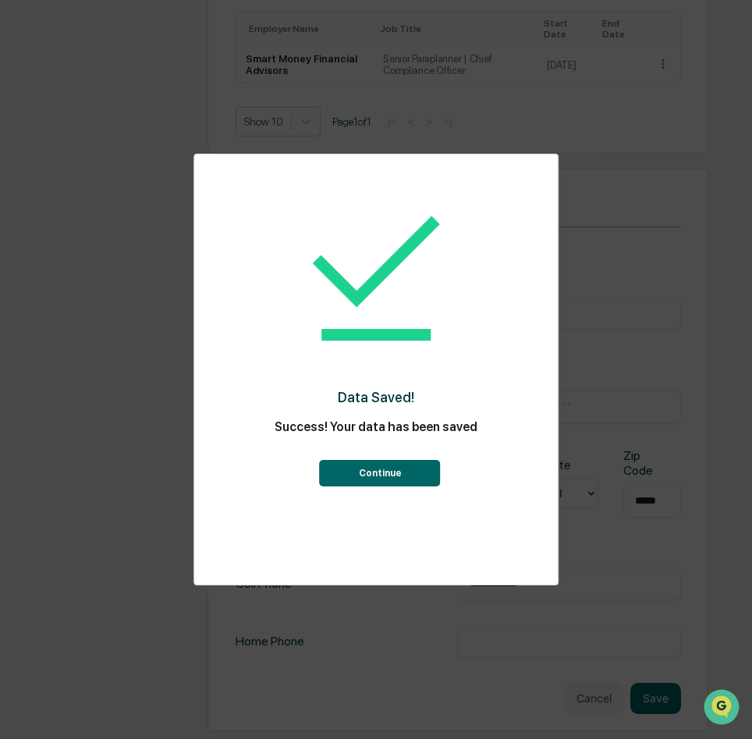
click at [426, 479] on button "Continue" at bounding box center [380, 473] width 121 height 27
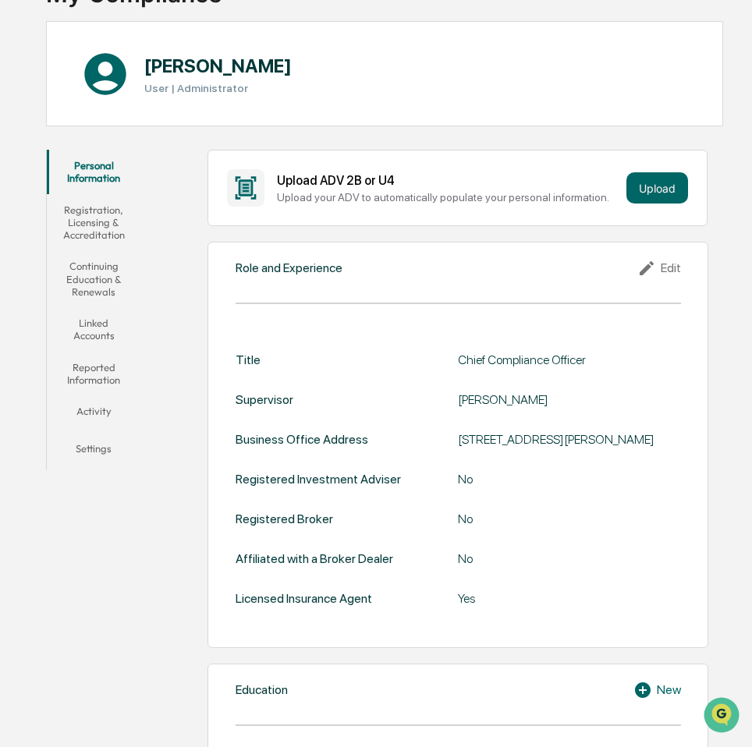
scroll to position [76, 0]
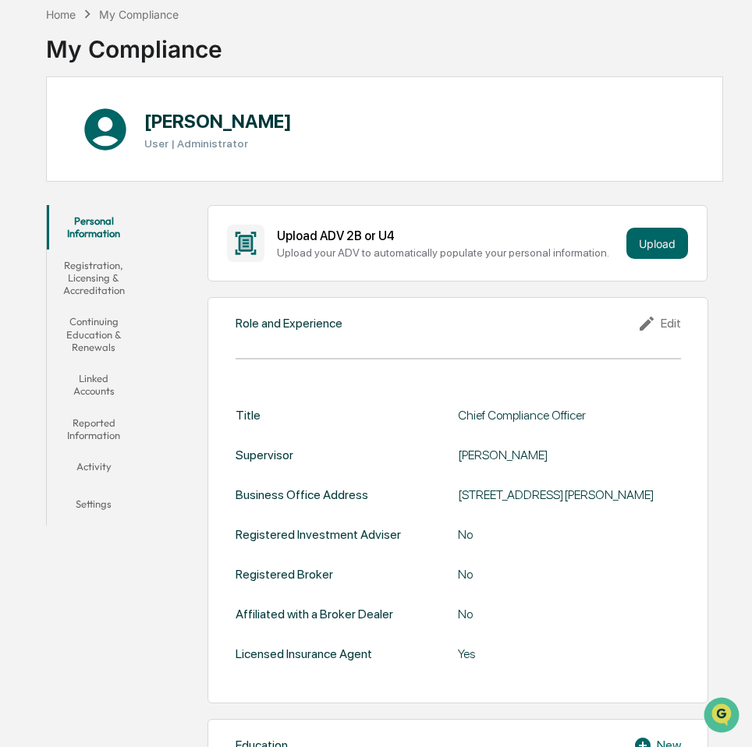
click at [86, 282] on button "Registration, Licensing & Accreditation" at bounding box center [94, 278] width 94 height 57
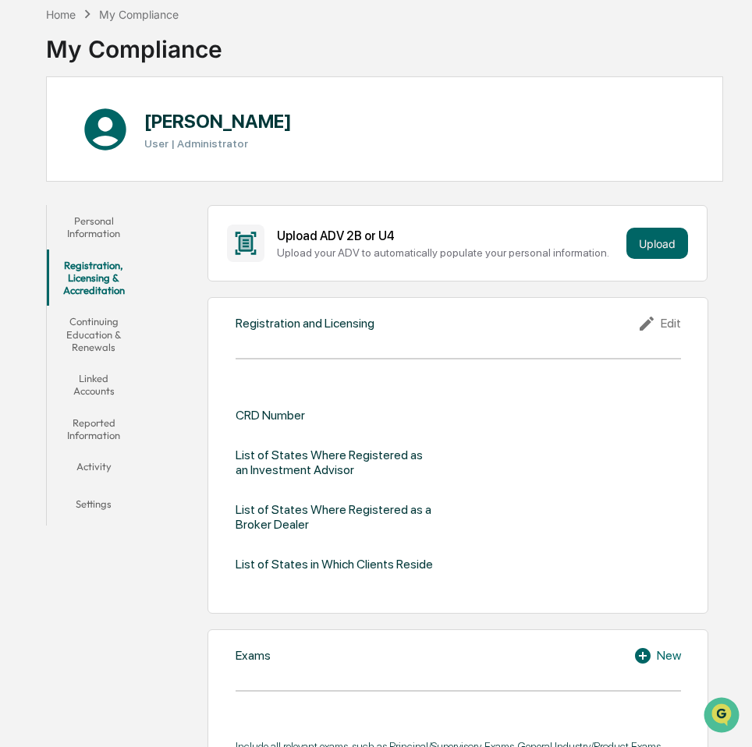
click at [653, 330] on icon at bounding box center [648, 323] width 23 height 19
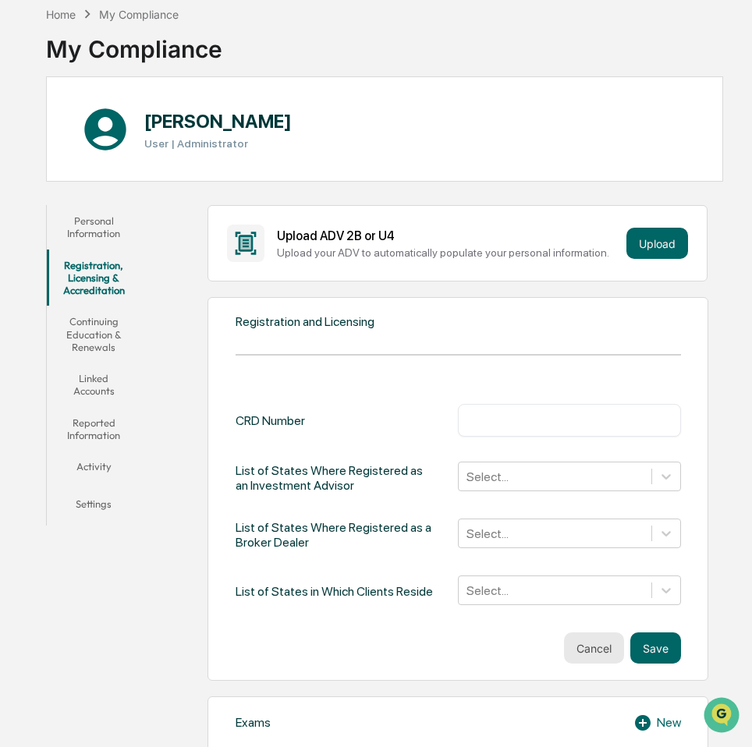
click at [594, 647] on button "Cancel" at bounding box center [594, 647] width 60 height 31
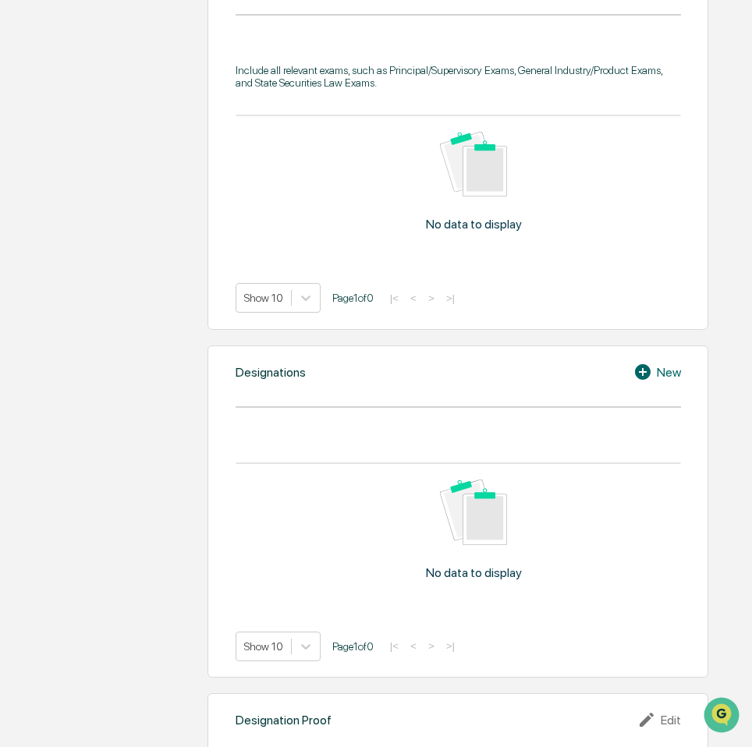
scroll to position [777, 0]
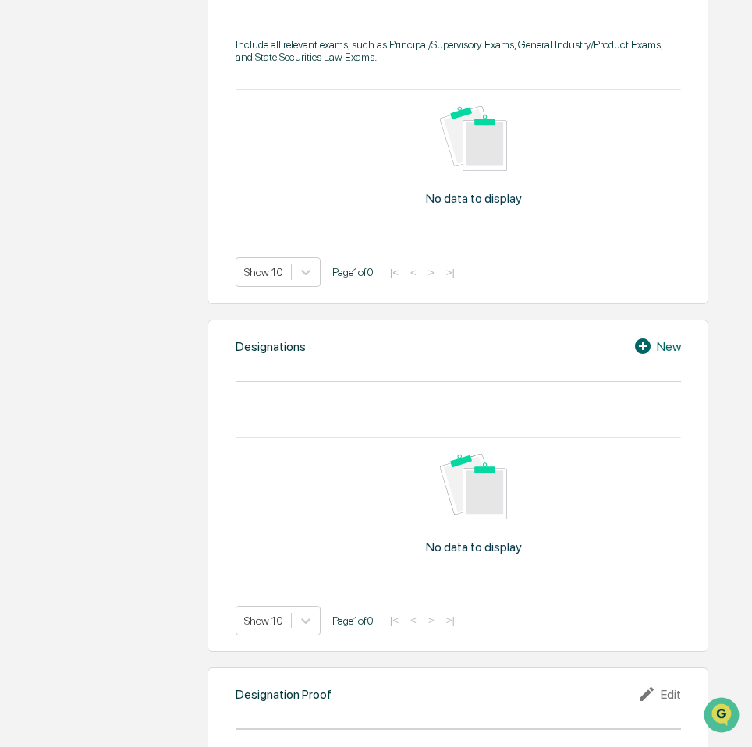
click at [661, 368] on div "Designations New No data to display Show 10 Page 1 of 0 |< < > >|" at bounding box center [457, 486] width 501 height 332
click at [657, 357] on div "Designations New No data to display Show 10 Page 1 of 0 |< < > >|" at bounding box center [457, 486] width 501 height 332
click at [648, 344] on icon at bounding box center [643, 346] width 16 height 16
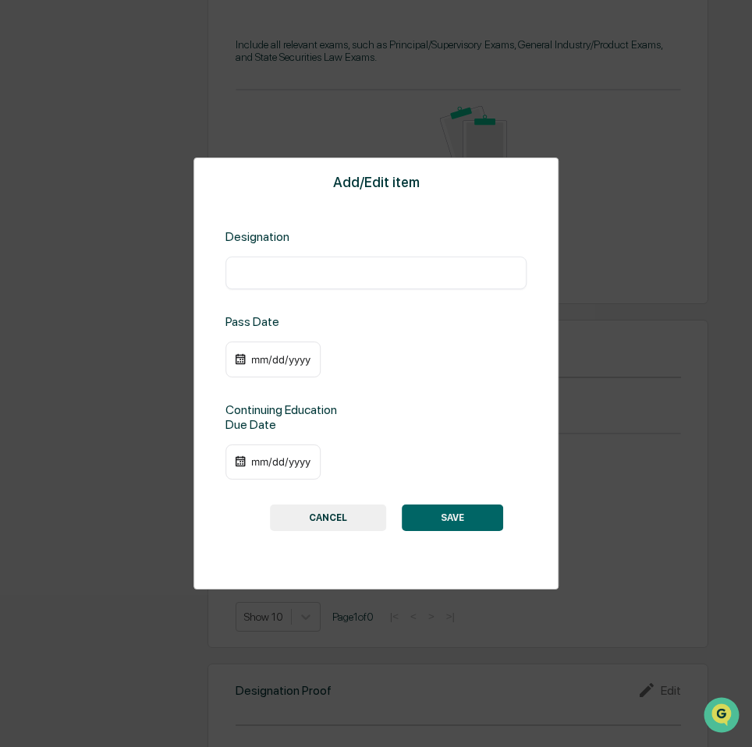
click at [342, 265] on input "text" at bounding box center [376, 273] width 278 height 16
click at [349, 510] on button "CANCEL" at bounding box center [328, 518] width 116 height 27
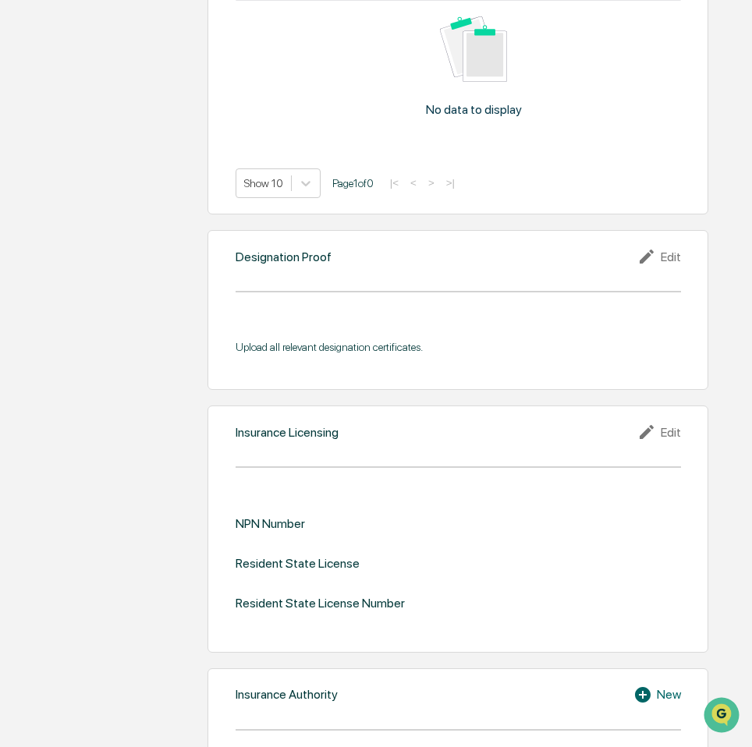
scroll to position [1323, 0]
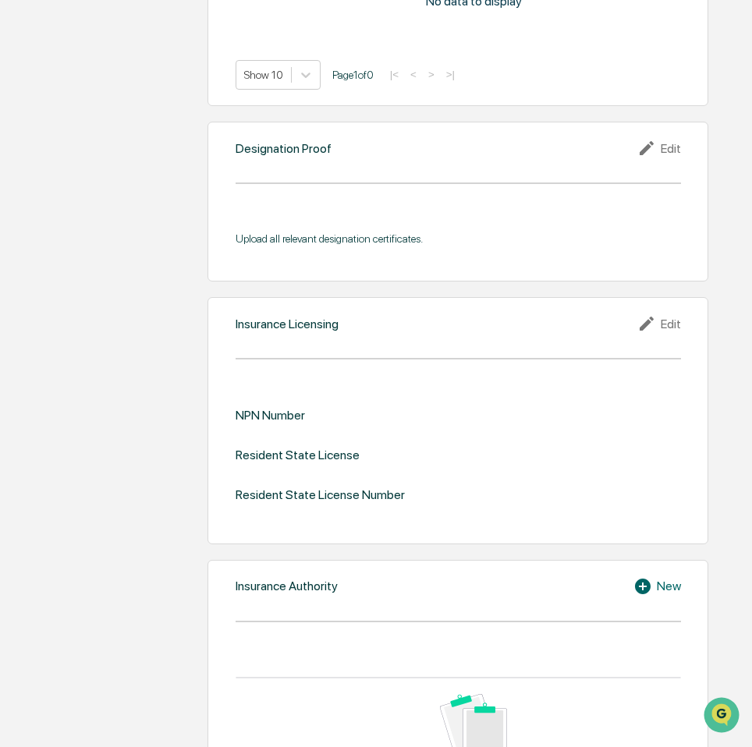
click at [653, 324] on icon at bounding box center [648, 323] width 23 height 19
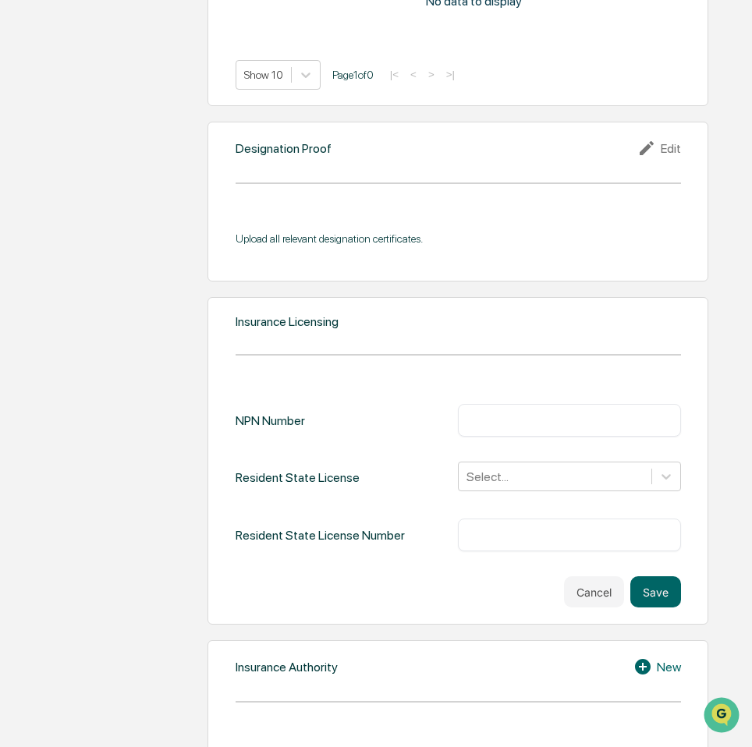
click at [569, 420] on input "text" at bounding box center [568, 421] width 199 height 16
type input "********"
click at [533, 484] on div at bounding box center [554, 477] width 176 height 18
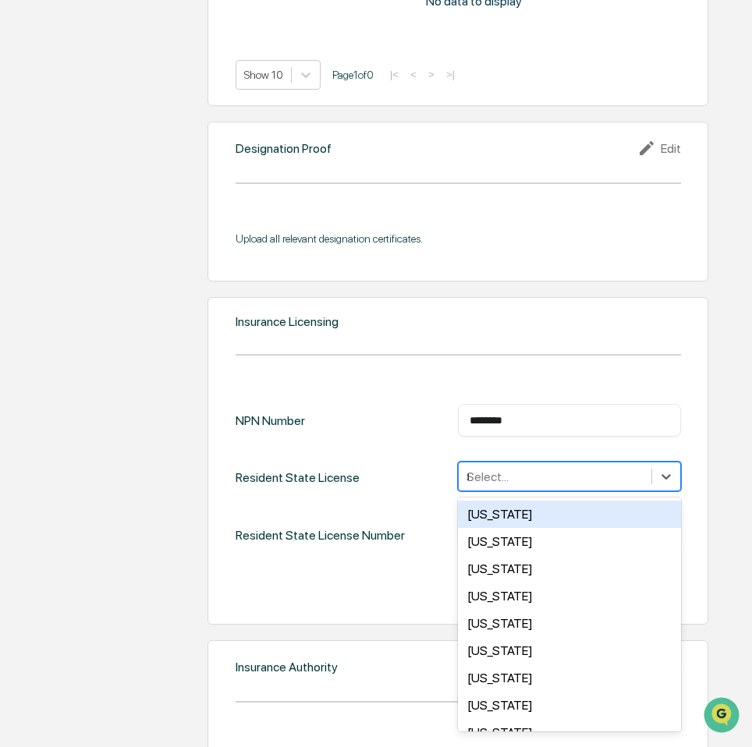
type input "**"
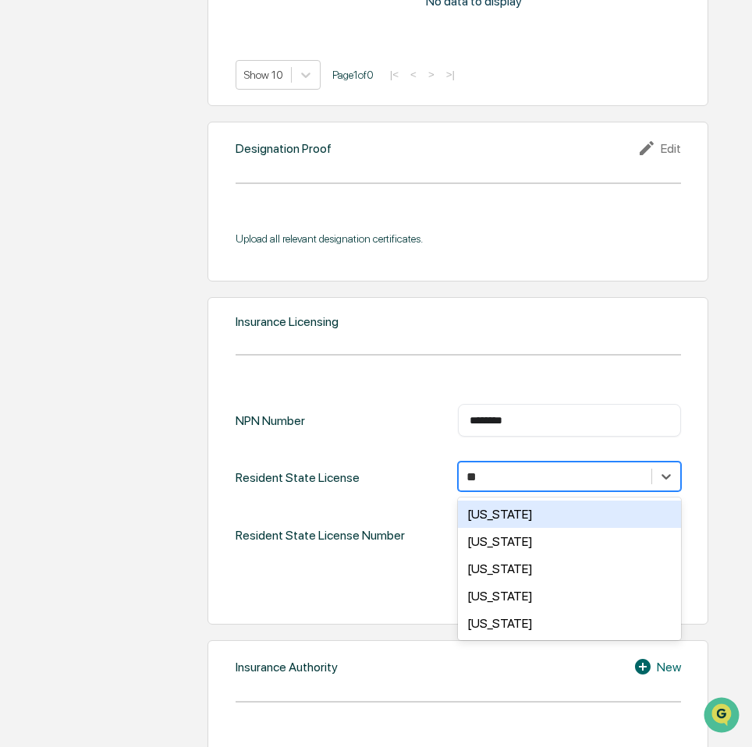
click at [551, 516] on div "Michigan" at bounding box center [569, 514] width 222 height 27
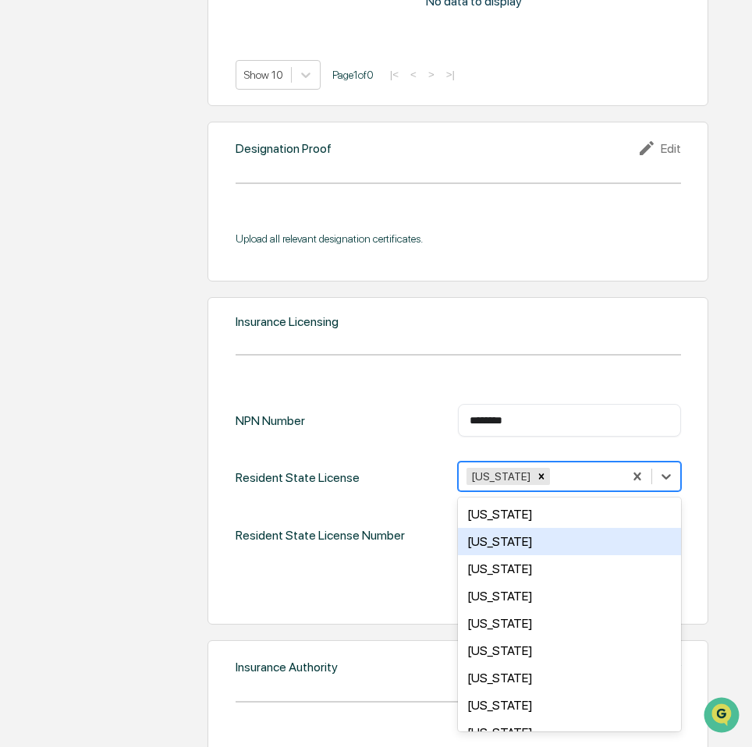
click at [414, 556] on div "NPN Number ******** ​ Resident State License option Michigan, selected. 49 resu…" at bounding box center [458, 506] width 445 height 204
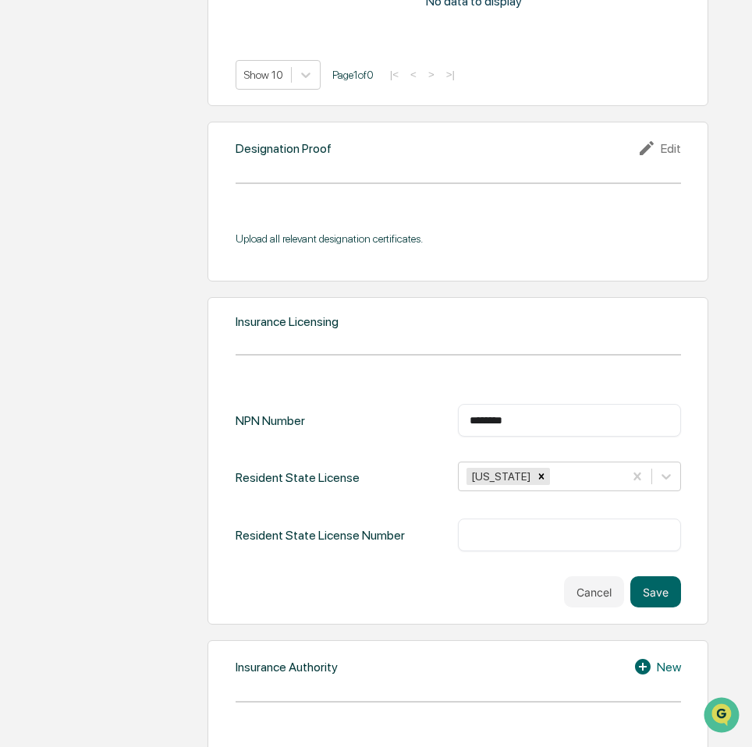
click at [512, 537] on input "text" at bounding box center [568, 535] width 199 height 16
type input "*******"
click at [642, 579] on button "Save" at bounding box center [655, 591] width 51 height 31
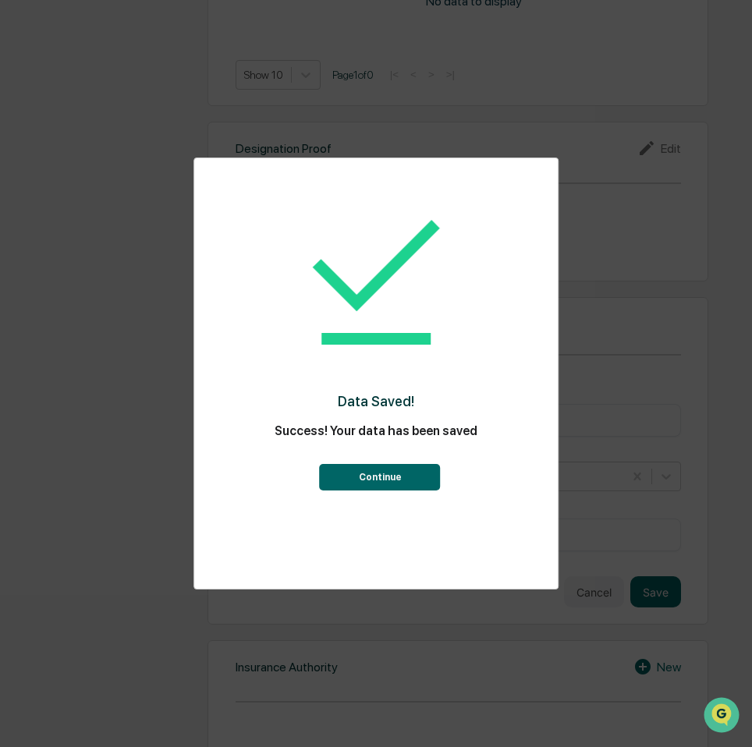
click at [370, 487] on button "Continue" at bounding box center [380, 477] width 121 height 27
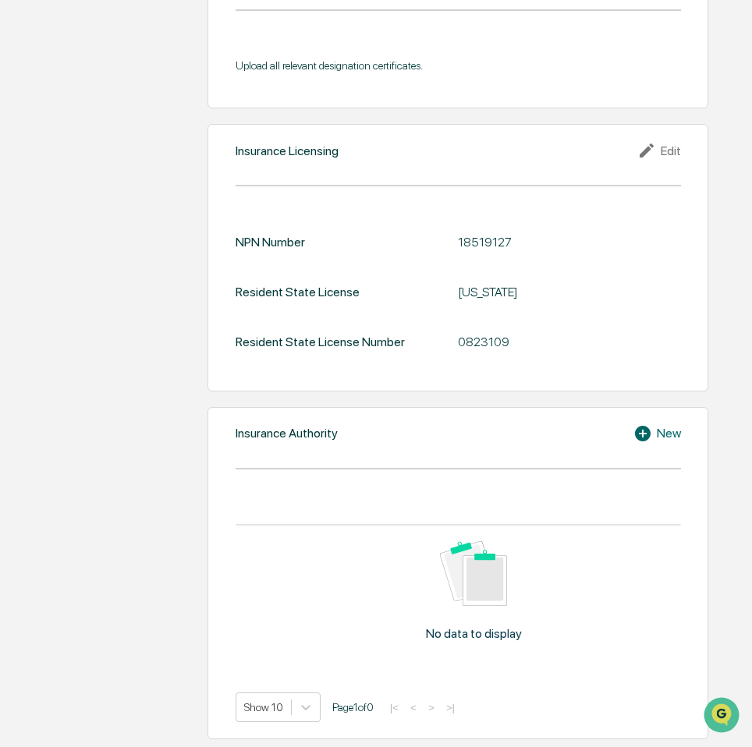
click at [670, 426] on div "New" at bounding box center [657, 433] width 48 height 19
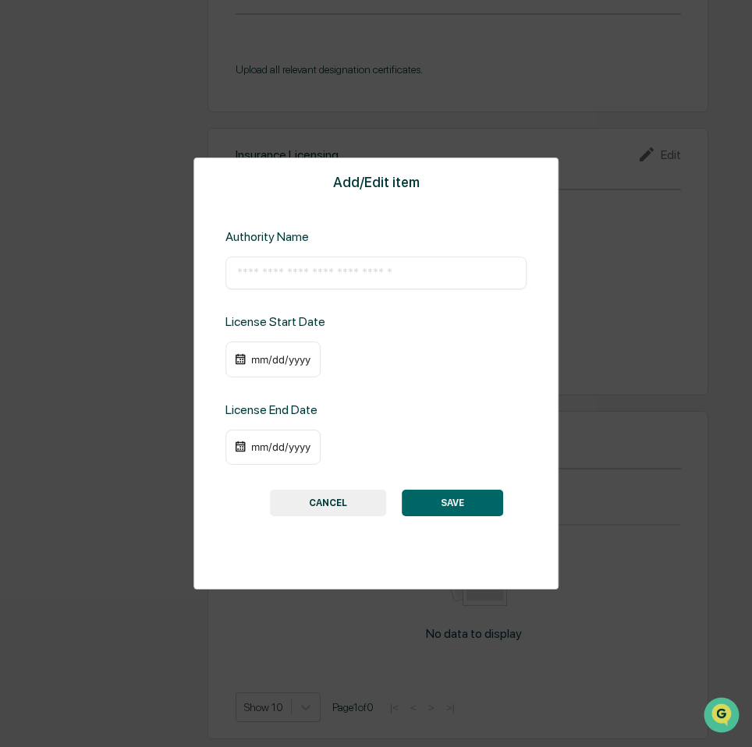
click at [288, 255] on div "Authority Name ​" at bounding box center [375, 259] width 301 height 60
click at [306, 278] on input "text" at bounding box center [376, 273] width 278 height 16
type input "**********"
click at [267, 363] on div "mm/dd/yyyy" at bounding box center [281, 359] width 62 height 12
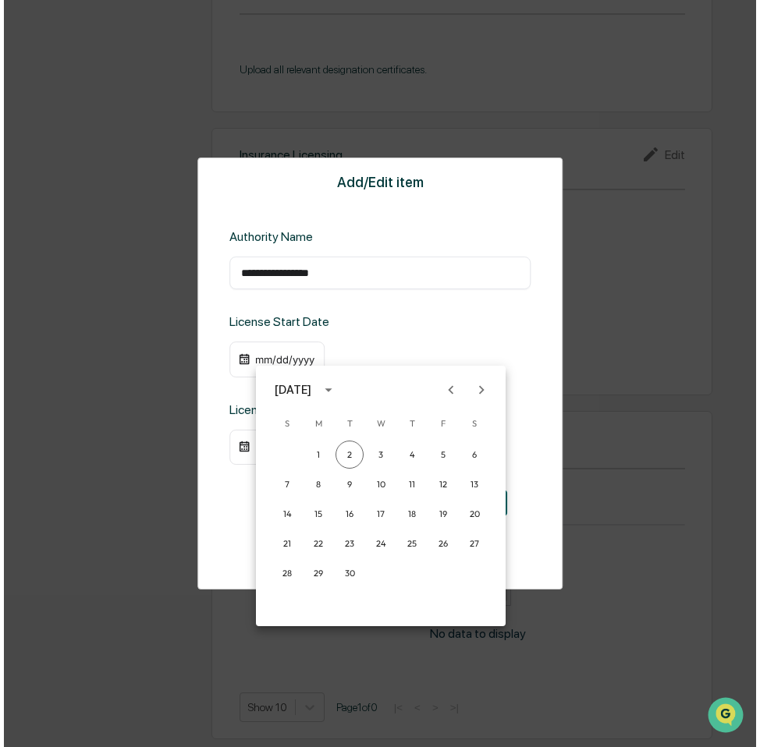
scroll to position [1496, 0]
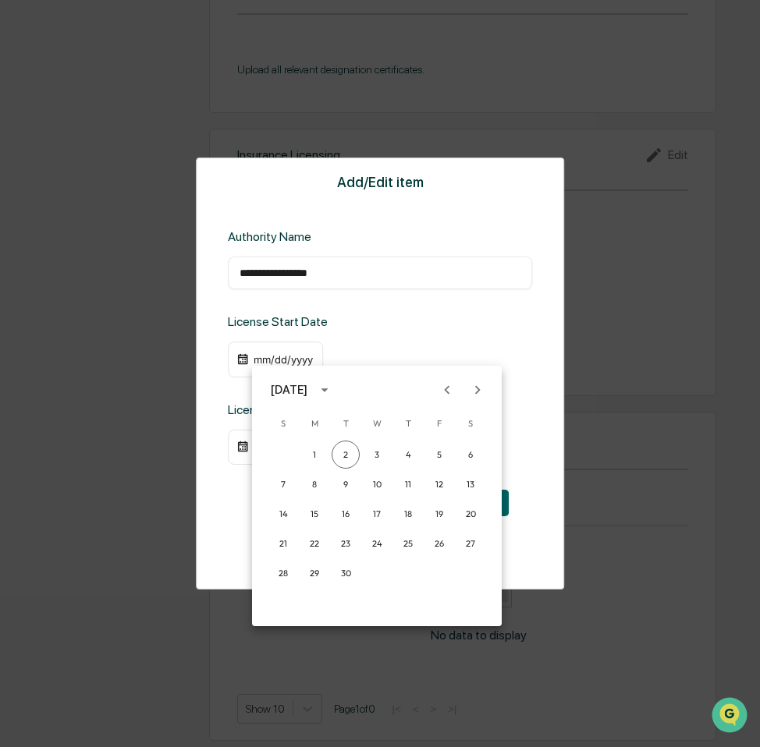
click at [307, 383] on div "September 2025" at bounding box center [289, 389] width 37 height 17
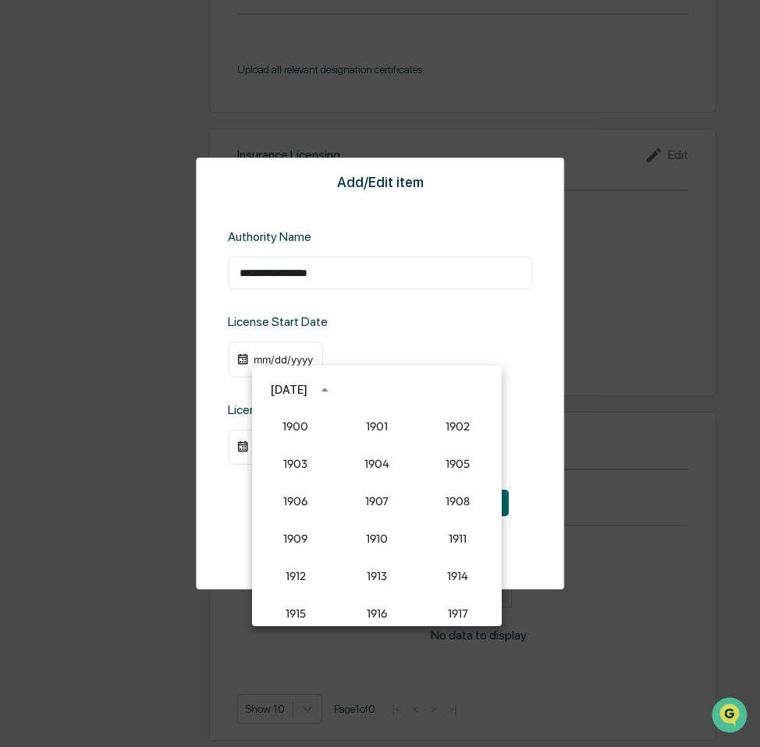
scroll to position [1444, 0]
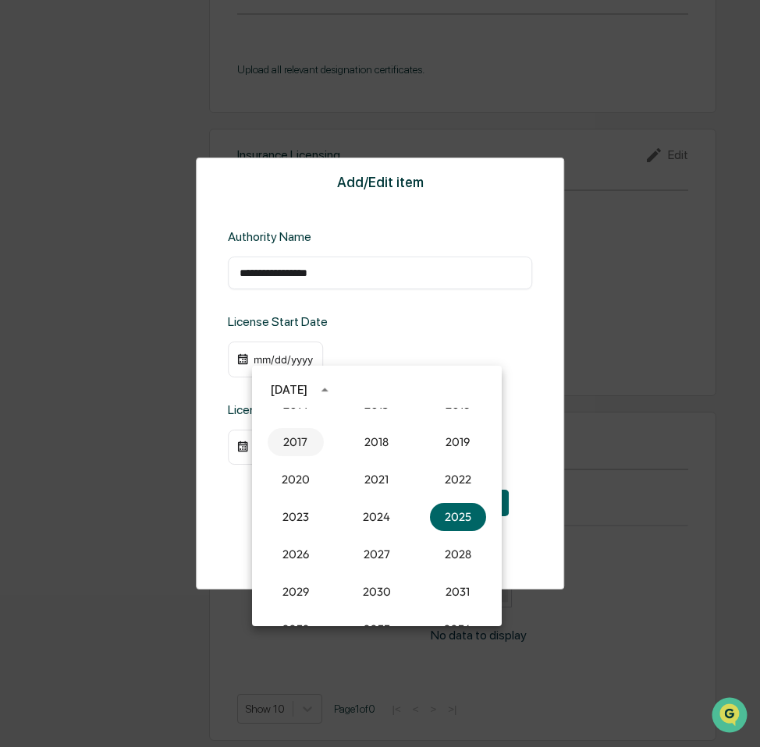
click at [292, 446] on button "2017" at bounding box center [295, 442] width 56 height 28
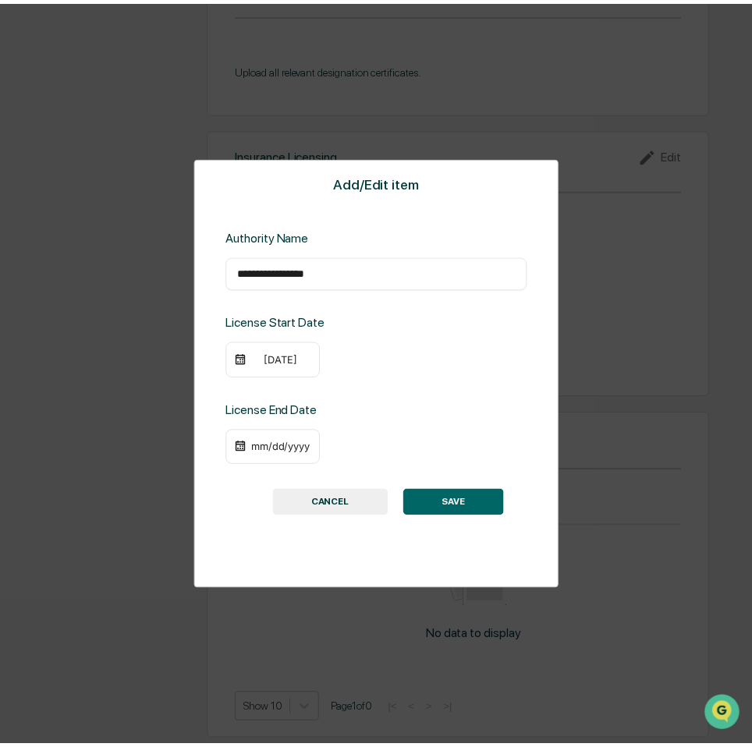
scroll to position [1493, 0]
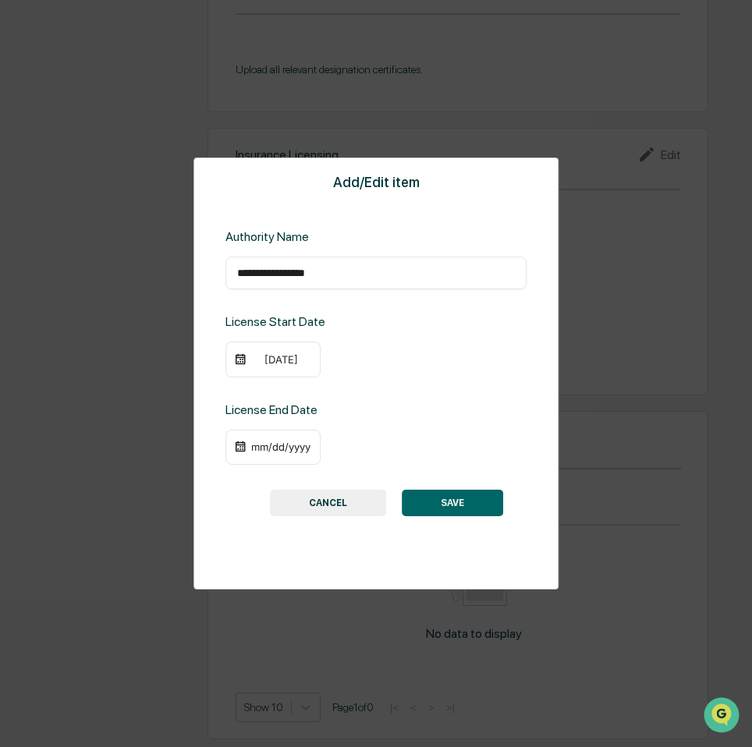
click at [268, 365] on div "09/02/2017" at bounding box center [281, 359] width 62 height 12
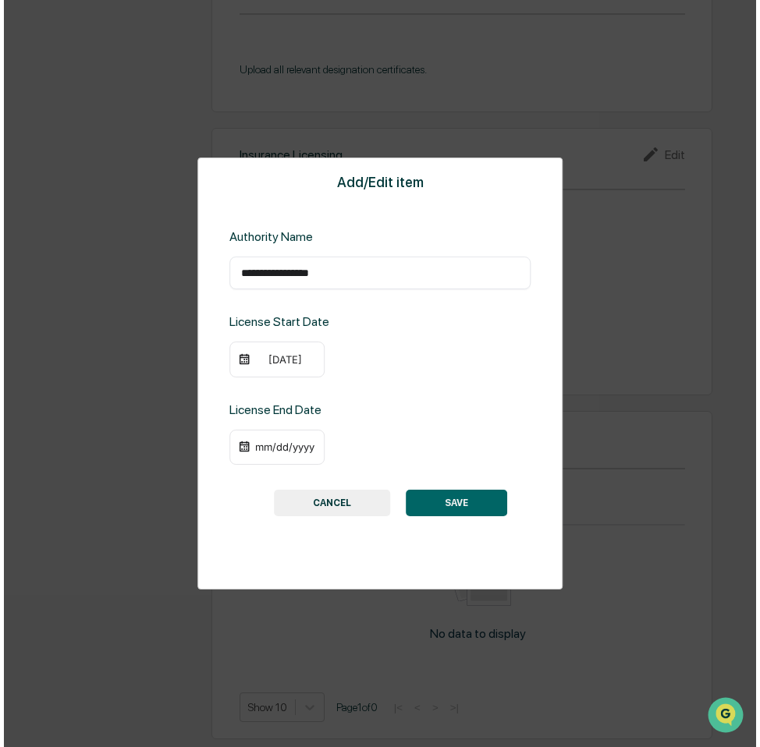
scroll to position [1496, 0]
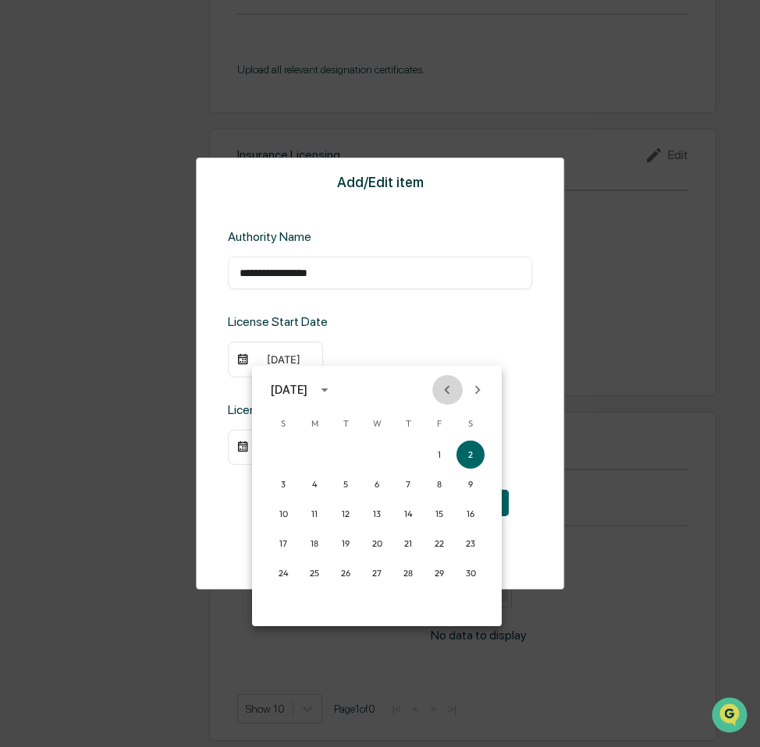
click at [443, 384] on icon "Previous month" at bounding box center [446, 389] width 17 height 17
click at [318, 571] on button "28" at bounding box center [314, 573] width 28 height 28
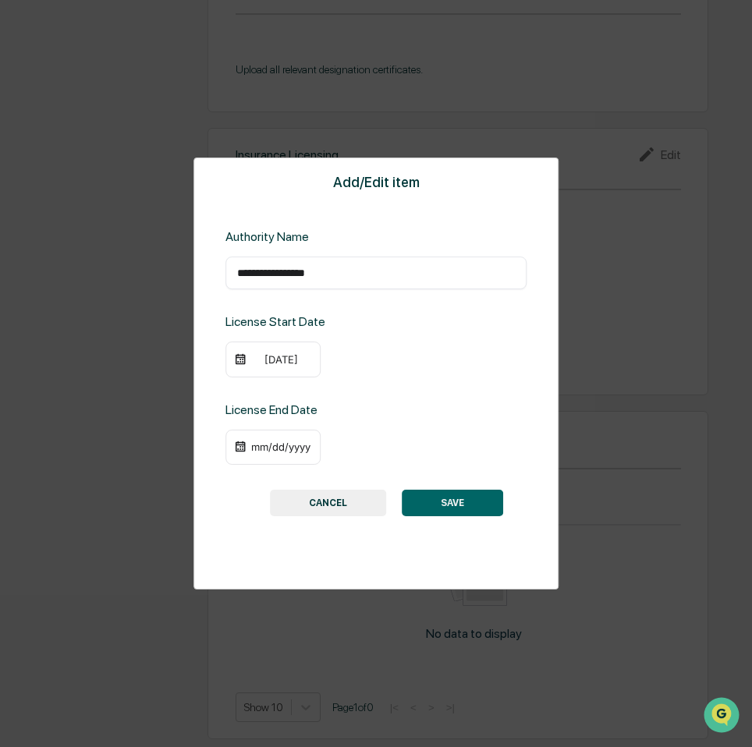
click at [293, 449] on div "mm/dd/yyyy" at bounding box center [281, 447] width 62 height 12
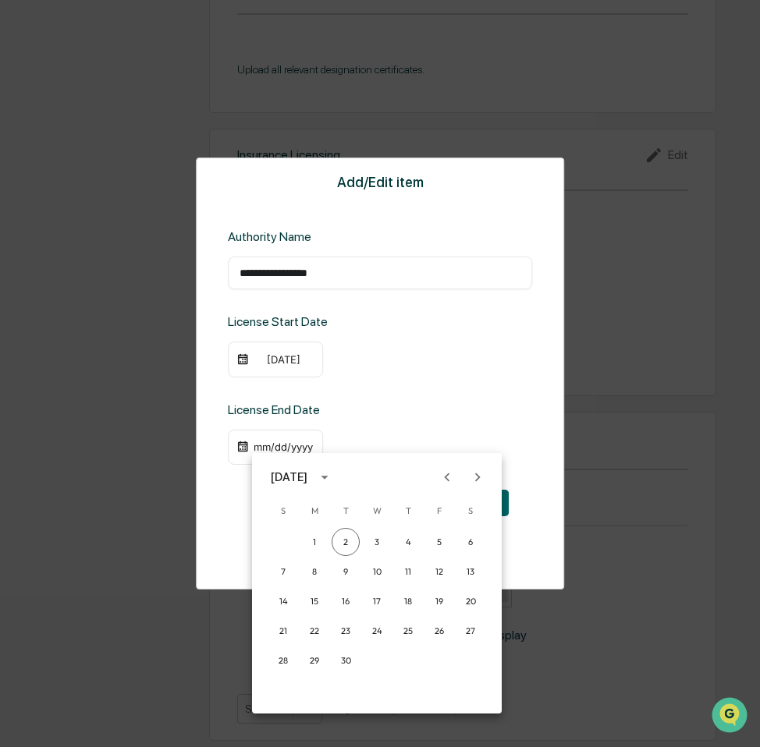
click at [341, 437] on div at bounding box center [380, 373] width 760 height 747
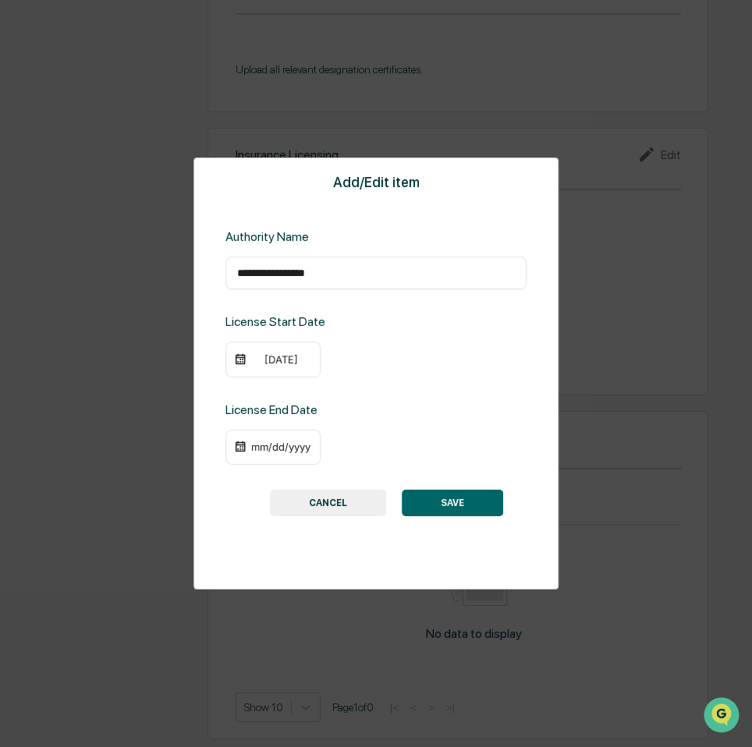
click at [426, 500] on button "SAVE" at bounding box center [452, 503] width 101 height 27
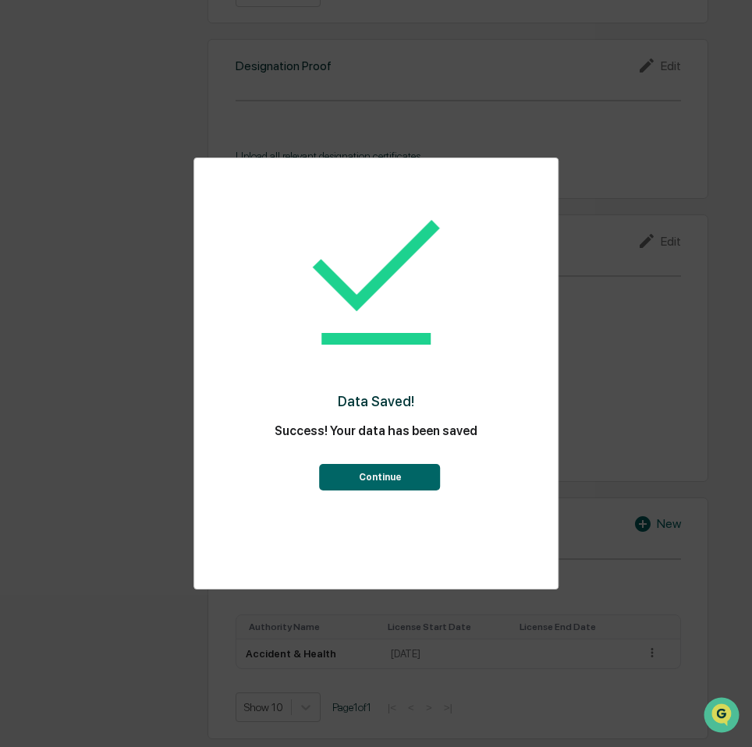
click at [395, 464] on button "Continue" at bounding box center [380, 477] width 121 height 27
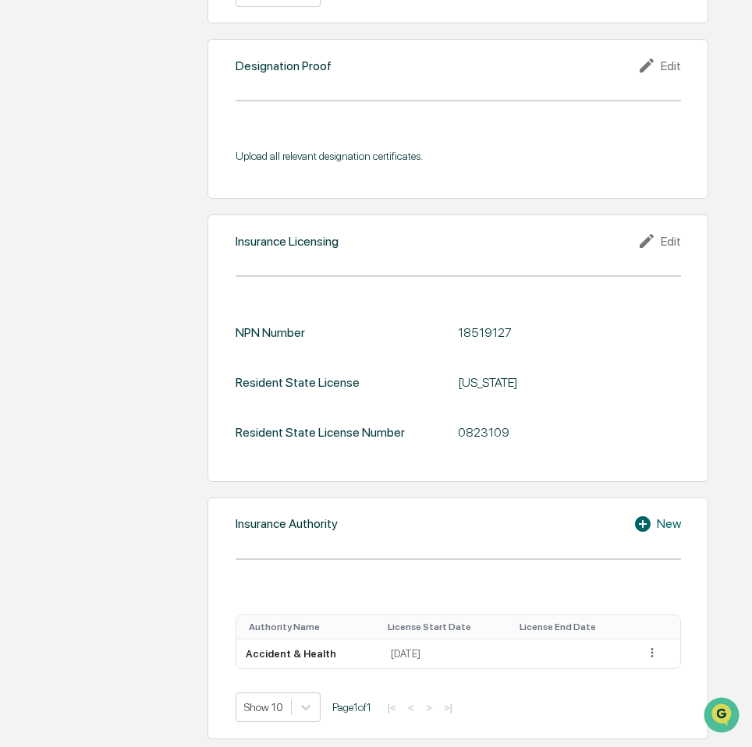
click at [653, 525] on icon at bounding box center [644, 524] width 23 height 19
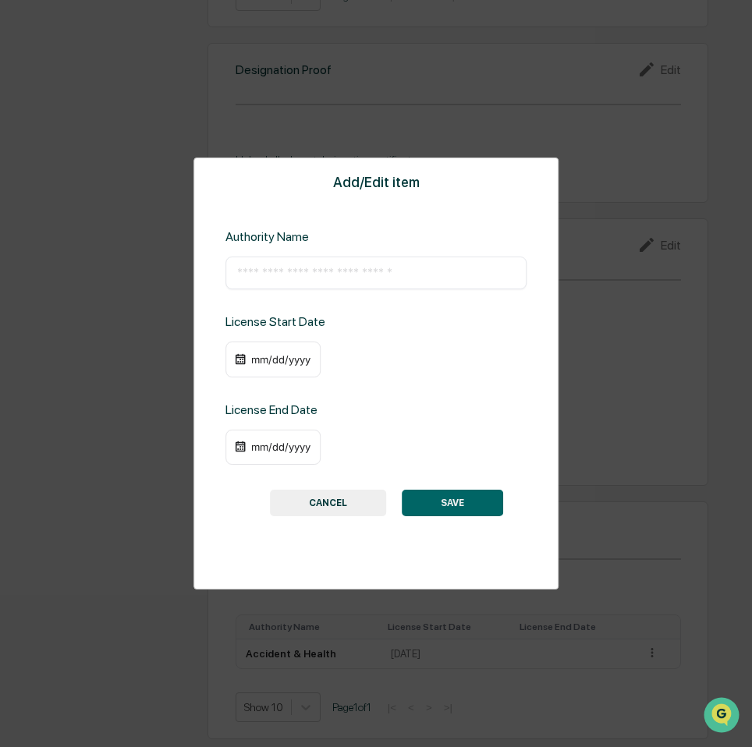
scroll to position [1402, 0]
click at [345, 274] on input "text" at bounding box center [376, 273] width 278 height 16
type input "****"
click at [257, 356] on div "mm/dd/yyyy" at bounding box center [281, 359] width 62 height 12
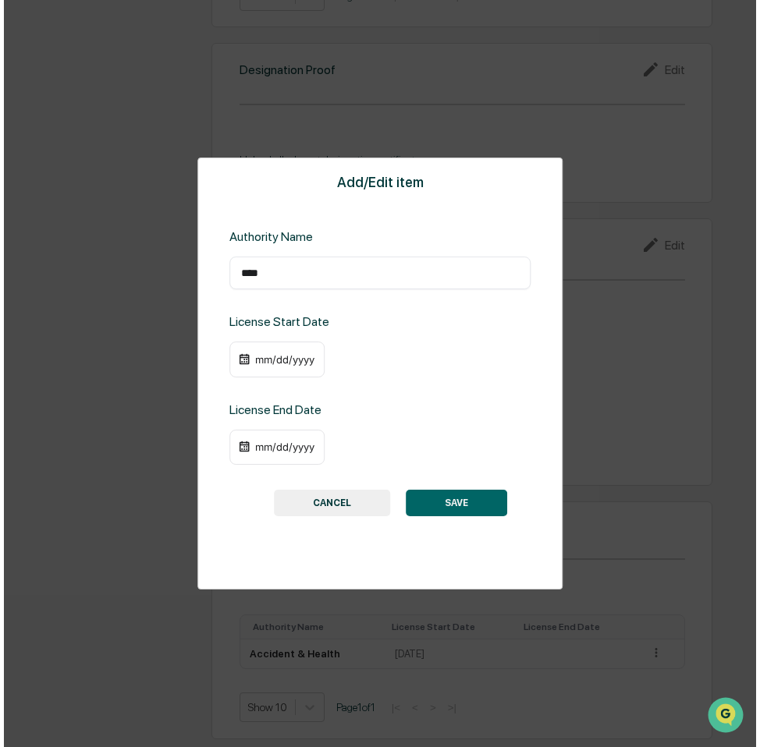
scroll to position [1404, 0]
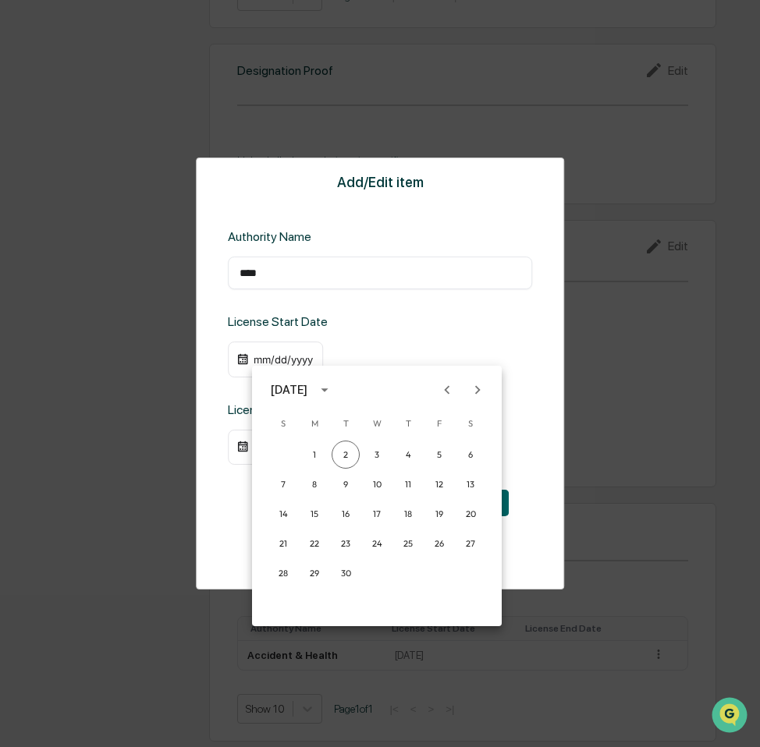
click at [423, 342] on div at bounding box center [380, 373] width 760 height 747
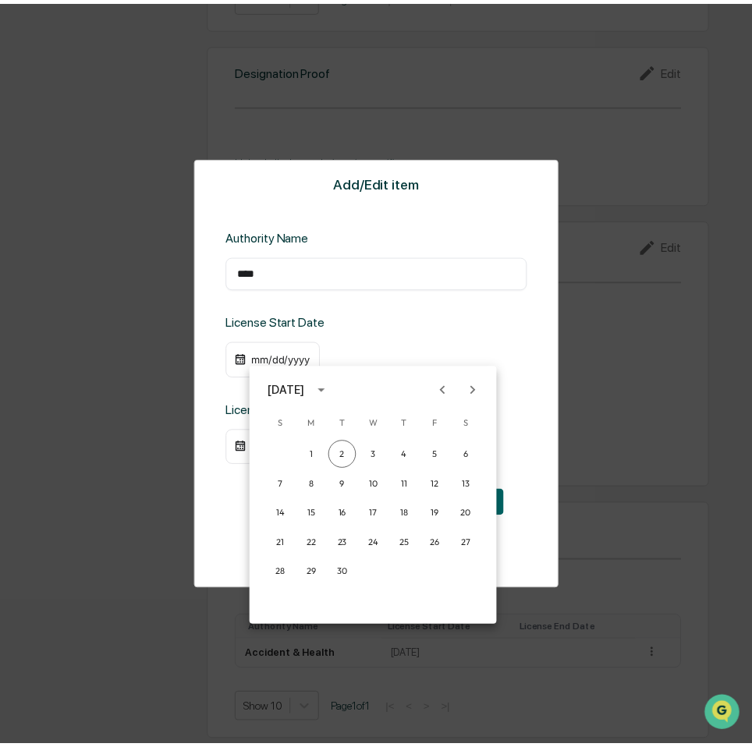
scroll to position [1402, 0]
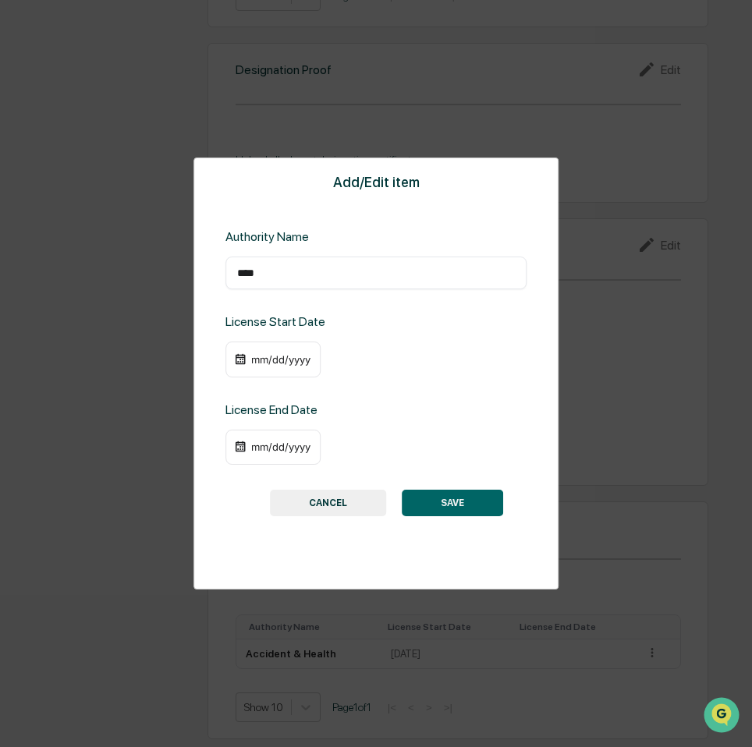
click at [271, 371] on div "mm/dd/yyyy" at bounding box center [272, 360] width 95 height 36
click at [306, 368] on div "mm/dd/yyyy" at bounding box center [272, 360] width 95 height 36
click at [251, 367] on div "mm/dd/yyyy" at bounding box center [272, 360] width 95 height 36
click at [339, 362] on div "mm/dd/yyyy" at bounding box center [375, 360] width 301 height 36
click at [295, 363] on div "mm/dd/yyyy" at bounding box center [281, 359] width 62 height 12
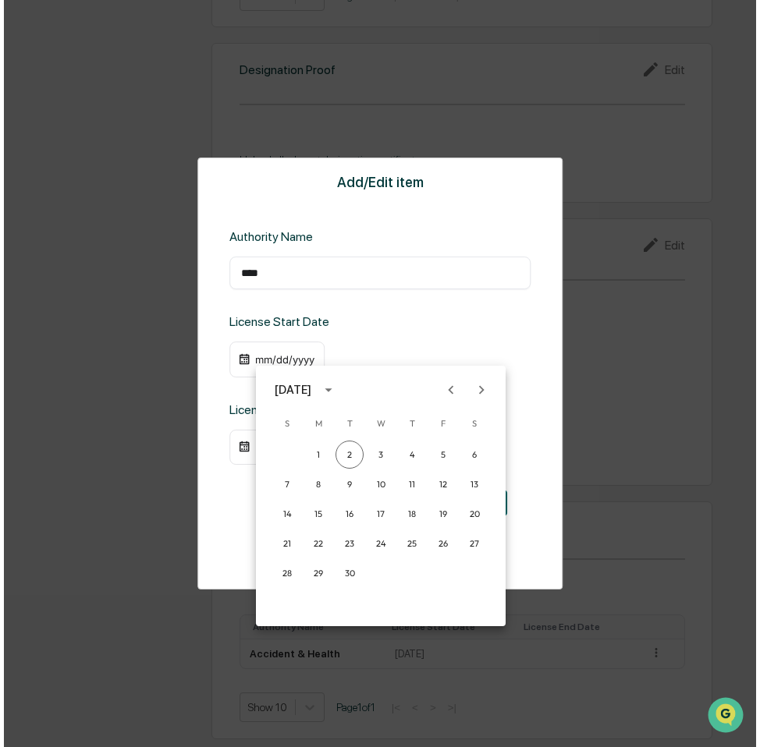
scroll to position [1404, 0]
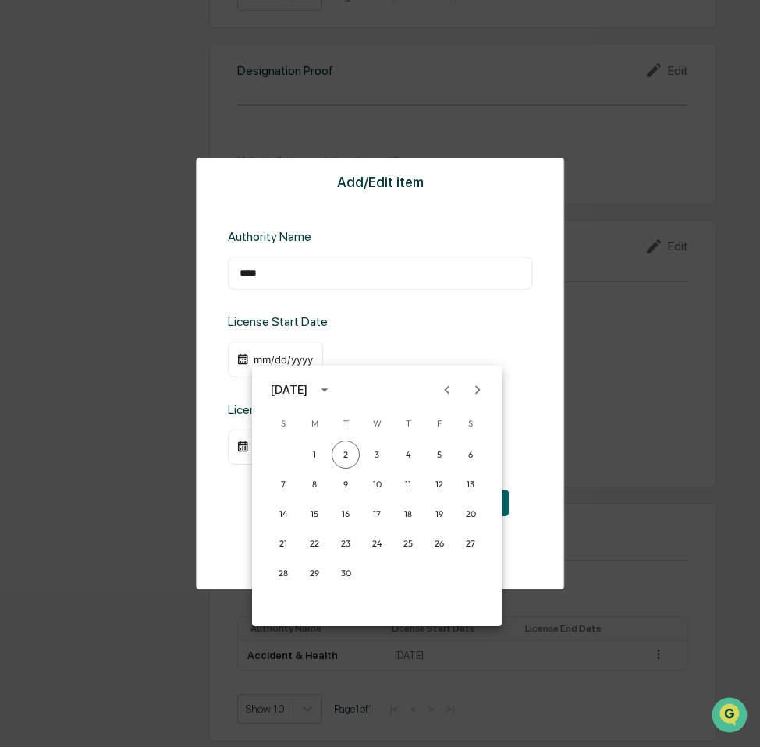
click at [441, 384] on icon "Previous month" at bounding box center [446, 389] width 17 height 17
click at [441, 386] on icon "Previous month" at bounding box center [446, 389] width 17 height 17
click at [331, 399] on button "calendar view is open, switch to year view" at bounding box center [324, 389] width 25 height 25
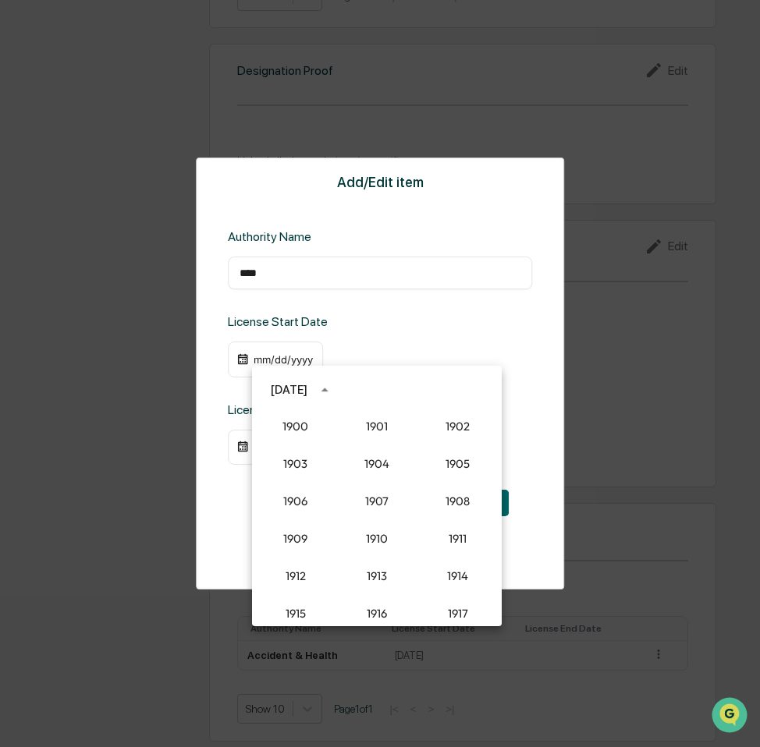
scroll to position [1444, 0]
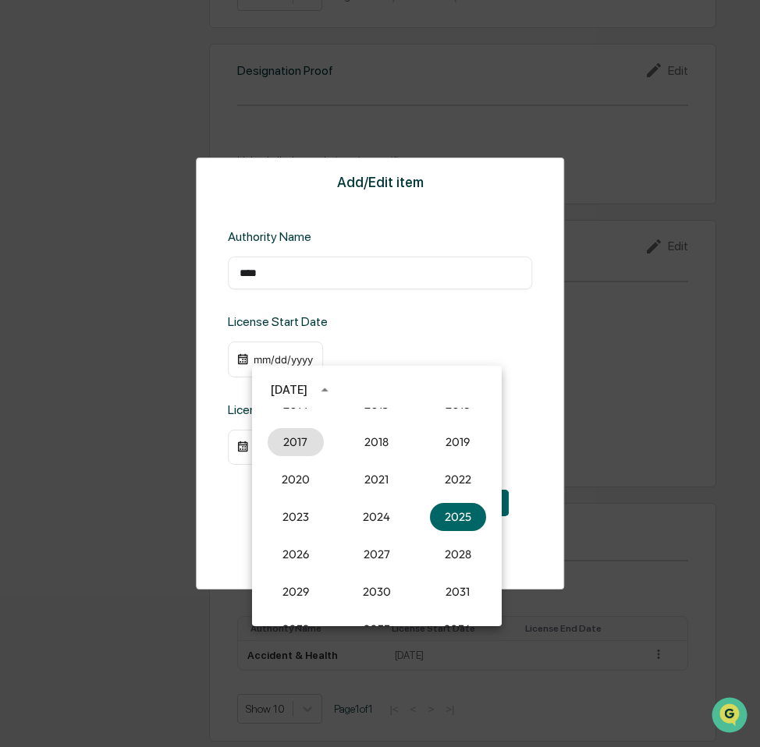
click at [287, 457] on div "2017" at bounding box center [295, 441] width 81 height 37
click at [303, 441] on button "2017" at bounding box center [295, 442] width 56 height 28
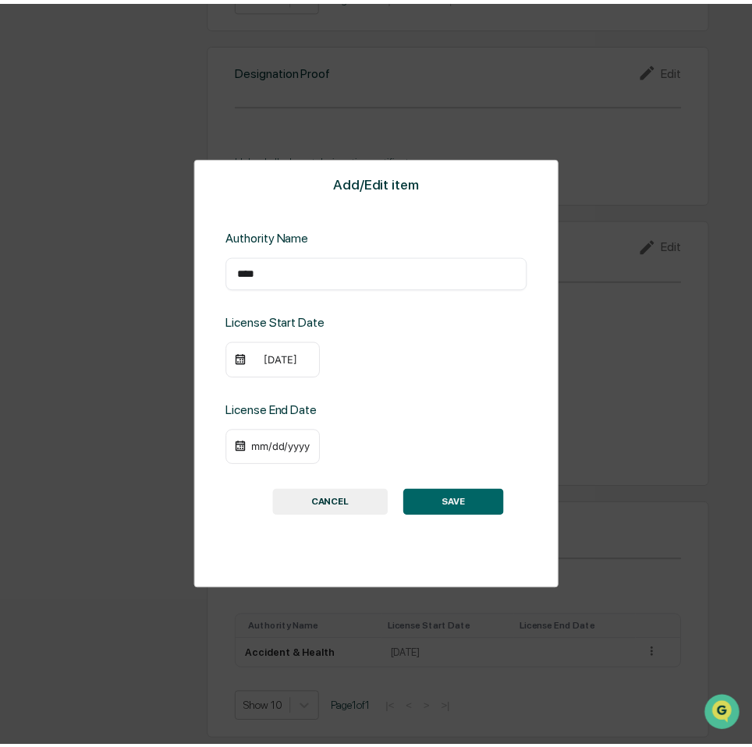
scroll to position [1402, 0]
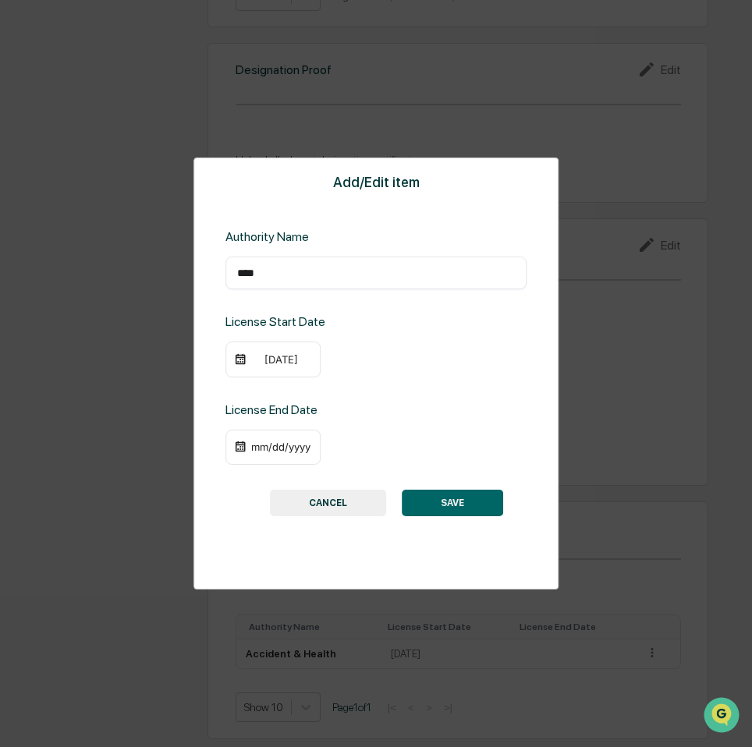
click at [299, 368] on div "09/02/2017" at bounding box center [272, 360] width 95 height 36
click at [292, 358] on div "09/02/2017" at bounding box center [281, 359] width 62 height 12
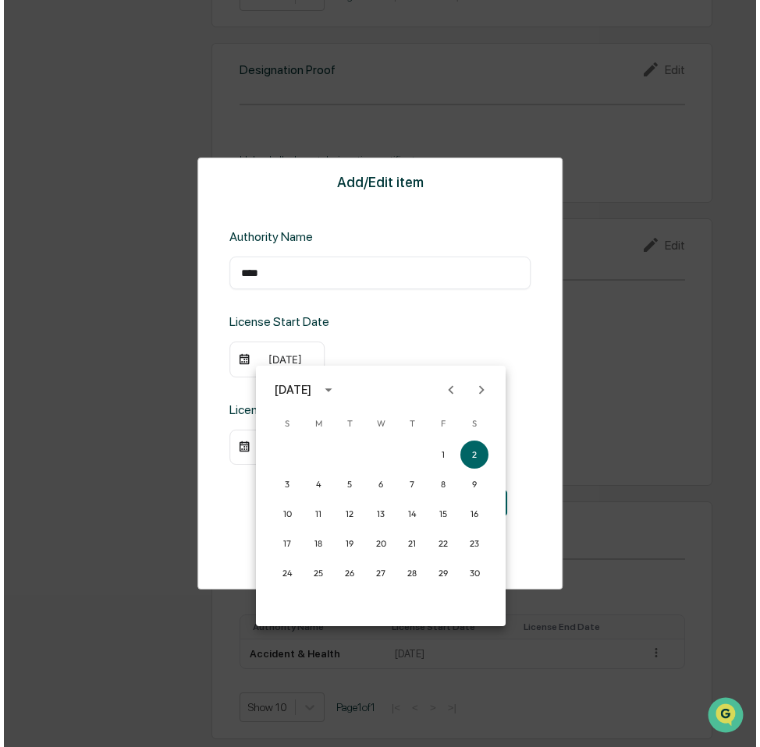
scroll to position [1404, 0]
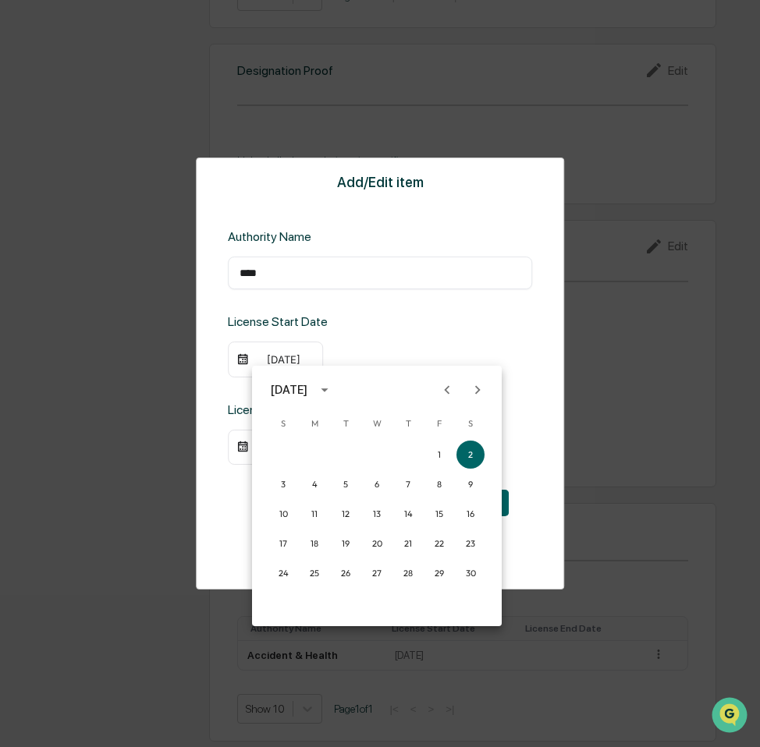
click at [452, 390] on icon "Previous month" at bounding box center [446, 389] width 17 height 17
click at [309, 580] on button "28" at bounding box center [314, 573] width 28 height 28
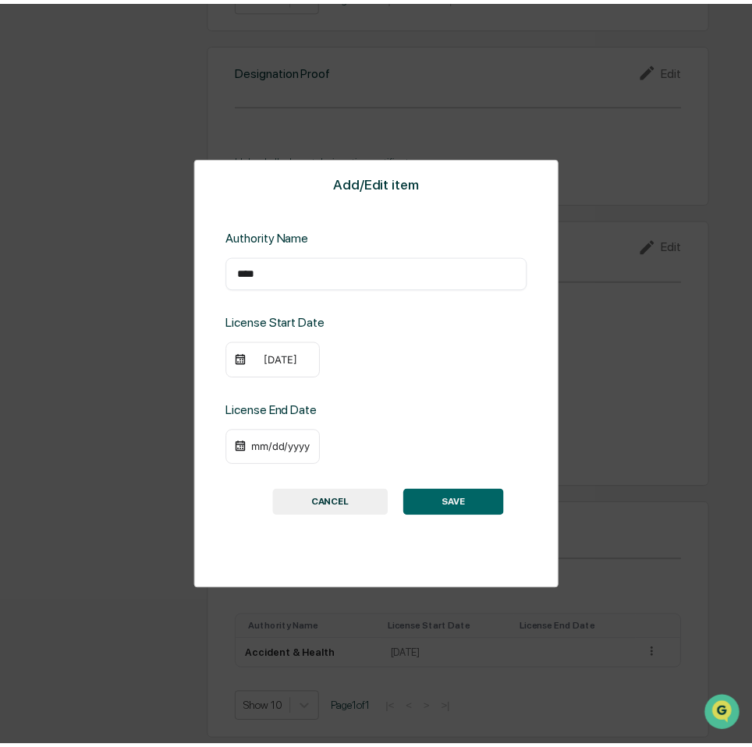
scroll to position [1402, 0]
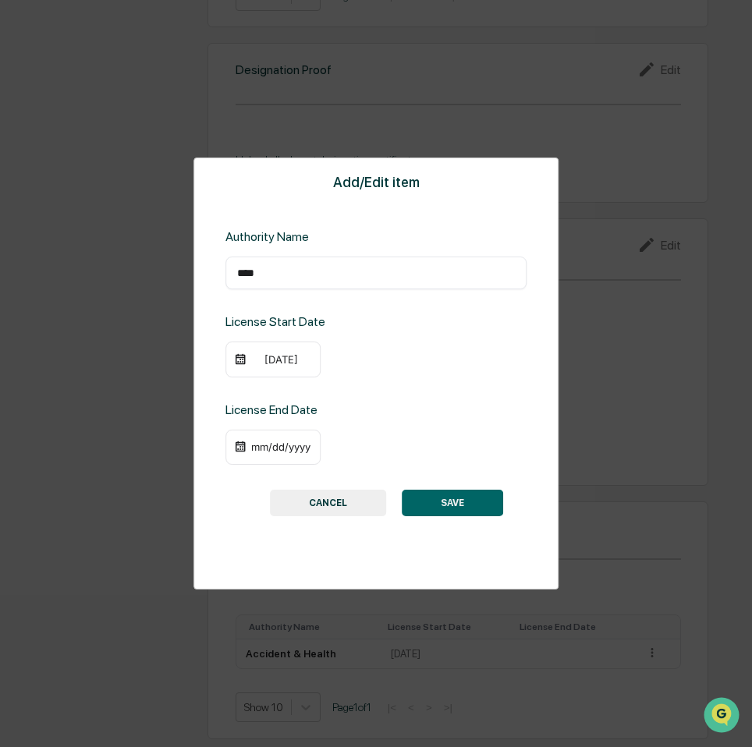
click at [469, 495] on button "SAVE" at bounding box center [452, 503] width 101 height 27
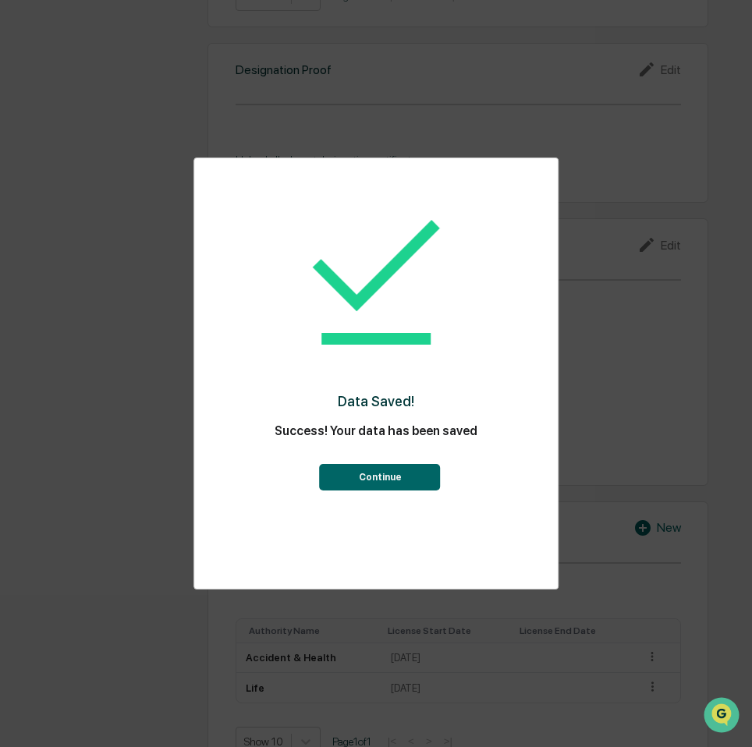
click at [394, 481] on button "Continue" at bounding box center [380, 477] width 121 height 27
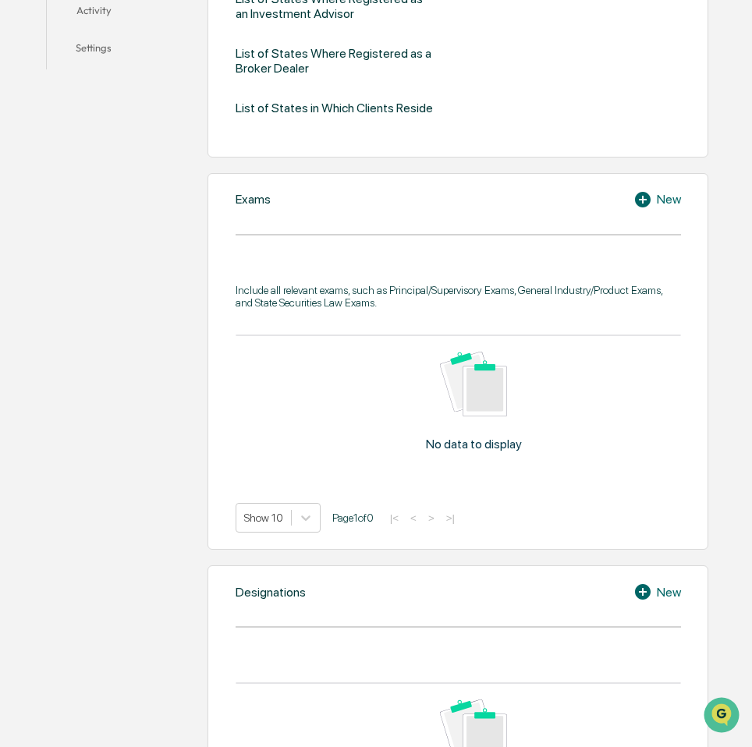
scroll to position [267, 0]
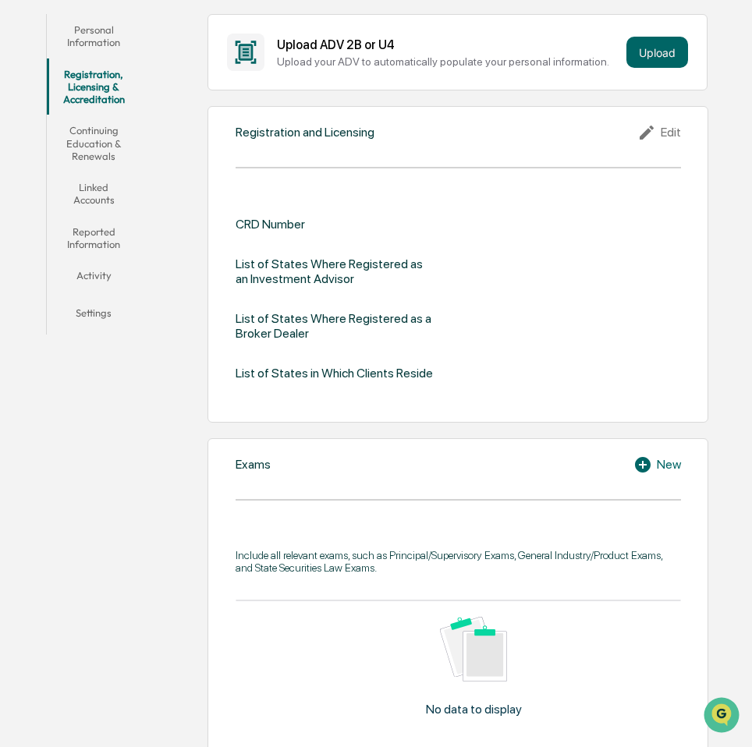
click at [92, 161] on button "Continuing Education & Renewals" at bounding box center [94, 143] width 94 height 57
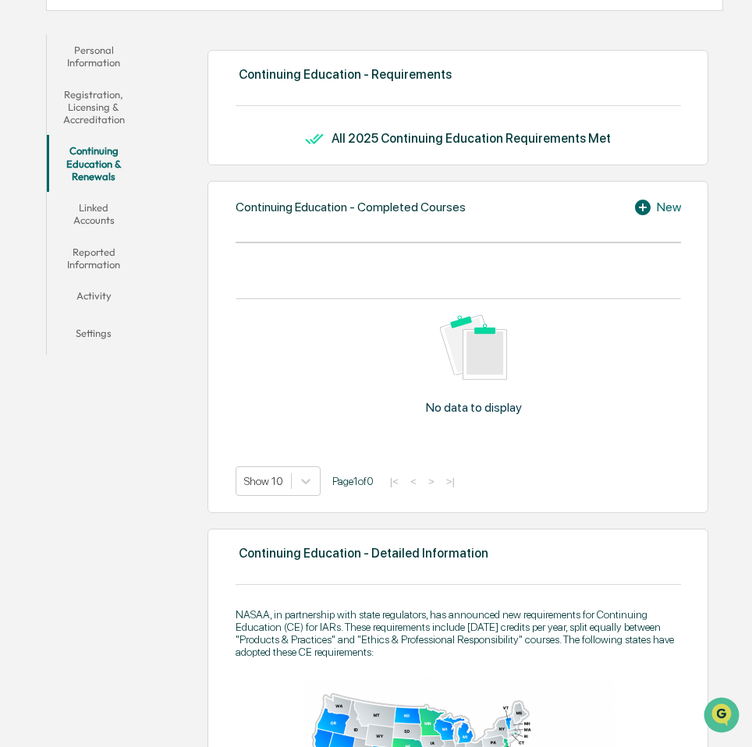
scroll to position [168, 0]
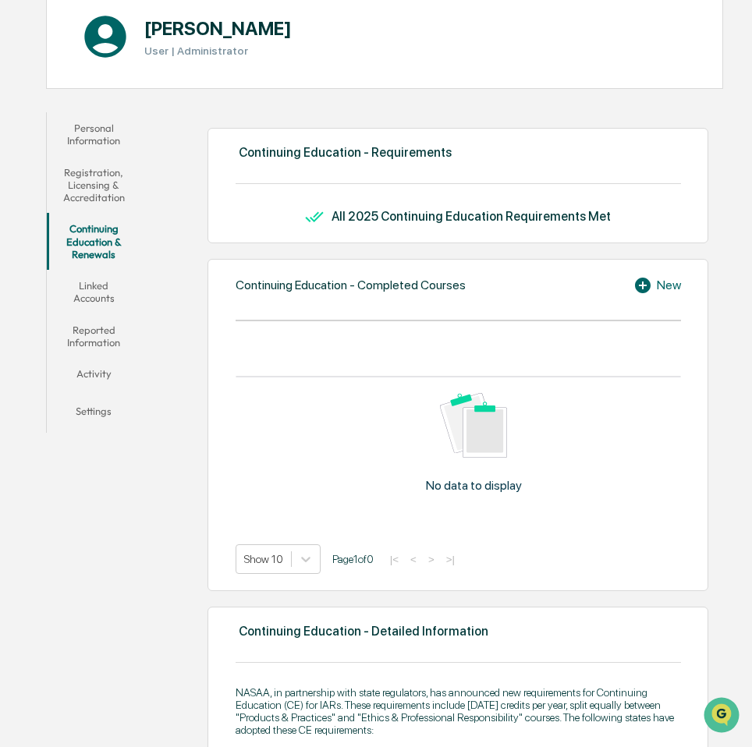
click at [651, 292] on icon at bounding box center [644, 285] width 23 height 19
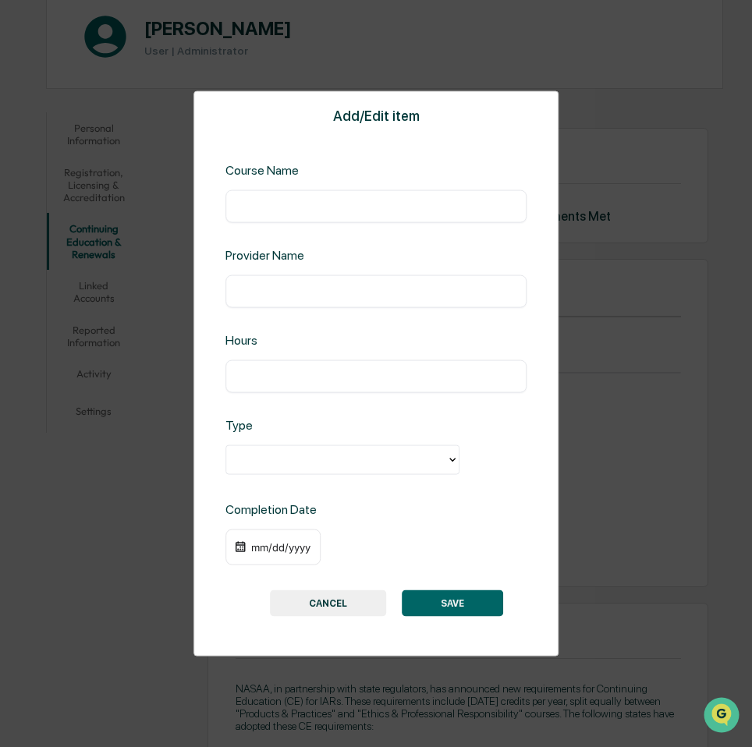
click at [345, 597] on button "CANCEL" at bounding box center [328, 603] width 116 height 27
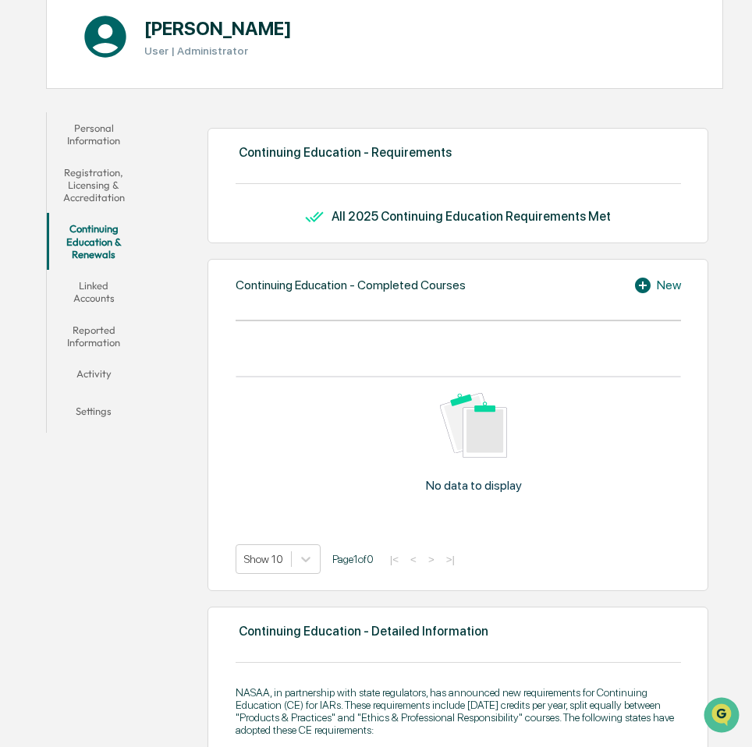
click at [107, 285] on button "Linked Accounts" at bounding box center [94, 292] width 94 height 44
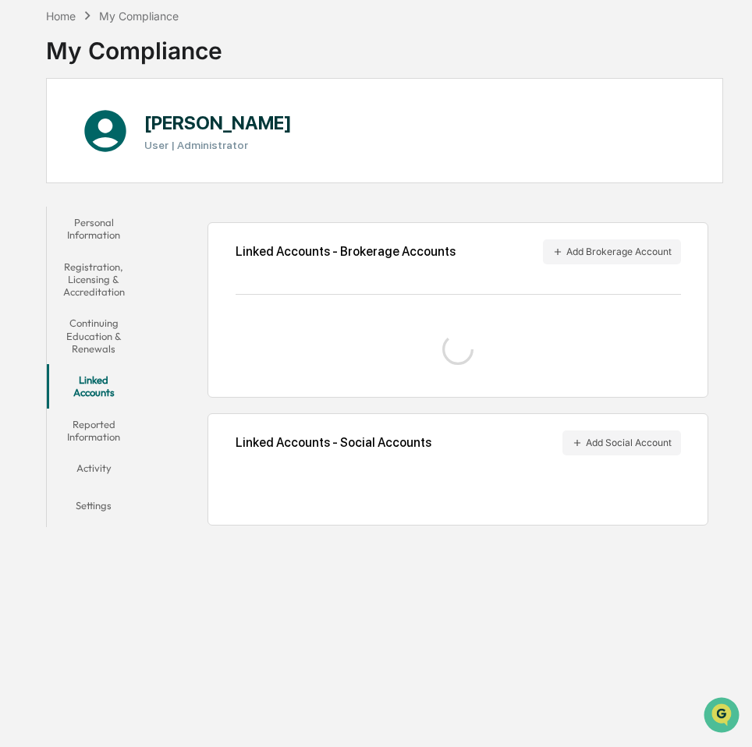
scroll to position [74, 0]
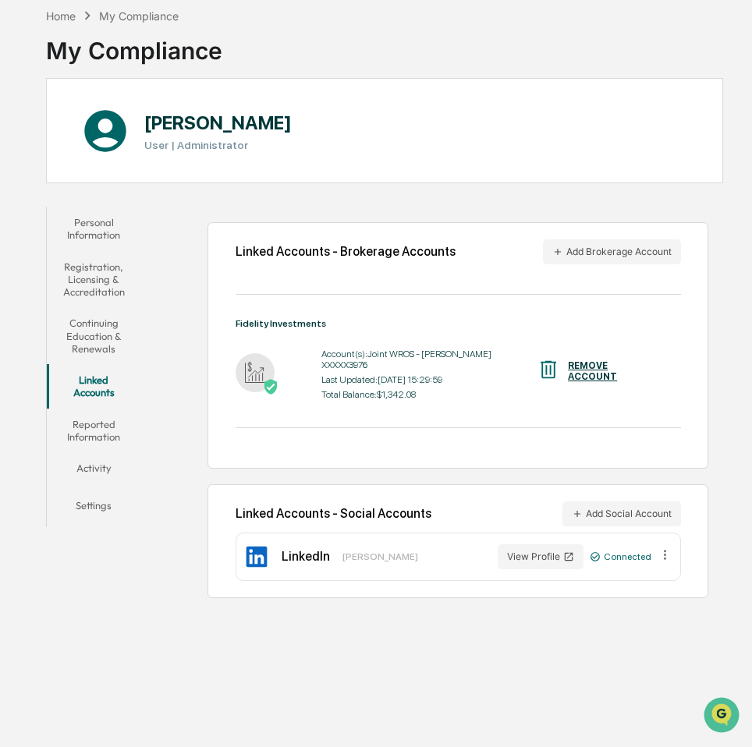
click at [101, 409] on button "Reported Information" at bounding box center [94, 431] width 94 height 44
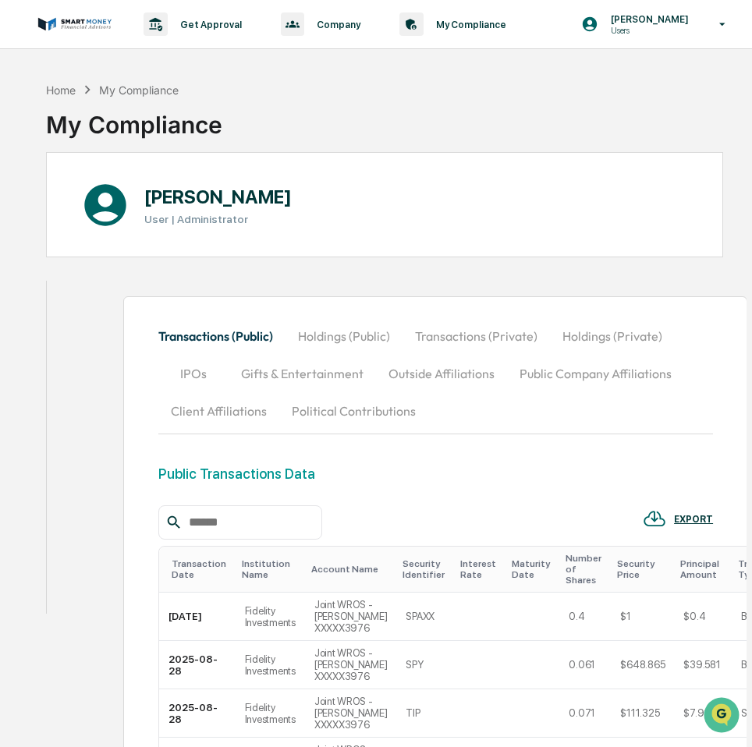
click at [49, 612] on div "Personal Information Registration, Licensing & Accreditation Continuing Educati…" at bounding box center [50, 443] width 8 height 341
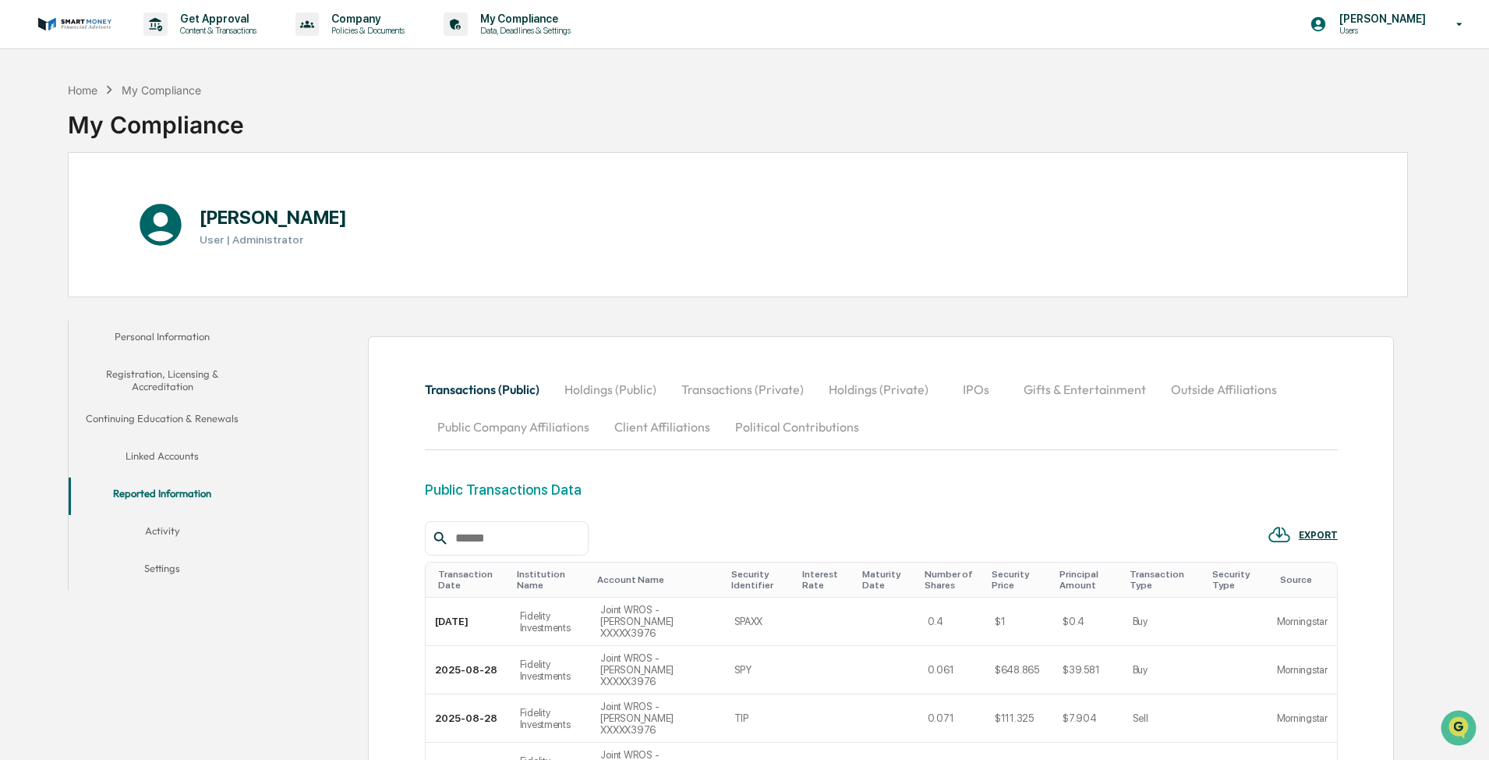
click at [170, 521] on button "Activity" at bounding box center [162, 533] width 187 height 37
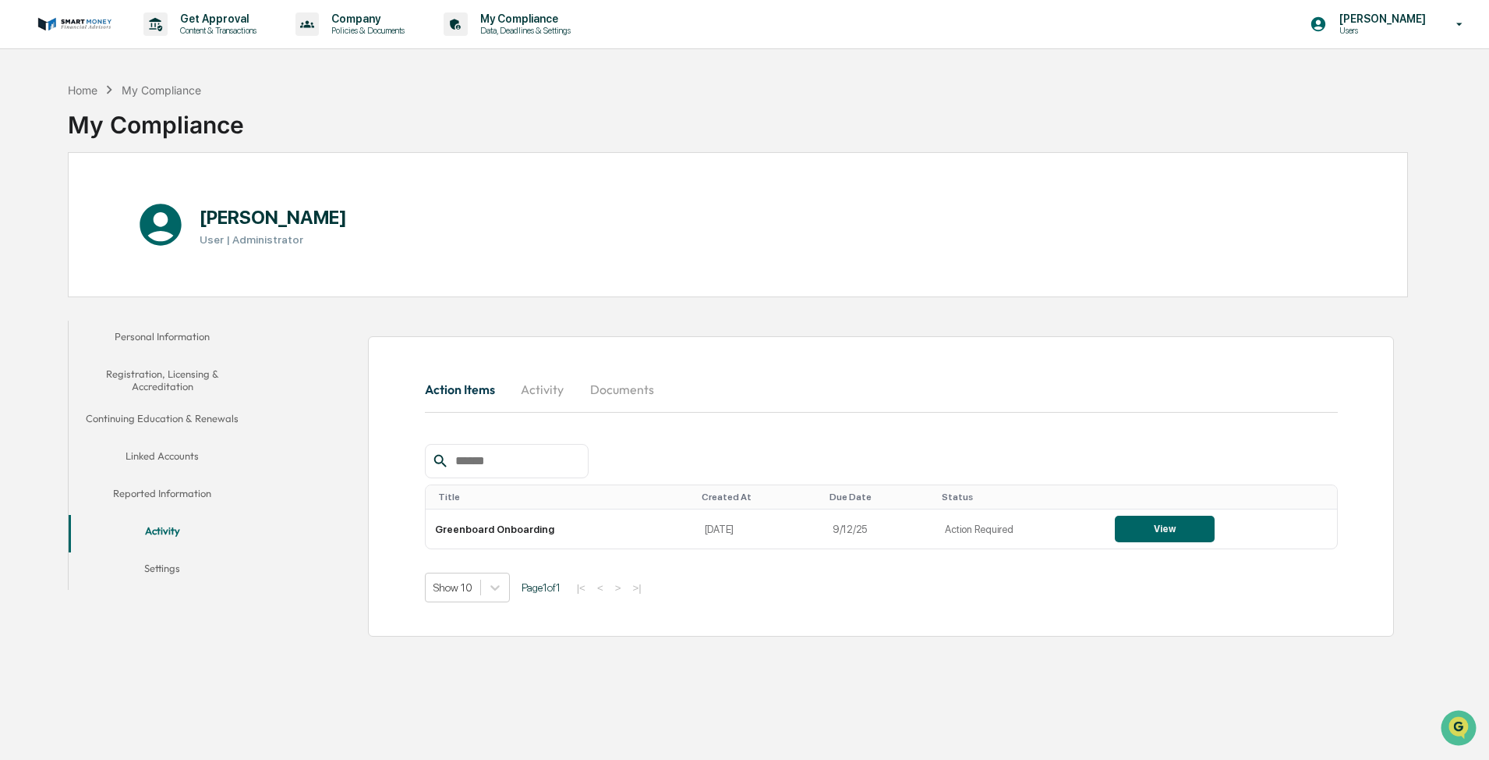
click at [154, 572] on button "Settings" at bounding box center [162, 570] width 187 height 37
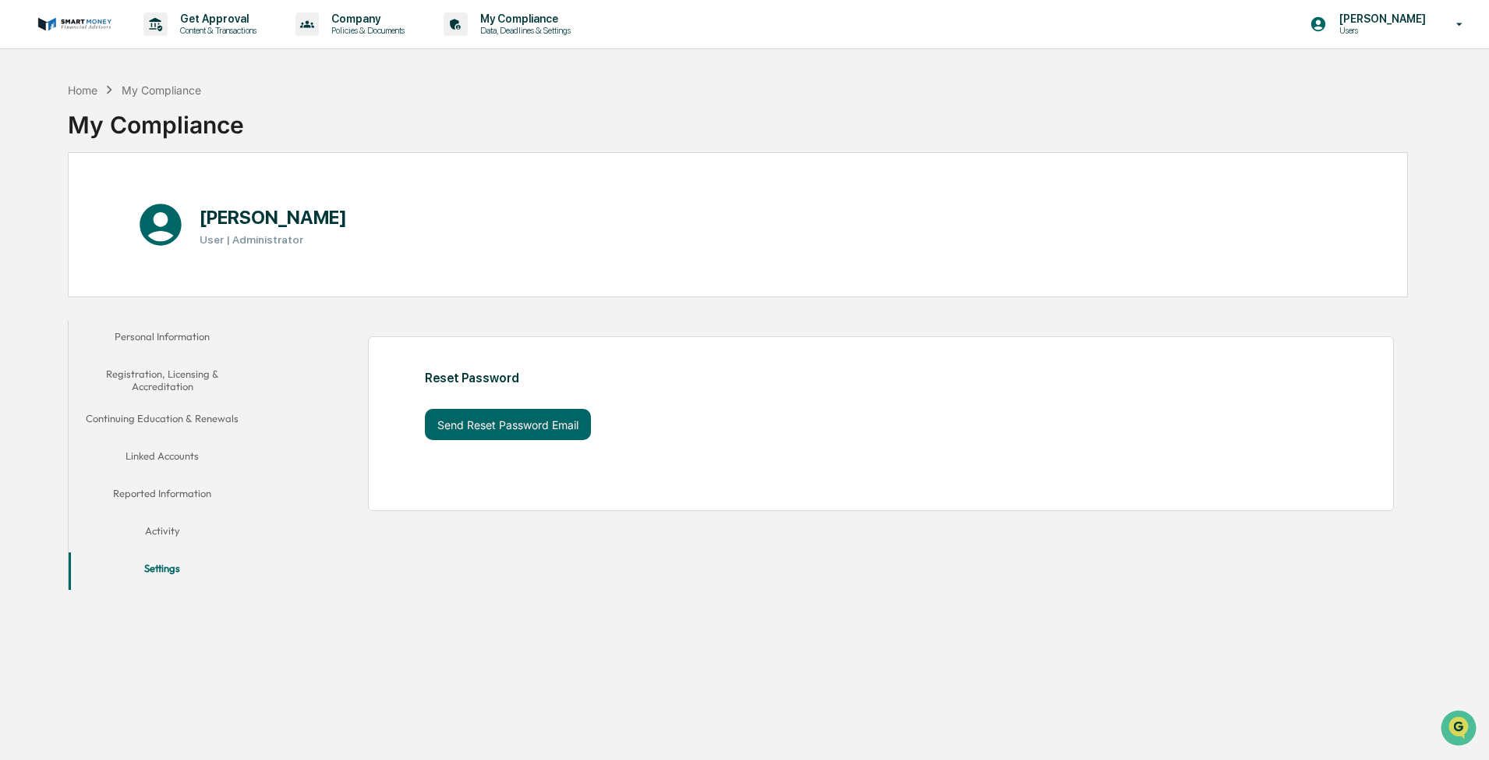
click at [172, 324] on button "Personal Information" at bounding box center [162, 339] width 187 height 37
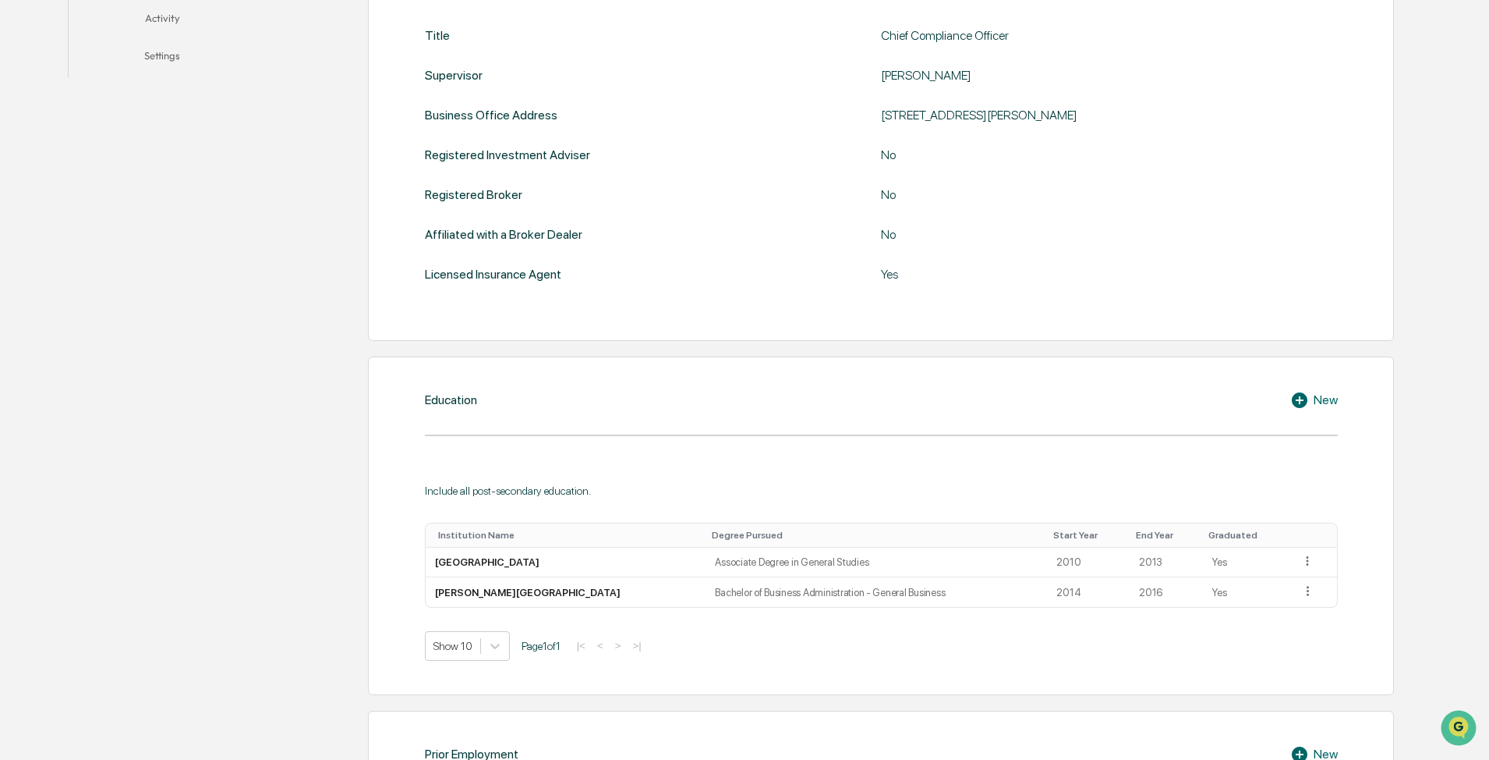
scroll to position [473, 0]
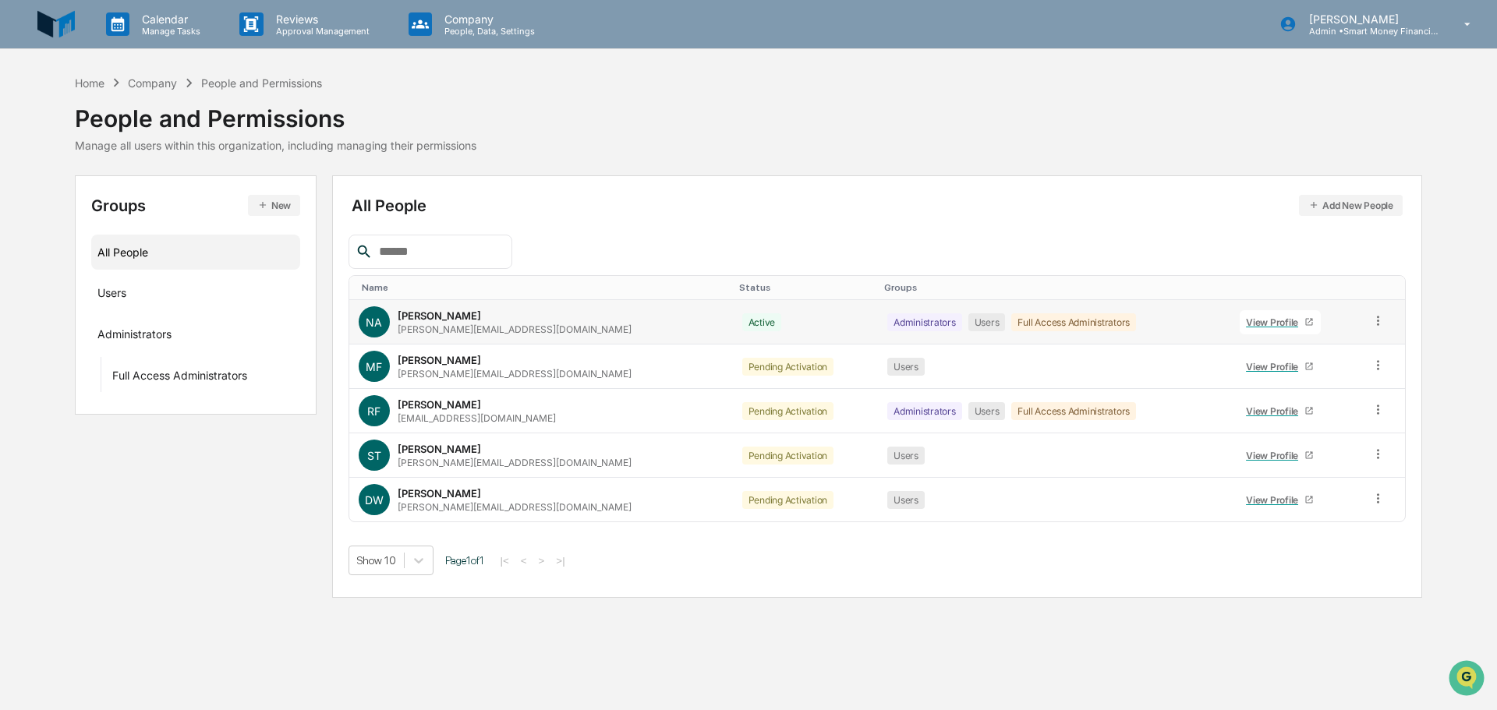
click at [1371, 316] on icon at bounding box center [1378, 320] width 15 height 15
drag, startPoint x: 1430, startPoint y: 368, endPoint x: 1407, endPoint y: 407, distance: 45.5
click at [1427, 376] on div "Home Company People and Permissions People and Permissions Manage all users wit…" at bounding box center [748, 336] width 1497 height 524
click at [1372, 377] on td at bounding box center [1384, 367] width 44 height 44
click at [1371, 370] on icon at bounding box center [1378, 365] width 15 height 15
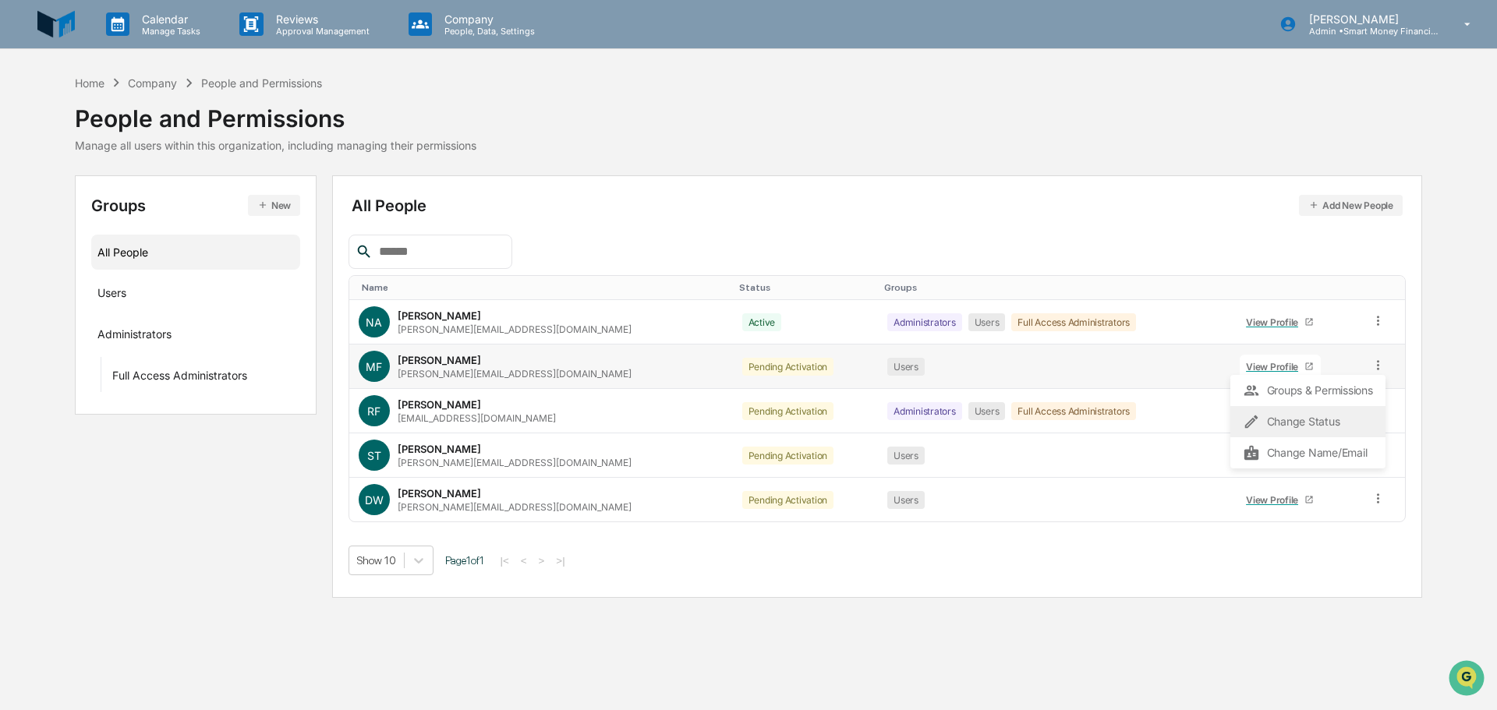
click at [1284, 418] on div "Change Status" at bounding box center [1307, 422] width 129 height 19
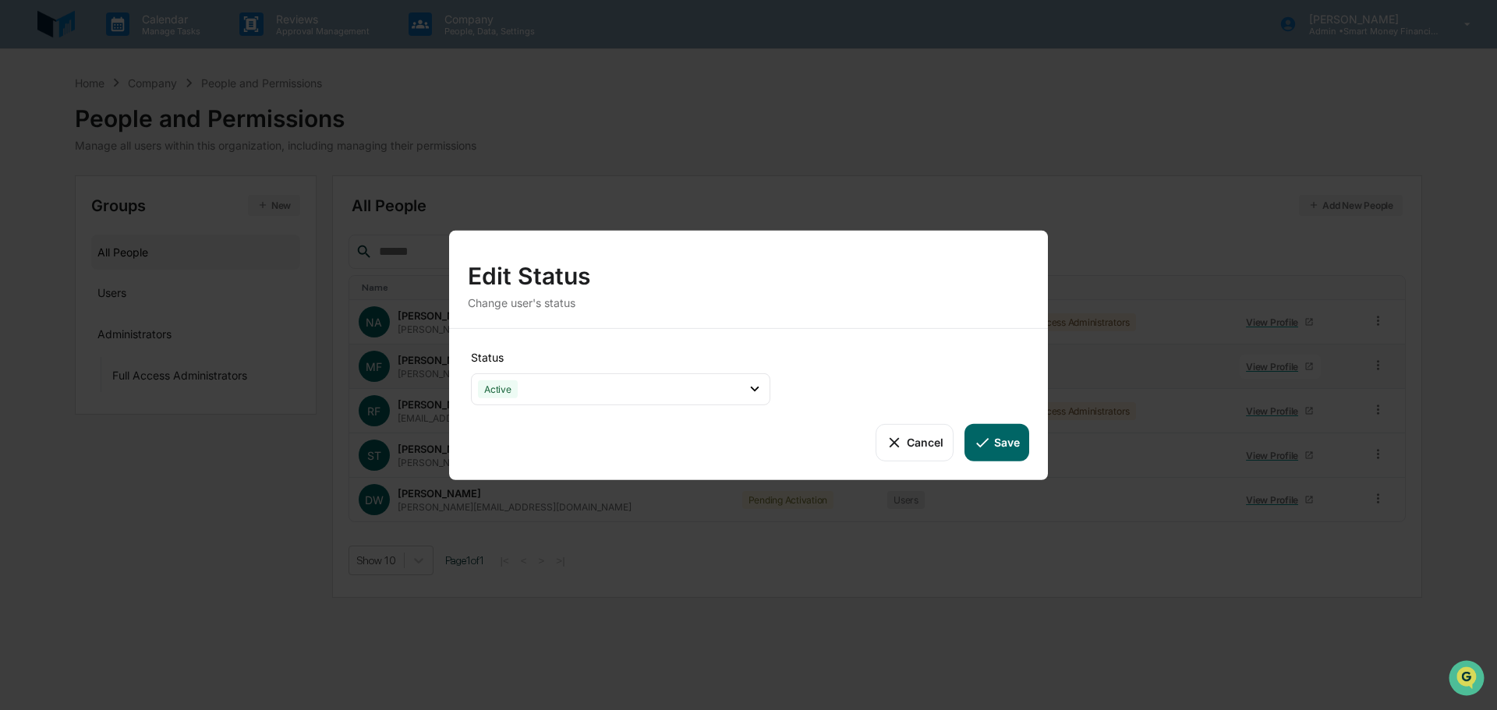
click at [946, 450] on button "Cancel" at bounding box center [914, 441] width 77 height 37
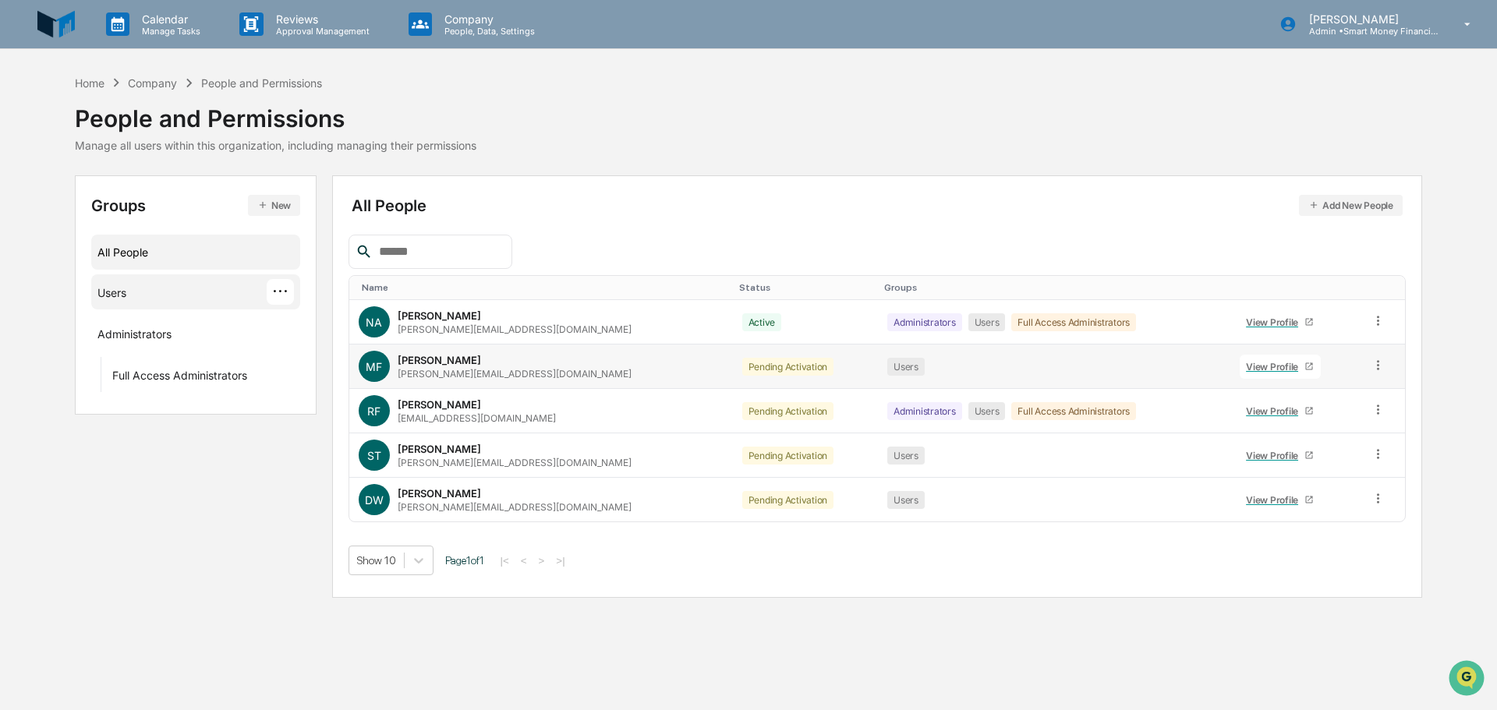
click at [174, 299] on div "Users ···" at bounding box center [195, 292] width 197 height 26
click at [191, 373] on div "Full Access Administrators" at bounding box center [179, 378] width 135 height 19
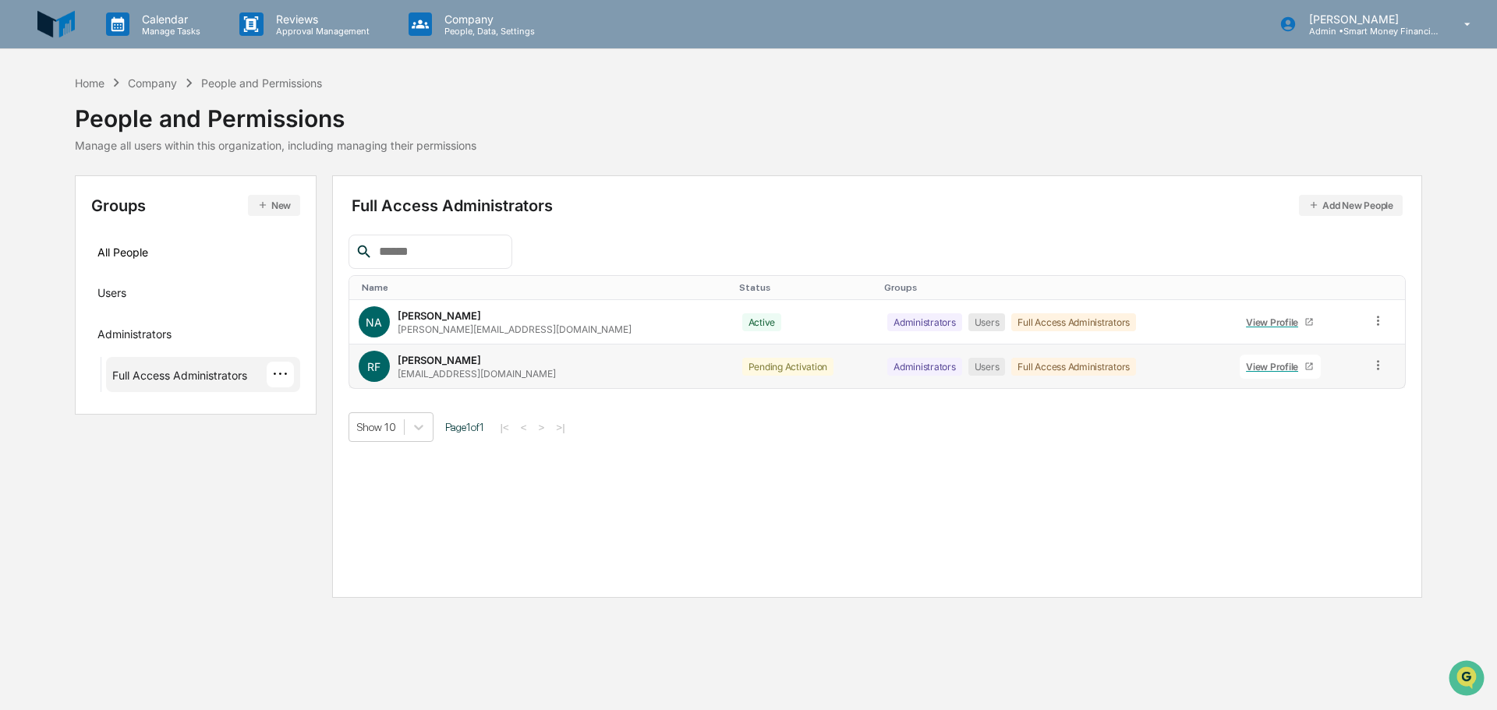
click at [742, 363] on div "Pending Activation" at bounding box center [788, 367] width 92 height 18
click at [133, 73] on div "Calendar Manage Tasks Reviews Approval Management Company People, Data, Setting…" at bounding box center [748, 355] width 1497 height 710
click at [133, 74] on div "Home Company People and Permissions" at bounding box center [198, 82] width 247 height 17
click at [135, 74] on div "Home Company People and Permissions" at bounding box center [198, 82] width 247 height 17
click at [146, 76] on div "Company" at bounding box center [152, 82] width 49 height 13
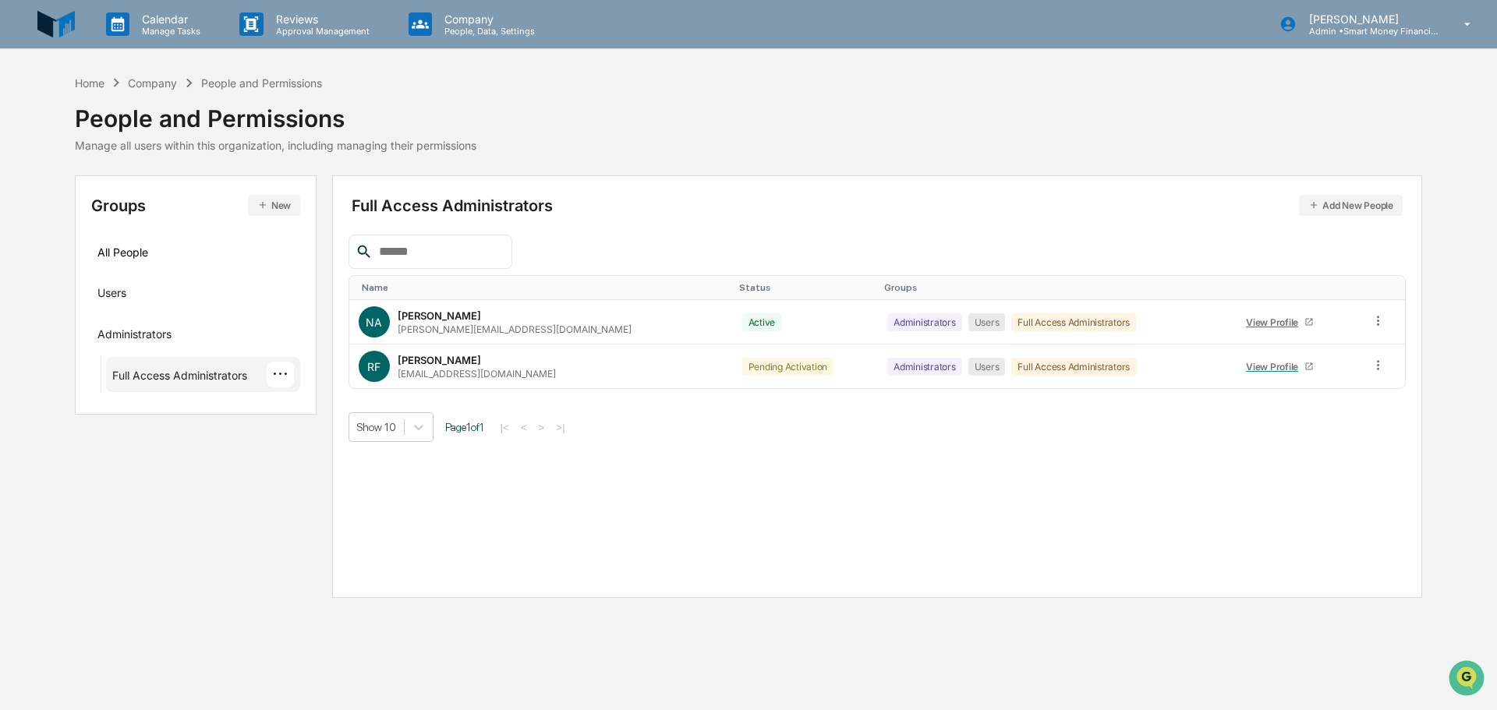
click at [153, 79] on div "Company" at bounding box center [152, 82] width 49 height 13
click at [80, 84] on div "Home" at bounding box center [90, 82] width 30 height 13
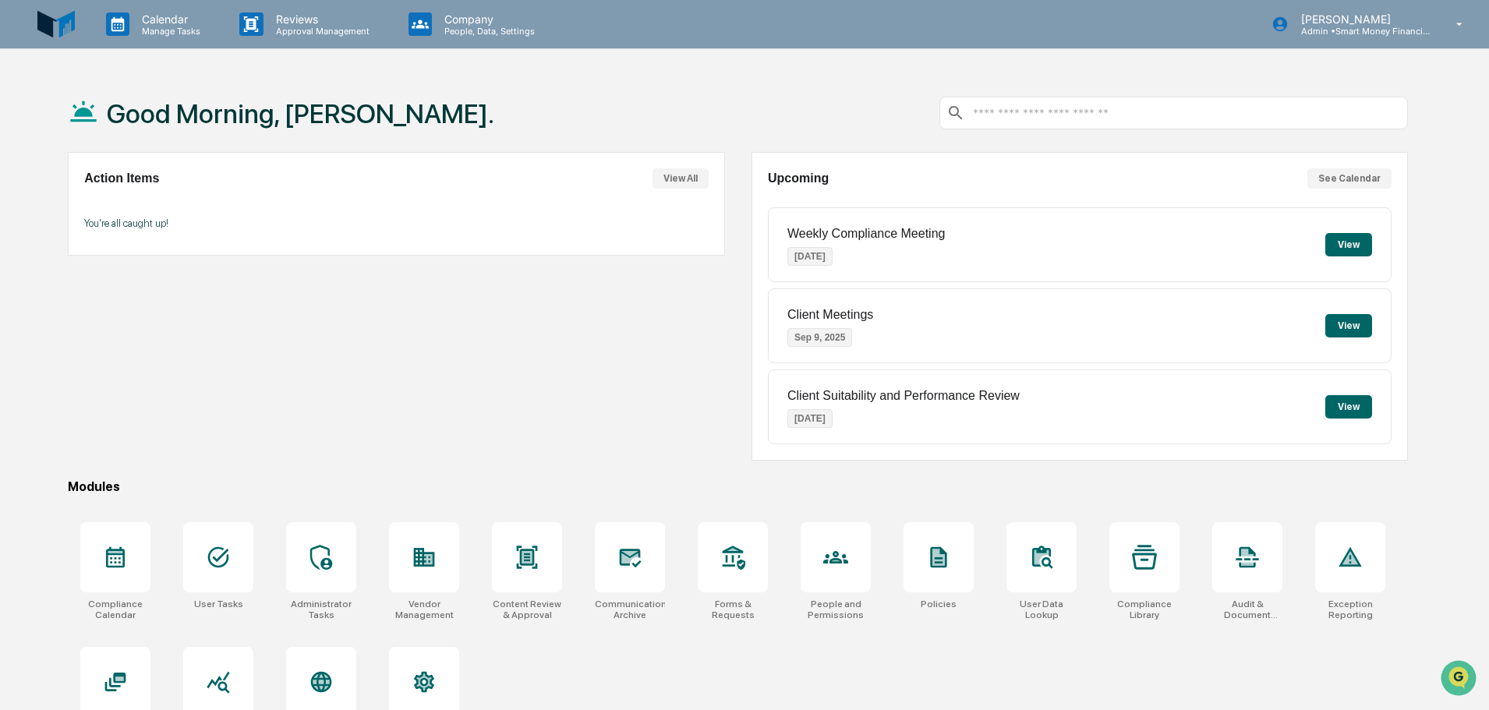
scroll to position [74, 0]
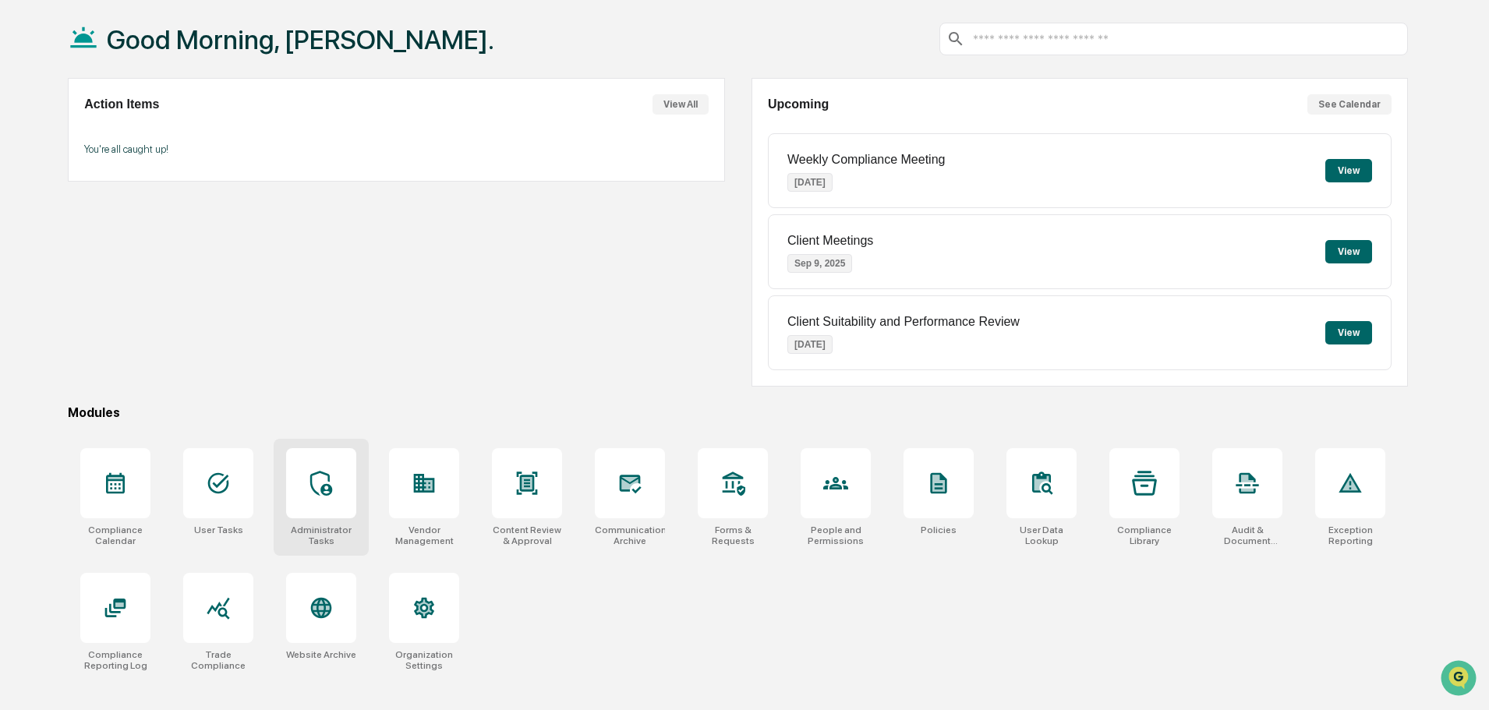
click at [324, 513] on div at bounding box center [321, 483] width 70 height 70
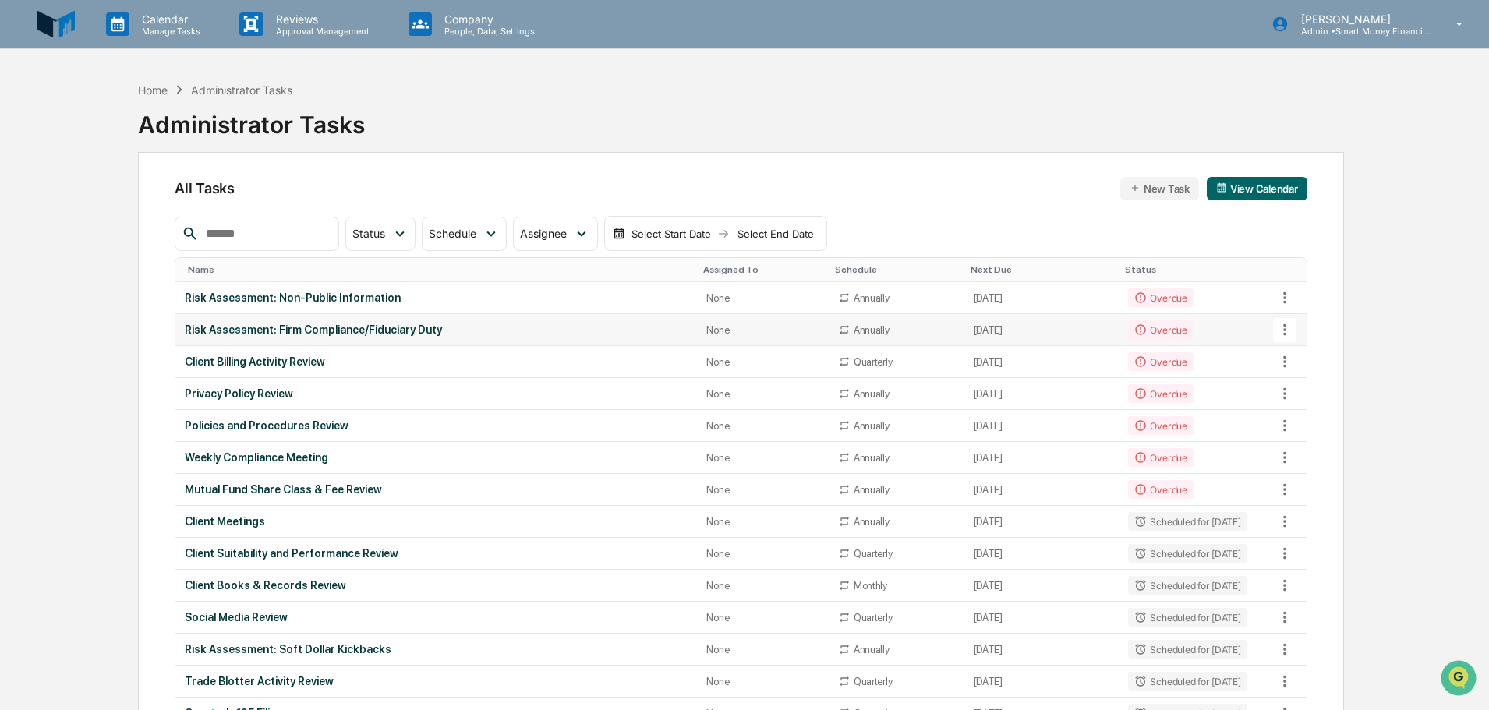
click at [520, 336] on div "Risk Assessment: Firm Compliance/Fiduciary Duty" at bounding box center [436, 330] width 503 height 12
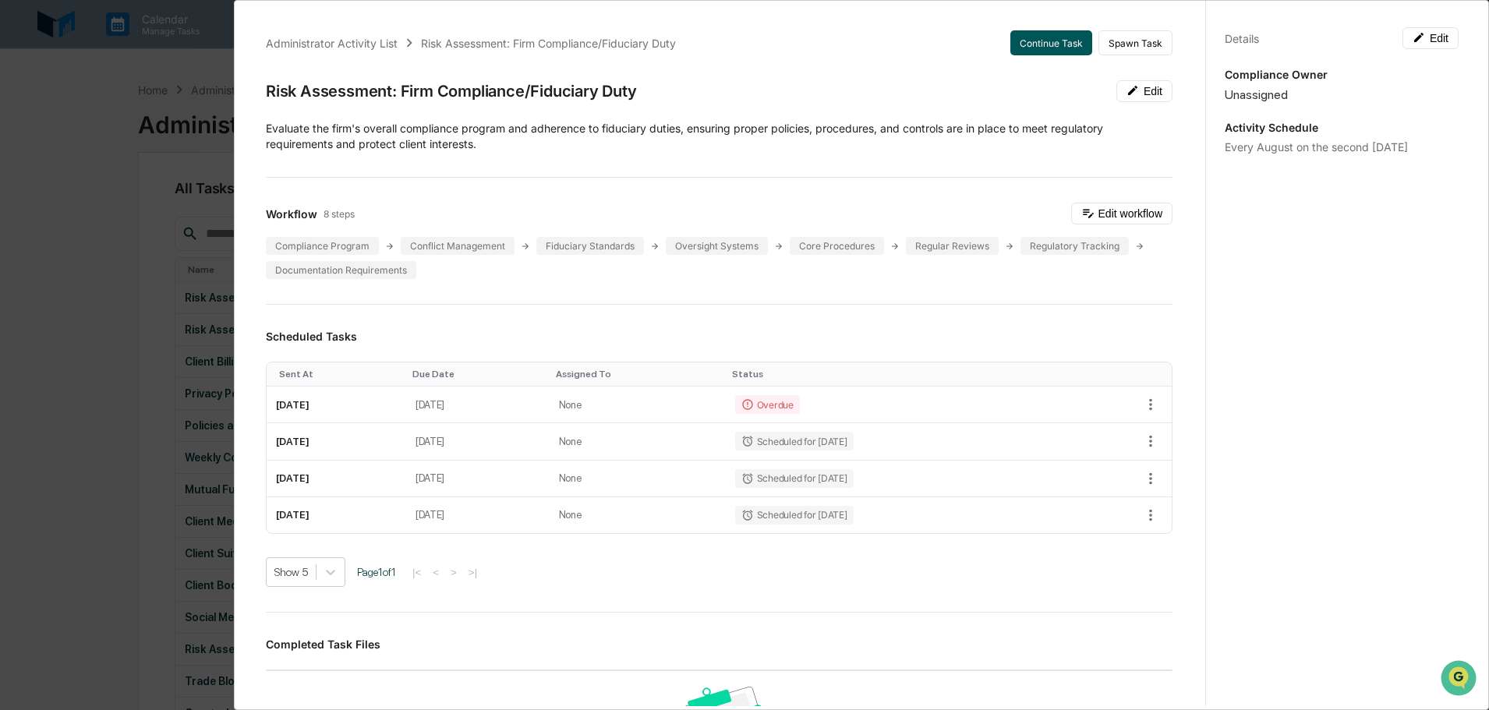
click at [1011, 48] on button "Continue Task" at bounding box center [1052, 42] width 82 height 25
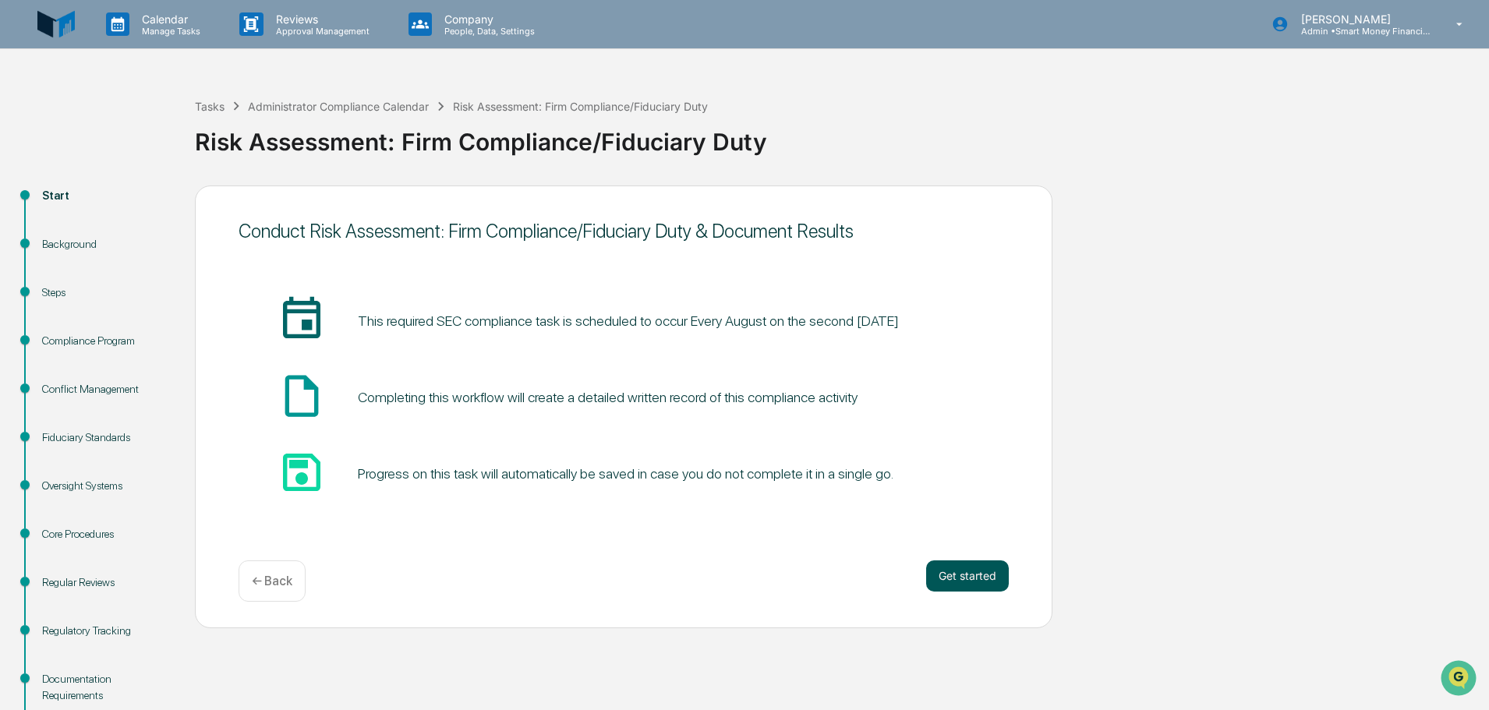
click at [962, 565] on button "Get started" at bounding box center [967, 576] width 83 height 31
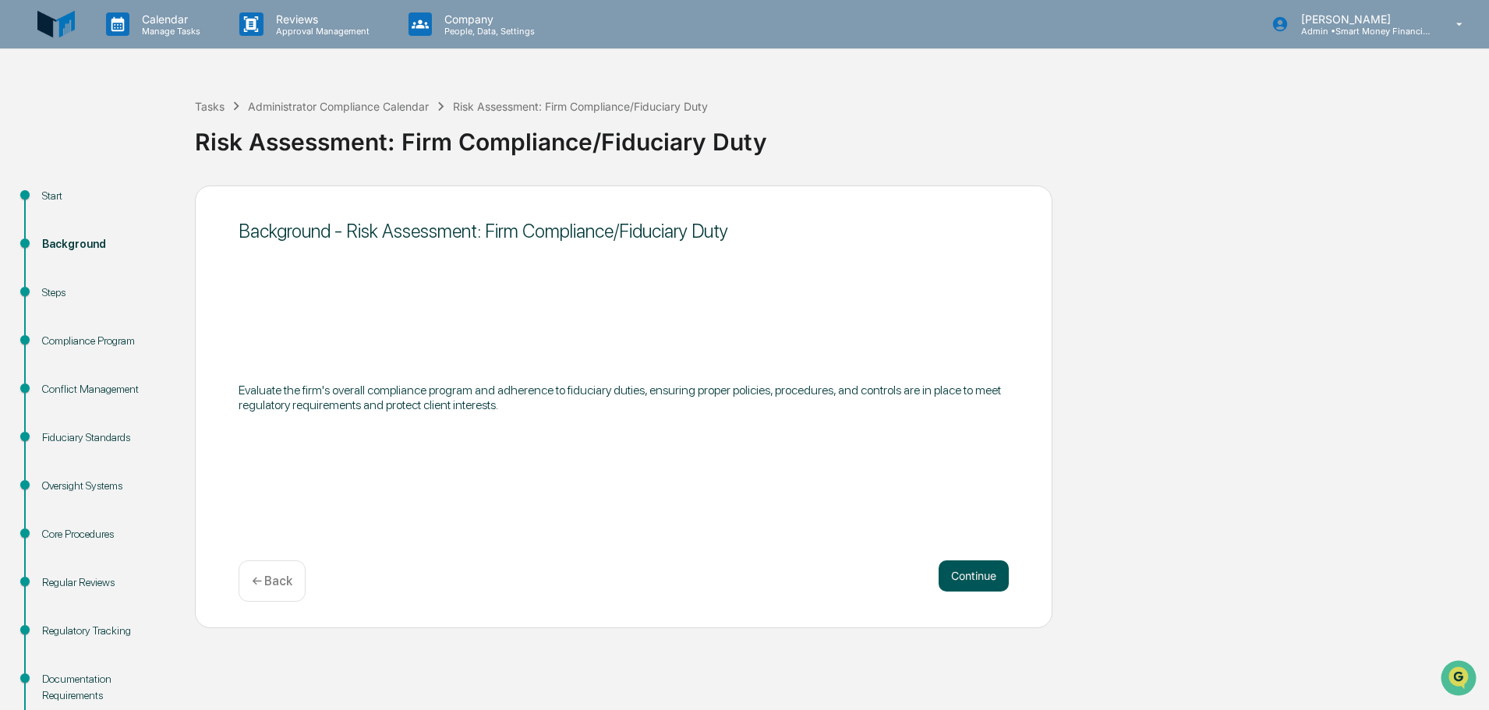
click at [964, 565] on button "Continue" at bounding box center [974, 576] width 70 height 31
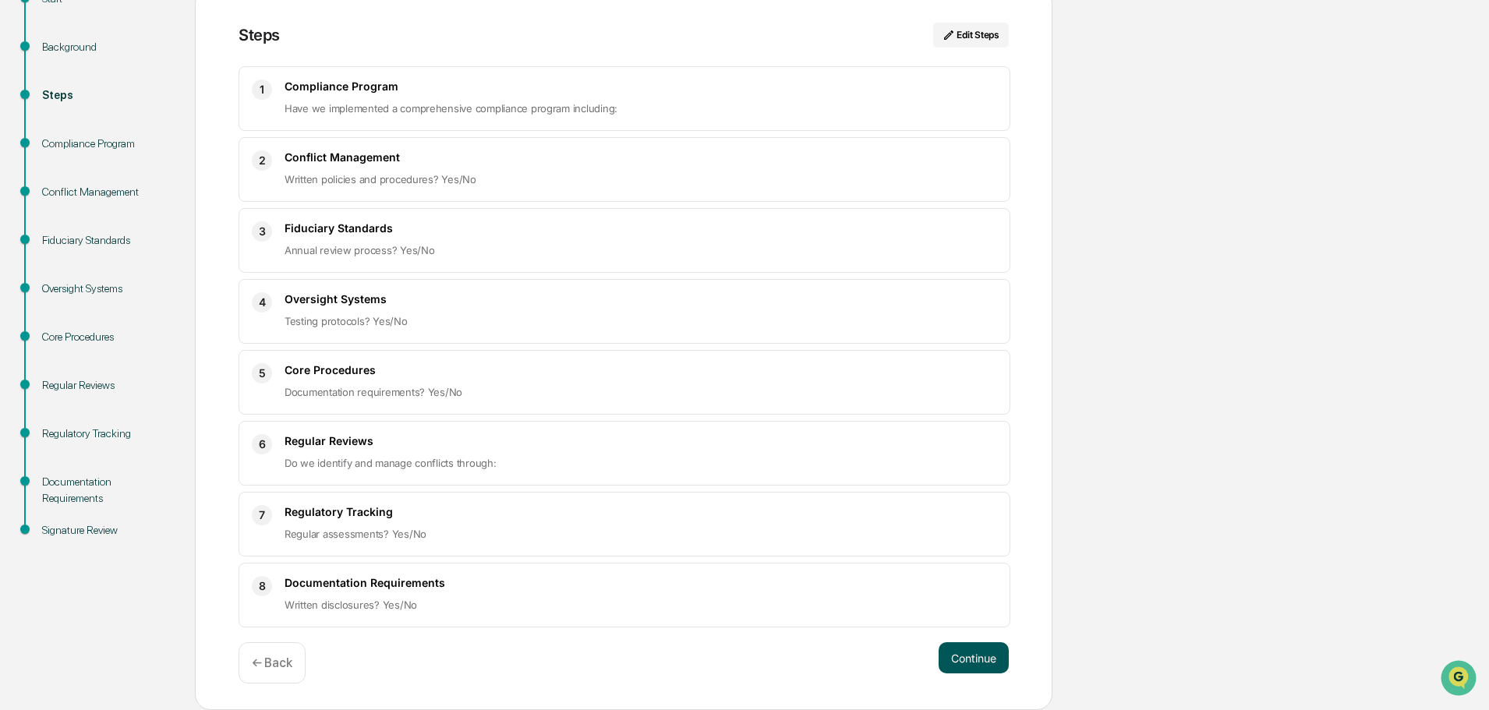
click at [959, 653] on button "Continue" at bounding box center [974, 658] width 70 height 31
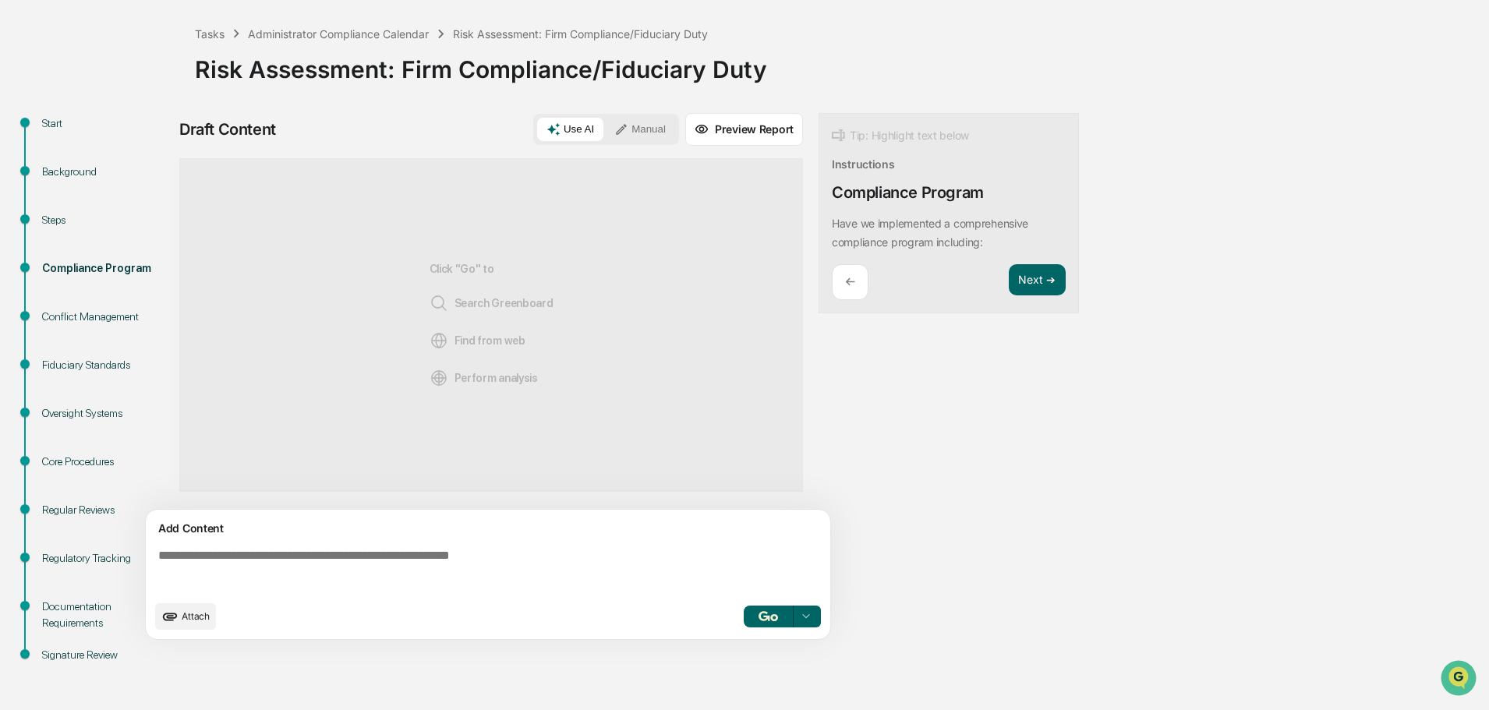
scroll to position [73, 0]
click at [1043, 274] on button "Next ➔" at bounding box center [1037, 280] width 57 height 32
click at [851, 274] on div "←" at bounding box center [850, 264] width 37 height 37
click at [573, 126] on button "Use AI" at bounding box center [570, 129] width 66 height 23
click at [1030, 275] on button "Next ➔" at bounding box center [1037, 280] width 57 height 32
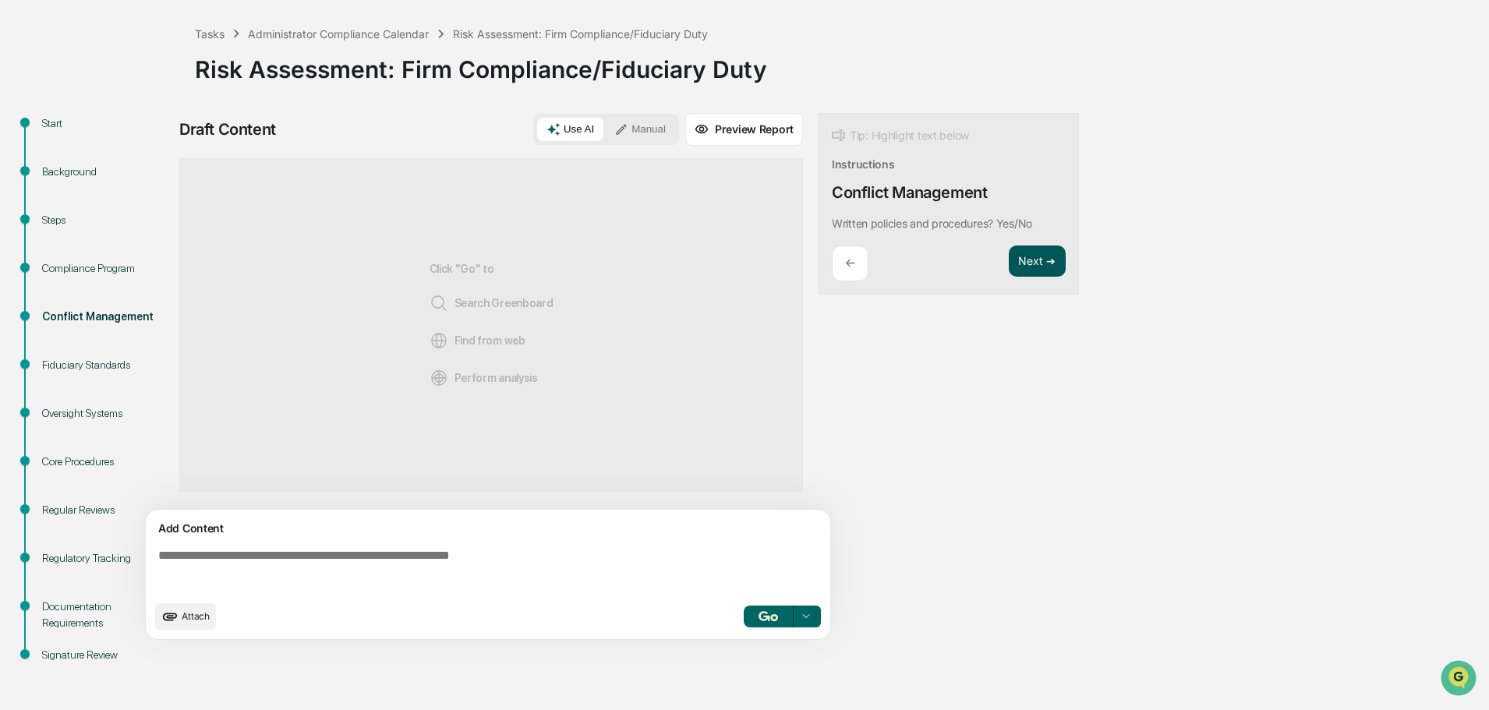
click at [1039, 252] on button "Next ➔" at bounding box center [1037, 262] width 57 height 32
click at [1043, 258] on button "Next ➔" at bounding box center [1037, 262] width 57 height 32
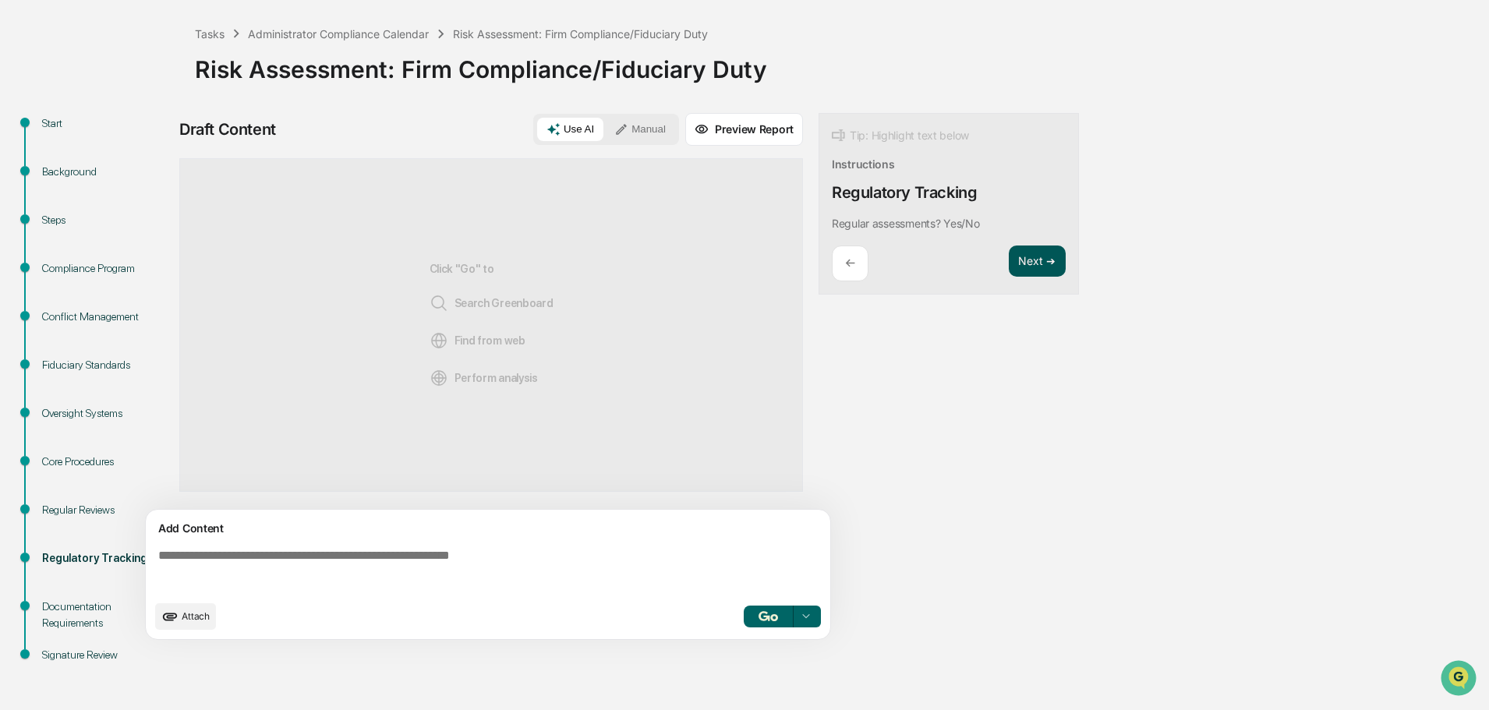
click at [1043, 258] on button "Next ➔" at bounding box center [1037, 262] width 57 height 32
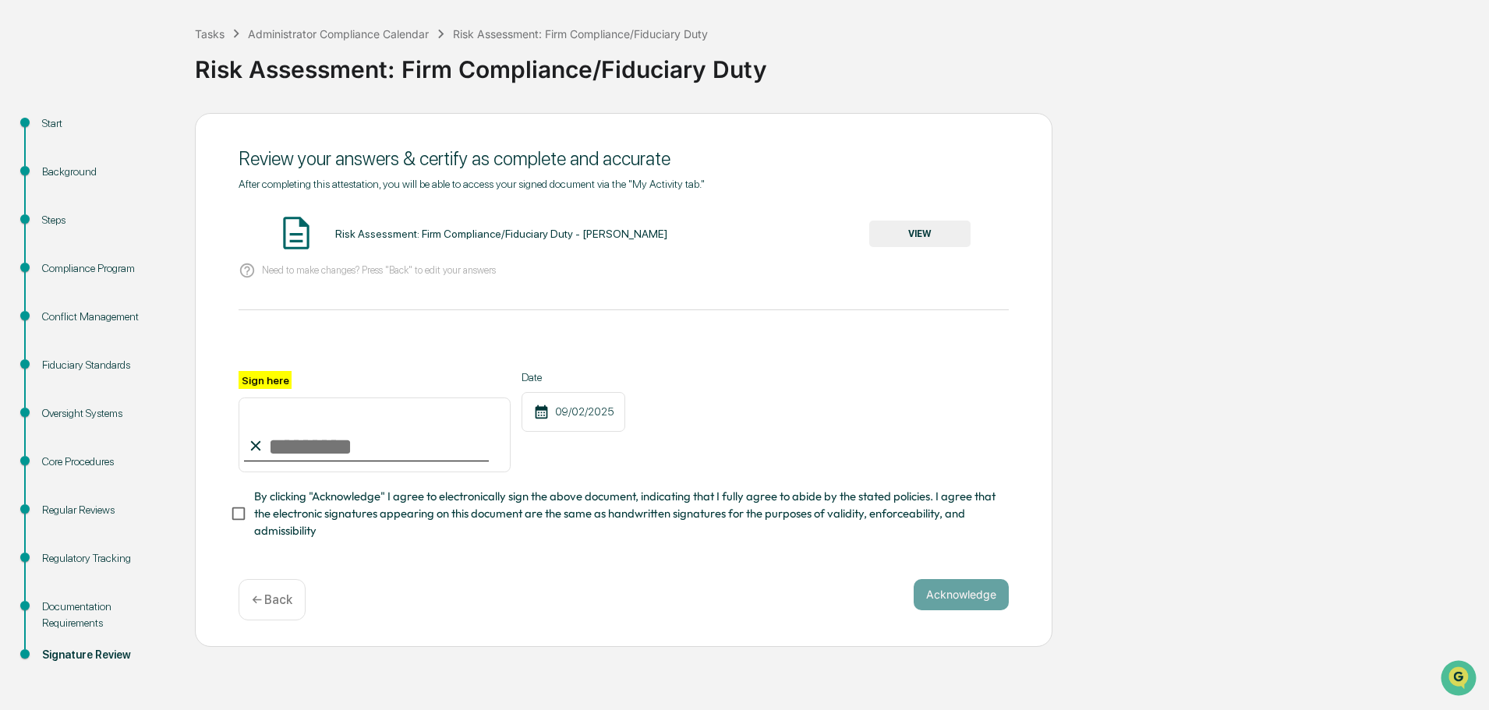
click at [931, 234] on button "VIEW" at bounding box center [919, 234] width 101 height 27
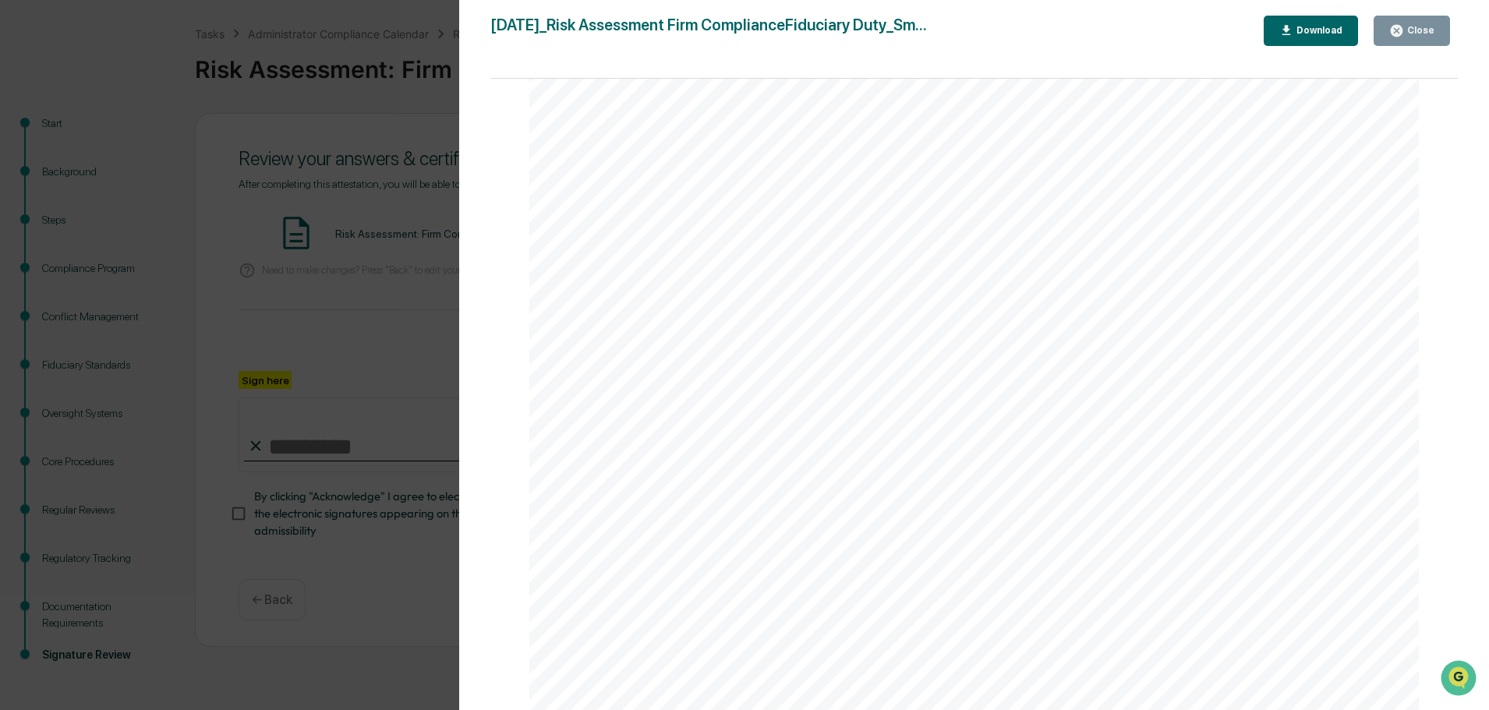
scroll to position [0, 0]
click at [1393, 25] on icon "button" at bounding box center [1397, 30] width 15 height 15
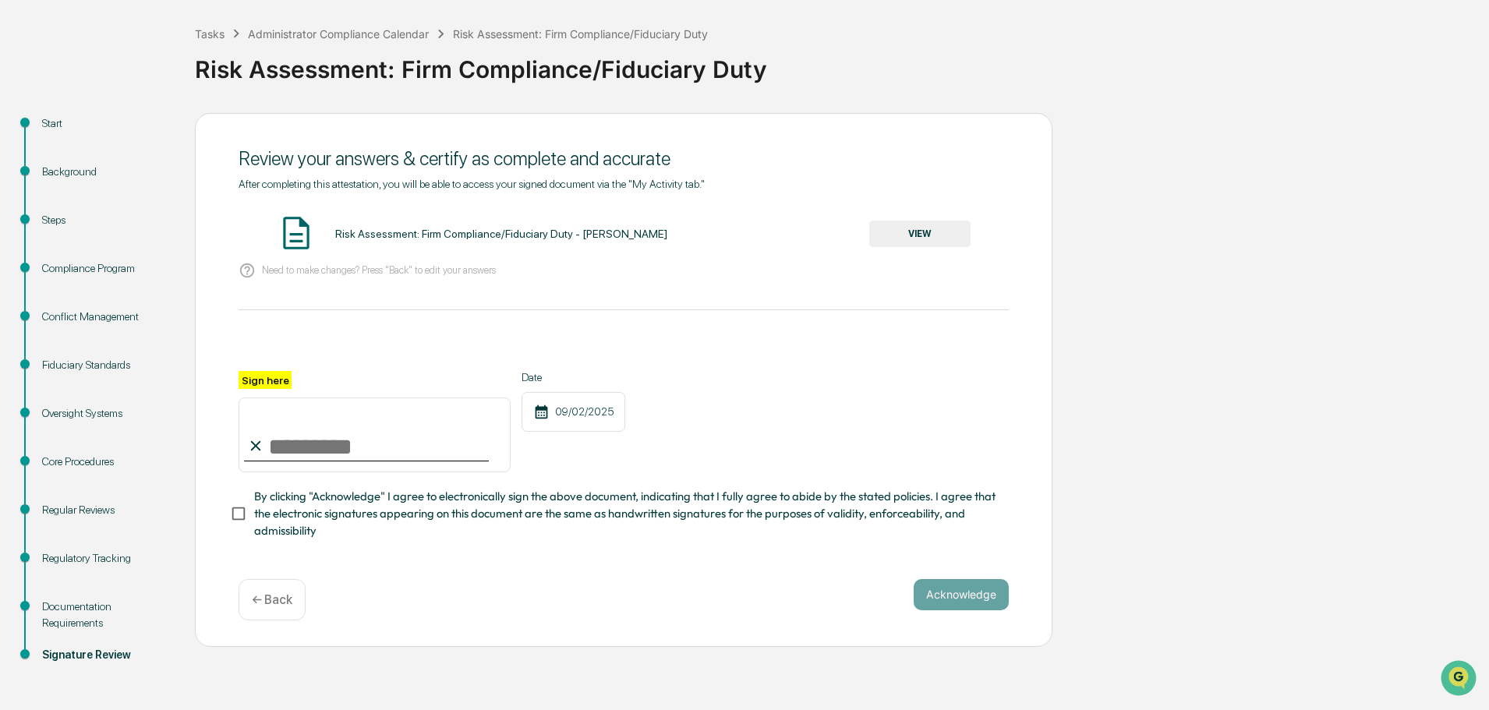
click at [302, 597] on div "← Back" at bounding box center [272, 599] width 67 height 41
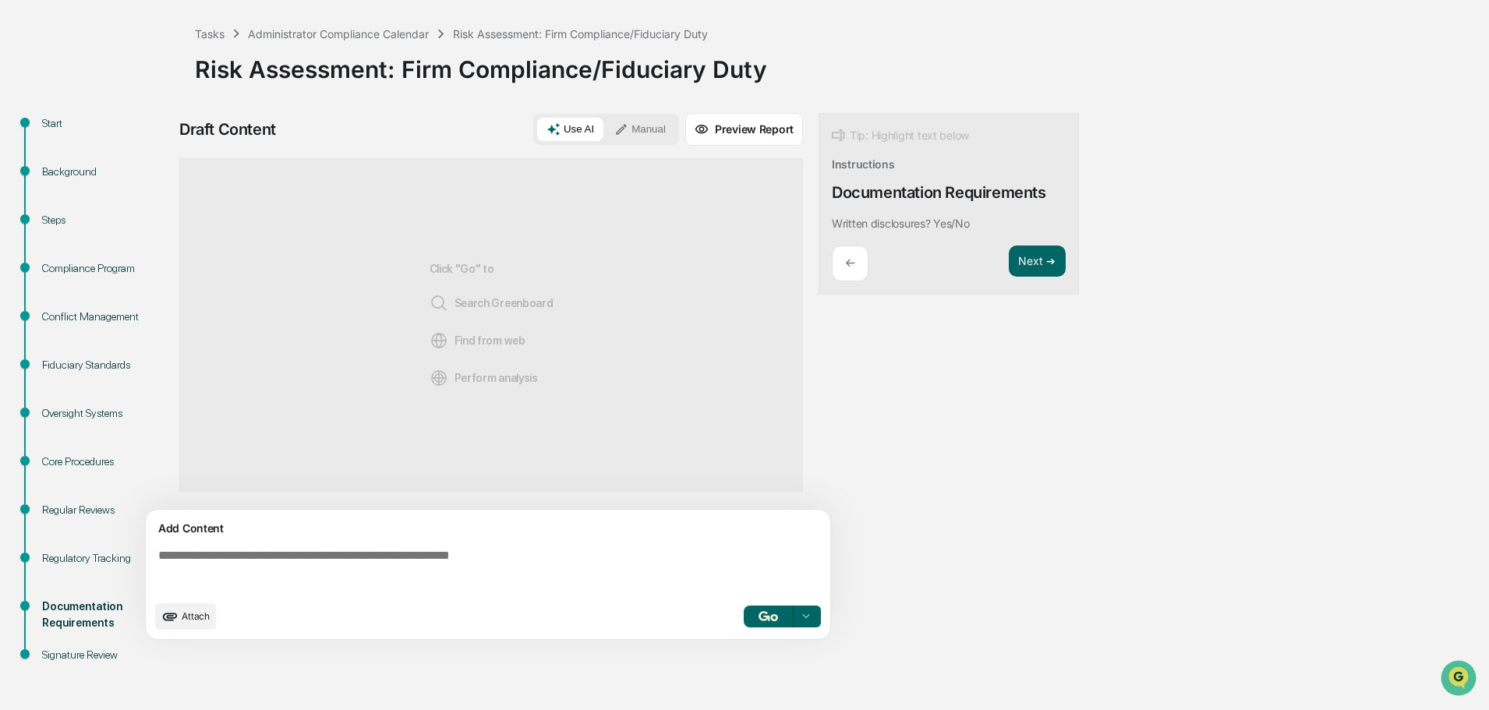
click at [865, 250] on div "←" at bounding box center [850, 264] width 37 height 37
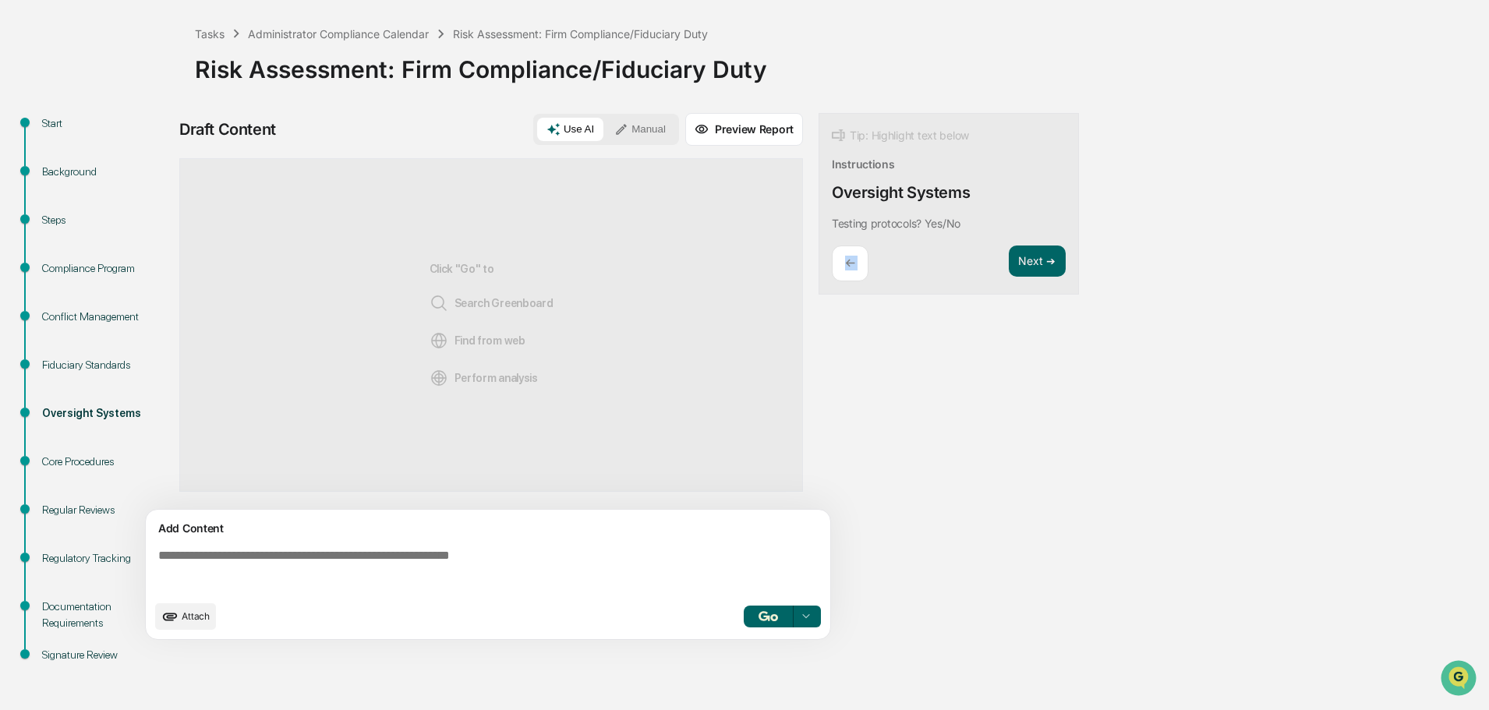
click at [865, 250] on div "←" at bounding box center [850, 264] width 37 height 37
click at [865, 250] on div "Have we implemented a comprehensive compliance program including:" at bounding box center [949, 232] width 234 height 37
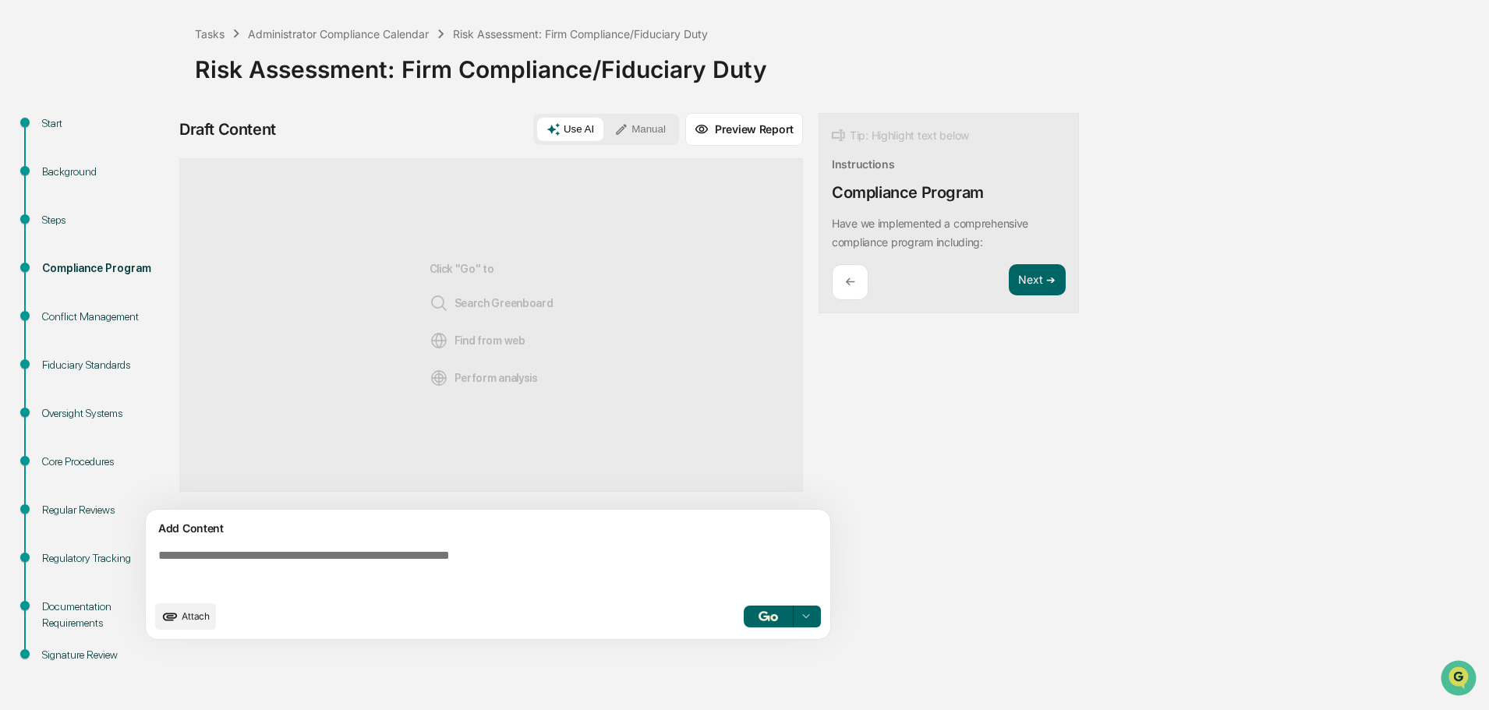
click at [849, 278] on p "←" at bounding box center [850, 281] width 10 height 15
